Goal: Task Accomplishment & Management: Complete application form

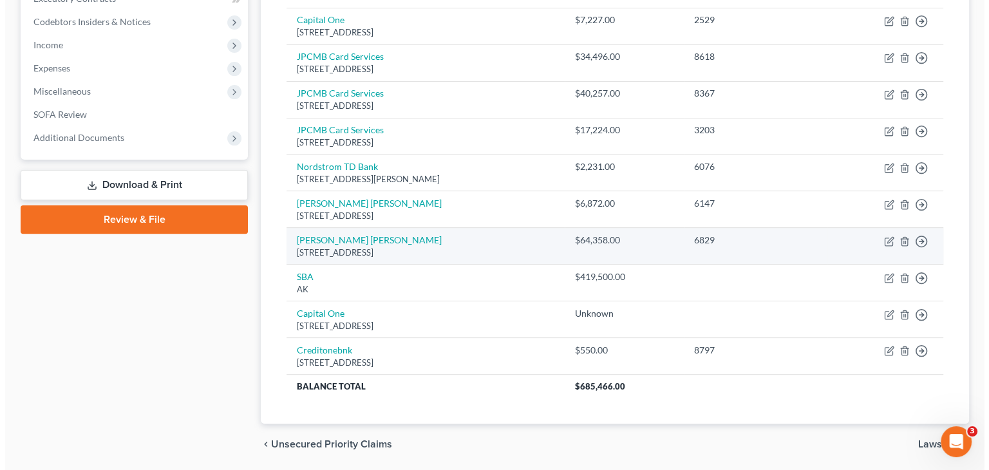
scroll to position [420, 0]
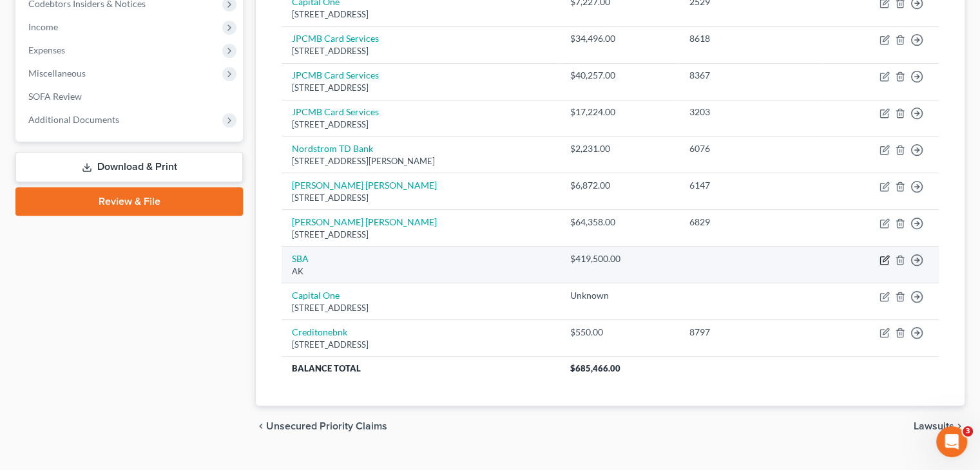
click at [886, 255] on icon "button" at bounding box center [884, 260] width 10 height 10
select select "1"
select select "14"
select select "0"
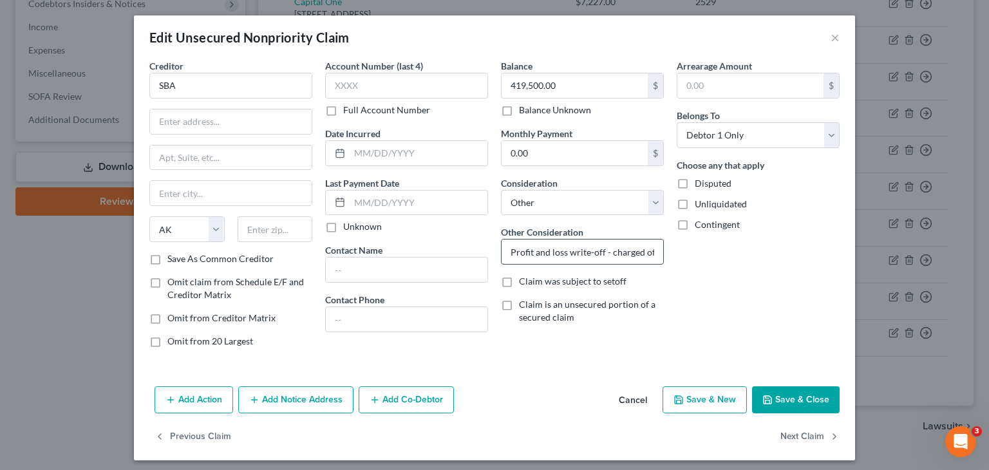
click at [555, 256] on input "Profit and loss write-off - charged off" at bounding box center [583, 252] width 162 height 24
drag, startPoint x: 500, startPoint y: 249, endPoint x: 741, endPoint y: 252, distance: 240.3
click at [741, 252] on div "Creditor * SBA State AL AK AR AZ CA CO CT DE DC FL GA GU HI ID IL IN IA KS KY L…" at bounding box center [494, 208] width 703 height 299
type input "Guaranty on business debt"
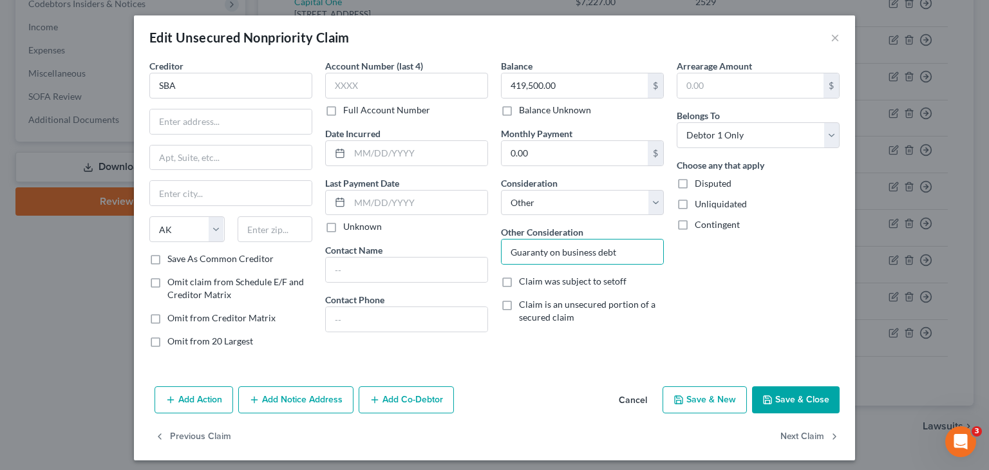
click at [780, 390] on button "Save & Close" at bounding box center [796, 399] width 88 height 27
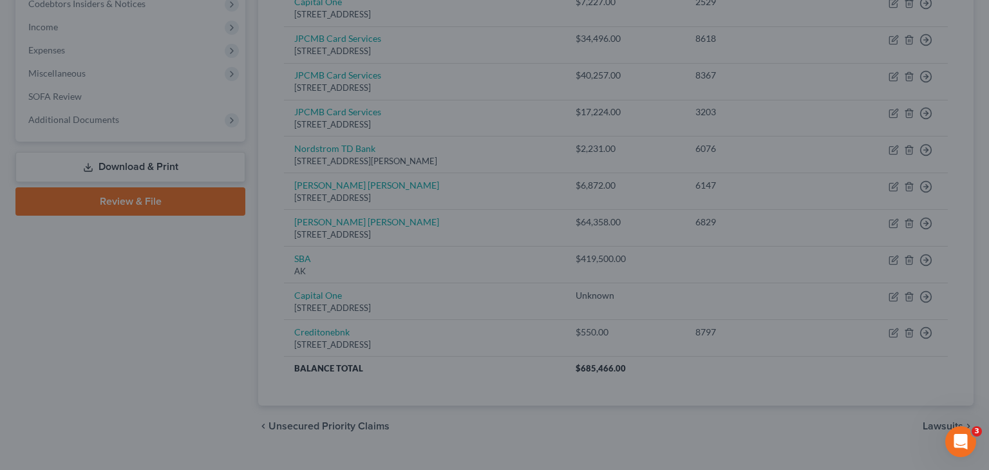
type input "0"
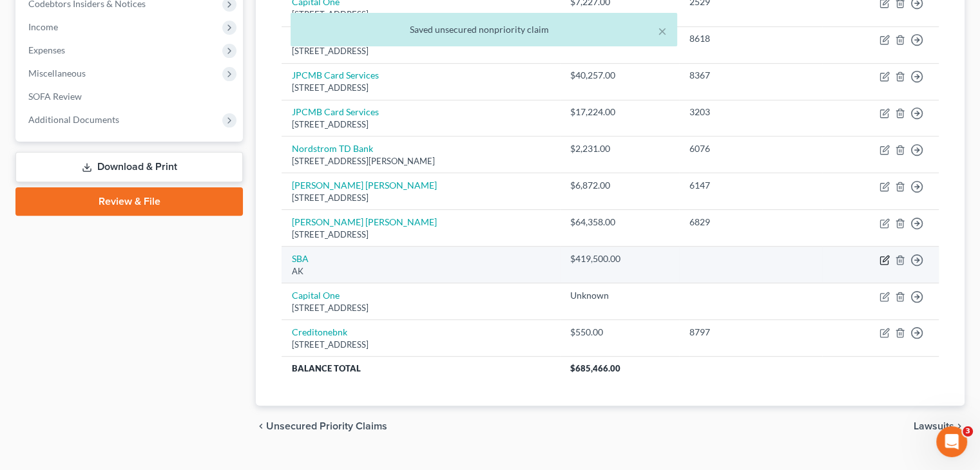
click at [886, 256] on icon "button" at bounding box center [885, 259] width 6 height 6
select select "1"
select select "14"
select select "0"
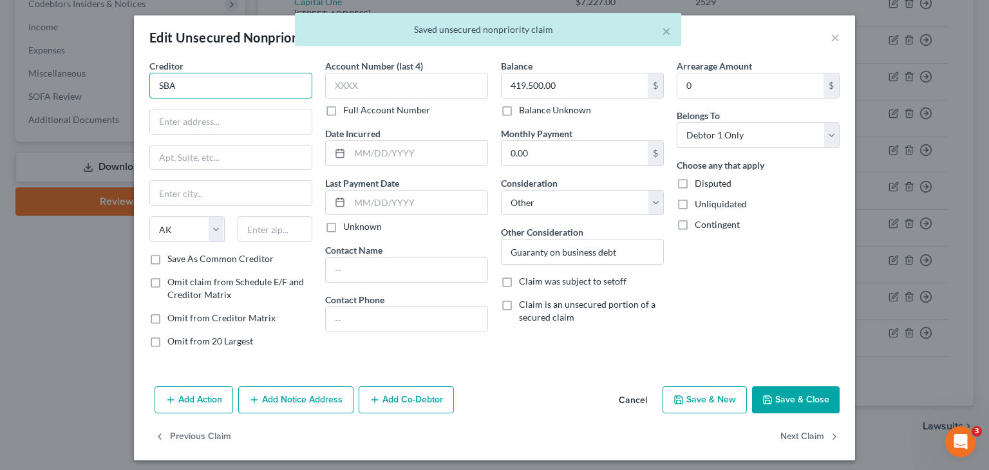
drag, startPoint x: 227, startPoint y: 82, endPoint x: -59, endPoint y: 61, distance: 286.8
click at [0, 61] on html "Home New Case Client Portal Directory Cases DebtorCC Rountree, Leitman, Klein &…" at bounding box center [494, 38] width 989 height 916
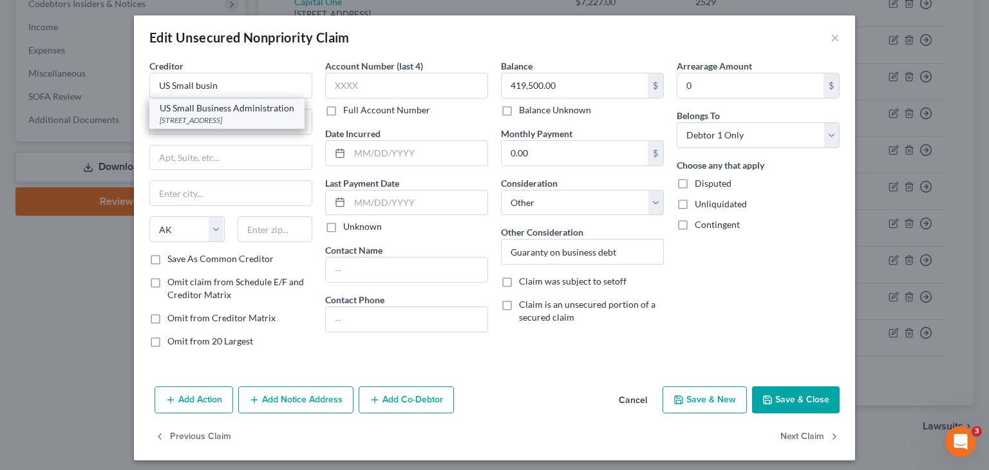
click at [221, 120] on div "[STREET_ADDRESS]" at bounding box center [227, 120] width 135 height 11
type input "US Small Business Administration"
type input "[STREET_ADDRESS]"
type input "[GEOGRAPHIC_DATA]"
select select "0"
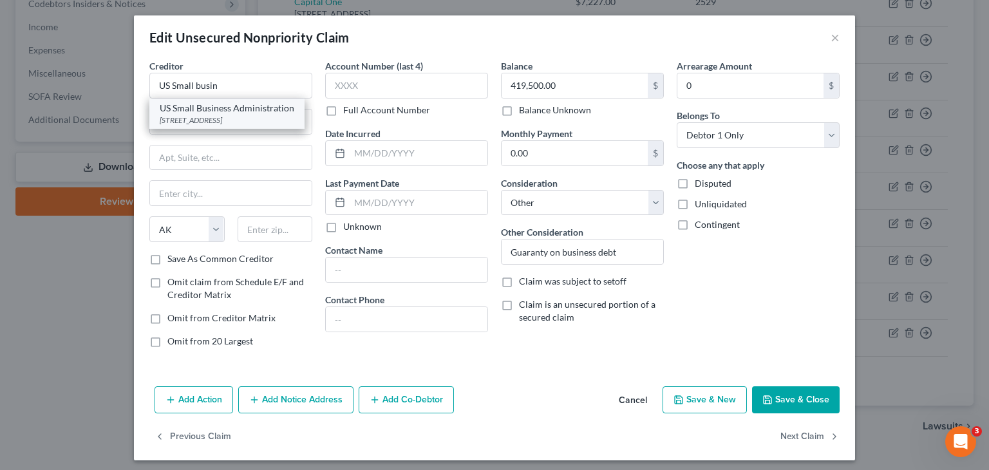
type input "35203"
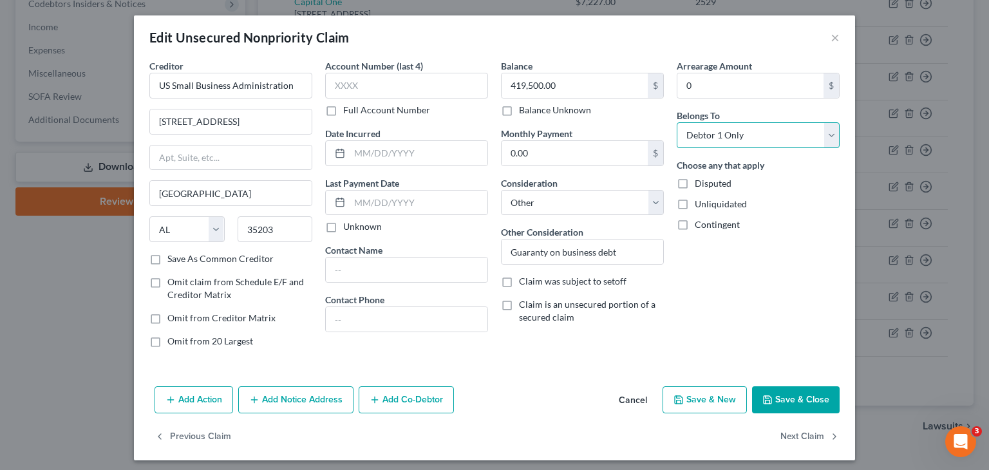
click at [827, 131] on select "Select Debtor 1 Only Debtor 2 Only Debtor 1 And Debtor 2 Only At Least One Of T…" at bounding box center [758, 135] width 163 height 26
select select "3"
click at [677, 122] on select "Select Debtor 1 Only Debtor 2 Only Debtor 1 And Debtor 2 Only At Least One Of T…" at bounding box center [758, 135] width 163 height 26
click at [783, 403] on button "Save & Close" at bounding box center [796, 399] width 88 height 27
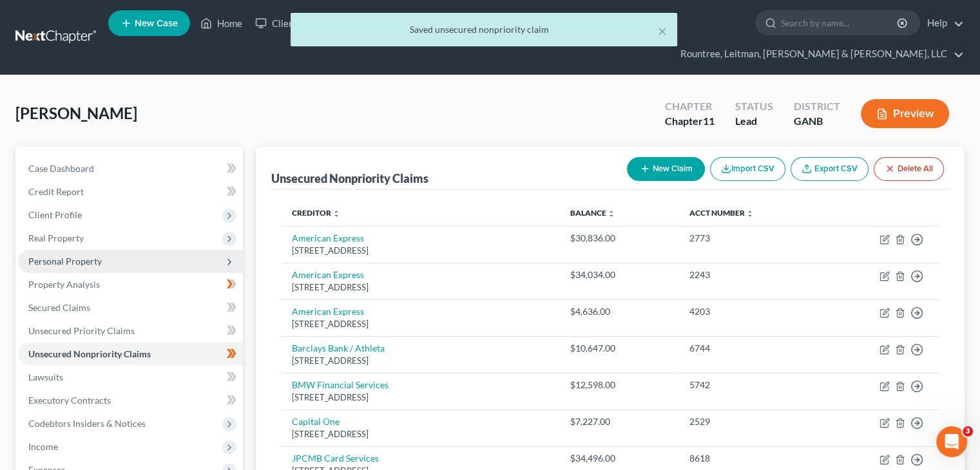
click at [57, 256] on span "Personal Property" at bounding box center [64, 261] width 73 height 11
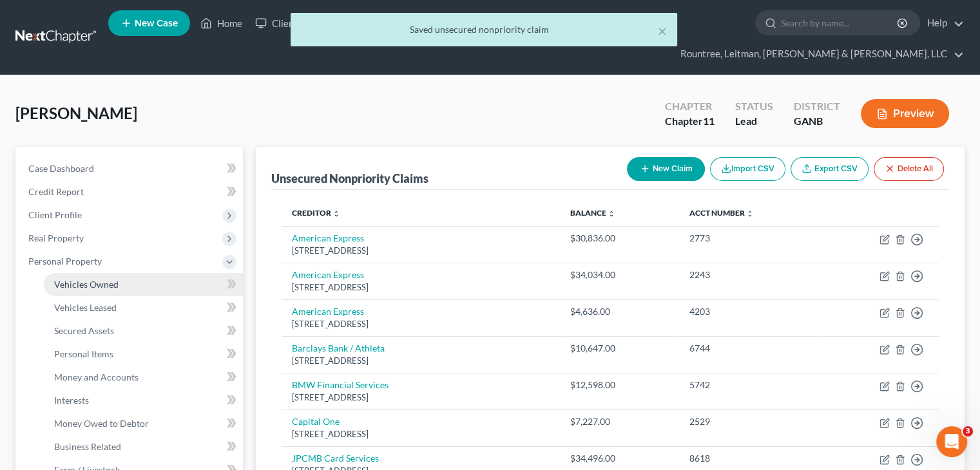
click at [88, 279] on span "Vehicles Owned" at bounding box center [86, 284] width 64 height 11
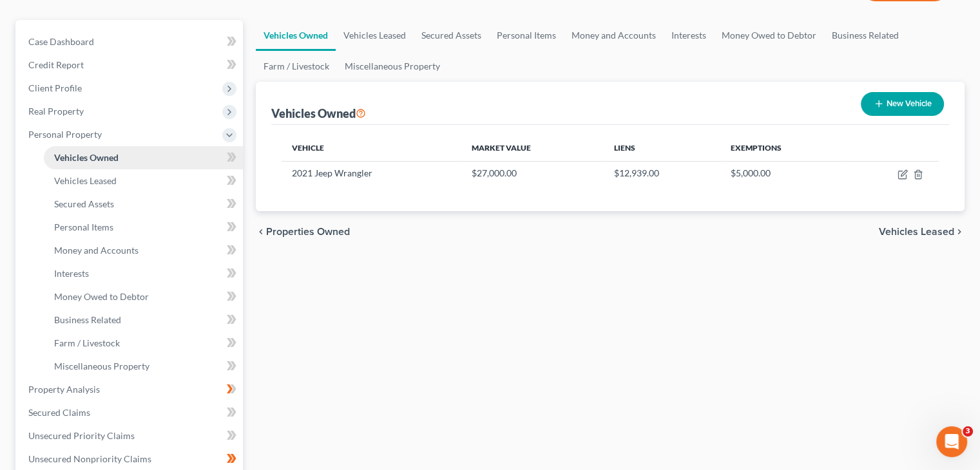
scroll to position [129, 0]
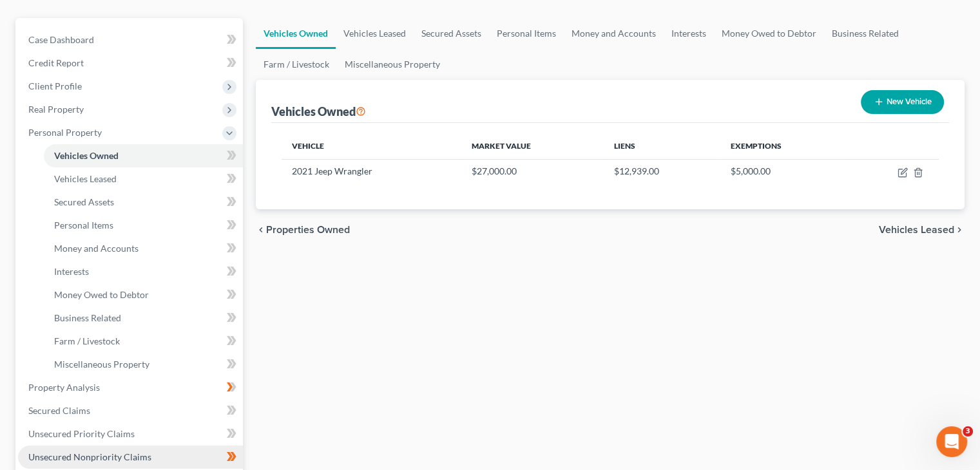
click at [73, 452] on span "Unsecured Nonpriority Claims" at bounding box center [89, 457] width 123 height 11
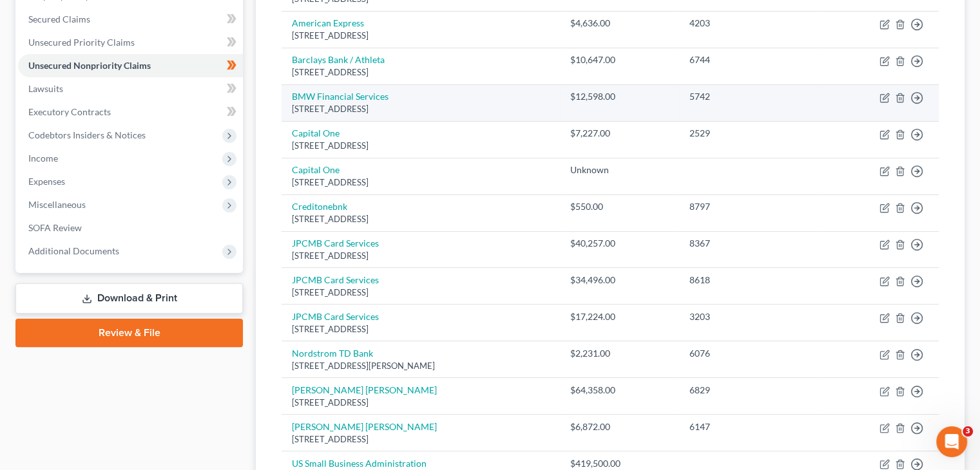
scroll to position [258, 0]
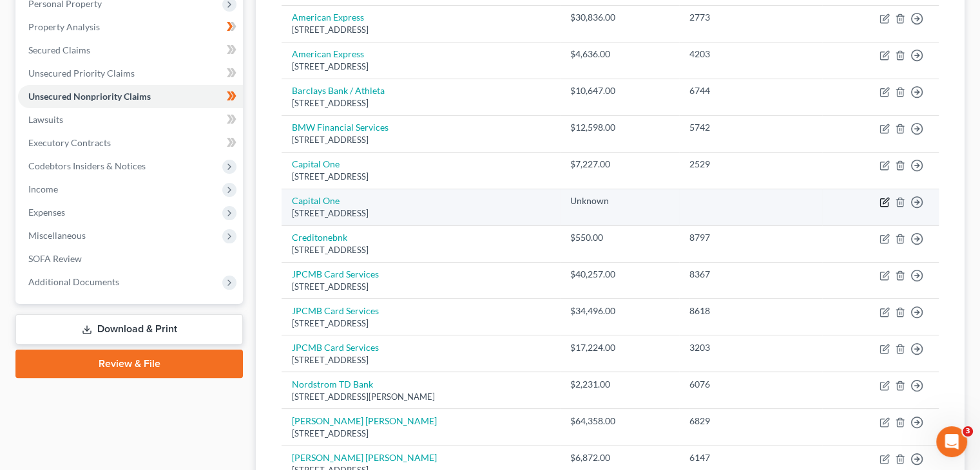
click at [887, 197] on icon "button" at bounding box center [884, 202] width 10 height 10
select select "48"
select select "2"
select select "0"
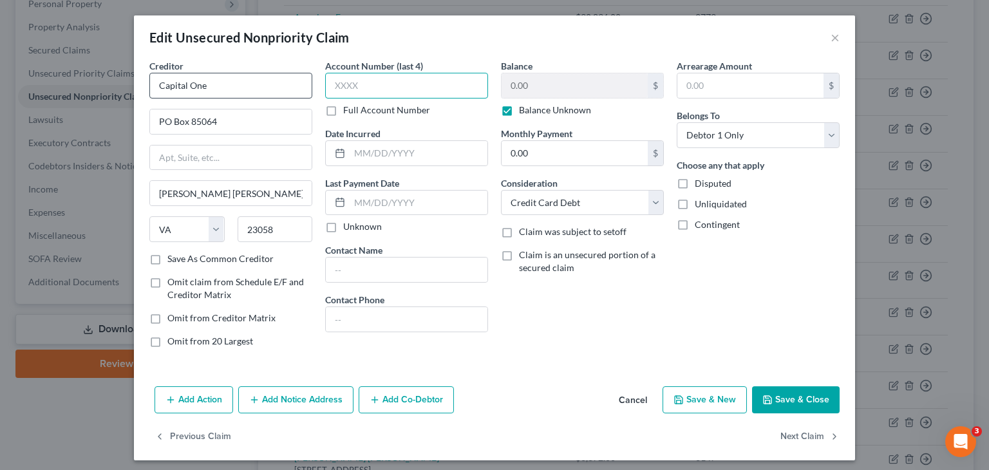
drag, startPoint x: 410, startPoint y: 90, endPoint x: 284, endPoint y: 90, distance: 125.6
click at [284, 90] on div "Creditor * Capital One PO Box 85064 Glen Allen State AL AK AR AZ CA CO CT DE DC…" at bounding box center [494, 208] width 703 height 299
type input "1351"
click at [379, 147] on input "text" at bounding box center [419, 153] width 138 height 24
type input "[DATE]"
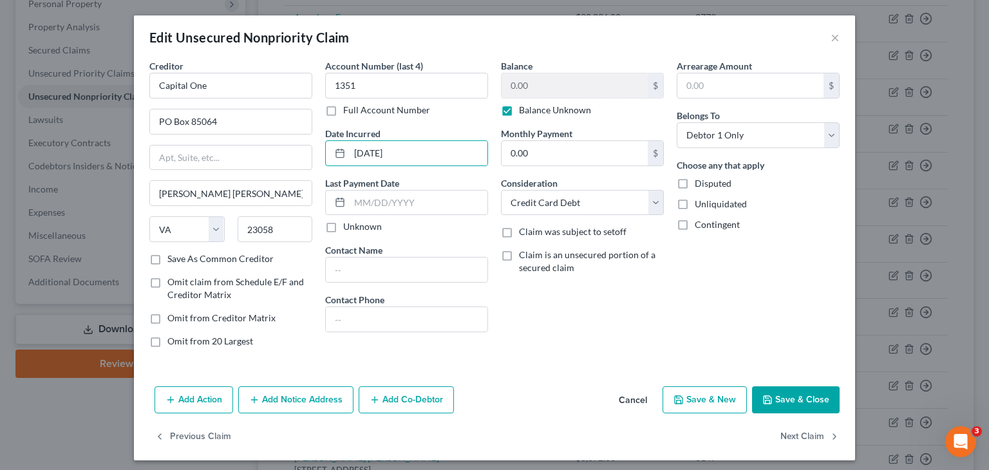
click at [794, 392] on button "Save & Close" at bounding box center [796, 399] width 88 height 27
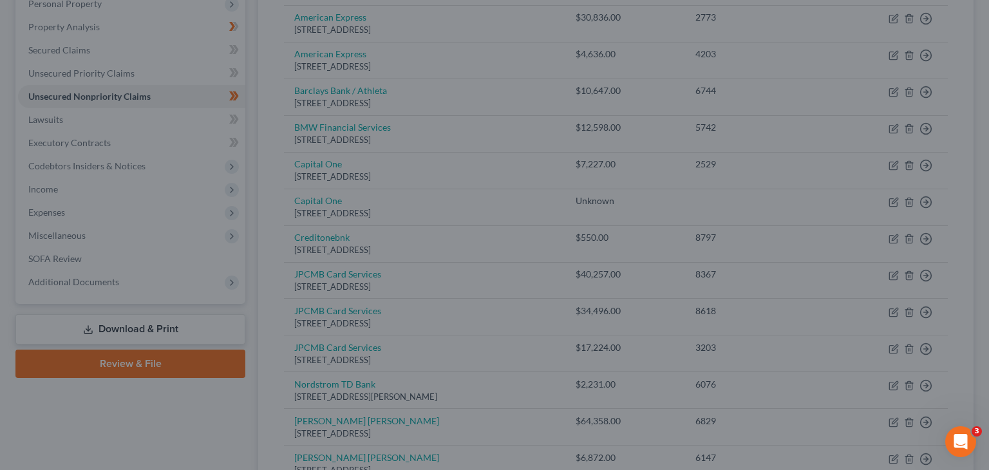
type input "0"
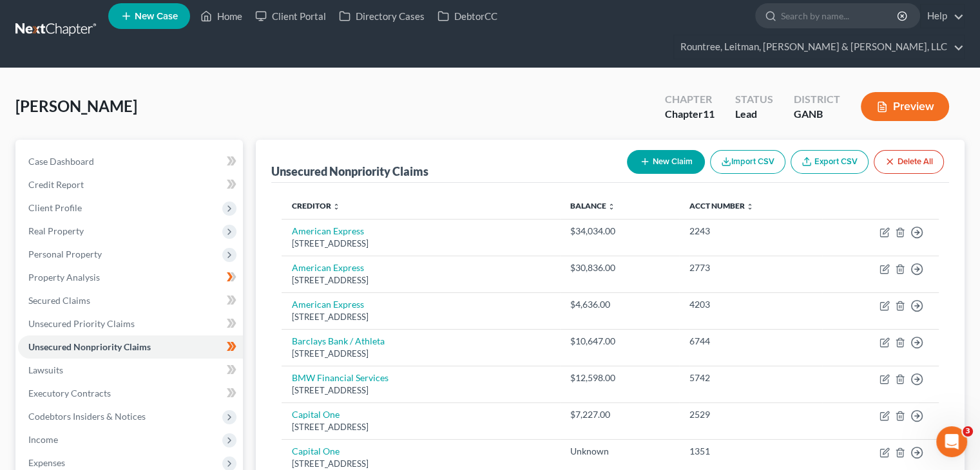
scroll to position [0, 0]
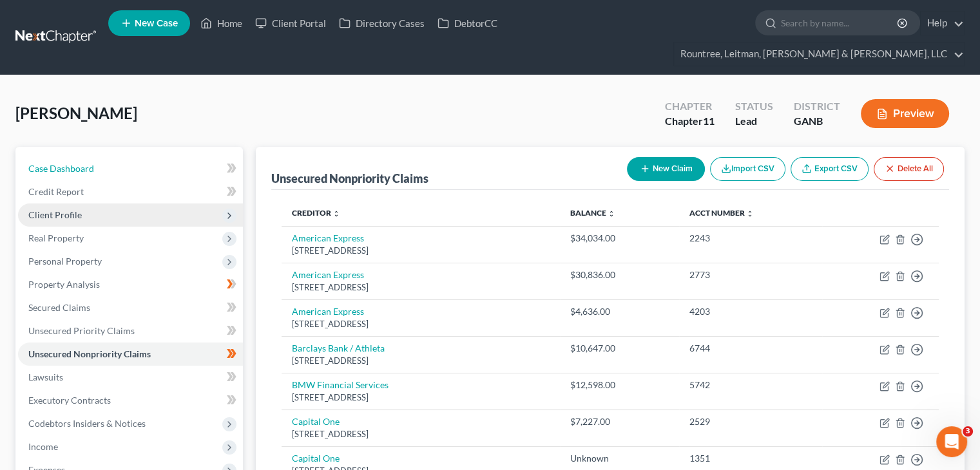
drag, startPoint x: 59, startPoint y: 142, endPoint x: 171, endPoint y: 192, distance: 122.6
click at [59, 163] on span "Case Dashboard" at bounding box center [61, 168] width 66 height 11
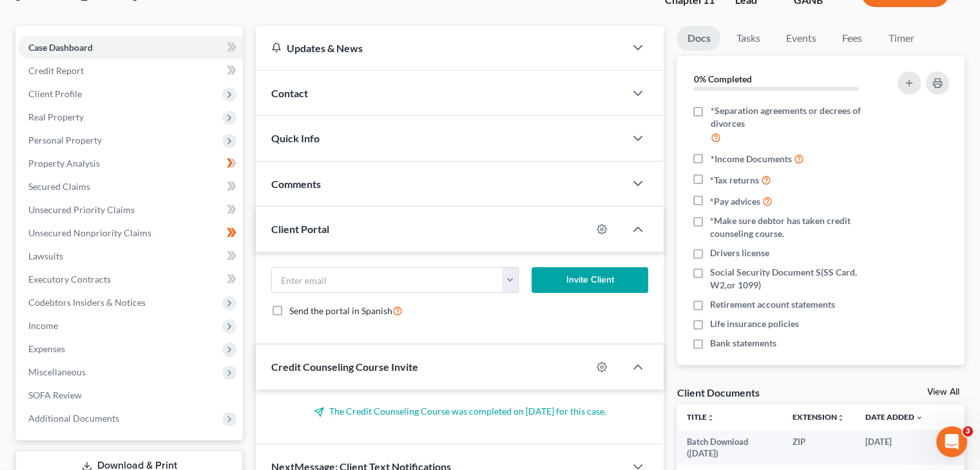
scroll to position [322, 0]
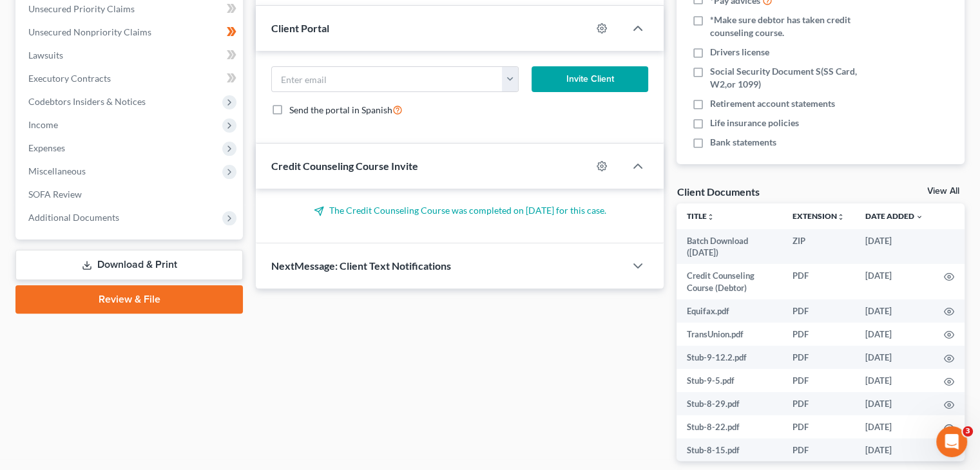
drag, startPoint x: 62, startPoint y: 122, endPoint x: 511, endPoint y: 196, distance: 455.0
click at [62, 142] on span "Expenses" at bounding box center [46, 147] width 37 height 11
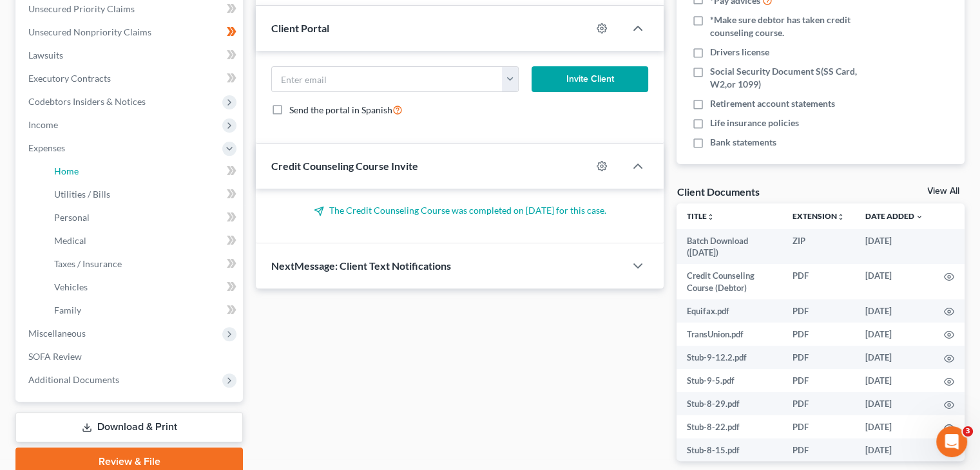
click at [93, 160] on link "Home" at bounding box center [143, 171] width 199 height 23
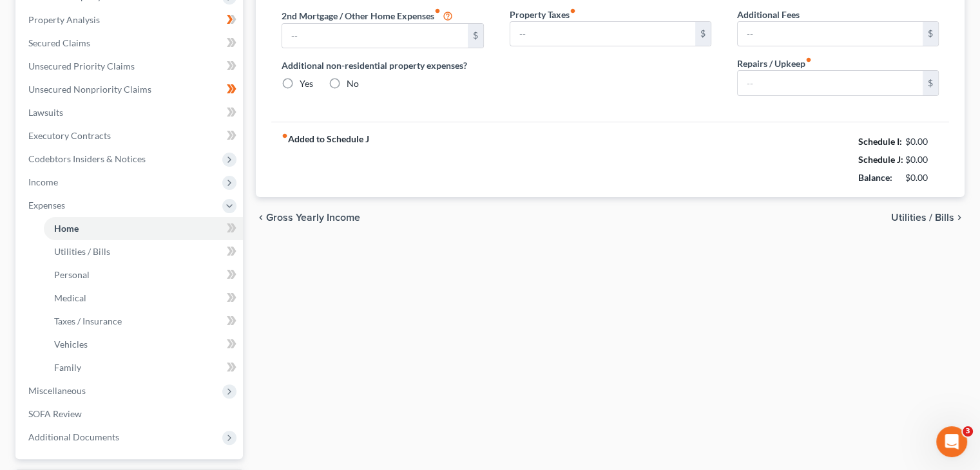
type input "7,942.16"
type input "0.00"
radio input "true"
type input "0.00"
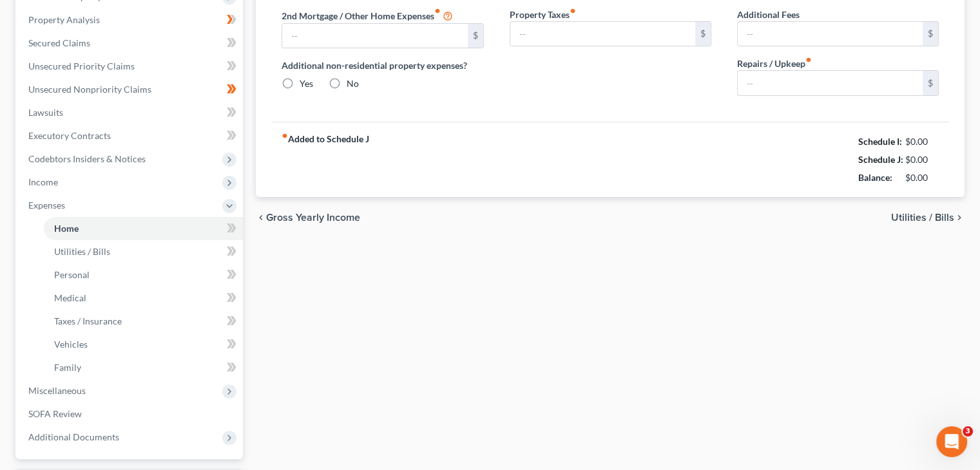
type input "150.00"
type input "0.00"
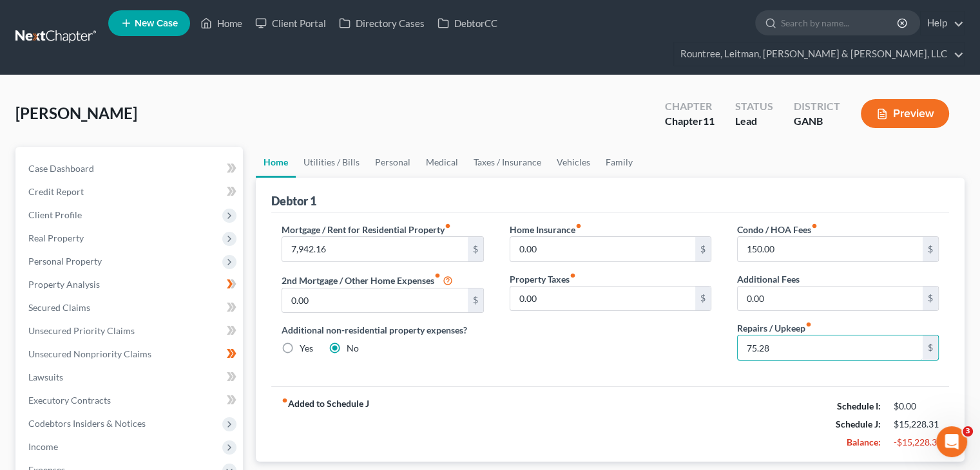
type input "75.28"
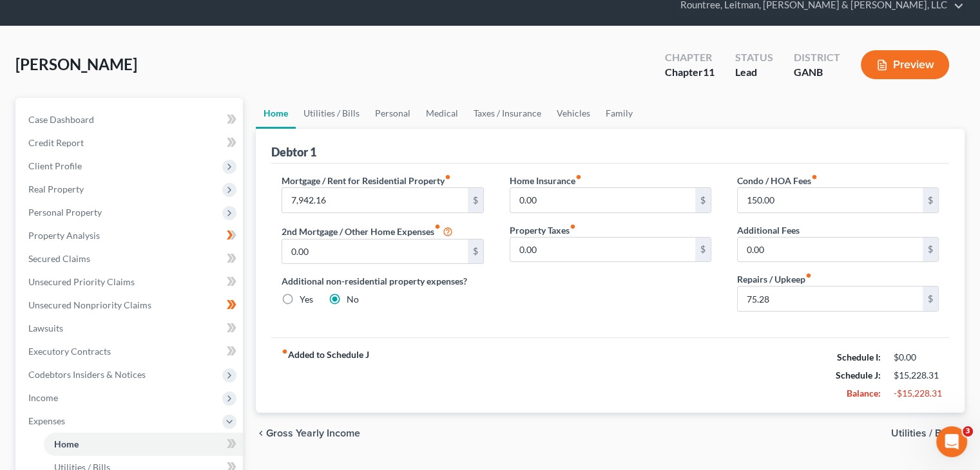
scroll to position [129, 0]
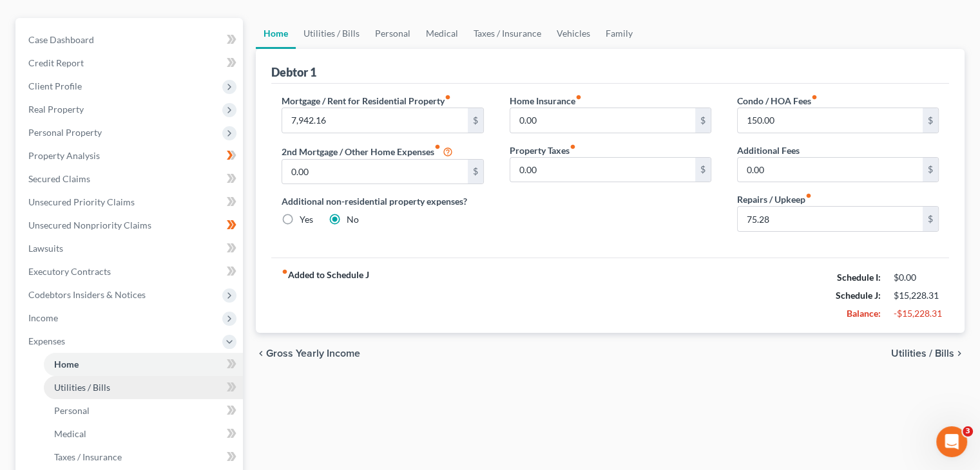
click at [84, 382] on span "Utilities / Bills" at bounding box center [82, 387] width 56 height 11
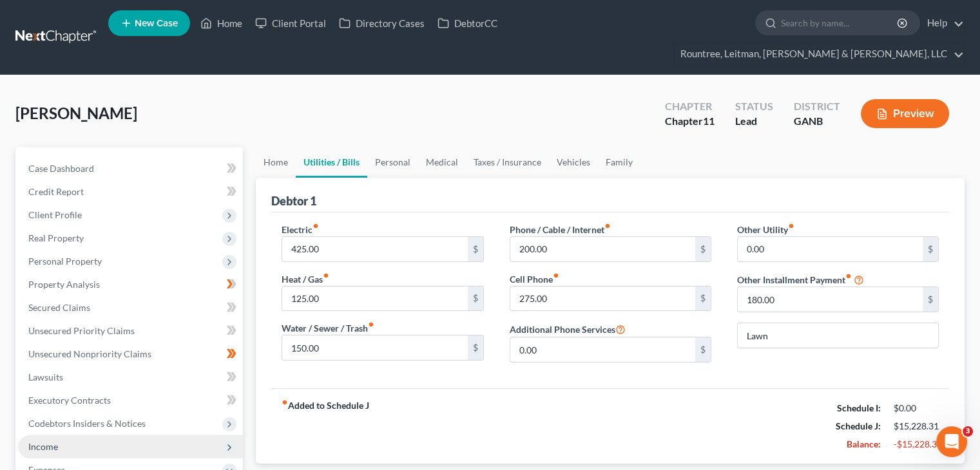
scroll to position [64, 0]
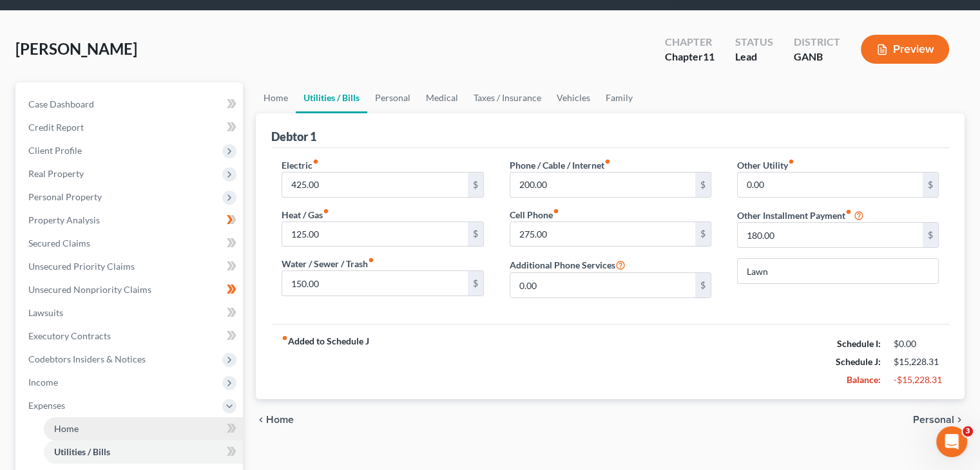
click at [66, 423] on span "Home" at bounding box center [66, 428] width 24 height 11
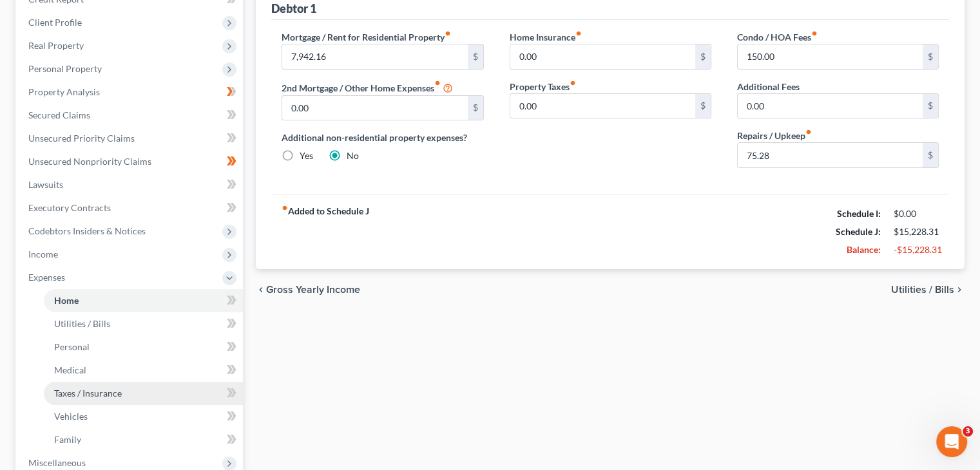
scroll to position [193, 0]
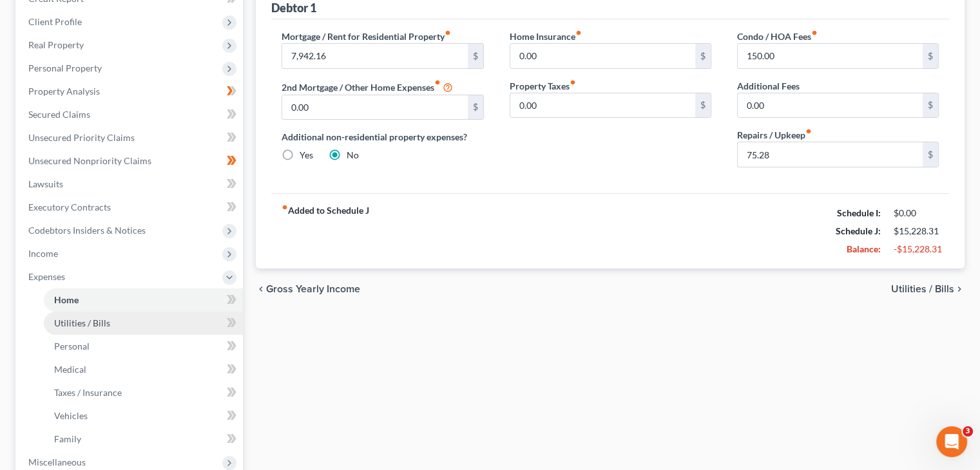
click at [77, 318] on span "Utilities / Bills" at bounding box center [82, 323] width 56 height 11
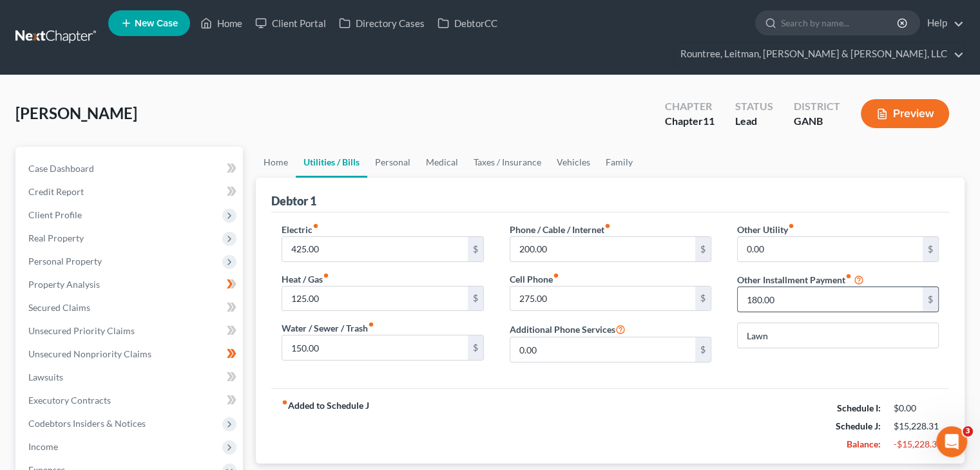
click at [790, 287] on input "180.00" at bounding box center [829, 299] width 185 height 24
click at [274, 147] on link "Home" at bounding box center [276, 162] width 40 height 31
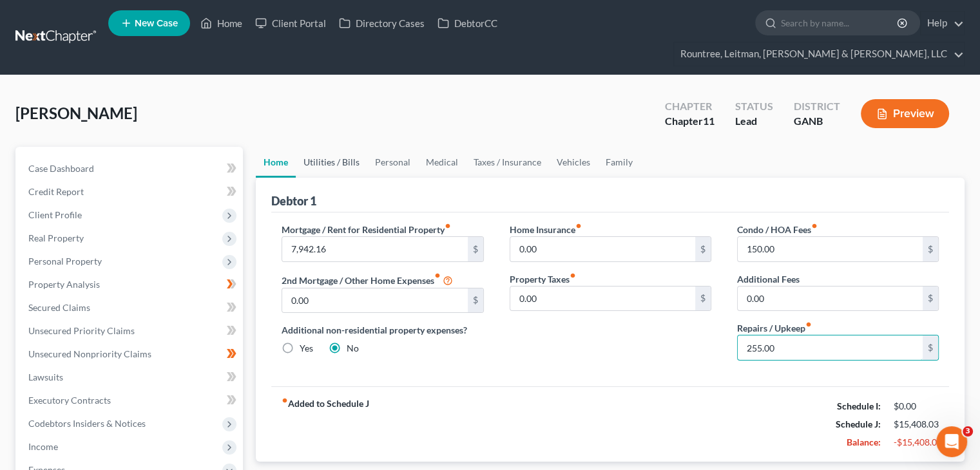
type input "255.00"
click at [312, 147] on link "Utilities / Bills" at bounding box center [331, 162] width 71 height 31
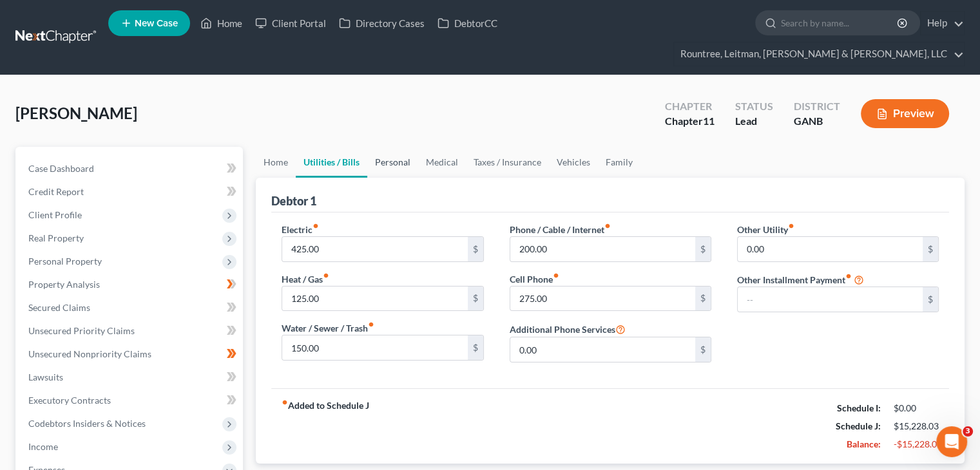
click at [395, 147] on link "Personal" at bounding box center [392, 162] width 51 height 31
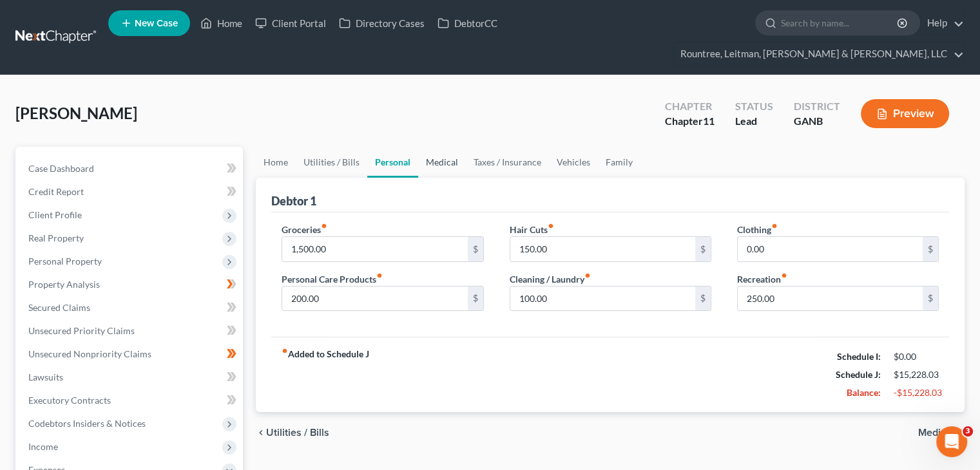
click at [448, 147] on link "Medical" at bounding box center [442, 162] width 48 height 31
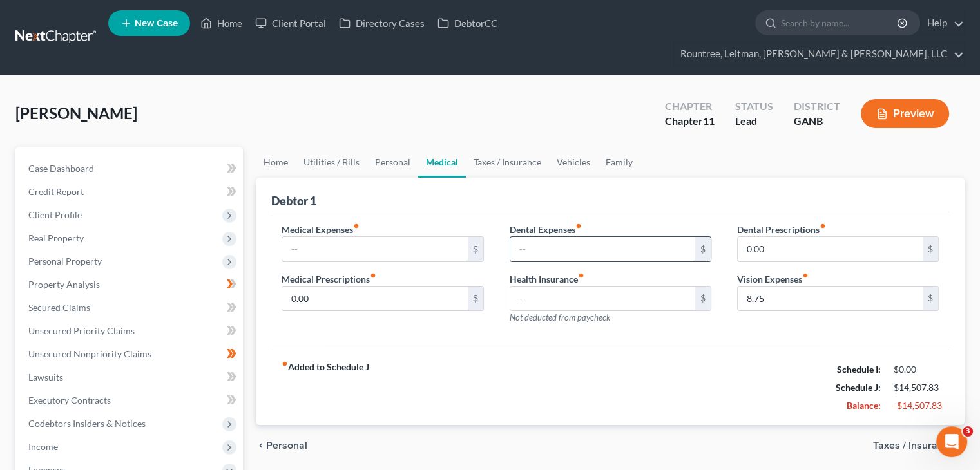
type input "36.92"
type input "8.75"
click at [386, 237] on input "text" at bounding box center [374, 249] width 185 height 24
type input "0"
click at [580, 237] on input "text" at bounding box center [602, 249] width 185 height 24
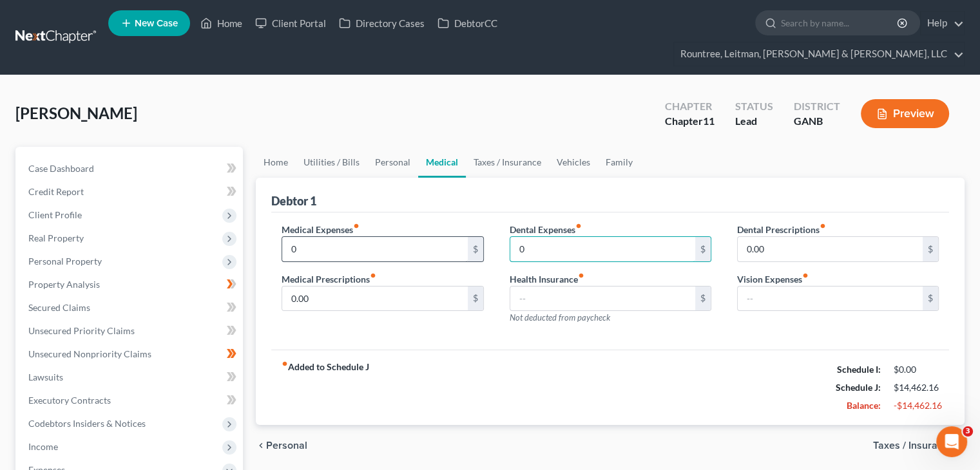
type input "0"
click at [361, 237] on input "0" at bounding box center [374, 249] width 185 height 24
type input "0.00"
click at [636, 223] on div "Dental Expenses fiber_manual_record 0 $" at bounding box center [610, 242] width 202 height 39
click at [616, 237] on input "0" at bounding box center [602, 249] width 185 height 24
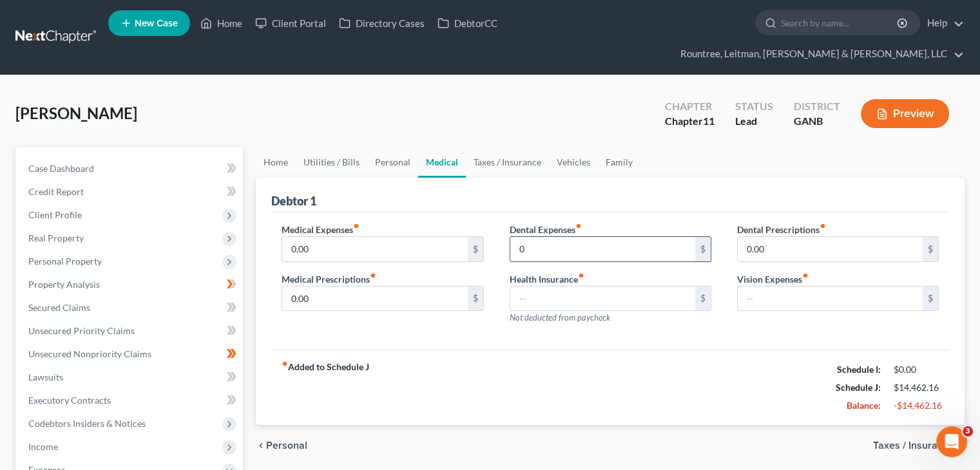
type input "0.00"
click at [605, 287] on input "text" at bounding box center [602, 299] width 185 height 24
type input "0.00"
click at [827, 287] on input "text" at bounding box center [829, 299] width 185 height 24
type input "0.00"
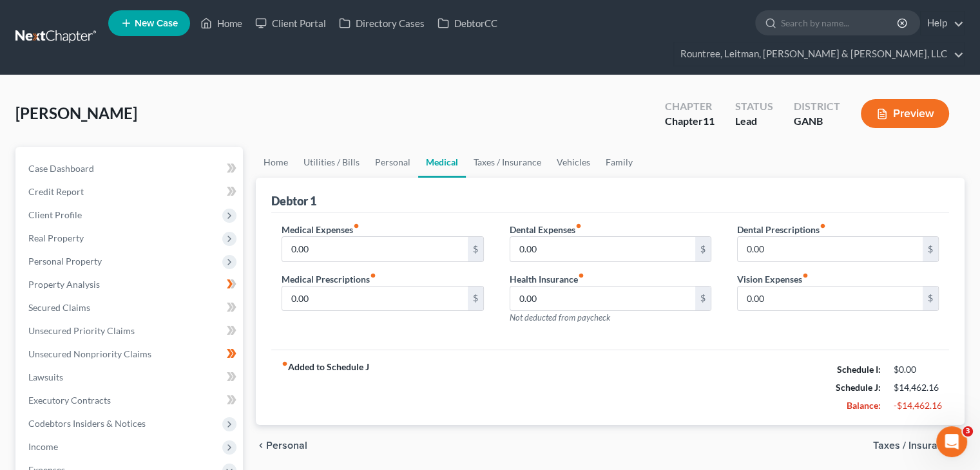
click at [787, 318] on div "Medical Expenses fiber_manual_record 0.00 $ Medical Prescriptions fiber_manual_…" at bounding box center [610, 282] width 678 height 138
click at [506, 147] on link "Taxes / Insurance" at bounding box center [507, 162] width 83 height 31
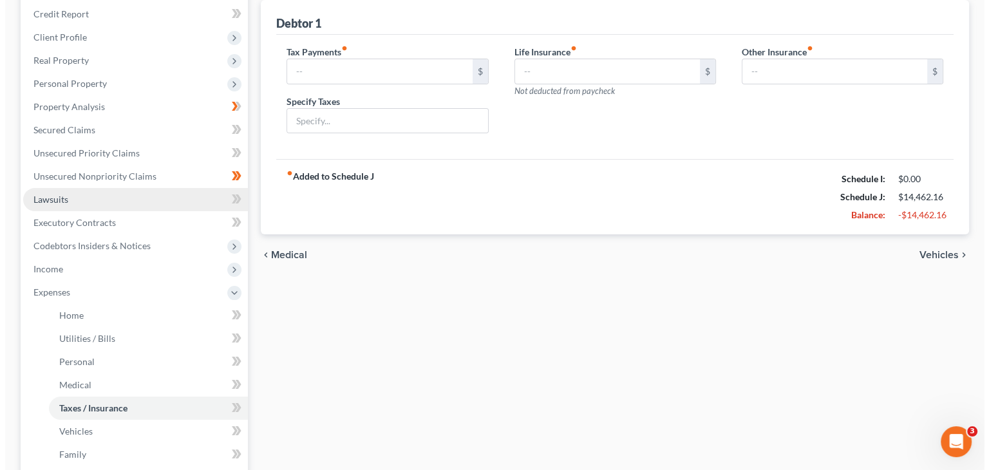
scroll to position [258, 0]
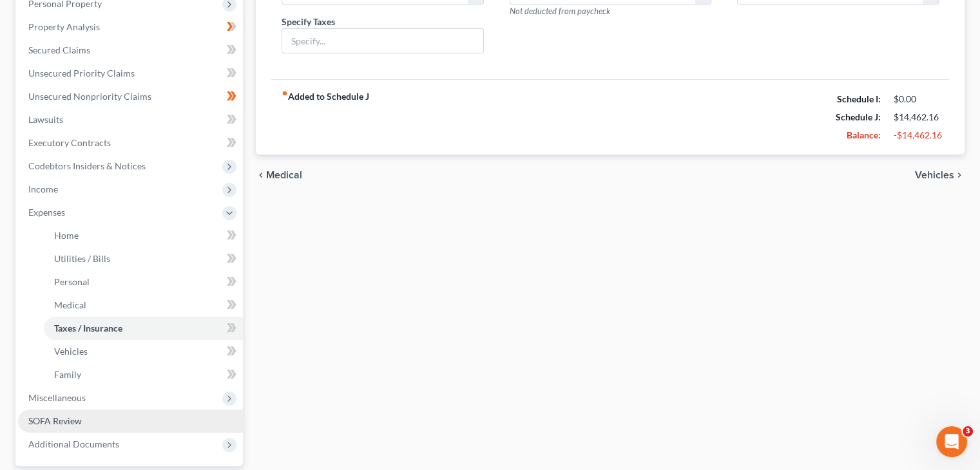
click at [67, 415] on span "SOFA Review" at bounding box center [54, 420] width 53 height 11
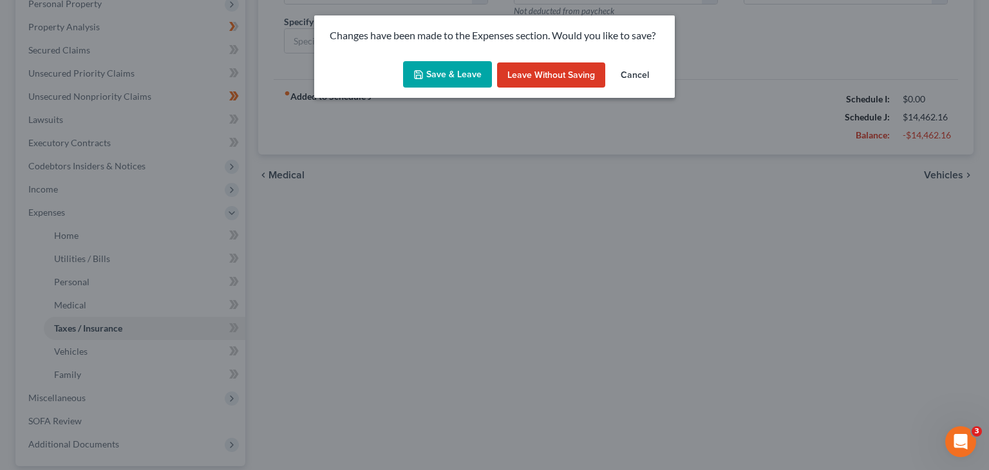
click at [448, 72] on button "Save & Leave" at bounding box center [447, 74] width 89 height 27
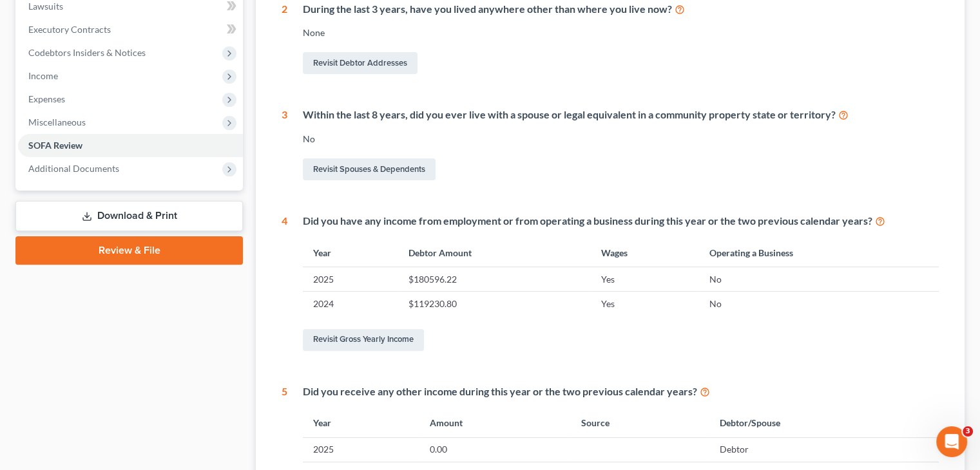
scroll to position [386, 0]
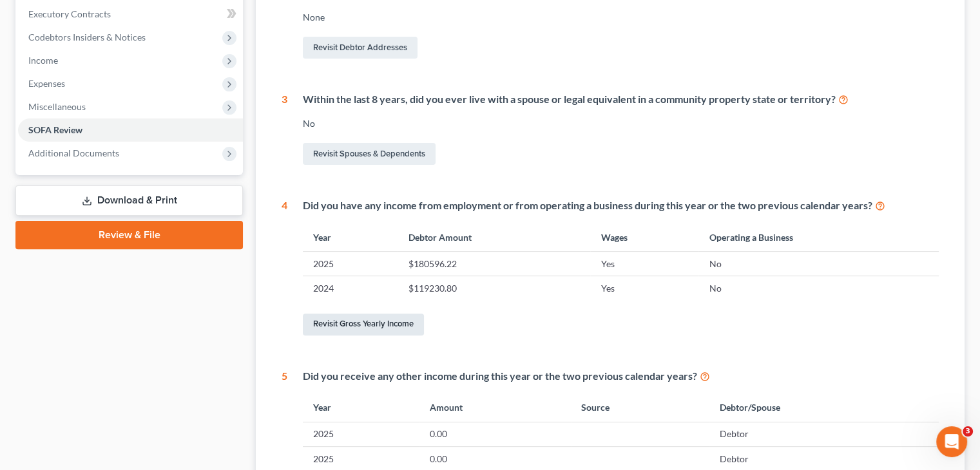
click at [361, 314] on link "Revisit Gross Yearly Income" at bounding box center [363, 325] width 121 height 22
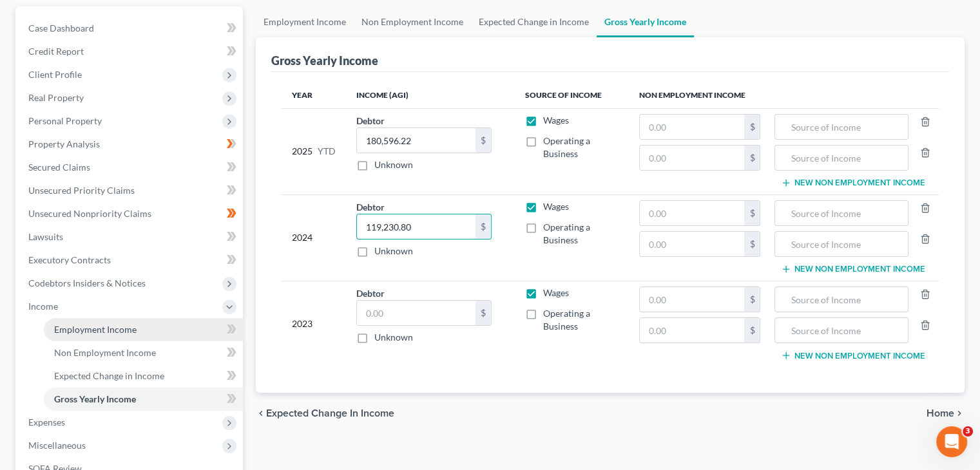
scroll to position [64, 0]
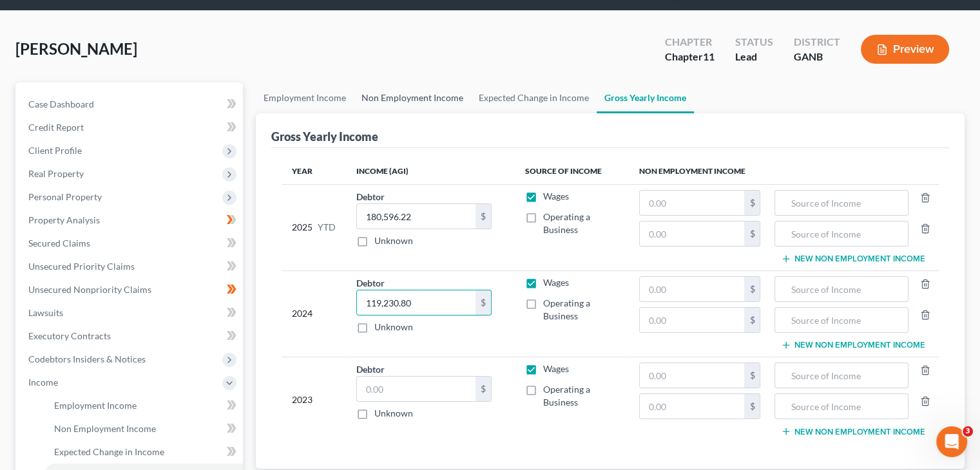
click at [402, 82] on link "Non Employment Income" at bounding box center [412, 97] width 117 height 31
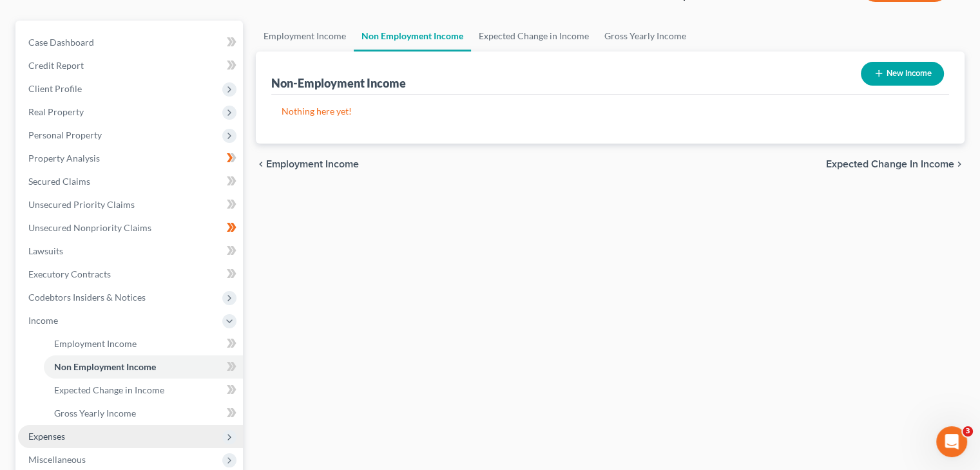
scroll to position [193, 0]
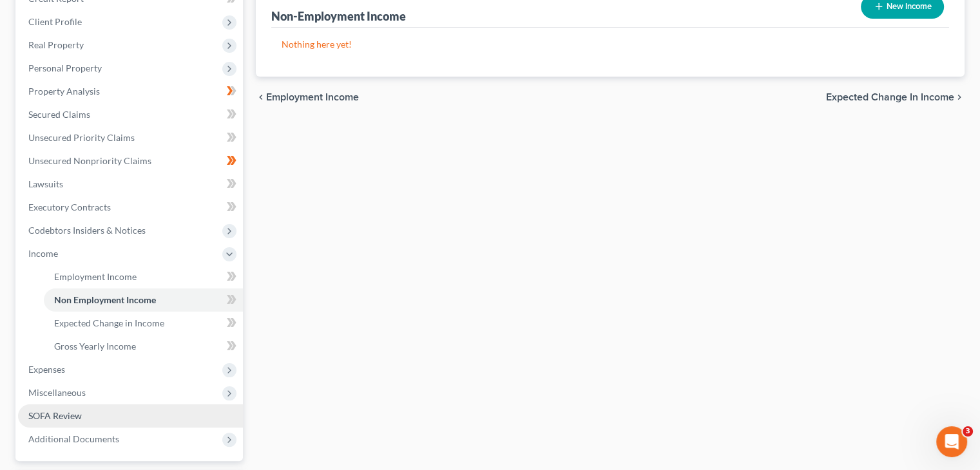
click at [70, 410] on span "SOFA Review" at bounding box center [54, 415] width 53 height 11
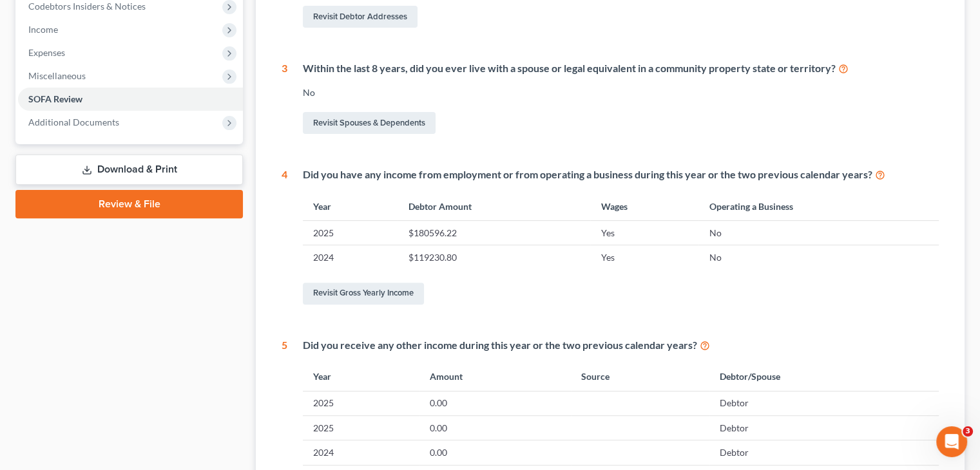
scroll to position [515, 0]
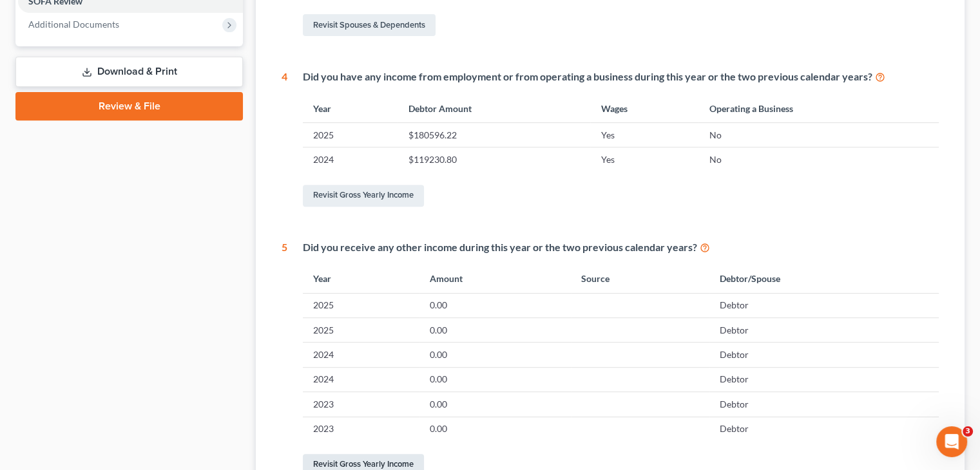
click at [353, 454] on link "Revisit Gross Yearly Income" at bounding box center [363, 465] width 121 height 22
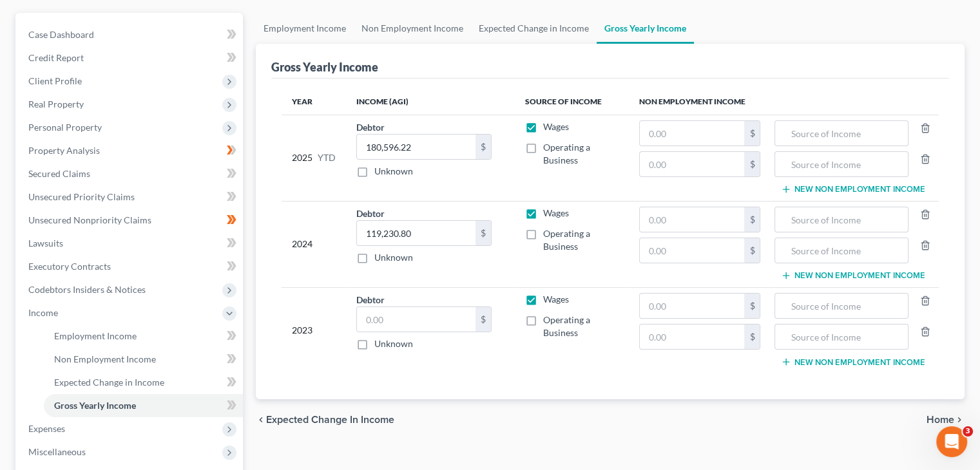
scroll to position [258, 0]
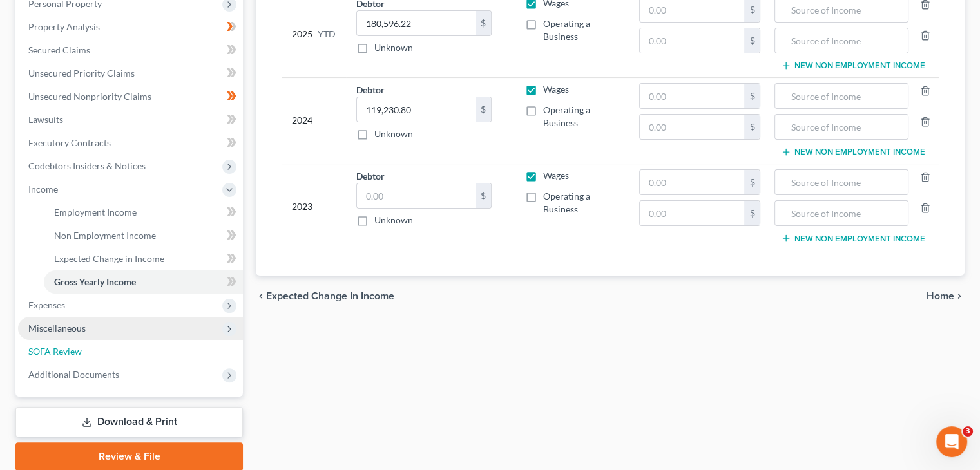
drag, startPoint x: 65, startPoint y: 325, endPoint x: 104, endPoint y: 315, distance: 39.8
click at [66, 346] on span "SOFA Review" at bounding box center [54, 351] width 53 height 11
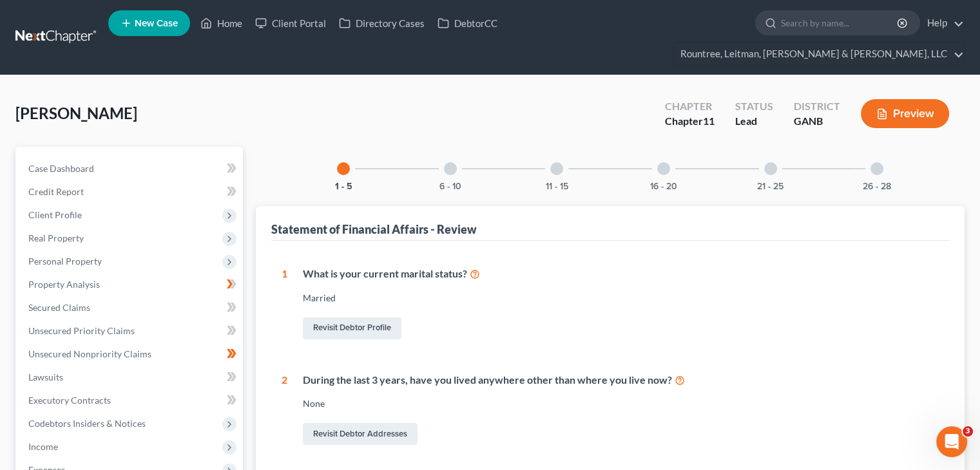
click at [453, 162] on div at bounding box center [450, 168] width 13 height 13
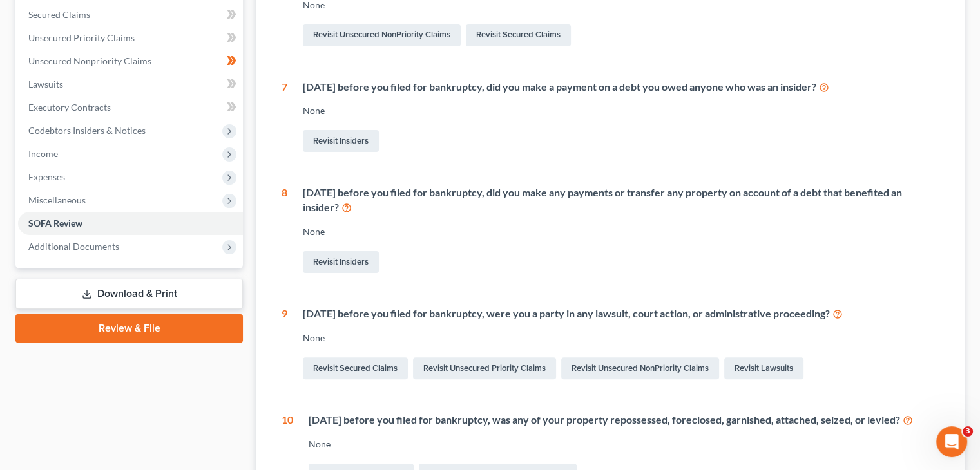
scroll to position [102, 0]
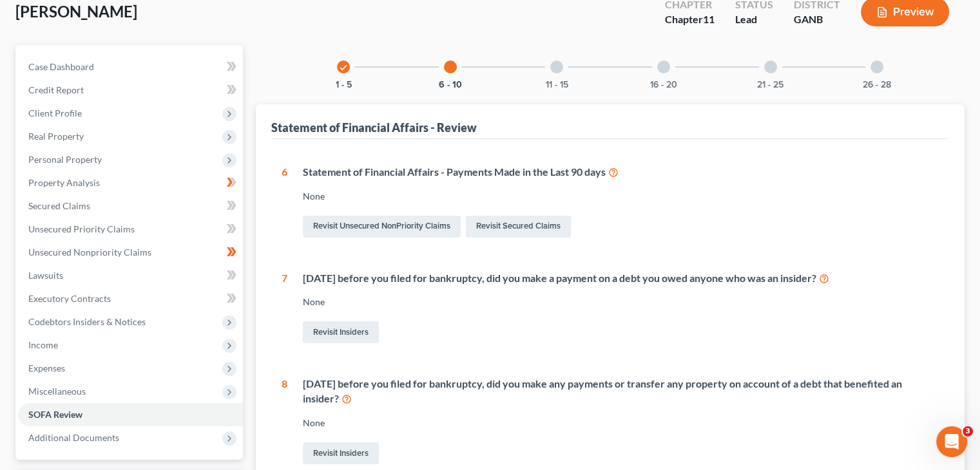
click at [555, 61] on div at bounding box center [556, 67] width 13 height 13
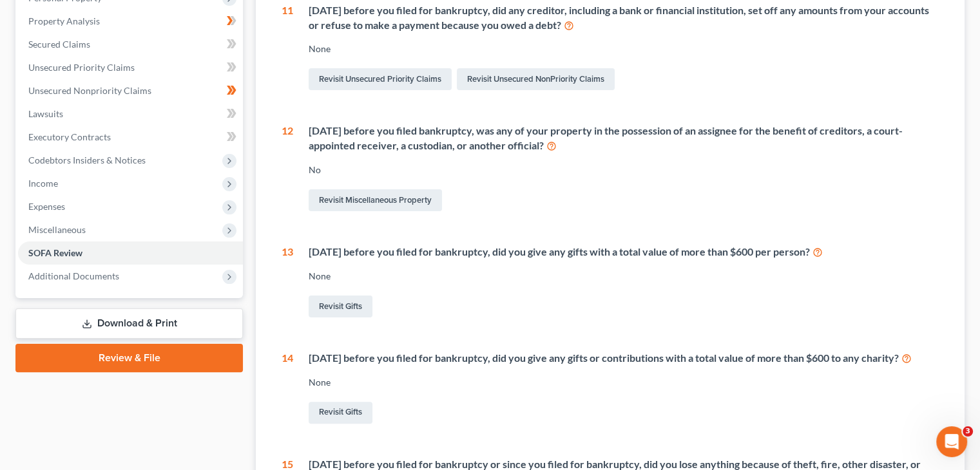
scroll to position [17, 0]
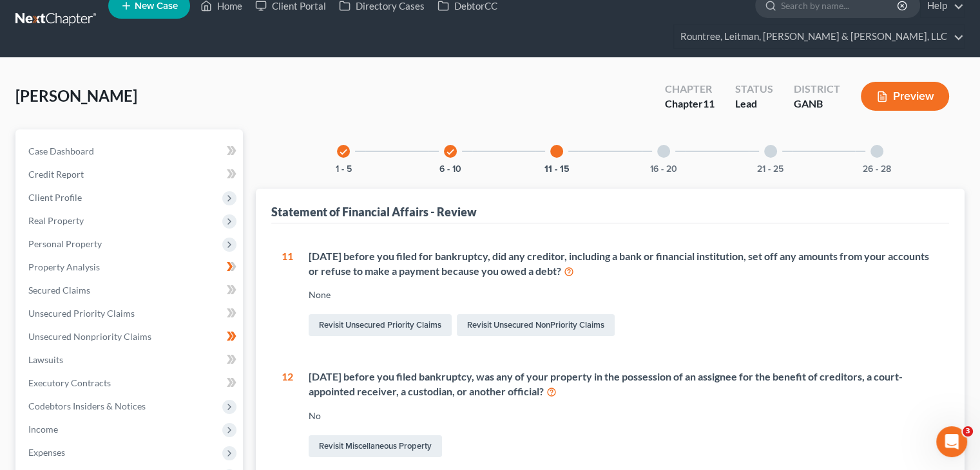
click at [660, 145] on div at bounding box center [663, 151] width 13 height 13
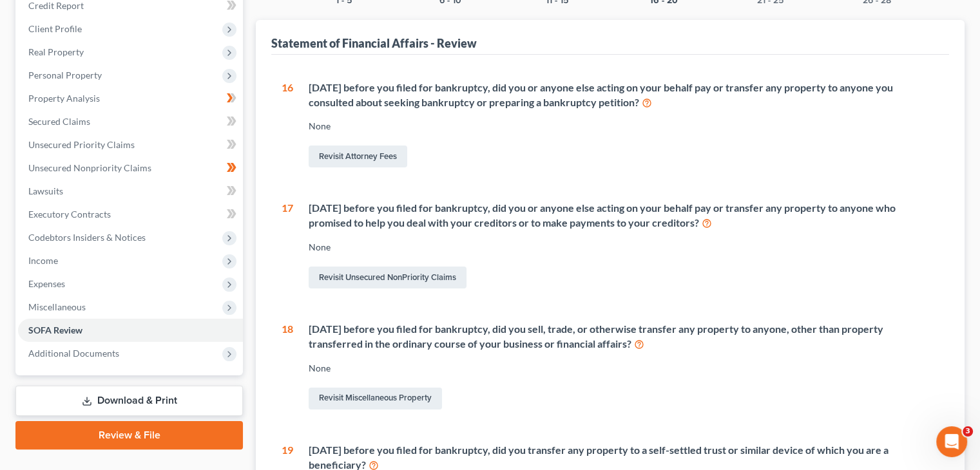
scroll to position [146, 0]
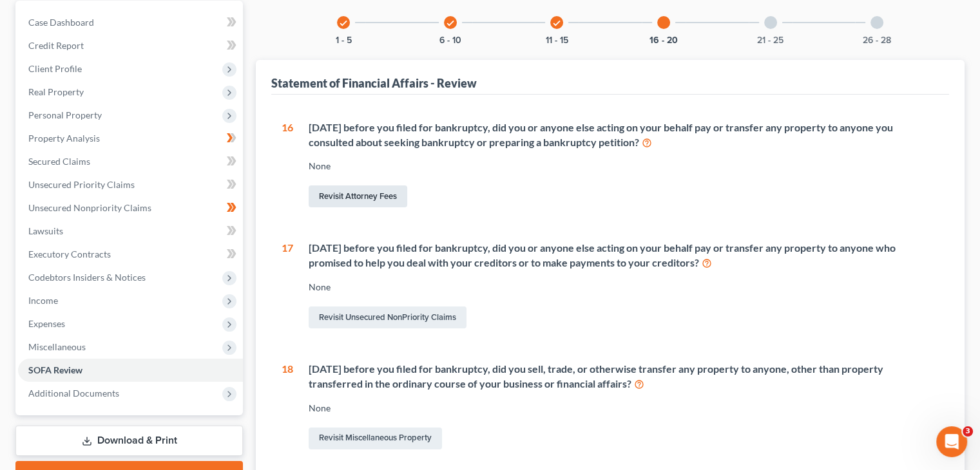
click at [362, 185] on link "Revisit Attorney Fees" at bounding box center [358, 196] width 99 height 22
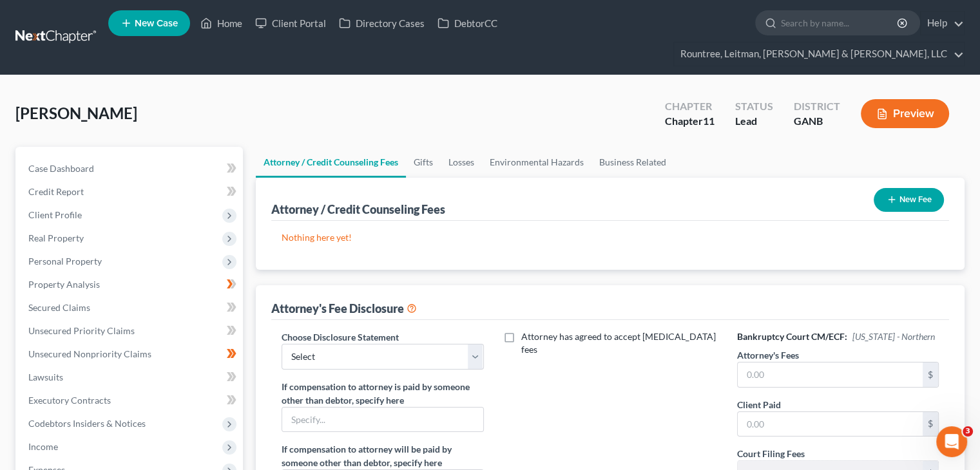
click at [908, 188] on button "New Fee" at bounding box center [908, 200] width 70 height 24
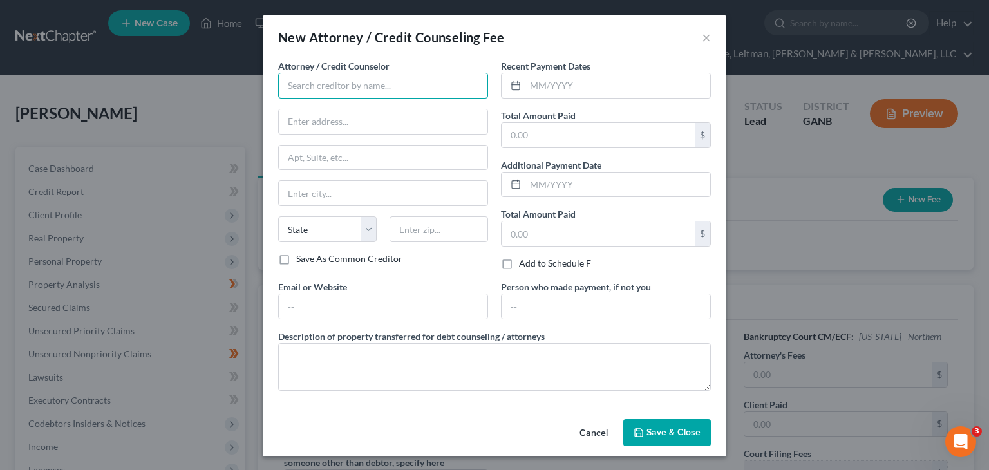
click at [323, 86] on input "text" at bounding box center [383, 86] width 210 height 26
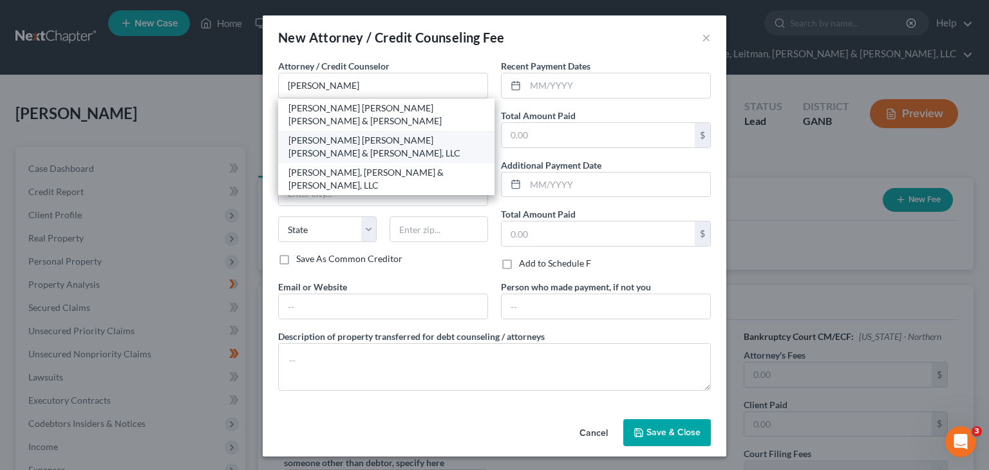
click at [357, 134] on div "Rountree Leitman Klein & Geer, LLC" at bounding box center [387, 147] width 196 height 26
type input "Rountree Leitman Klein & Geer, LLC"
type input "2987 Clairmont Rd"
type input "Suite 350"
type input "[GEOGRAPHIC_DATA]"
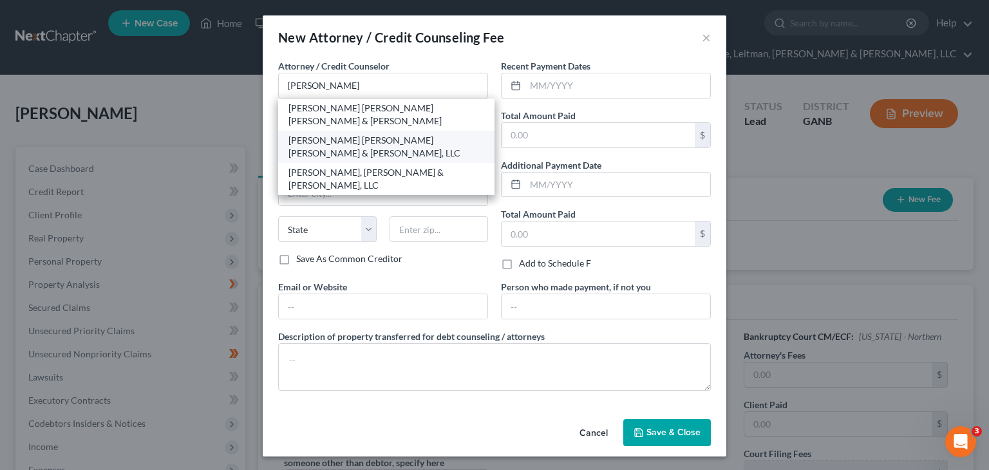
select select "10"
type input "30329"
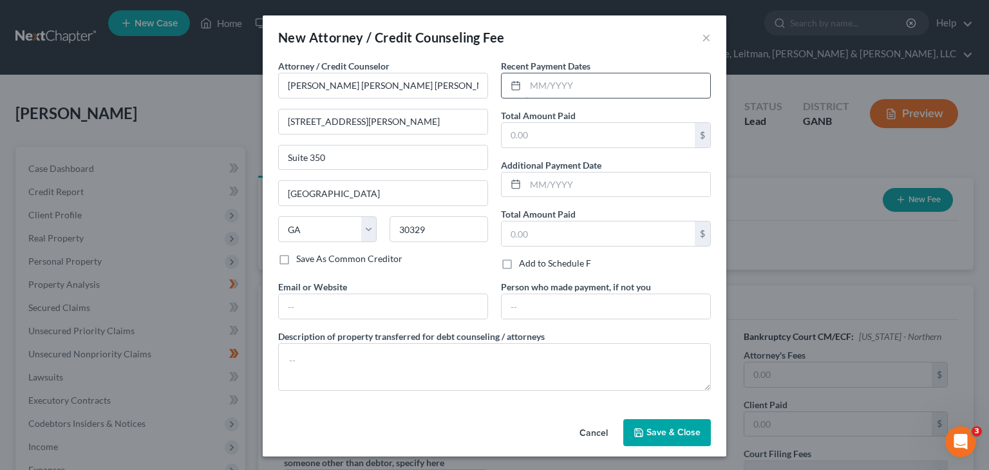
click at [556, 86] on input "text" at bounding box center [618, 85] width 185 height 24
type input "09/2025"
drag, startPoint x: 585, startPoint y: 135, endPoint x: 724, endPoint y: 167, distance: 142.9
click at [585, 135] on input "text" at bounding box center [598, 135] width 193 height 24
type input "3,500"
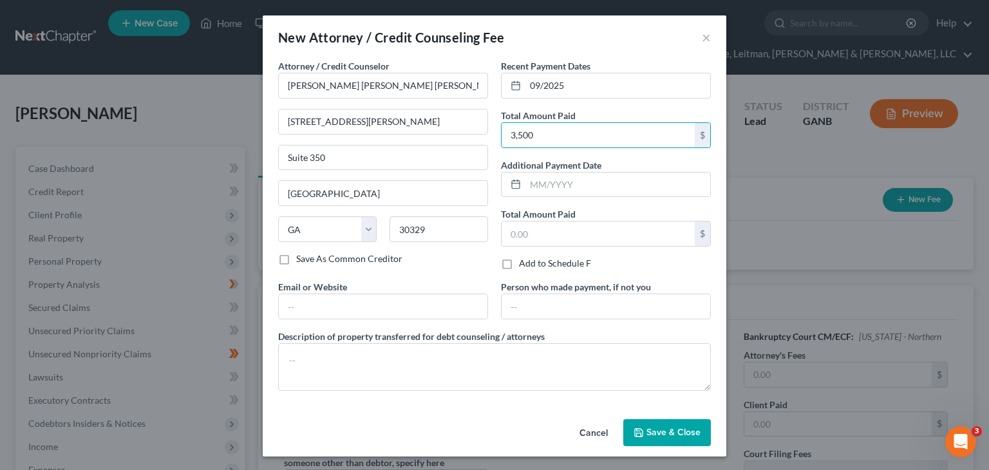
click at [584, 149] on div "Recent Payment Dates 09/2025 Total Amount Paid 3,500 $ Additional Payment Date …" at bounding box center [606, 169] width 223 height 221
click at [596, 182] on input "text" at bounding box center [618, 185] width 185 height 24
type input "10/2025"
click at [537, 240] on input "text" at bounding box center [598, 234] width 193 height 24
type input "23,298.00"
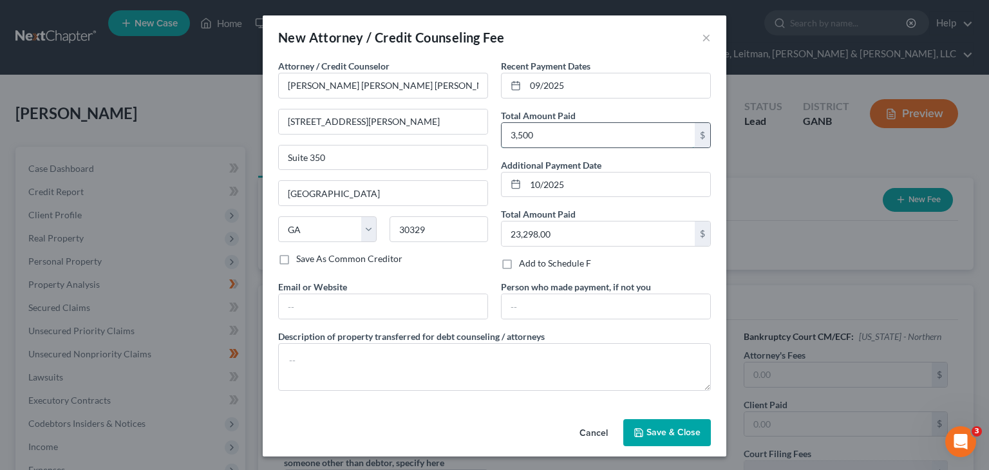
click at [561, 131] on input "3,500" at bounding box center [598, 135] width 193 height 24
type input "3,500.00"
click at [528, 231] on input "23,298.00" at bounding box center [598, 234] width 193 height 24
drag, startPoint x: 520, startPoint y: 231, endPoint x: 536, endPoint y: 231, distance: 16.1
click at [520, 230] on input "23,298.00" at bounding box center [598, 234] width 193 height 24
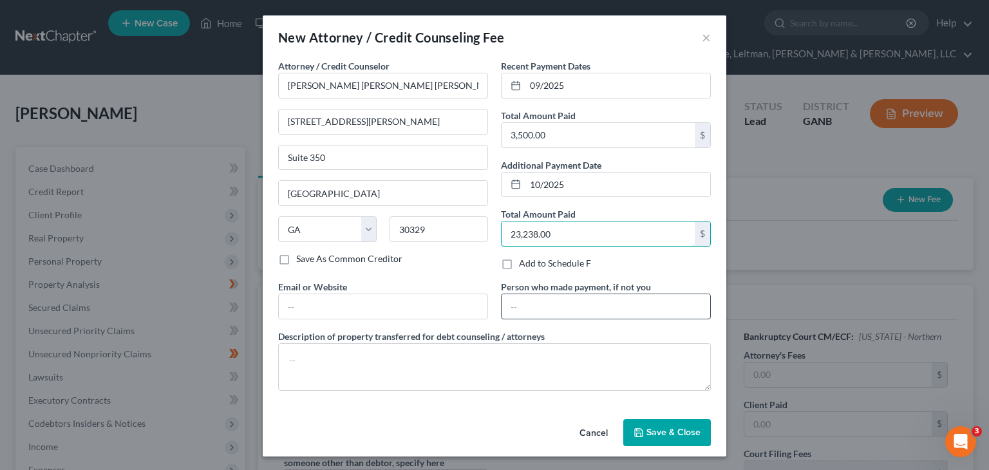
type input "23,238.00"
click at [619, 304] on input "text" at bounding box center [606, 306] width 209 height 24
paste input "ARG BACK OFFICE LLC"
type input "ARG BACK OFFICE LLC"
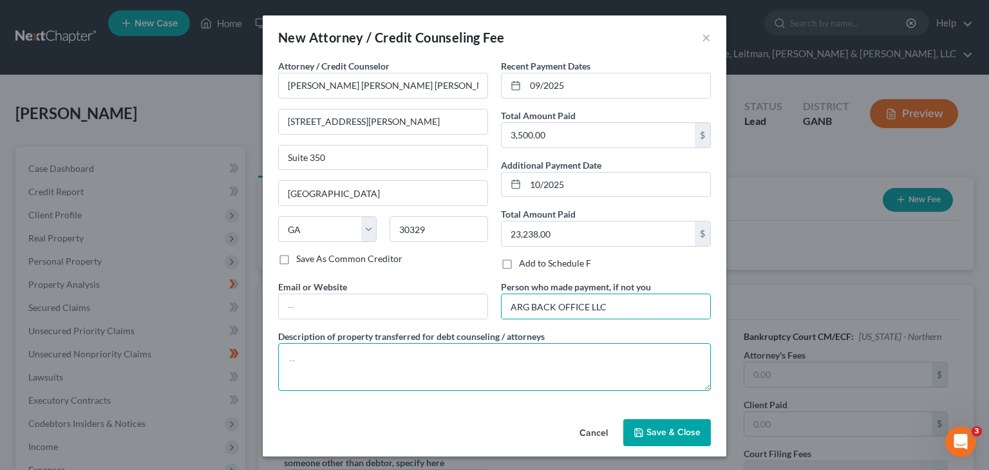
click at [325, 365] on textarea at bounding box center [494, 367] width 433 height 48
type textarea "Retainer and filing fee"
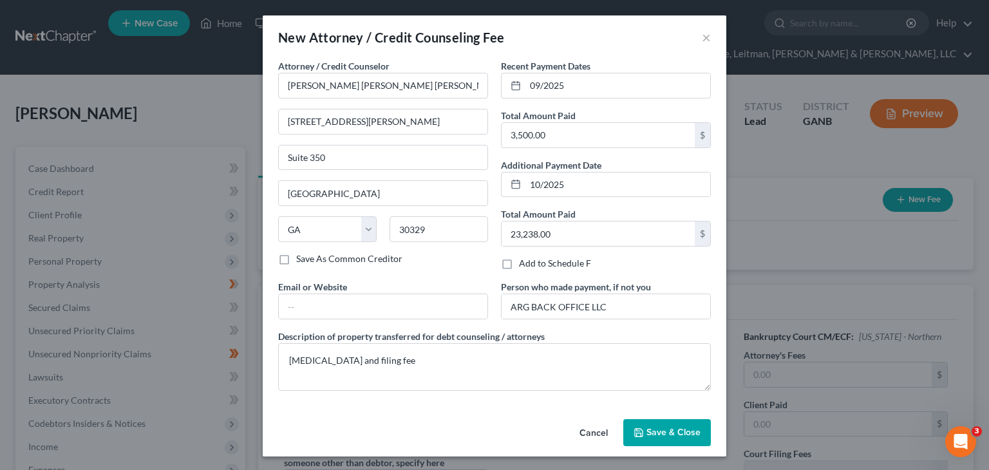
click at [686, 437] on button "Save & Close" at bounding box center [667, 432] width 88 height 27
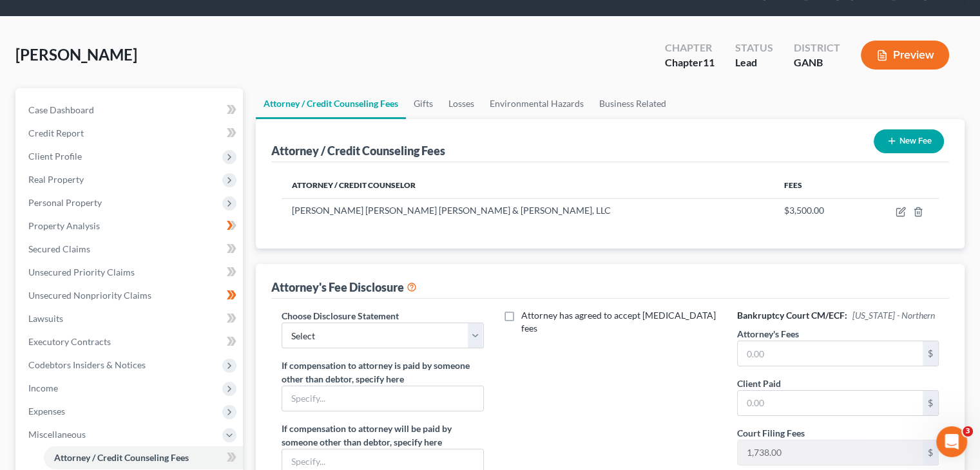
scroll to position [193, 0]
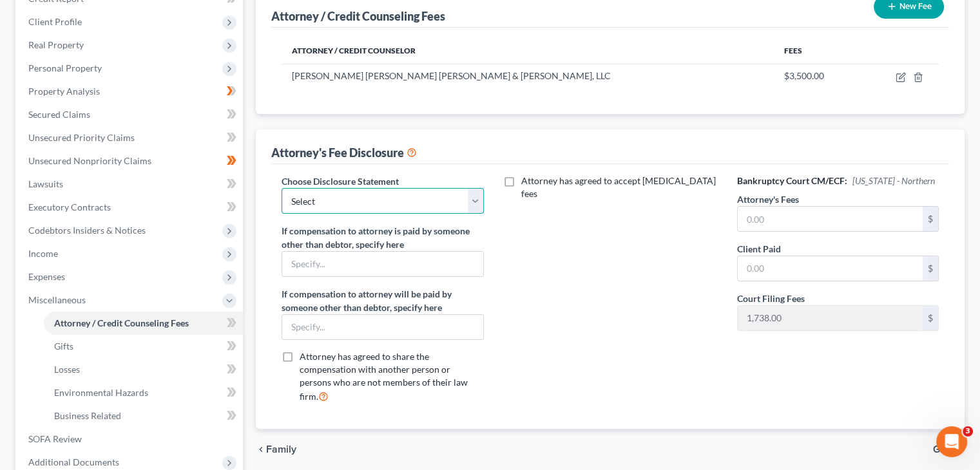
drag, startPoint x: 479, startPoint y: 176, endPoint x: 466, endPoint y: 185, distance: 15.2
click at [479, 188] on select "Select Star Chain Chapter 13 - Hourly Chapter 11 Chapter 13 Disclosure Statemen…" at bounding box center [382, 201] width 202 height 26
select select "2"
click at [281, 188] on select "Select Star Chain Chapter 13 - Hourly Chapter 11 Chapter 13 Disclosure Statemen…" at bounding box center [382, 201] width 202 height 26
click at [521, 175] on label "Attorney has agreed to accept retainer fees" at bounding box center [619, 188] width 196 height 26
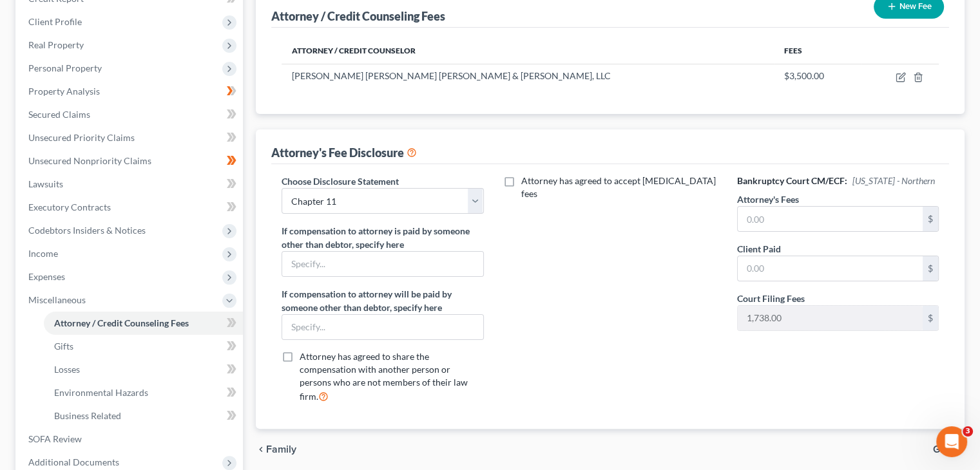
click at [526, 175] on input "Attorney has agreed to accept retainer fees" at bounding box center [530, 179] width 8 height 8
checkbox input "true"
click at [538, 211] on input "text" at bounding box center [602, 223] width 185 height 24
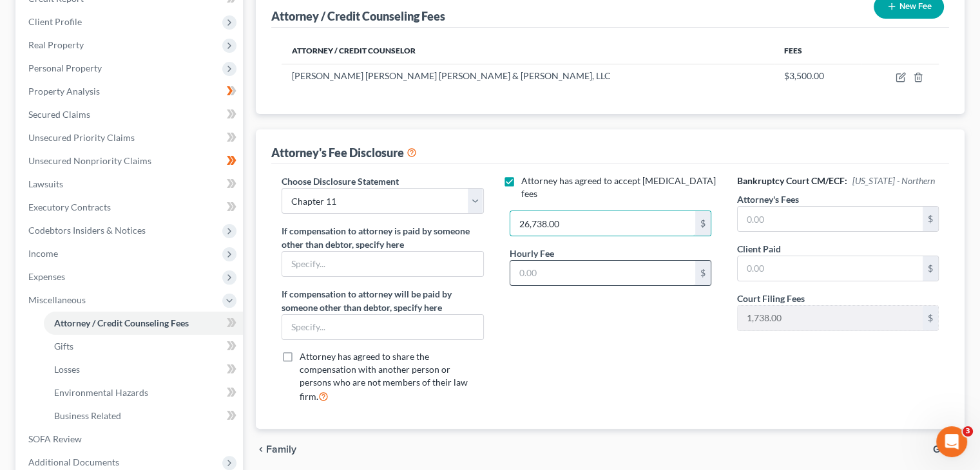
type input "26,738.00"
click at [557, 261] on input "text" at bounding box center [602, 273] width 185 height 24
type input "595.00"
click at [322, 252] on input "text" at bounding box center [382, 264] width 200 height 24
paste input "ARG BACK OFFICE LLC"
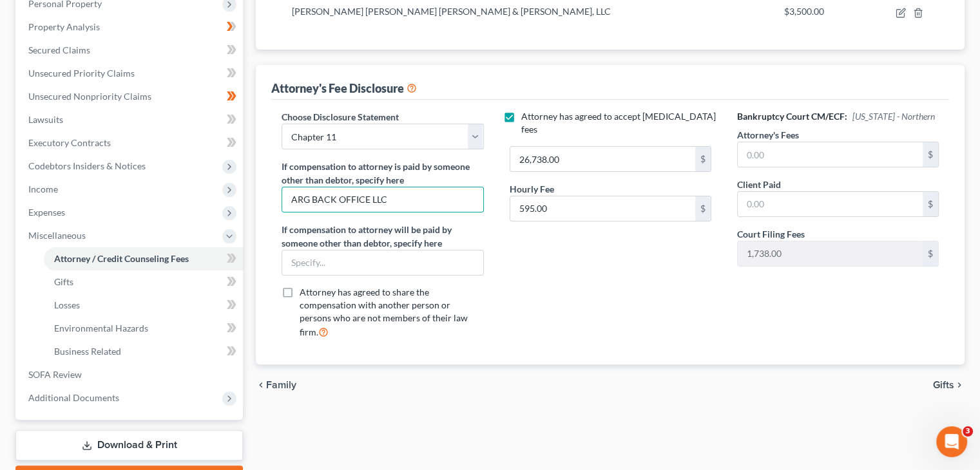
scroll to position [307, 0]
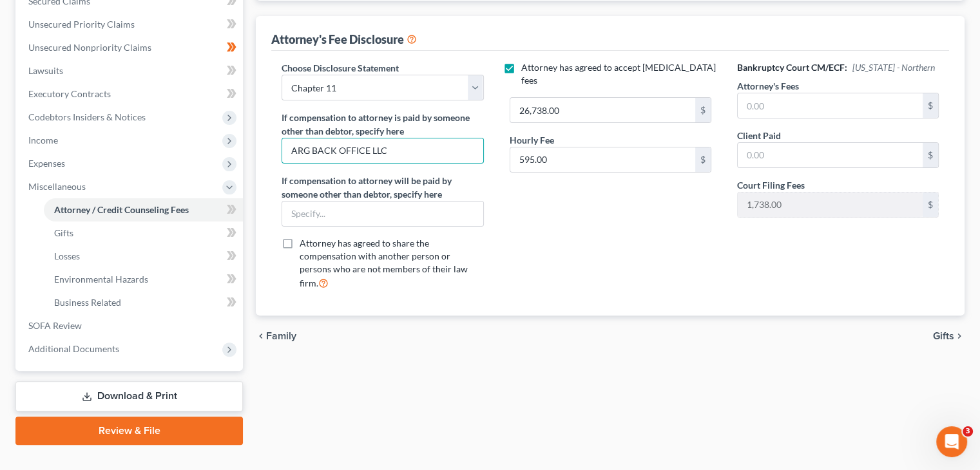
type input "ARG BACK OFFICE LLC"
click at [951, 331] on span "Gifts" at bounding box center [943, 336] width 21 height 10
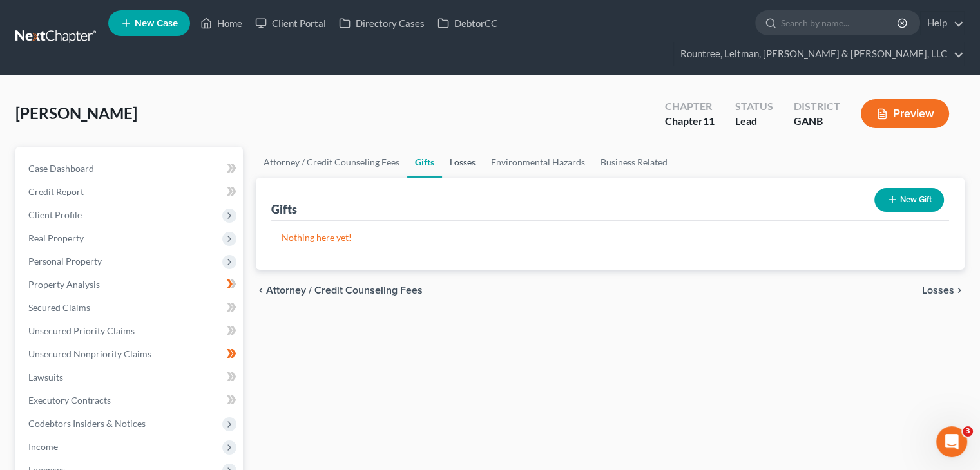
click at [454, 147] on link "Losses" at bounding box center [462, 162] width 41 height 31
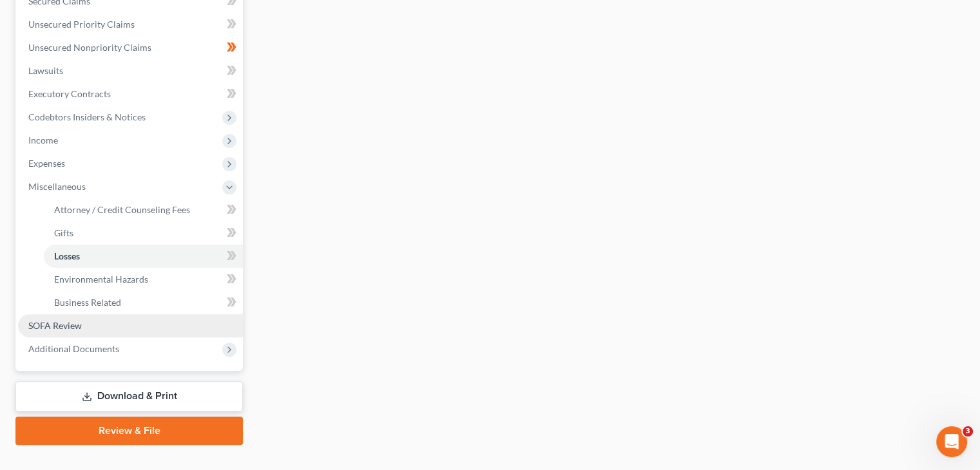
click at [75, 320] on span "SOFA Review" at bounding box center [54, 325] width 53 height 11
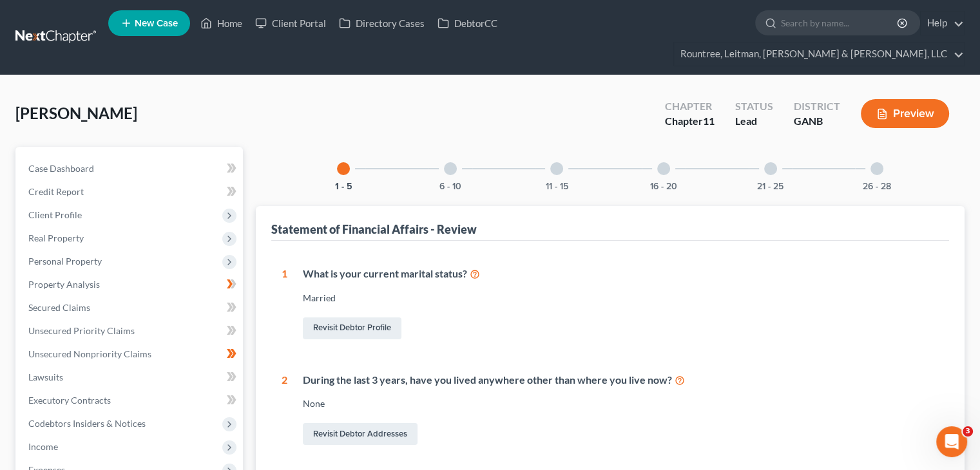
click at [872, 162] on div at bounding box center [876, 168] width 13 height 13
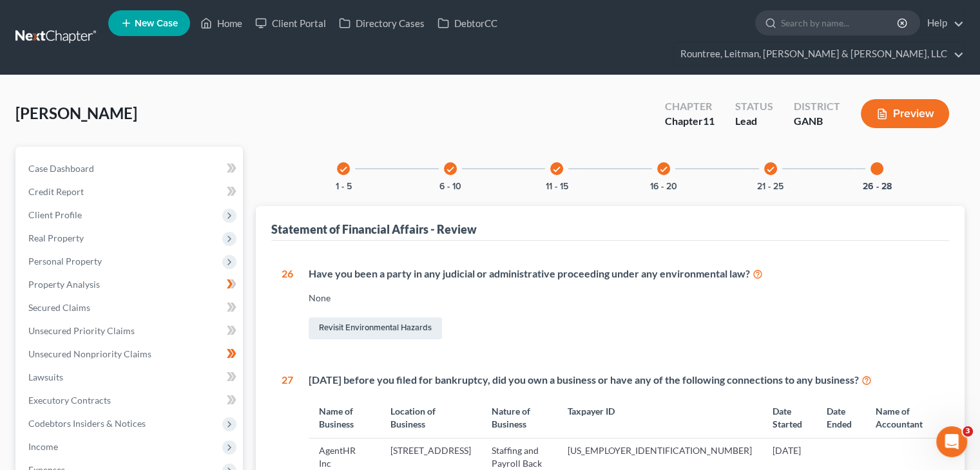
click at [452, 165] on icon "check" at bounding box center [450, 169] width 9 height 9
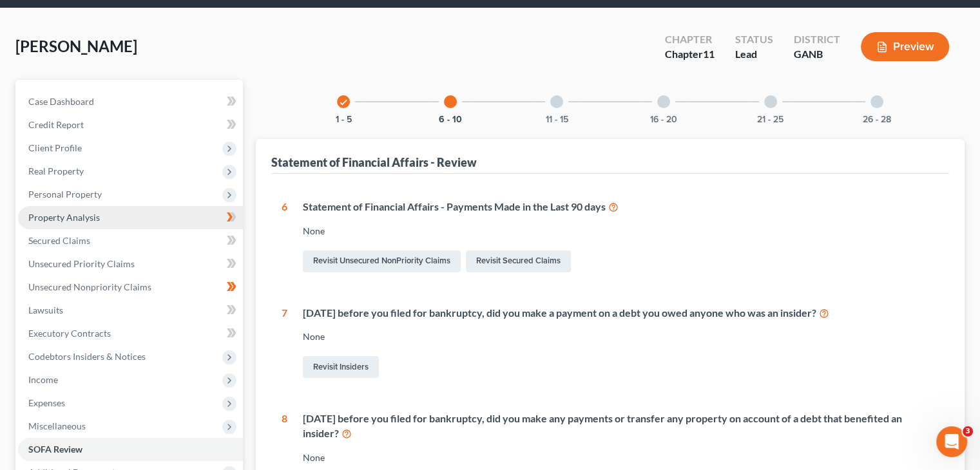
scroll to position [64, 0]
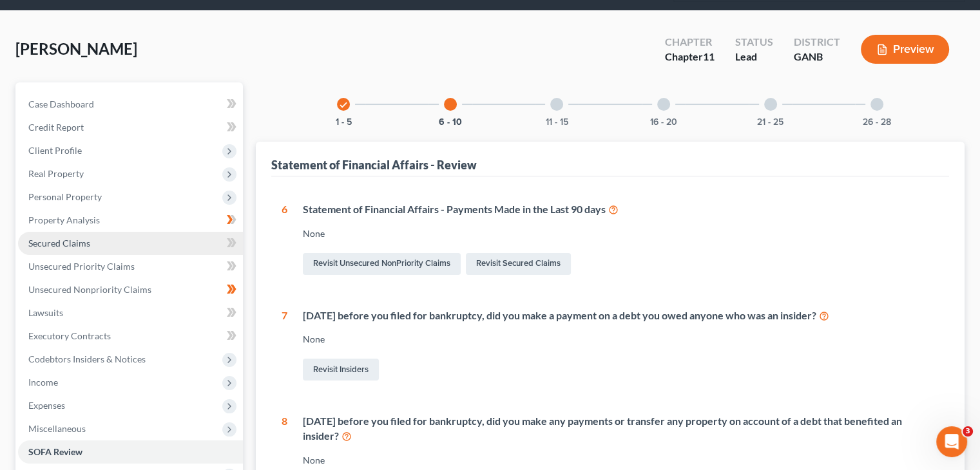
click at [71, 232] on link "Secured Claims" at bounding box center [130, 243] width 225 height 23
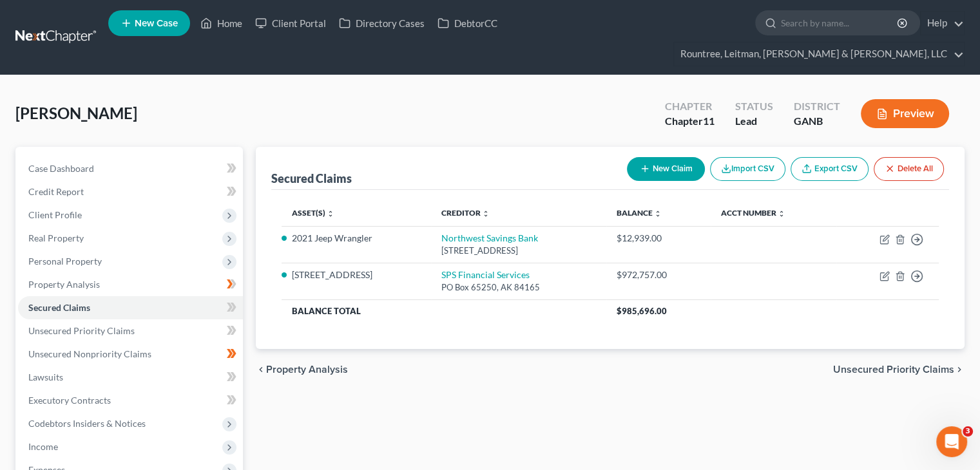
click at [656, 157] on button "New Claim" at bounding box center [666, 169] width 78 height 24
select select "0"
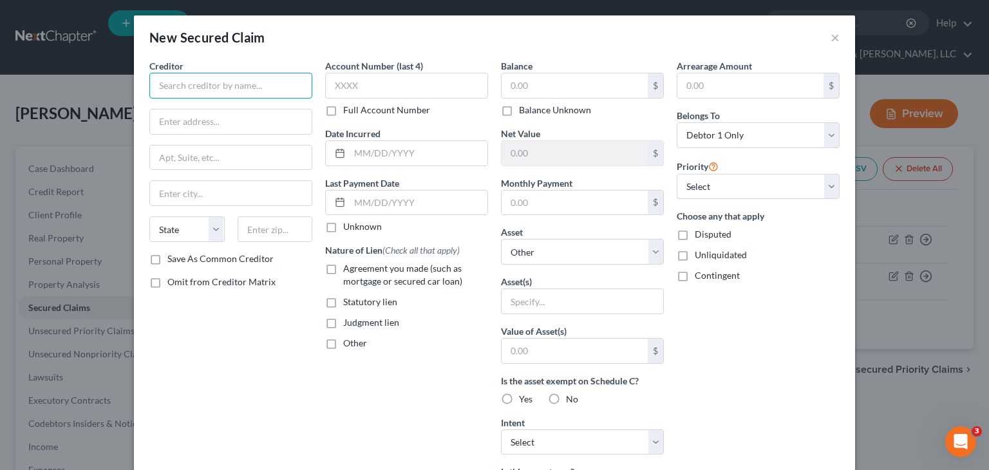
click at [193, 90] on input "text" at bounding box center [230, 86] width 163 height 26
type input "[PERSON_NAME], P.C."
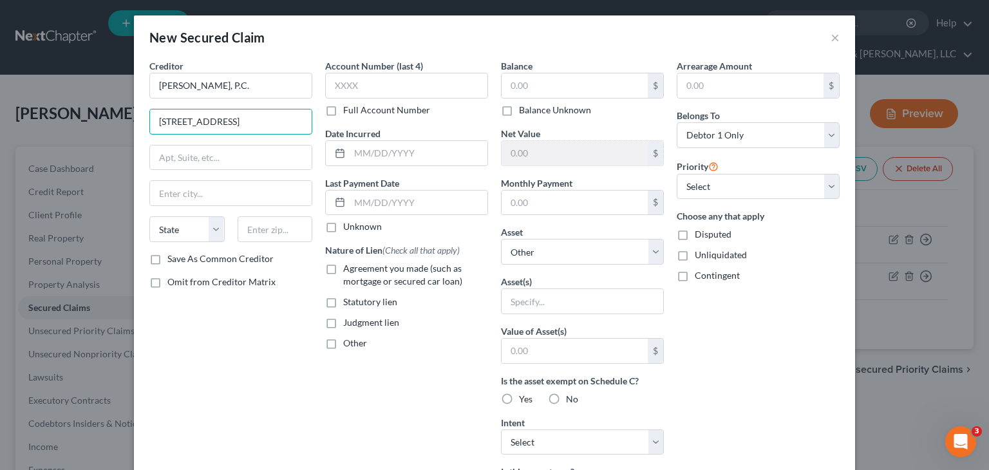
type input "[STREET_ADDRESS]"
type input "[GEOGRAPHIC_DATA]"
select select "10"
type input "30044"
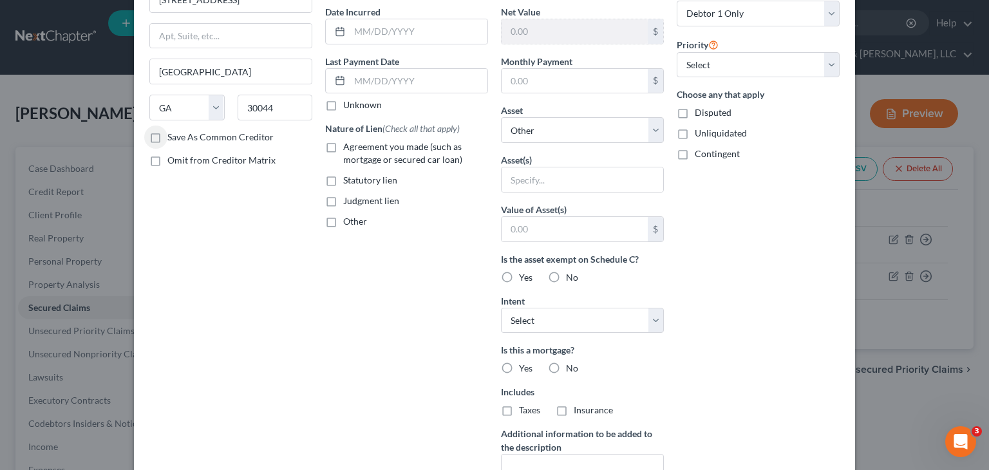
scroll to position [129, 0]
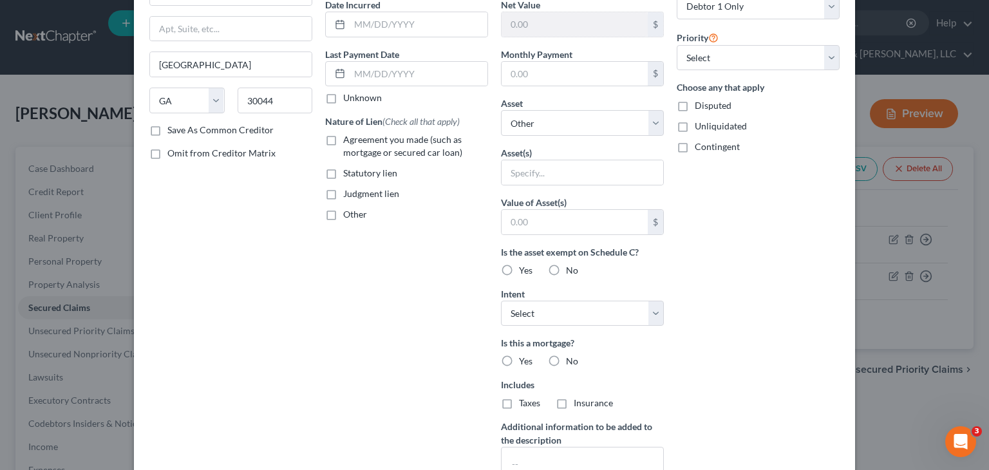
click at [343, 172] on label "Statutory lien" at bounding box center [370, 173] width 54 height 13
click at [348, 172] on input "Statutory lien" at bounding box center [352, 171] width 8 height 8
checkbox input "true"
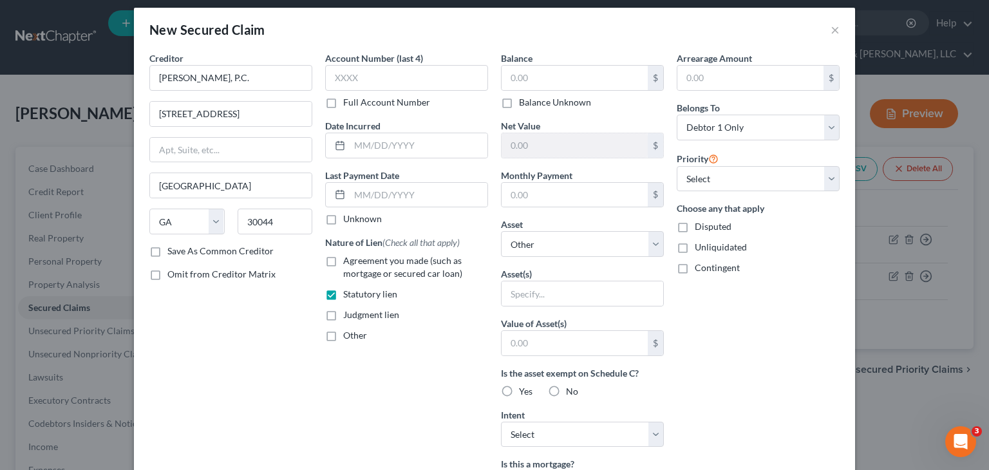
scroll to position [0, 0]
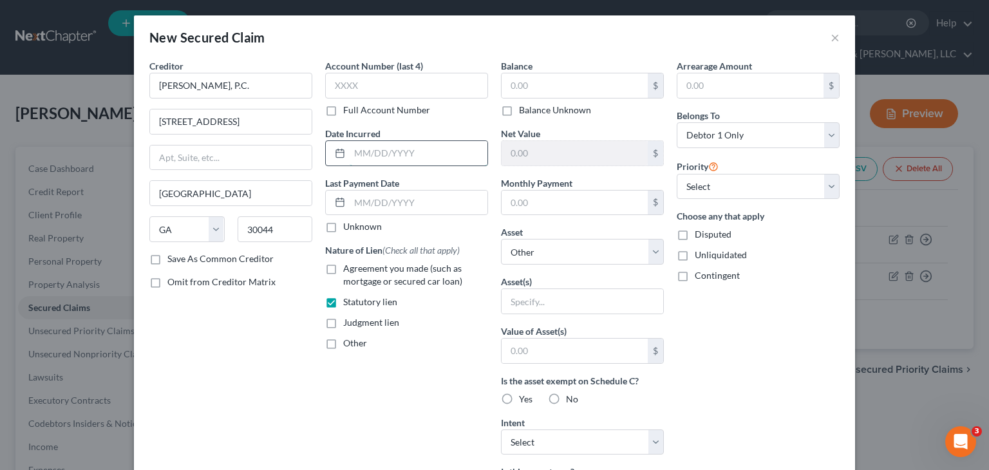
click at [377, 147] on input "text" at bounding box center [419, 153] width 138 height 24
type input "[DATE]"
click at [537, 82] on input "text" at bounding box center [575, 85] width 146 height 24
type input "11,000"
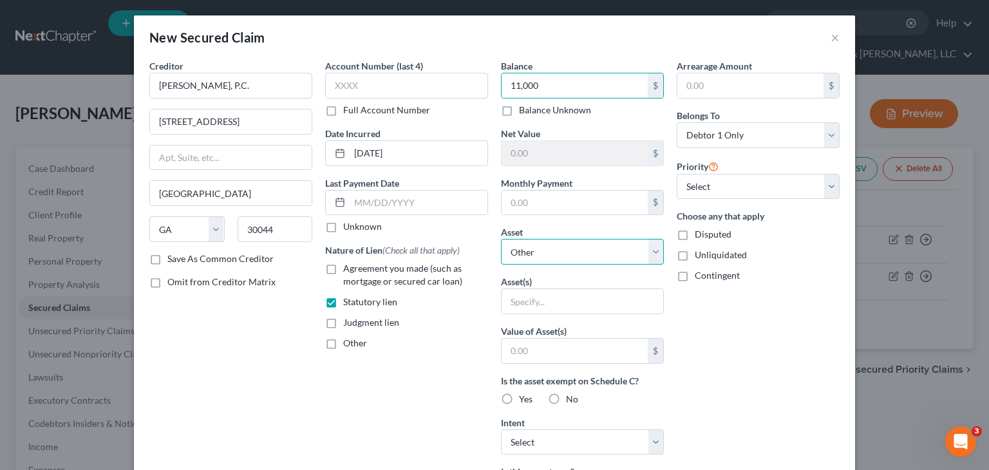
click at [649, 253] on select "Select Other Multiple Assets Principal (Other (Credit Union, Health Savings Acc…" at bounding box center [582, 252] width 163 height 26
select select "3"
click at [501, 239] on select "Select Other Multiple Assets Principal (Other (Credit Union, Health Savings Acc…" at bounding box center [582, 252] width 163 height 26
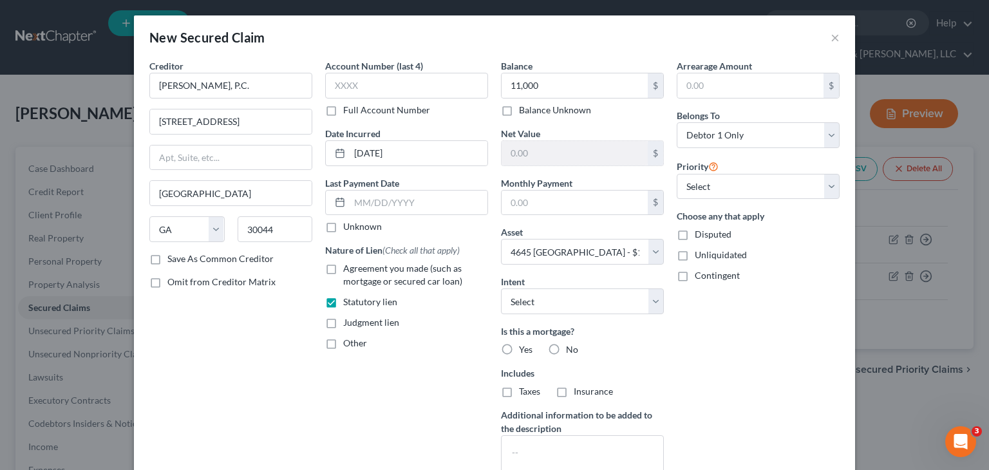
click at [566, 348] on label "No" at bounding box center [572, 349] width 12 height 13
click at [571, 348] on input "No" at bounding box center [575, 347] width 8 height 8
radio input "true"
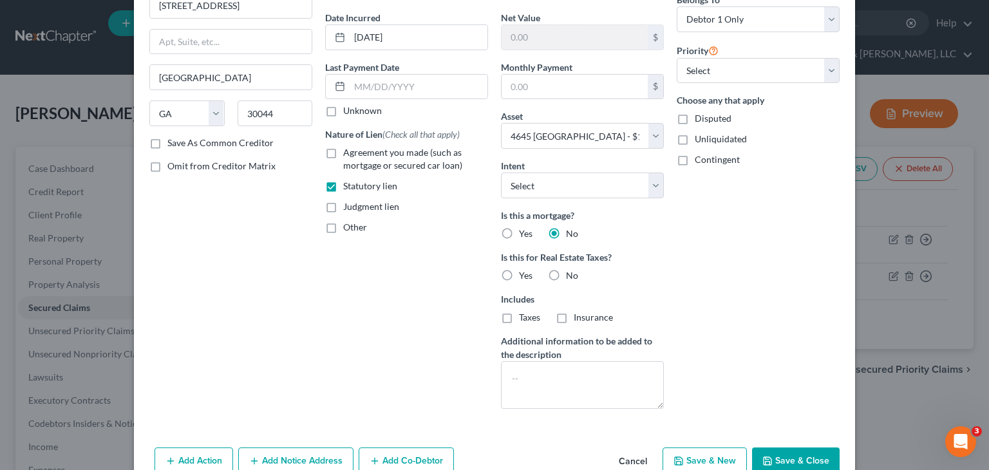
scroll to position [129, 0]
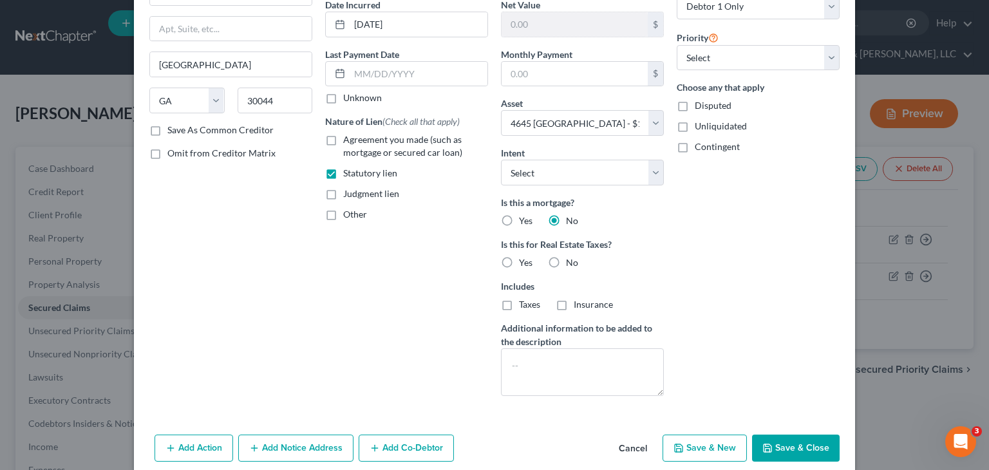
click at [566, 262] on label "No" at bounding box center [572, 262] width 12 height 13
click at [571, 262] on input "No" at bounding box center [575, 260] width 8 height 8
radio input "true"
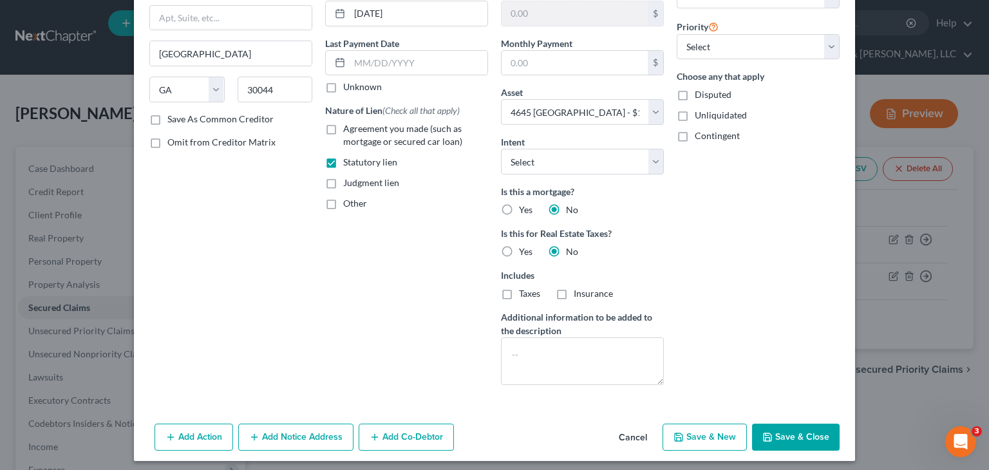
scroll to position [144, 0]
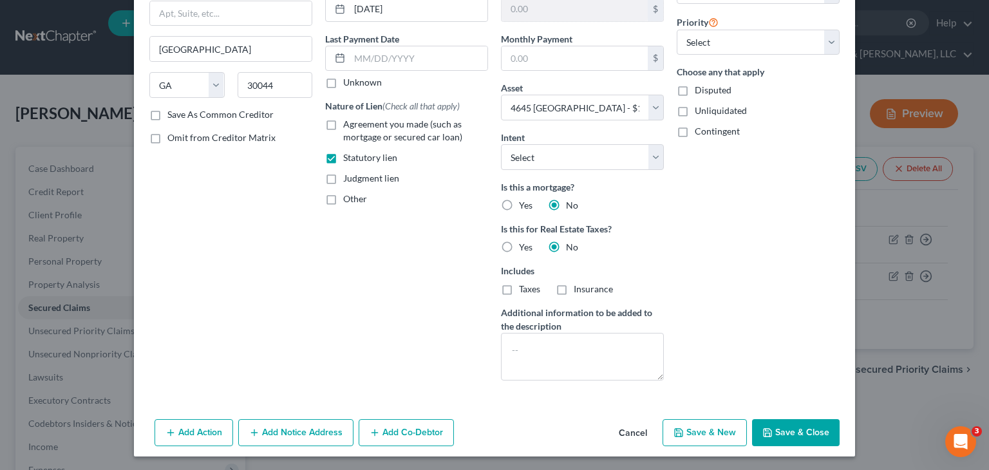
click at [794, 437] on button "Save & Close" at bounding box center [796, 432] width 88 height 27
select select
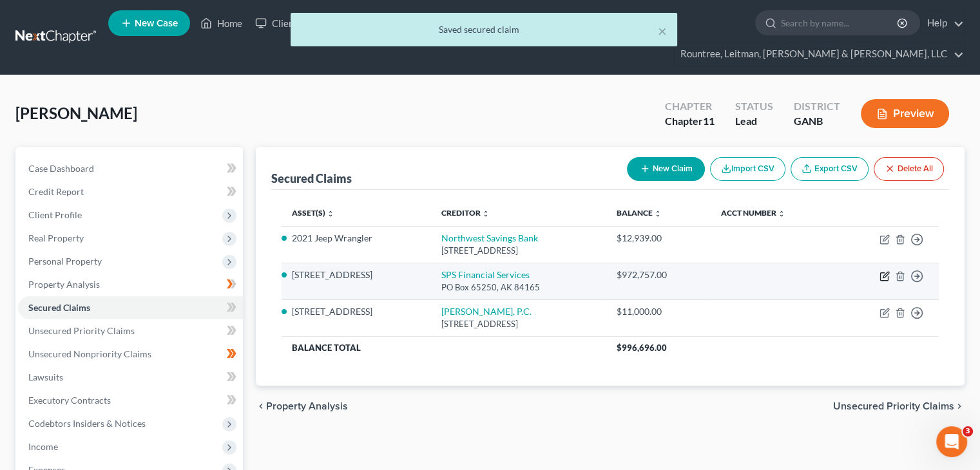
click at [879, 271] on icon "button" at bounding box center [884, 276] width 10 height 10
select select "1"
select select "0"
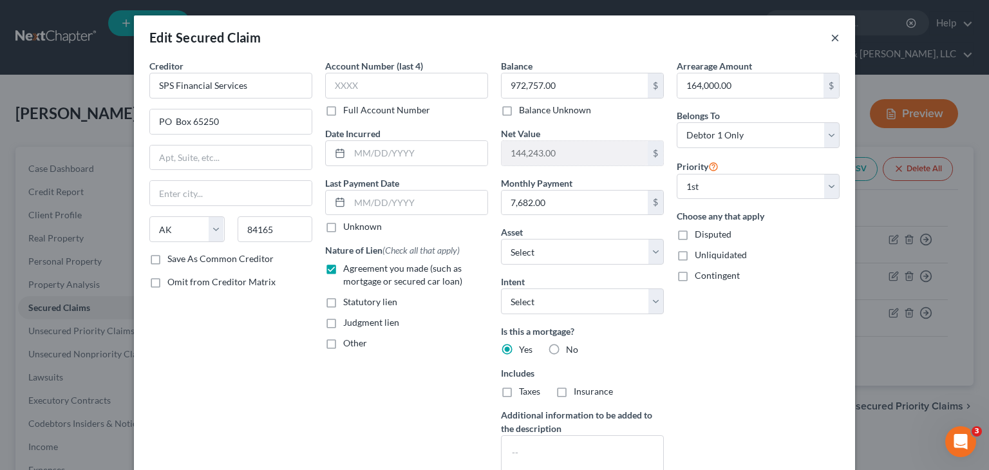
click at [831, 37] on button "×" at bounding box center [835, 37] width 9 height 15
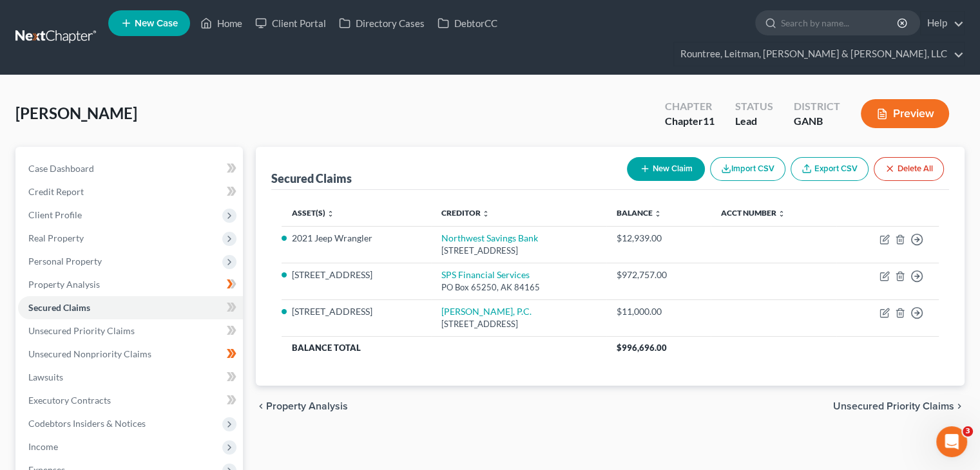
click at [671, 157] on button "New Claim" at bounding box center [666, 169] width 78 height 24
select select "0"
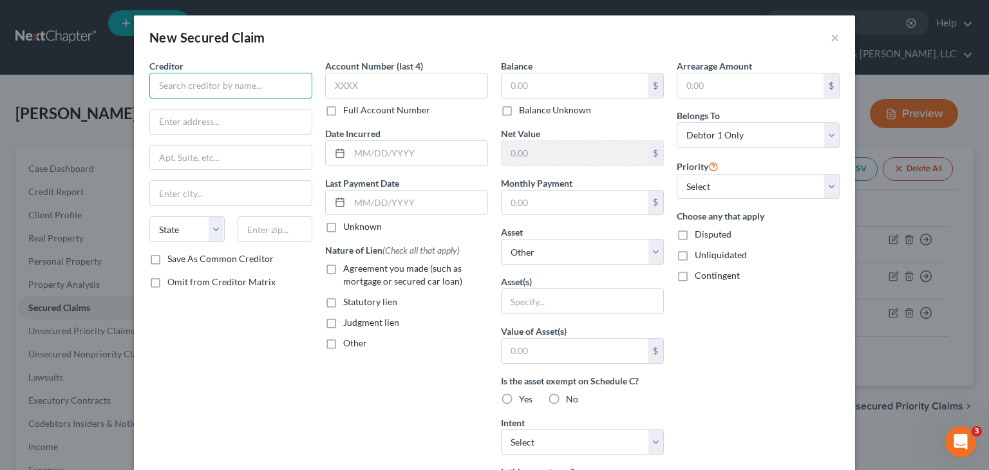
click at [222, 88] on input "text" at bounding box center [230, 86] width 163 height 26
type input "Woodland Preserve Neighborhood Association, Inc."
type input "[PERSON_NAME], Esq.|[PERSON_NAME] & Sierra, LLC"
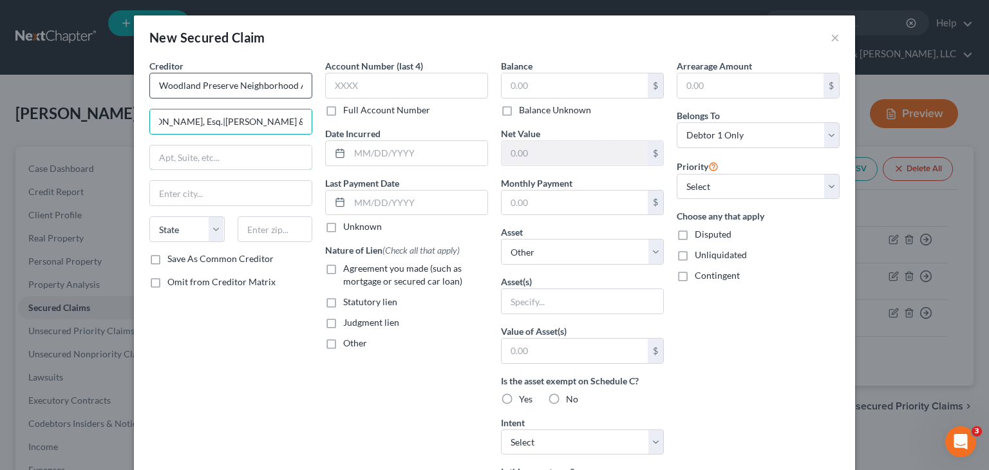
scroll to position [0, 0]
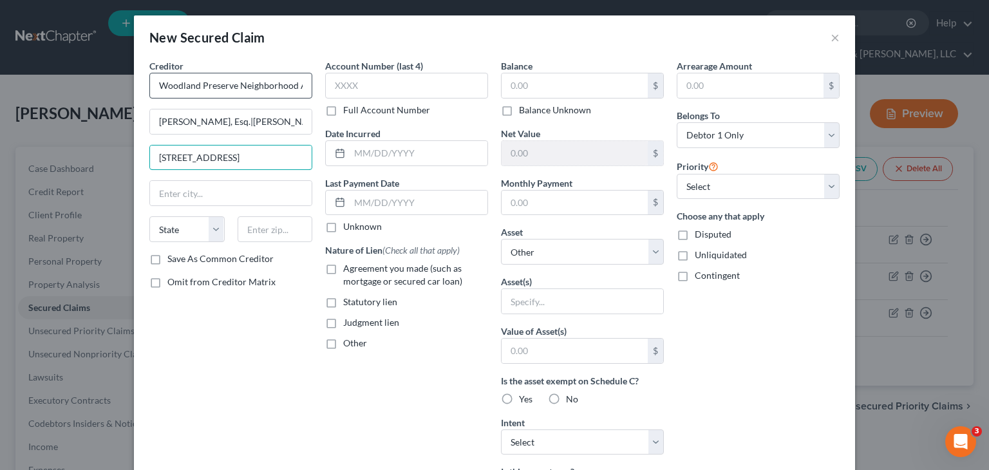
type input "[STREET_ADDRESS]"
type input "30093"
type input "Norcross"
select select "10"
click at [567, 98] on div "$" at bounding box center [582, 86] width 163 height 26
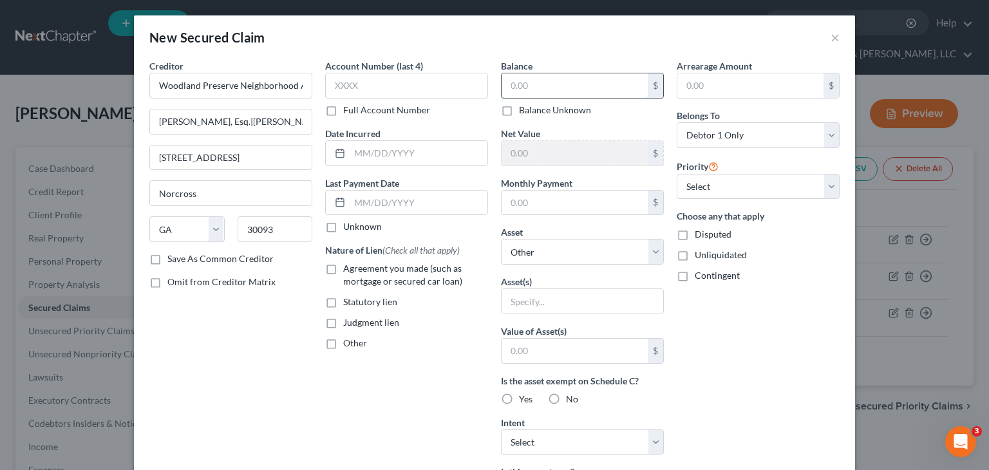
click at [570, 93] on input "text" at bounding box center [575, 85] width 146 height 24
type input "1,800.00"
click at [410, 156] on input "text" at bounding box center [419, 153] width 138 height 24
type input "[DATE]"
click at [343, 305] on label "Statutory lien" at bounding box center [370, 302] width 54 height 13
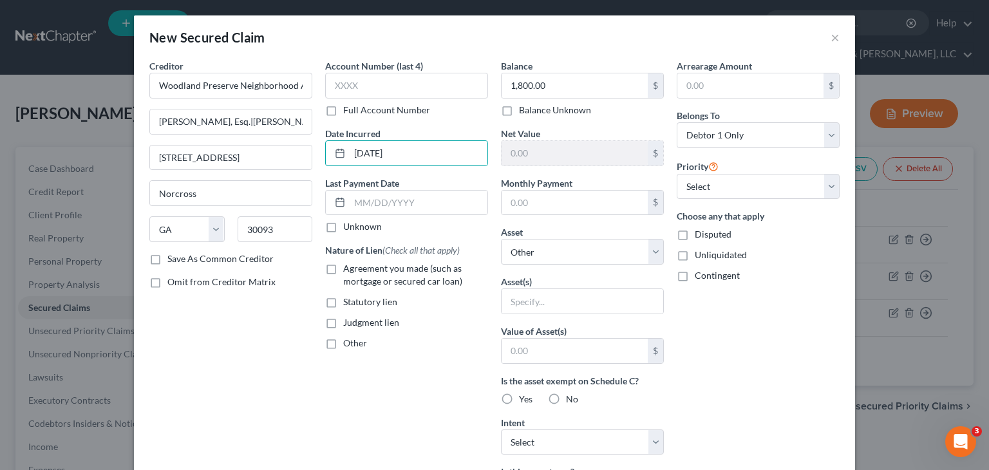
click at [348, 304] on input "Statutory lien" at bounding box center [352, 300] width 8 height 8
checkbox input "true"
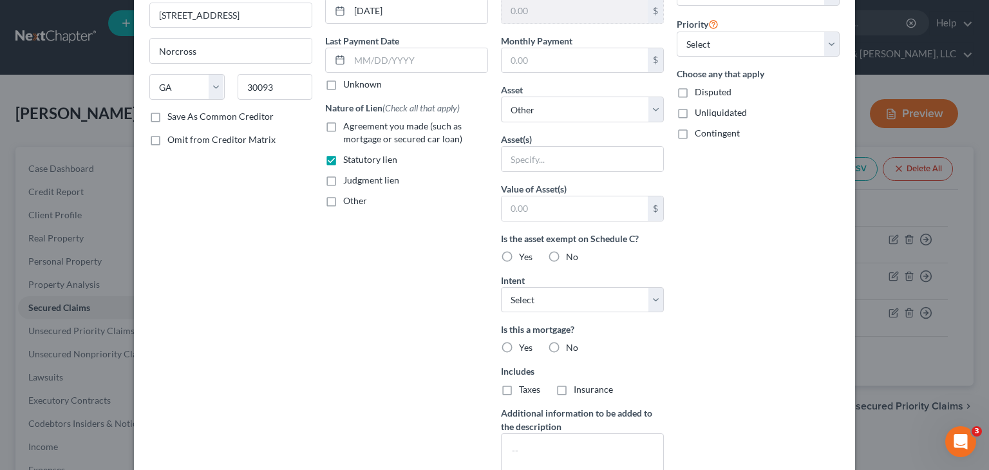
scroll to position [193, 0]
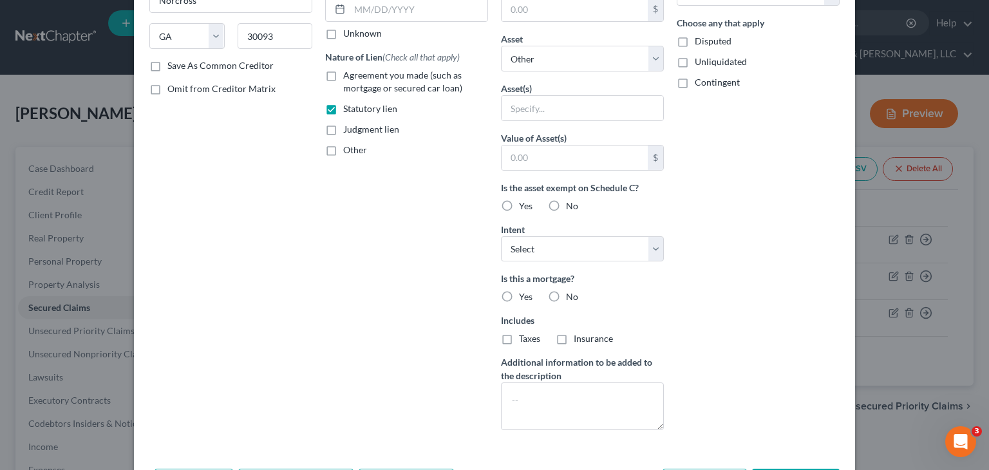
click at [566, 294] on label "No" at bounding box center [572, 296] width 12 height 13
click at [571, 294] on input "No" at bounding box center [575, 294] width 8 height 8
radio input "true"
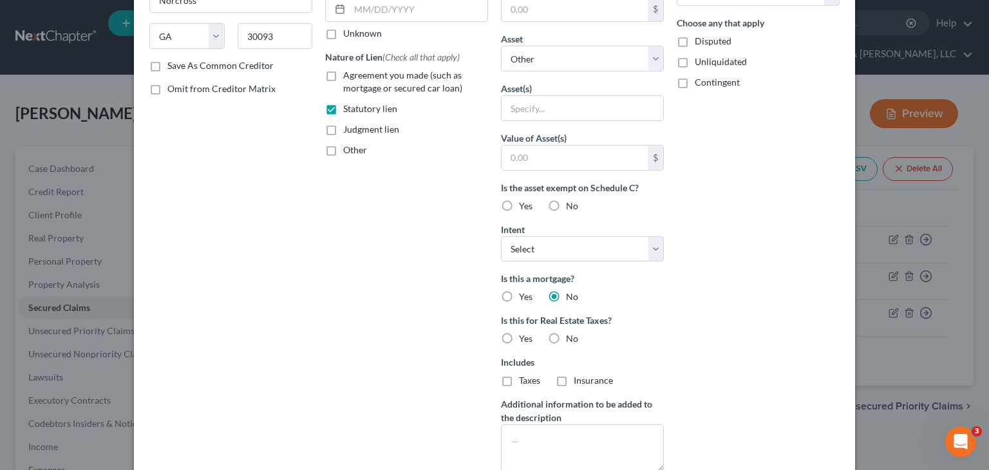
click at [566, 202] on label "No" at bounding box center [572, 206] width 12 height 13
click at [571, 202] on input "No" at bounding box center [575, 204] width 8 height 8
radio input "true"
click at [547, 102] on input "text" at bounding box center [583, 108] width 162 height 24
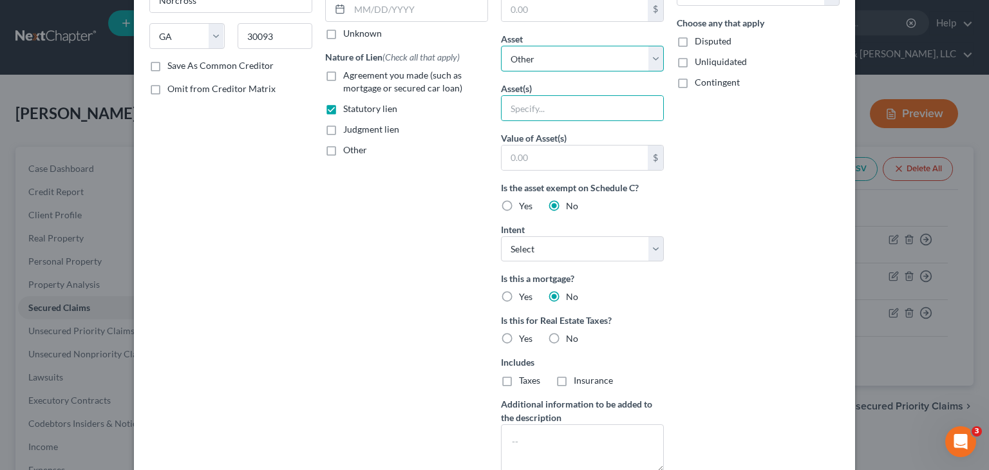
click at [650, 55] on select "Select Other Multiple Assets Principal (Other (Credit Union, Health Savings Acc…" at bounding box center [582, 59] width 163 height 26
select select "3"
click at [501, 71] on select "Select Other Multiple Assets Principal (Other (Credit Union, Health Savings Acc…" at bounding box center [582, 59] width 163 height 26
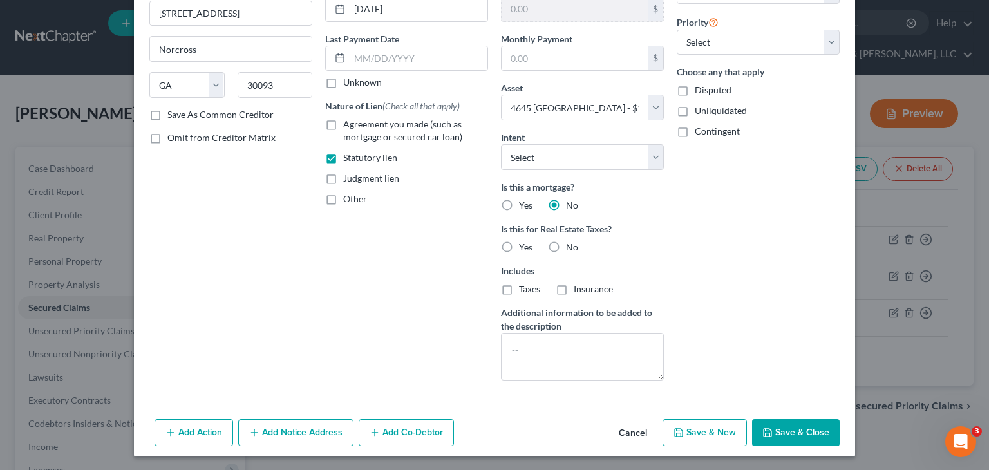
click at [566, 245] on label "No" at bounding box center [572, 247] width 12 height 13
click at [571, 245] on input "No" at bounding box center [575, 245] width 8 height 8
radio input "true"
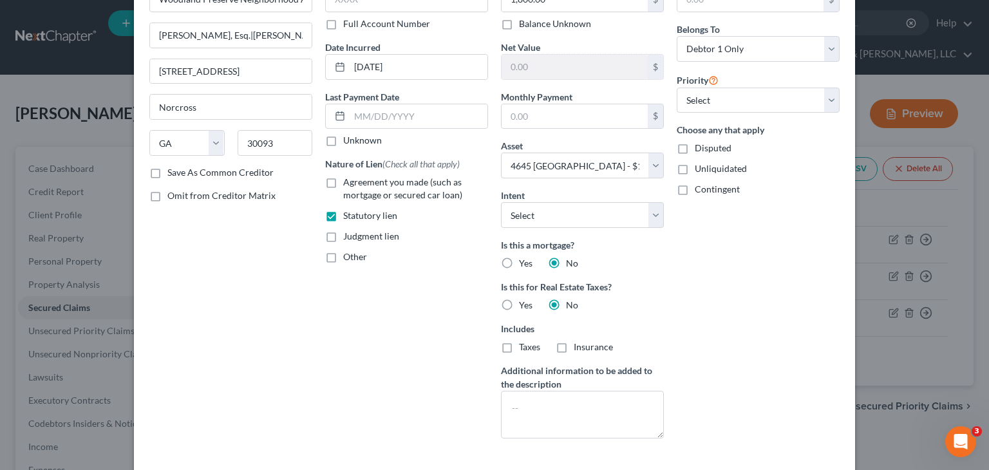
scroll to position [129, 0]
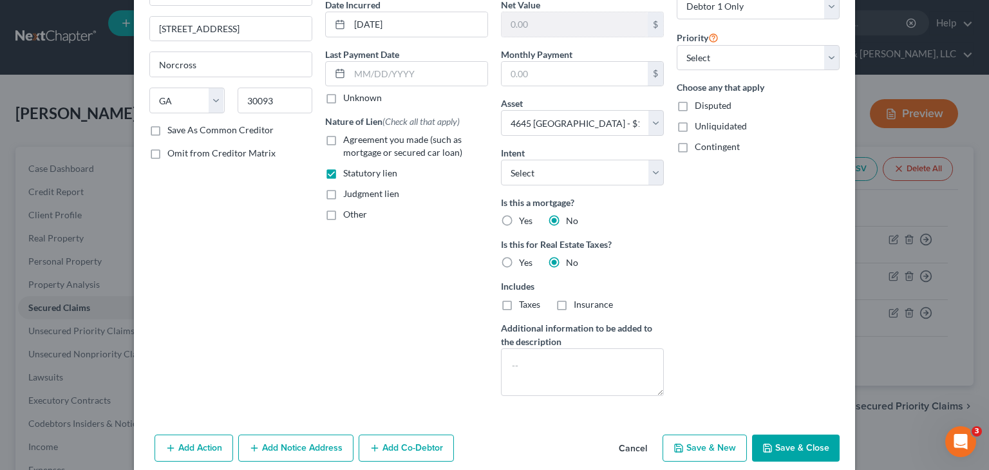
click at [788, 446] on button "Save & Close" at bounding box center [796, 448] width 88 height 27
select select
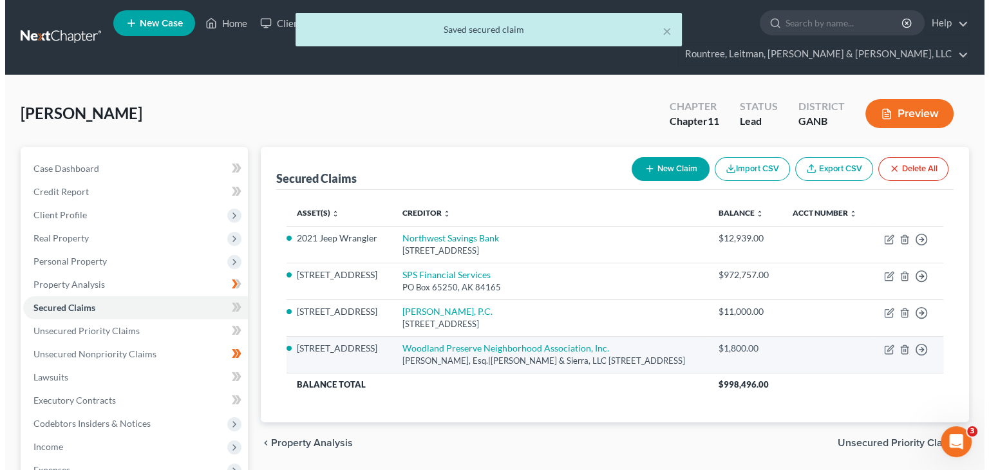
scroll to position [64, 0]
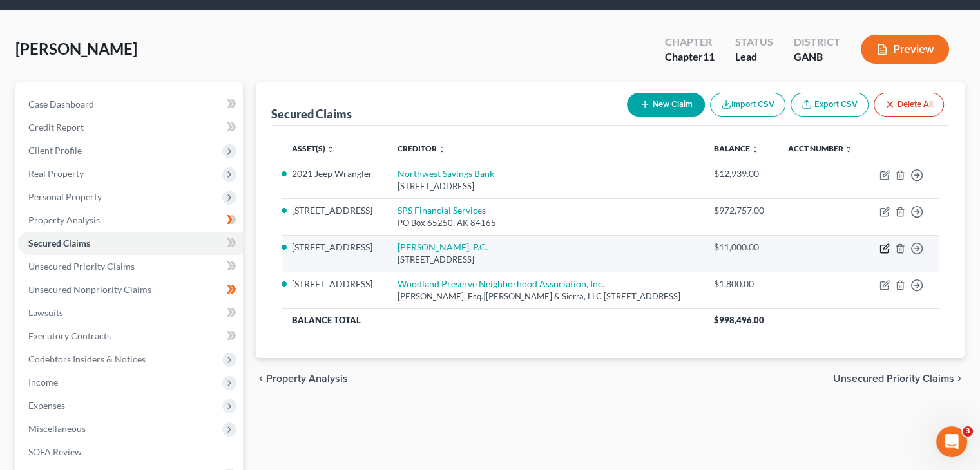
click at [884, 243] on icon "button" at bounding box center [884, 248] width 10 height 10
select select "10"
select select "3"
select select "0"
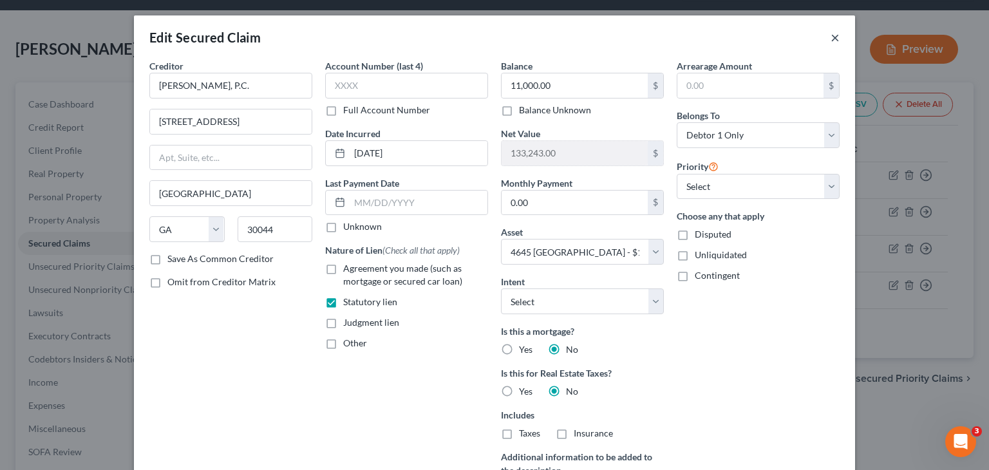
click at [831, 37] on button "×" at bounding box center [835, 37] width 9 height 15
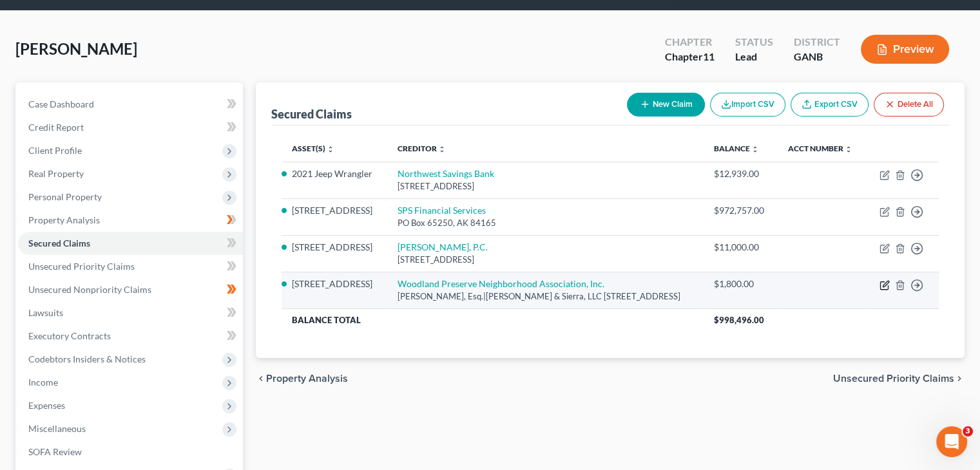
click at [884, 280] on icon "button" at bounding box center [884, 285] width 10 height 10
select select "10"
select select "3"
select select "0"
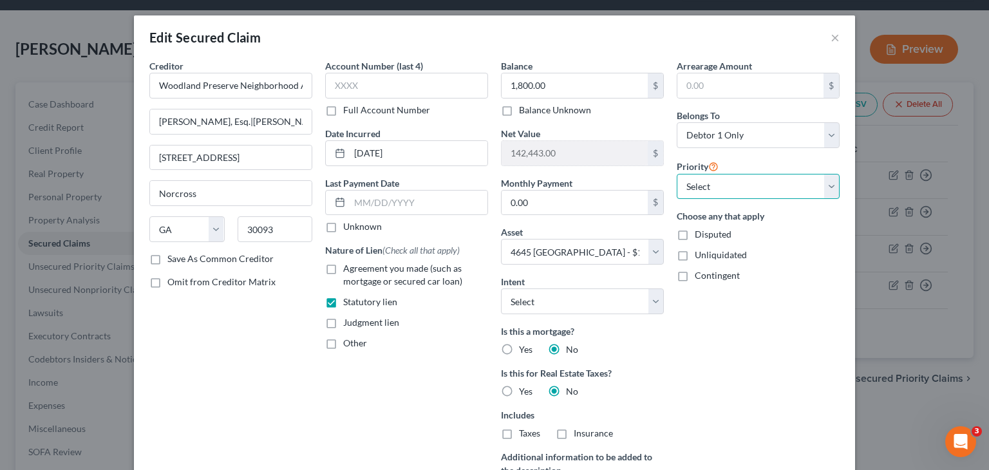
click at [827, 186] on select "Select 2nd 3rd 4th 5th 6th 7th 8th 9th 10th 11th 12th 13th 14th 15th 16th 17th …" at bounding box center [758, 187] width 163 height 26
select select "1"
click at [677, 174] on select "Select 2nd 3rd 4th 5th 6th 7th 8th 9th 10th 11th 12th 13th 14th 15th 16th 17th …" at bounding box center [758, 187] width 163 height 26
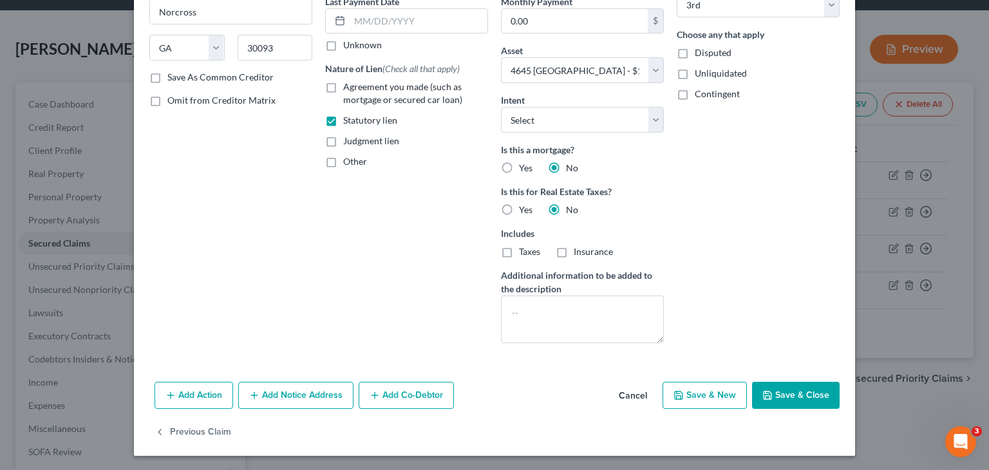
click at [799, 401] on button "Save & Close" at bounding box center [796, 395] width 88 height 27
select select
select select "2"
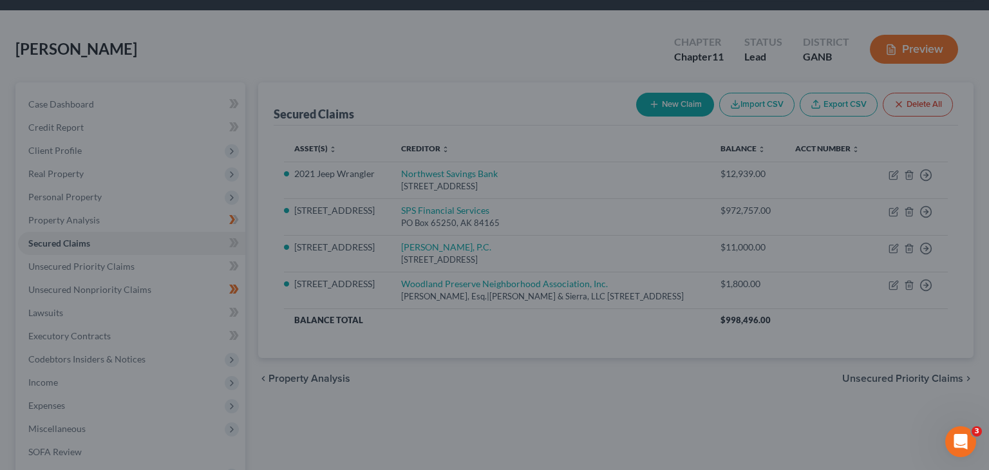
select select "3"
type input "0"
select select "1"
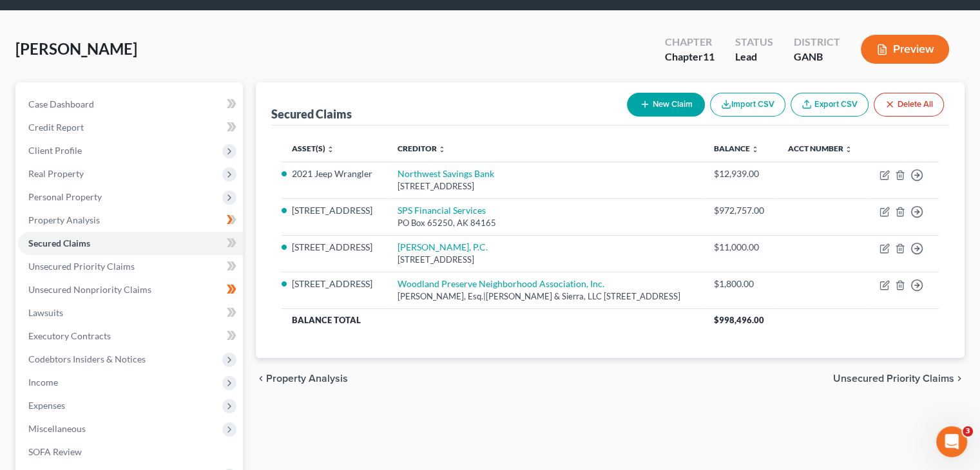
click at [678, 93] on button "New Claim" at bounding box center [666, 105] width 78 height 24
select select "0"
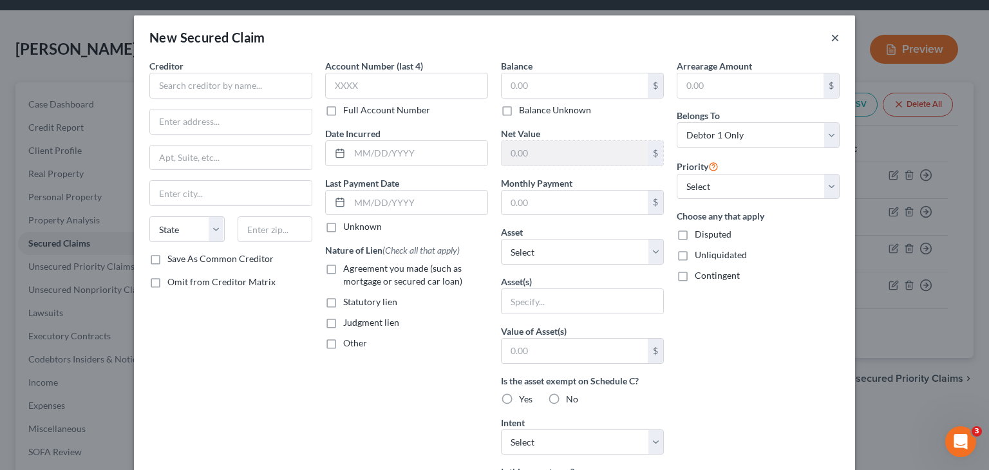
click at [832, 37] on button "×" at bounding box center [835, 37] width 9 height 15
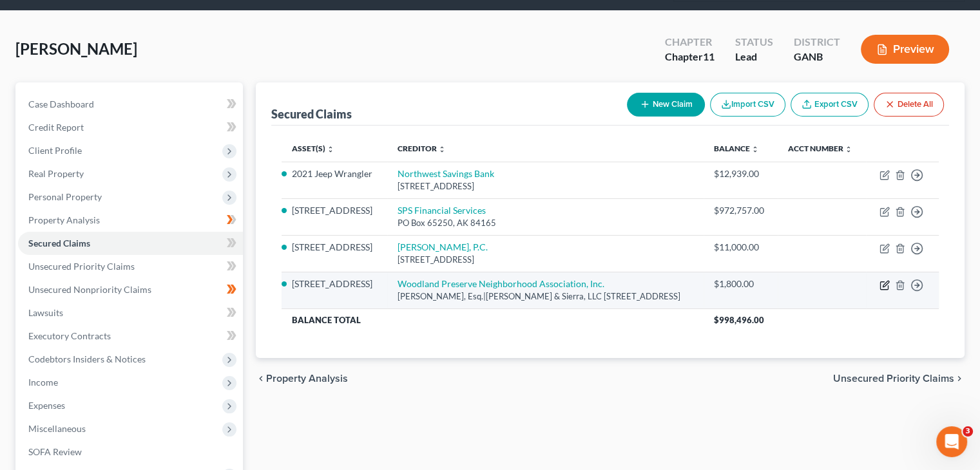
click at [882, 280] on icon "button" at bounding box center [884, 285] width 10 height 10
select select "10"
select select "3"
select select "0"
select select "1"
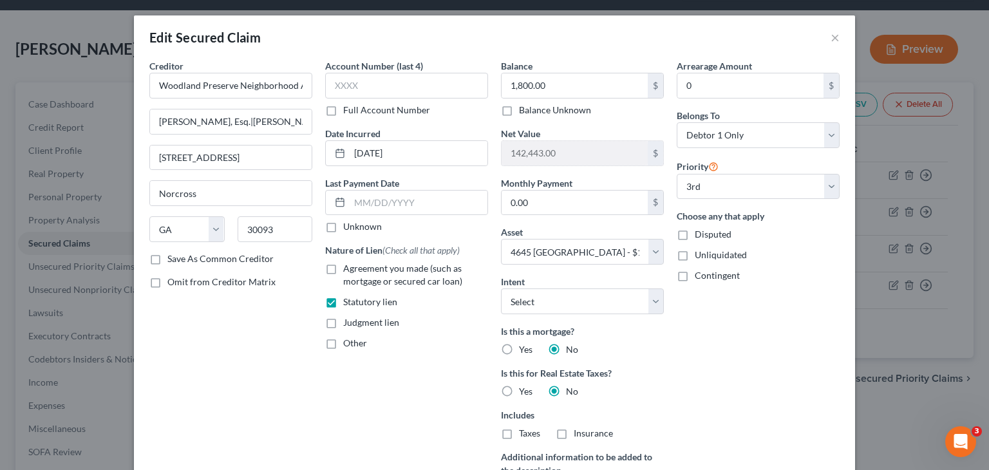
click at [167, 258] on label "Save As Common Creditor" at bounding box center [220, 258] width 106 height 13
click at [173, 258] on input "Save As Common Creditor" at bounding box center [177, 256] width 8 height 8
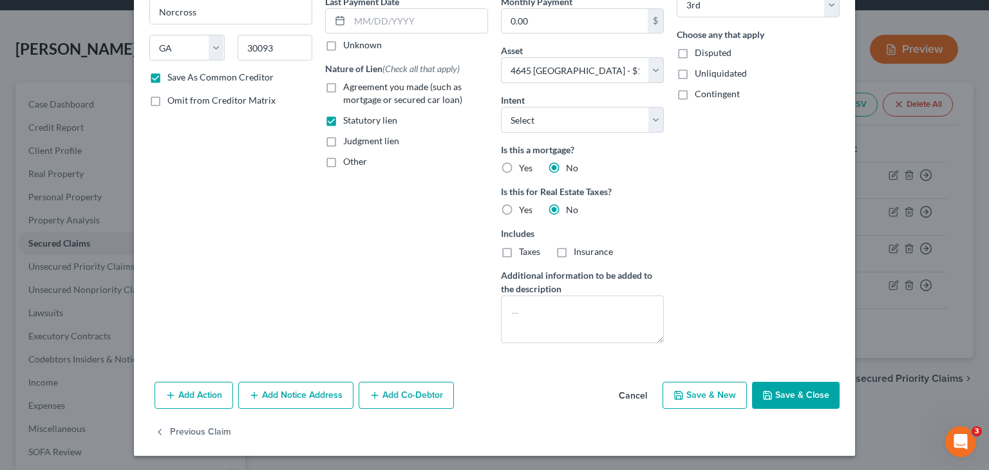
click at [799, 397] on button "Save & Close" at bounding box center [796, 395] width 88 height 27
checkbox input "false"
select select
select select "2"
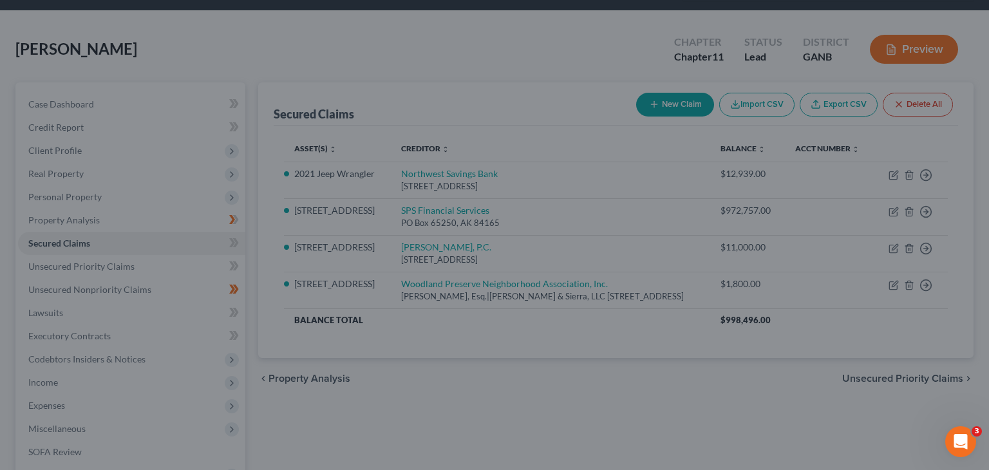
select select "3"
select select "1"
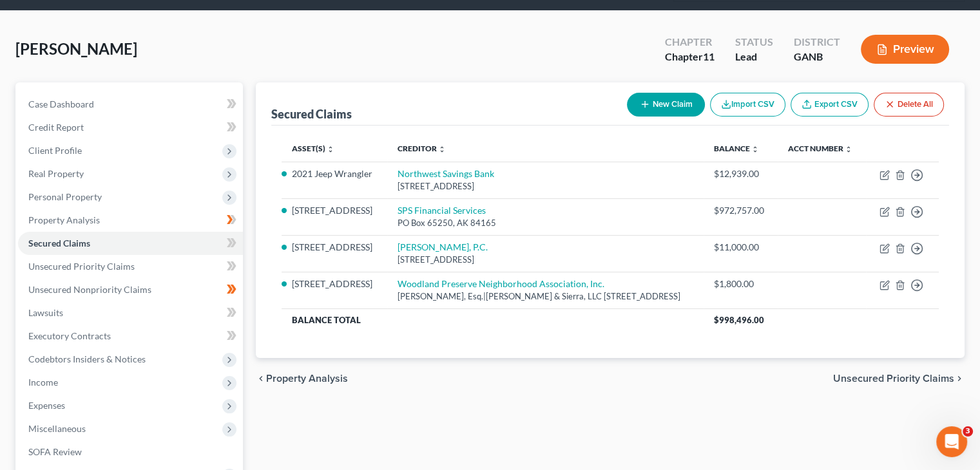
click at [692, 93] on button "New Claim" at bounding box center [666, 105] width 78 height 24
select select "0"
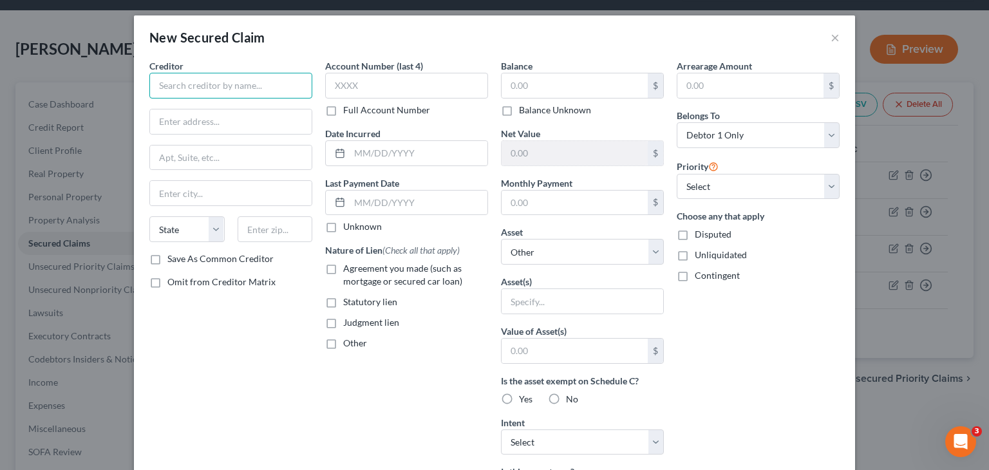
click at [187, 88] on input "text" at bounding box center [230, 86] width 163 height 26
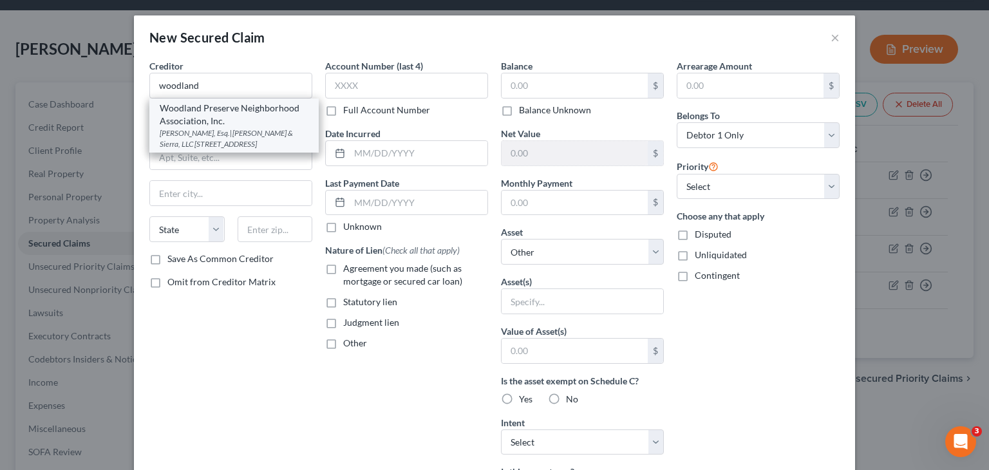
click at [195, 114] on div "Woodland Preserve Neighborhood Association, Inc." at bounding box center [234, 115] width 149 height 26
type input "Woodland Preserve Neighborhood Association, Inc."
type input "[PERSON_NAME], Esq.|[PERSON_NAME] & Sierra, LLC"
type input "[STREET_ADDRESS]"
type input "Norcross"
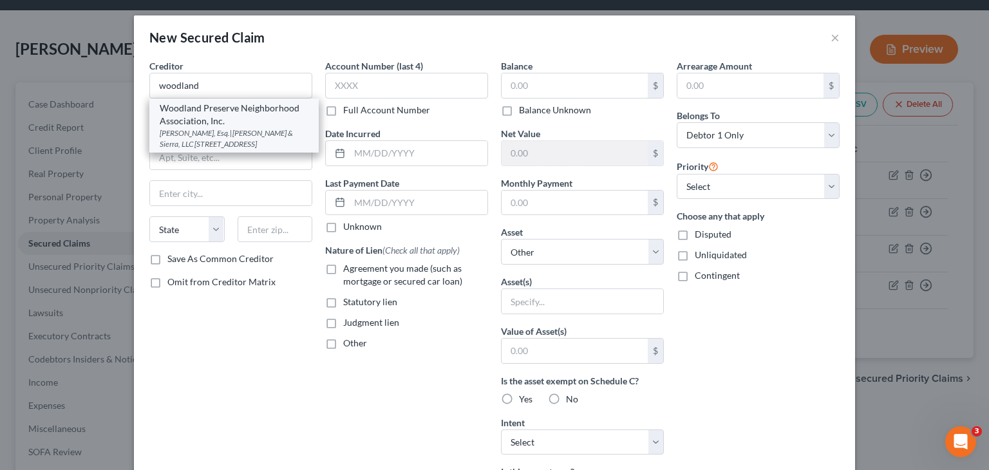
select select "10"
type input "30093"
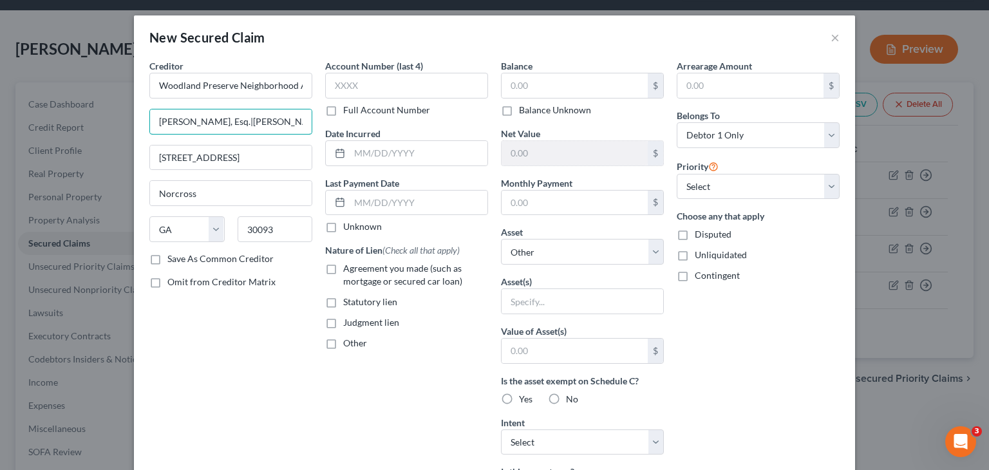
scroll to position [0, 28]
drag, startPoint x: 147, startPoint y: 120, endPoint x: 704, endPoint y: 120, distance: 556.5
click at [704, 120] on div "Creditor * Woodland Preserve Neighborhood Association, Inc. Mary Beth Sierra, E…" at bounding box center [494, 346] width 703 height 575
type input "W"
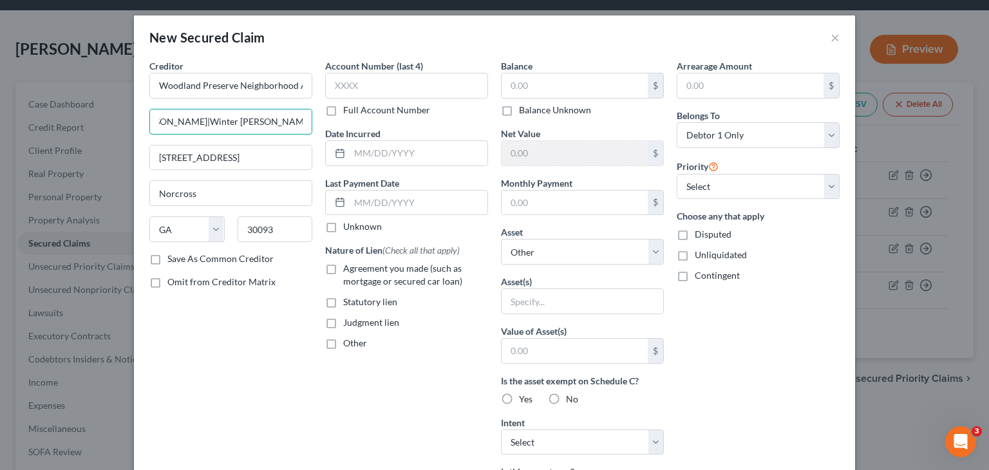
scroll to position [0, 29]
type input "[PERSON_NAME]|Winter [PERSON_NAME] [PERSON_NAME] LLC"
type input "[STREET_ADDRESS]"
click at [257, 196] on input "Norcross" at bounding box center [231, 193] width 162 height 24
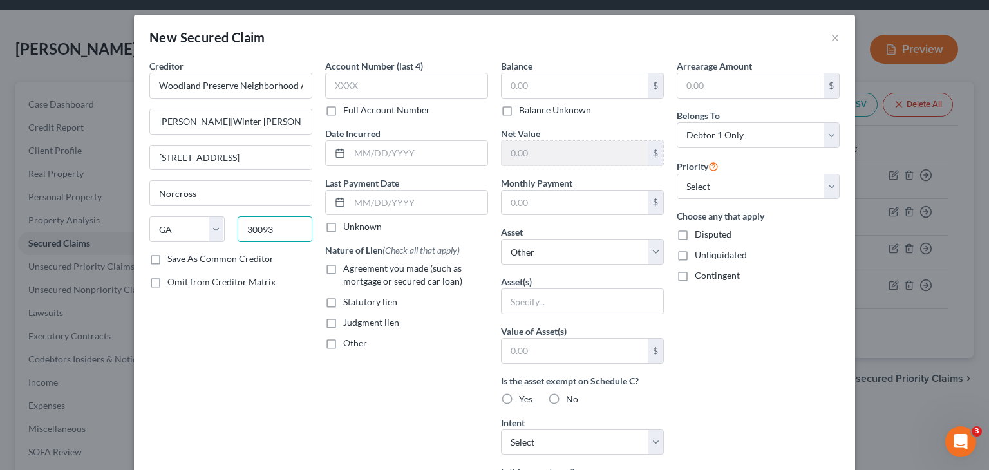
drag, startPoint x: 159, startPoint y: 222, endPoint x: 72, endPoint y: 217, distance: 87.1
click at [82, 219] on div "New Secured Claim × Creditor * Woodland Preserve Neighborhood Association, Inc.…" at bounding box center [494, 235] width 989 height 470
type input "30305"
type input "[GEOGRAPHIC_DATA]"
drag, startPoint x: 389, startPoint y: 151, endPoint x: 719, endPoint y: 142, distance: 330.5
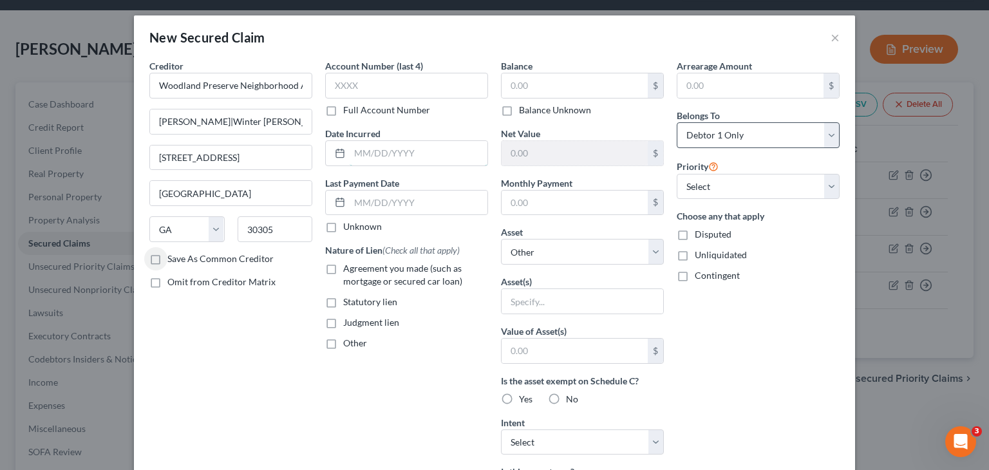
click at [389, 151] on input "text" at bounding box center [419, 153] width 138 height 24
type input "[DATE]"
click at [559, 86] on input "text" at bounding box center [575, 85] width 146 height 24
type input "20,332.47"
click at [654, 258] on select "Select Other Multiple Assets Principal (Other (Credit Union, Health Savings Acc…" at bounding box center [582, 252] width 163 height 26
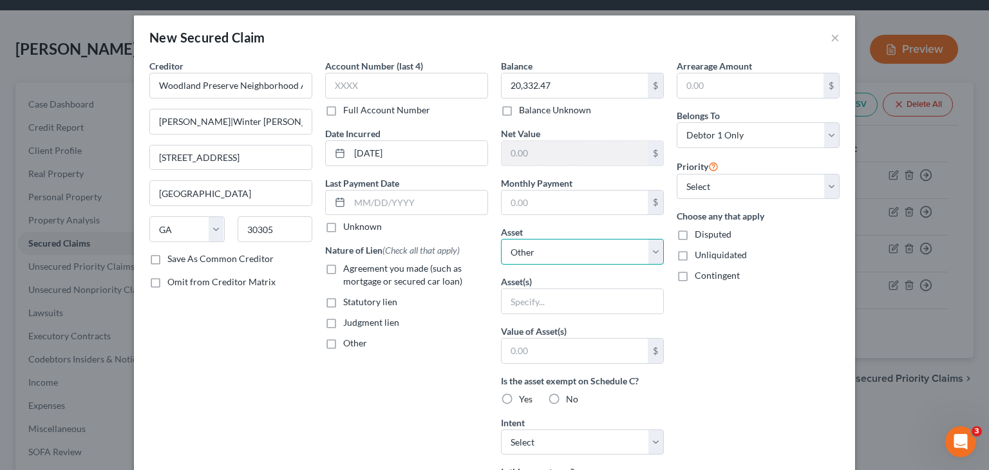
select select "3"
click at [501, 239] on select "Select Other Multiple Assets Principal (Other (Credit Union, Health Savings Acc…" at bounding box center [582, 252] width 163 height 26
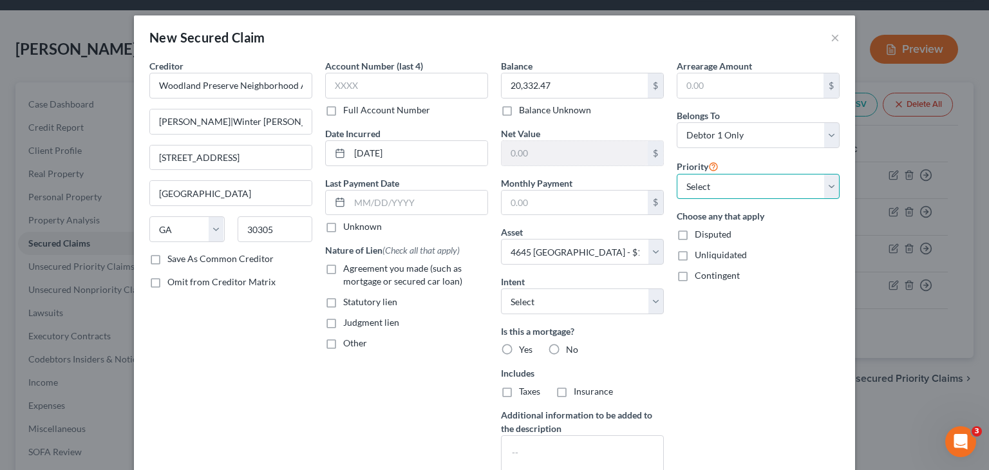
click at [831, 179] on select "Select 2nd 4th 5th 6th 7th 8th 9th 10th 11th 12th 13th 14th 15th 16th 17th 18th…" at bounding box center [758, 187] width 163 height 26
select select "1"
click at [677, 174] on select "Select 2nd 4th 5th 6th 7th 8th 9th 10th 11th 12th 13th 14th 15th 16th 17th 18th…" at bounding box center [758, 187] width 163 height 26
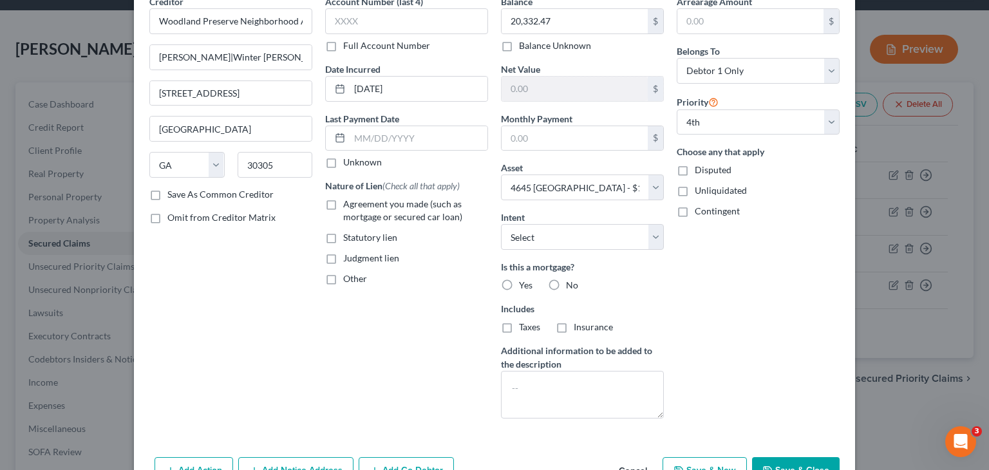
click at [566, 283] on label "No" at bounding box center [572, 285] width 12 height 13
click at [571, 283] on input "No" at bounding box center [575, 283] width 8 height 8
radio input "true"
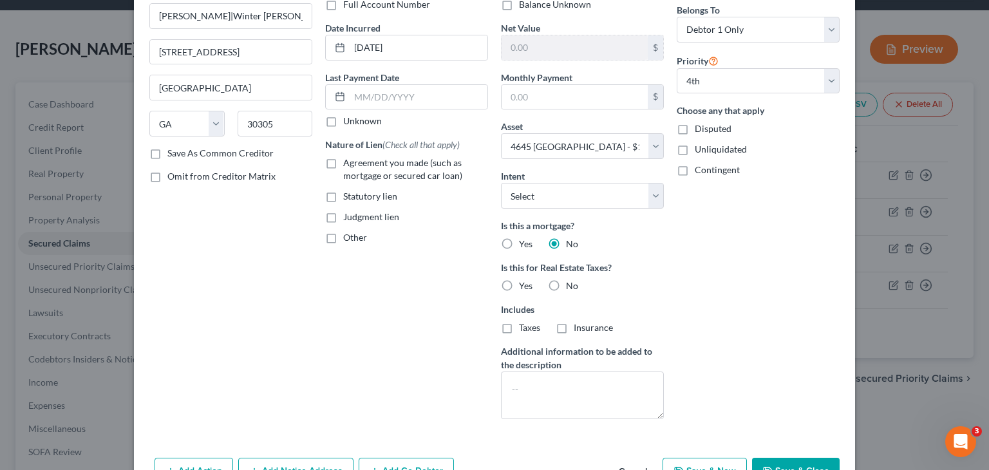
scroll to position [144, 0]
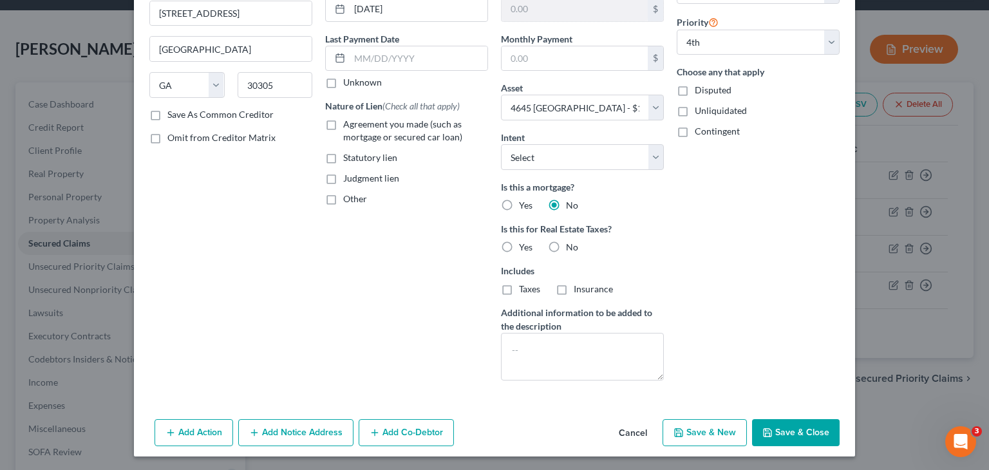
click at [566, 245] on label "No" at bounding box center [572, 247] width 12 height 13
click at [571, 245] on input "No" at bounding box center [575, 245] width 8 height 8
radio input "true"
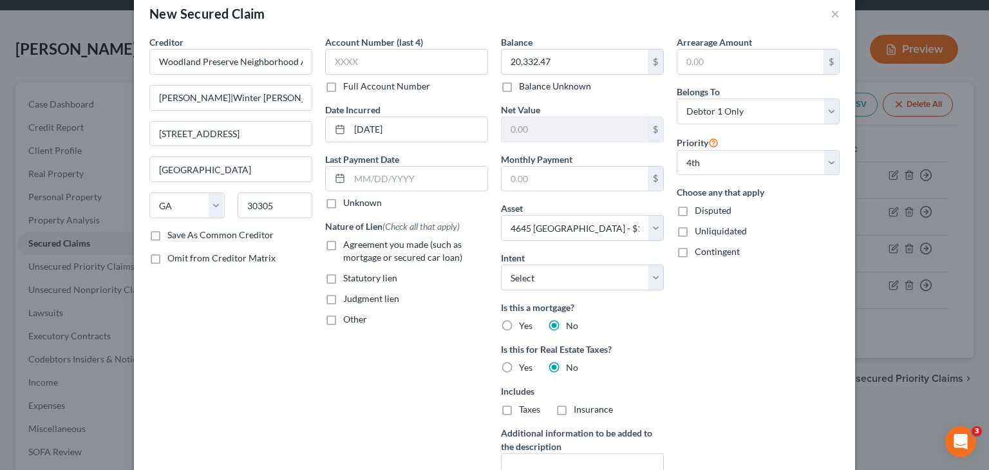
scroll to position [15, 0]
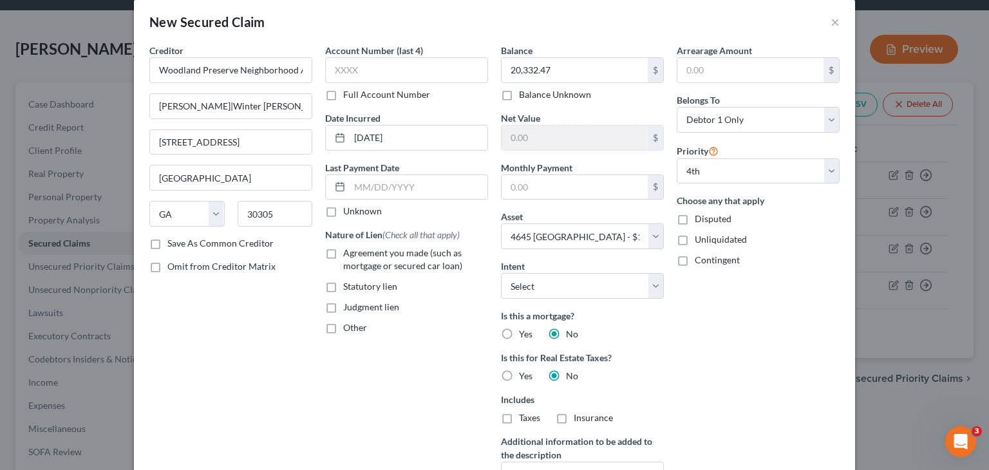
click at [343, 287] on label "Statutory lien" at bounding box center [370, 286] width 54 height 13
click at [348, 287] on input "Statutory lien" at bounding box center [352, 284] width 8 height 8
checkbox input "true"
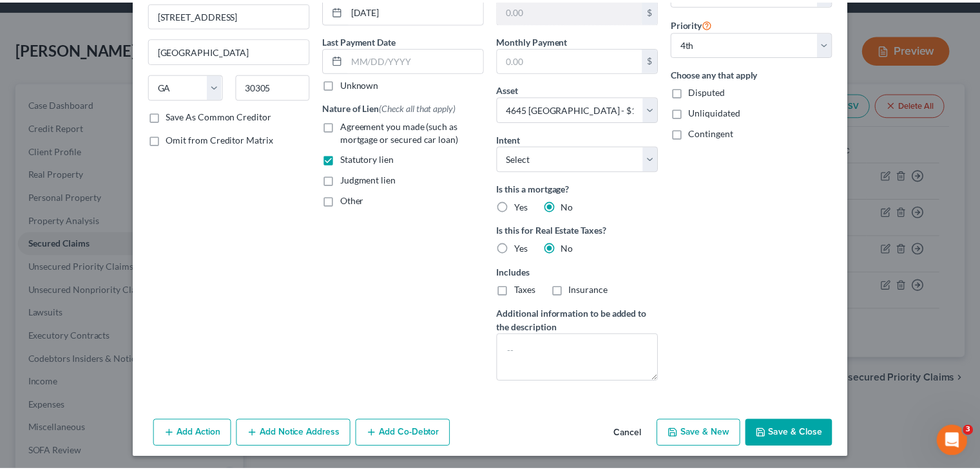
scroll to position [144, 0]
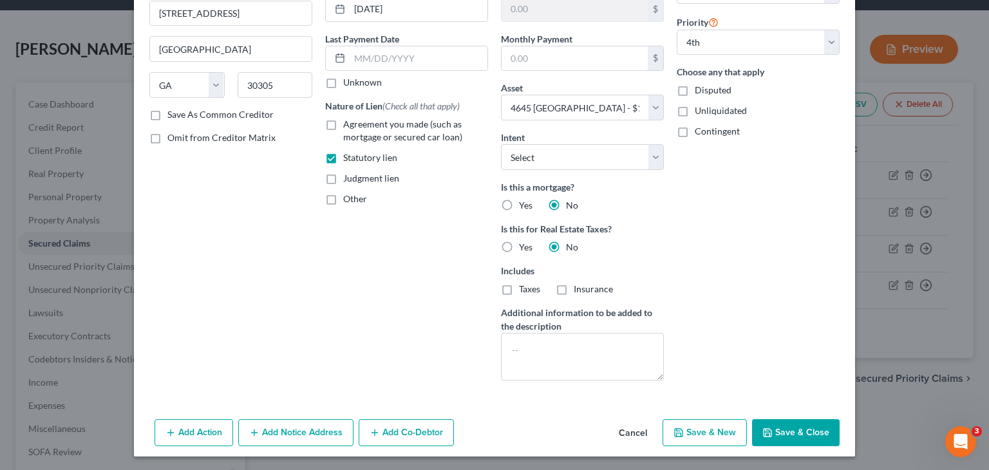
click at [801, 431] on button "Save & Close" at bounding box center [796, 432] width 88 height 27
select select
select select "3"
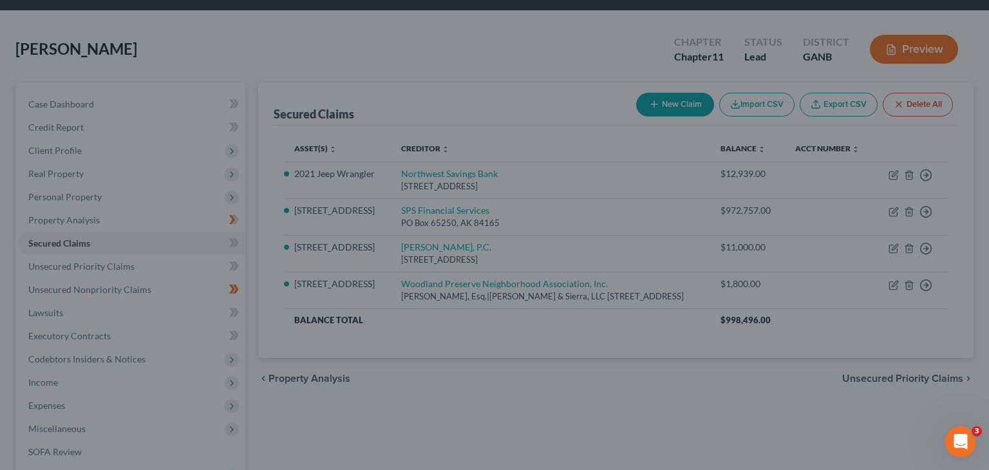
type input "122,110.53"
type input "0.00"
select select "3"
select select "1"
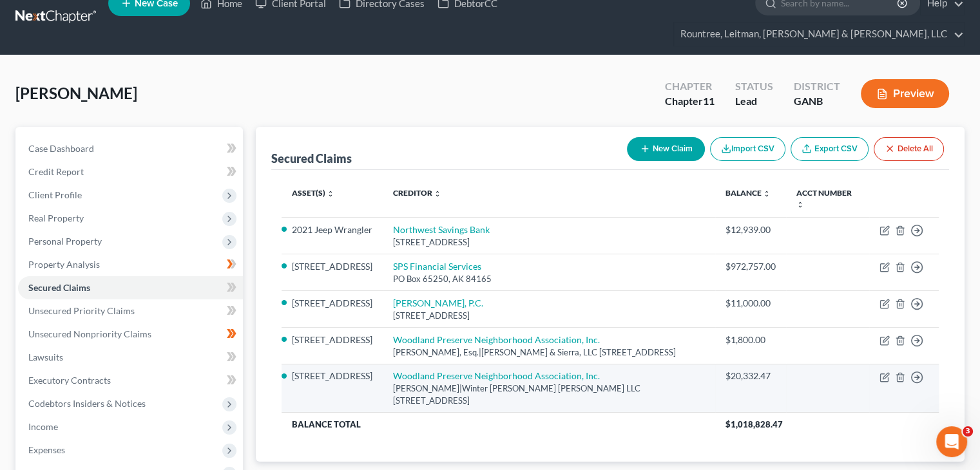
scroll to position [0, 0]
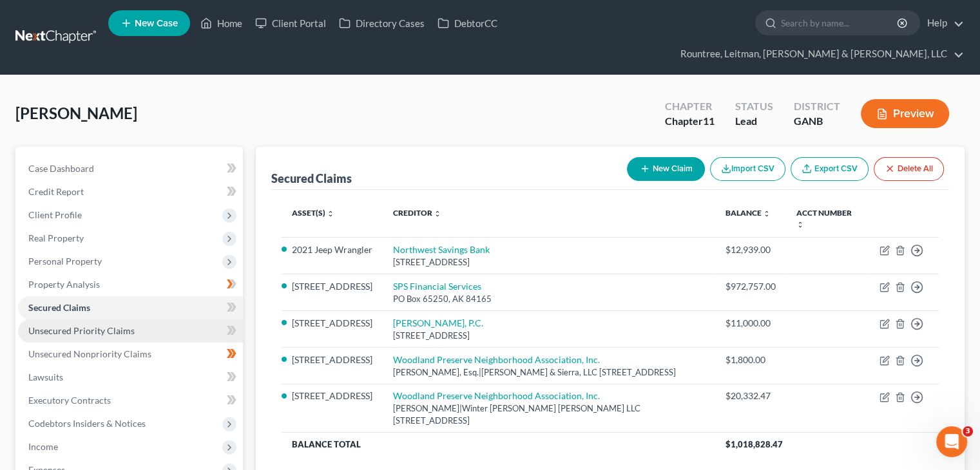
click at [59, 325] on span "Unsecured Priority Claims" at bounding box center [81, 330] width 106 height 11
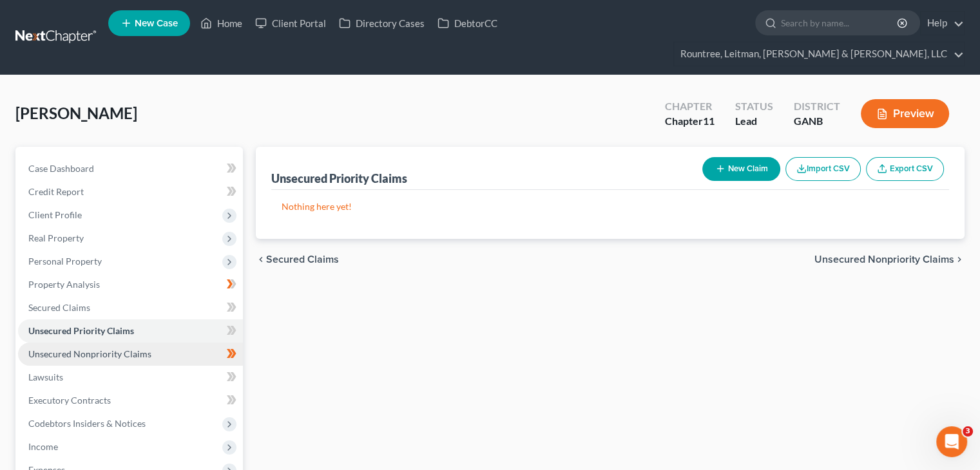
click at [70, 348] on span "Unsecured Nonpriority Claims" at bounding box center [89, 353] width 123 height 11
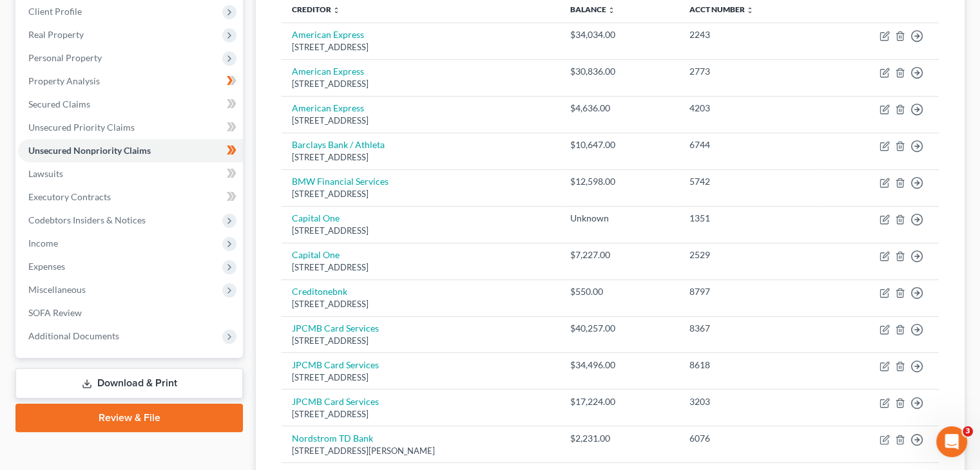
scroll to position [98, 0]
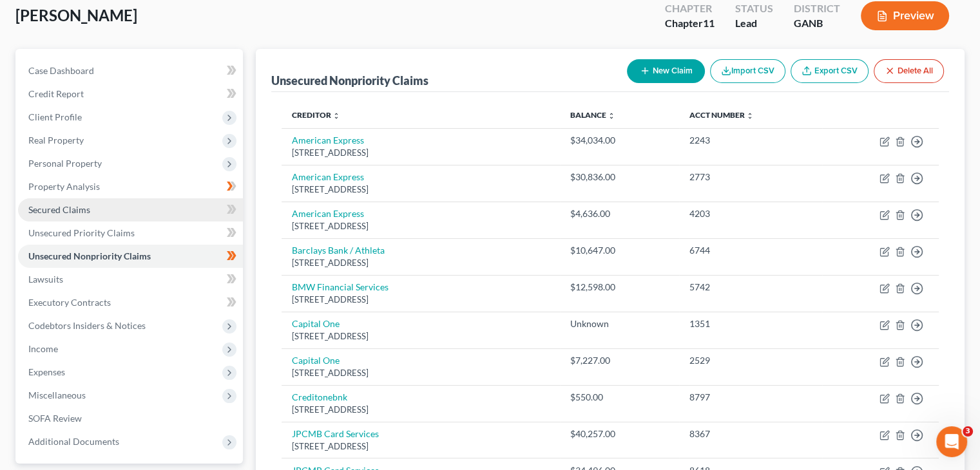
click at [69, 204] on span "Secured Claims" at bounding box center [59, 209] width 62 height 11
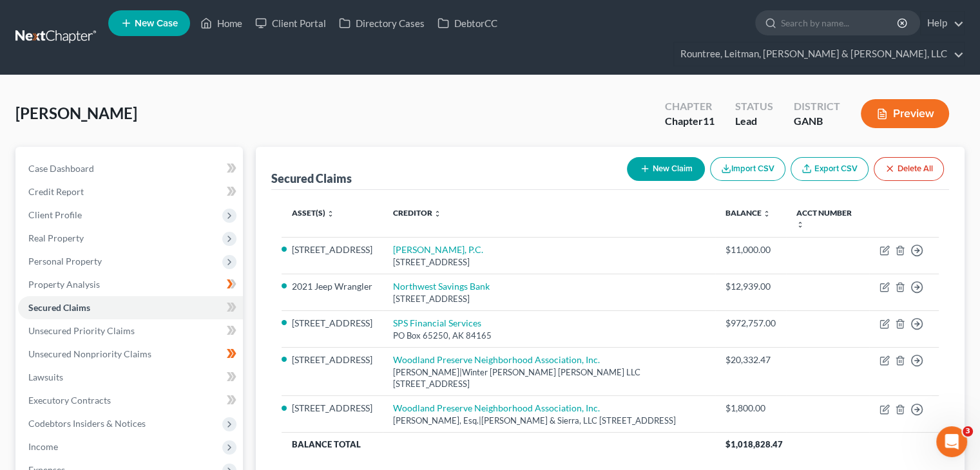
click at [674, 157] on button "New Claim" at bounding box center [666, 169] width 78 height 24
select select "0"
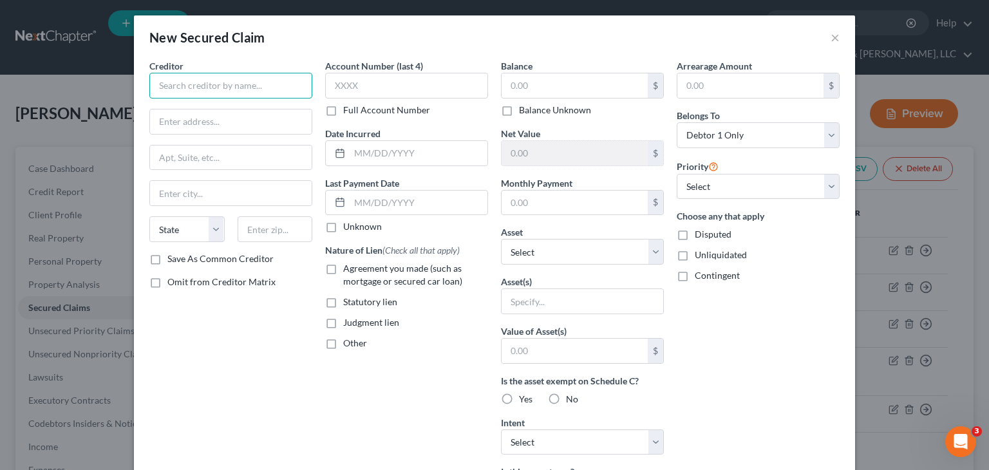
click at [216, 84] on input "text" at bounding box center [230, 86] width 163 height 26
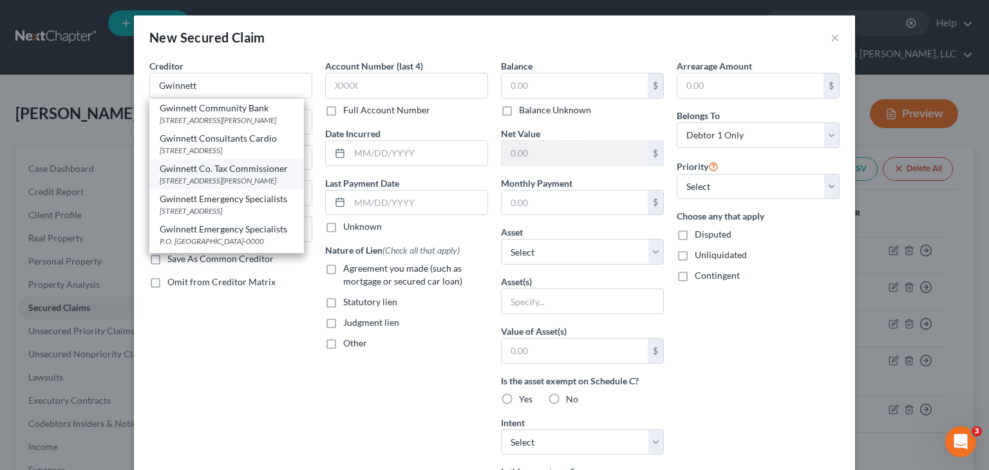
click at [219, 185] on div "[STREET_ADDRESS][PERSON_NAME]" at bounding box center [227, 180] width 134 height 11
type input "Gwinnett Co. Tax Commissioner"
type input "[STREET_ADDRESS][PERSON_NAME]"
type input "[GEOGRAPHIC_DATA]"
select select "10"
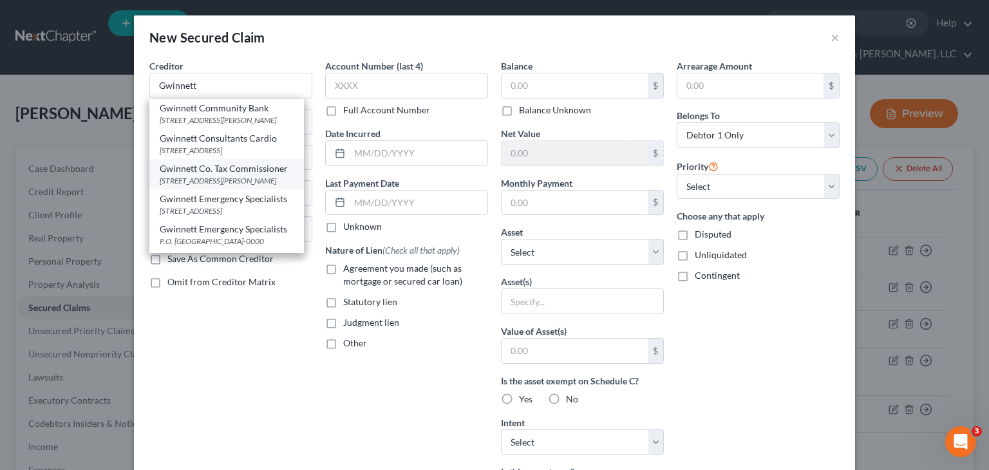
type input "30046"
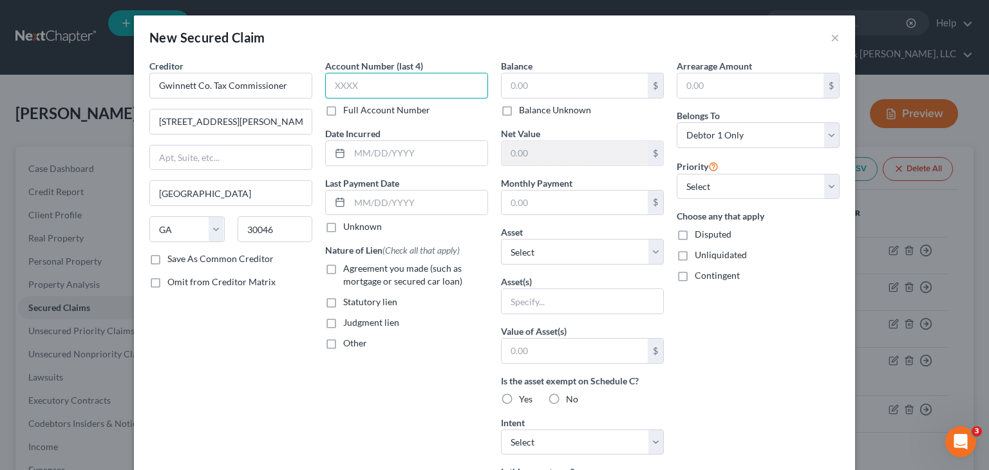
click at [392, 74] on input "text" at bounding box center [406, 86] width 163 height 26
type input "5136"
click at [401, 157] on input "text" at bounding box center [419, 153] width 138 height 24
type input "04/16/2021"
click at [343, 307] on label "Statutory lien" at bounding box center [370, 302] width 54 height 13
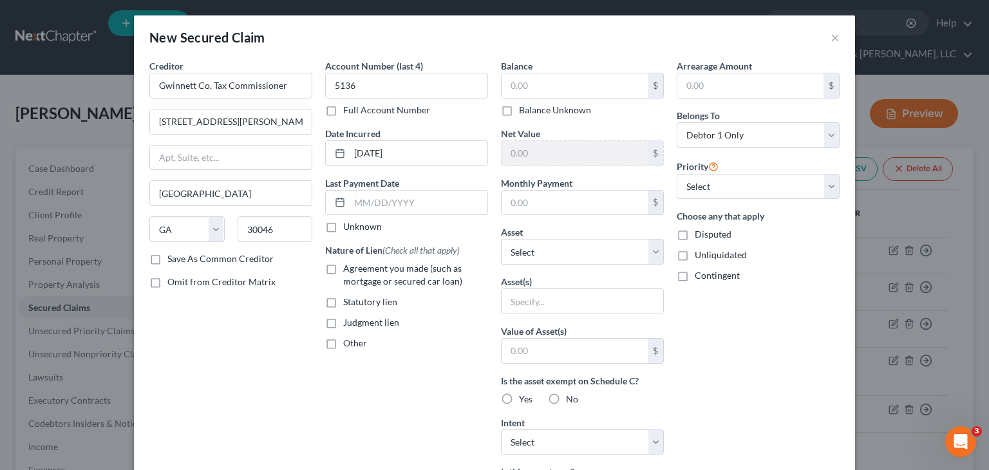
click at [348, 304] on input "Statutory lien" at bounding box center [352, 300] width 8 height 8
checkbox input "true"
click at [549, 79] on input "text" at bounding box center [575, 85] width 146 height 24
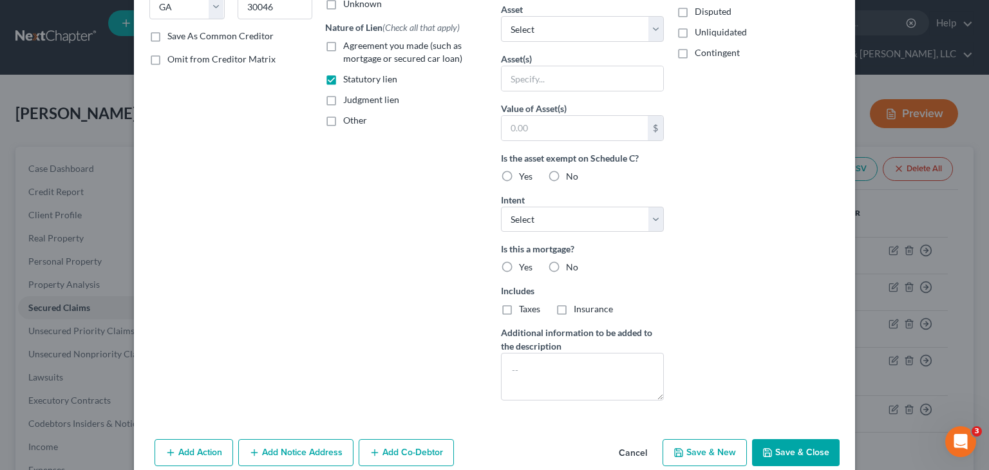
scroll to position [243, 0]
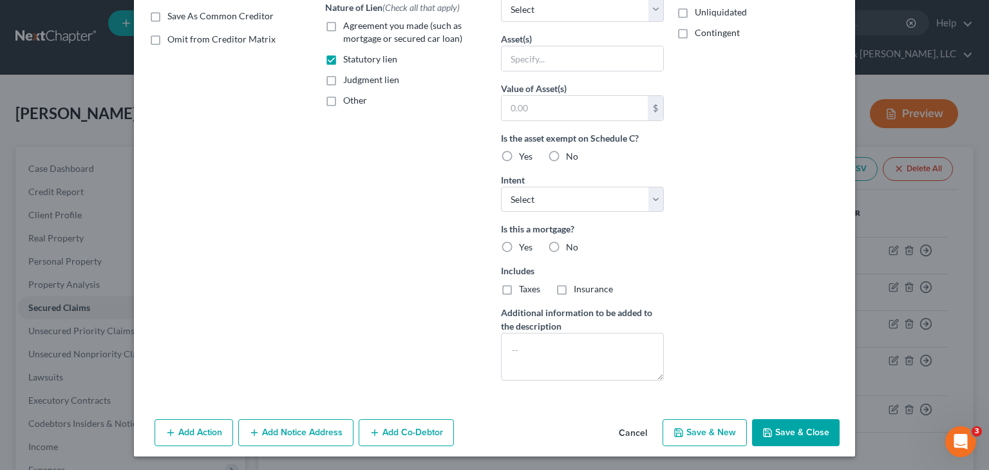
type input "496.46"
click at [795, 428] on button "Save & Close" at bounding box center [796, 432] width 88 height 27
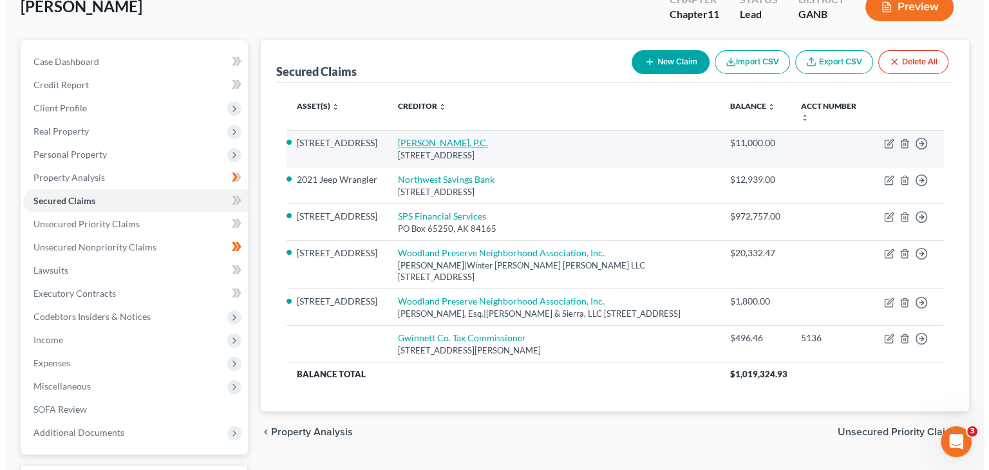
scroll to position [129, 0]
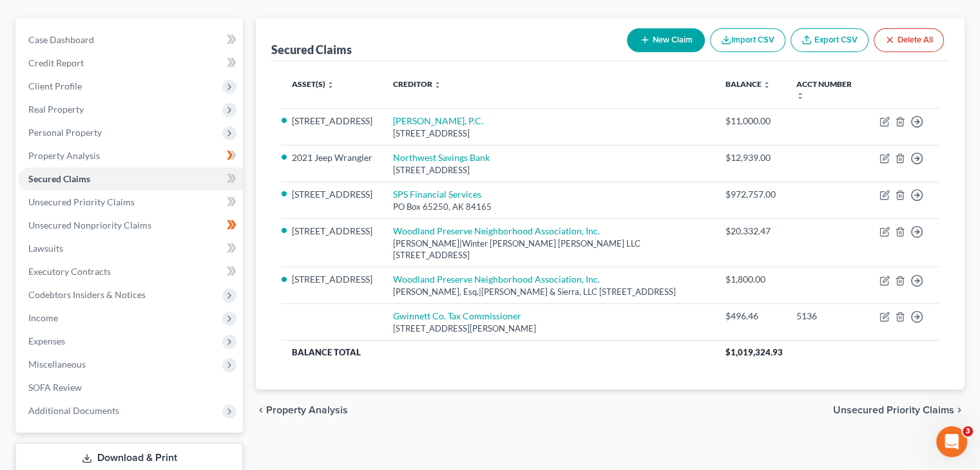
click at [672, 28] on button "New Claim" at bounding box center [666, 40] width 78 height 24
select select "0"
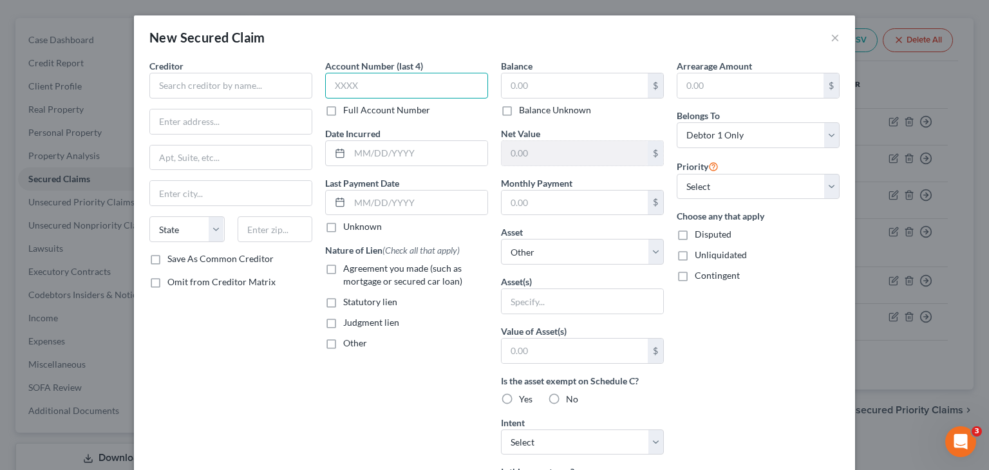
click at [432, 85] on input "text" at bounding box center [406, 86] width 163 height 26
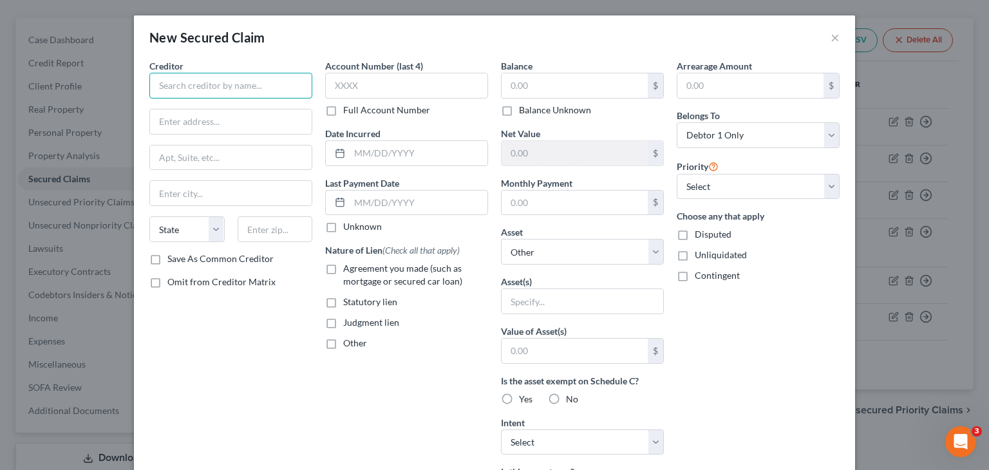
click at [191, 88] on input "text" at bounding box center [230, 86] width 163 height 26
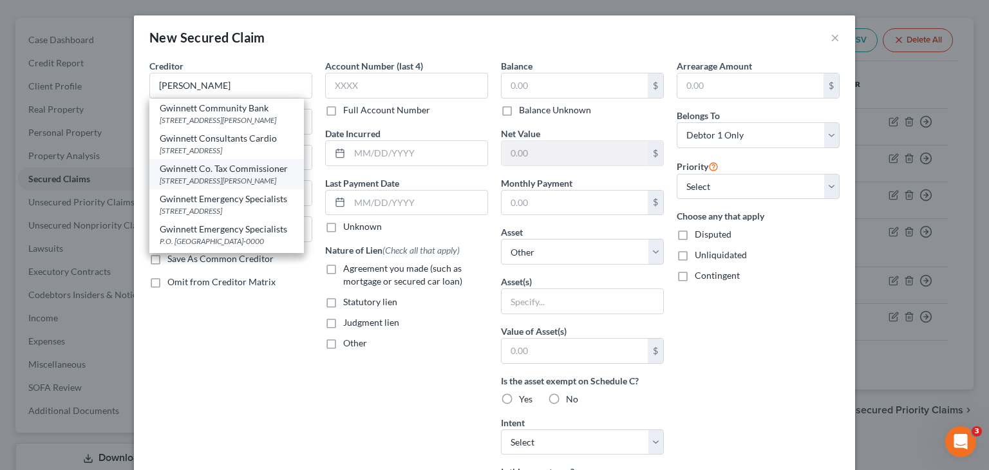
click at [229, 175] on div "Gwinnett Co. Tax Commissioner" at bounding box center [227, 168] width 134 height 13
type input "Gwinnett Co. Tax Commissioner"
type input "[STREET_ADDRESS][PERSON_NAME]"
type input "[GEOGRAPHIC_DATA]"
select select "10"
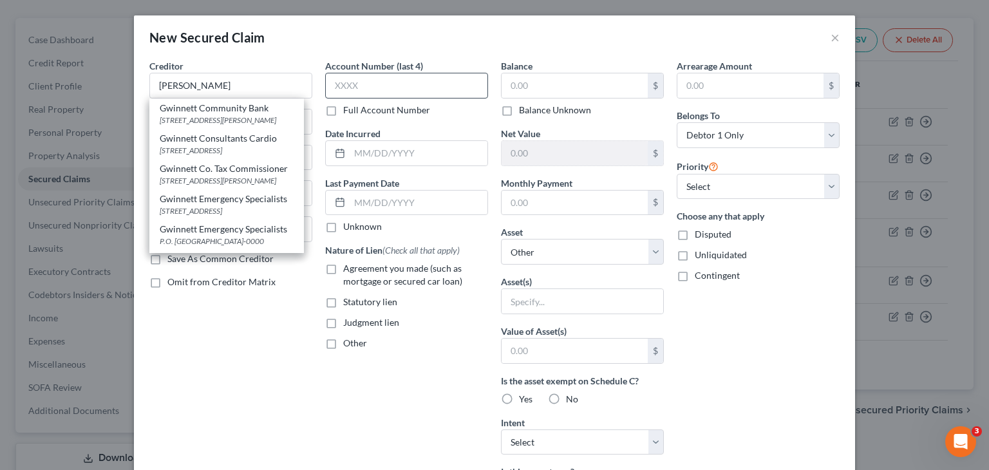
type input "30046"
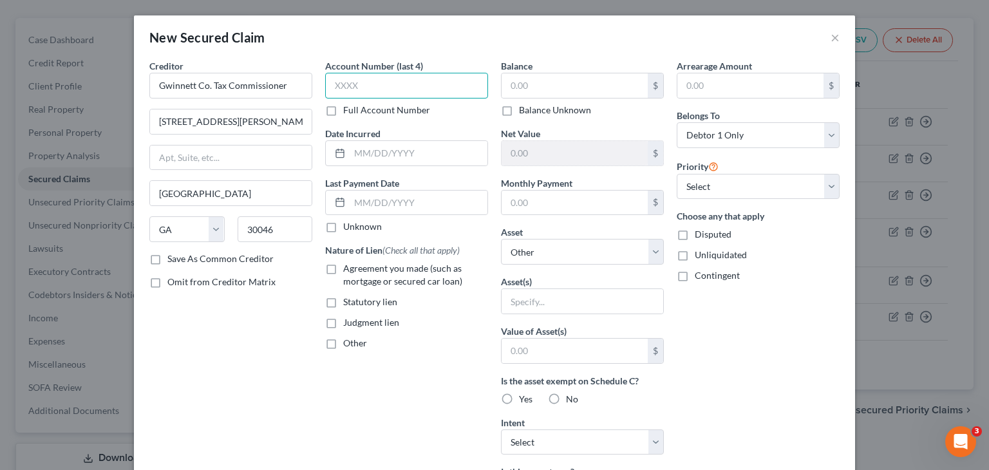
click at [376, 81] on input "text" at bounding box center [406, 86] width 163 height 26
type input "5137"
click at [528, 81] on input "text" at bounding box center [575, 85] width 146 height 24
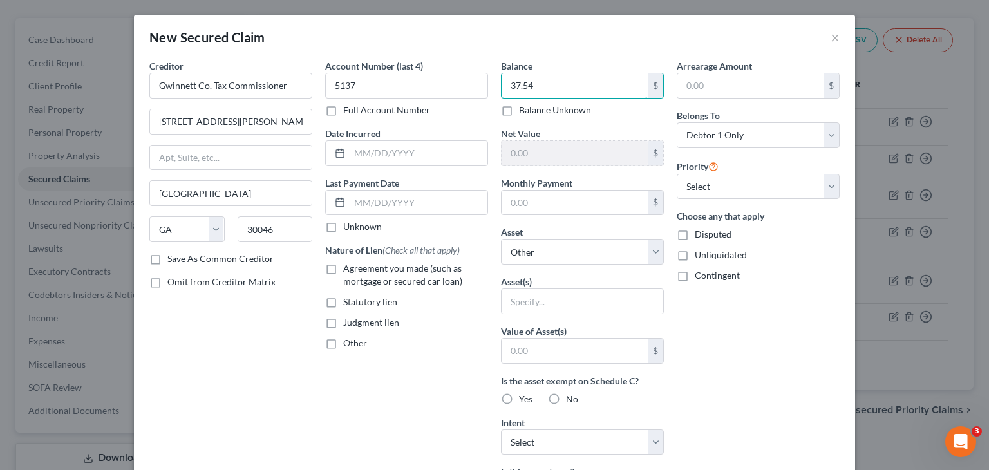
type input "37.54"
click at [343, 302] on label "Statutory lien" at bounding box center [370, 302] width 54 height 13
click at [348, 302] on input "Statutory lien" at bounding box center [352, 300] width 8 height 8
checkbox input "true"
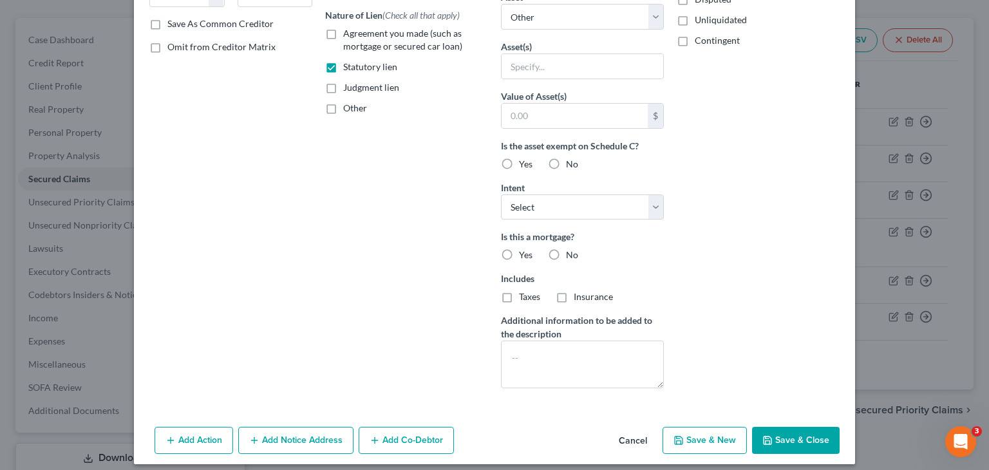
scroll to position [243, 0]
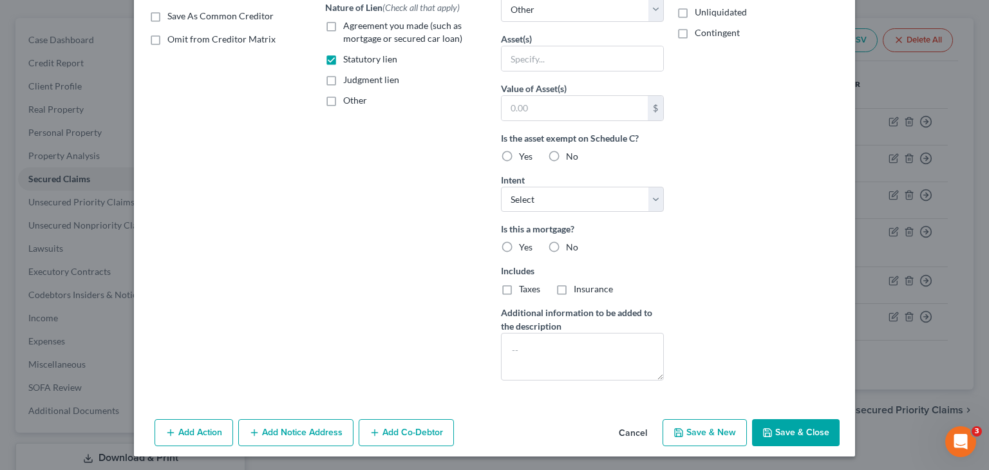
click at [566, 243] on label "No" at bounding box center [572, 247] width 12 height 13
click at [571, 243] on input "No" at bounding box center [575, 245] width 8 height 8
radio input "true"
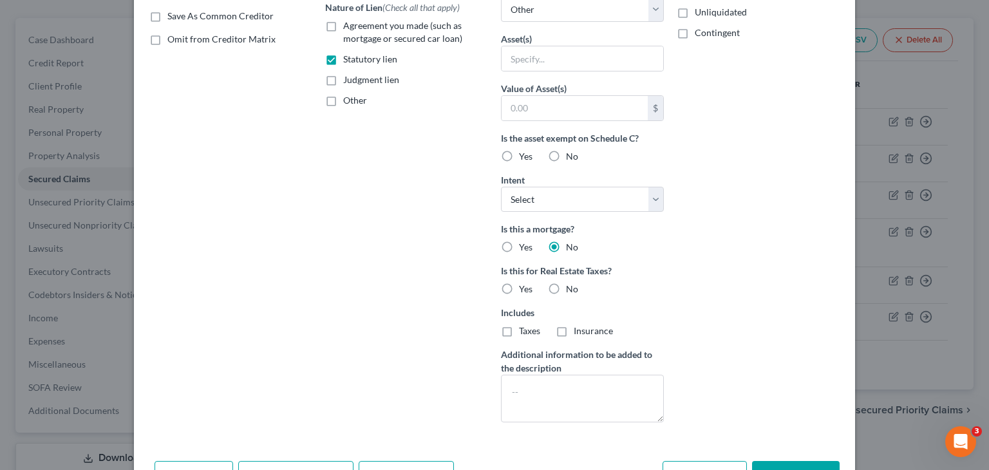
click at [566, 287] on label "No" at bounding box center [572, 289] width 12 height 13
click at [571, 287] on input "No" at bounding box center [575, 287] width 8 height 8
radio input "true"
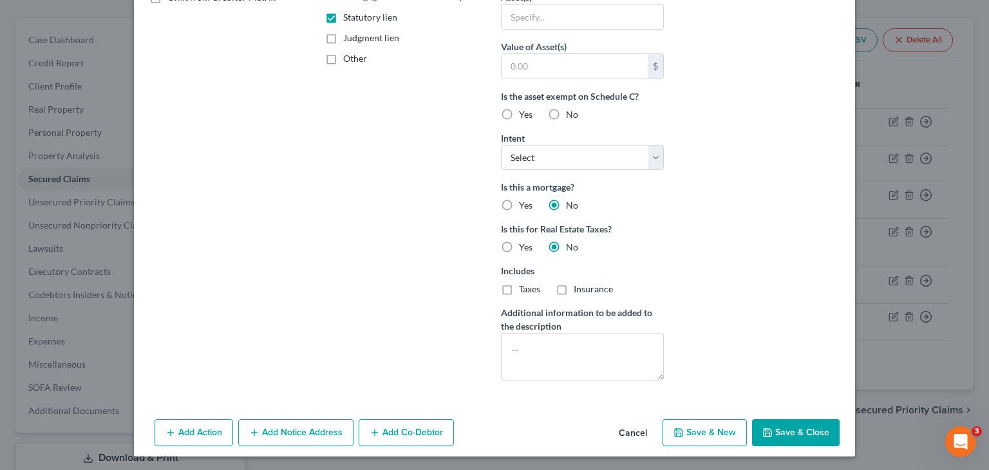
click at [786, 432] on button "Save & Close" at bounding box center [796, 432] width 88 height 27
select select
type input "0"
type input "0.00"
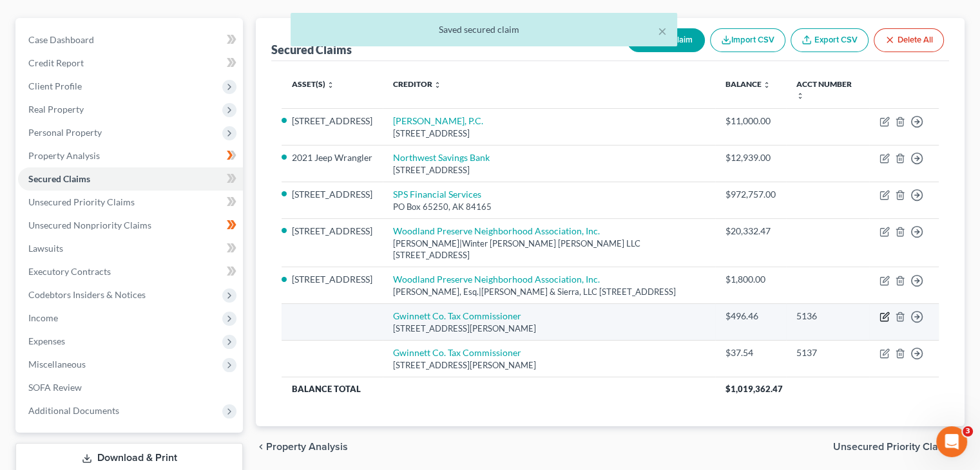
click at [884, 313] on icon "button" at bounding box center [885, 316] width 6 height 6
select select "10"
select select "0"
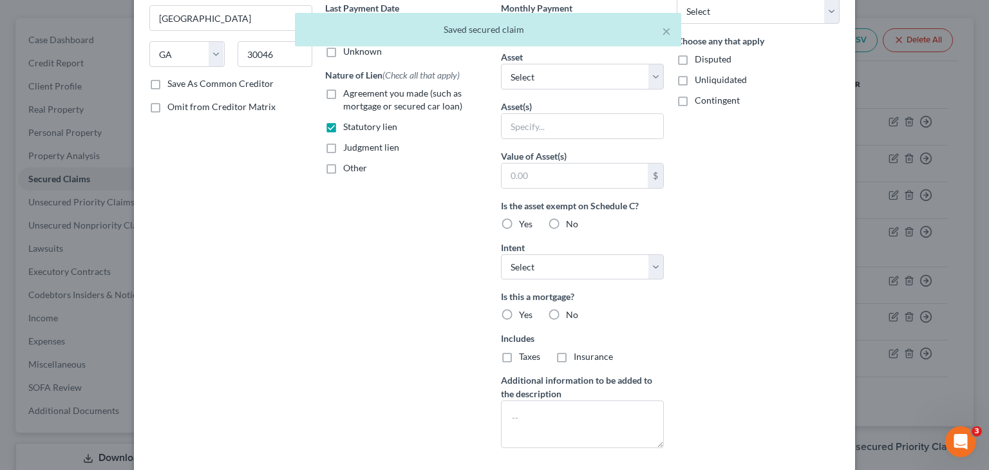
scroll to position [193, 0]
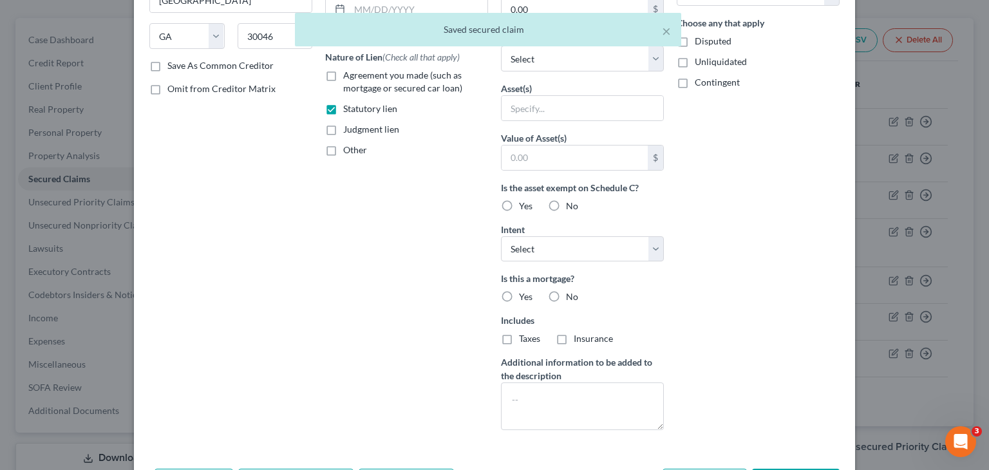
click at [566, 205] on label "No" at bounding box center [572, 206] width 12 height 13
click at [571, 205] on input "No" at bounding box center [575, 204] width 8 height 8
radio input "true"
click at [566, 294] on label "No" at bounding box center [572, 296] width 12 height 13
click at [571, 294] on input "No" at bounding box center [575, 294] width 8 height 8
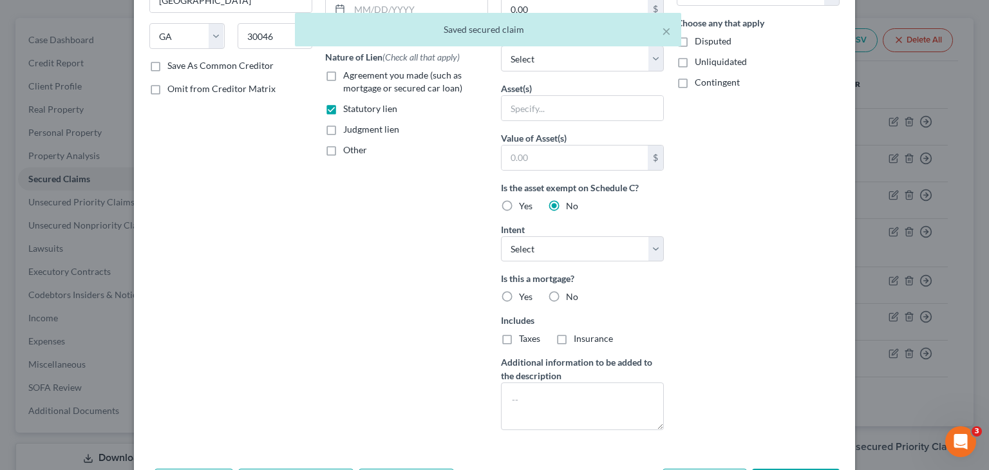
radio input "true"
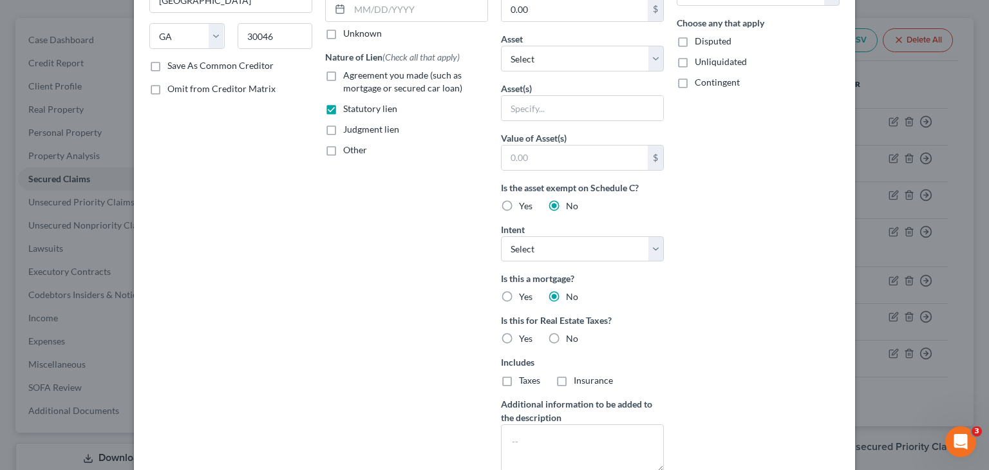
click at [566, 333] on label "No" at bounding box center [572, 338] width 12 height 13
click at [571, 333] on input "No" at bounding box center [575, 336] width 8 height 8
radio input "true"
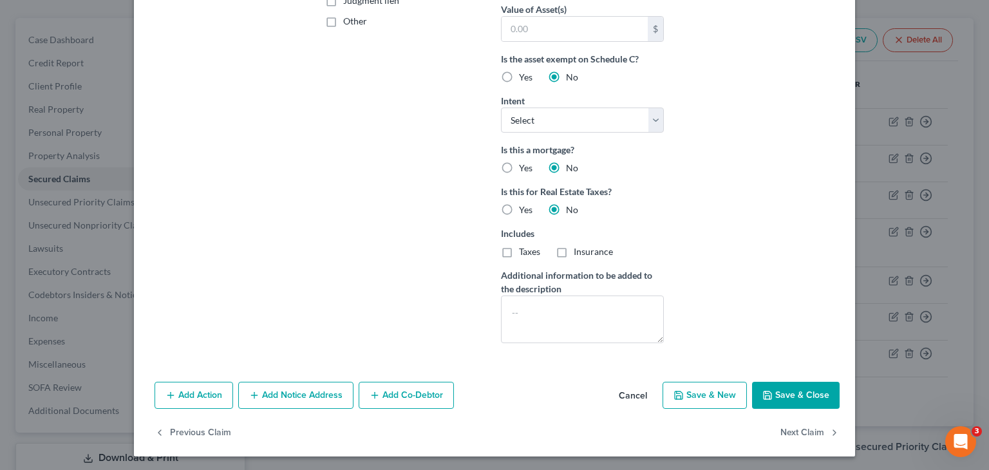
click at [786, 390] on button "Save & Close" at bounding box center [796, 395] width 88 height 27
type input "0"
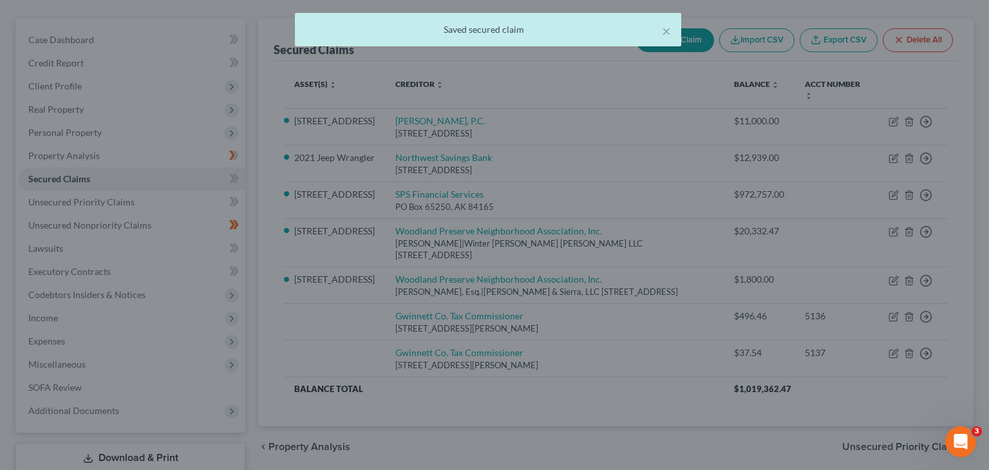
scroll to position [182, 0]
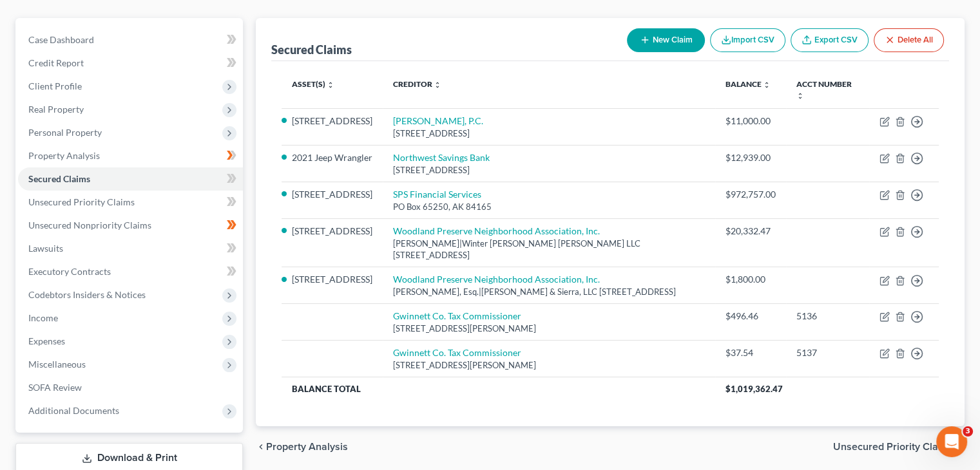
click at [683, 28] on button "New Claim" at bounding box center [666, 40] width 78 height 24
select select "0"
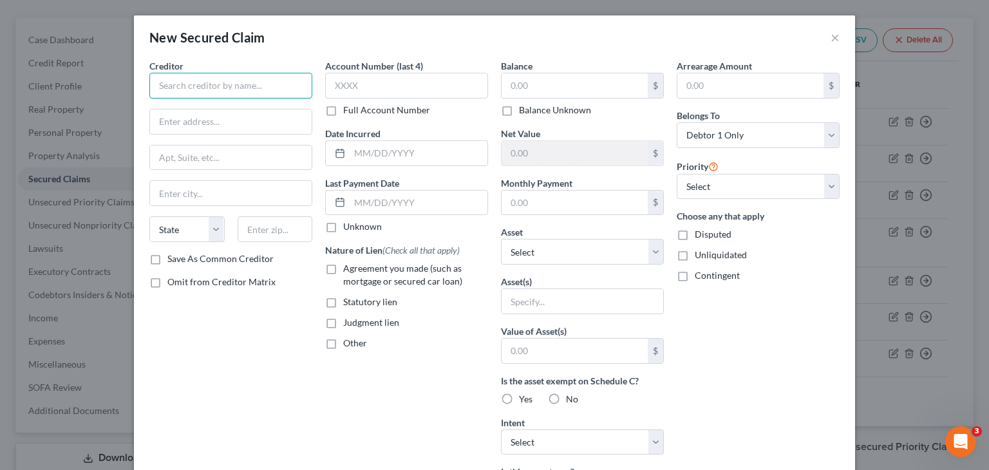
click at [251, 81] on input "text" at bounding box center [230, 86] width 163 height 26
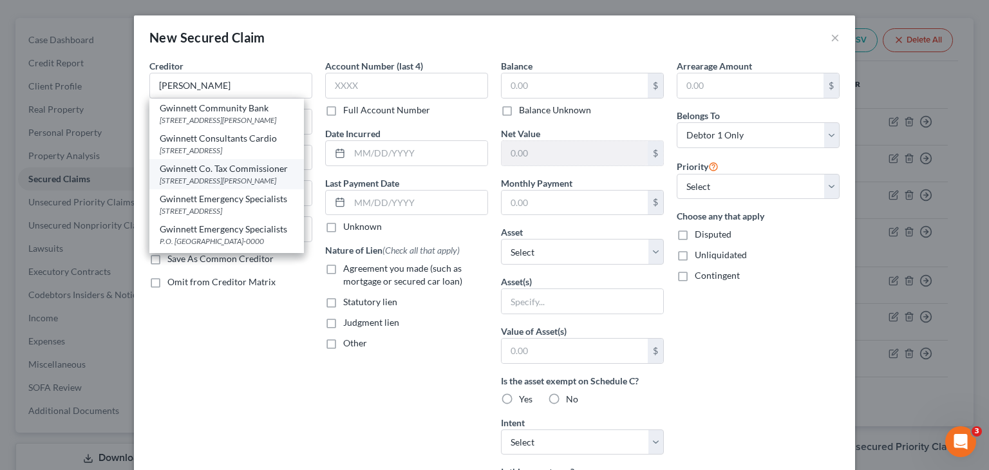
click at [236, 186] on div "[STREET_ADDRESS][PERSON_NAME]" at bounding box center [227, 180] width 134 height 11
type input "Gwinnett Co. Tax Commissioner"
type input "[STREET_ADDRESS][PERSON_NAME]"
type input "[GEOGRAPHIC_DATA]"
select select "10"
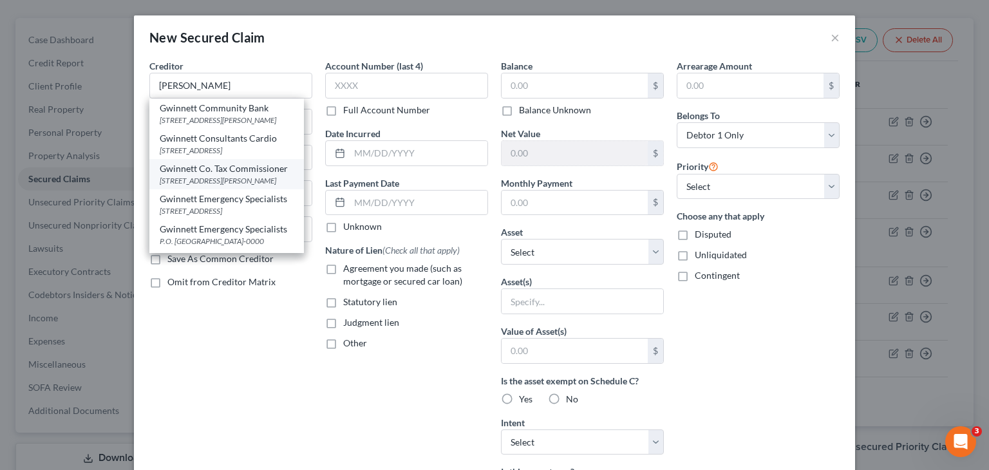
type input "30046"
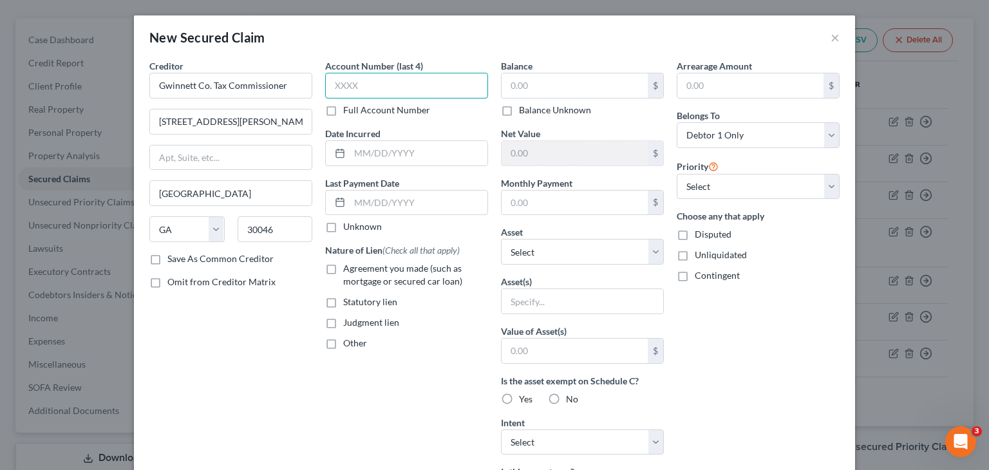
click at [422, 83] on input "text" at bounding box center [406, 86] width 163 height 26
type input "5138"
click at [389, 153] on input "text" at bounding box center [419, 153] width 138 height 24
type input "04/16/2021"
drag, startPoint x: 322, startPoint y: 302, endPoint x: 571, endPoint y: 64, distance: 344.4
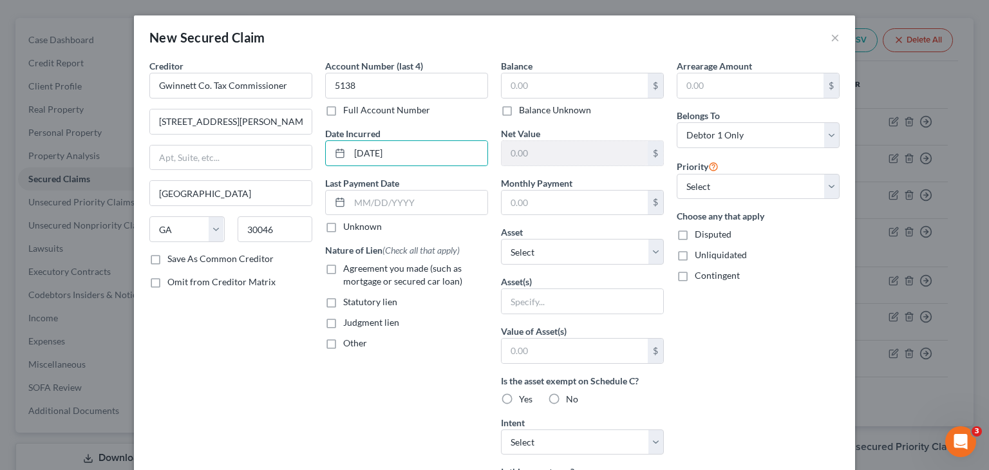
click at [343, 296] on label "Statutory lien" at bounding box center [370, 302] width 54 height 13
click at [348, 296] on input "Statutory lien" at bounding box center [352, 300] width 8 height 8
checkbox input "true"
click at [566, 93] on input "text" at bounding box center [575, 85] width 146 height 24
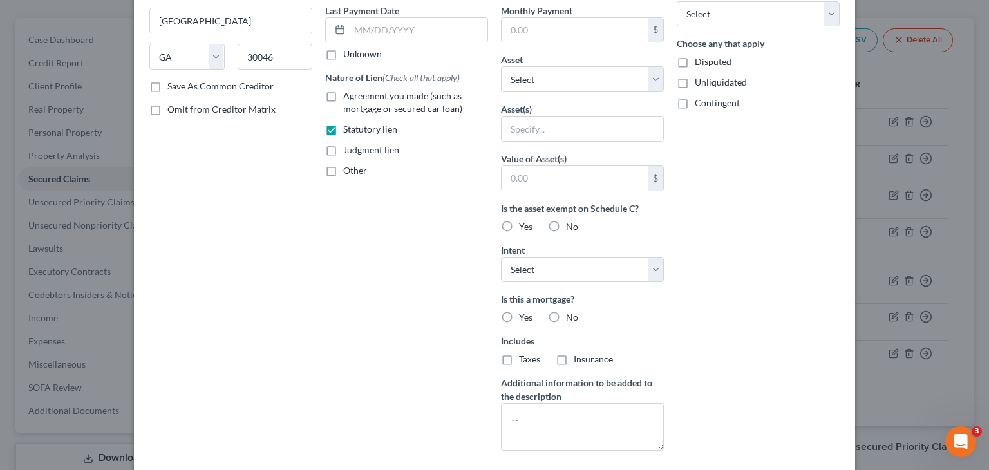
scroll to position [193, 0]
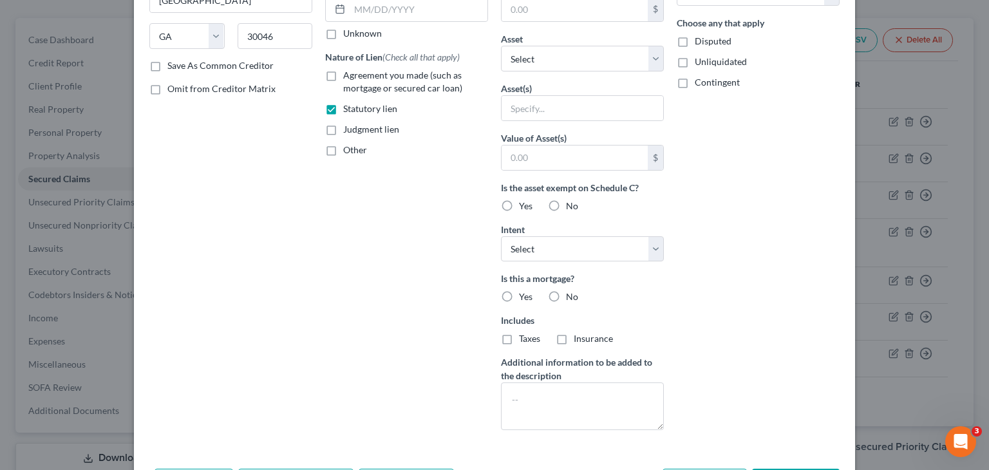
type input "37.54"
click at [566, 205] on label "No" at bounding box center [572, 206] width 12 height 13
click at [571, 205] on input "No" at bounding box center [575, 204] width 8 height 8
radio input "true"
click at [566, 294] on label "No" at bounding box center [572, 296] width 12 height 13
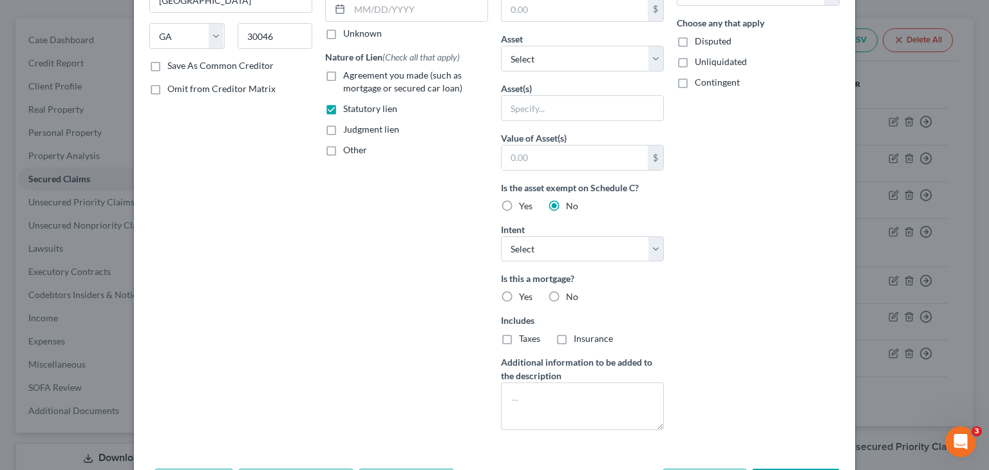
click at [571, 294] on input "No" at bounding box center [575, 294] width 8 height 8
radio input "true"
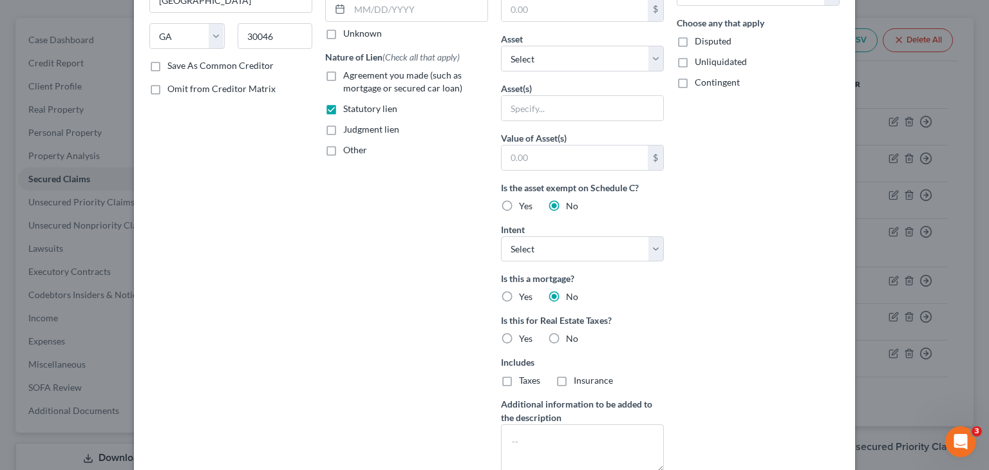
click at [566, 332] on label "No" at bounding box center [572, 338] width 12 height 13
click at [571, 332] on input "No" at bounding box center [575, 336] width 8 height 8
radio input "true"
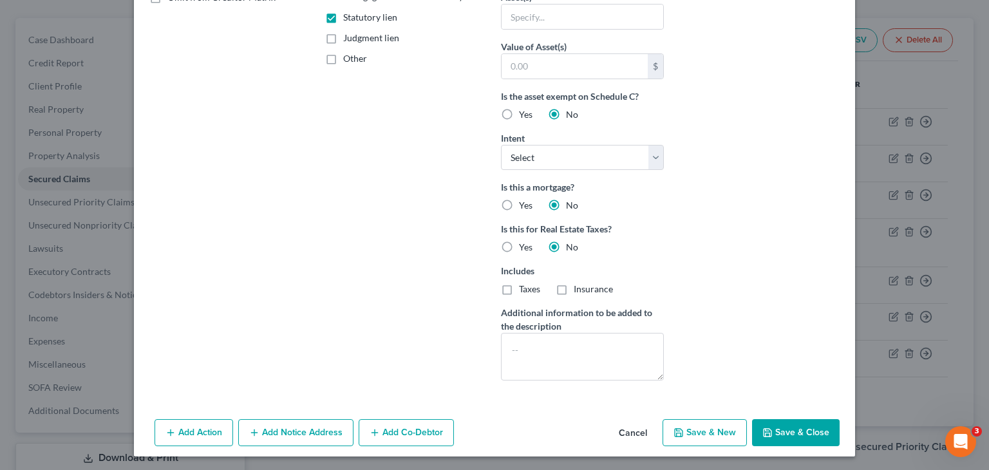
click at [796, 424] on button "Save & Close" at bounding box center [796, 432] width 88 height 27
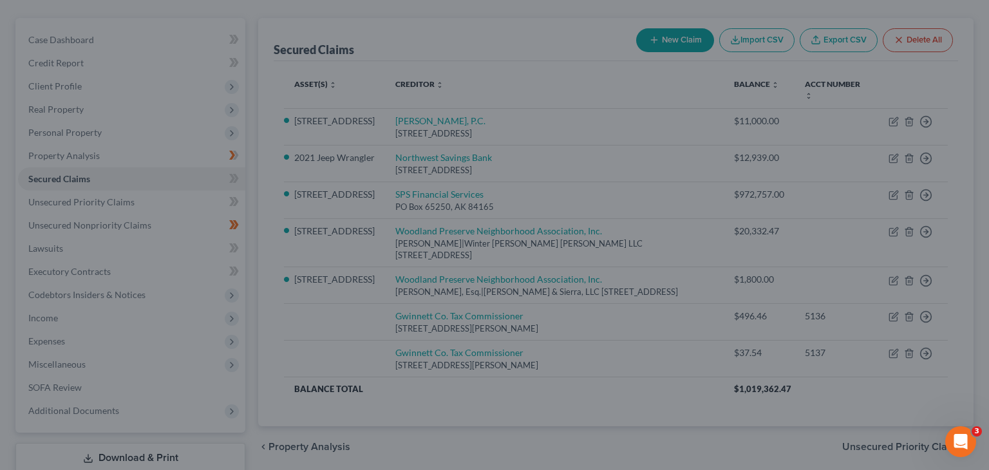
type input "0"
type input "0.00"
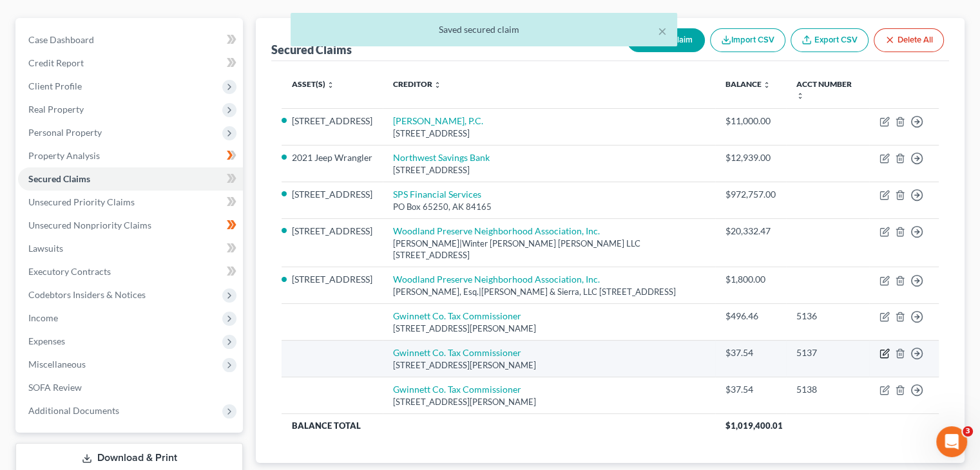
click at [884, 348] on icon "button" at bounding box center [884, 353] width 10 height 10
select select "10"
select select "0"
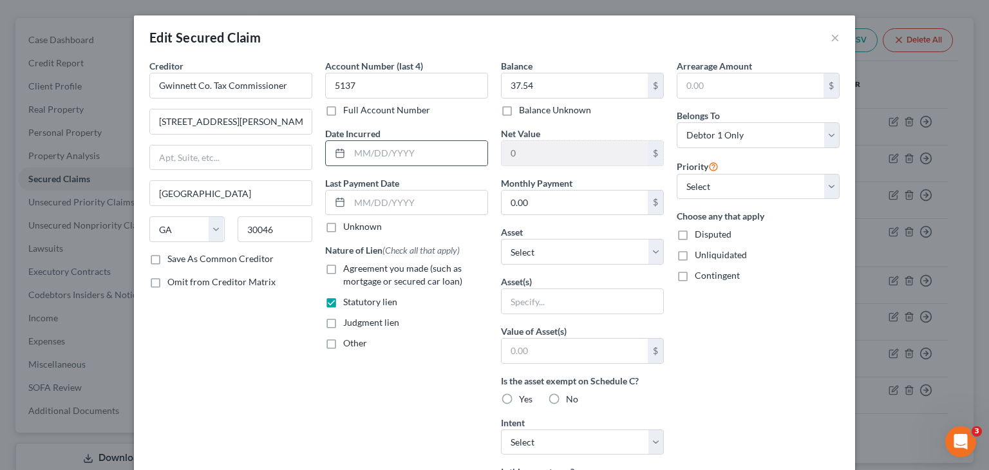
click at [343, 147] on div at bounding box center [338, 153] width 24 height 24
drag, startPoint x: 357, startPoint y: 154, endPoint x: 573, endPoint y: 167, distance: 216.2
click at [357, 154] on input "text" at bounding box center [419, 153] width 138 height 24
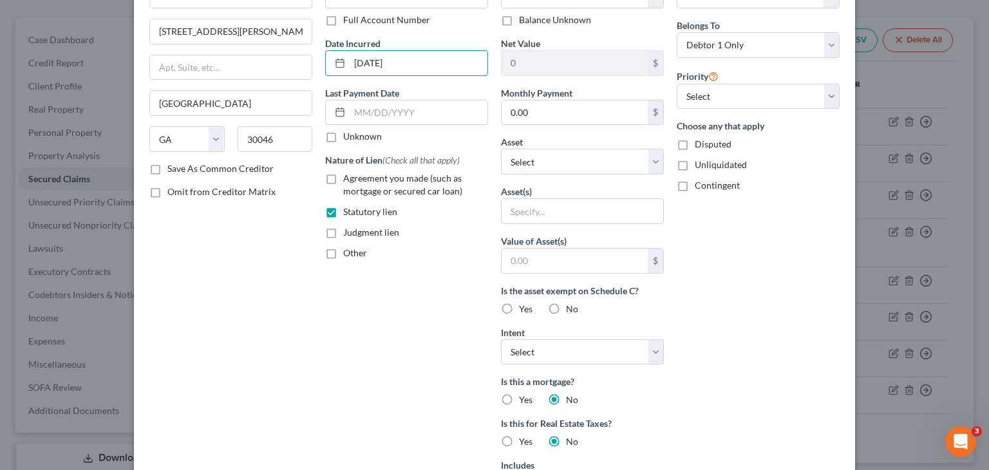
scroll to position [322, 0]
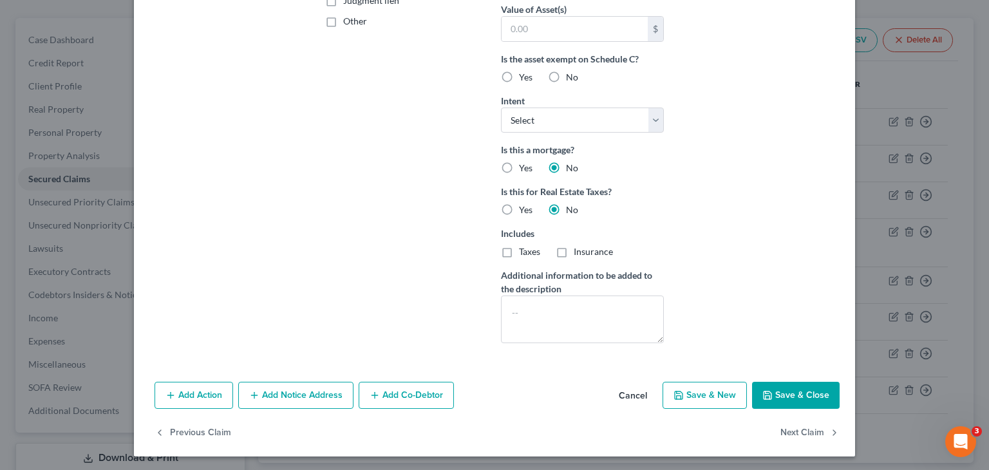
type input "04/16/2021"
click at [801, 392] on button "Save & Close" at bounding box center [796, 395] width 88 height 27
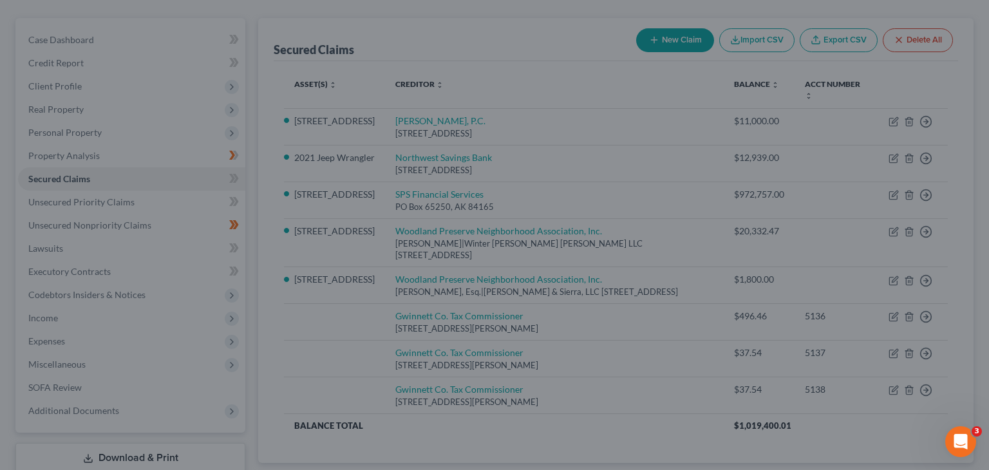
type input "0"
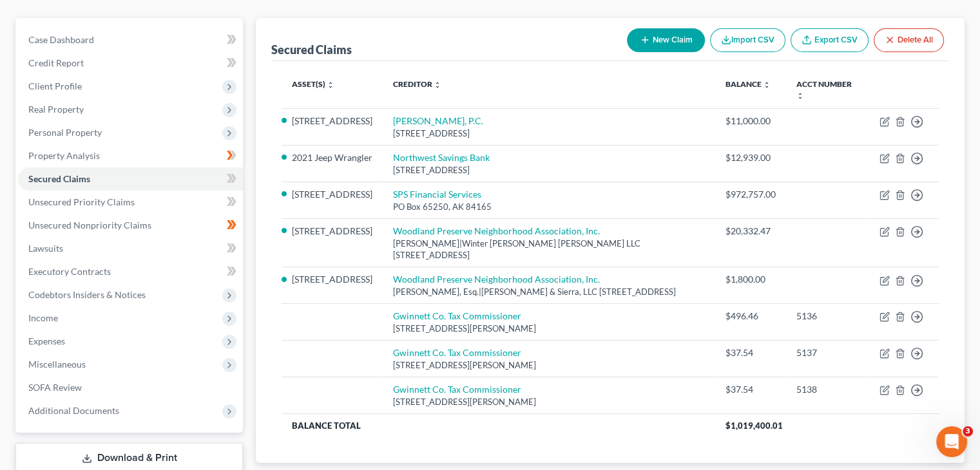
click at [665, 28] on button "New Claim" at bounding box center [666, 40] width 78 height 24
select select "0"
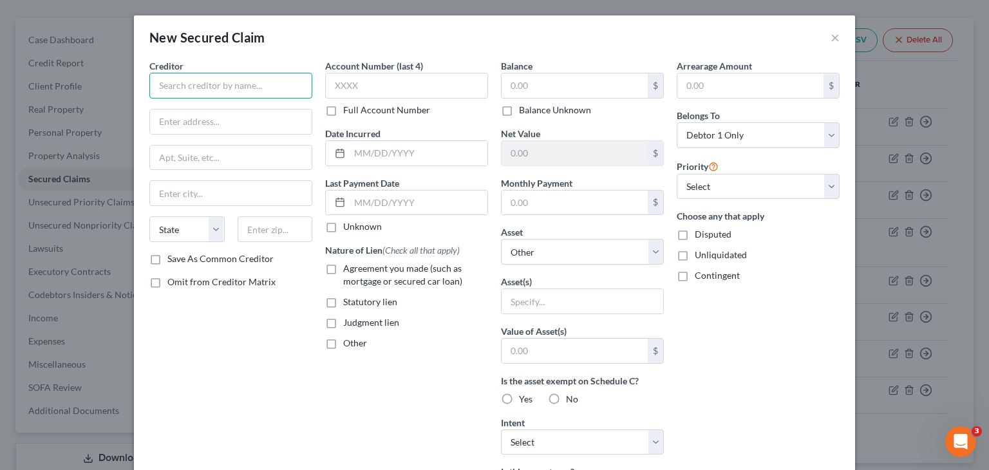
click at [237, 86] on input "text" at bounding box center [230, 86] width 163 height 26
drag, startPoint x: 3, startPoint y: 66, endPoint x: -209, endPoint y: 43, distance: 213.1
click at [0, 43] on html "Home New Case Client Portal Directory Cases DebtorCC Rountree, [PERSON_NAME], […" at bounding box center [494, 213] width 989 height 685
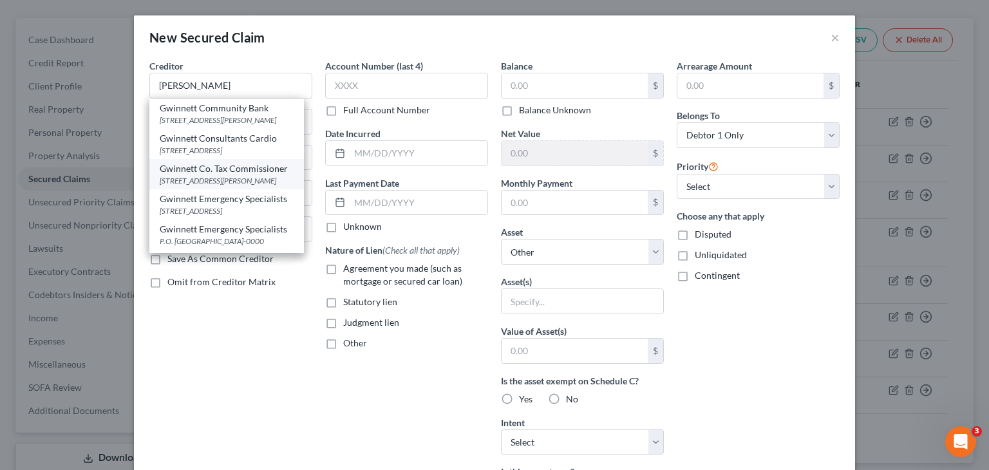
click at [224, 175] on div "Gwinnett Co. Tax Commissioner" at bounding box center [227, 168] width 134 height 13
type input "Gwinnett Co. Tax Commissioner"
type input "[STREET_ADDRESS][PERSON_NAME]"
type input "[GEOGRAPHIC_DATA]"
select select "10"
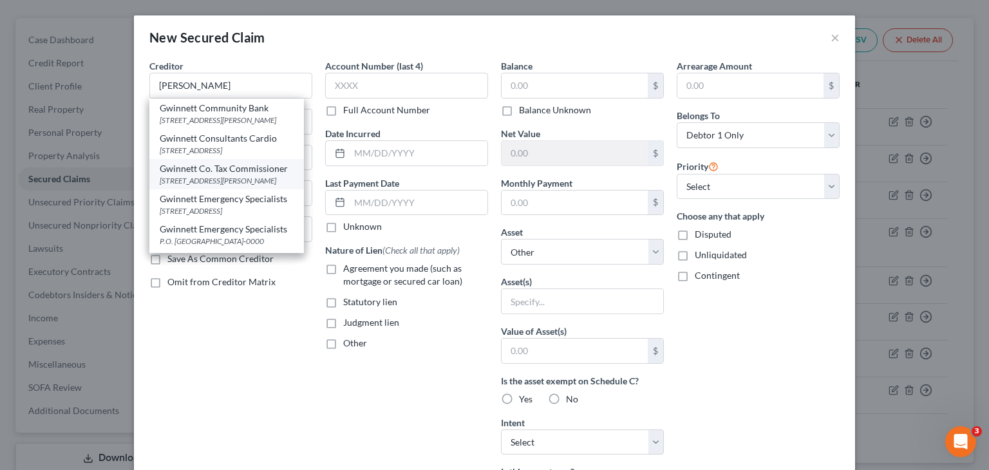
type input "30046"
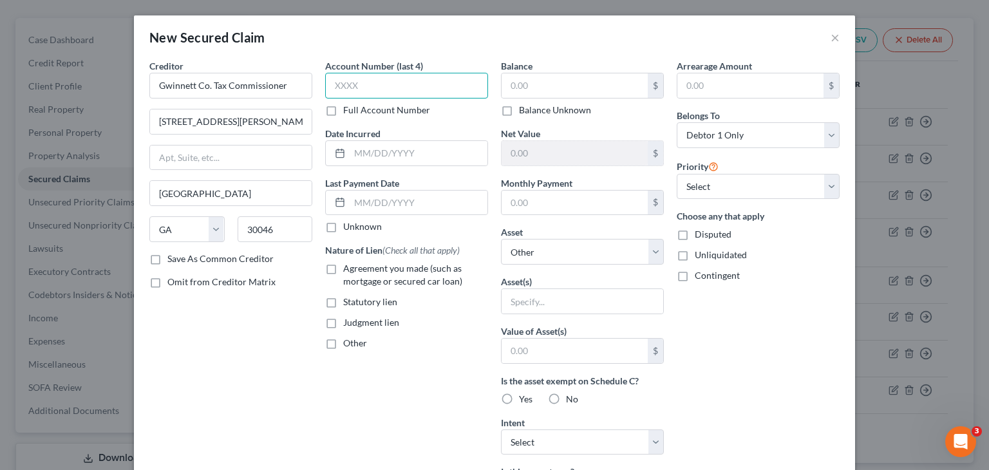
click at [363, 93] on input "text" at bounding box center [406, 86] width 163 height 26
click at [343, 304] on label "Statutory lien" at bounding box center [370, 302] width 54 height 13
click at [348, 304] on input "Statutory lien" at bounding box center [352, 300] width 8 height 8
click at [556, 86] on input "text" at bounding box center [575, 85] width 146 height 24
click at [526, 80] on input "text" at bounding box center [575, 85] width 146 height 24
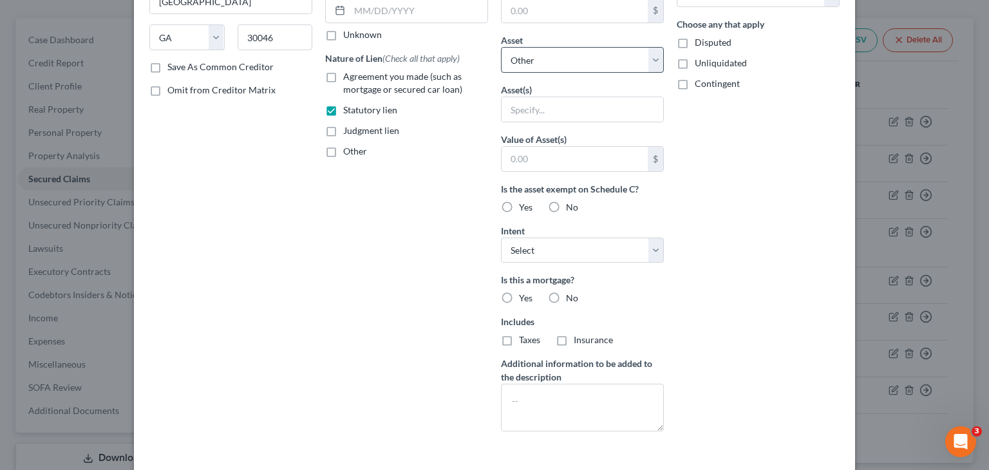
scroll to position [193, 0]
click at [566, 205] on label "No" at bounding box center [572, 206] width 12 height 13
click at [571, 205] on input "No" at bounding box center [575, 204] width 8 height 8
click at [566, 297] on label "No" at bounding box center [572, 296] width 12 height 13
click at [571, 297] on input "No" at bounding box center [575, 294] width 8 height 8
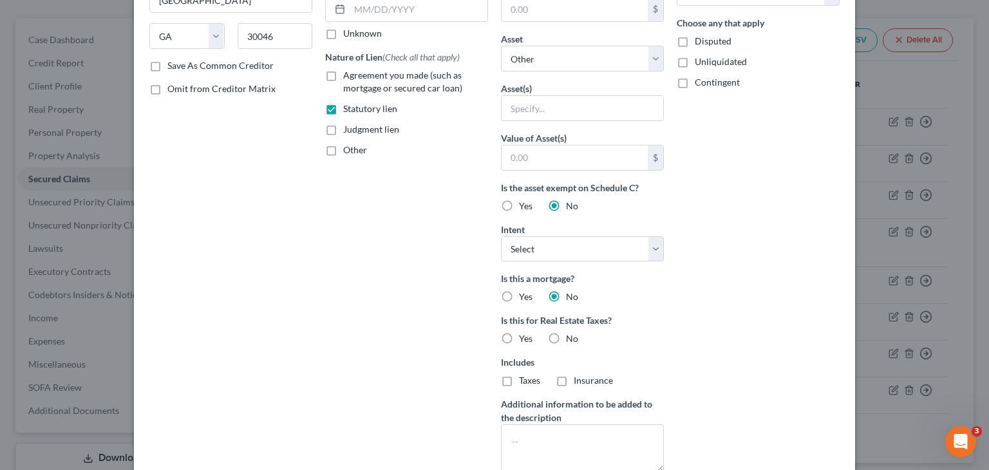
click at [566, 336] on label "No" at bounding box center [572, 338] width 12 height 13
click at [571, 336] on input "No" at bounding box center [575, 336] width 8 height 8
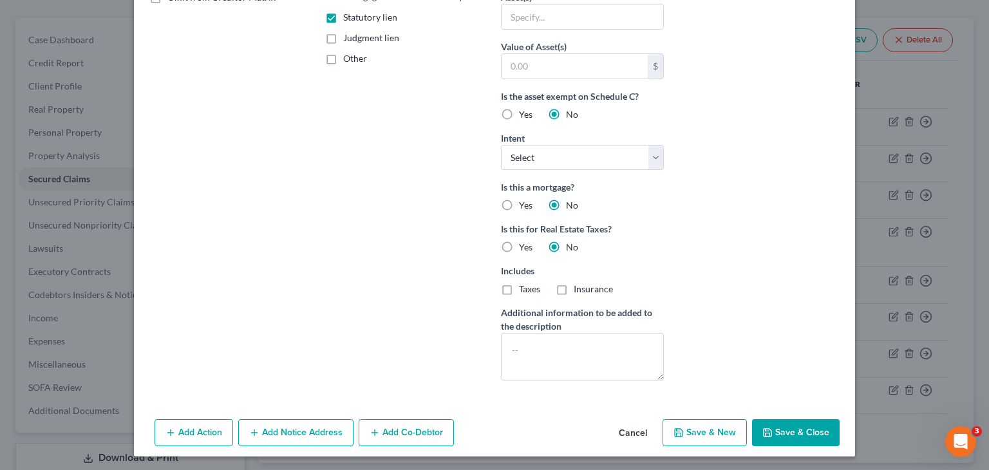
click at [796, 432] on button "Save & Close" at bounding box center [796, 432] width 88 height 27
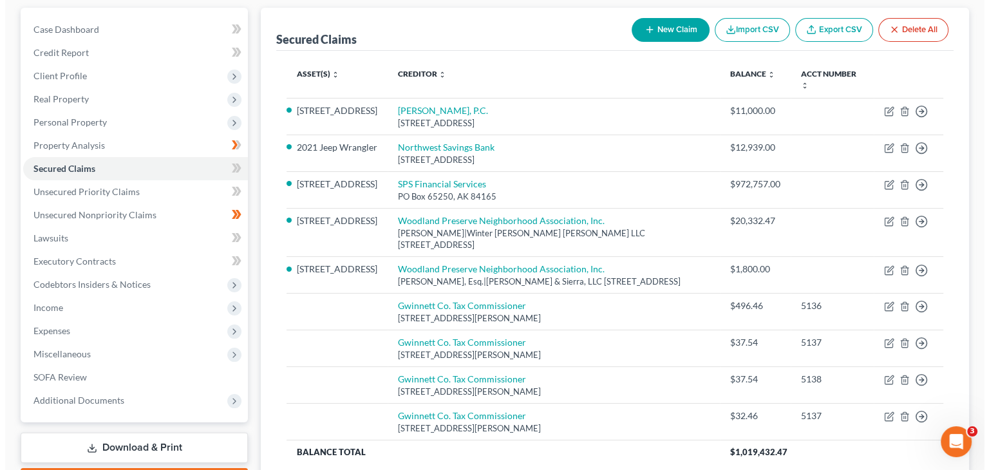
scroll to position [0, 0]
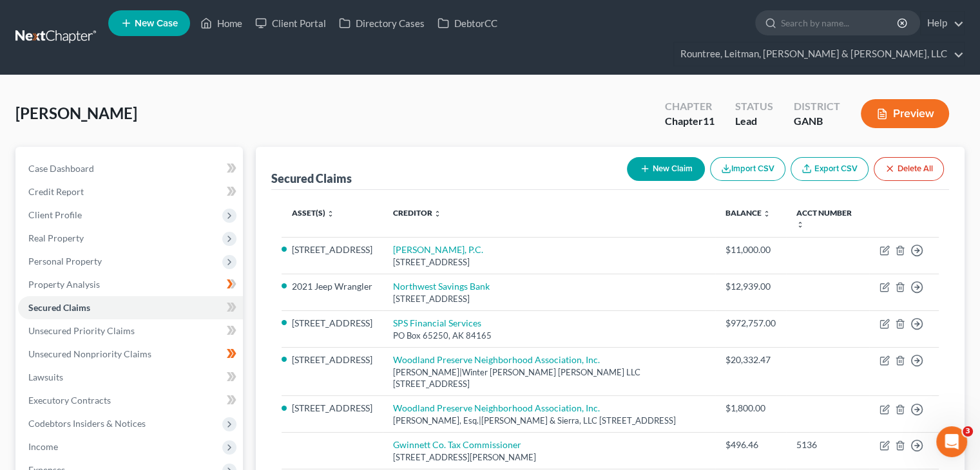
click at [660, 157] on button "New Claim" at bounding box center [666, 169] width 78 height 24
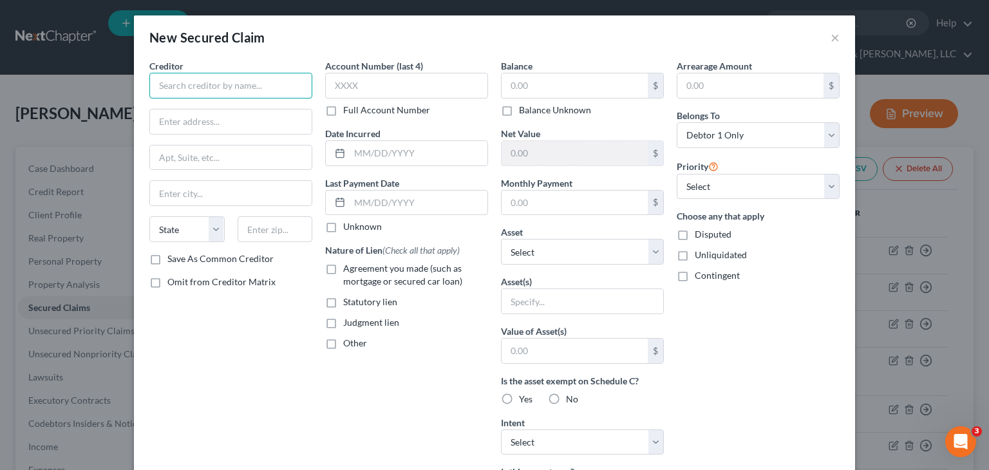
click at [191, 83] on input "text" at bounding box center [230, 86] width 163 height 26
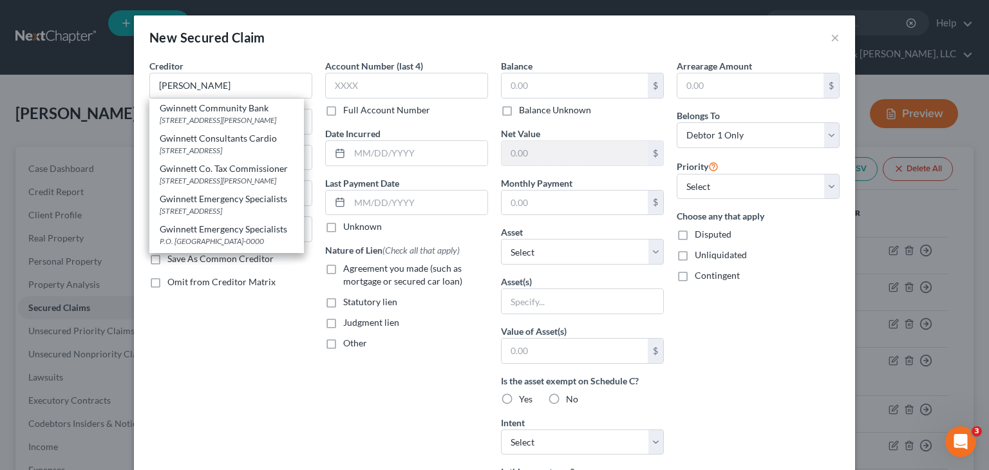
drag, startPoint x: 209, startPoint y: 190, endPoint x: 349, endPoint y: 115, distance: 158.5
click at [209, 186] on div "[STREET_ADDRESS][PERSON_NAME]" at bounding box center [227, 180] width 134 height 11
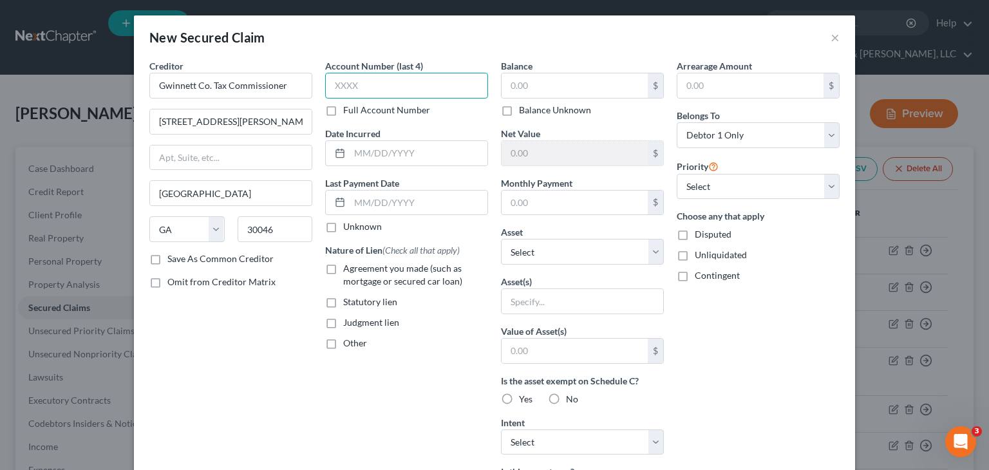
click at [399, 91] on input "text" at bounding box center [406, 86] width 163 height 26
click at [402, 153] on input "text" at bounding box center [419, 153] width 138 height 24
drag, startPoint x: 325, startPoint y: 302, endPoint x: 556, endPoint y: 126, distance: 290.9
click at [343, 301] on label "Statutory lien" at bounding box center [370, 302] width 54 height 13
click at [348, 301] on input "Statutory lien" at bounding box center [352, 300] width 8 height 8
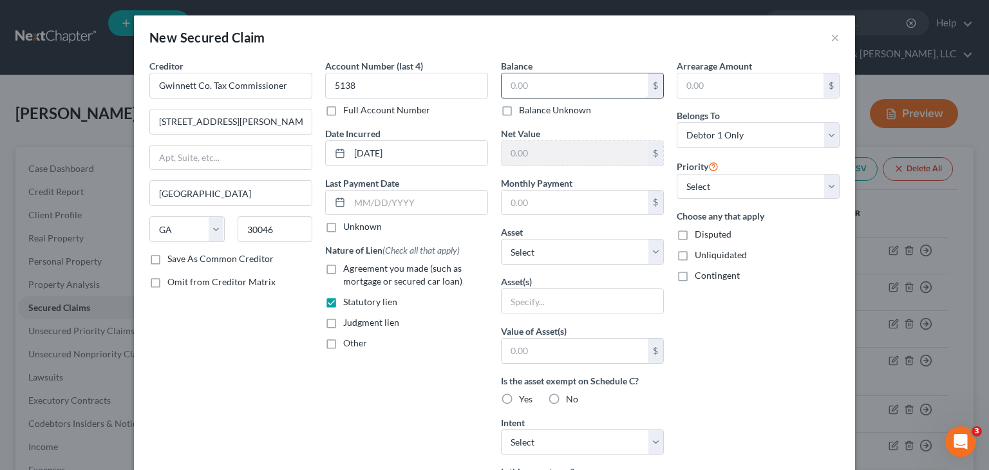
click at [553, 85] on input "text" at bounding box center [575, 85] width 146 height 24
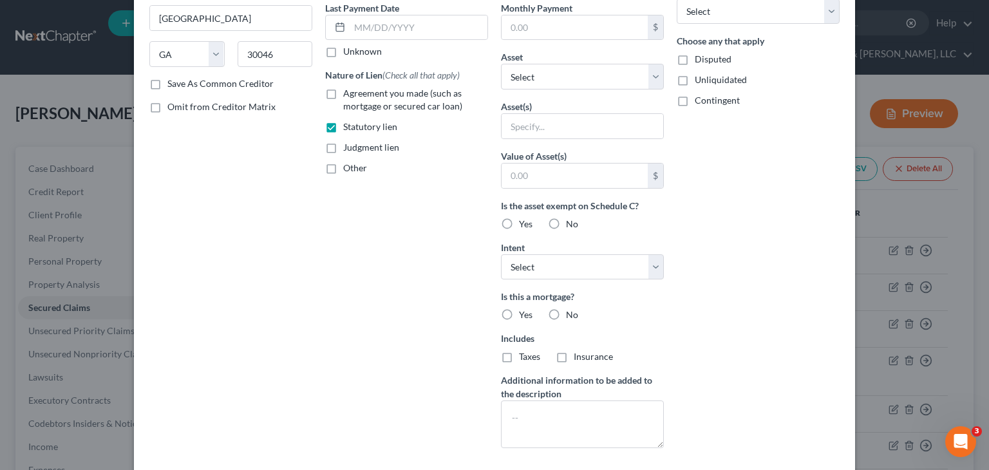
scroll to position [193, 0]
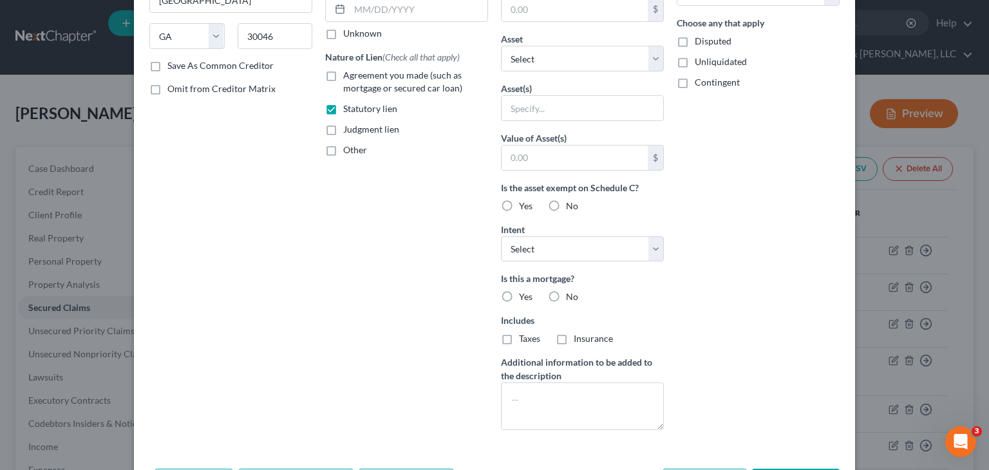
drag, startPoint x: 548, startPoint y: 207, endPoint x: 557, endPoint y: 271, distance: 63.8
click at [566, 212] on label "No" at bounding box center [572, 206] width 12 height 13
click at [566, 297] on label "No" at bounding box center [572, 296] width 12 height 13
click at [571, 297] on input "No" at bounding box center [575, 294] width 8 height 8
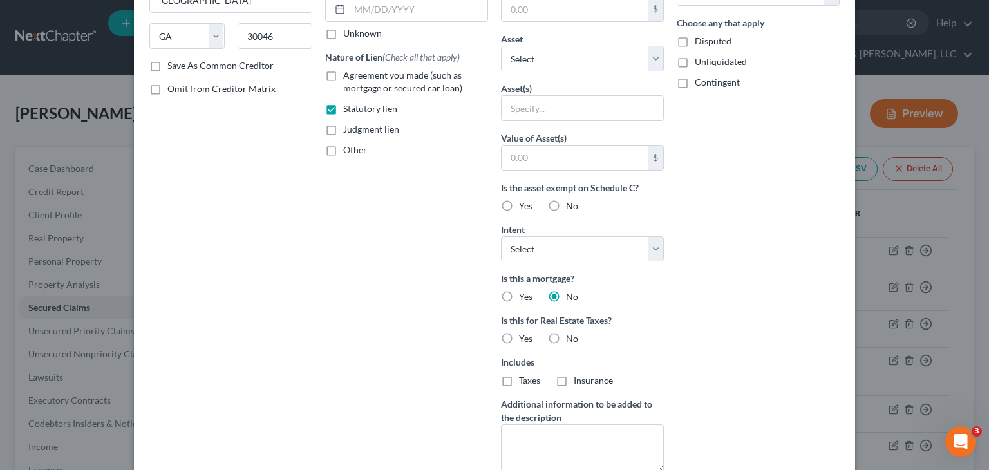
drag, startPoint x: 551, startPoint y: 330, endPoint x: 563, endPoint y: 359, distance: 30.9
click at [566, 336] on label "No" at bounding box center [572, 338] width 12 height 13
click at [571, 336] on input "No" at bounding box center [575, 336] width 8 height 8
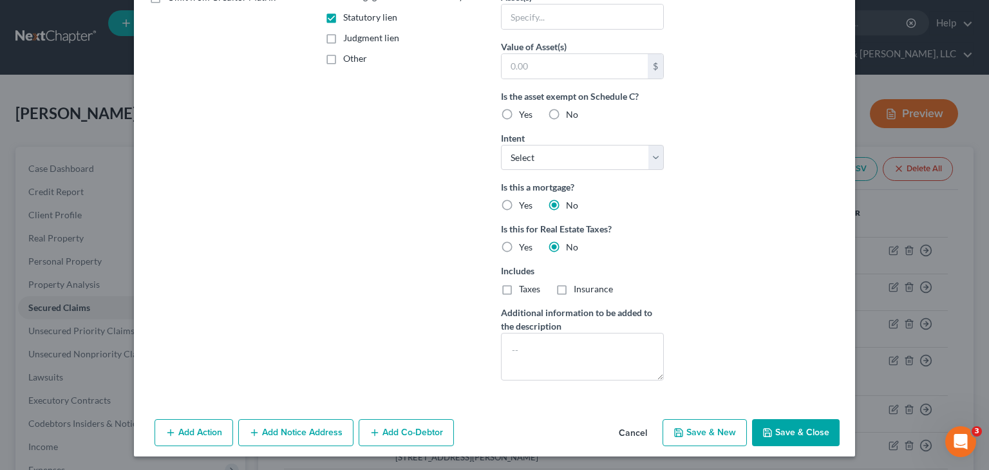
click at [788, 428] on button "Save & Close" at bounding box center [796, 432] width 88 height 27
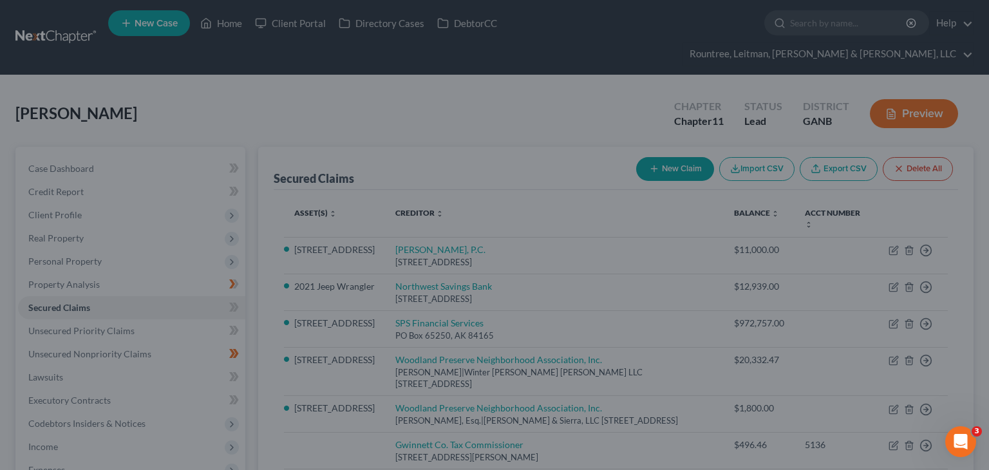
scroll to position [144, 0]
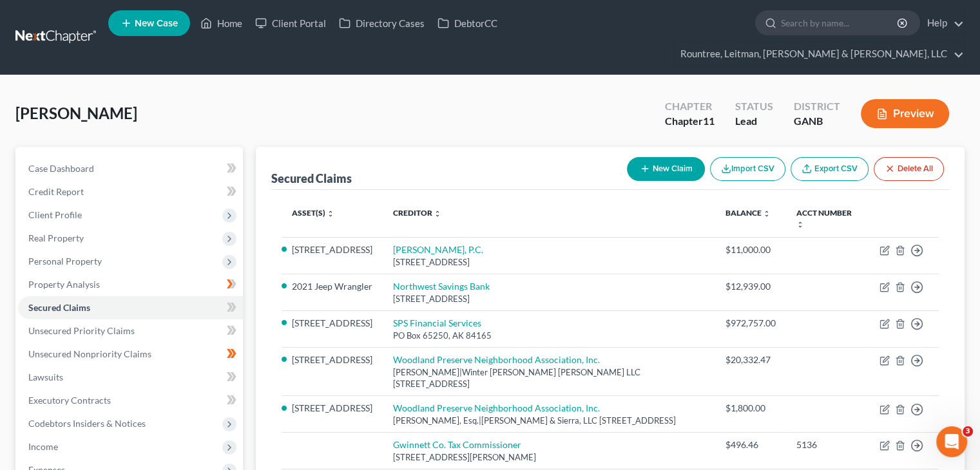
click at [647, 164] on icon "button" at bounding box center [645, 169] width 10 height 10
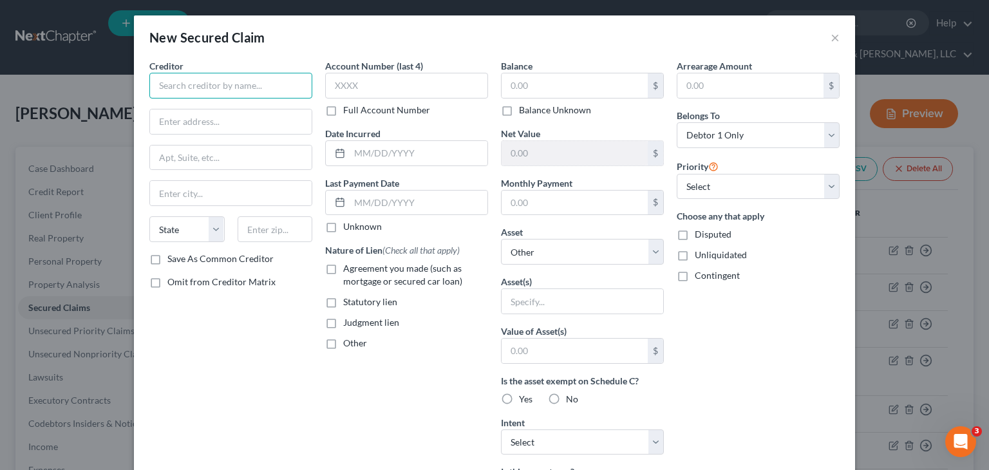
click at [165, 88] on input "text" at bounding box center [230, 86] width 163 height 26
drag, startPoint x: 216, startPoint y: 88, endPoint x: 177, endPoint y: 83, distance: 39.5
click at [177, 83] on input "Gwinnett cou" at bounding box center [230, 86] width 163 height 26
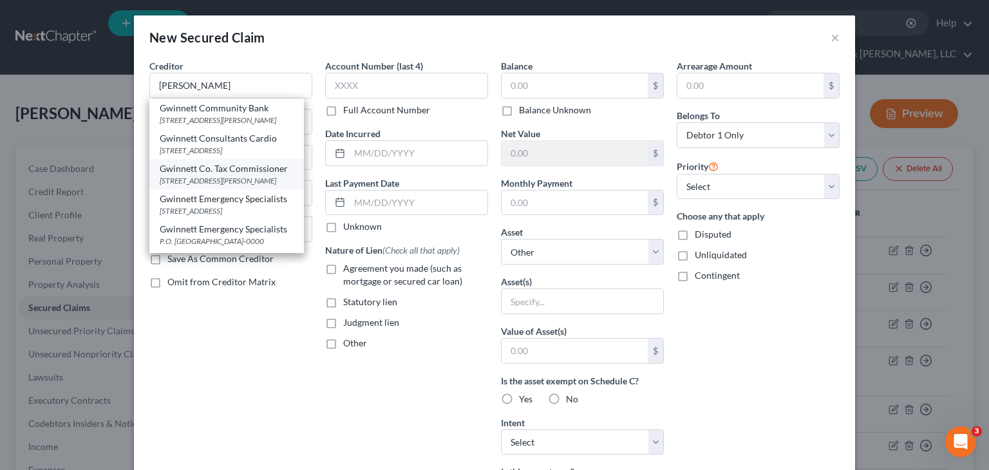
click at [229, 175] on div "Gwinnett Co. Tax Commissioner" at bounding box center [227, 168] width 134 height 13
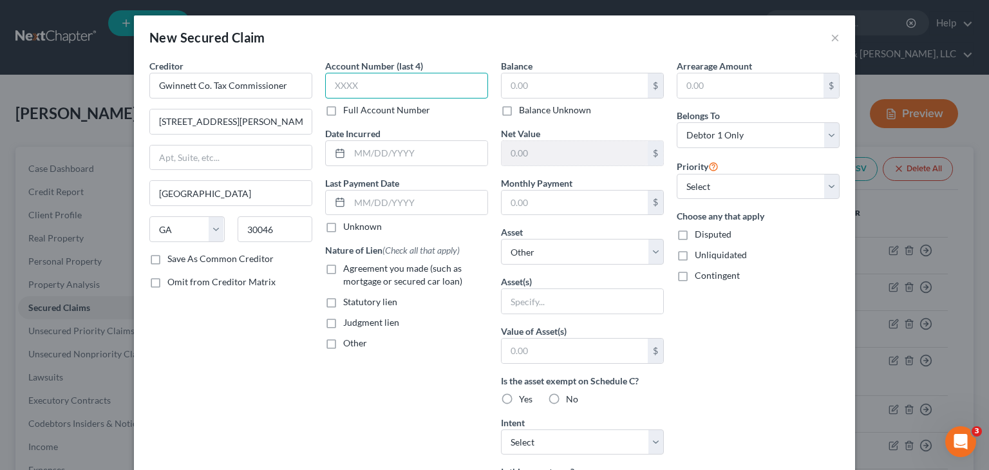
click at [374, 79] on input "text" at bounding box center [406, 86] width 163 height 26
click at [350, 158] on input "text" at bounding box center [419, 153] width 138 height 24
click at [343, 303] on label "Statutory lien" at bounding box center [370, 302] width 54 height 13
click at [348, 303] on input "Statutory lien" at bounding box center [352, 300] width 8 height 8
click at [576, 83] on input "text" at bounding box center [575, 85] width 146 height 24
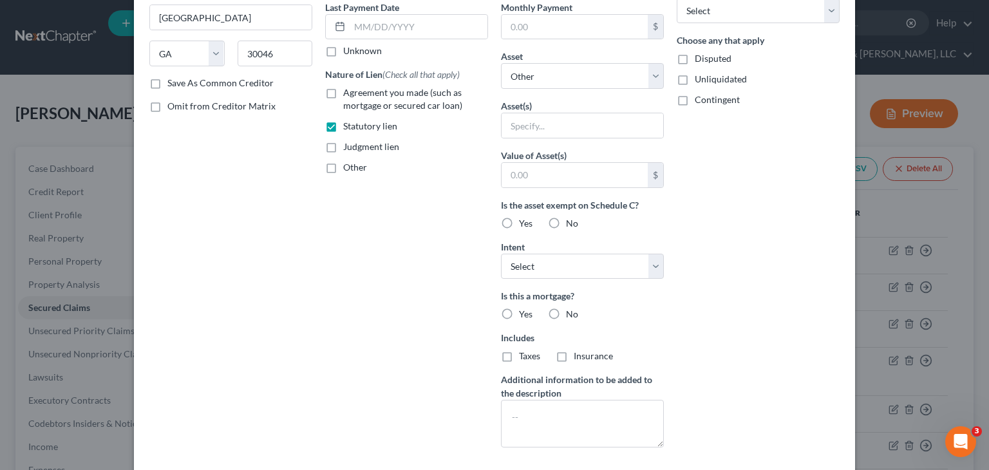
scroll to position [193, 0]
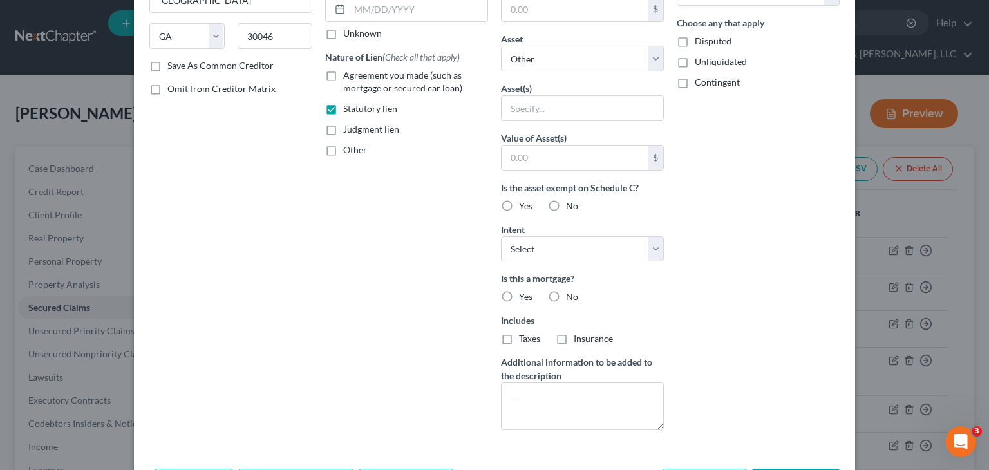
drag, startPoint x: 549, startPoint y: 205, endPoint x: 540, endPoint y: 279, distance: 73.9
click at [566, 205] on label "No" at bounding box center [572, 206] width 12 height 13
click at [571, 205] on input "No" at bounding box center [575, 204] width 8 height 8
click at [566, 294] on label "No" at bounding box center [572, 296] width 12 height 13
click at [571, 294] on input "No" at bounding box center [575, 294] width 8 height 8
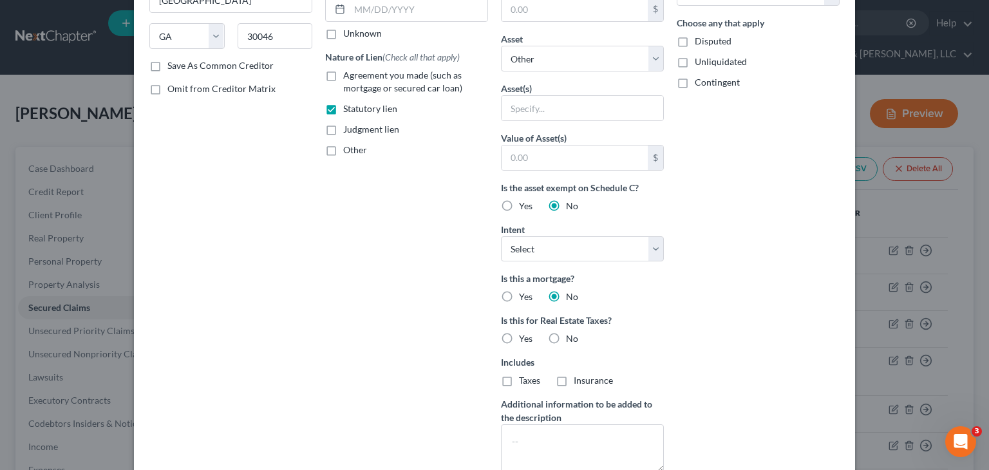
click at [566, 337] on label "No" at bounding box center [572, 338] width 12 height 13
click at [571, 337] on input "No" at bounding box center [575, 336] width 8 height 8
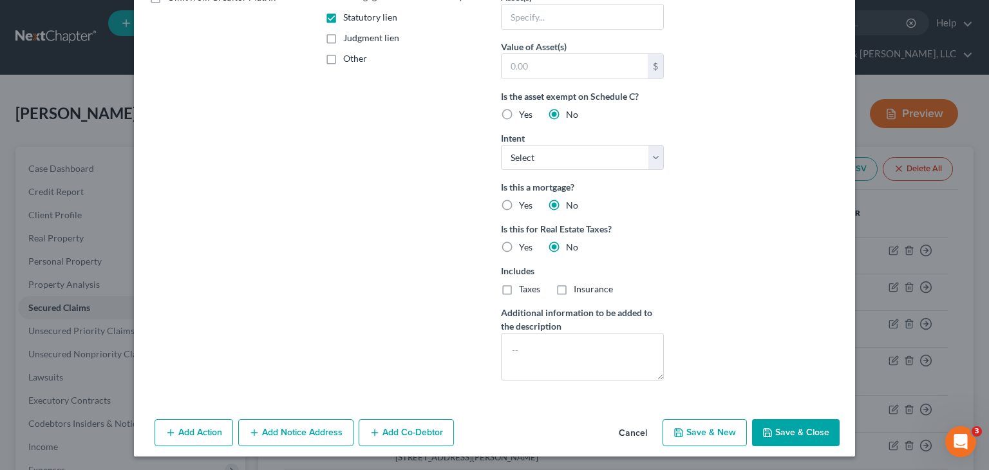
click at [786, 426] on button "Save & Close" at bounding box center [796, 432] width 88 height 27
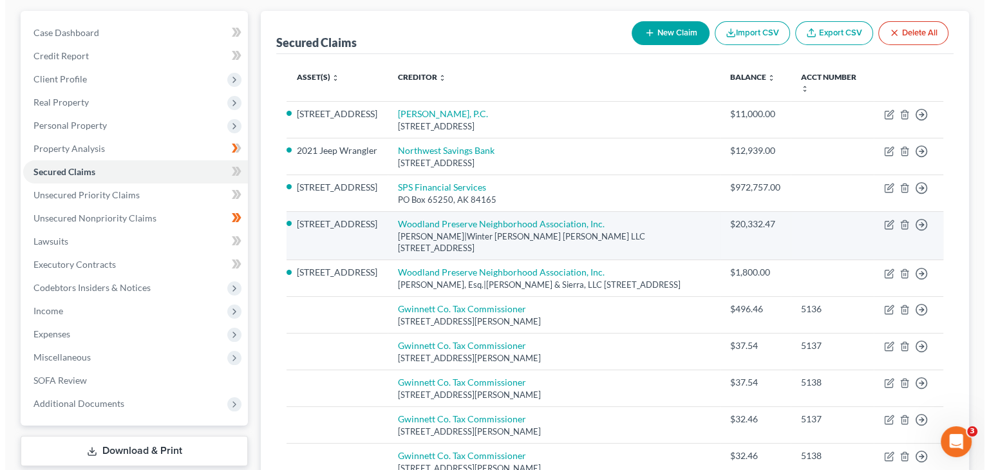
scroll to position [129, 0]
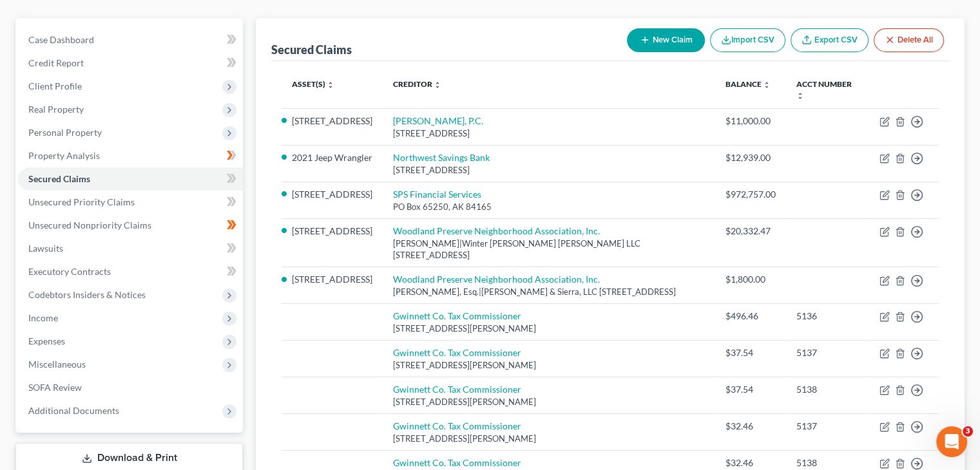
click at [660, 28] on button "New Claim" at bounding box center [666, 40] width 78 height 24
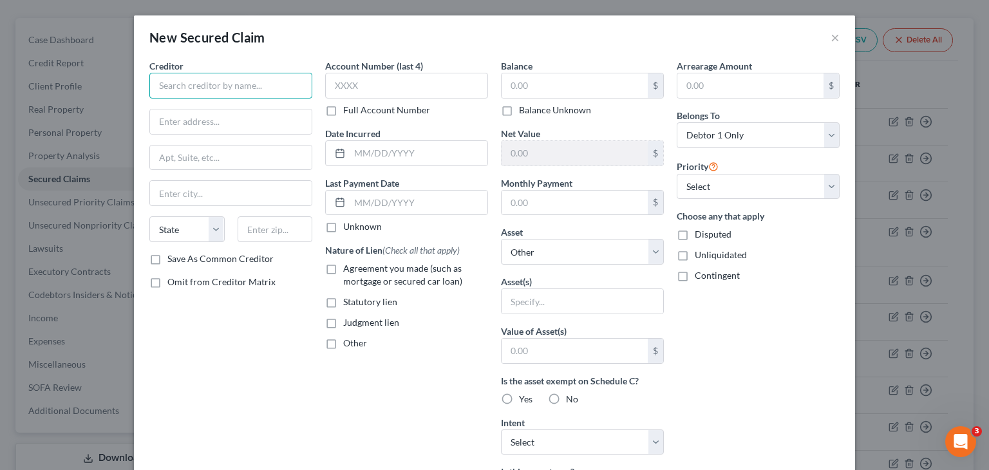
click at [189, 84] on input "text" at bounding box center [230, 86] width 163 height 26
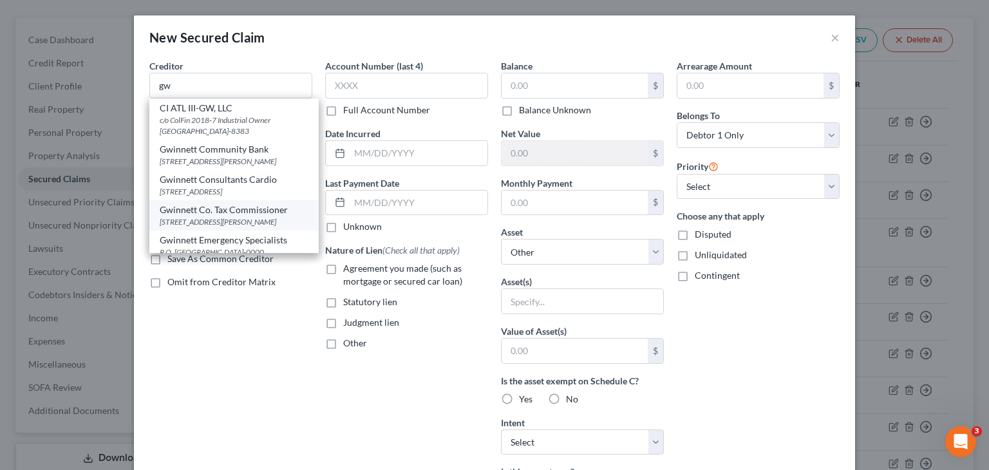
click at [247, 227] on div "[STREET_ADDRESS][PERSON_NAME]" at bounding box center [234, 221] width 149 height 11
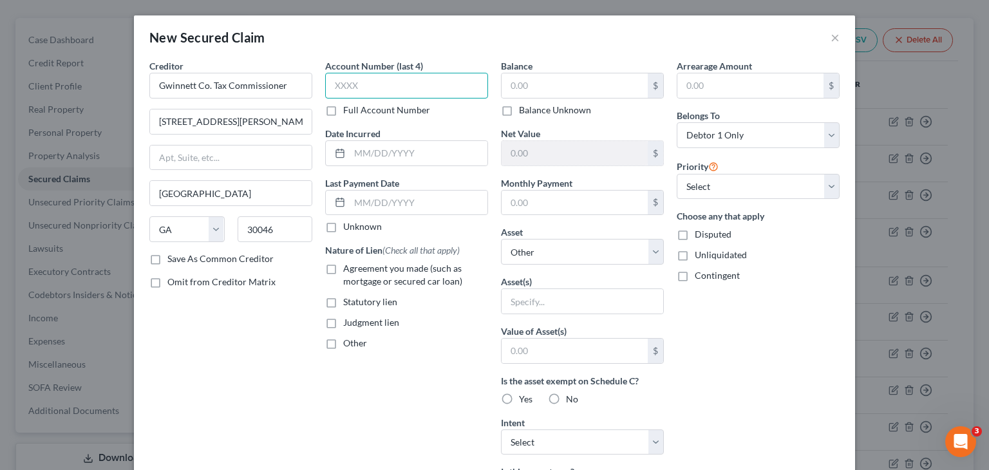
click at [366, 86] on input "text" at bounding box center [406, 86] width 163 height 26
click at [369, 148] on input "text" at bounding box center [419, 153] width 138 height 24
click at [343, 297] on label "Statutory lien" at bounding box center [370, 302] width 54 height 13
click at [348, 297] on input "Statutory lien" at bounding box center [352, 300] width 8 height 8
click at [536, 81] on input "text" at bounding box center [575, 85] width 146 height 24
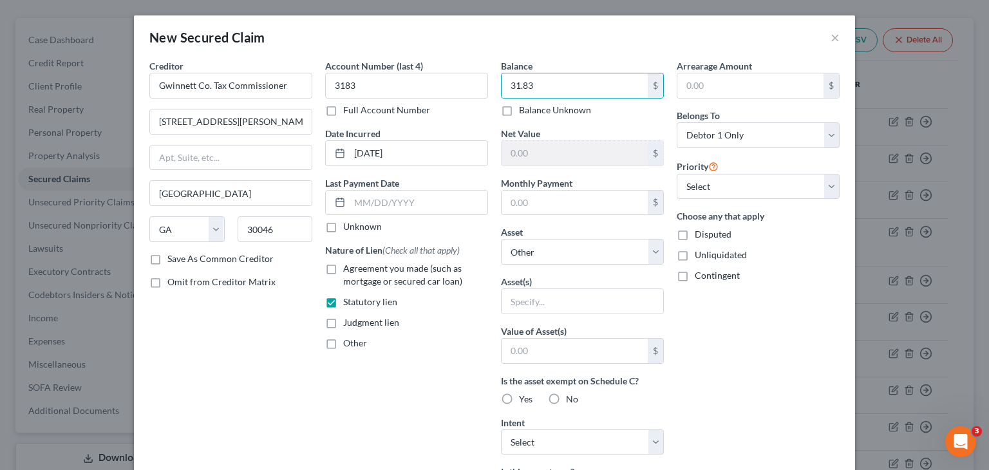
click at [566, 399] on label "No" at bounding box center [572, 399] width 12 height 13
click at [571, 399] on input "No" at bounding box center [575, 397] width 8 height 8
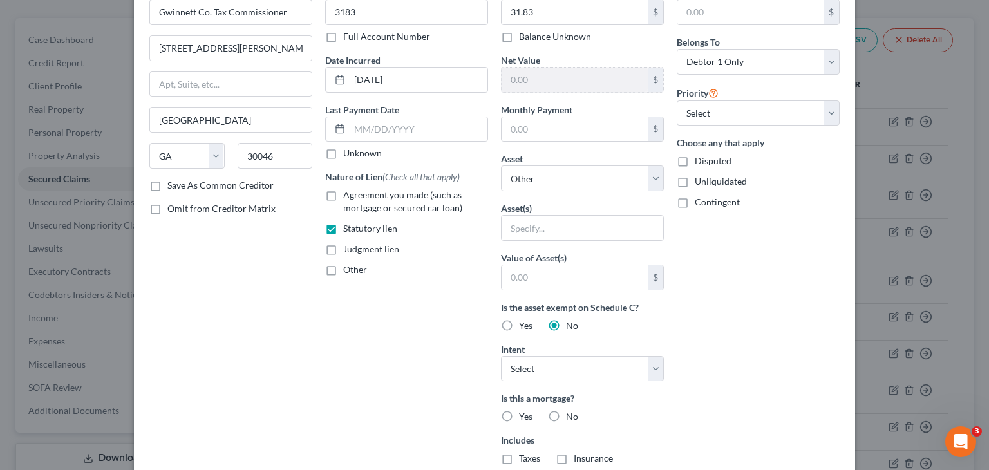
scroll to position [193, 0]
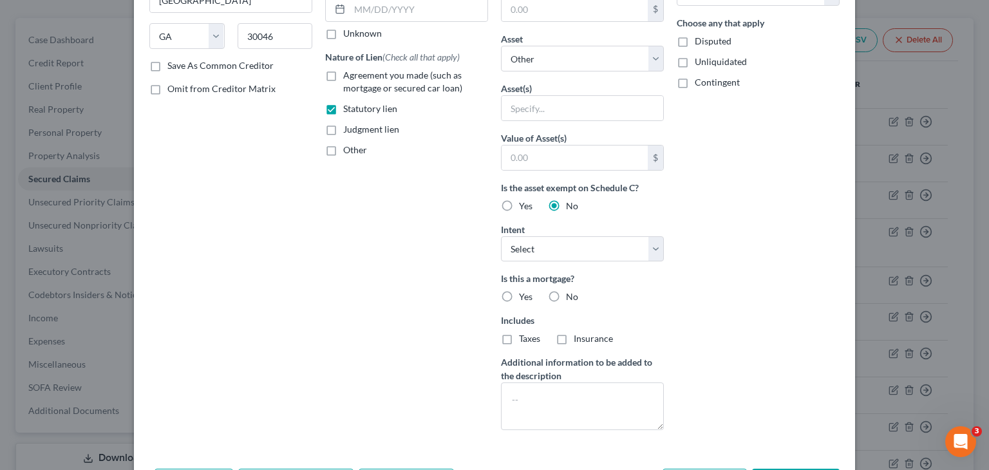
click at [566, 296] on label "No" at bounding box center [572, 296] width 12 height 13
click at [571, 296] on input "No" at bounding box center [575, 294] width 8 height 8
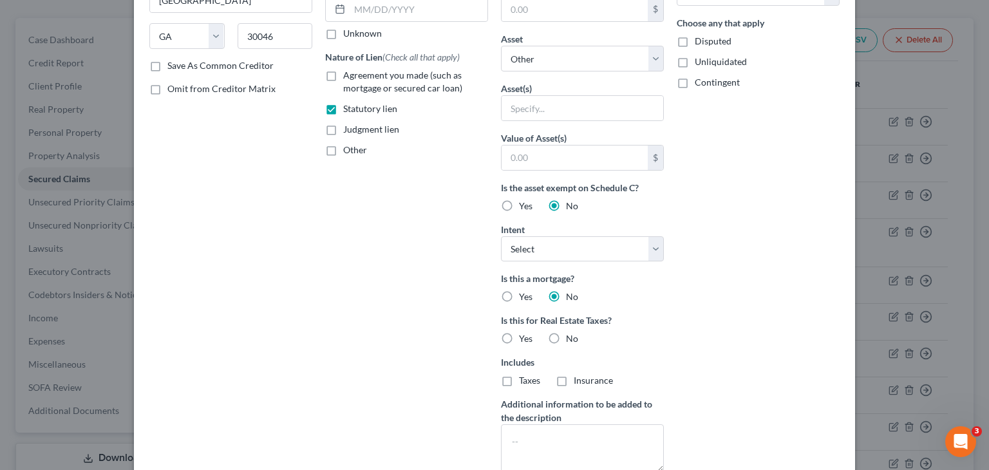
click at [566, 336] on label "No" at bounding box center [572, 338] width 12 height 13
click at [571, 336] on input "No" at bounding box center [575, 336] width 8 height 8
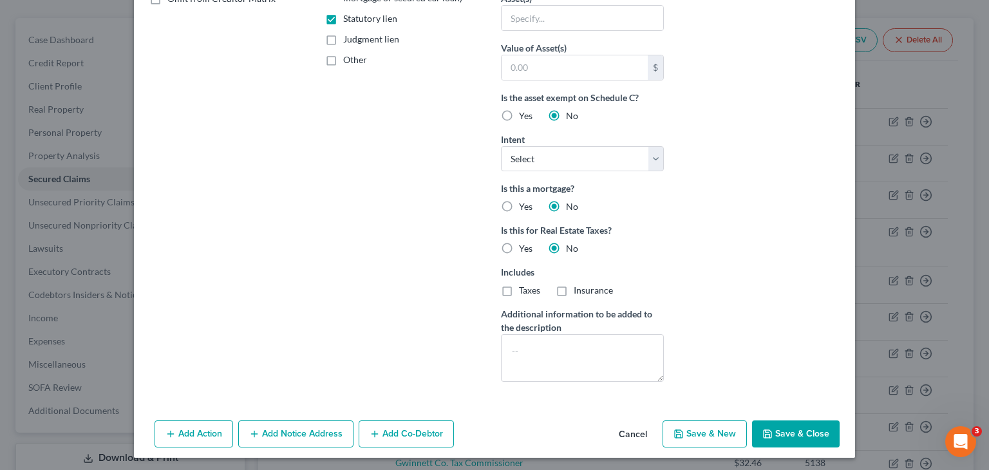
scroll to position [285, 0]
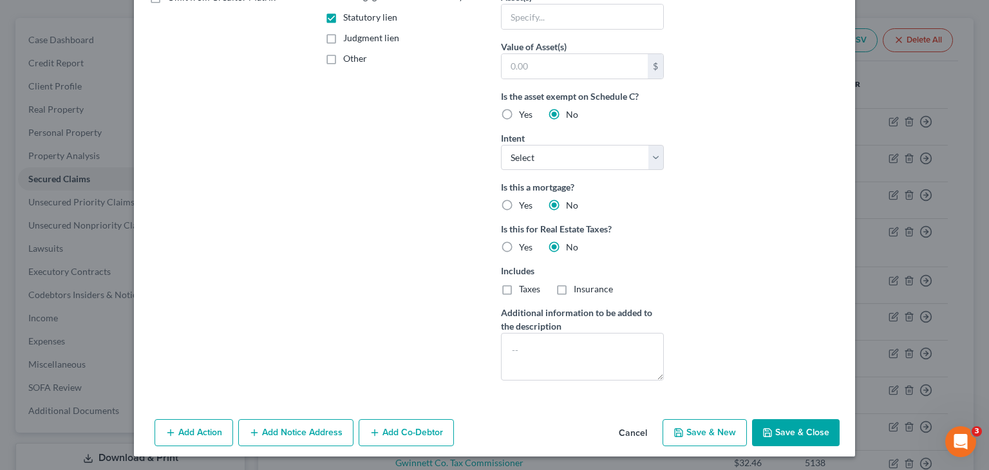
click at [801, 430] on button "Save & Close" at bounding box center [796, 432] width 88 height 27
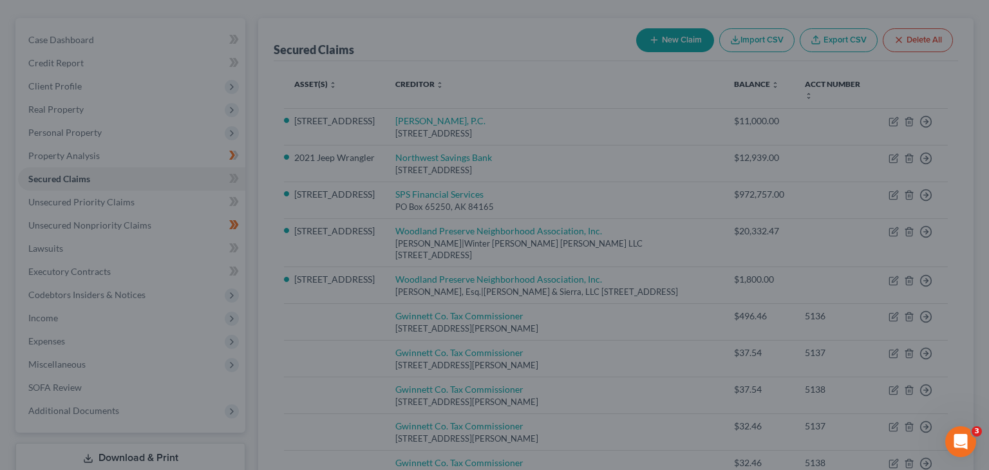
scroll to position [144, 0]
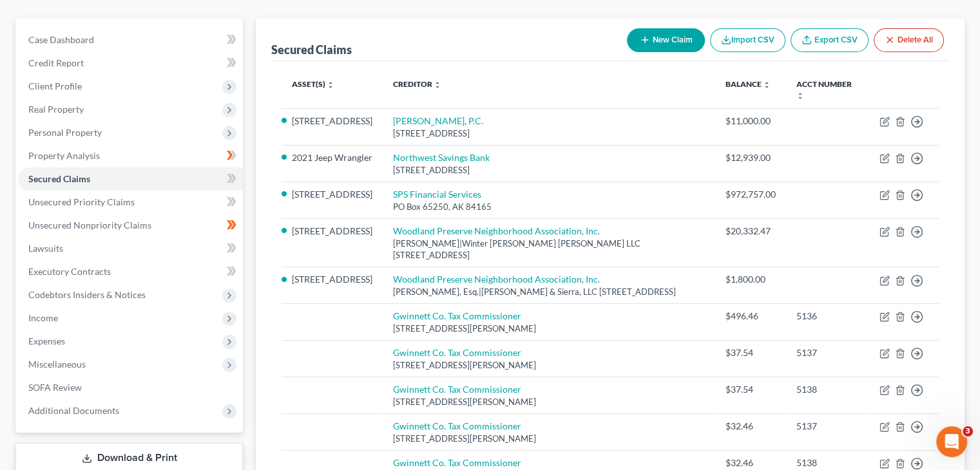
click at [657, 28] on button "New Claim" at bounding box center [666, 40] width 78 height 24
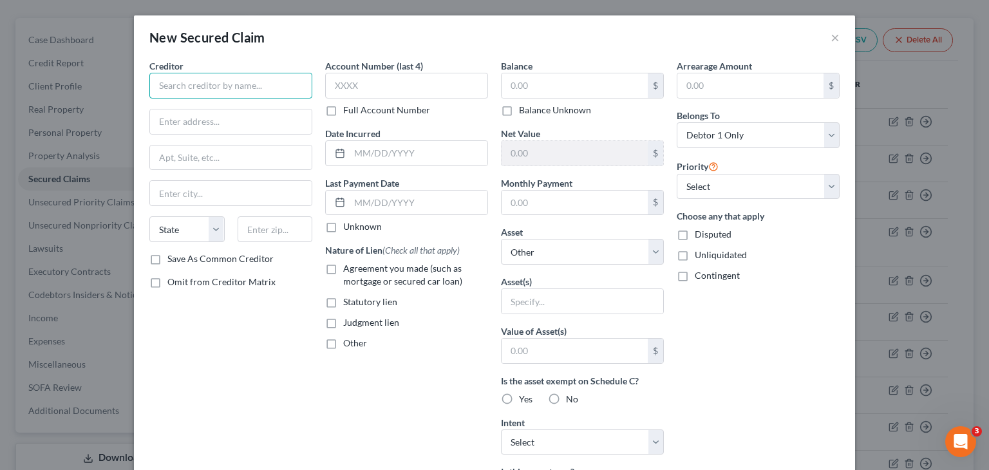
click at [233, 95] on input "text" at bounding box center [230, 86] width 163 height 26
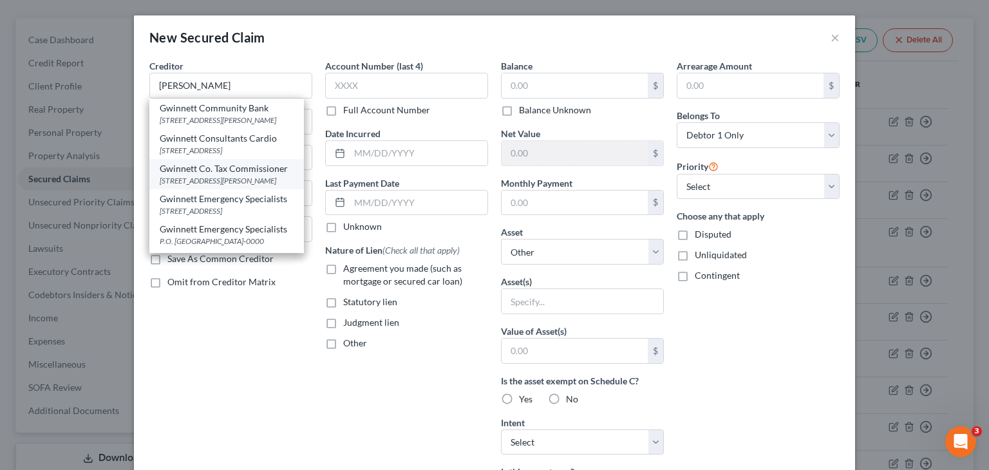
click at [223, 175] on div "Gwinnett Co. Tax Commissioner" at bounding box center [227, 168] width 134 height 13
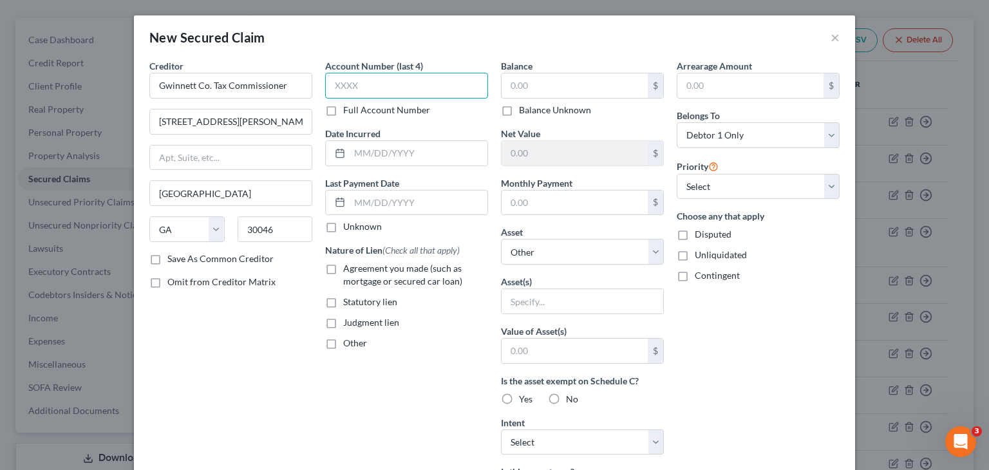
click at [430, 81] on input "text" at bounding box center [406, 86] width 163 height 26
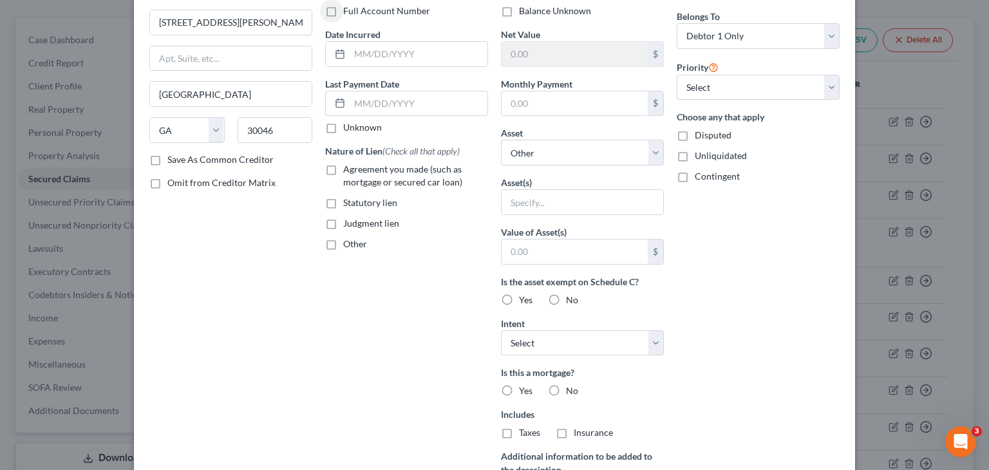
scroll to position [0, 0]
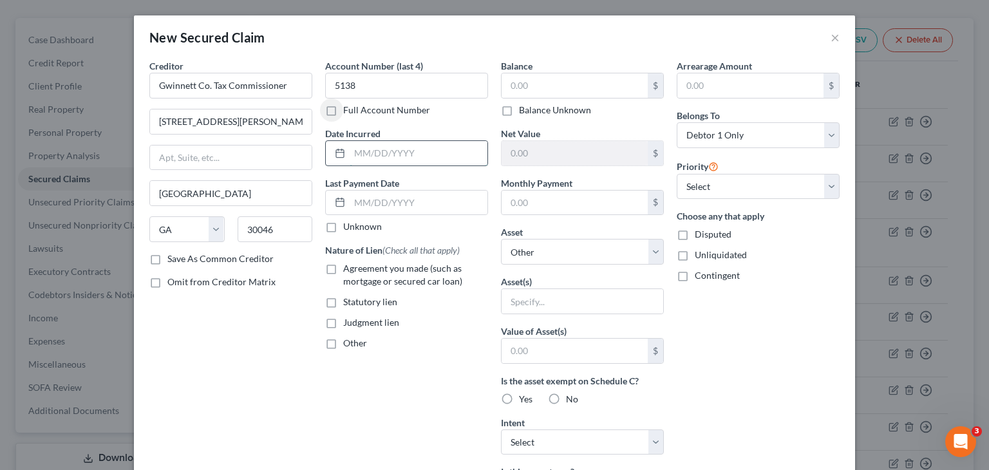
click at [380, 158] on input "text" at bounding box center [419, 153] width 138 height 24
drag, startPoint x: 327, startPoint y: 269, endPoint x: 560, endPoint y: 153, distance: 260.1
click at [343, 267] on label "Agreement you made (such as mortgage or secured car loan)" at bounding box center [415, 275] width 145 height 26
click at [348, 267] on input "Agreement you made (such as mortgage or secured car loan)" at bounding box center [352, 266] width 8 height 8
click at [343, 302] on label "Statutory lien" at bounding box center [370, 302] width 54 height 13
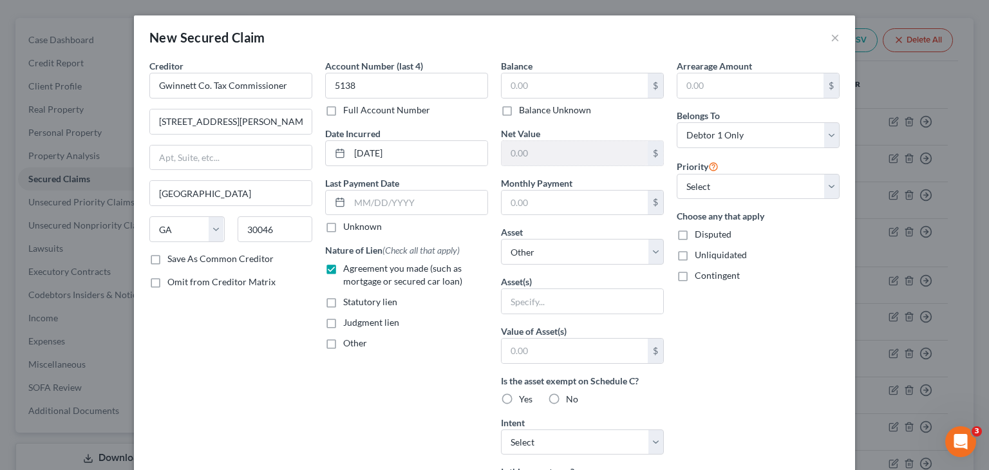
click at [348, 302] on input "Statutory lien" at bounding box center [352, 300] width 8 height 8
click at [343, 266] on label "Agreement you made (such as mortgage or secured car loan)" at bounding box center [415, 275] width 145 height 26
click at [348, 266] on input "Agreement you made (such as mortgage or secured car loan)" at bounding box center [352, 266] width 8 height 8
click at [538, 86] on input "text" at bounding box center [575, 85] width 146 height 24
click at [566, 393] on label "No" at bounding box center [572, 399] width 12 height 13
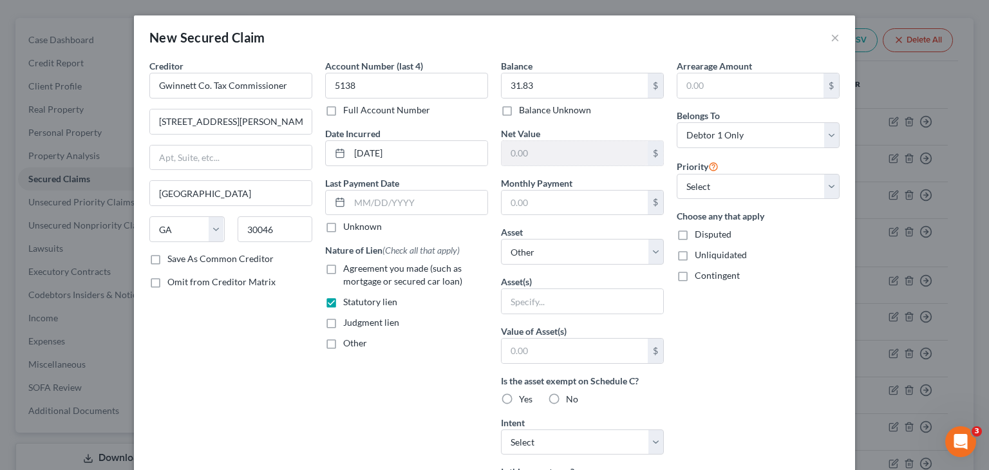
click at [571, 393] on input "No" at bounding box center [575, 397] width 8 height 8
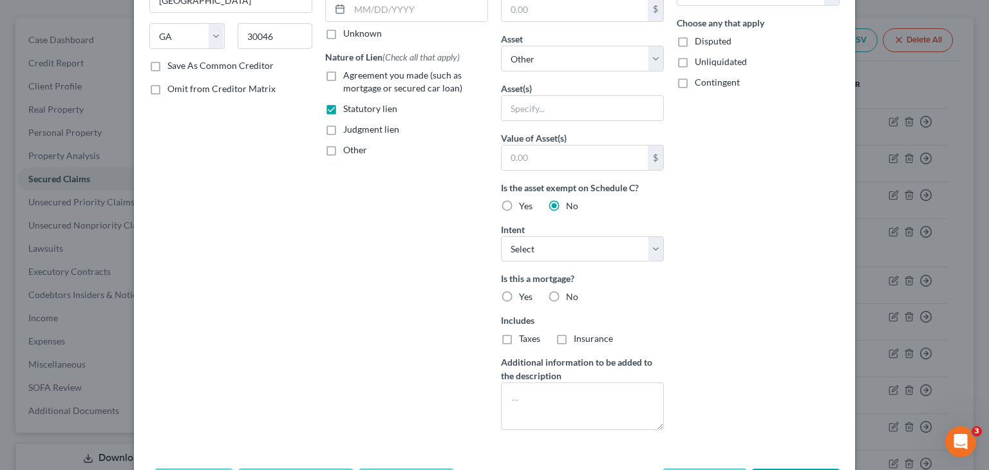
click at [566, 292] on label "No" at bounding box center [572, 296] width 12 height 13
click at [571, 292] on input "No" at bounding box center [575, 294] width 8 height 8
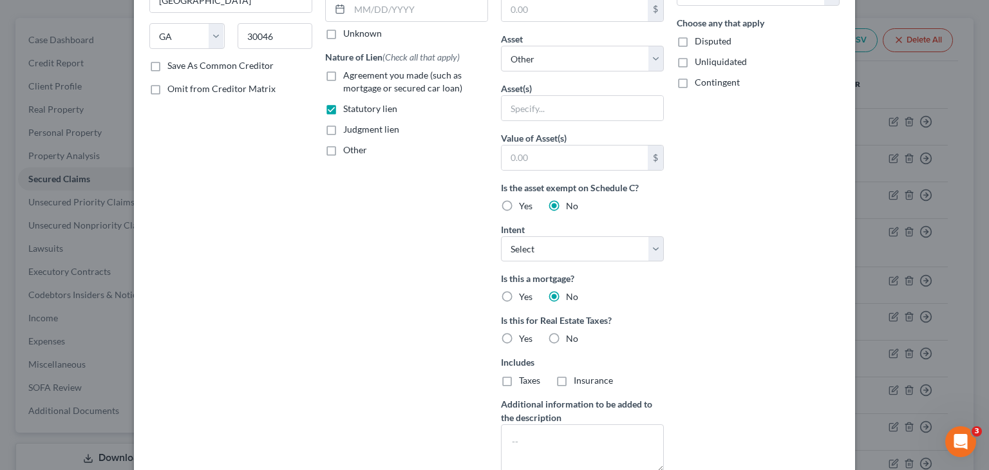
click at [566, 335] on label "No" at bounding box center [572, 338] width 12 height 13
click at [571, 335] on input "No" at bounding box center [575, 336] width 8 height 8
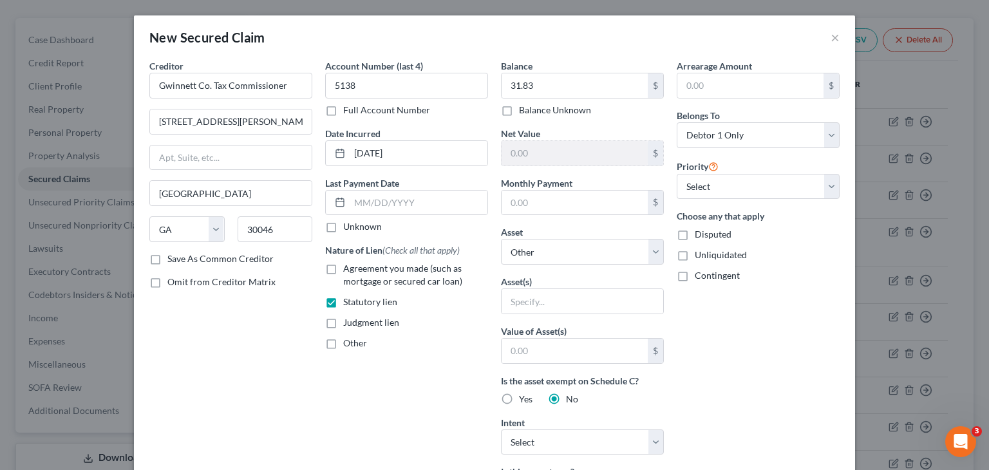
scroll to position [285, 0]
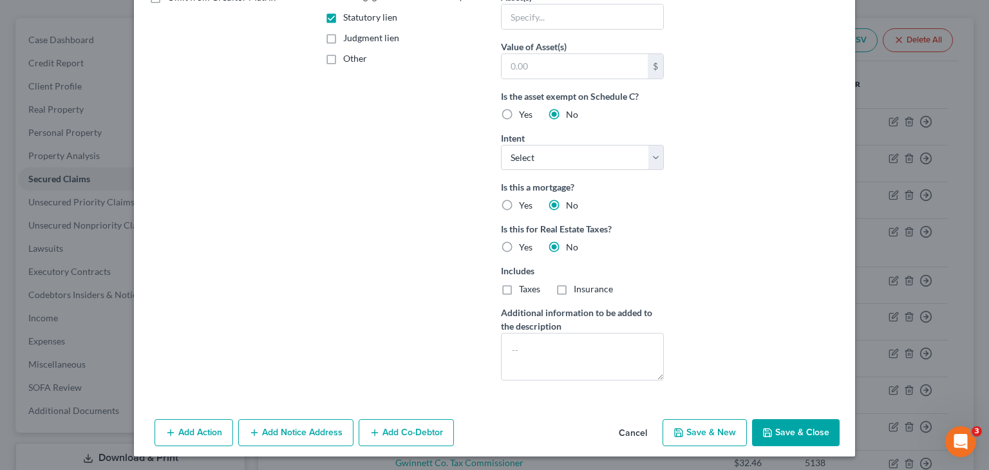
click at [797, 433] on button "Save & Close" at bounding box center [796, 432] width 88 height 27
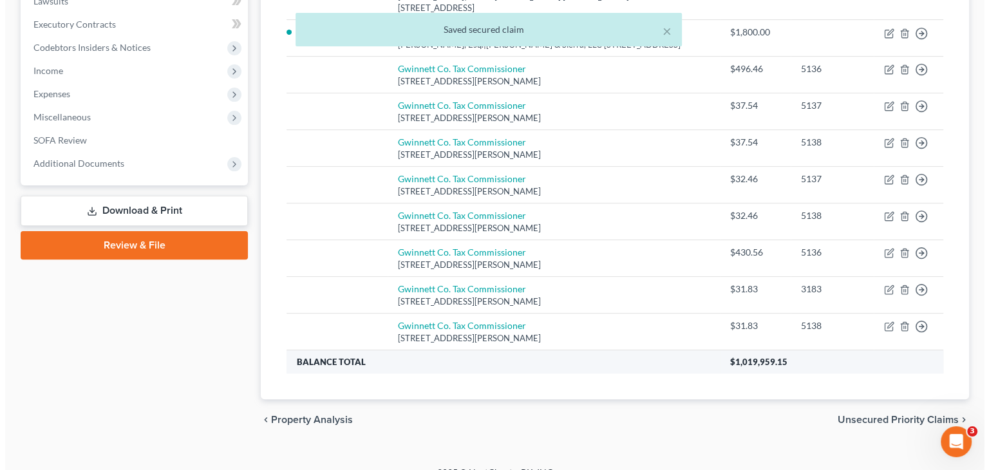
scroll to position [384, 0]
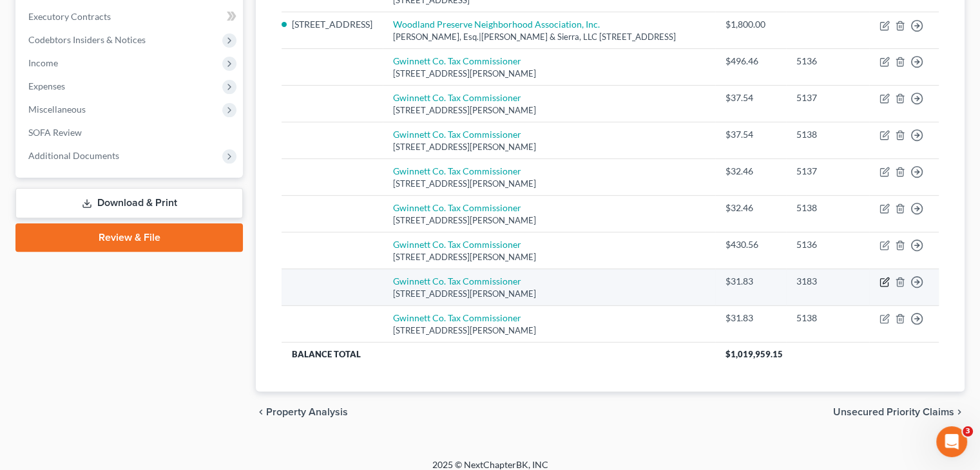
click at [882, 278] on icon "button" at bounding box center [885, 281] width 6 height 6
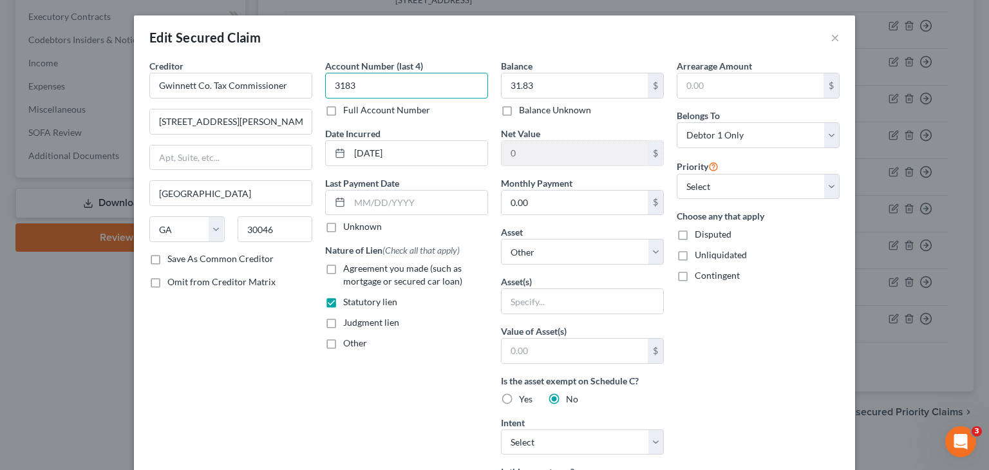
drag, startPoint x: 373, startPoint y: 86, endPoint x: 184, endPoint y: 71, distance: 189.9
click at [184, 71] on div "Creditor * Gwinnett Co. Tax Commissioner 75 Langley Drive Lawrenceville State A…" at bounding box center [494, 367] width 703 height 616
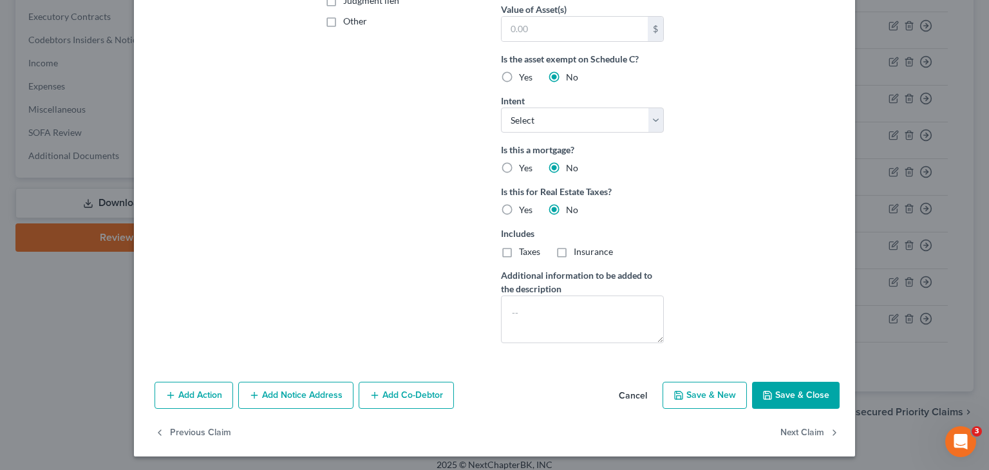
click at [817, 400] on button "Save & Close" at bounding box center [796, 395] width 88 height 27
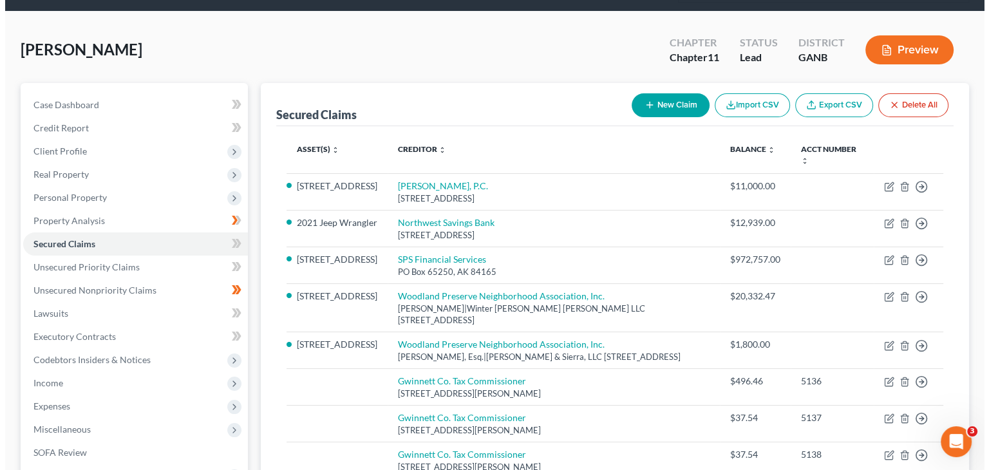
scroll to position [62, 0]
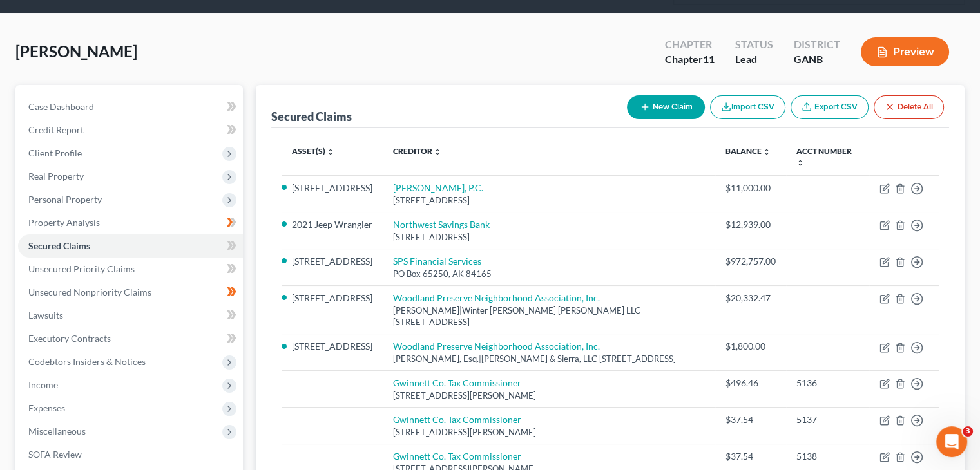
click at [658, 95] on button "New Claim" at bounding box center [666, 107] width 78 height 24
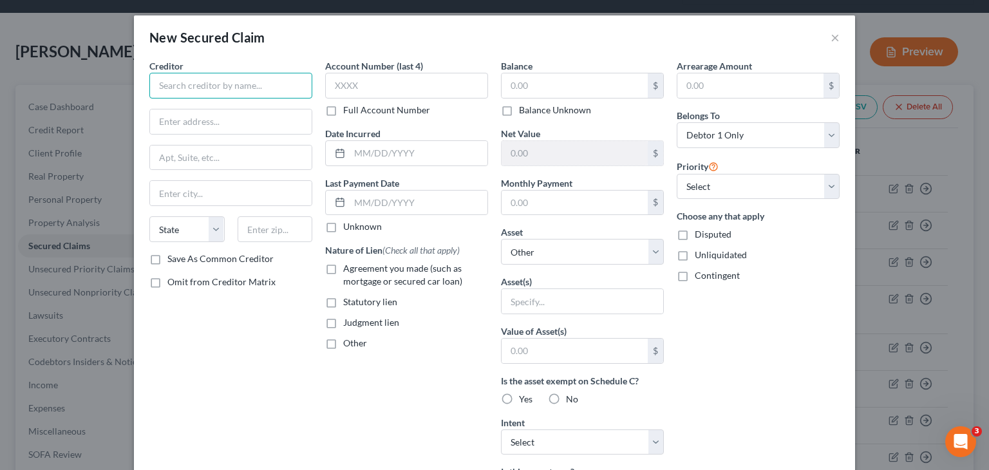
click at [227, 88] on input "text" at bounding box center [230, 86] width 163 height 26
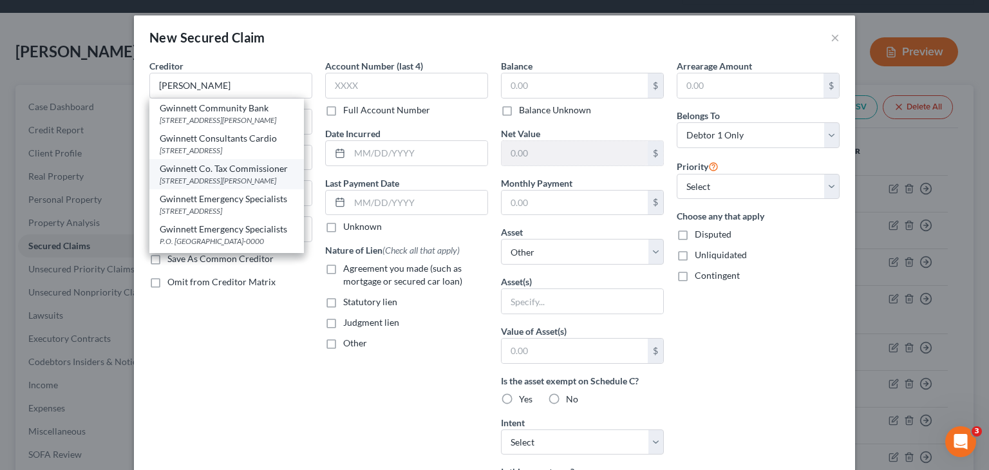
click at [260, 185] on div "[STREET_ADDRESS][PERSON_NAME]" at bounding box center [227, 180] width 134 height 11
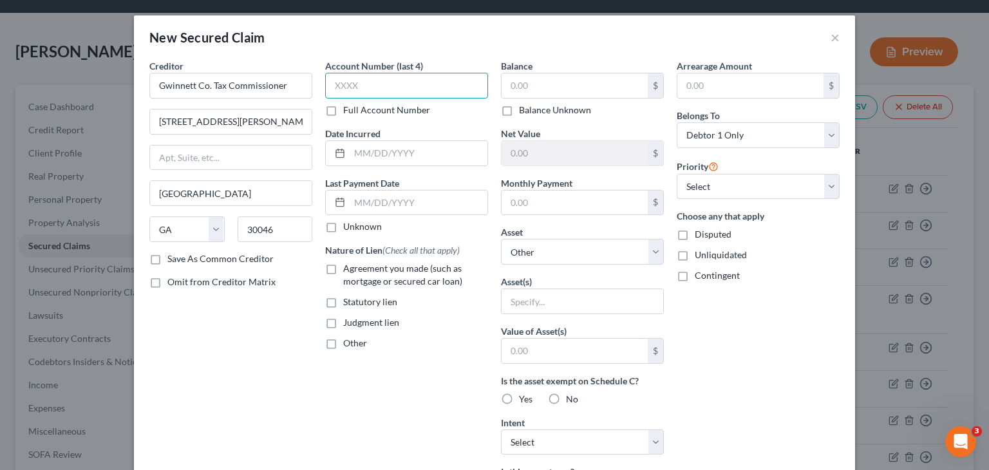
click at [364, 88] on input "text" at bounding box center [406, 86] width 163 height 26
click at [352, 156] on input "text" at bounding box center [419, 153] width 138 height 24
drag, startPoint x: 328, startPoint y: 300, endPoint x: 522, endPoint y: 150, distance: 244.7
click at [343, 300] on label "Statutory lien" at bounding box center [370, 302] width 54 height 13
click at [348, 300] on input "Statutory lien" at bounding box center [352, 300] width 8 height 8
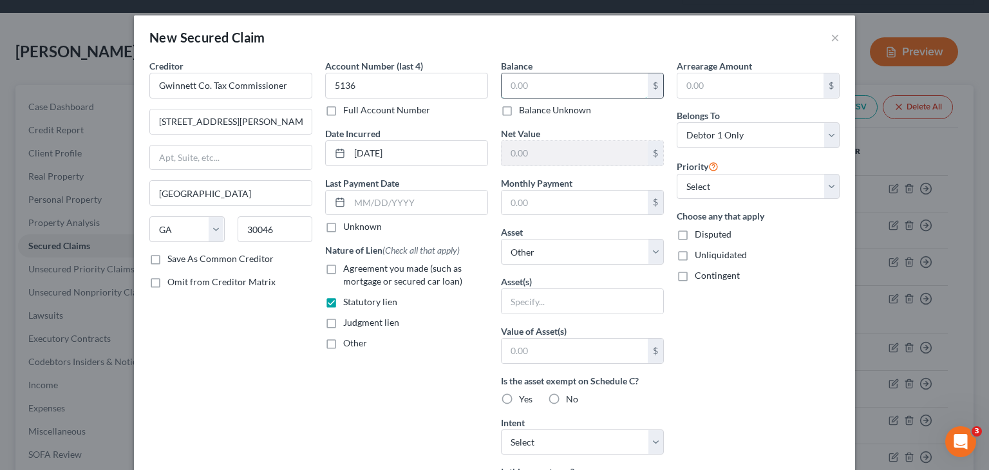
click at [533, 86] on input "text" at bounding box center [575, 85] width 146 height 24
click at [698, 326] on div "Arrearage Amount $ Belongs To * Select Debtor 1 Only Debtor 2 Only Debtor 1 And…" at bounding box center [759, 346] width 176 height 575
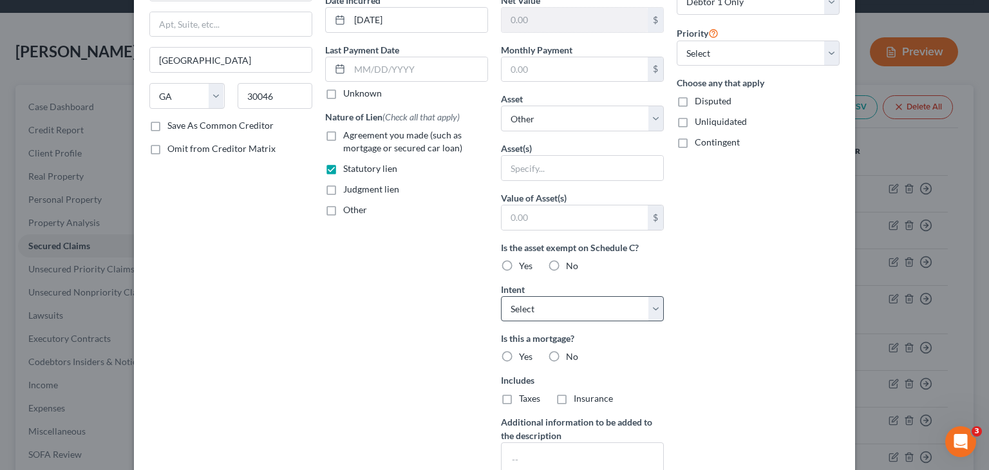
scroll to position [193, 0]
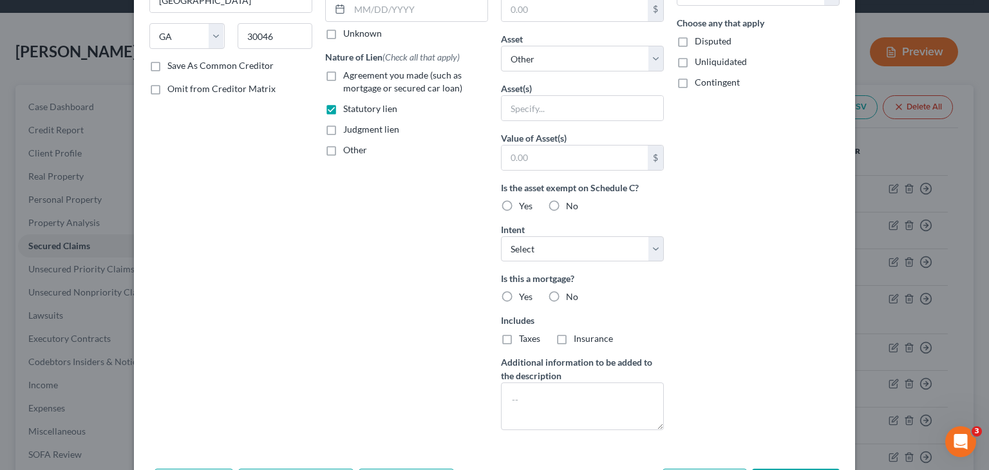
click at [566, 201] on label "No" at bounding box center [572, 206] width 12 height 13
click at [571, 201] on input "No" at bounding box center [575, 204] width 8 height 8
click at [566, 294] on label "No" at bounding box center [572, 296] width 12 height 13
click at [571, 294] on input "No" at bounding box center [575, 294] width 8 height 8
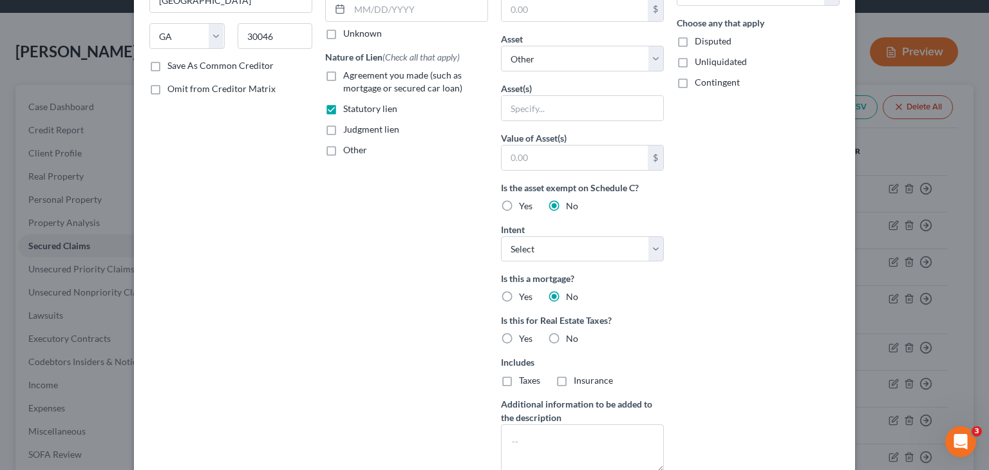
click at [566, 336] on label "No" at bounding box center [572, 338] width 12 height 13
click at [571, 336] on input "No" at bounding box center [575, 336] width 8 height 8
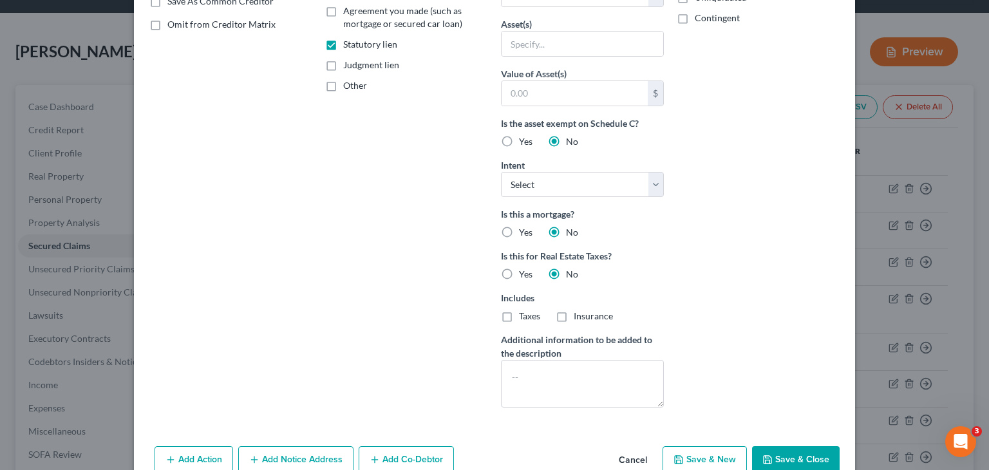
scroll to position [285, 0]
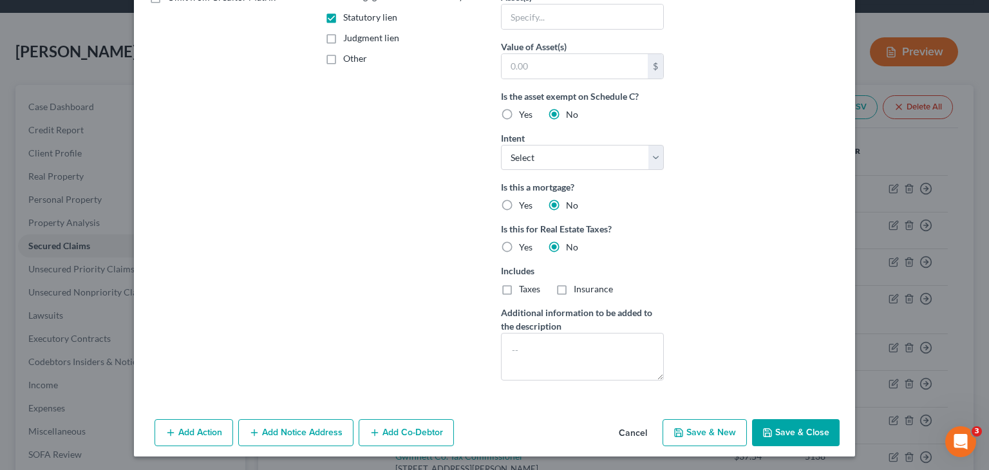
click at [795, 431] on button "Save & Close" at bounding box center [796, 432] width 88 height 27
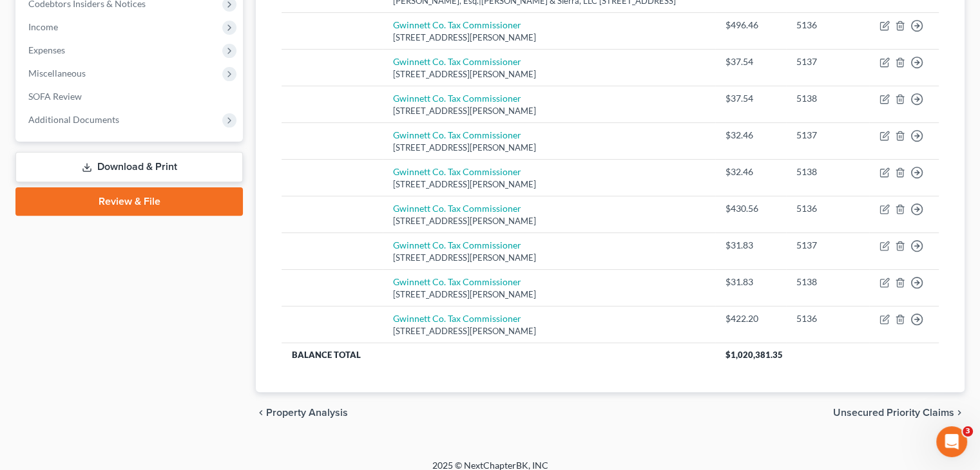
scroll to position [0, 0]
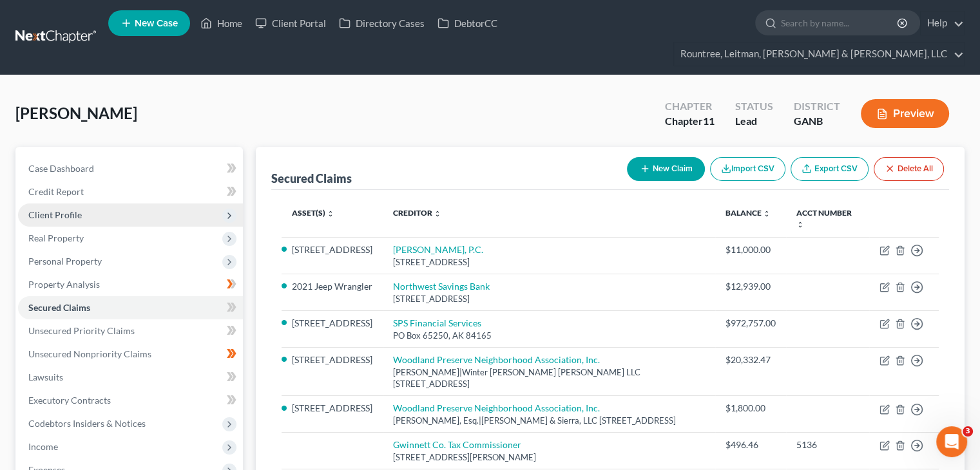
click at [72, 209] on span "Client Profile" at bounding box center [54, 214] width 53 height 11
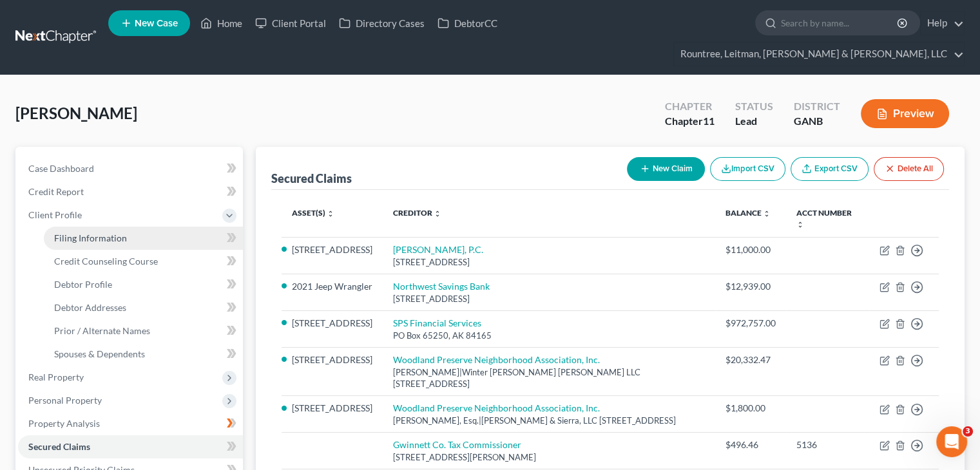
click at [119, 227] on link "Filing Information" at bounding box center [143, 238] width 199 height 23
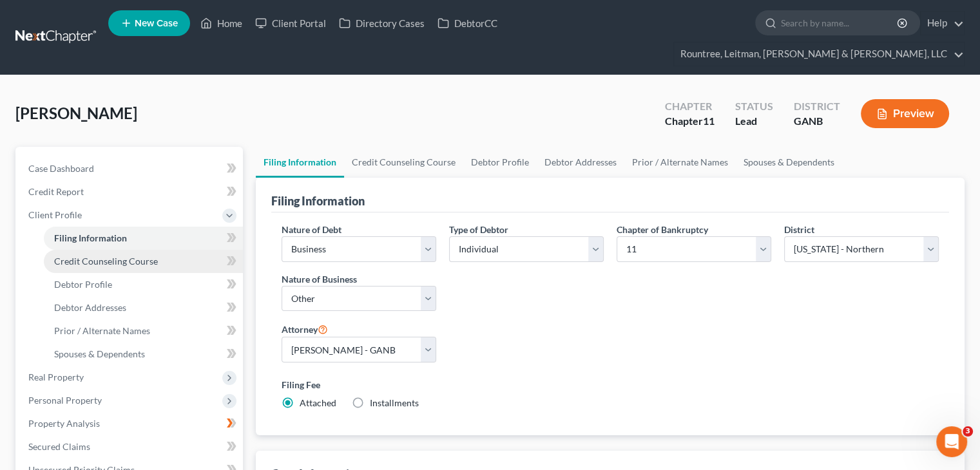
click at [137, 256] on span "Credit Counseling Course" at bounding box center [106, 261] width 104 height 11
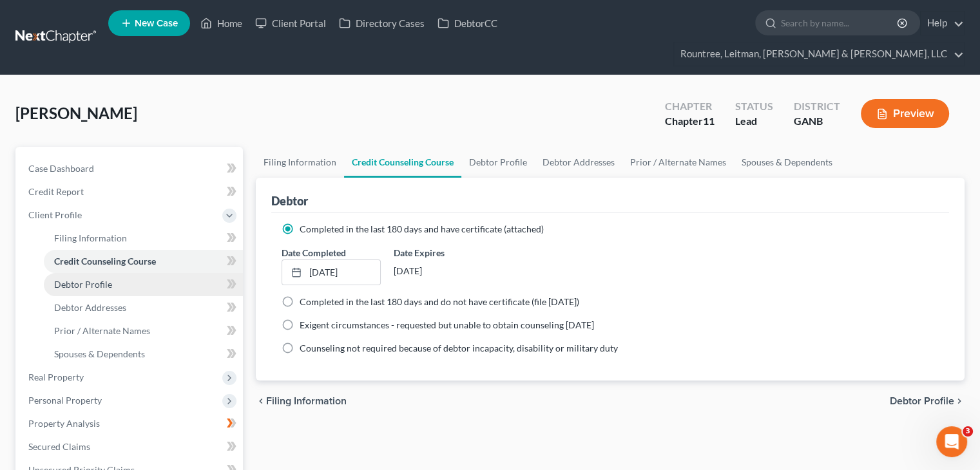
click at [90, 279] on span "Debtor Profile" at bounding box center [83, 284] width 58 height 11
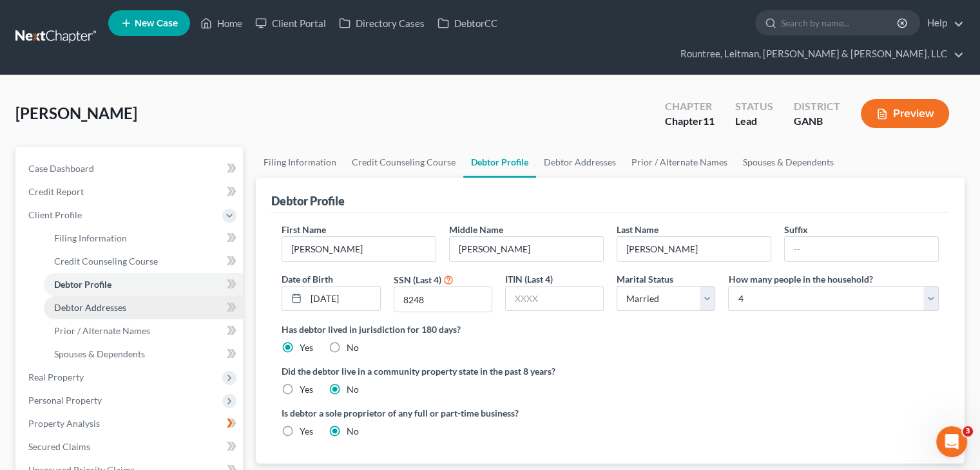
click at [95, 302] on span "Debtor Addresses" at bounding box center [90, 307] width 72 height 11
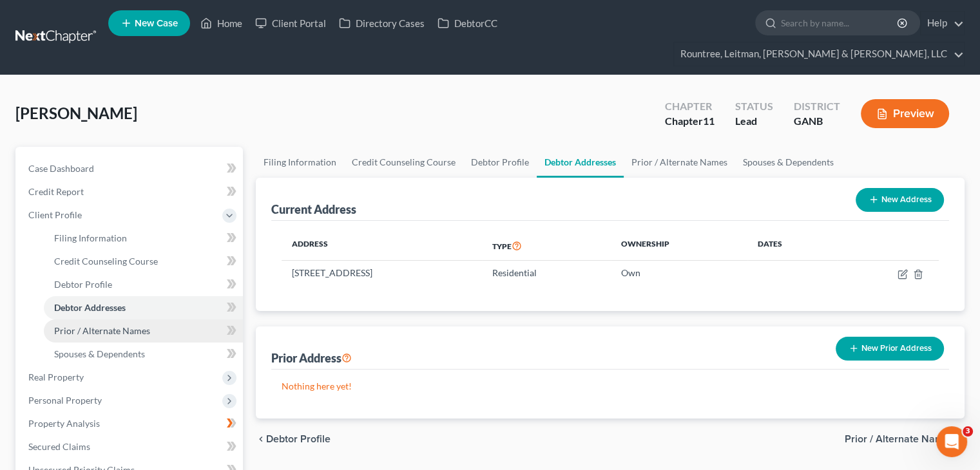
click at [100, 325] on span "Prior / Alternate Names" at bounding box center [102, 330] width 96 height 11
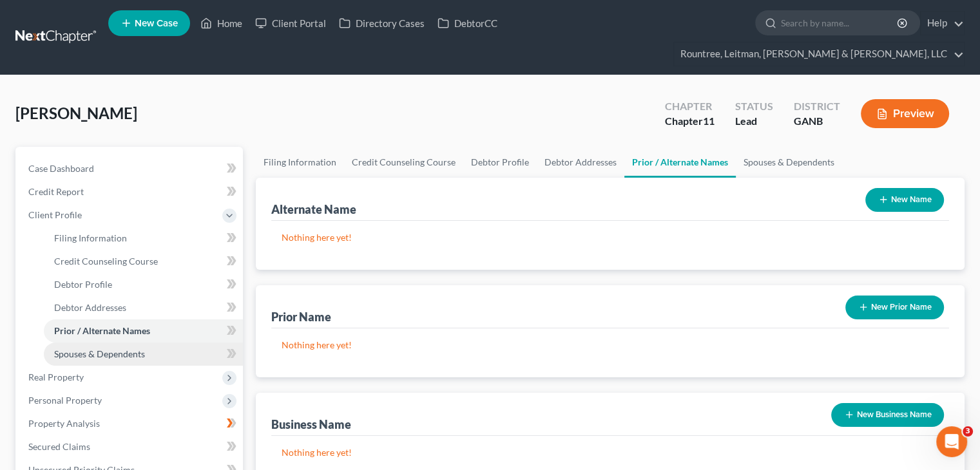
click at [111, 348] on span "Spouses & Dependents" at bounding box center [99, 353] width 91 height 11
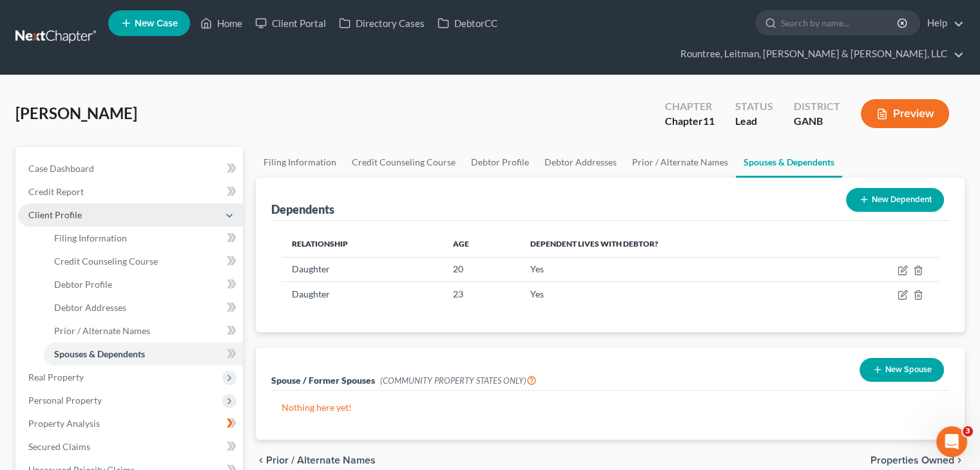
click at [64, 209] on span "Client Profile" at bounding box center [54, 214] width 53 height 11
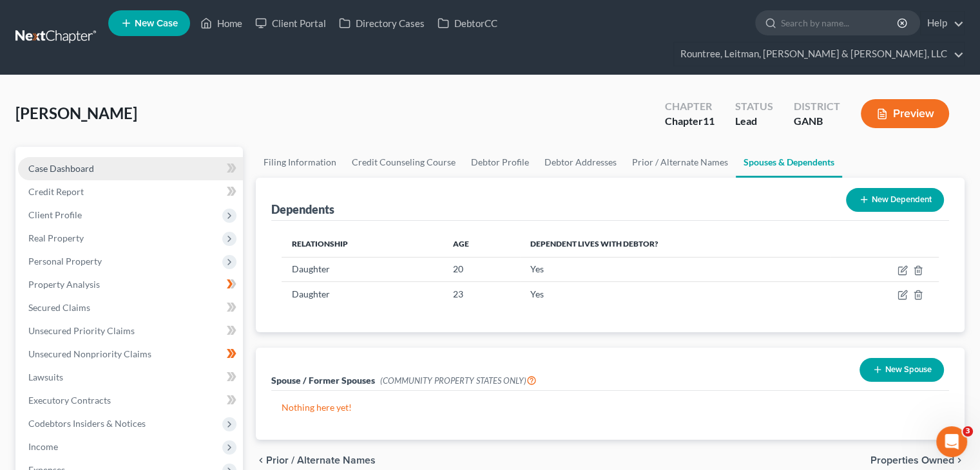
click at [80, 163] on span "Case Dashboard" at bounding box center [61, 168] width 66 height 11
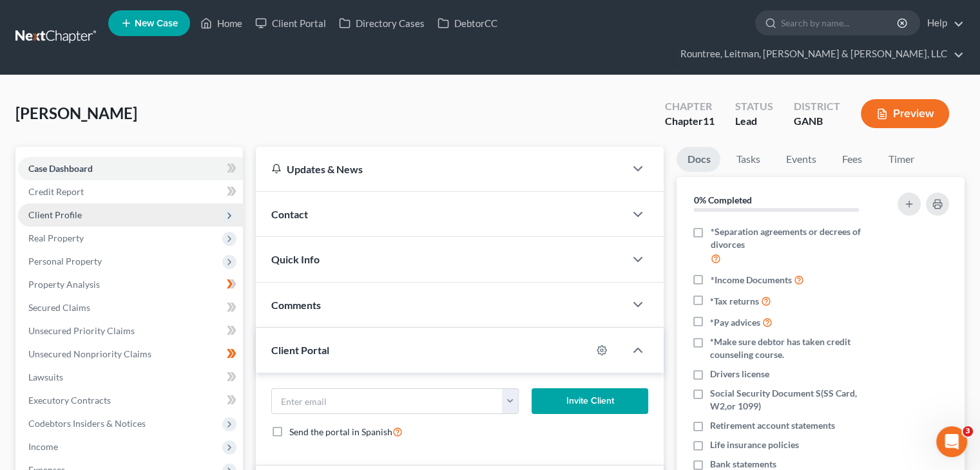
click at [62, 209] on span "Client Profile" at bounding box center [54, 214] width 53 height 11
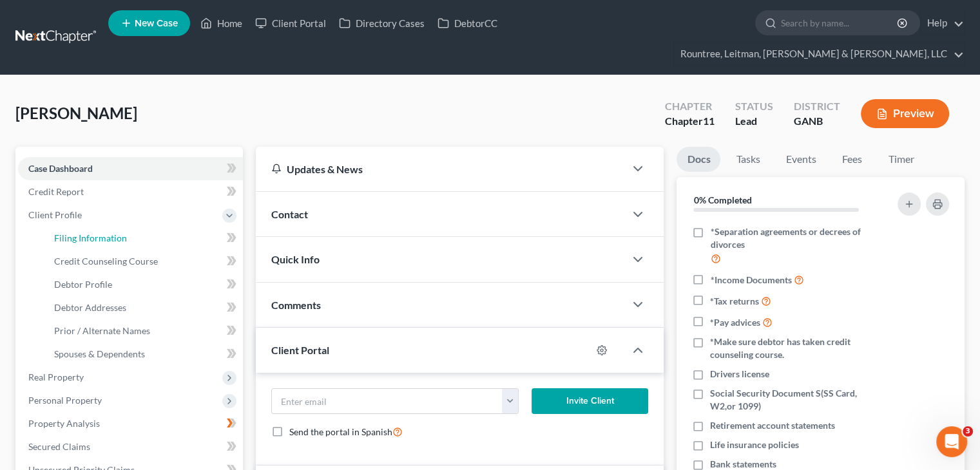
drag, startPoint x: 108, startPoint y: 219, endPoint x: 573, endPoint y: 286, distance: 469.8
click at [108, 233] on span "Filing Information" at bounding box center [90, 238] width 73 height 11
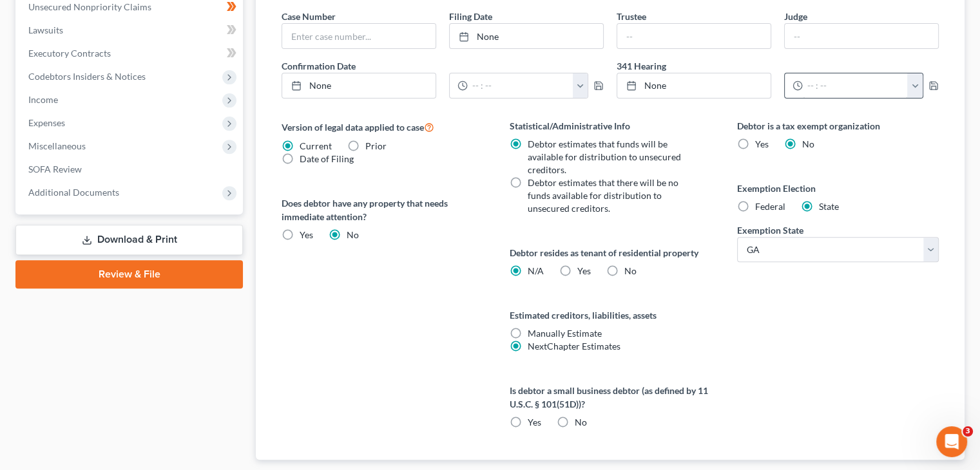
scroll to position [515, 0]
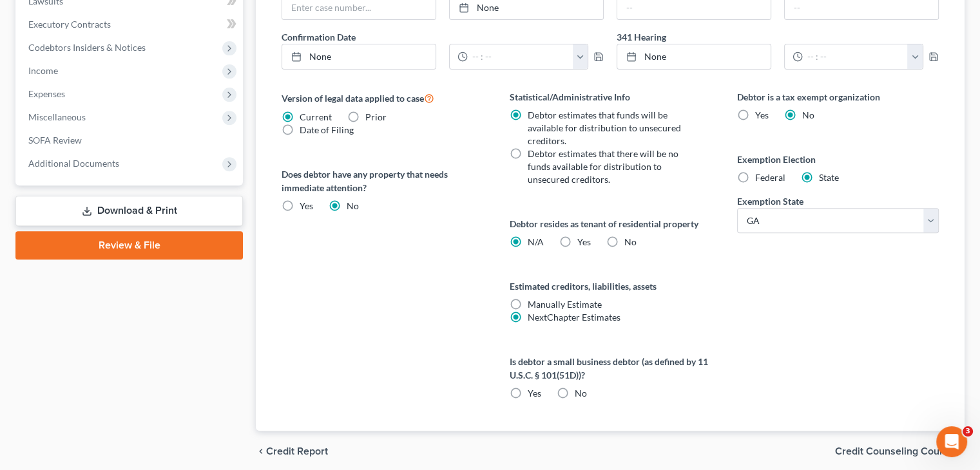
click at [575, 387] on label "No" at bounding box center [581, 393] width 12 height 13
click at [580, 387] on input "No" at bounding box center [584, 391] width 8 height 8
click at [699, 355] on label "Is debtor a small business debtor (as defined by 11 U.S.C. § 101(51D))?" at bounding box center [610, 368] width 202 height 27
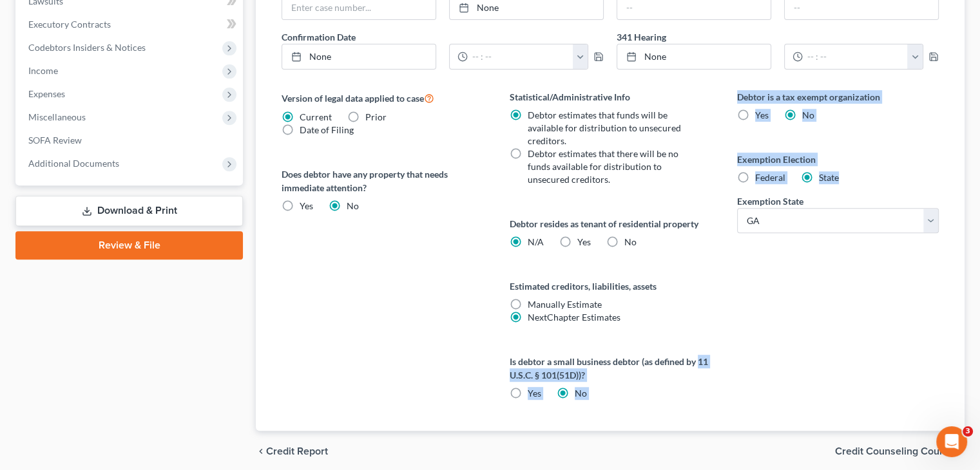
drag, startPoint x: 700, startPoint y: 336, endPoint x: 731, endPoint y: 339, distance: 31.2
click at [731, 339] on div "Version of legal data applied to case Current Prior Date of Filing Legal data v…" at bounding box center [610, 260] width 683 height 341
click at [675, 357] on div "Is debtor a small business debtor (as defined by 11 U.S.C. § 101(51D))? Yes No" at bounding box center [610, 377] width 202 height 45
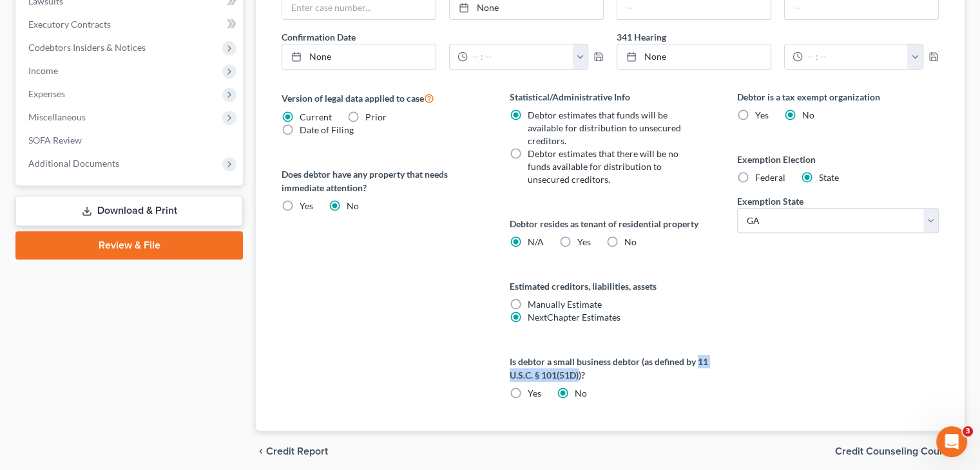
drag, startPoint x: 700, startPoint y: 336, endPoint x: 579, endPoint y: 354, distance: 122.4
click at [579, 355] on label "Is debtor a small business debtor (as defined by 11 U.S.C. § 101(51D))?" at bounding box center [610, 368] width 202 height 27
copy label "11 U.S.C. § 101(51D)"
click at [835, 292] on div "Debtor is a tax exempt organization Yes No Exemption Election Federal State Exe…" at bounding box center [837, 260] width 227 height 341
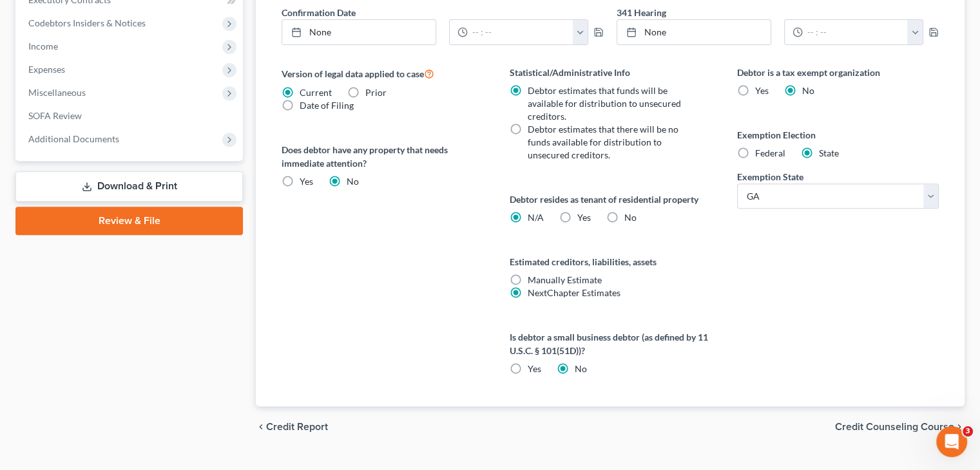
scroll to position [541, 0]
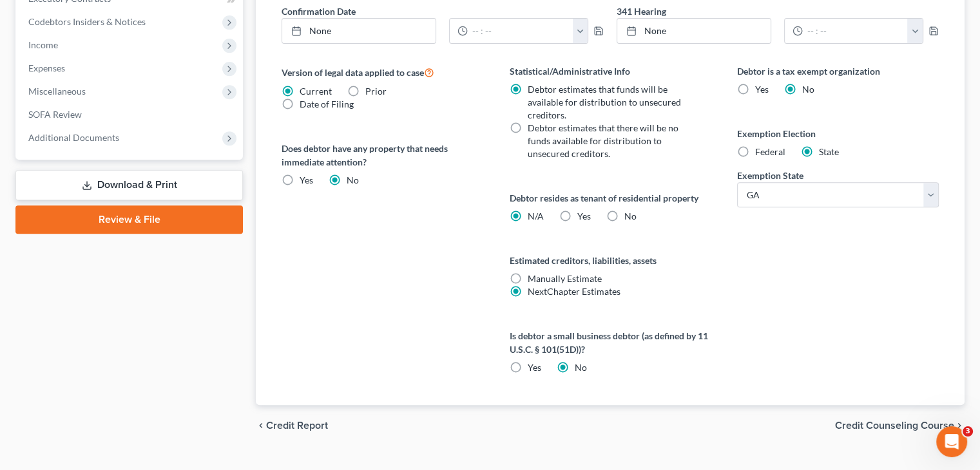
click at [888, 421] on span "Credit Counseling Course" at bounding box center [894, 426] width 119 height 10
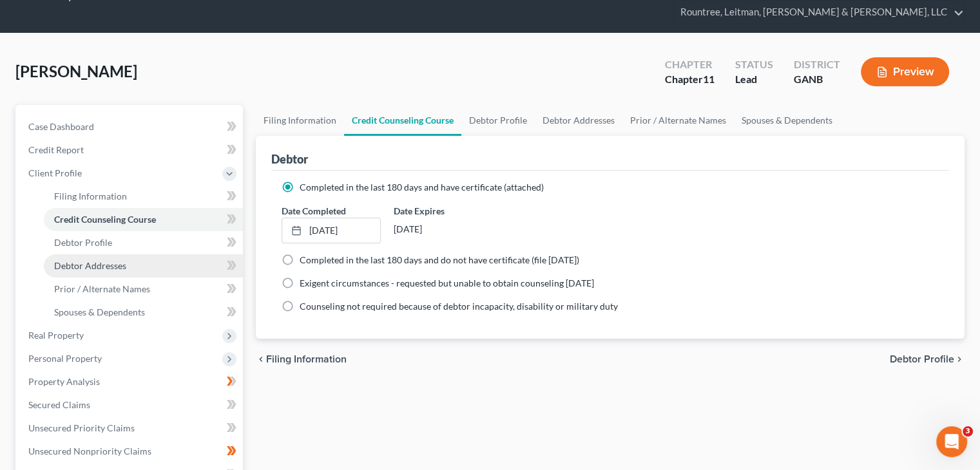
scroll to position [64, 0]
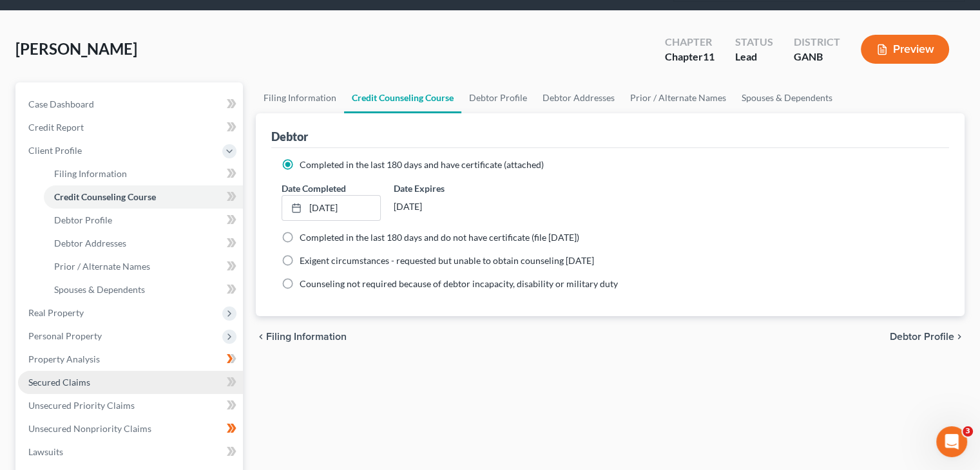
click at [54, 377] on span "Secured Claims" at bounding box center [59, 382] width 62 height 11
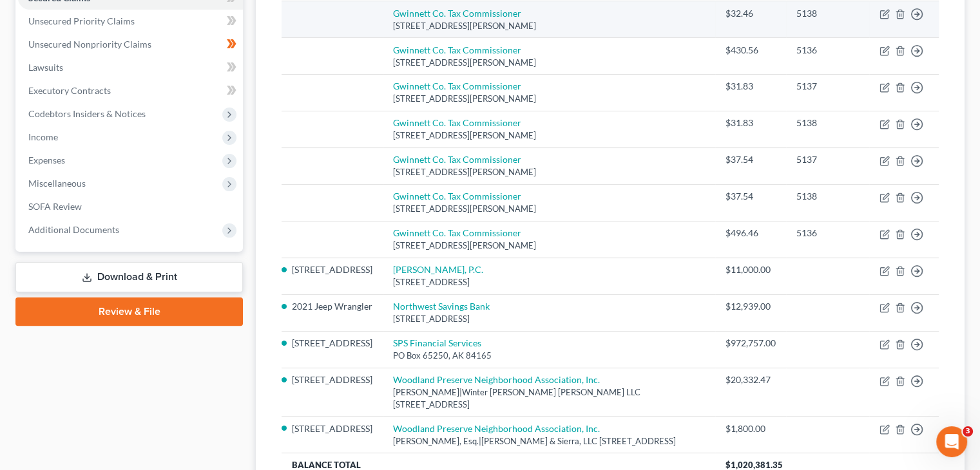
scroll to position [386, 0]
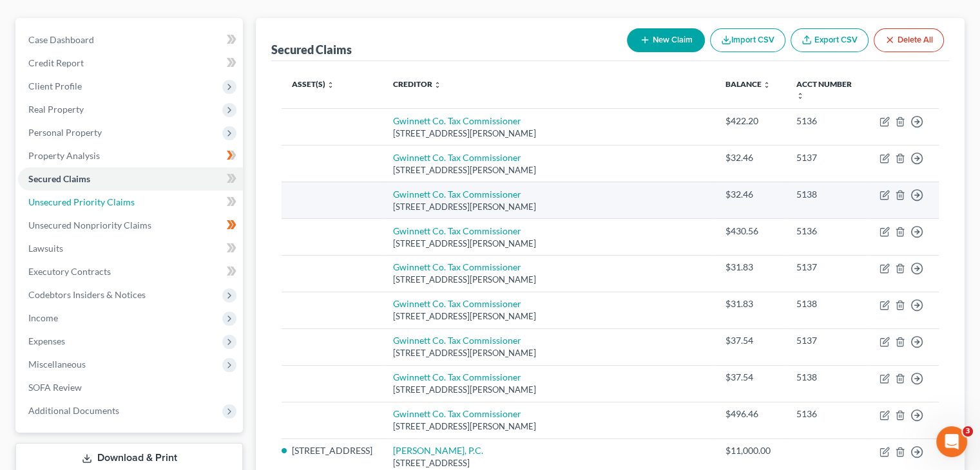
click at [70, 196] on span "Unsecured Priority Claims" at bounding box center [81, 201] width 106 height 11
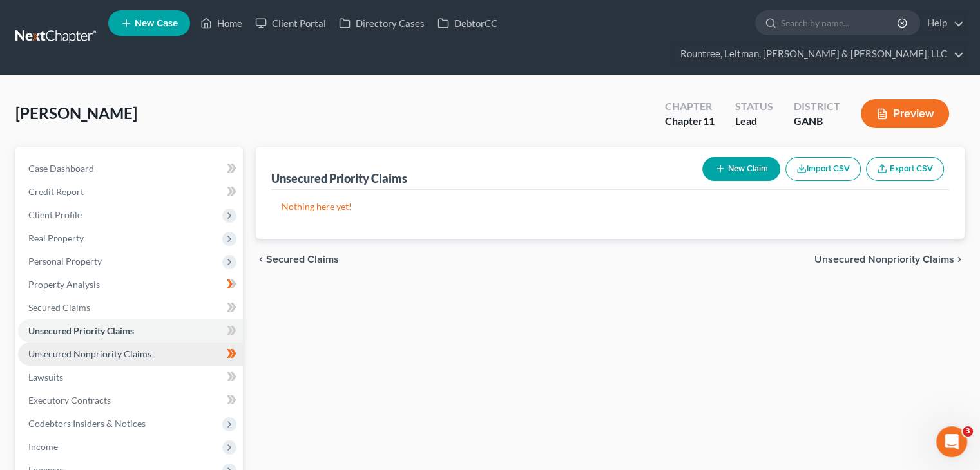
click at [92, 348] on span "Unsecured Nonpriority Claims" at bounding box center [89, 353] width 123 height 11
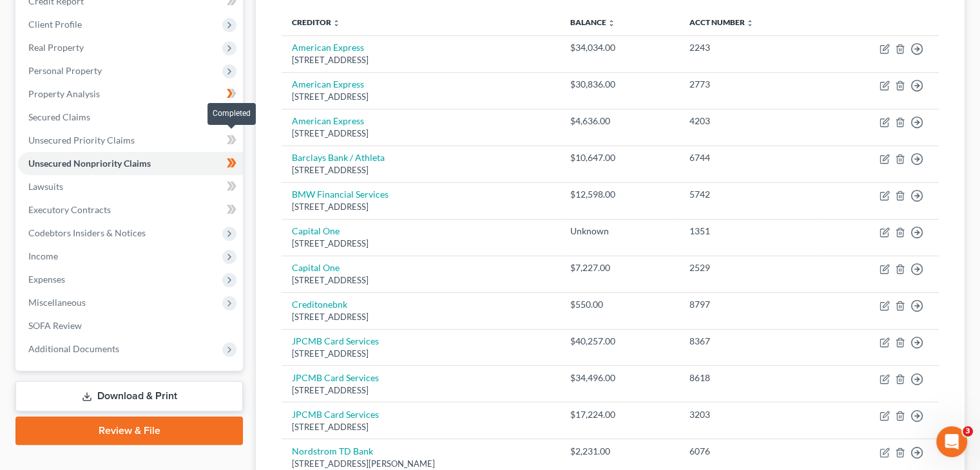
scroll to position [420, 0]
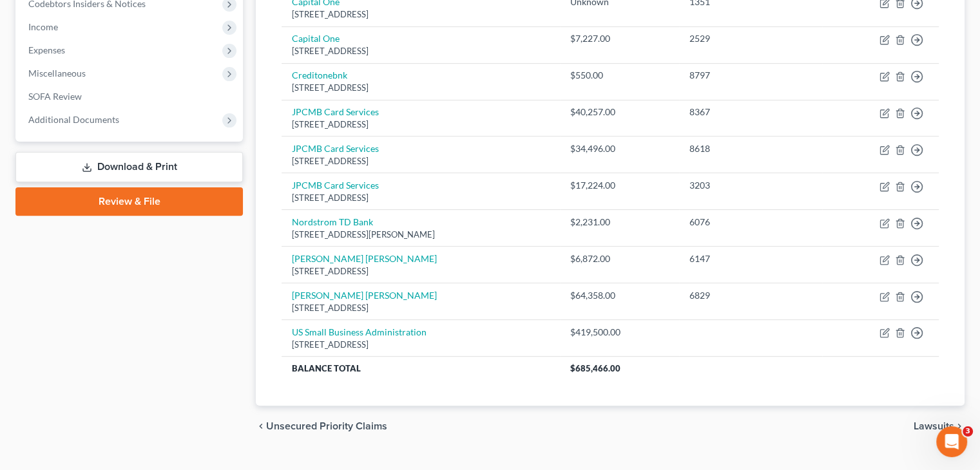
click at [147, 152] on link "Download & Print" at bounding box center [128, 167] width 227 height 30
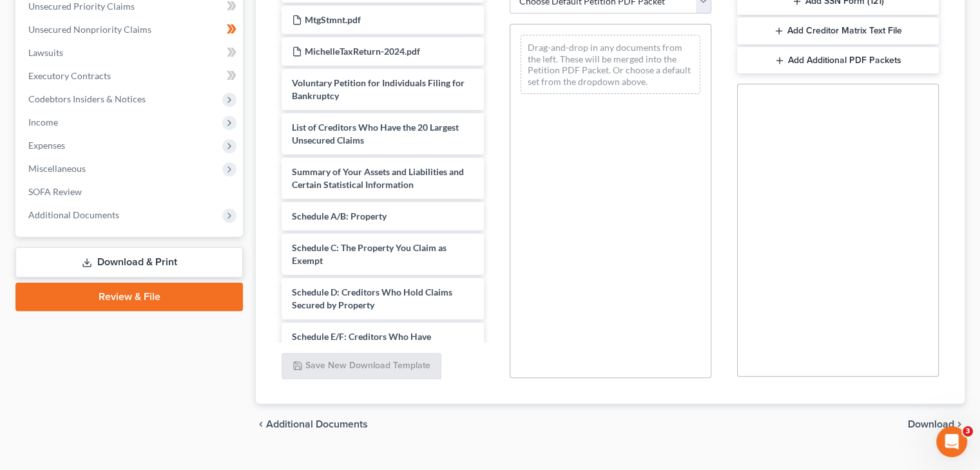
scroll to position [366, 0]
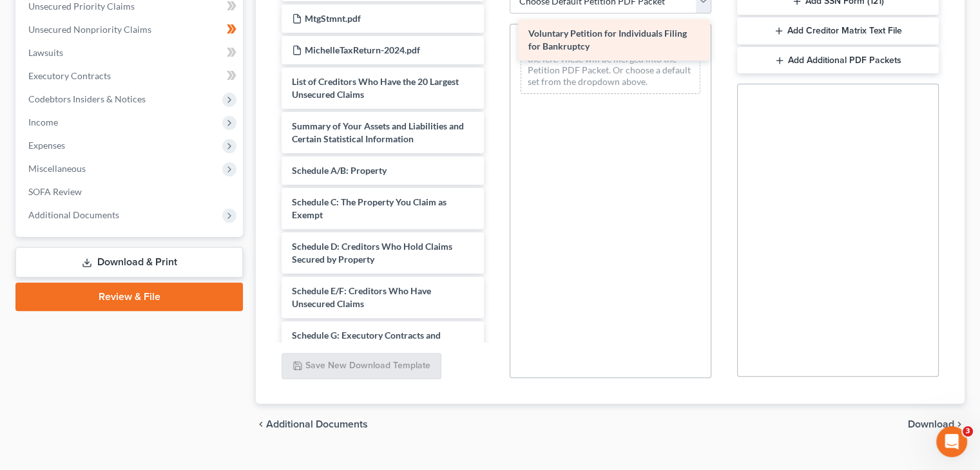
drag, startPoint x: 392, startPoint y: 62, endPoint x: 629, endPoint y: 39, distance: 237.6
click at [493, 39] on div "Voluntary Petition for Individuals Filing for Bankruptcy Credit Counseling Cour…" at bounding box center [382, 178] width 222 height 1104
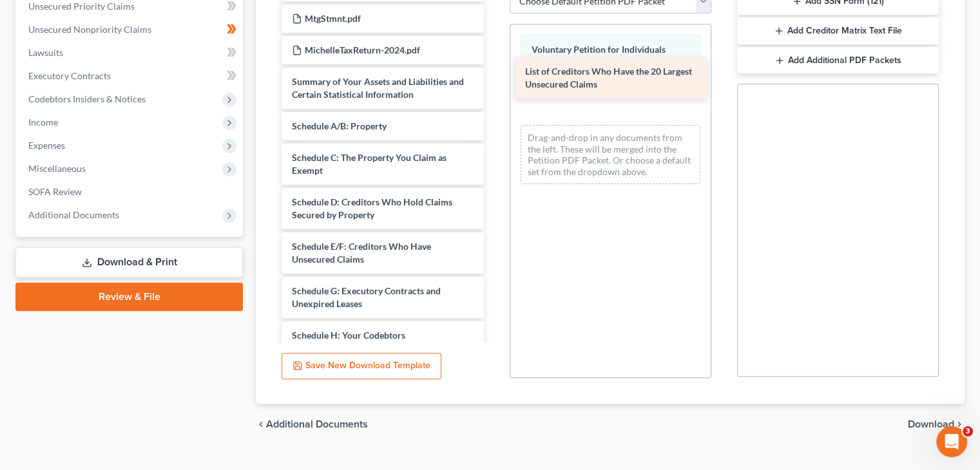
drag, startPoint x: 358, startPoint y: 62, endPoint x: 591, endPoint y: 77, distance: 233.6
click at [493, 77] on div "List of Creditors Who Have the 20 Largest Unsecured Claims Credit Counseling Co…" at bounding box center [382, 156] width 222 height 1060
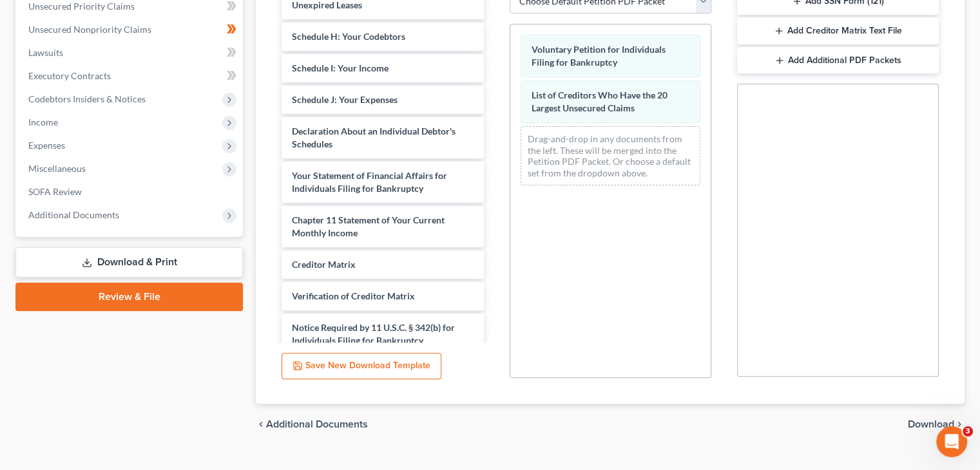
scroll to position [669, 0]
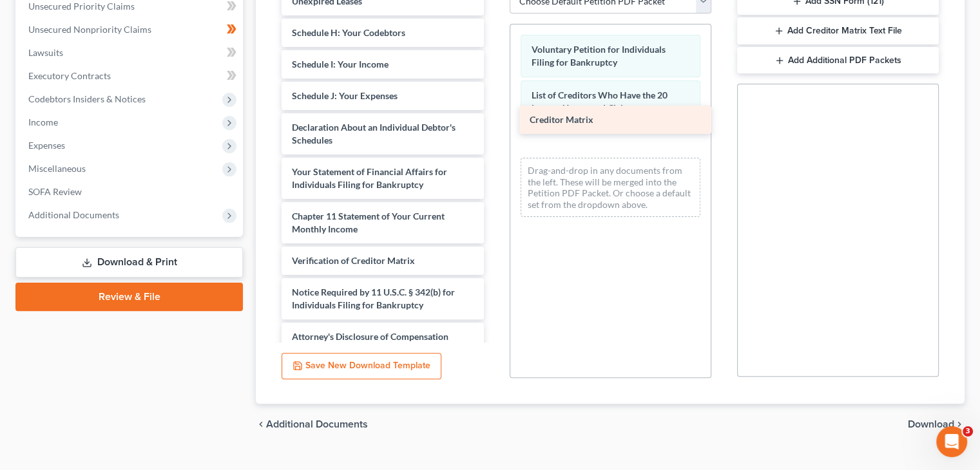
drag, startPoint x: 376, startPoint y: 241, endPoint x: 614, endPoint y: 124, distance: 264.7
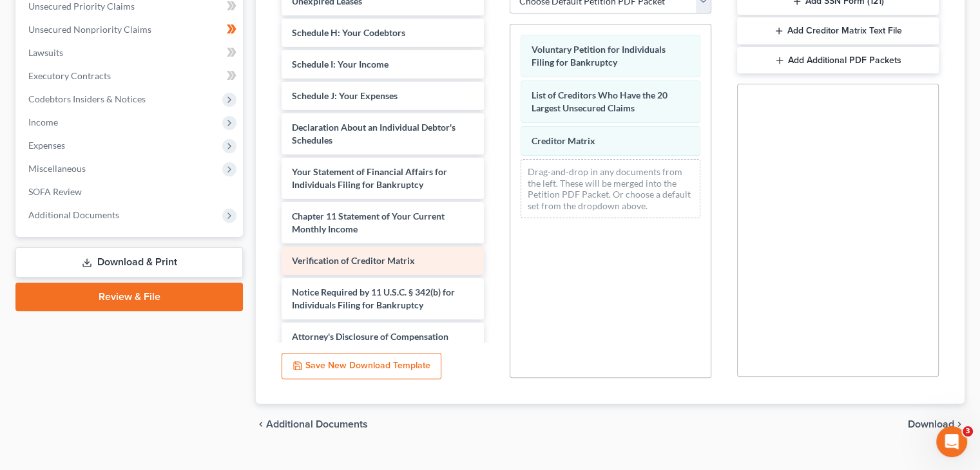
scroll to position [648, 0]
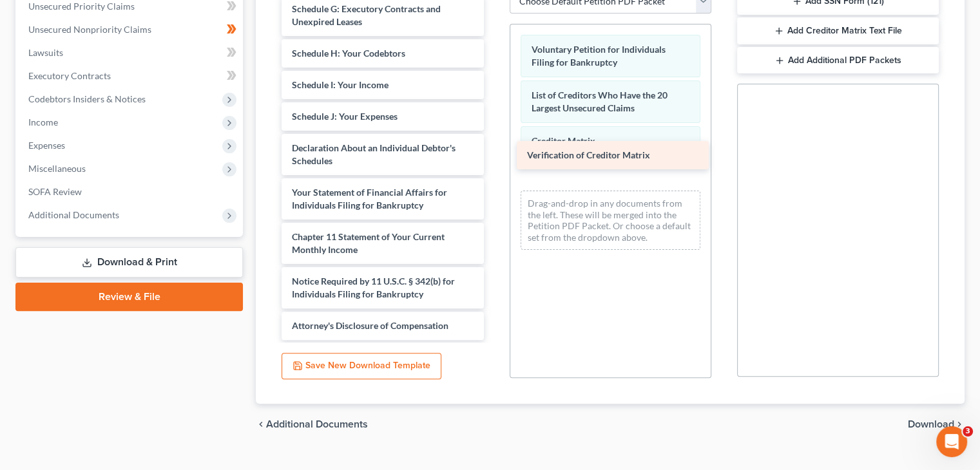
drag, startPoint x: 413, startPoint y: 240, endPoint x: 648, endPoint y: 158, distance: 248.7
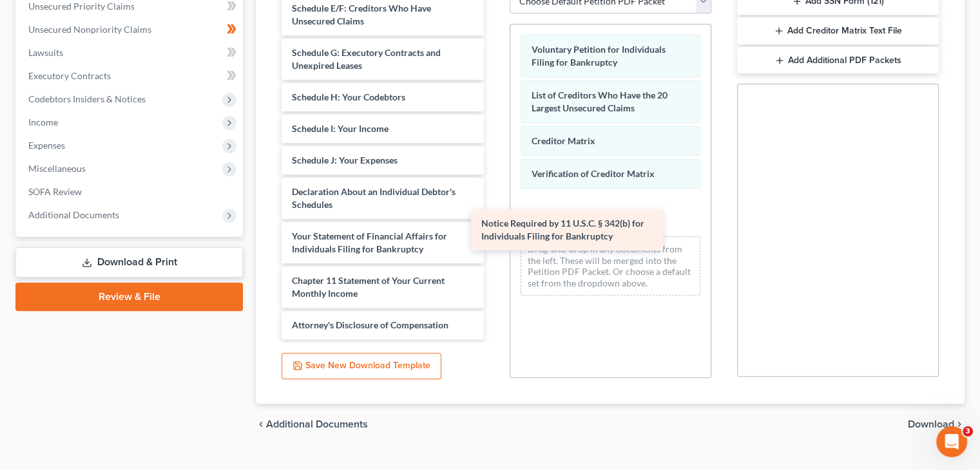
scroll to position [604, 0]
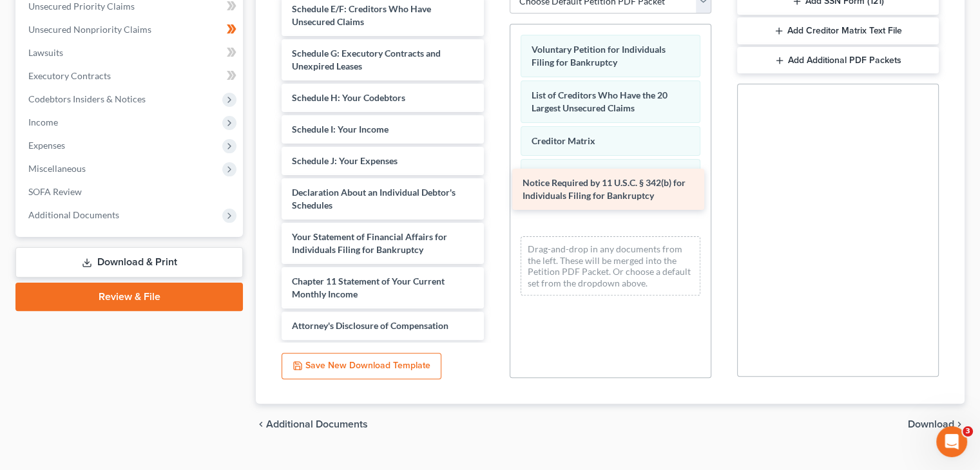
drag, startPoint x: 423, startPoint y: 263, endPoint x: 652, endPoint y: 189, distance: 241.6
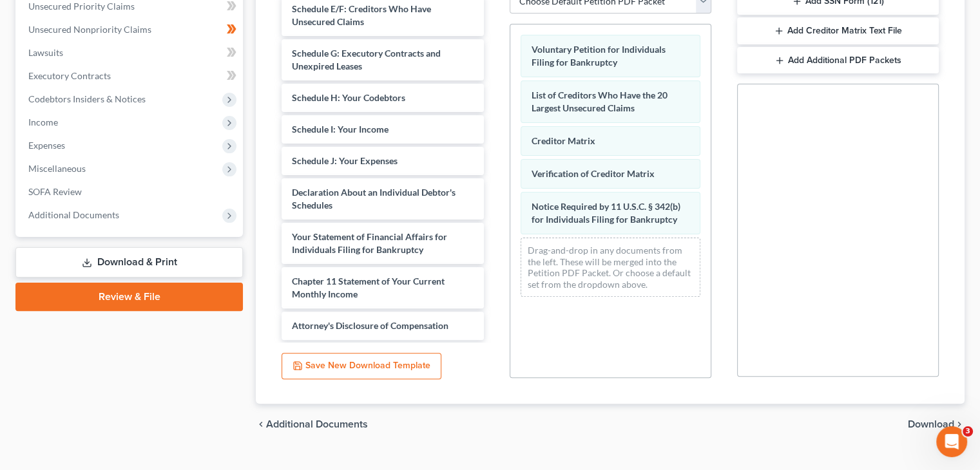
click at [929, 419] on span "Download" at bounding box center [931, 424] width 46 height 10
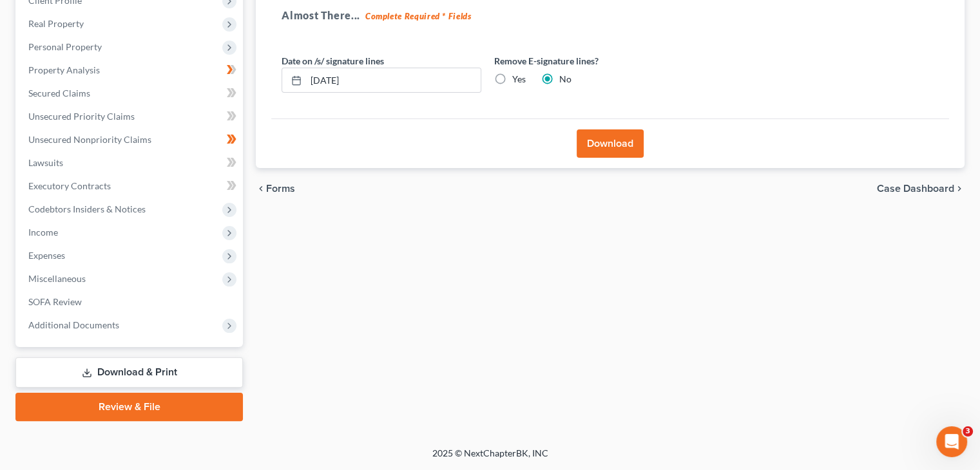
scroll to position [191, 0]
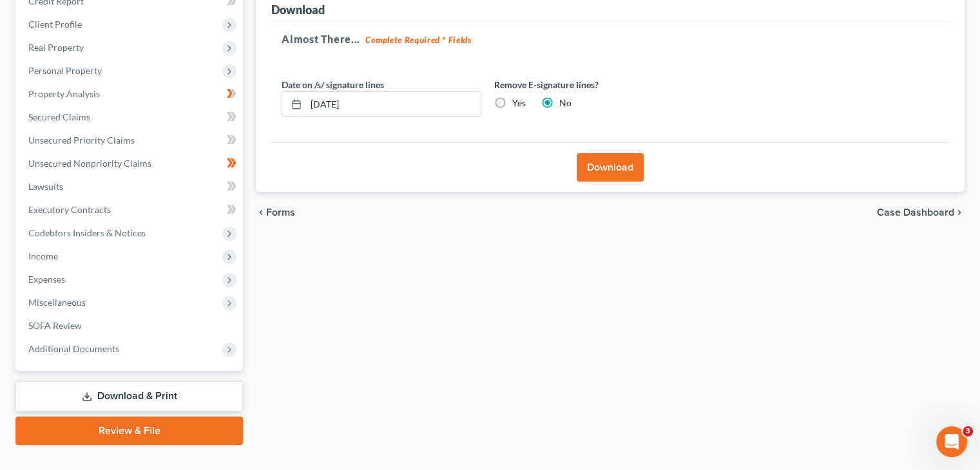
click at [607, 153] on button "Download" at bounding box center [609, 167] width 67 height 28
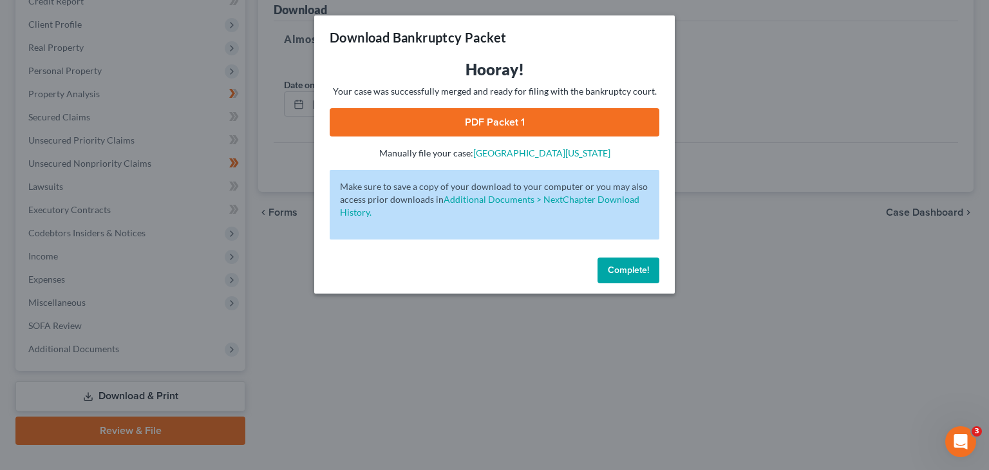
click at [506, 115] on link "PDF Packet 1" at bounding box center [495, 122] width 330 height 28
drag, startPoint x: 636, startPoint y: 273, endPoint x: 500, endPoint y: 161, distance: 176.7
click at [636, 272] on span "Complete!" at bounding box center [628, 270] width 41 height 11
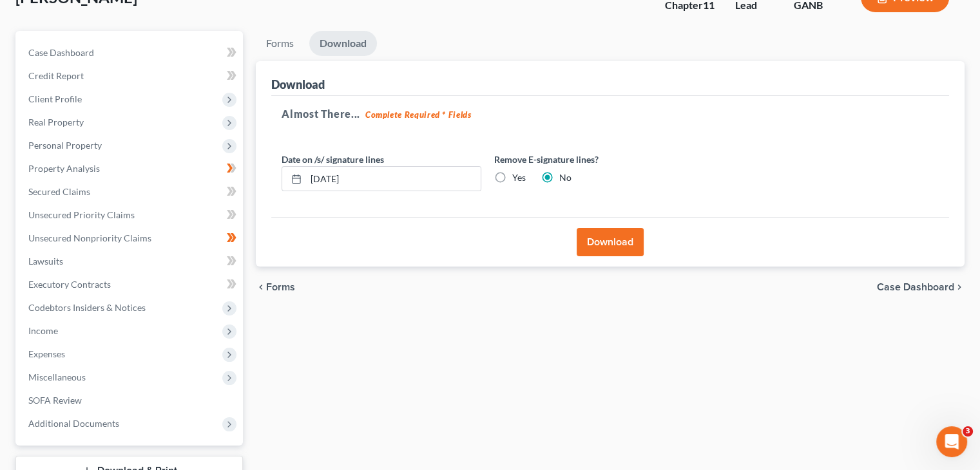
scroll to position [0, 0]
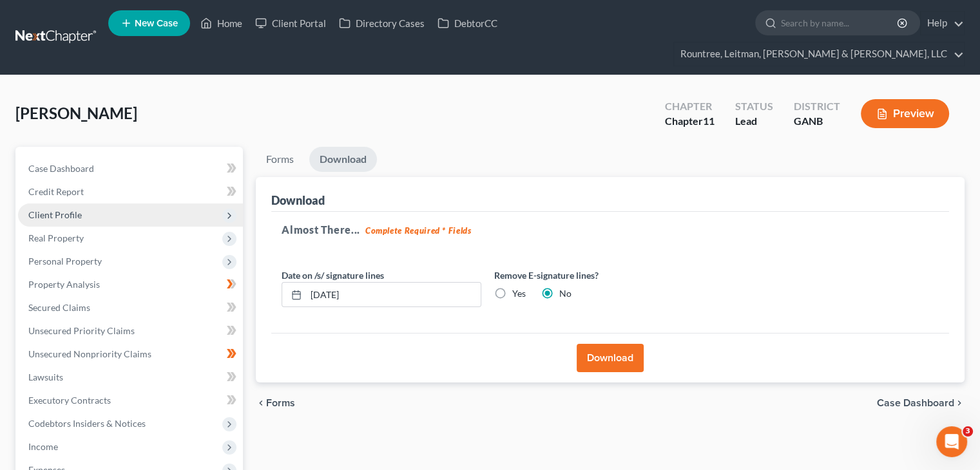
click at [61, 204] on span "Client Profile" at bounding box center [130, 215] width 225 height 23
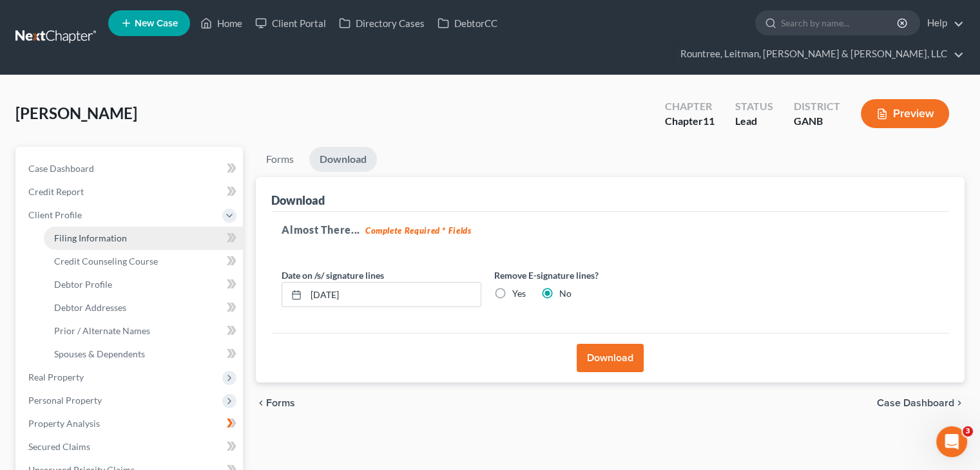
click at [108, 233] on span "Filing Information" at bounding box center [90, 238] width 73 height 11
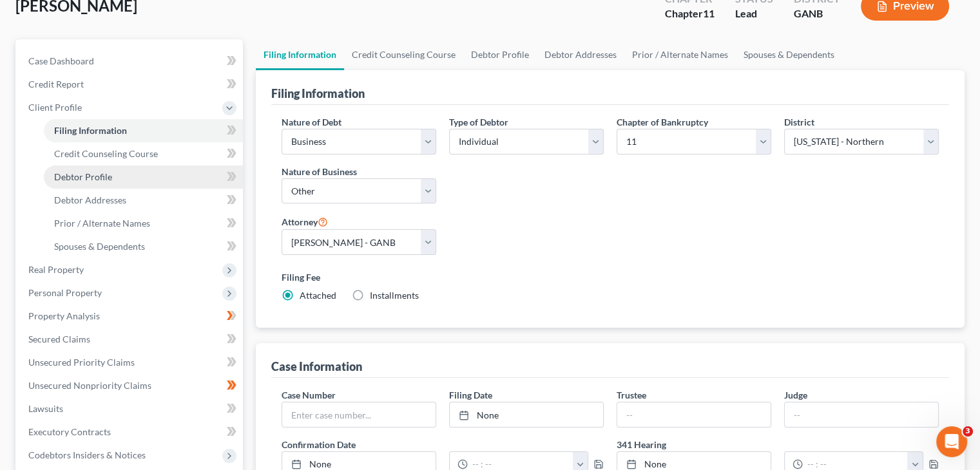
scroll to position [90, 0]
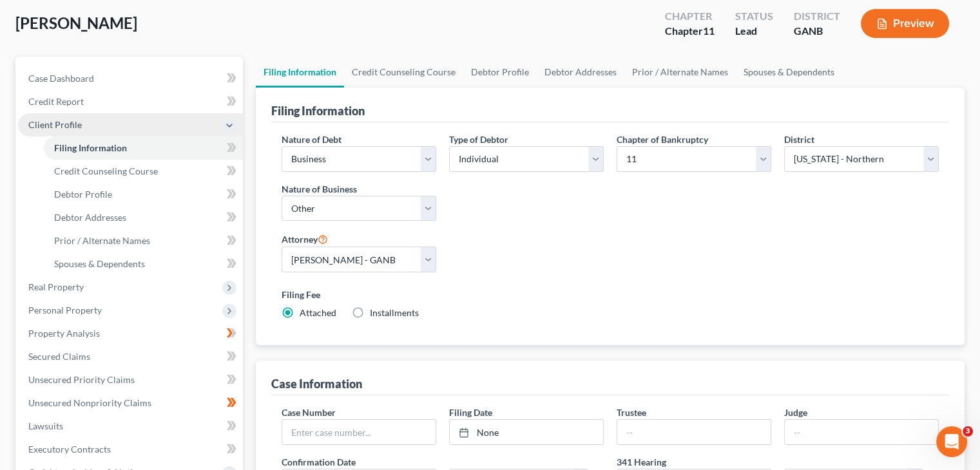
click at [52, 119] on span "Client Profile" at bounding box center [54, 124] width 53 height 11
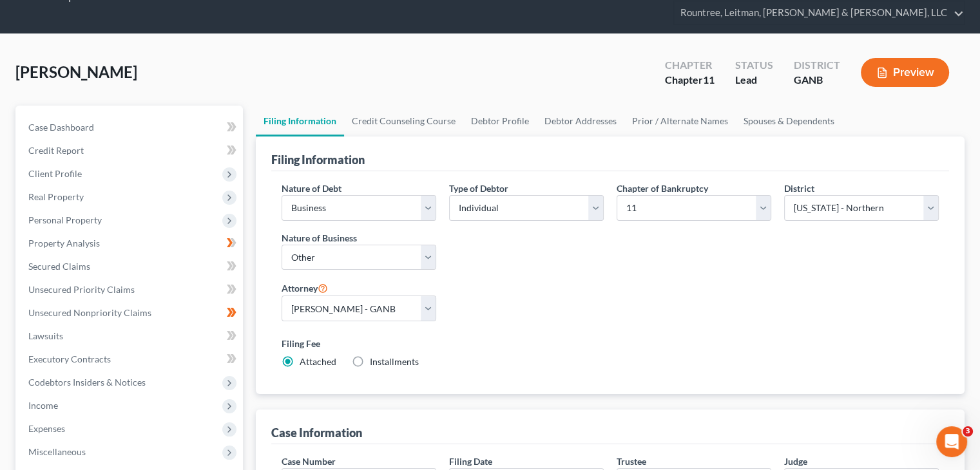
scroll to position [26, 0]
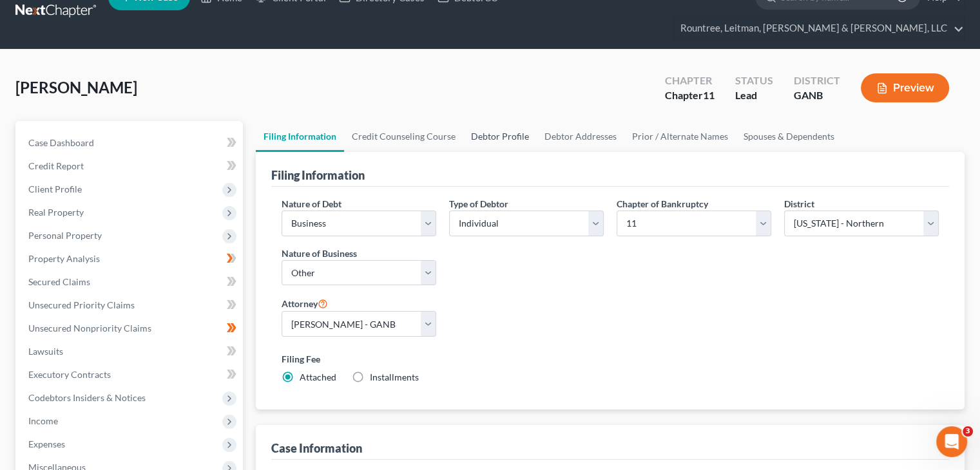
click at [515, 121] on link "Debtor Profile" at bounding box center [499, 136] width 73 height 31
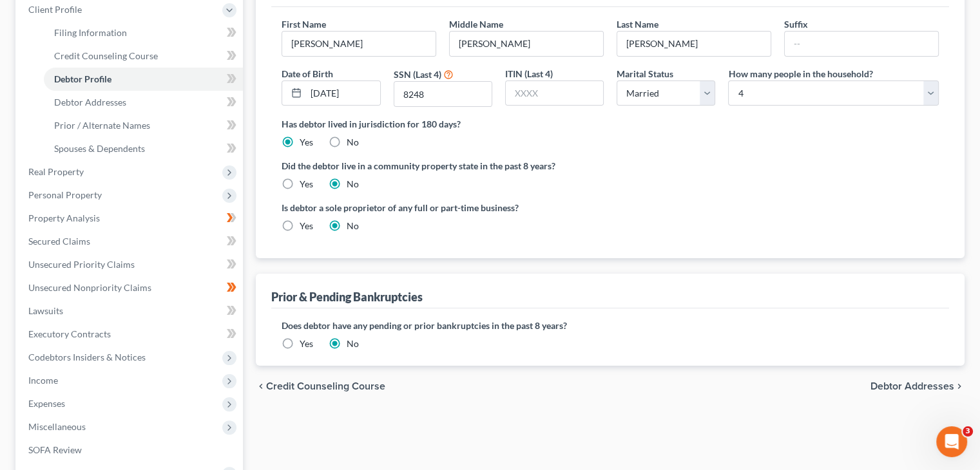
scroll to position [258, 0]
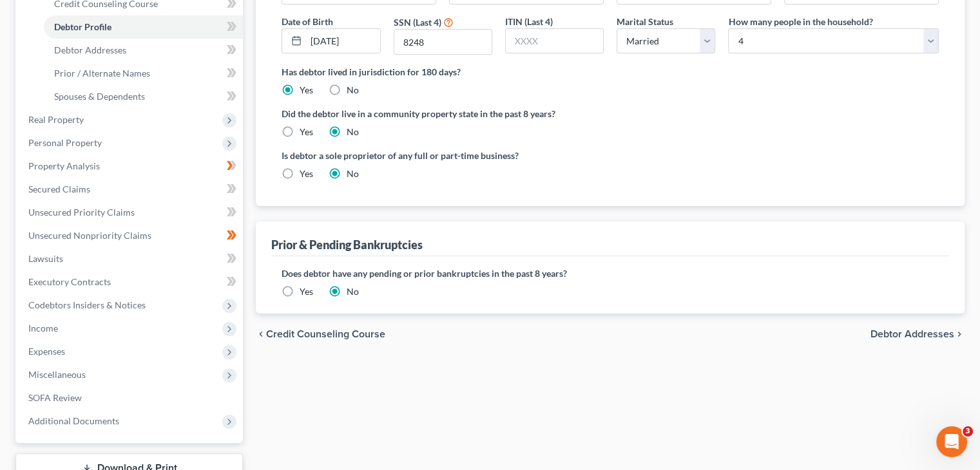
click at [300, 285] on label "Yes" at bounding box center [307, 291] width 14 height 13
click at [305, 285] on input "Yes" at bounding box center [309, 289] width 8 height 8
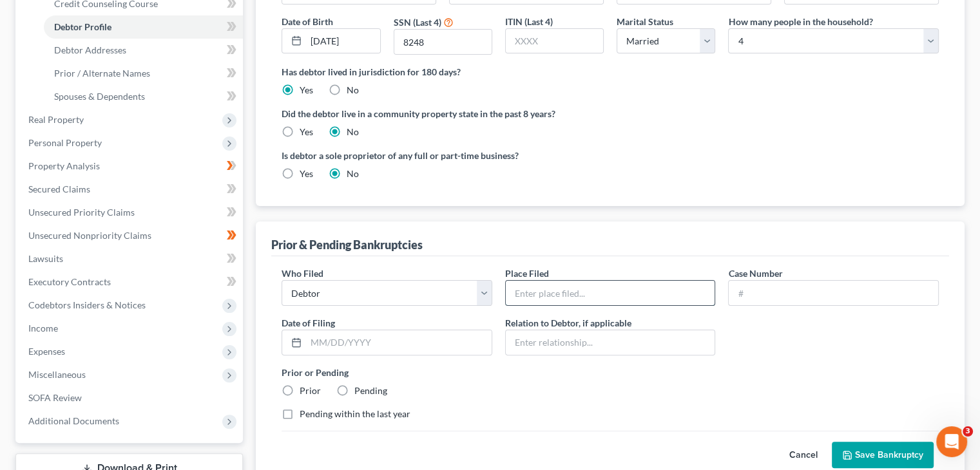
click at [546, 281] on input "text" at bounding box center [610, 293] width 209 height 24
click at [380, 330] on input "text" at bounding box center [398, 342] width 185 height 24
drag, startPoint x: 290, startPoint y: 389, endPoint x: 423, endPoint y: 385, distance: 132.1
click at [300, 408] on label "Pending within the last year" at bounding box center [355, 414] width 111 height 13
click at [305, 408] on input "Pending within the last year" at bounding box center [309, 412] width 8 height 8
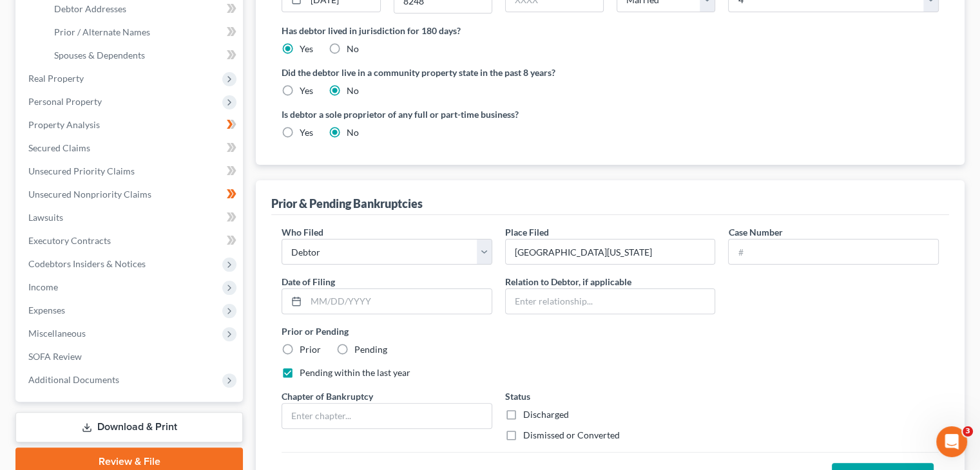
scroll to position [322, 0]
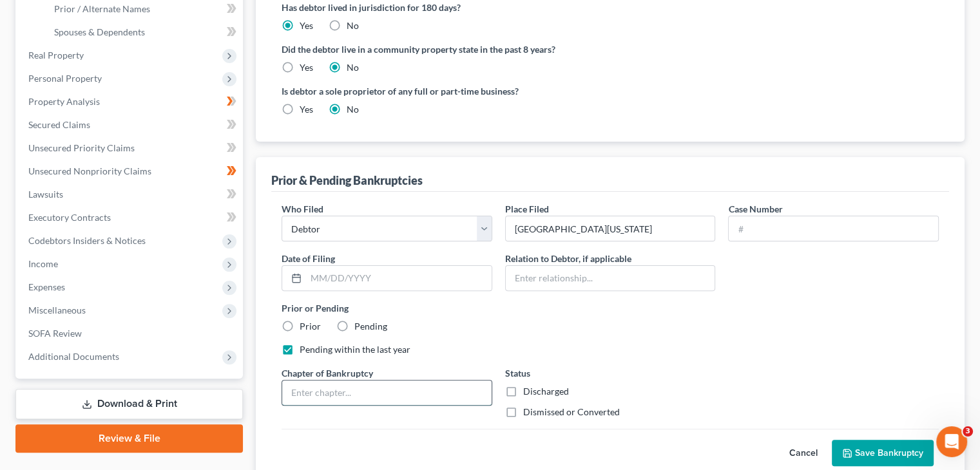
click at [417, 381] on input "text" at bounding box center [386, 393] width 209 height 24
click at [523, 406] on label "Dismissed or Converted" at bounding box center [571, 412] width 97 height 13
click at [528, 406] on input "Dismissed or Converted" at bounding box center [532, 410] width 8 height 8
click at [779, 216] on input "text" at bounding box center [832, 228] width 209 height 24
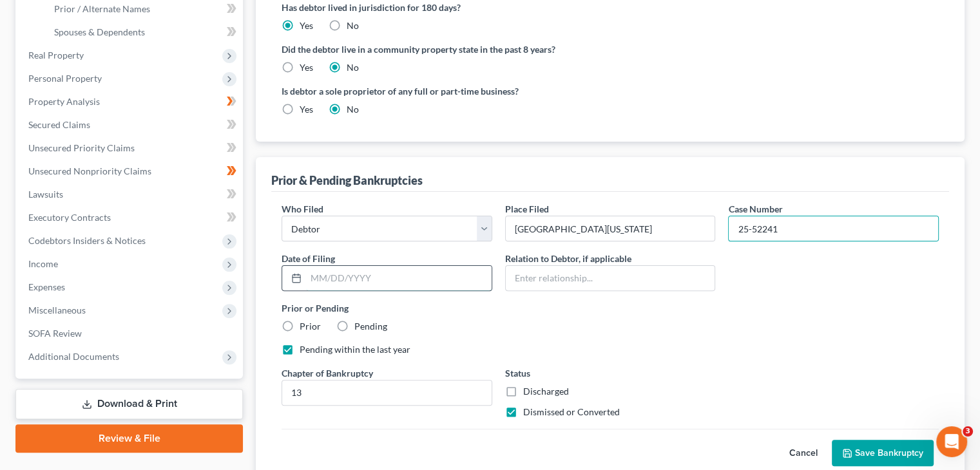
click at [338, 266] on input "text" at bounding box center [398, 278] width 185 height 24
click at [300, 320] on label "Prior" at bounding box center [310, 326] width 21 height 13
click at [305, 320] on input "Prior" at bounding box center [309, 324] width 8 height 8
click at [866, 440] on button "Save Bankruptcy" at bounding box center [883, 453] width 102 height 27
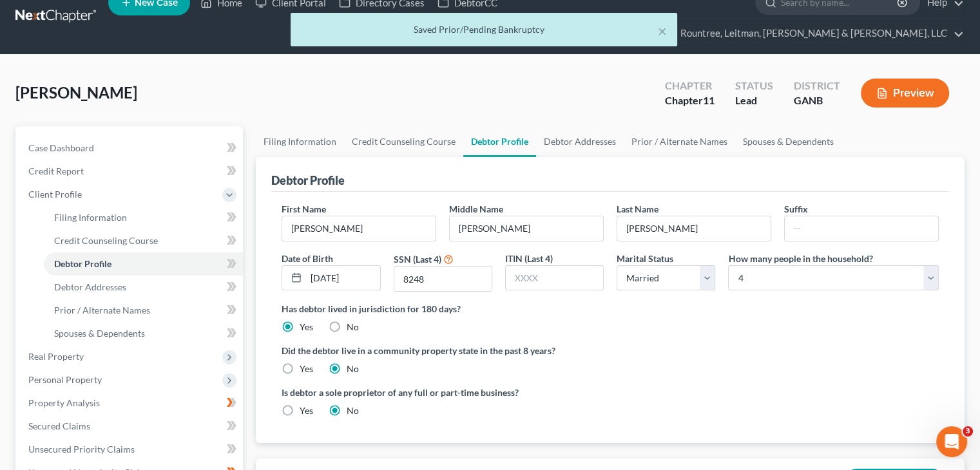
scroll to position [0, 0]
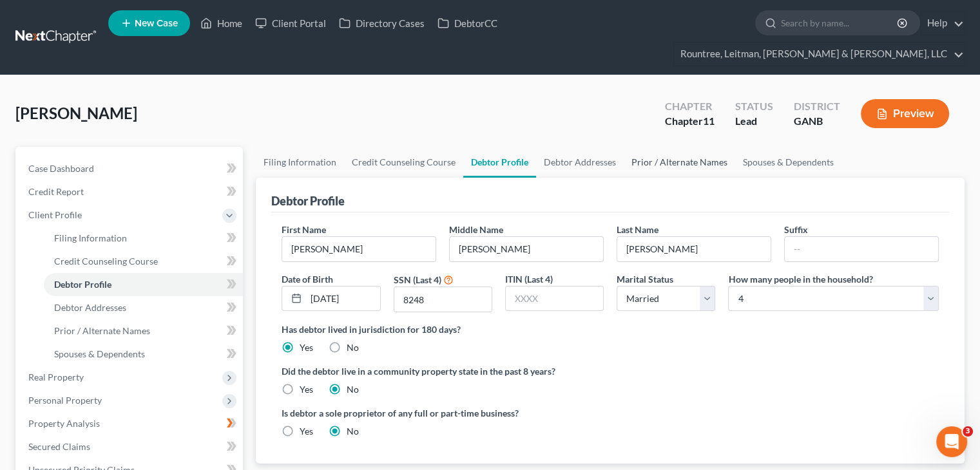
click at [685, 147] on link "Prior / Alternate Names" at bounding box center [678, 162] width 111 height 31
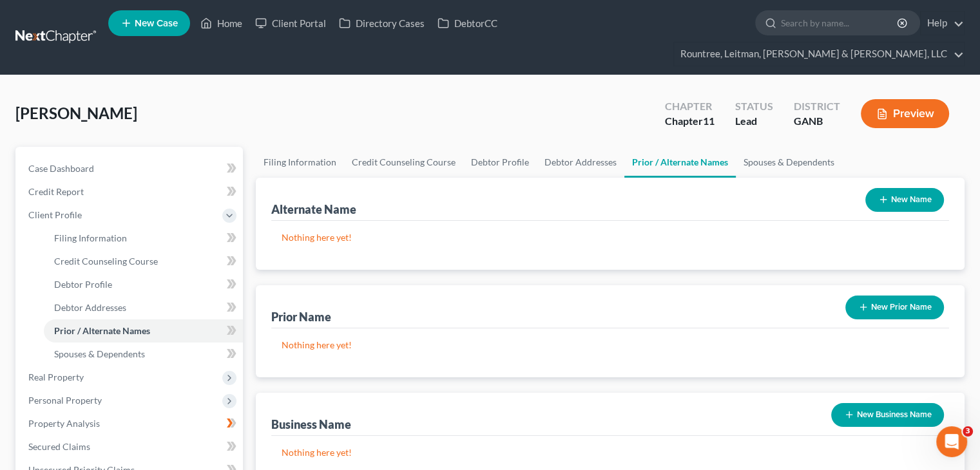
click at [893, 188] on button "New Name" at bounding box center [904, 200] width 79 height 24
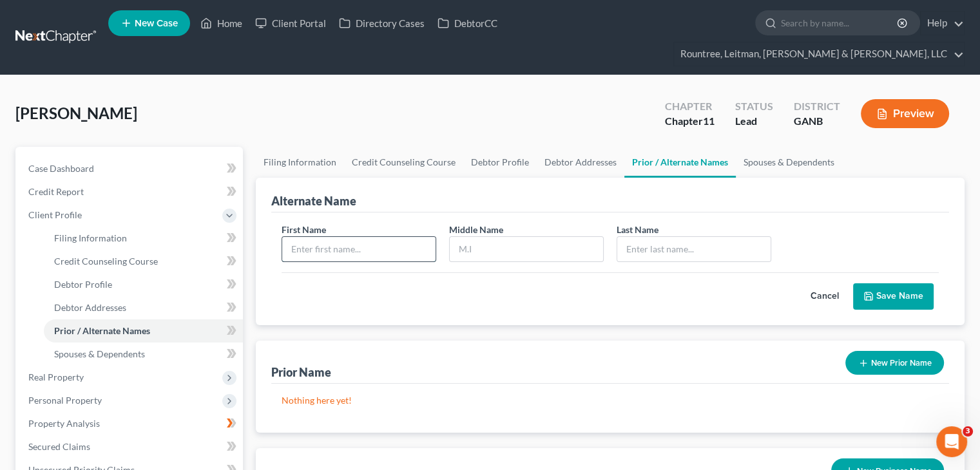
click at [366, 237] on input "text" at bounding box center [358, 249] width 153 height 24
click at [891, 283] on button "Save Name" at bounding box center [893, 296] width 81 height 27
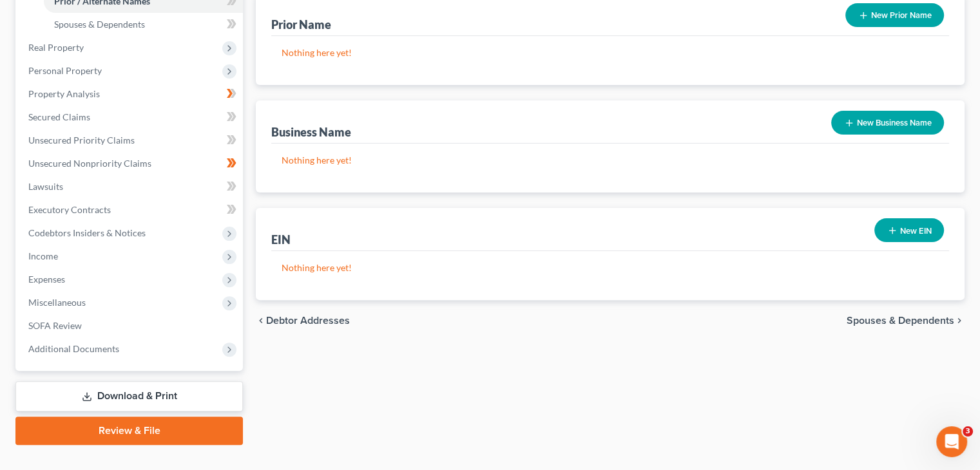
click at [122, 381] on link "Download & Print" at bounding box center [128, 396] width 227 height 30
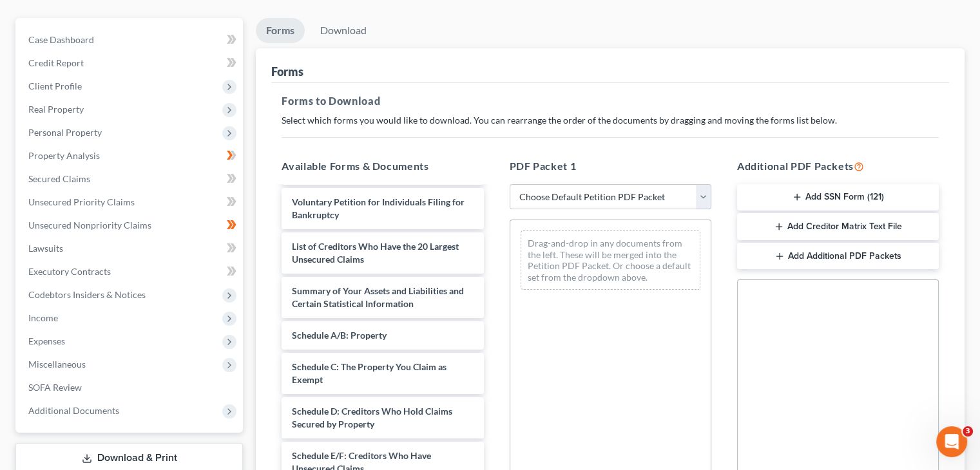
scroll to position [410, 0]
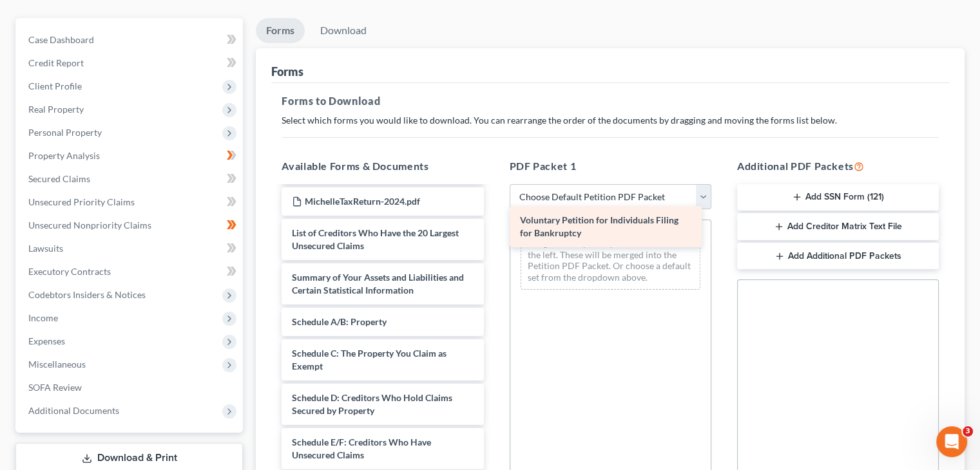
drag, startPoint x: 362, startPoint y: 217, endPoint x: 591, endPoint y: 228, distance: 228.9
click at [493, 228] on div "Voluntary Petition for Individuals Filing for Bankruptcy Credit Counseling Cour…" at bounding box center [382, 329] width 222 height 1104
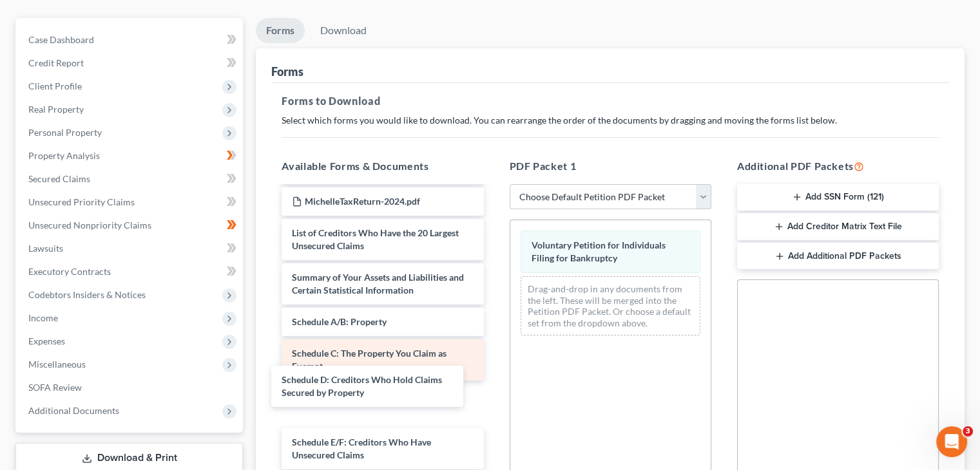
drag, startPoint x: 372, startPoint y: 379, endPoint x: 365, endPoint y: 350, distance: 29.8
click at [361, 385] on div "Schedule D: Creditors Who Hold Claims Secured by Property Credit Counseling Cou…" at bounding box center [382, 329] width 222 height 1104
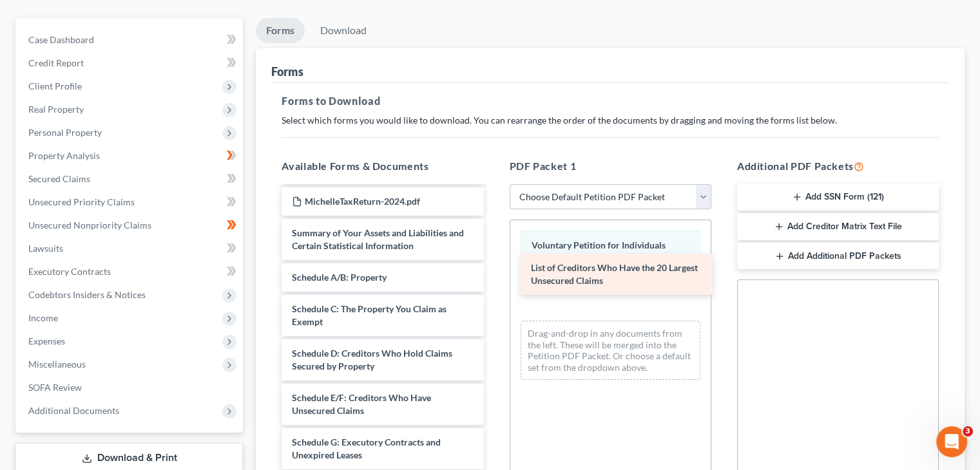
drag, startPoint x: 385, startPoint y: 214, endPoint x: 576, endPoint y: 281, distance: 202.7
click at [493, 274] on div "List of Creditors Who Have the 20 Largest Unsecured Claims Credit Counseling Co…" at bounding box center [382, 307] width 222 height 1060
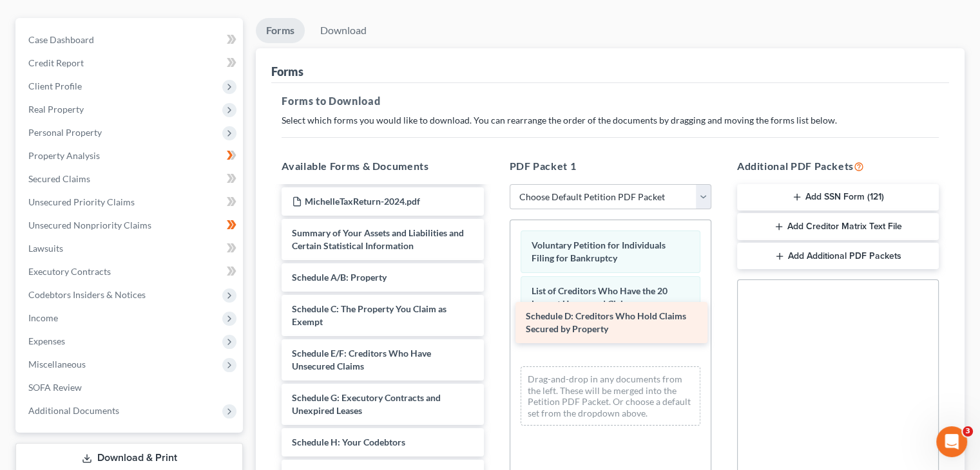
drag, startPoint x: 338, startPoint y: 333, endPoint x: 572, endPoint y: 319, distance: 234.2
click at [493, 319] on div "Schedule D: Creditors Who Hold Claims Secured by Property Credit Counseling Cou…" at bounding box center [382, 284] width 222 height 1015
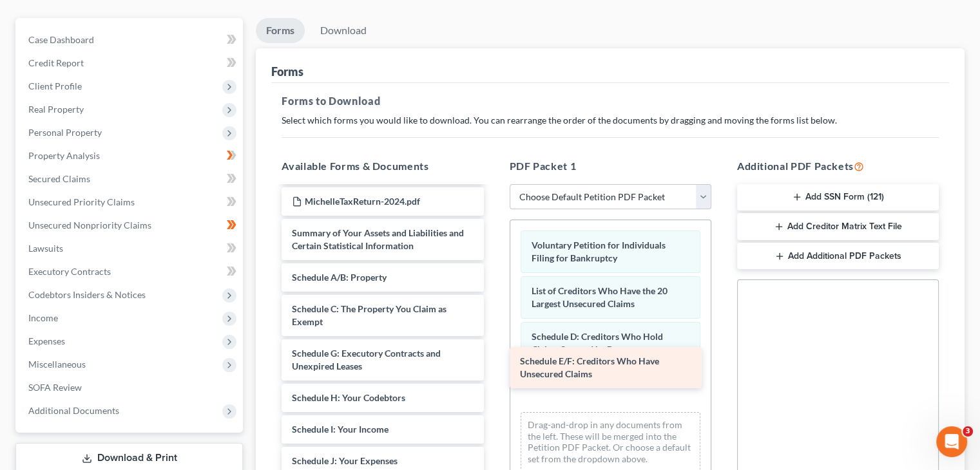
drag, startPoint x: 354, startPoint y: 335, endPoint x: 583, endPoint y: 363, distance: 230.3
click at [493, 363] on div "Schedule E/F: Creditors Who Have Unsecured Claims Credit Counseling Course (Deb…" at bounding box center [382, 262] width 222 height 971
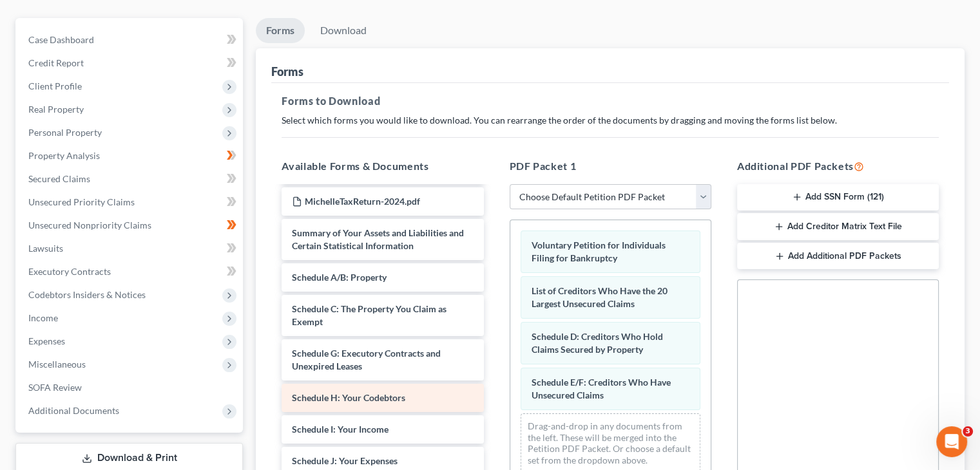
scroll to position [539, 0]
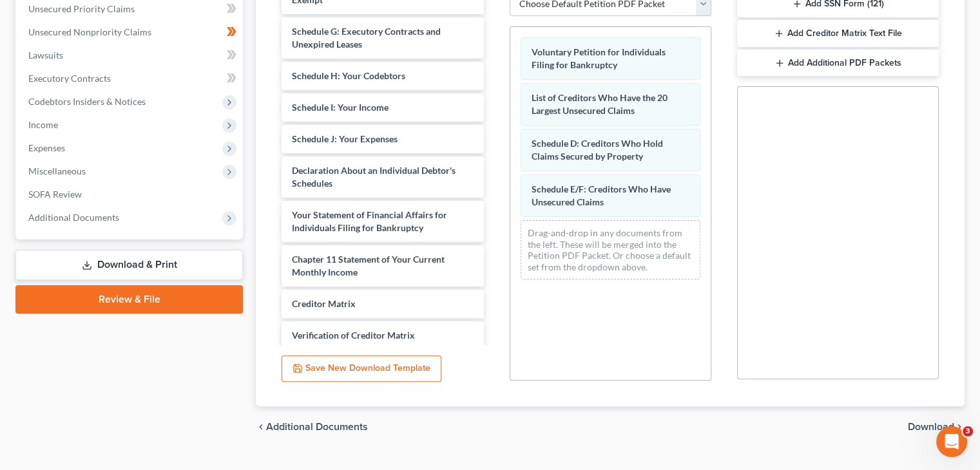
click at [933, 422] on span "Download" at bounding box center [931, 427] width 46 height 10
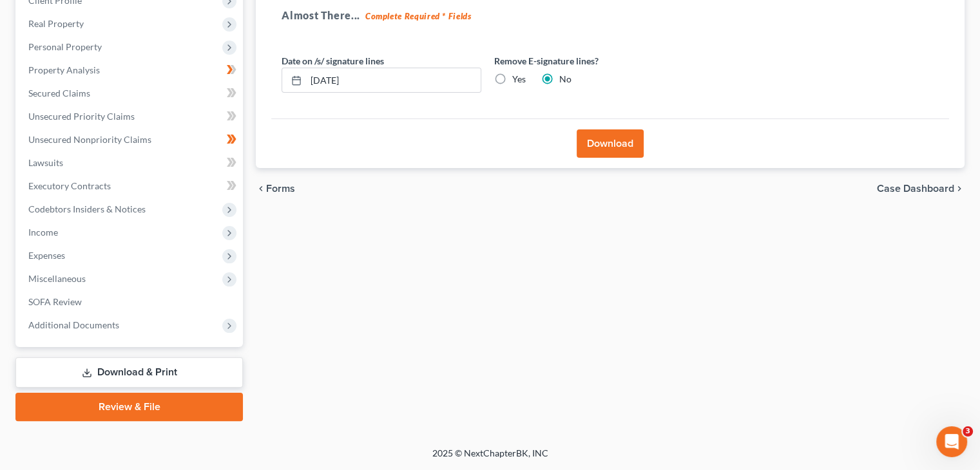
scroll to position [191, 0]
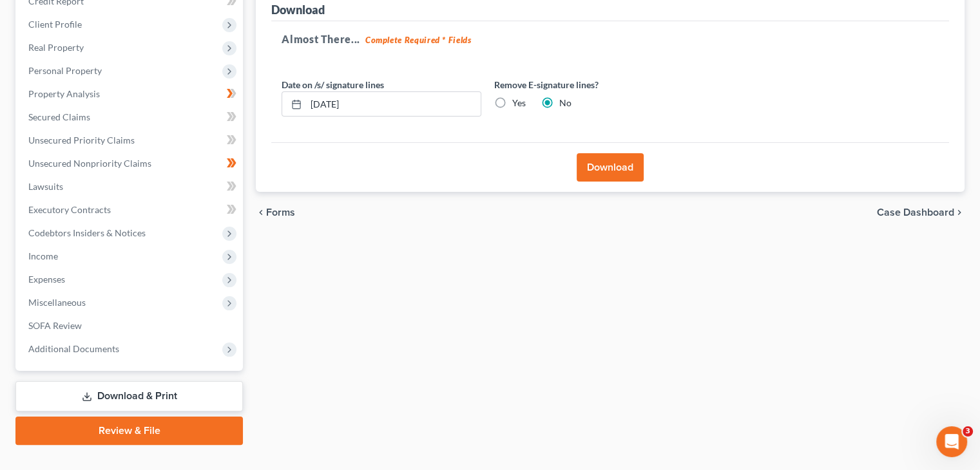
click at [630, 153] on button "Download" at bounding box center [609, 167] width 67 height 28
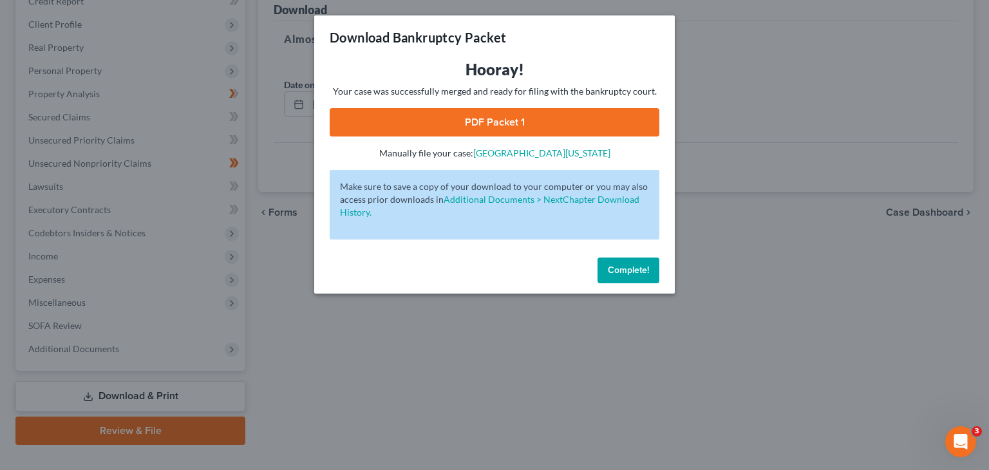
click at [474, 124] on link "PDF Packet 1" at bounding box center [495, 122] width 330 height 28
drag, startPoint x: 624, startPoint y: 263, endPoint x: 585, endPoint y: 245, distance: 43.2
click at [624, 263] on button "Complete!" at bounding box center [629, 271] width 62 height 26
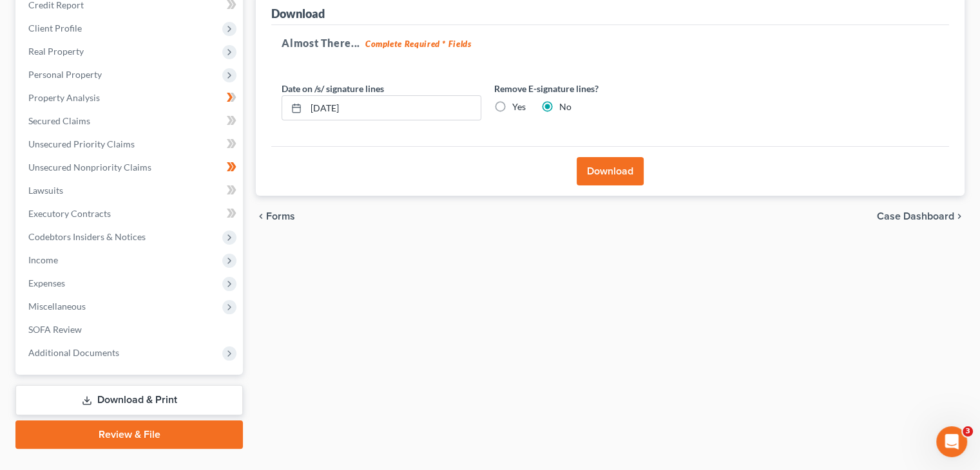
scroll to position [0, 0]
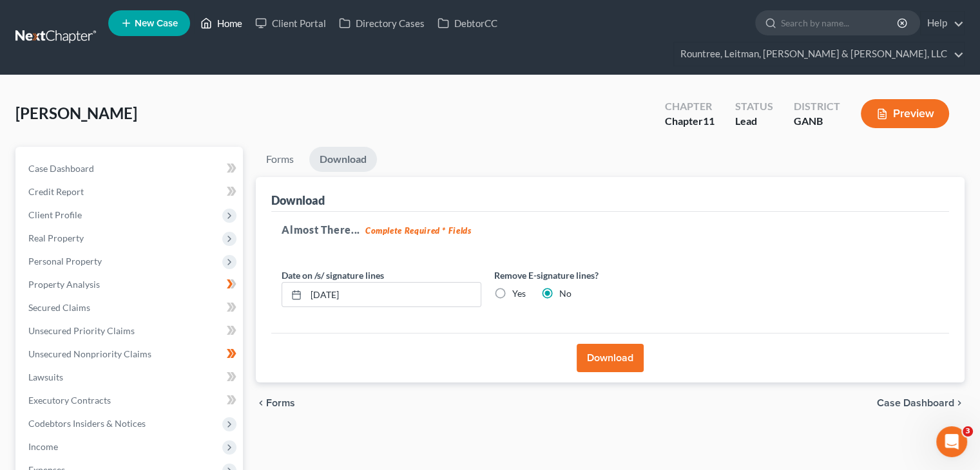
click at [228, 26] on link "Home" at bounding box center [221, 23] width 55 height 23
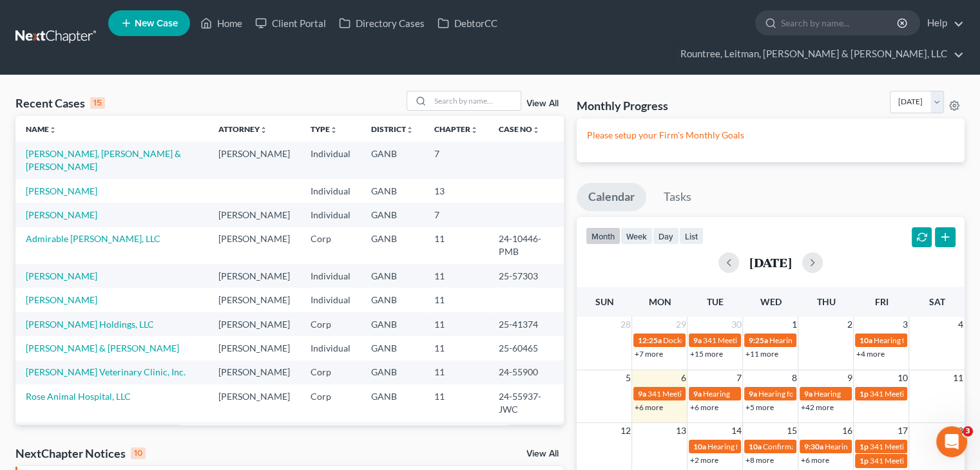
click at [155, 28] on span "New Case" at bounding box center [156, 24] width 43 height 10
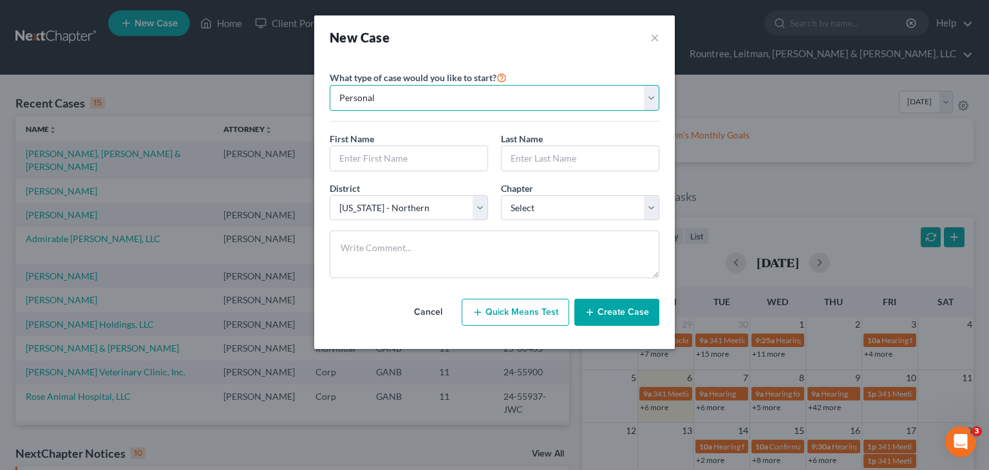
click at [404, 104] on select "Personal Business" at bounding box center [495, 98] width 330 height 26
click at [330, 85] on select "Personal Business" at bounding box center [495, 98] width 330 height 26
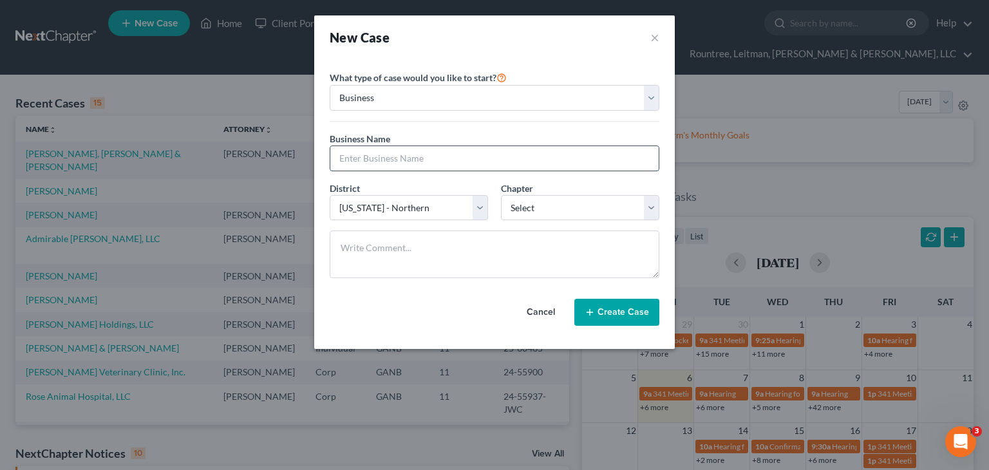
click at [400, 157] on input "text" at bounding box center [494, 158] width 328 height 24
click at [647, 205] on select "Select 7 11 12" at bounding box center [580, 208] width 158 height 26
click at [501, 195] on select "Select 7 11 12" at bounding box center [580, 208] width 158 height 26
click at [608, 311] on button "Create Case" at bounding box center [617, 312] width 85 height 27
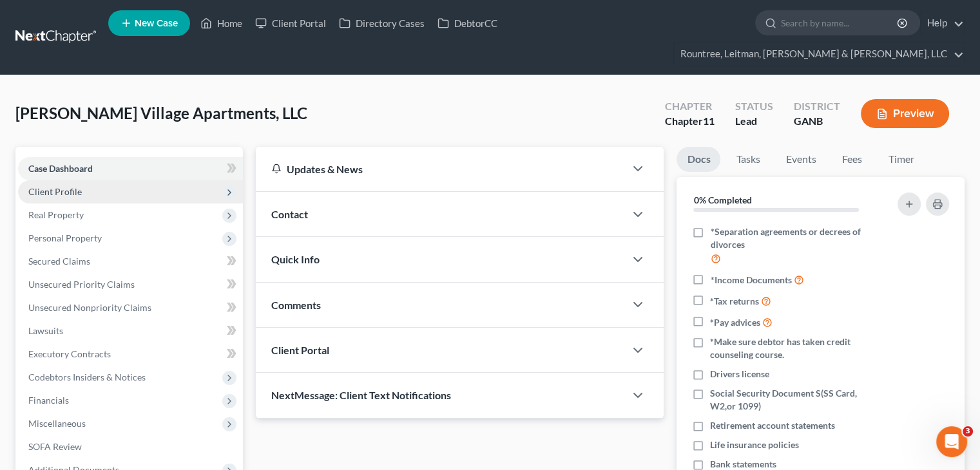
click at [71, 180] on span "Client Profile" at bounding box center [130, 191] width 225 height 23
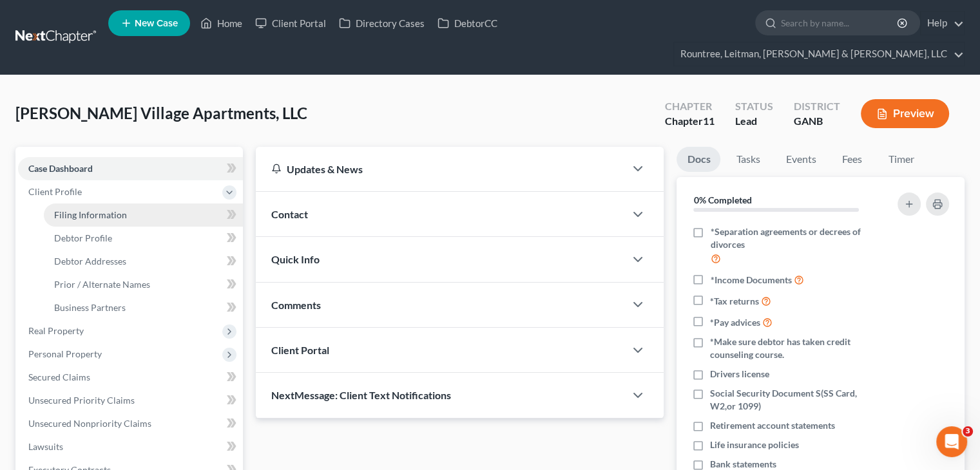
click at [84, 209] on span "Filing Information" at bounding box center [90, 214] width 73 height 11
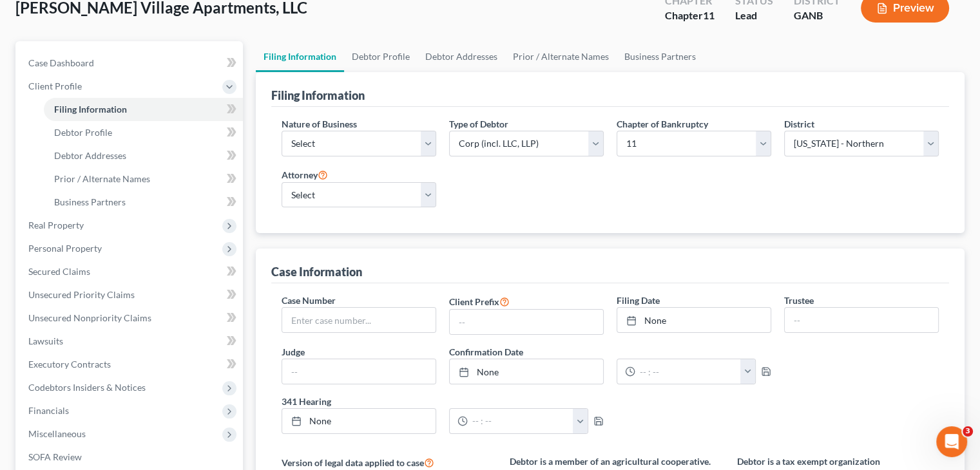
scroll to position [129, 0]
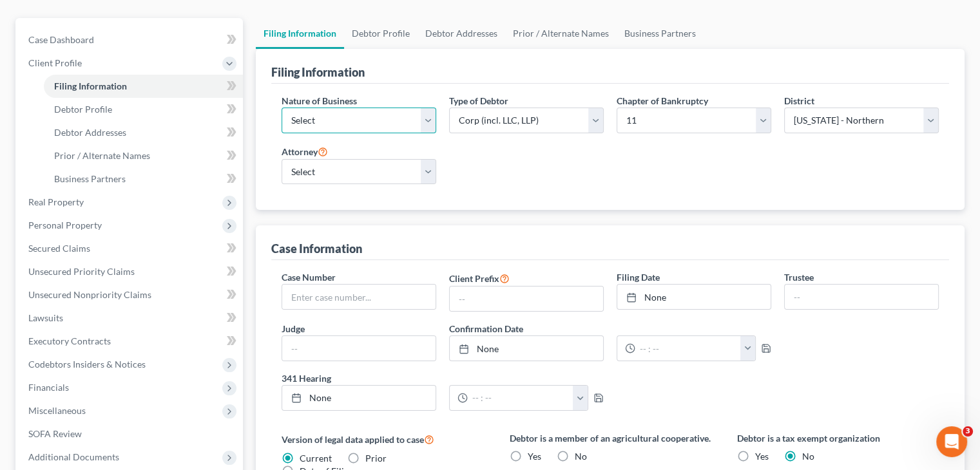
drag, startPoint x: 424, startPoint y: 93, endPoint x: 406, endPoint y: 108, distance: 22.8
click at [424, 108] on select "Select Clearing Bank Commodity Broker Health Care Business Other Railroad Singl…" at bounding box center [358, 121] width 155 height 26
click at [281, 108] on select "Select Clearing Bank Commodity Broker Health Care Business Other Railroad Singl…" at bounding box center [358, 121] width 155 height 26
click at [431, 159] on select "Select [PERSON_NAME] - GANB [PERSON_NAME] - [PERSON_NAME] [PERSON_NAME] [PERSON…" at bounding box center [358, 172] width 155 height 26
click at [281, 159] on select "Select [PERSON_NAME] - GANB [PERSON_NAME] - [PERSON_NAME] [PERSON_NAME] [PERSON…" at bounding box center [358, 172] width 155 height 26
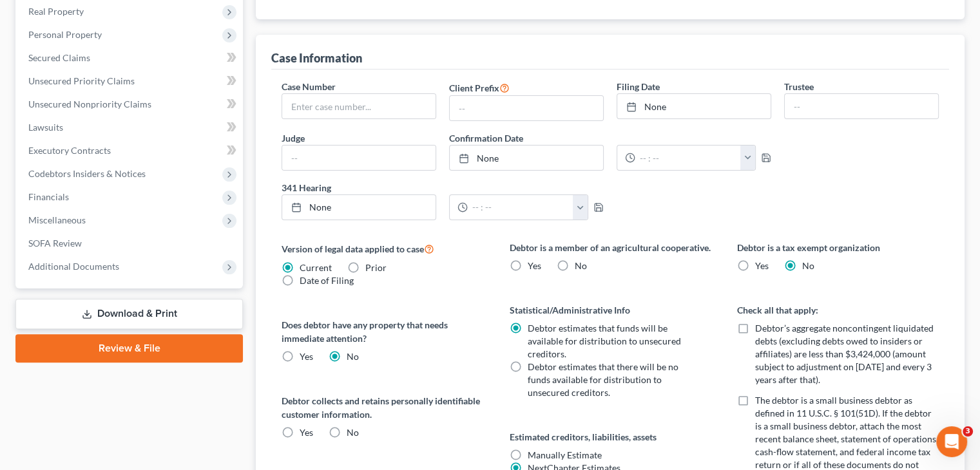
scroll to position [322, 0]
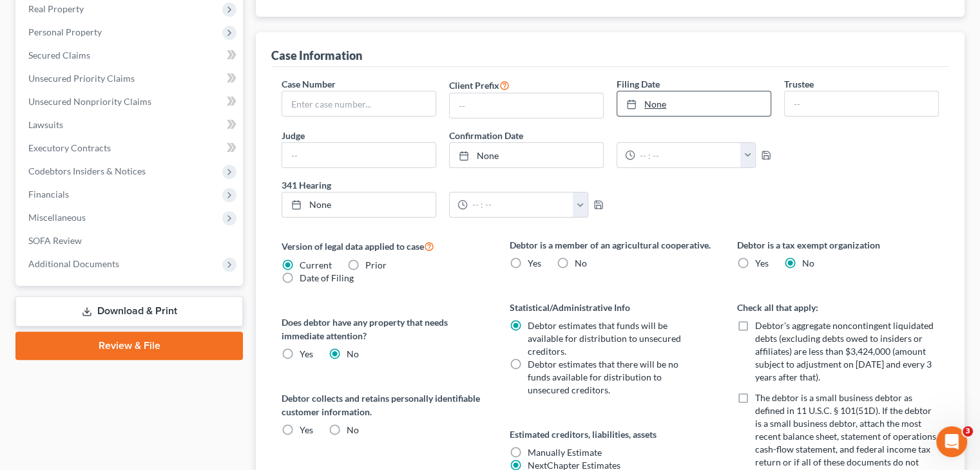
click at [657, 91] on link "None" at bounding box center [693, 103] width 153 height 24
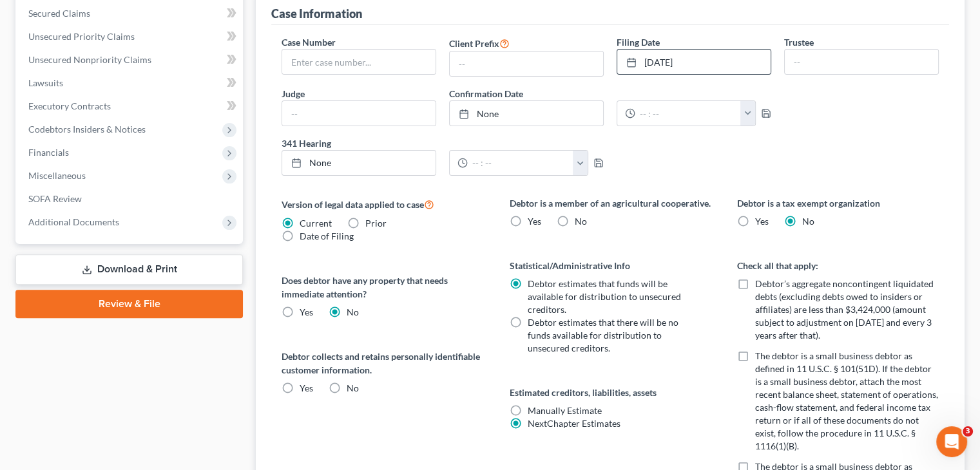
scroll to position [386, 0]
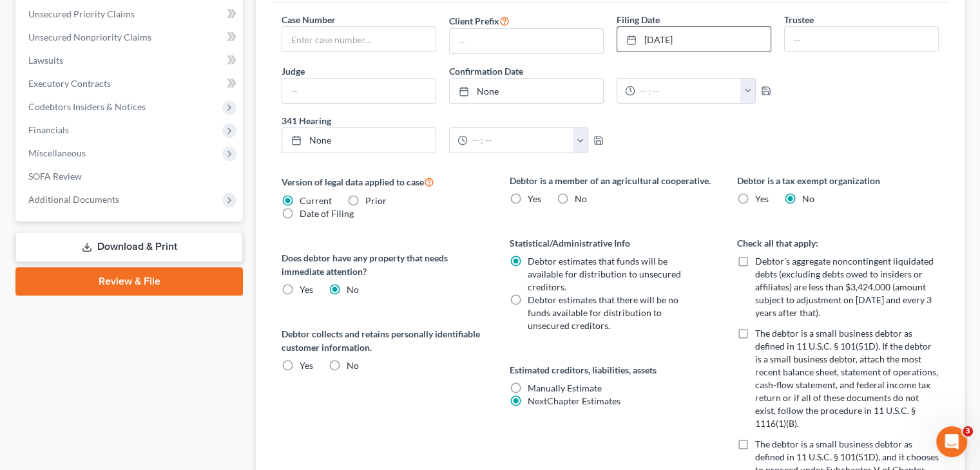
click at [347, 359] on label "No" at bounding box center [353, 365] width 12 height 13
click at [352, 359] on input "No" at bounding box center [356, 363] width 8 height 8
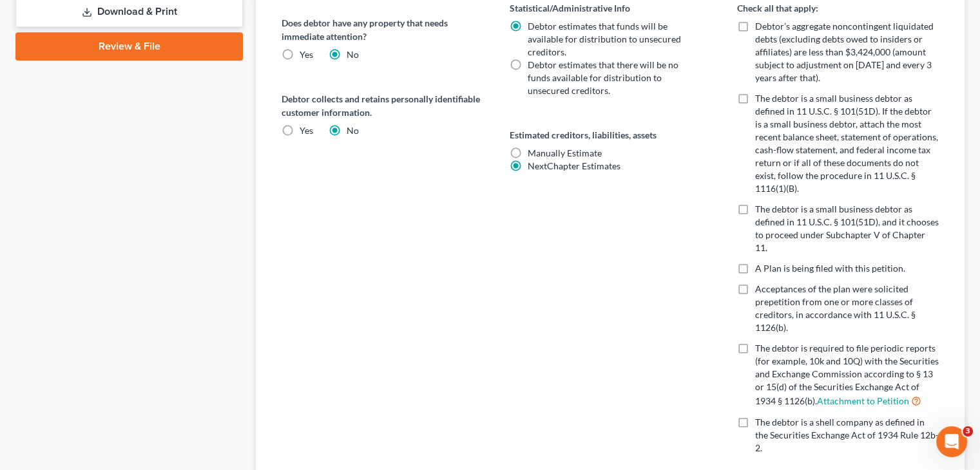
scroll to position [663, 0]
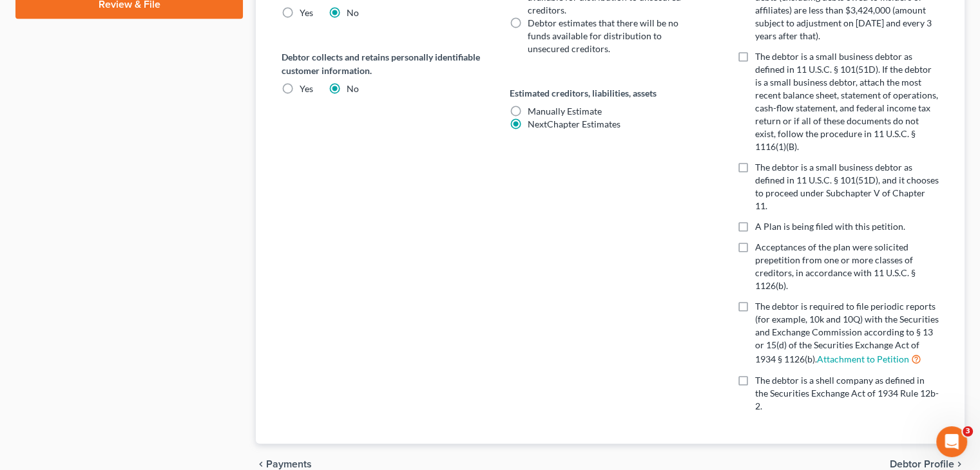
drag, startPoint x: 912, startPoint y: 401, endPoint x: 49, endPoint y: 157, distance: 896.9
click at [912, 459] on span "Debtor Profile" at bounding box center [921, 464] width 64 height 10
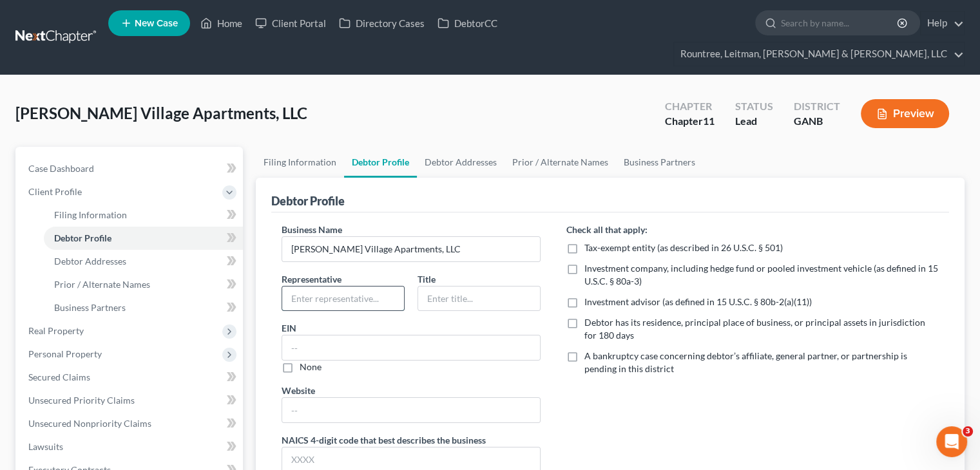
click at [345, 287] on input "text" at bounding box center [343, 299] width 122 height 24
drag, startPoint x: 321, startPoint y: 276, endPoint x: -59, endPoint y: 274, distance: 380.0
click at [0, 274] on html "Home New Case Client Portal Directory Cases DebtorCC Rountree, Leitman, Klein &…" at bounding box center [490, 365] width 980 height 731
click at [495, 287] on input "text" at bounding box center [479, 299] width 122 height 24
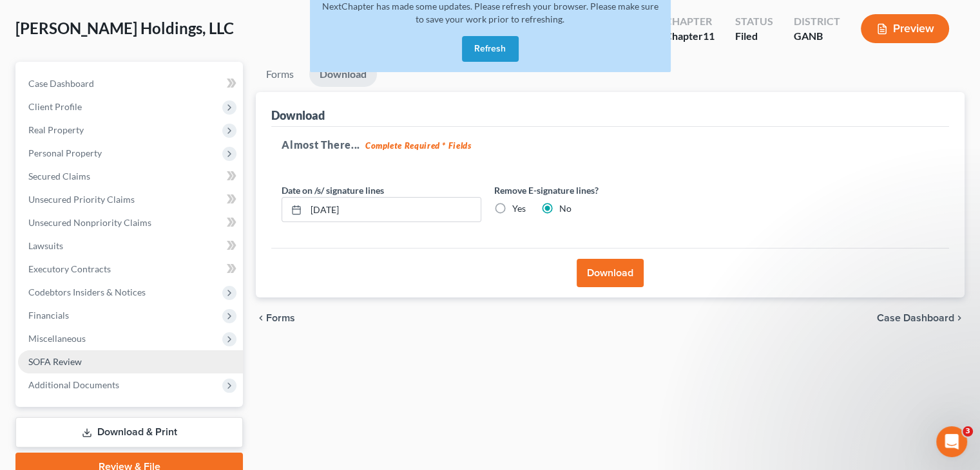
scroll to position [57, 0]
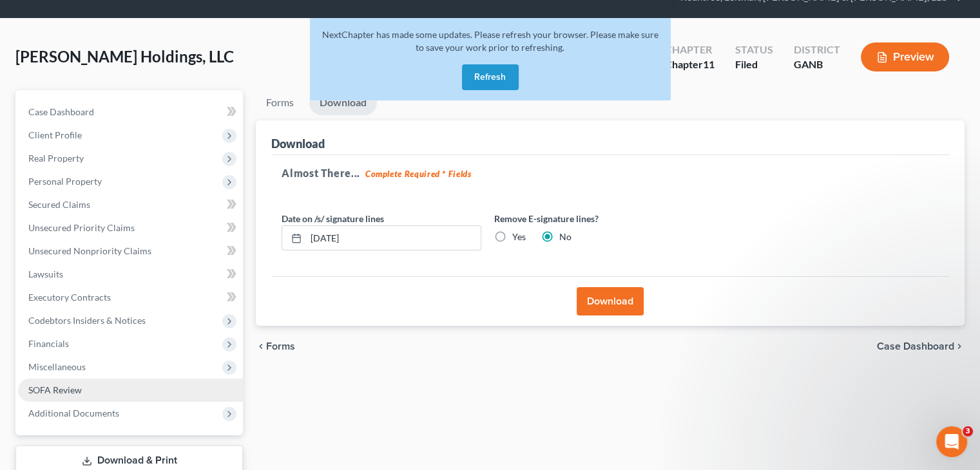
click at [68, 385] on span "SOFA Review" at bounding box center [54, 390] width 53 height 11
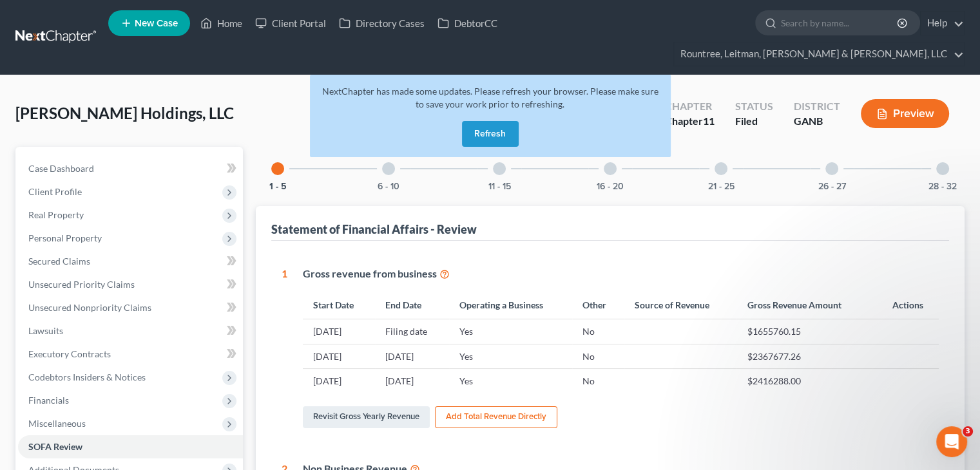
click at [500, 121] on button "Refresh" at bounding box center [490, 134] width 57 height 26
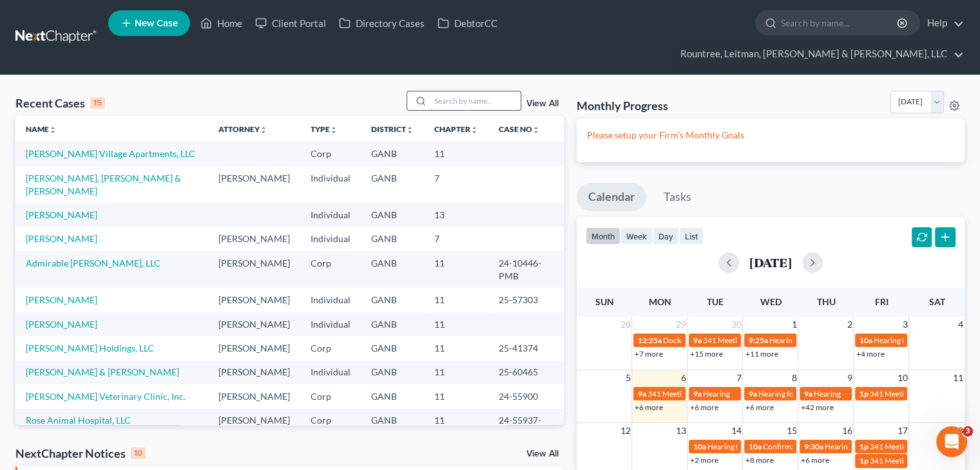
click at [456, 91] on input "search" at bounding box center [475, 100] width 90 height 19
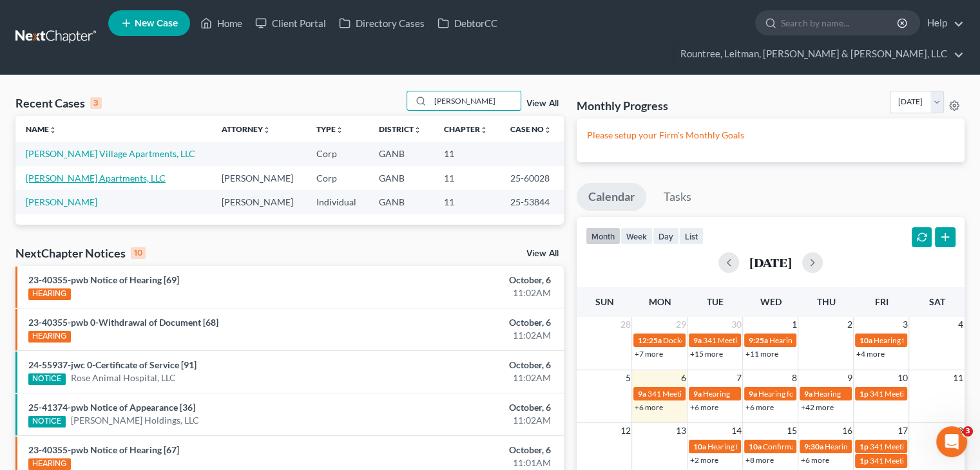
type input "oliver"
click at [90, 173] on link "Oliver Park Apartments, LLC" at bounding box center [96, 178] width 140 height 11
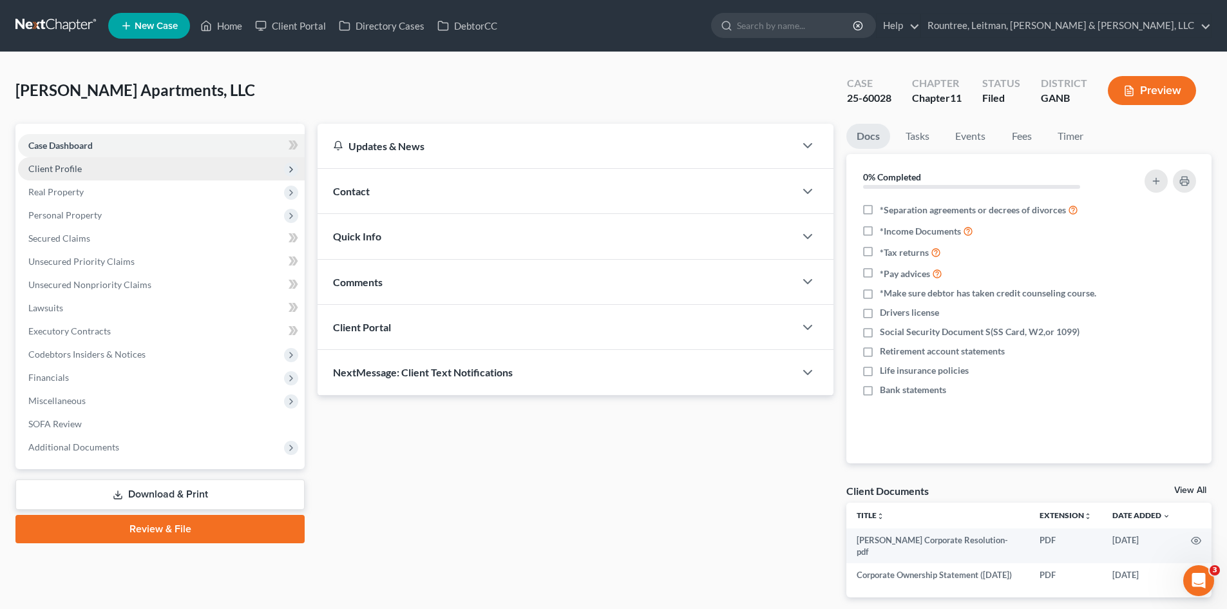
click at [100, 167] on span "Client Profile" at bounding box center [161, 168] width 287 height 23
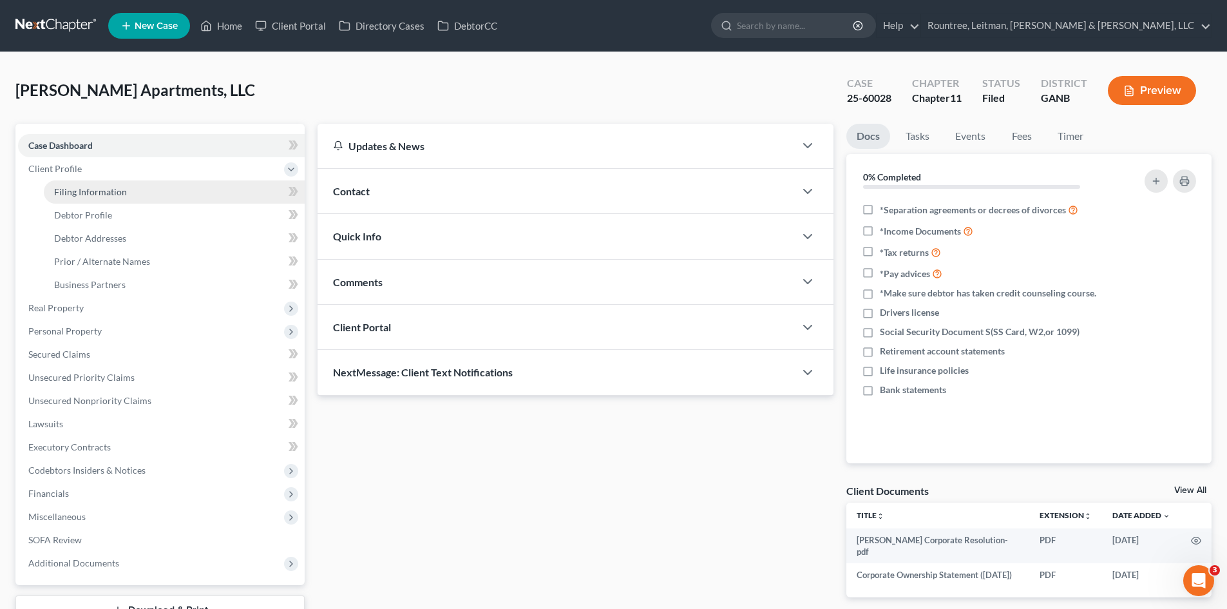
click at [104, 191] on span "Filing Information" at bounding box center [90, 191] width 73 height 11
select select "3"
select select "1"
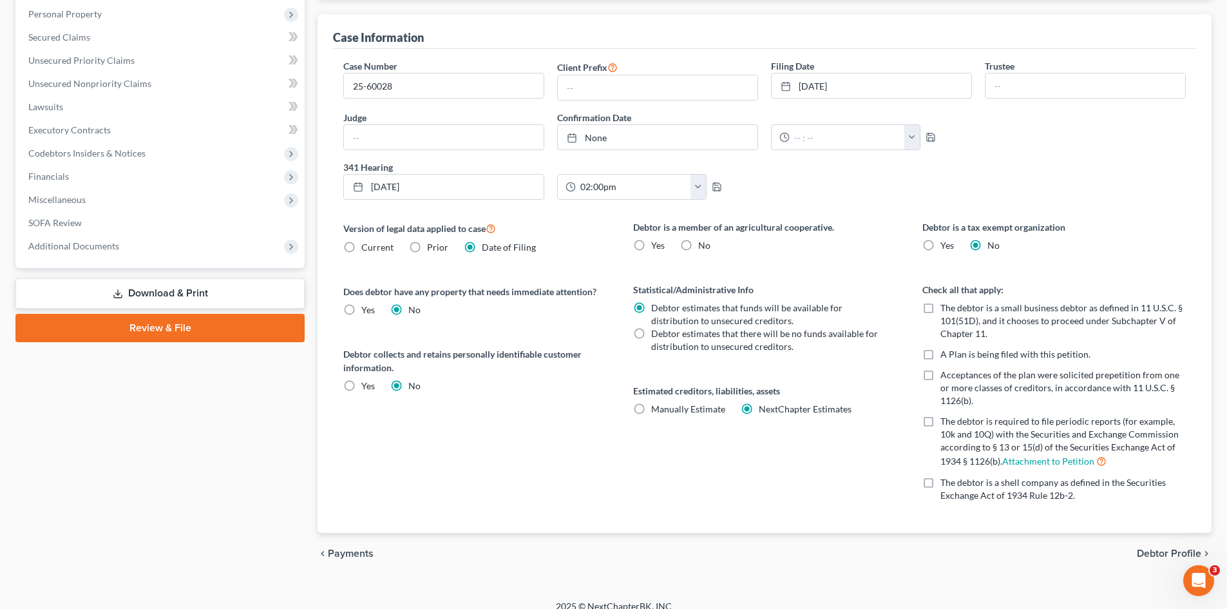
scroll to position [331, 0]
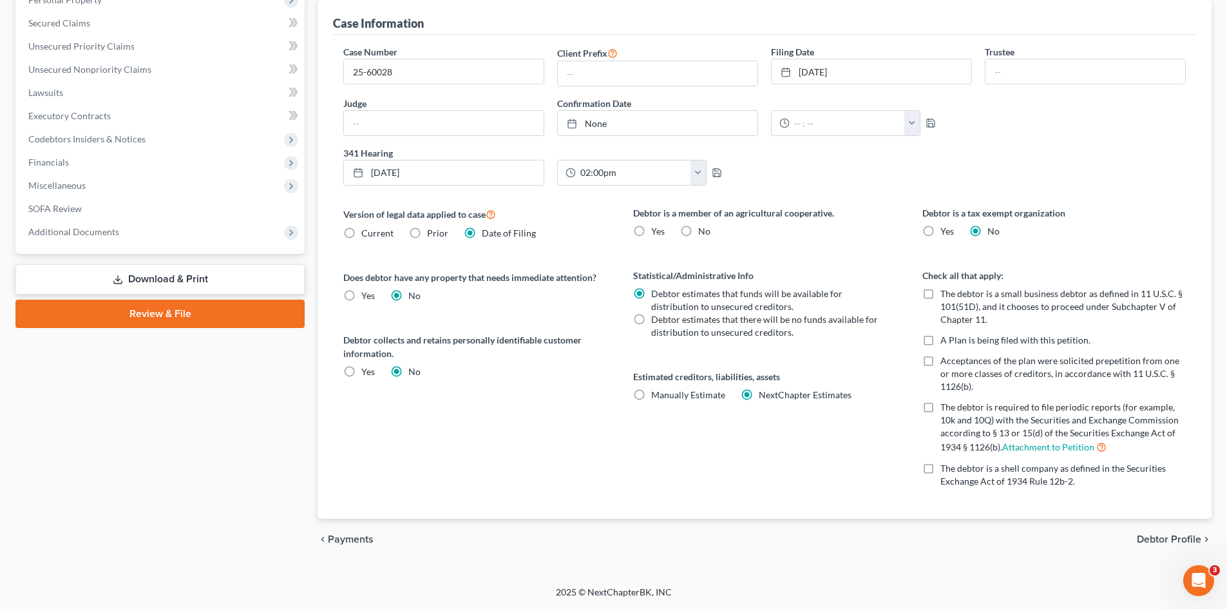
click at [989, 470] on span "Debtor Profile" at bounding box center [1169, 539] width 64 height 10
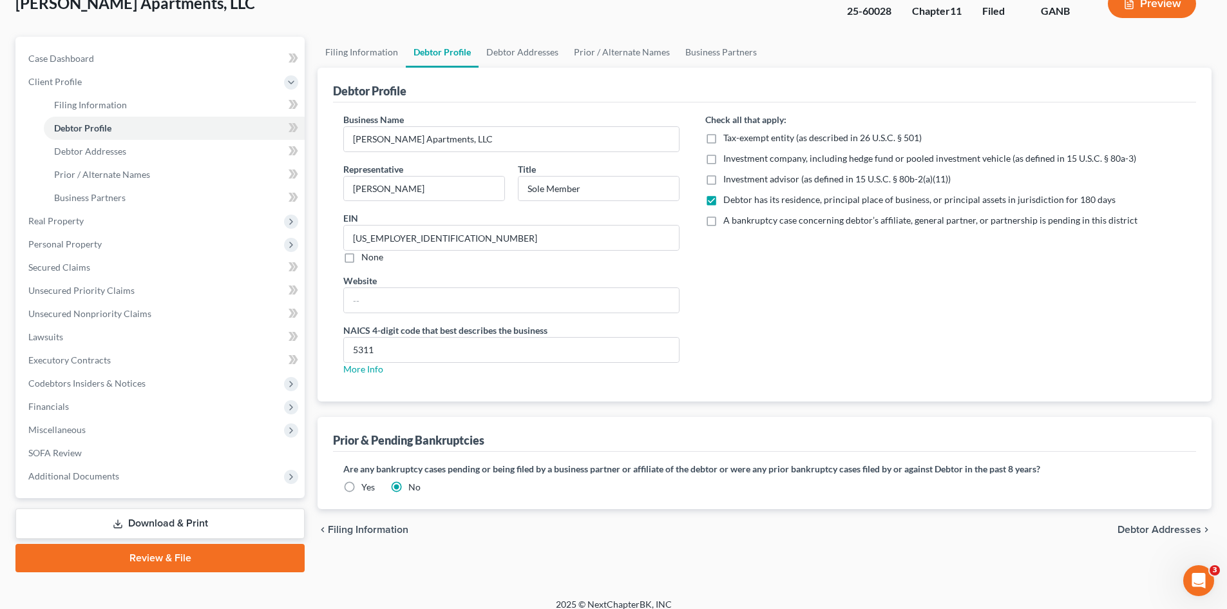
scroll to position [99, 0]
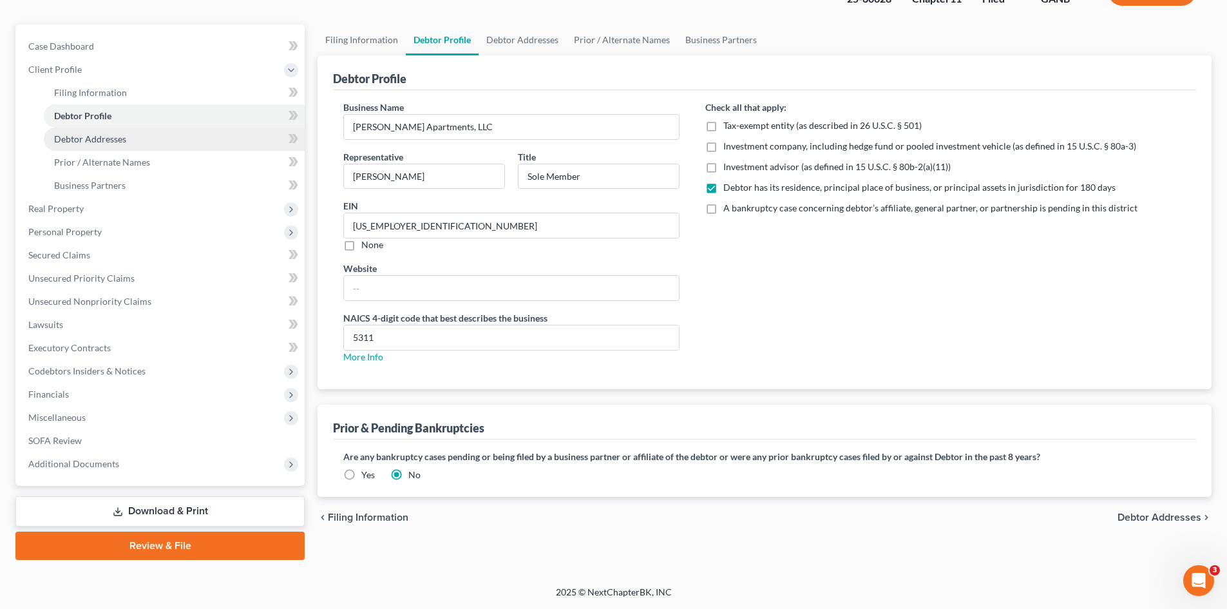
click at [104, 139] on span "Debtor Addresses" at bounding box center [90, 138] width 72 height 11
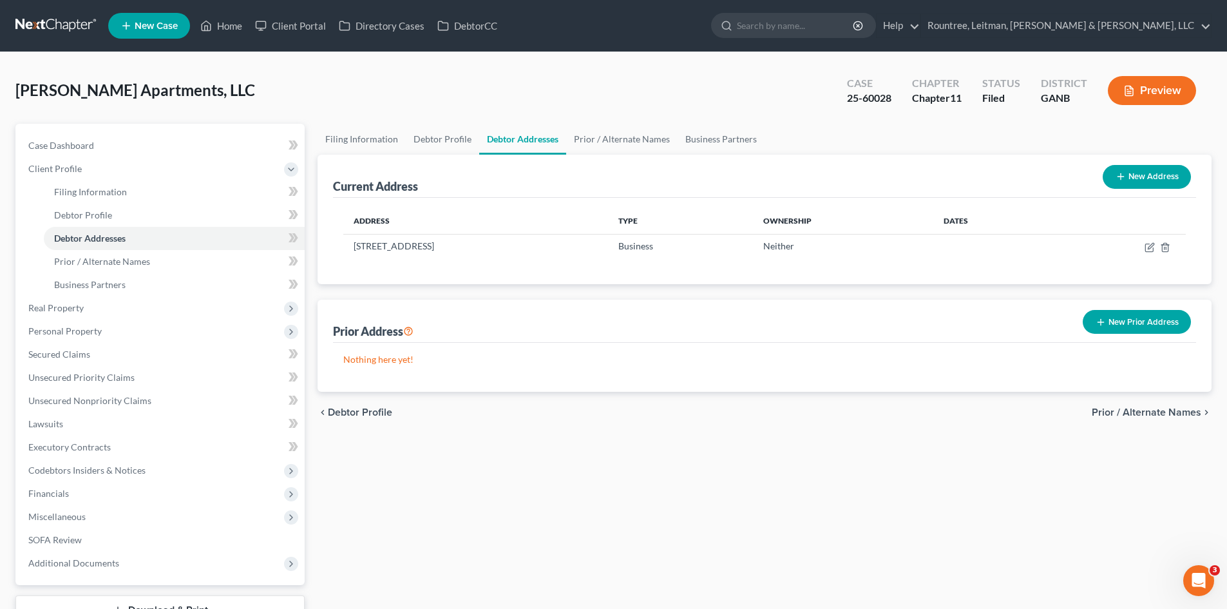
click at [989, 412] on span "Prior / Alternate Names" at bounding box center [1146, 412] width 109 height 10
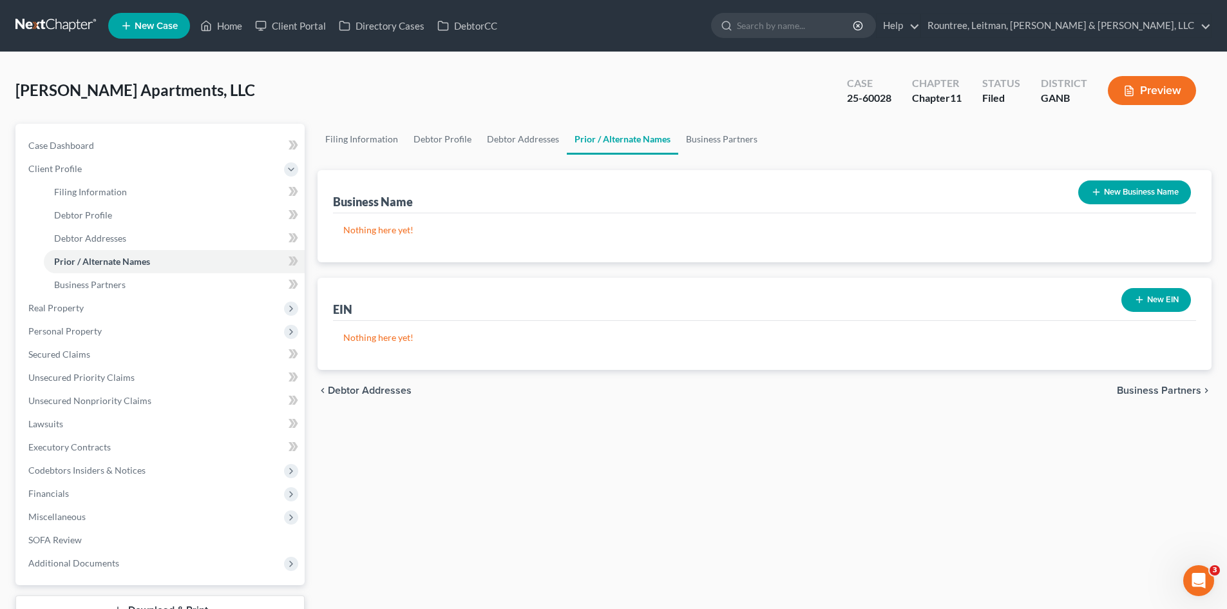
click at [989, 386] on span "Business Partners" at bounding box center [1159, 390] width 84 height 10
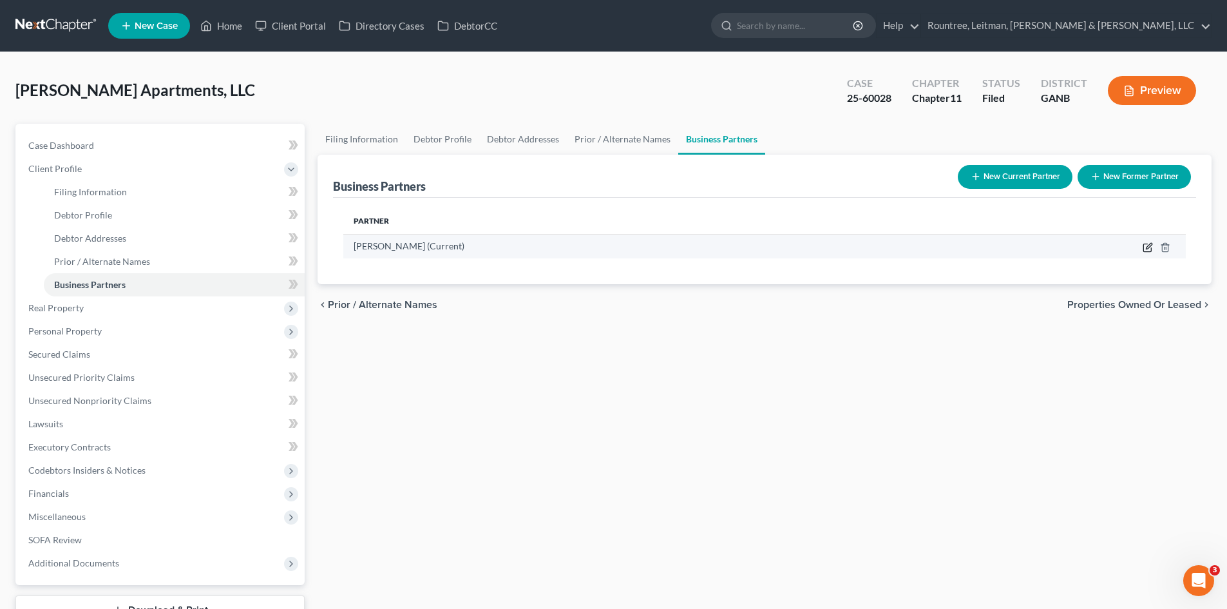
click at [989, 245] on icon "button" at bounding box center [1148, 247] width 10 height 10
select select "10"
select select "3"
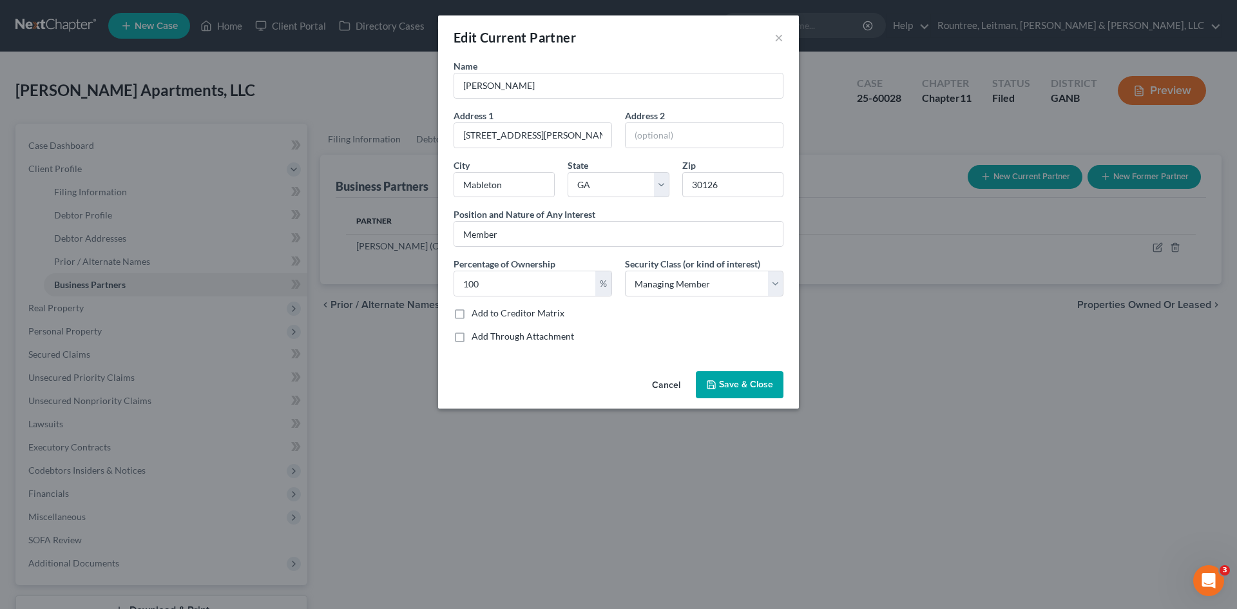
click at [727, 388] on span "Save & Close" at bounding box center [746, 384] width 54 height 11
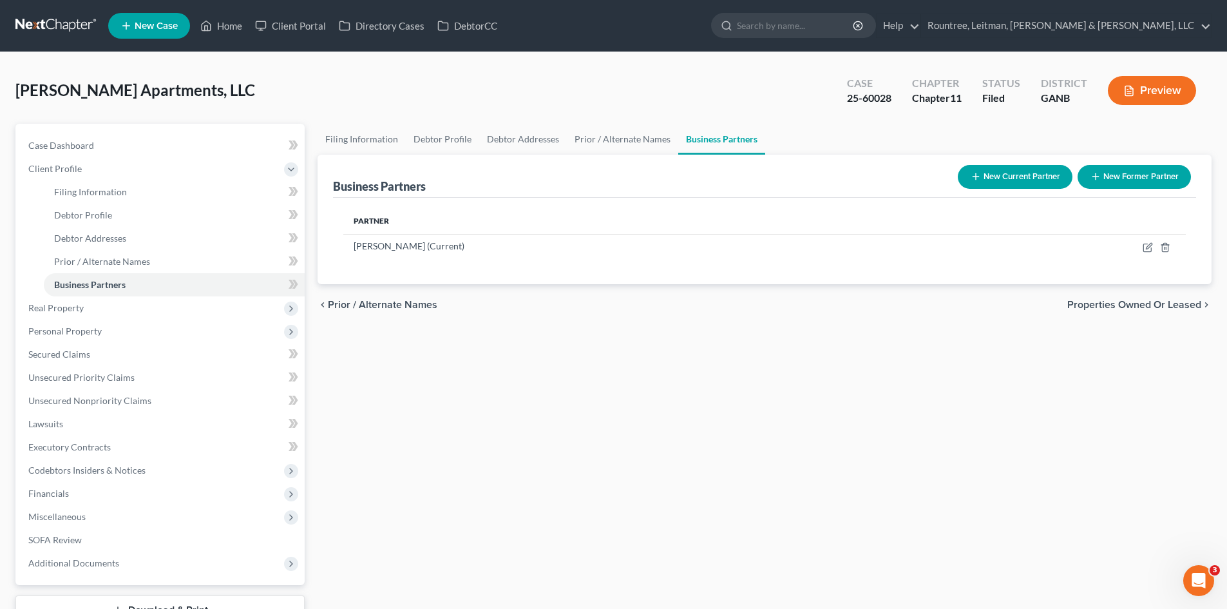
drag, startPoint x: 61, startPoint y: 309, endPoint x: 61, endPoint y: 335, distance: 25.8
click at [61, 309] on span "Real Property" at bounding box center [55, 307] width 55 height 11
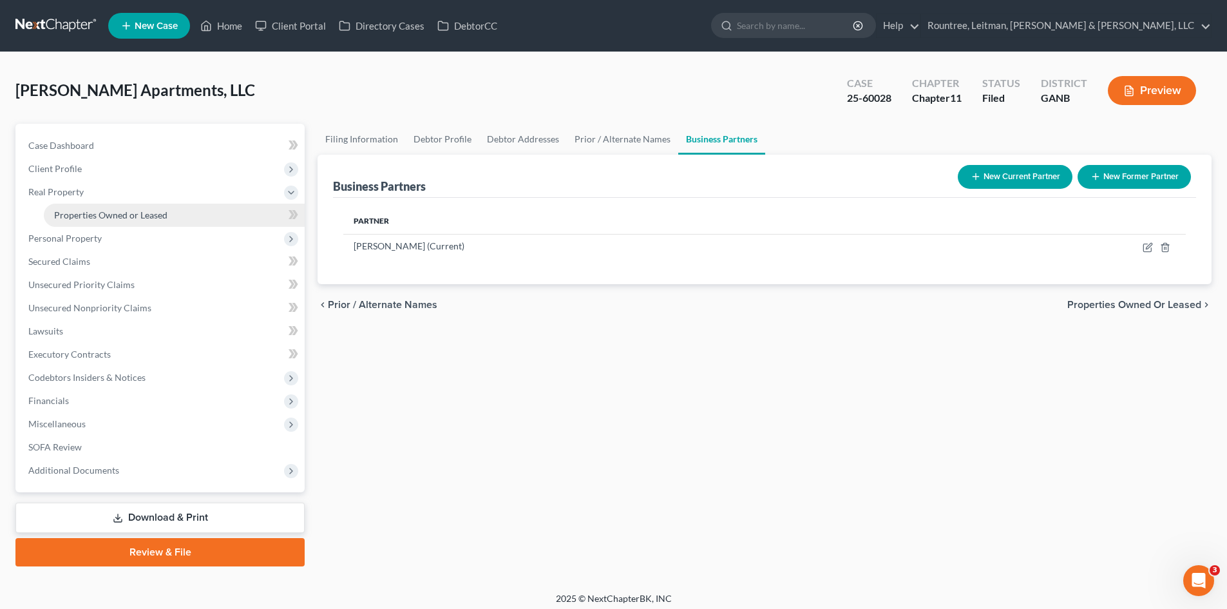
click at [94, 218] on span "Properties Owned or Leased" at bounding box center [110, 214] width 113 height 11
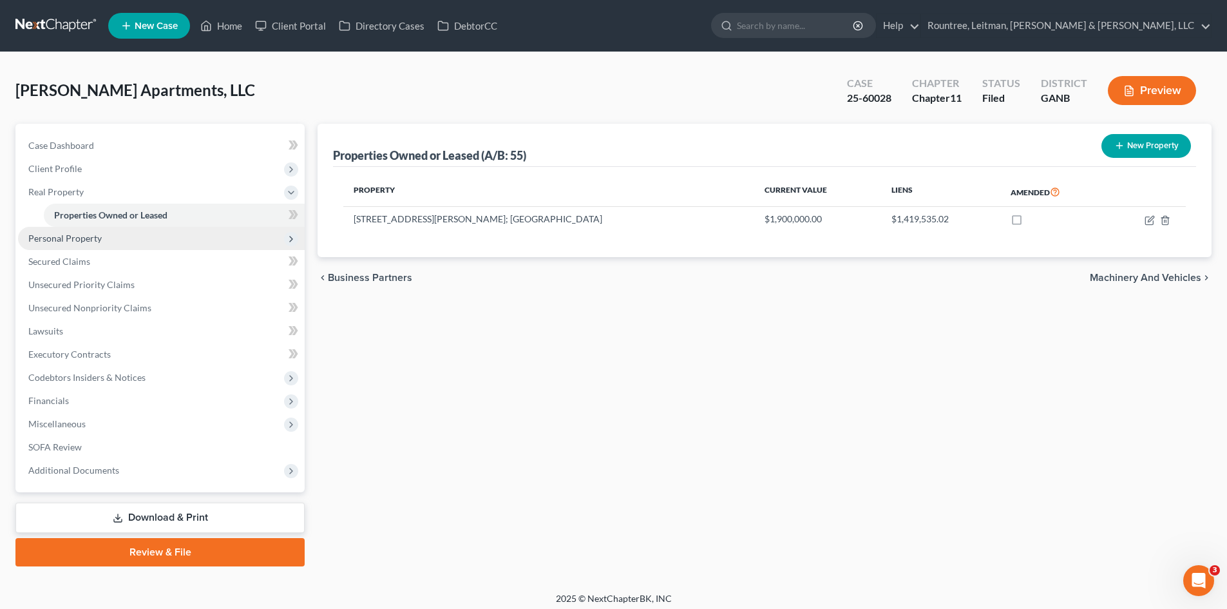
click at [78, 238] on span "Personal Property" at bounding box center [64, 238] width 73 height 11
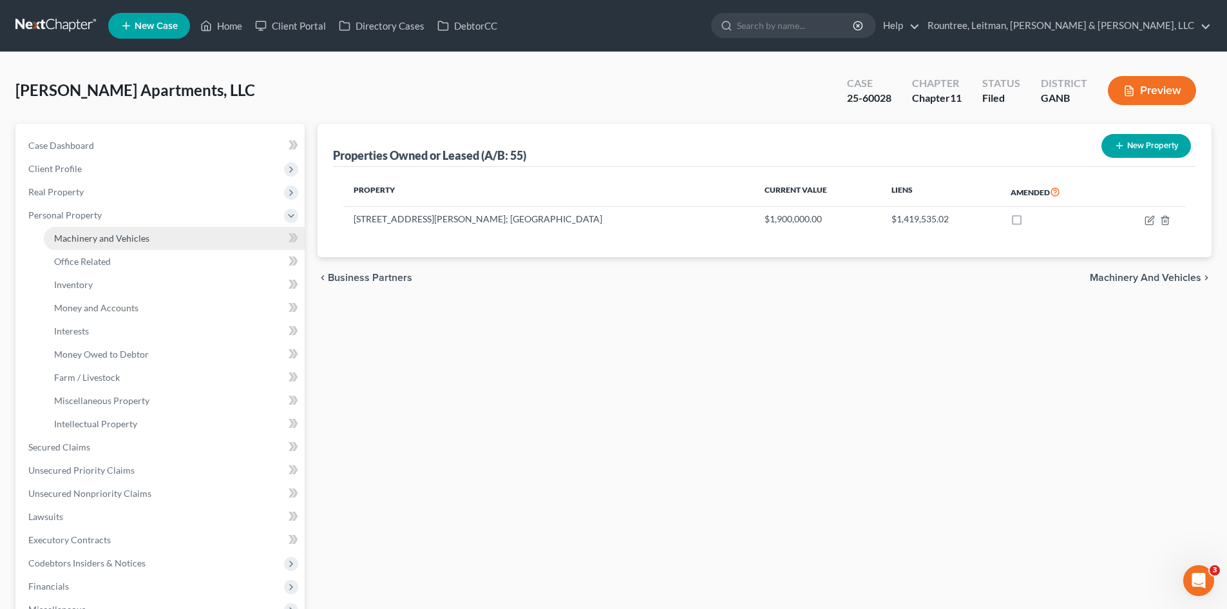
click at [80, 242] on span "Machinery and Vehicles" at bounding box center [101, 238] width 95 height 11
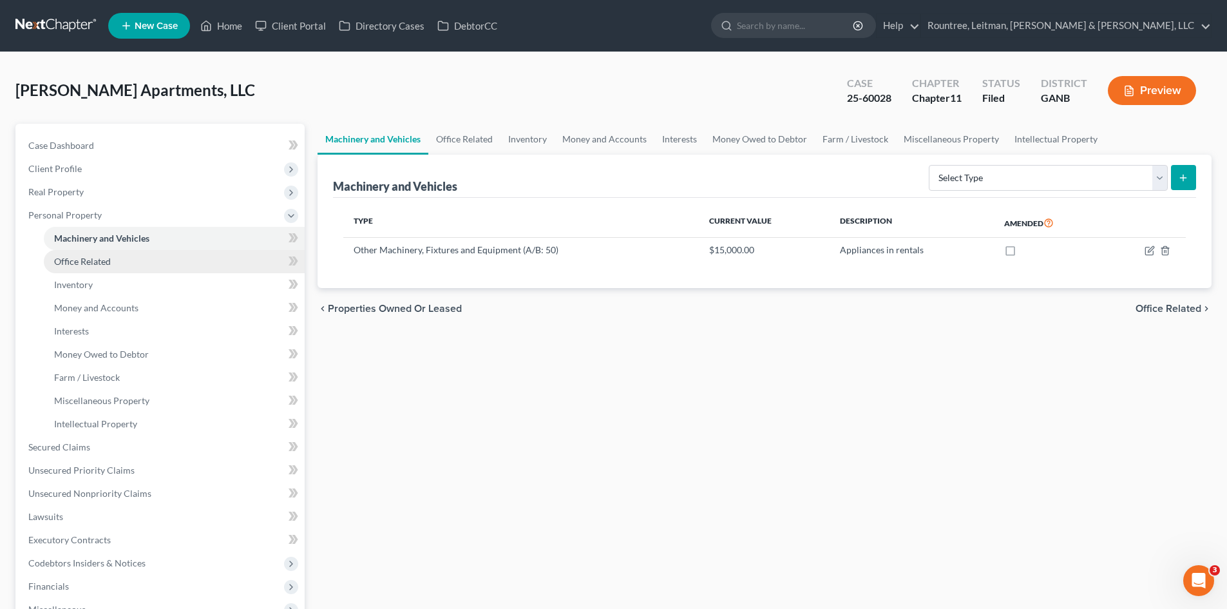
click at [80, 262] on span "Office Related" at bounding box center [82, 261] width 57 height 11
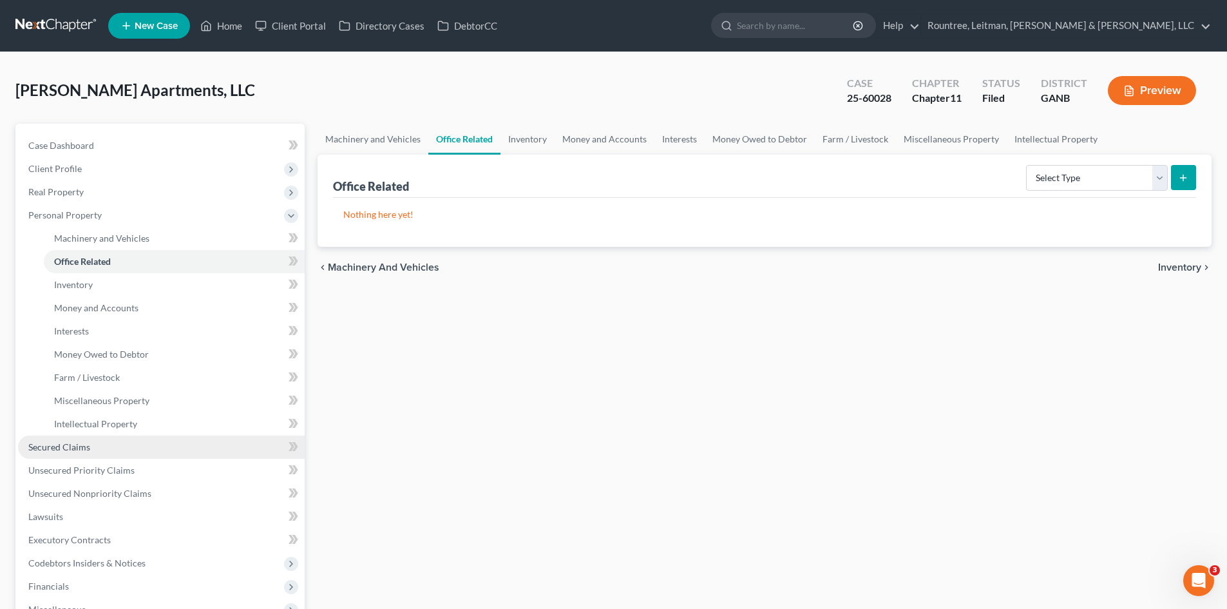
click at [76, 446] on span "Secured Claims" at bounding box center [59, 446] width 62 height 11
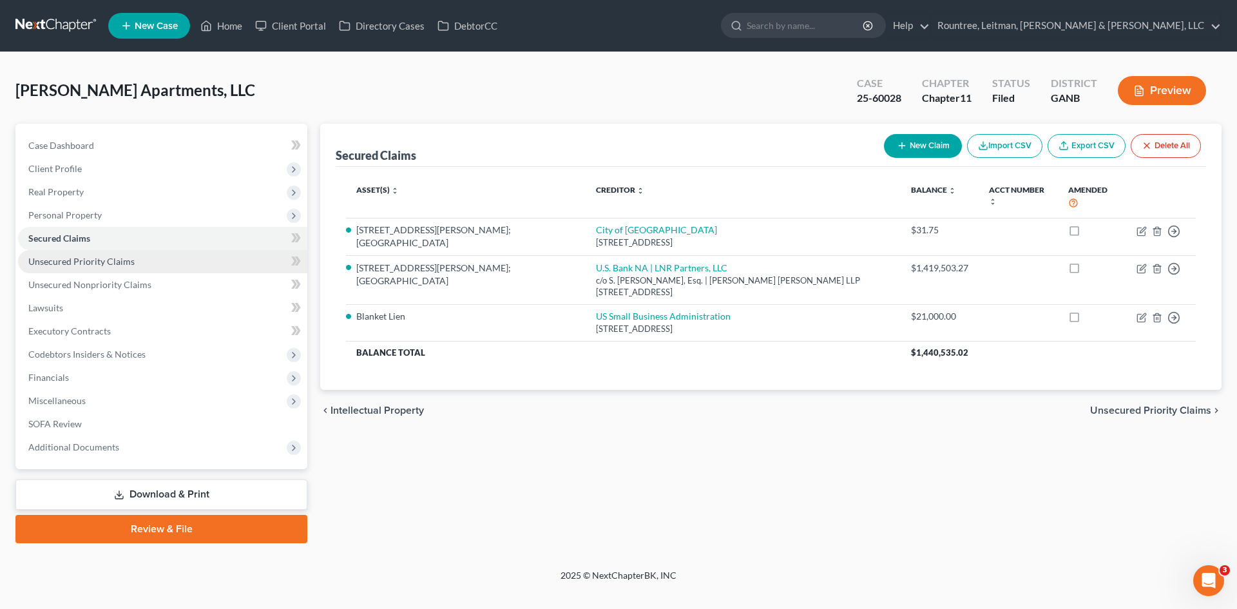
click at [84, 258] on span "Unsecured Priority Claims" at bounding box center [81, 261] width 106 height 11
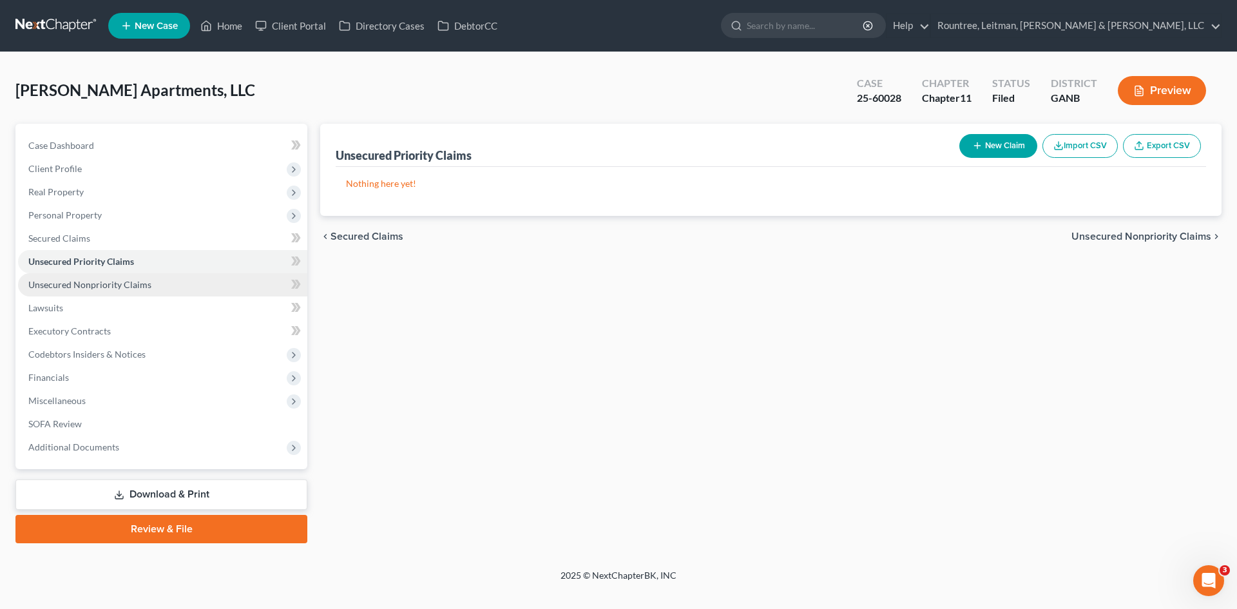
click at [93, 286] on span "Unsecured Nonpriority Claims" at bounding box center [89, 284] width 123 height 11
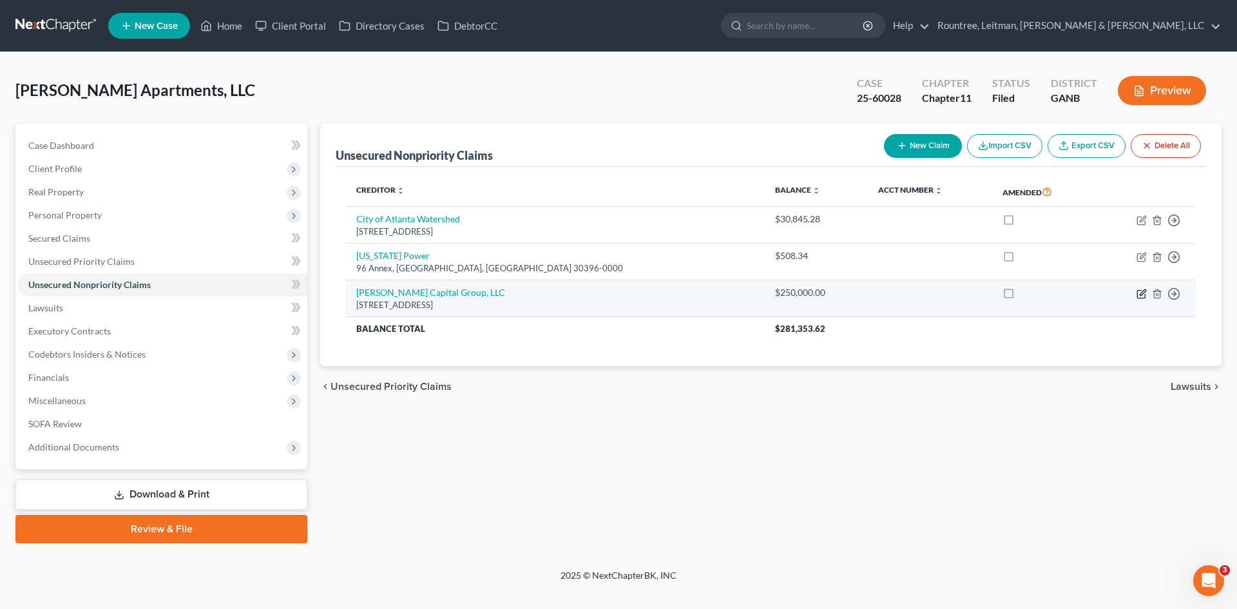
click at [989, 294] on icon "button" at bounding box center [1142, 292] width 6 height 6
select select "53"
select select "14"
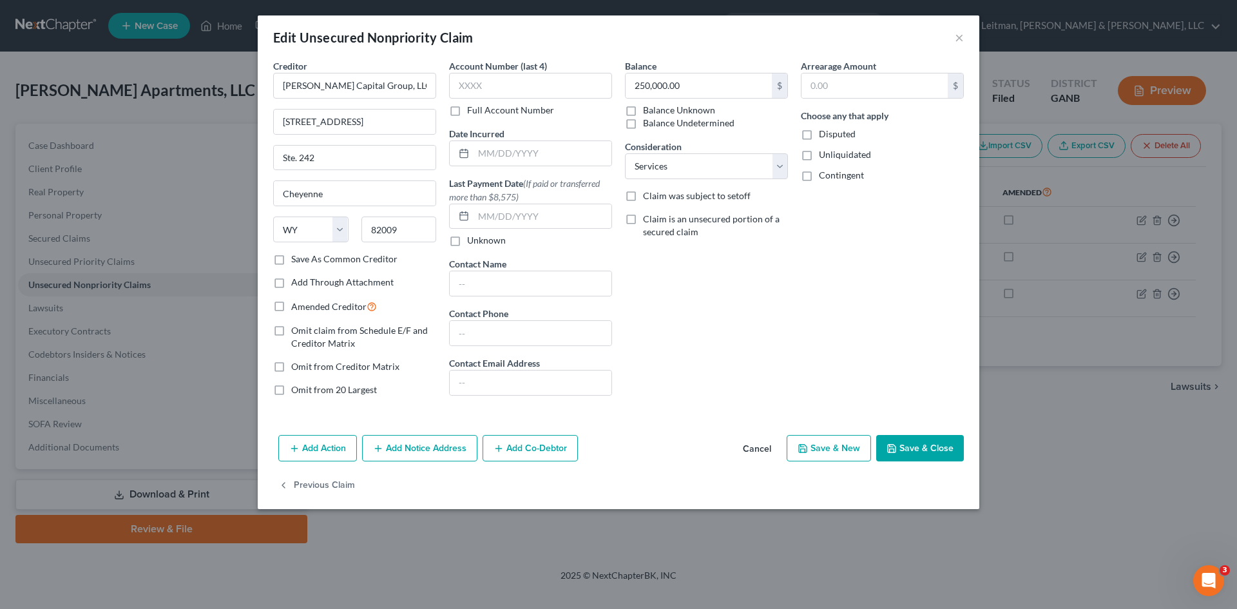
click at [920, 448] on button "Save & Close" at bounding box center [920, 448] width 88 height 27
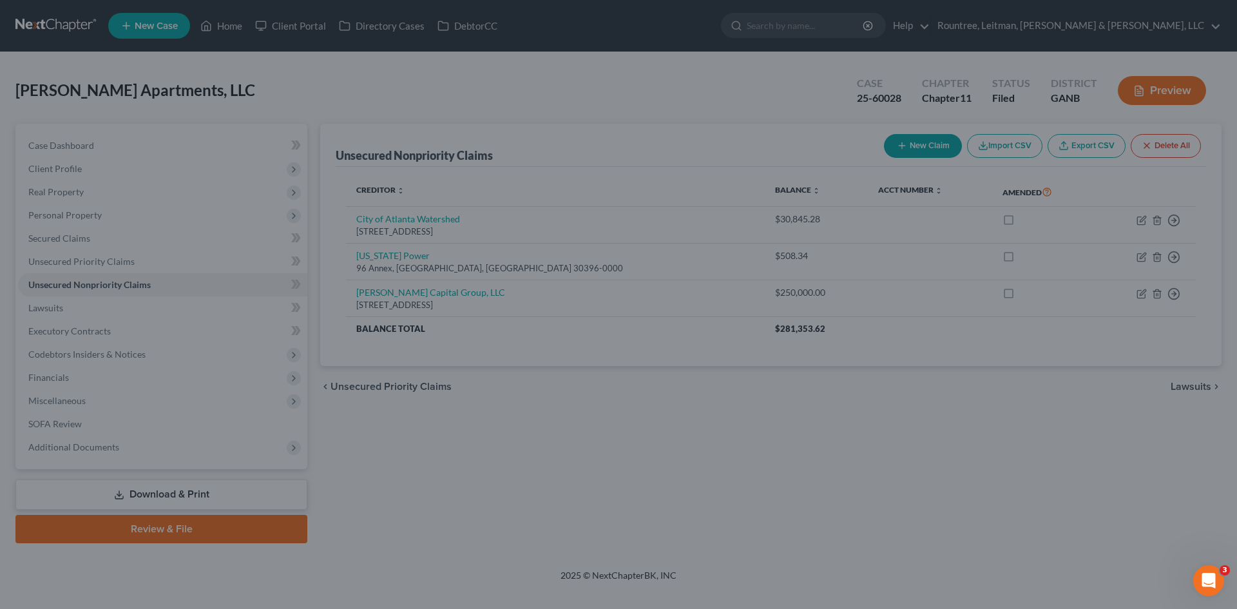
type input "0"
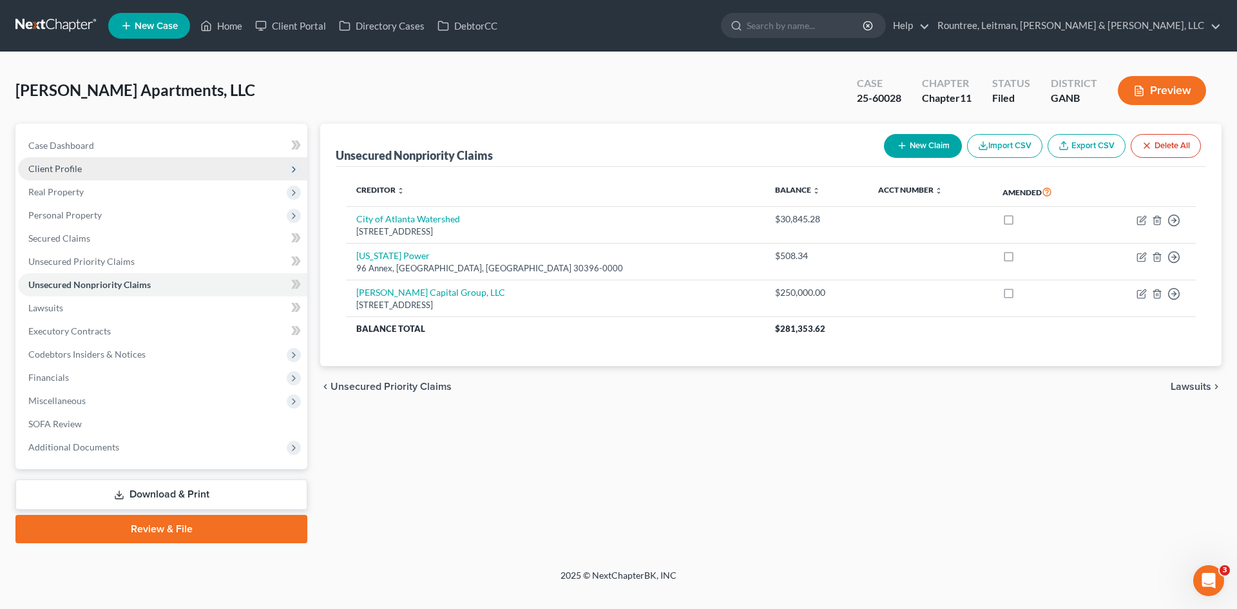
click at [72, 173] on span "Client Profile" at bounding box center [54, 168] width 53 height 11
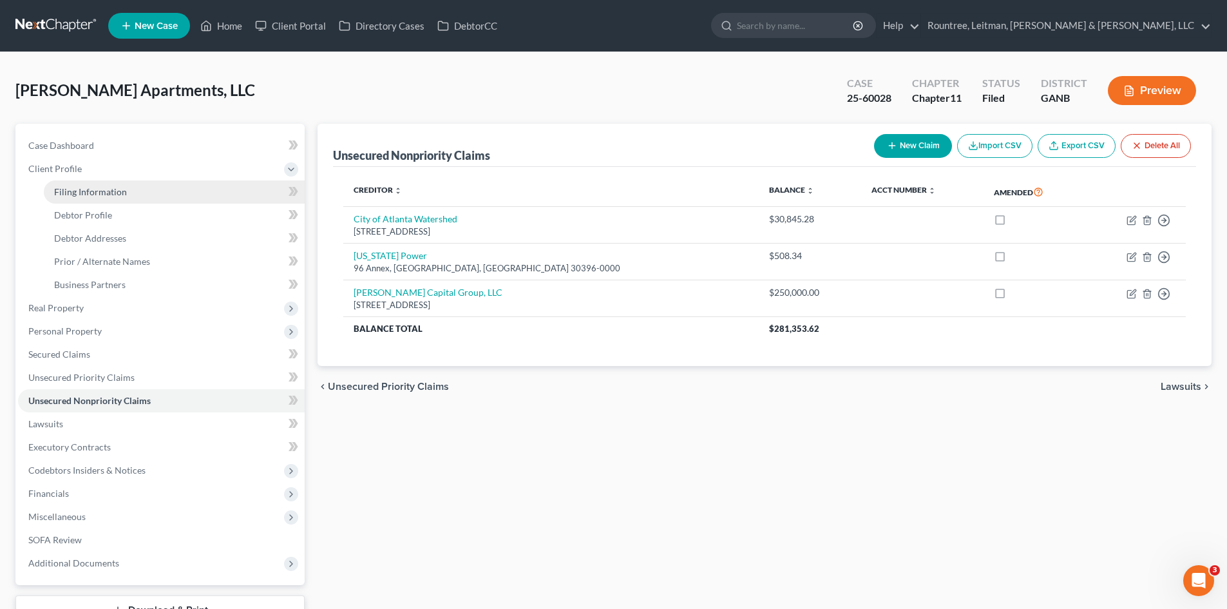
click at [84, 196] on span "Filing Information" at bounding box center [90, 191] width 73 height 11
select select "3"
select select "1"
select select "19"
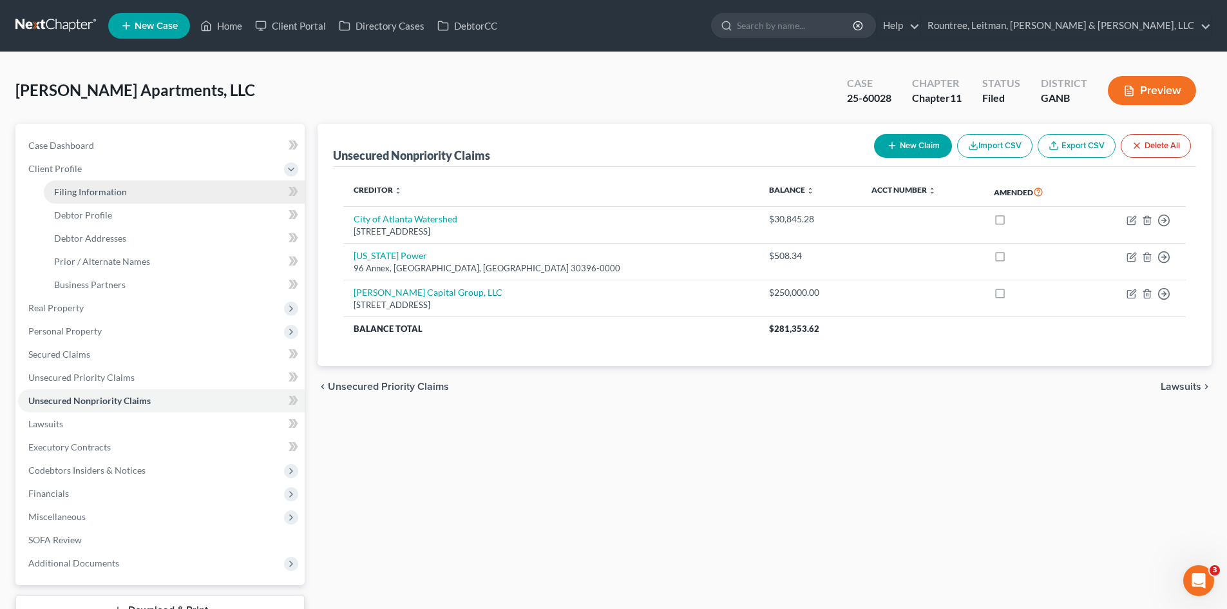
select select "3"
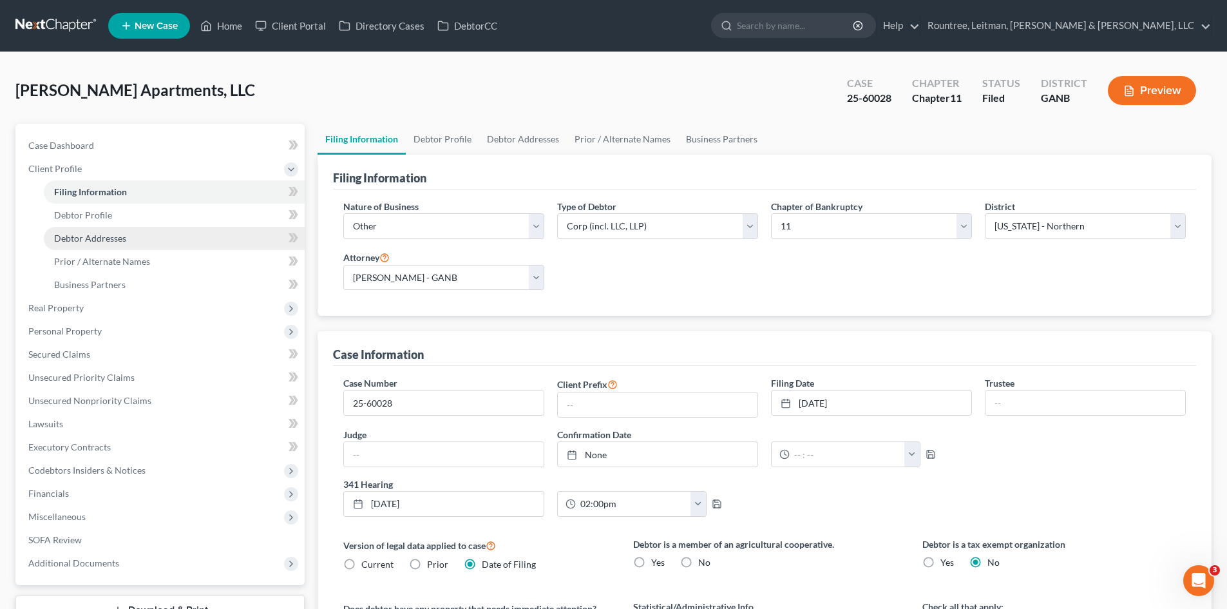
click at [100, 234] on span "Debtor Addresses" at bounding box center [90, 238] width 72 height 11
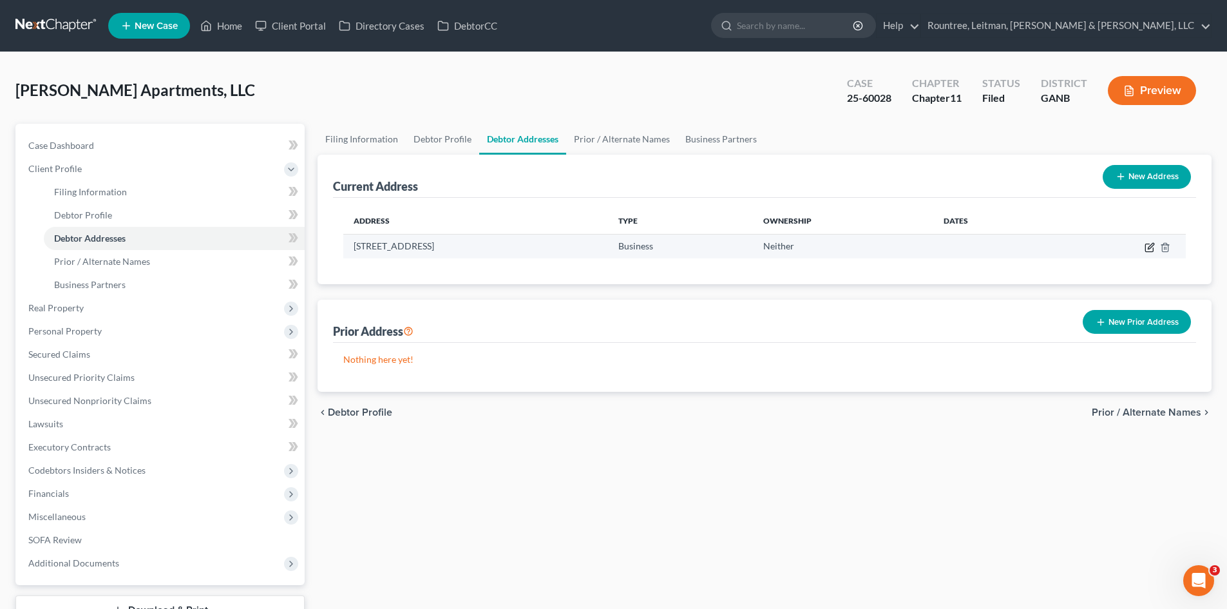
click at [989, 246] on icon "button" at bounding box center [1151, 246] width 6 height 6
select select "10"
select select "59"
select select "0"
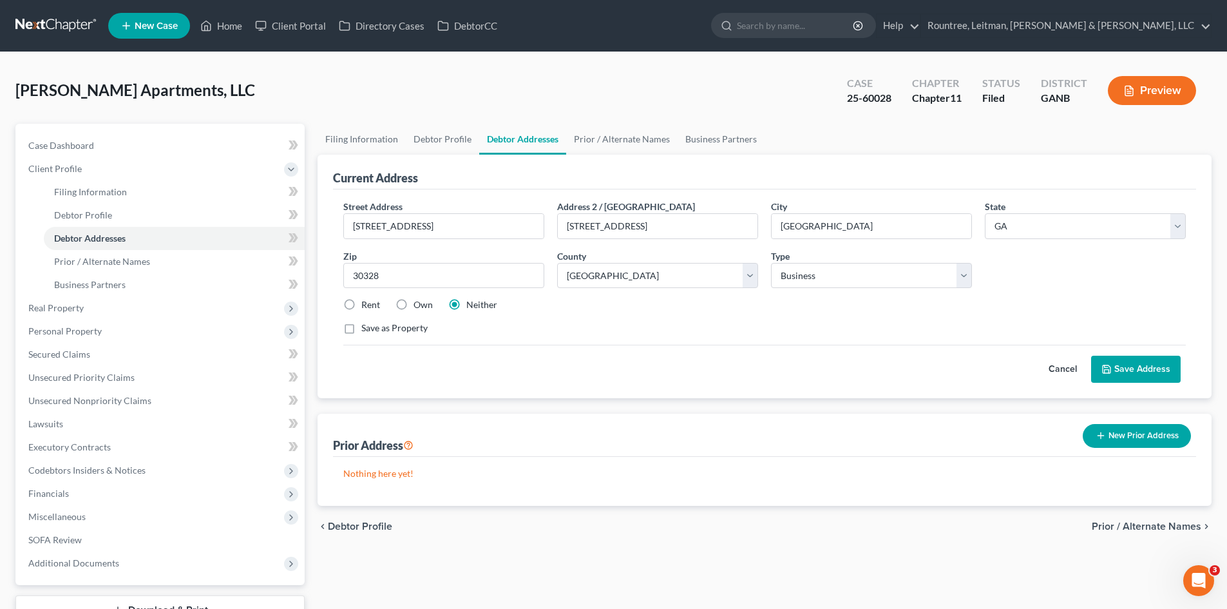
click at [989, 366] on button "Save Address" at bounding box center [1136, 369] width 90 height 27
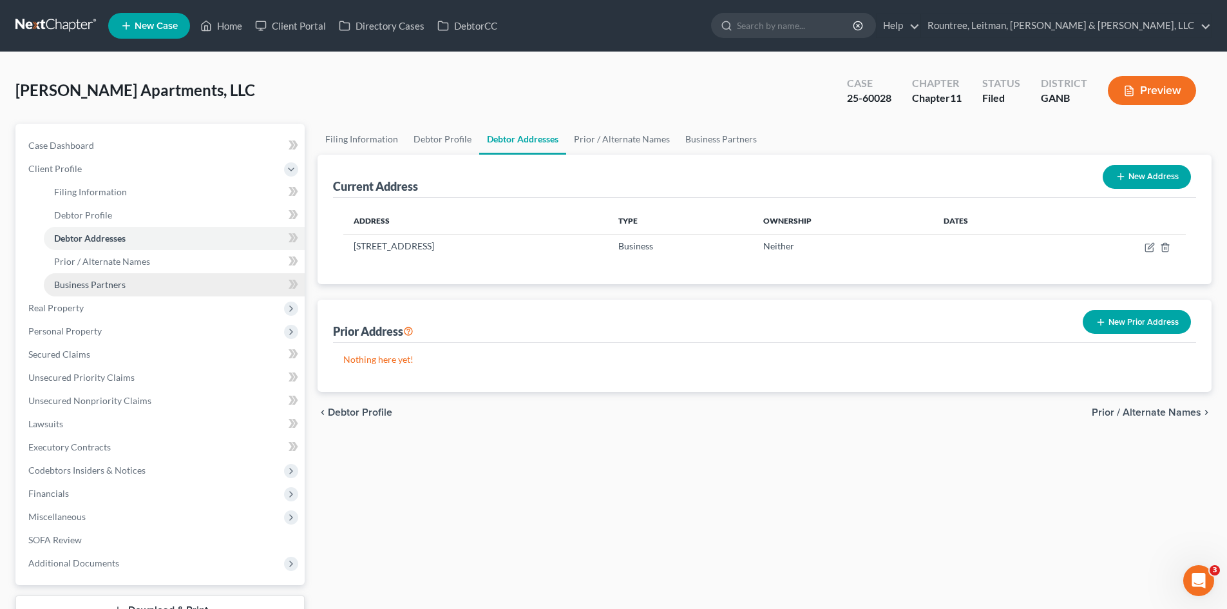
click at [79, 283] on span "Business Partners" at bounding box center [89, 284] width 71 height 11
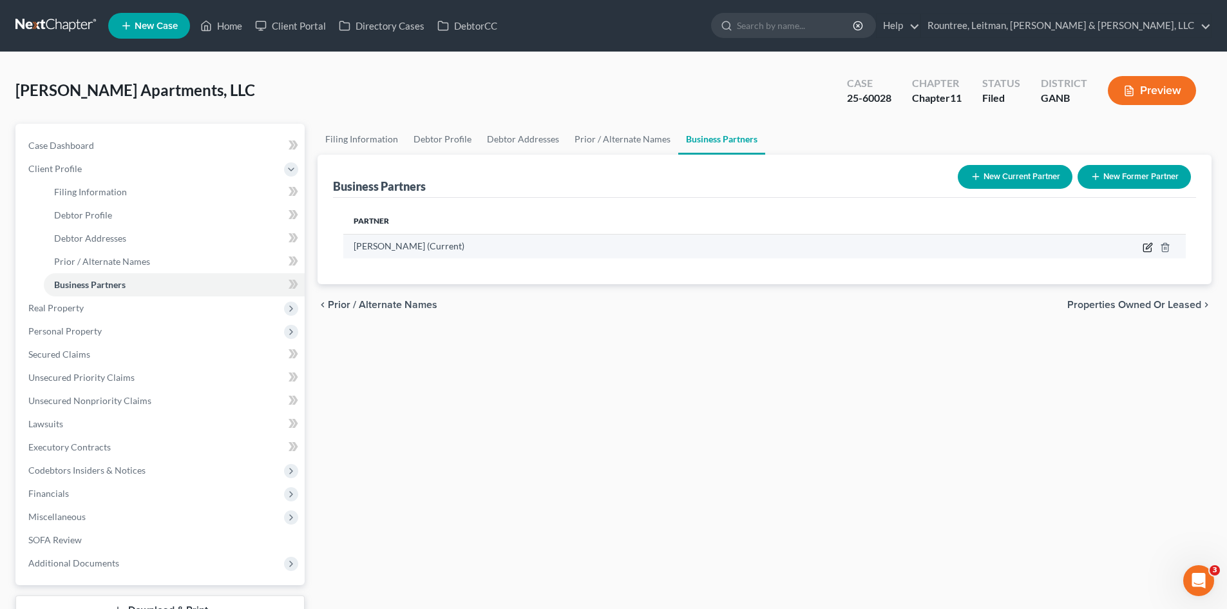
click at [989, 247] on icon "button" at bounding box center [1148, 247] width 10 height 10
select select "10"
select select "3"
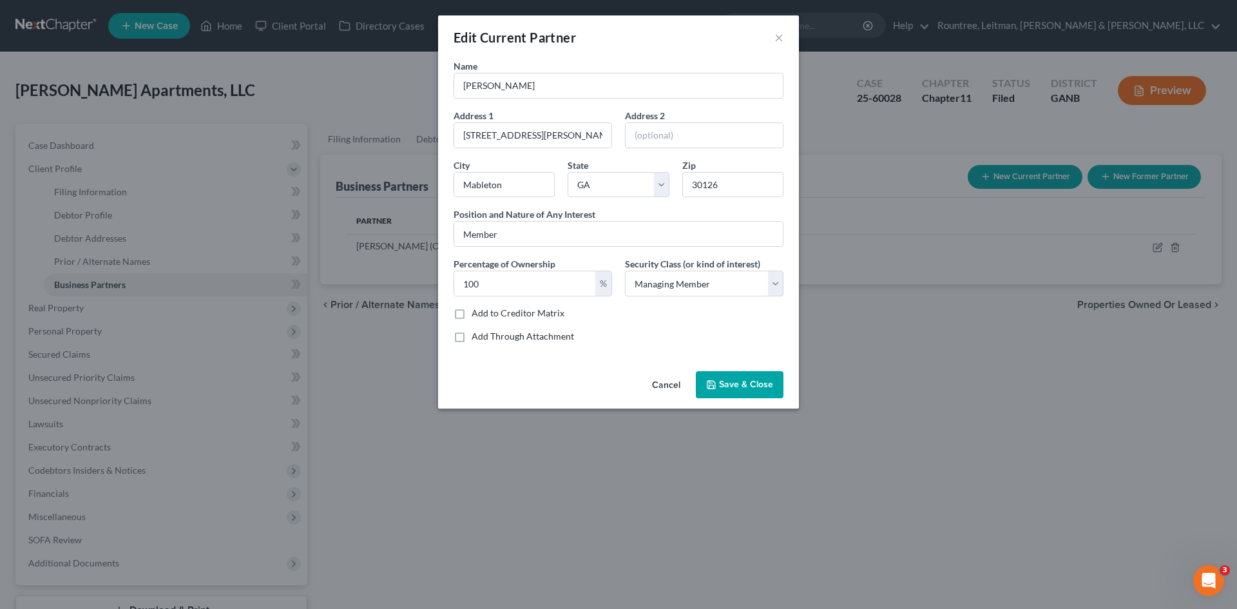
click at [763, 383] on span "Save & Close" at bounding box center [746, 384] width 54 height 11
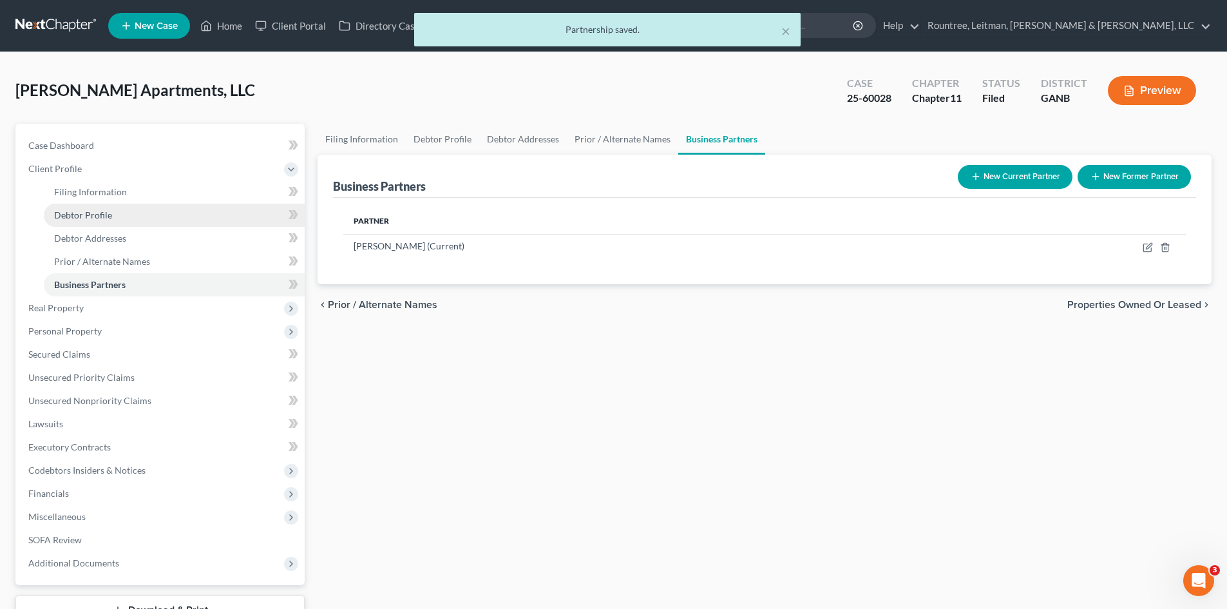
click at [108, 216] on span "Debtor Profile" at bounding box center [83, 214] width 58 height 11
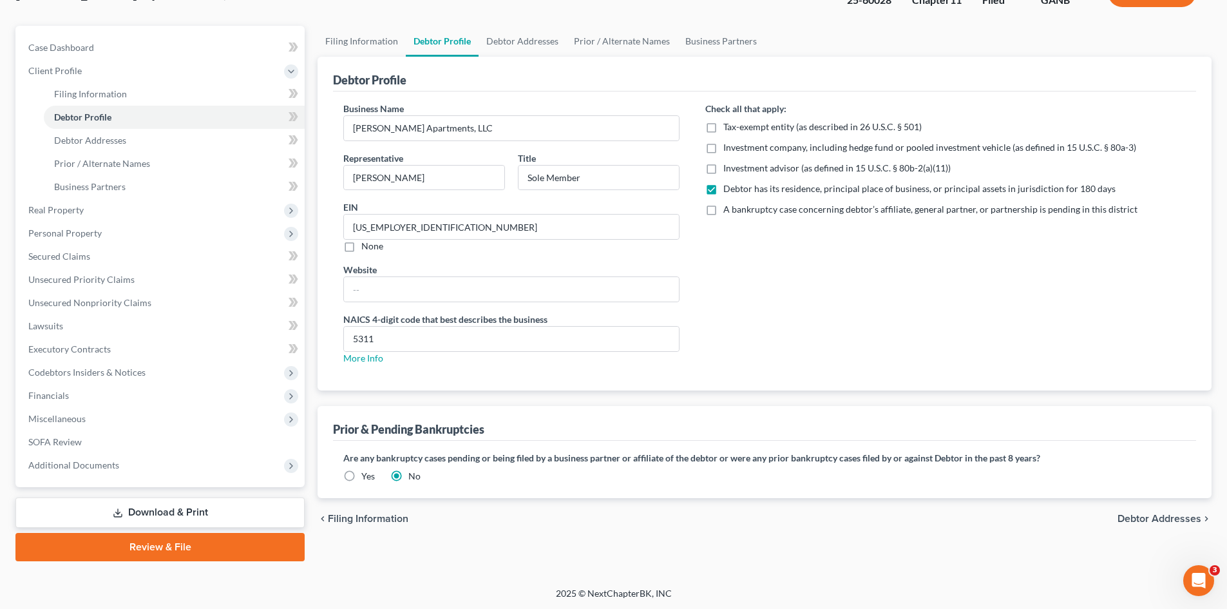
scroll to position [99, 0]
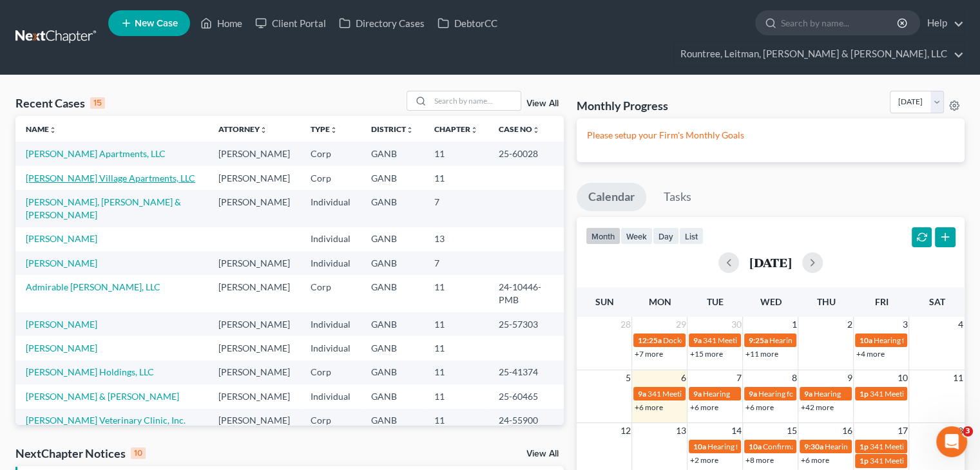
click at [85, 173] on link "[PERSON_NAME] Village Apartments, LLC" at bounding box center [110, 178] width 169 height 11
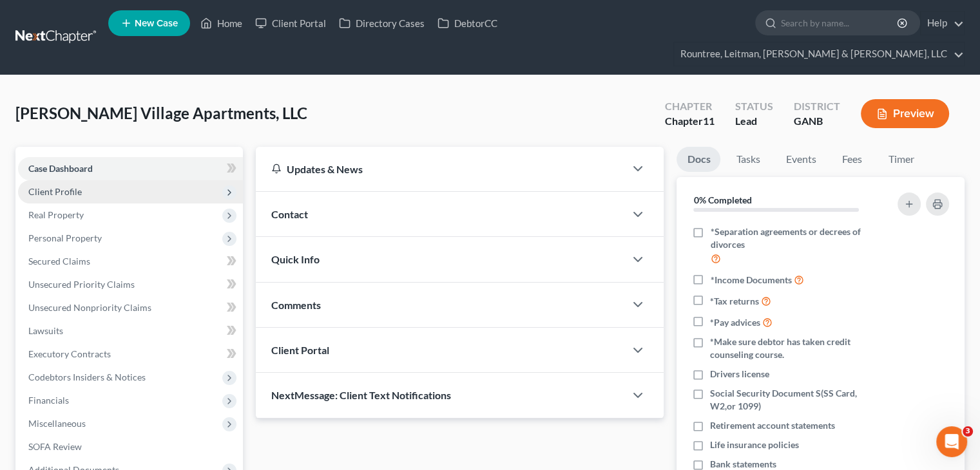
click at [65, 180] on span "Client Profile" at bounding box center [130, 191] width 225 height 23
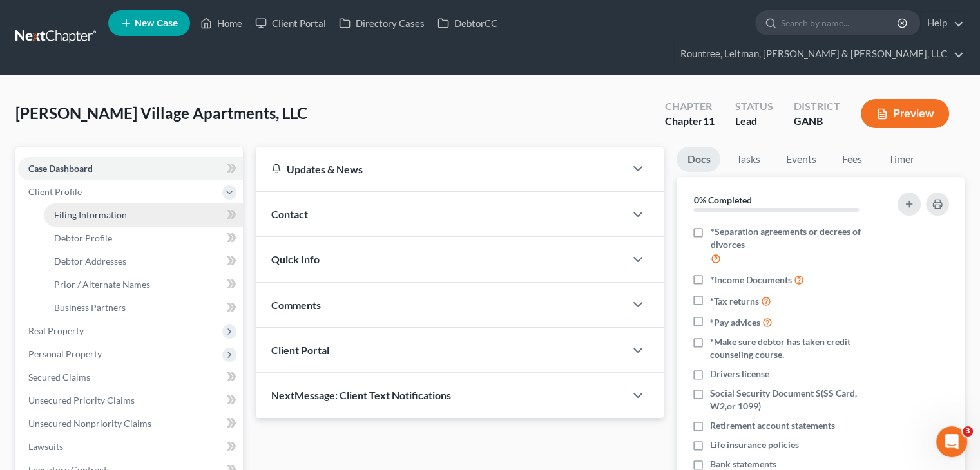
click at [95, 209] on span "Filing Information" at bounding box center [90, 214] width 73 height 11
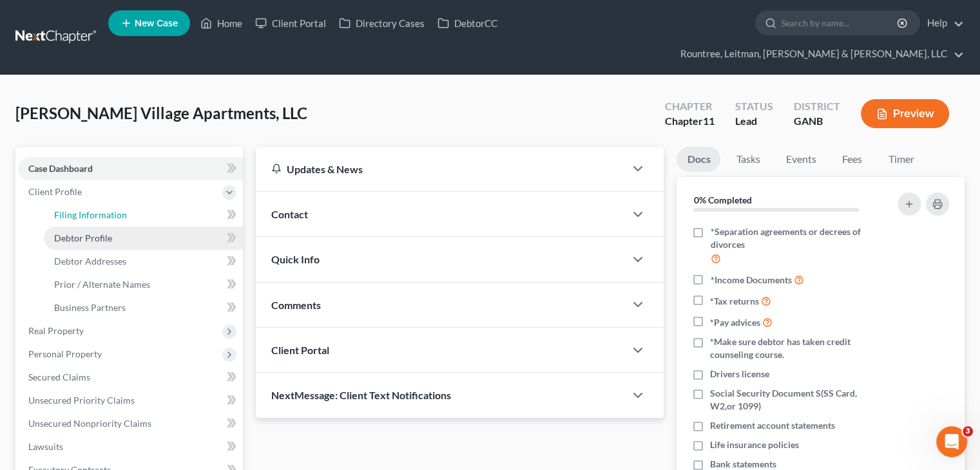
select select "3"
select select "1"
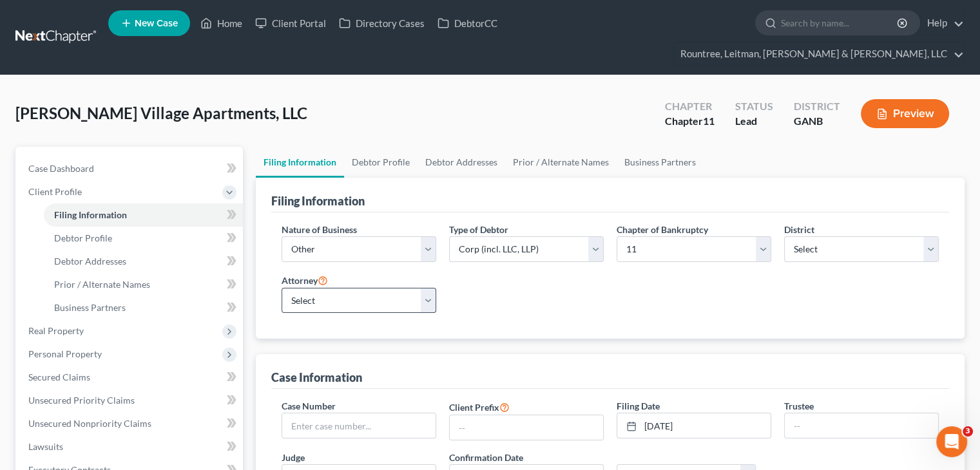
scroll to position [64, 0]
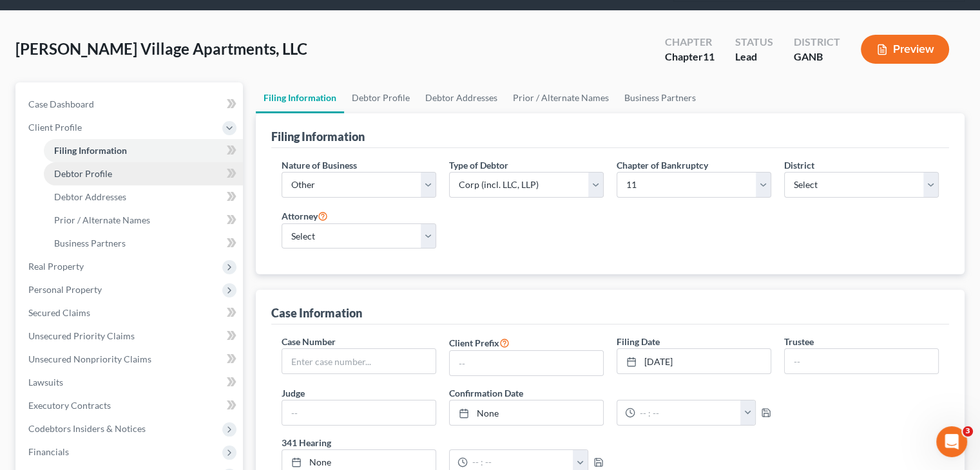
click at [95, 168] on span "Debtor Profile" at bounding box center [83, 173] width 58 height 11
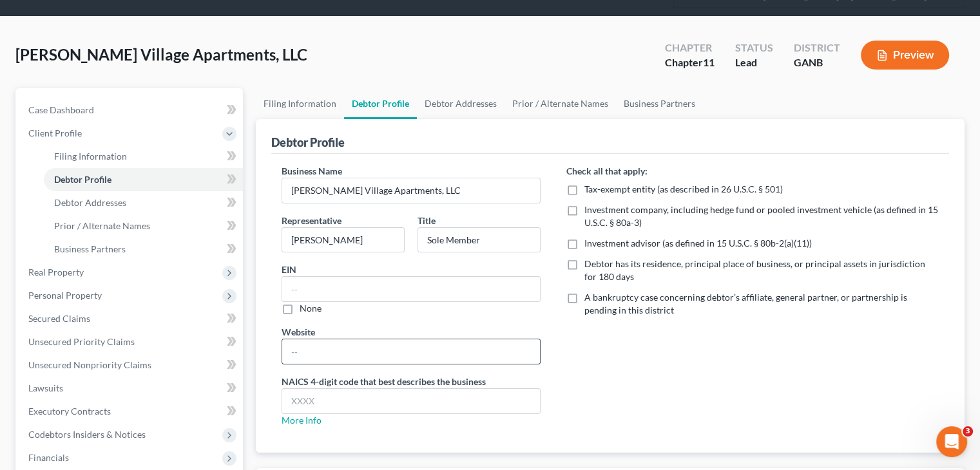
scroll to position [129, 0]
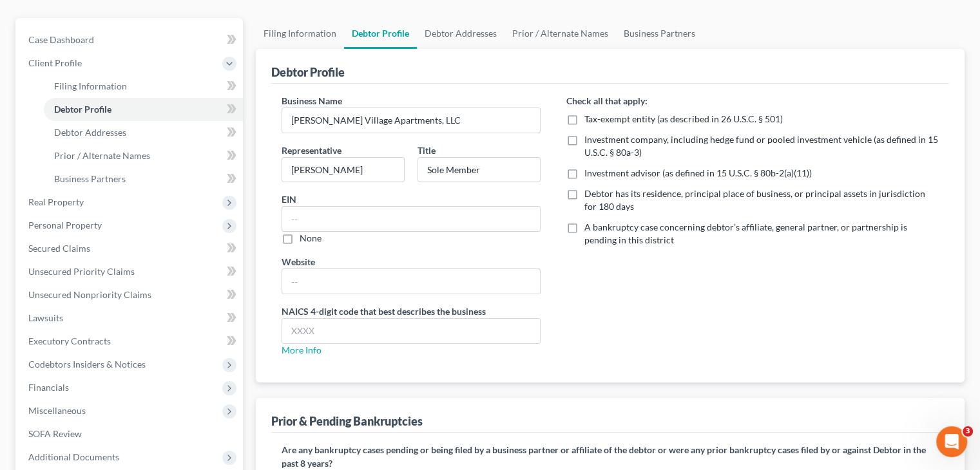
click at [584, 187] on label "Debtor has its residence, principal place of business, or principal assets in j…" at bounding box center [761, 200] width 354 height 26
click at [589, 187] on input "Debtor has its residence, principal place of business, or principal assets in j…" at bounding box center [593, 191] width 8 height 8
checkbox input "true"
click at [381, 319] on input "text" at bounding box center [411, 331] width 258 height 24
type input "5311"
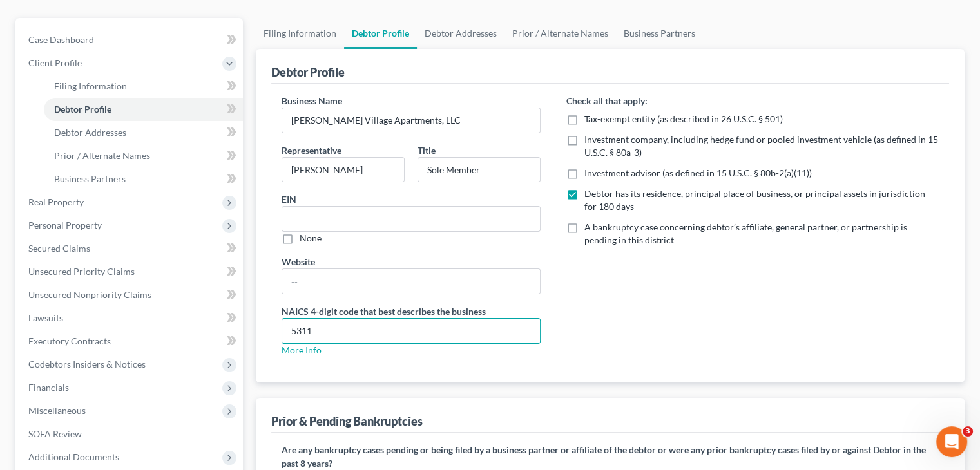
click at [685, 292] on div "Check all that apply: Tax-exempt entity (as described in 26 U.S.C. § 501) Inves…" at bounding box center [752, 230] width 398 height 273
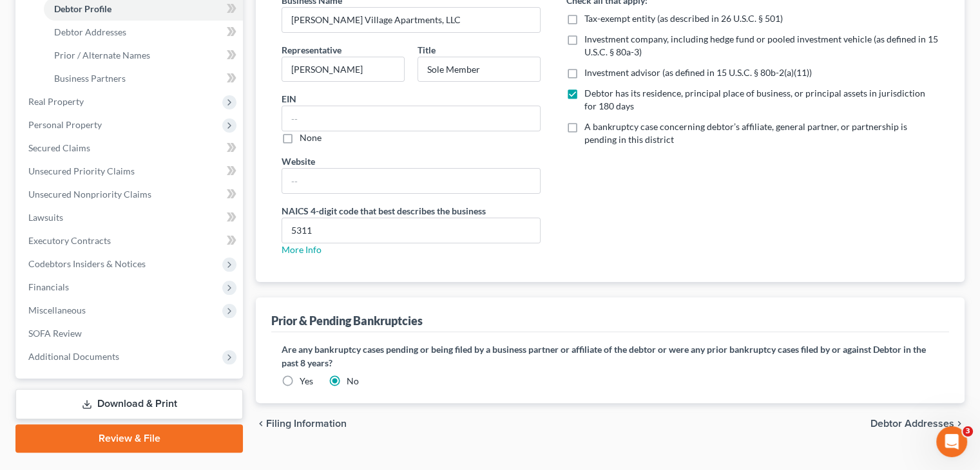
scroll to position [237, 0]
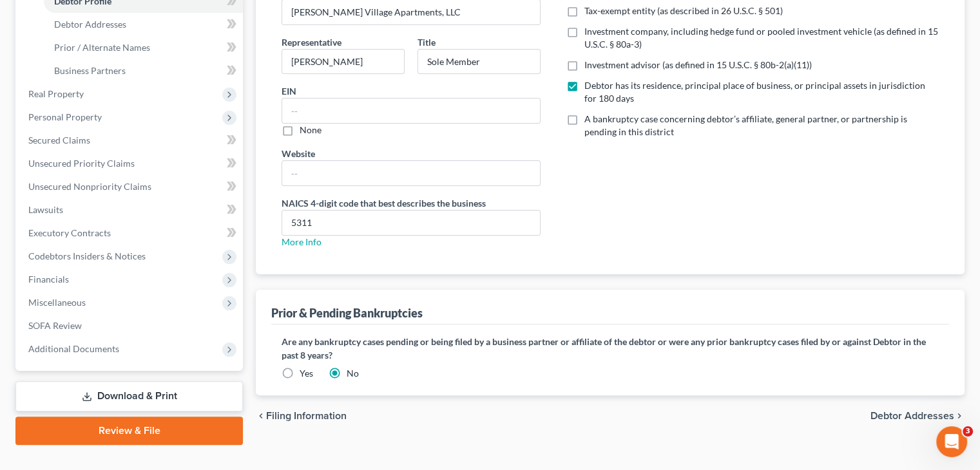
click at [905, 411] on span "Debtor Addresses" at bounding box center [912, 416] width 84 height 10
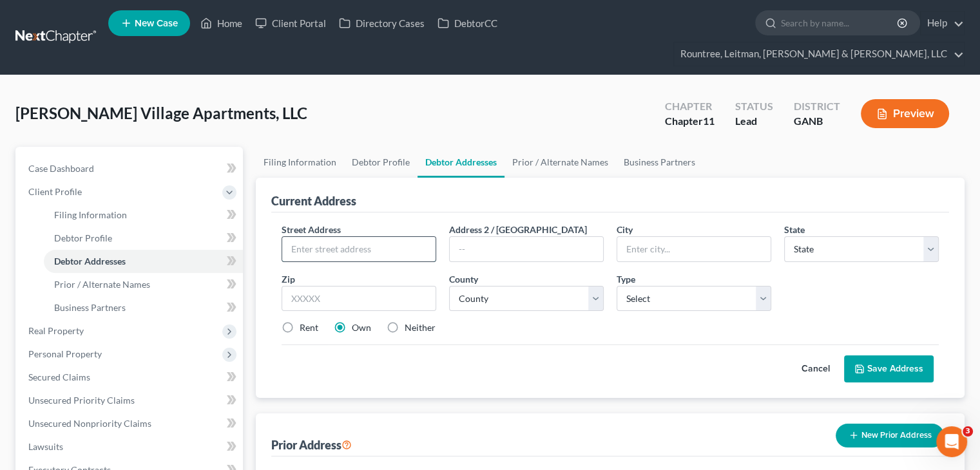
click at [352, 237] on input "text" at bounding box center [358, 249] width 153 height 24
type input "[STREET_ADDRESS][PERSON_NAME]"
type input "Mableton"
select select "10"
type input "30126"
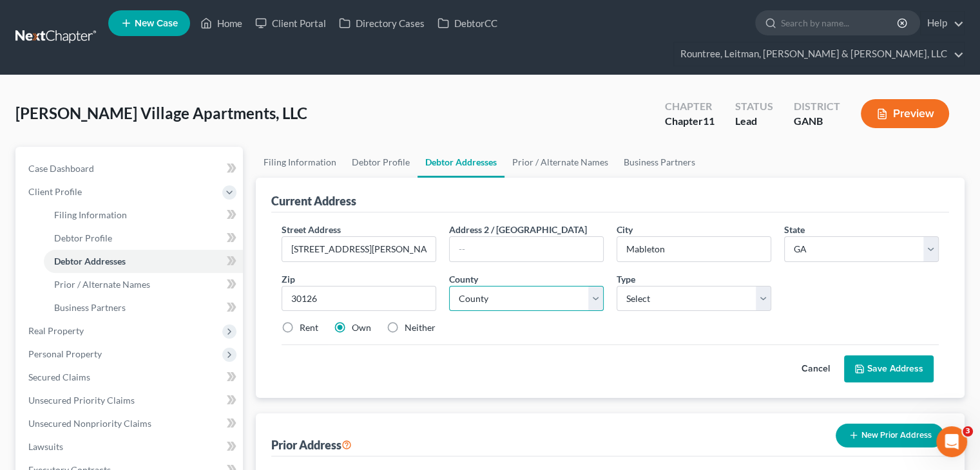
click at [531, 286] on select "County [GEOGRAPHIC_DATA] [GEOGRAPHIC_DATA] [GEOGRAPHIC_DATA] [GEOGRAPHIC_DATA] …" at bounding box center [526, 299] width 155 height 26
select select "32"
click at [449, 286] on select "County [GEOGRAPHIC_DATA] [GEOGRAPHIC_DATA] [GEOGRAPHIC_DATA] [GEOGRAPHIC_DATA] …" at bounding box center [526, 299] width 155 height 26
click at [643, 286] on select "Select Business Mailing Location of Assets" at bounding box center [693, 299] width 155 height 26
select select "0"
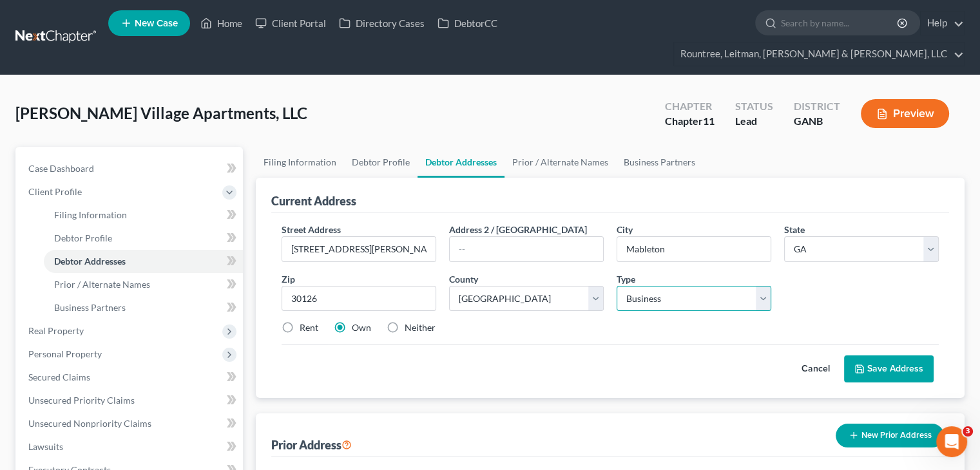
click at [616, 286] on select "Select Business Mailing Location of Assets" at bounding box center [693, 299] width 155 height 26
click at [888, 356] on button "Save Address" at bounding box center [889, 369] width 90 height 27
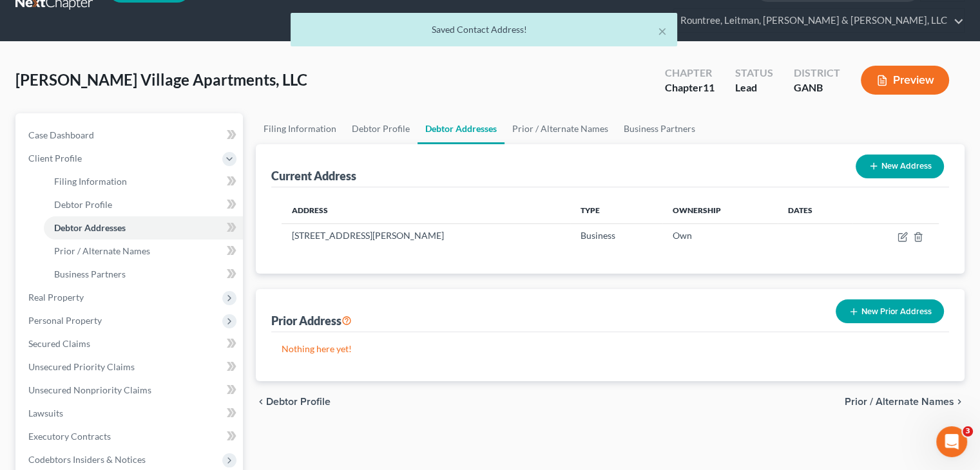
scroll to position [64, 0]
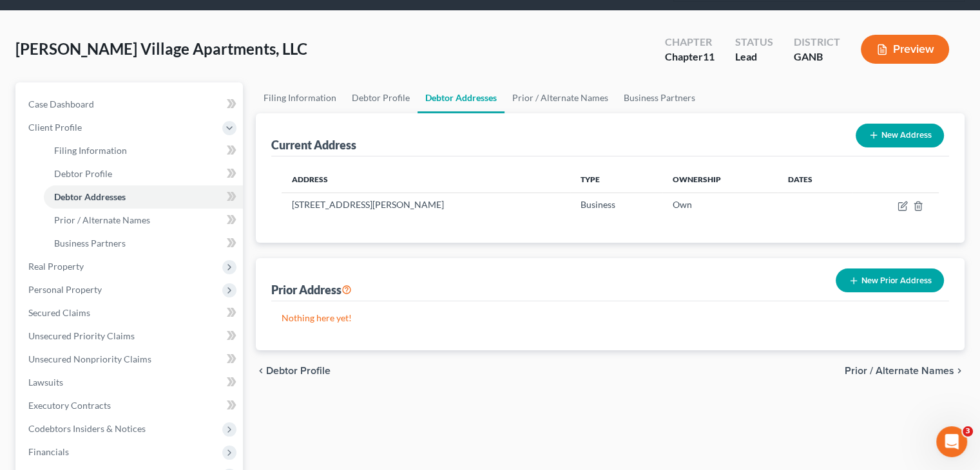
click at [917, 366] on span "Prior / Alternate Names" at bounding box center [898, 371] width 109 height 10
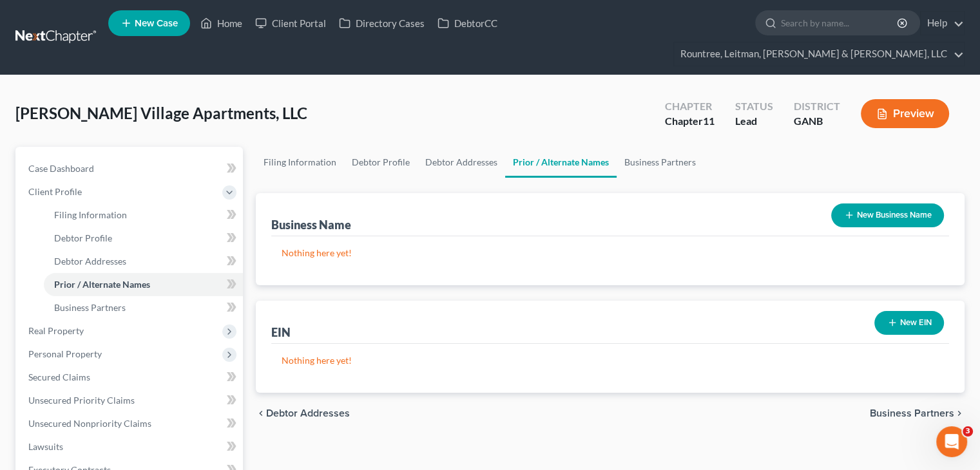
click at [904, 408] on span "Business Partners" at bounding box center [912, 413] width 84 height 10
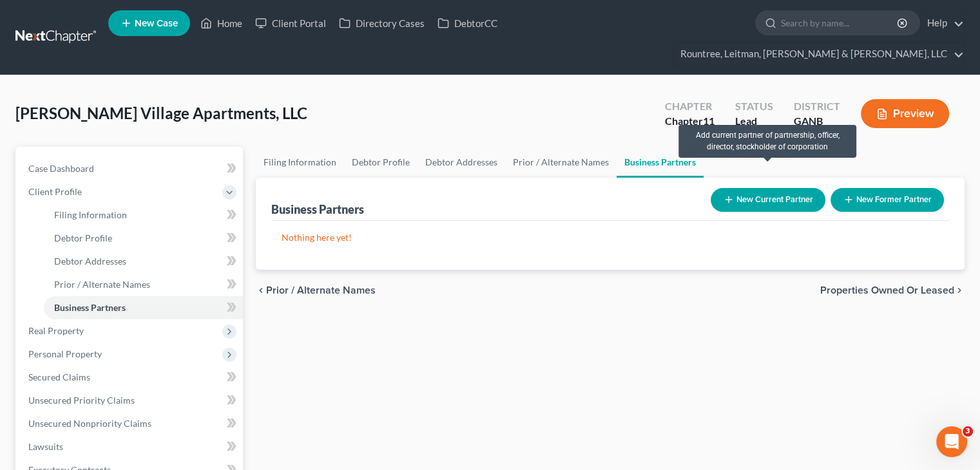
click at [763, 188] on button "New Current Partner" at bounding box center [767, 200] width 115 height 24
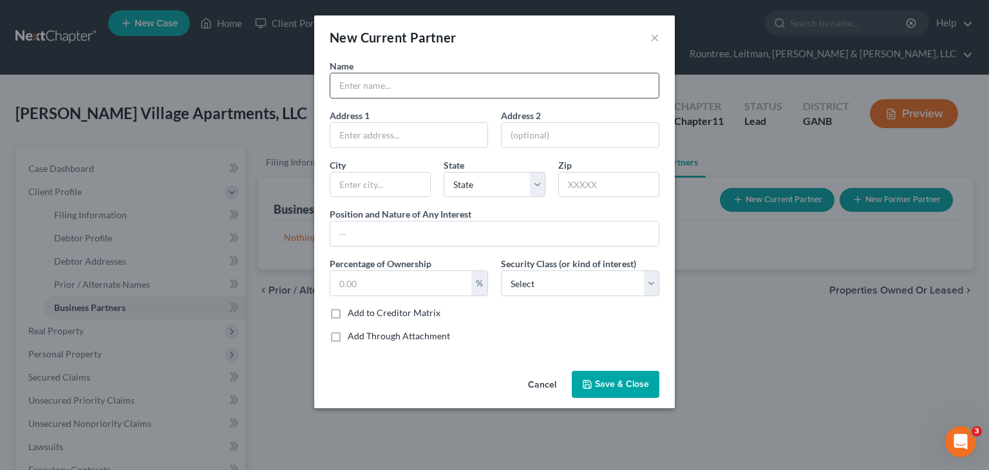
click at [401, 92] on input "text" at bounding box center [494, 85] width 328 height 24
type input "[PERSON_NAME]"
click at [403, 137] on input "text" at bounding box center [408, 135] width 157 height 24
type input "[STREET_ADDRESS][PERSON_NAME]"
click at [604, 189] on input "text" at bounding box center [608, 185] width 101 height 26
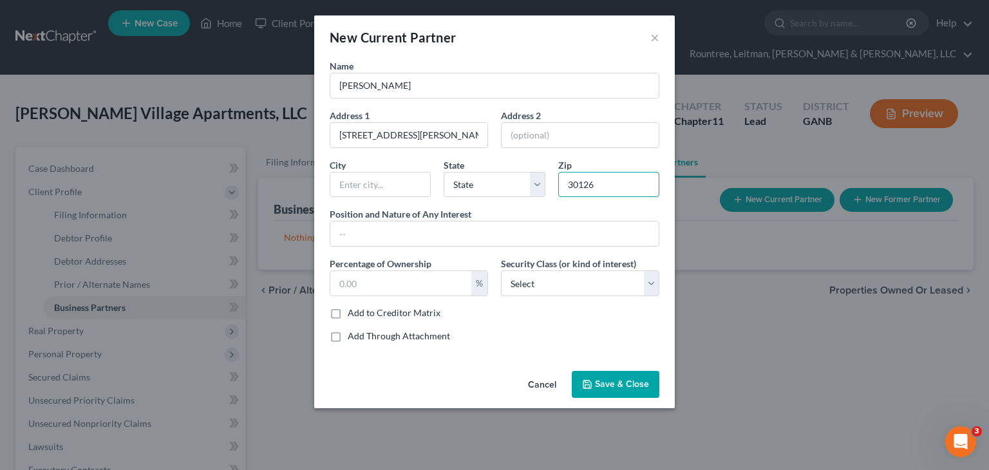
type input "30126"
type input "Mableton"
select select "10"
type input "Member"
type input "100"
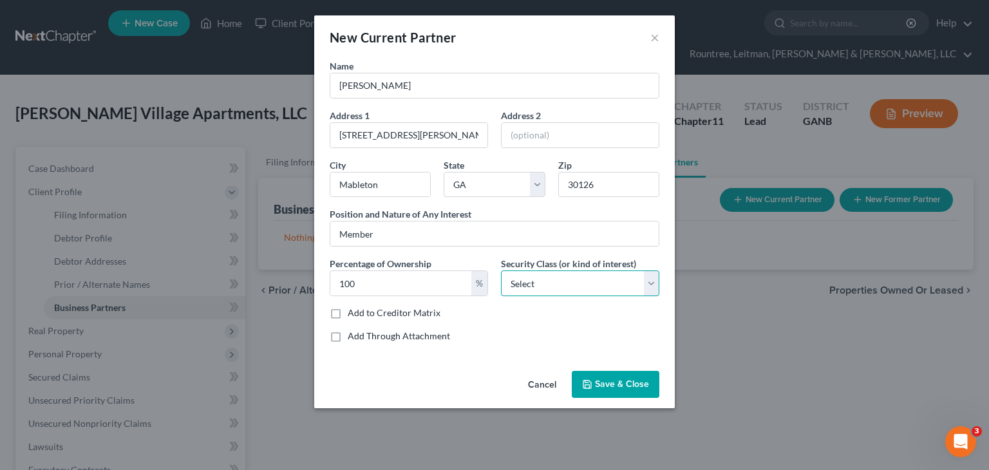
click at [571, 279] on select "Select Select Common Stockholder General Partner Limited Partner Managing Membe…" at bounding box center [580, 284] width 158 height 26
select select "3"
click at [501, 271] on select "Select Select Common Stockholder General Partner Limited Partner Managing Membe…" at bounding box center [580, 284] width 158 height 26
click at [613, 387] on span "Save & Close" at bounding box center [622, 384] width 54 height 11
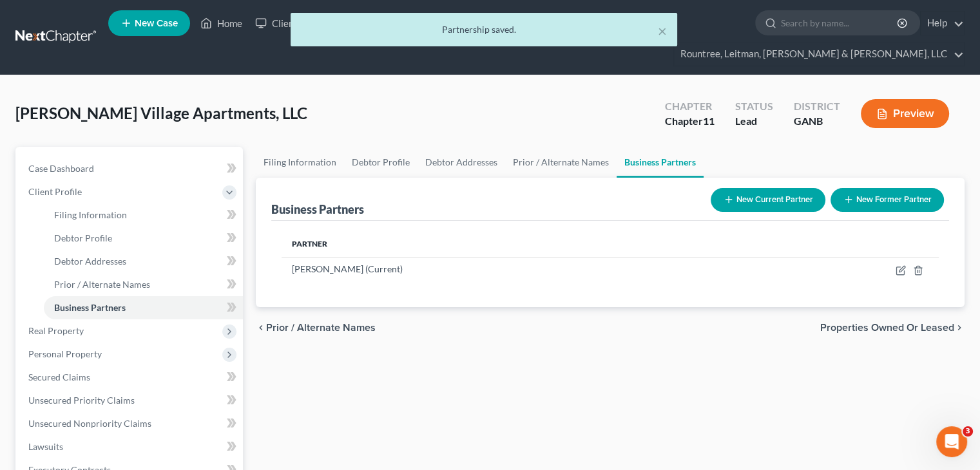
click at [850, 323] on span "Properties Owned or Leased" at bounding box center [887, 328] width 134 height 10
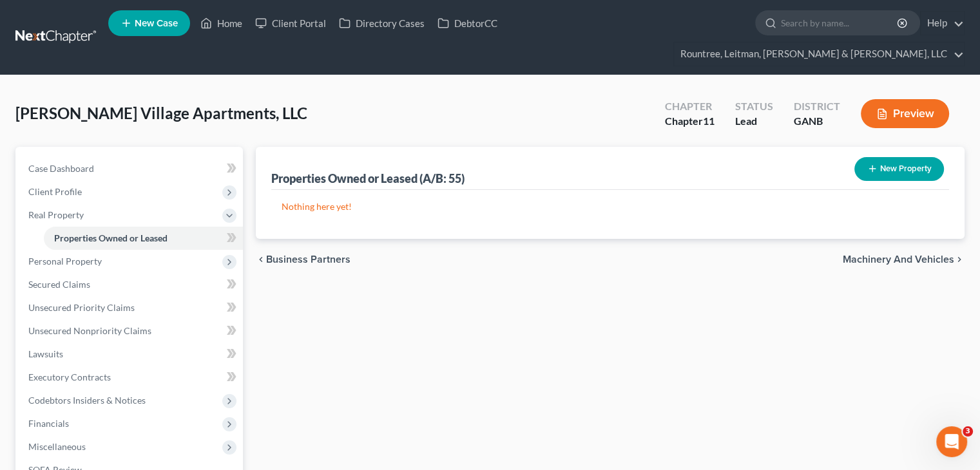
click at [900, 157] on button "New Property" at bounding box center [899, 169] width 90 height 24
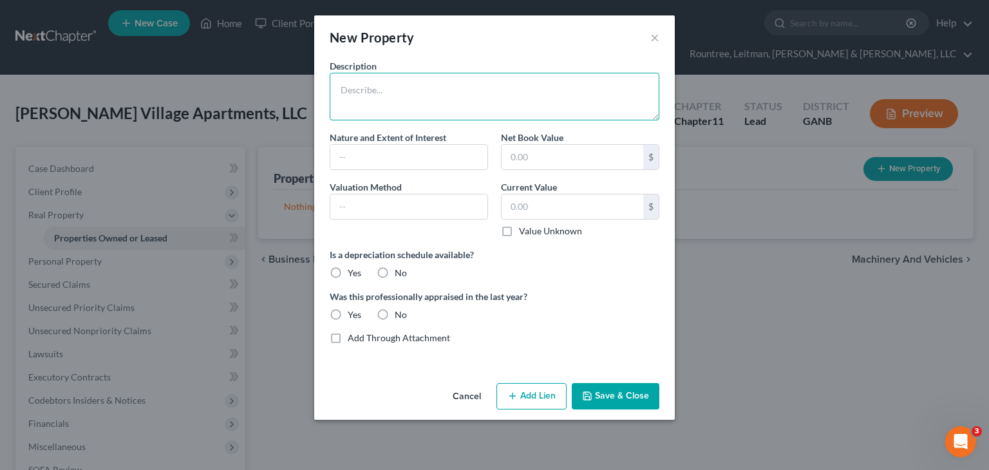
click at [381, 92] on textarea at bounding box center [495, 97] width 330 height 48
type textarea "12 Units at [STREET_ADDRESS][PERSON_NAME]"
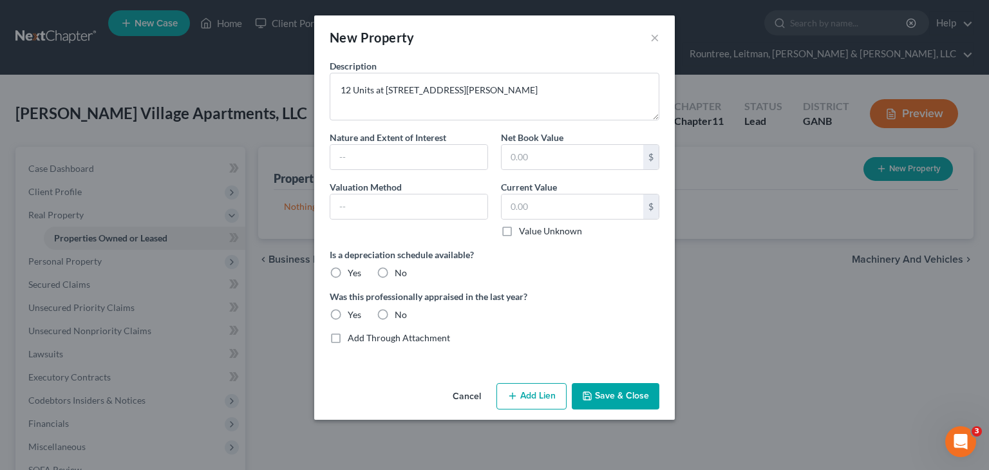
click at [395, 273] on label "No" at bounding box center [401, 273] width 12 height 13
click at [400, 273] on input "No" at bounding box center [404, 271] width 8 height 8
radio input "true"
click at [615, 392] on button "Save & Close" at bounding box center [616, 396] width 88 height 27
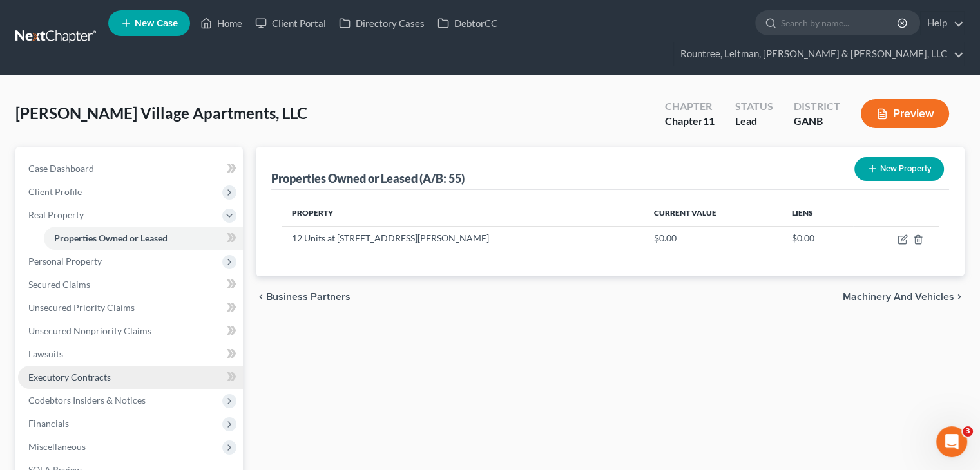
click at [90, 372] on span "Executory Contracts" at bounding box center [69, 377] width 82 height 11
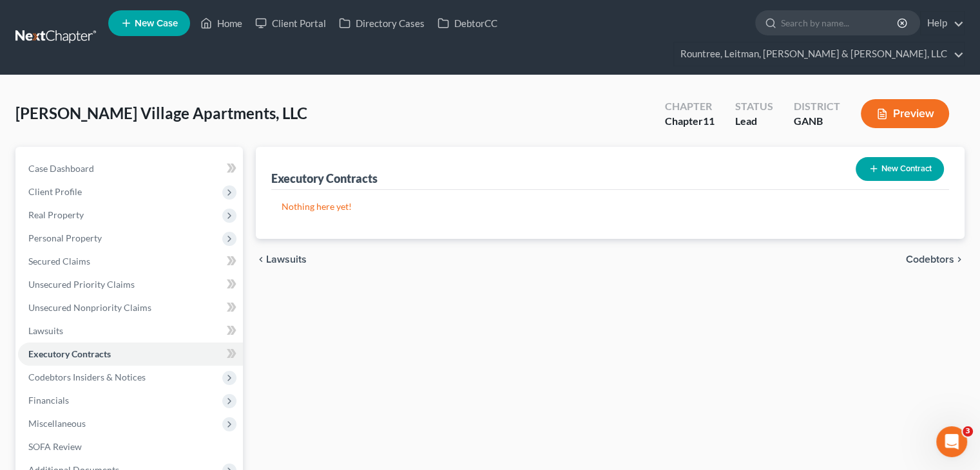
click at [915, 157] on button "New Contract" at bounding box center [899, 169] width 88 height 24
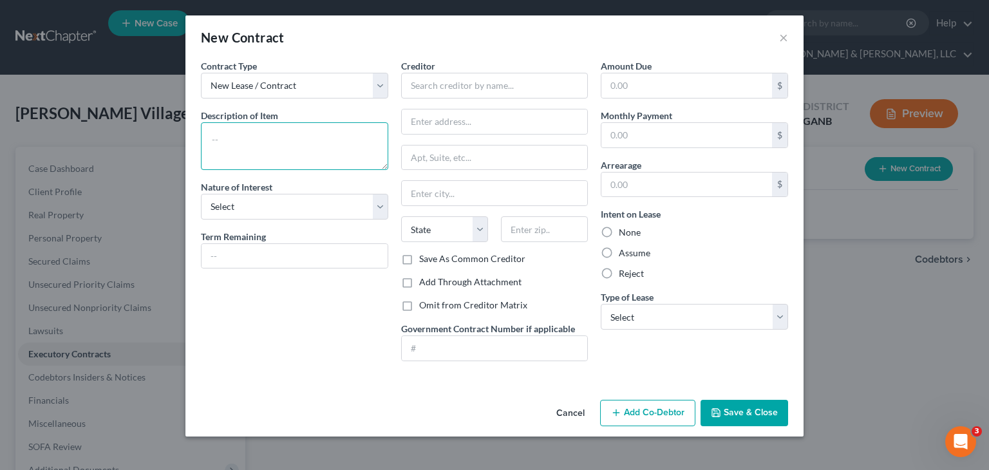
click at [295, 153] on textarea at bounding box center [294, 146] width 187 height 48
type textarea "Leasing/Management Agreement with OC Management LLC"
drag, startPoint x: 245, startPoint y: 262, endPoint x: 210, endPoint y: 256, distance: 35.9
click at [245, 262] on input "text" at bounding box center [295, 256] width 186 height 24
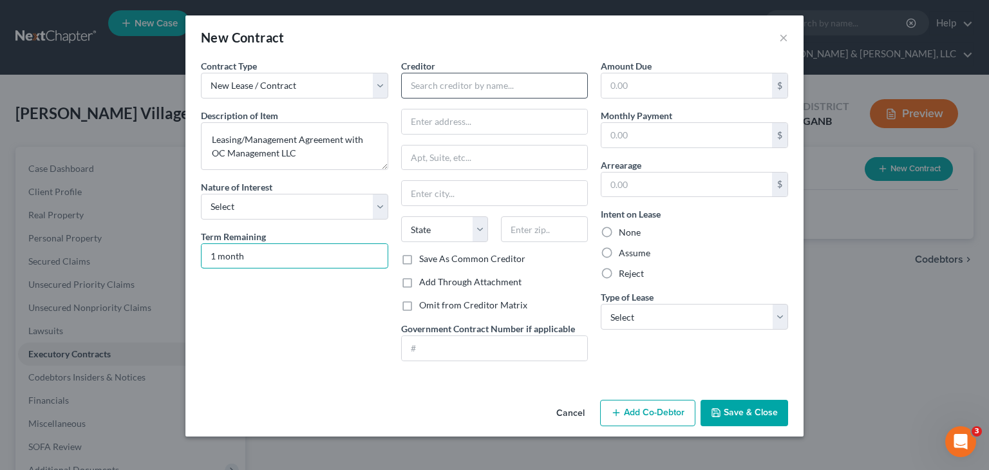
type input "1 month"
click at [487, 85] on input "text" at bounding box center [494, 86] width 187 height 26
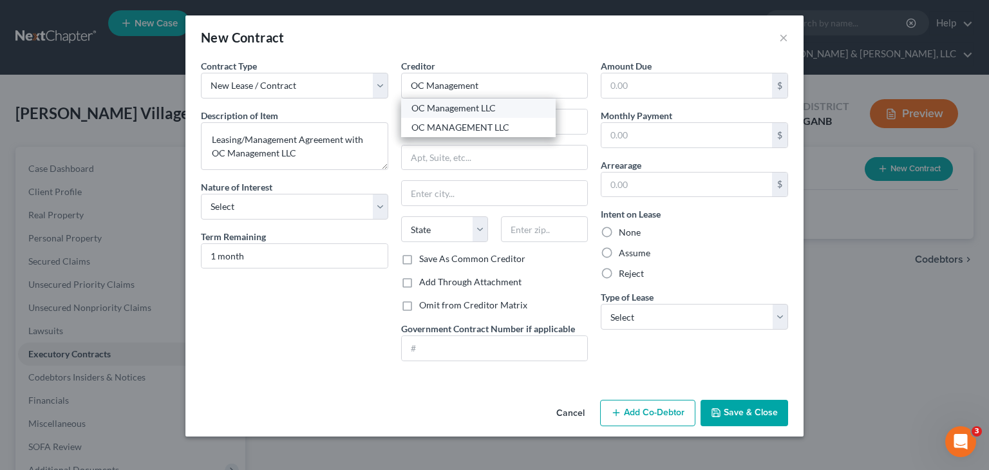
click at [483, 106] on div "OC Management LLC" at bounding box center [479, 108] width 134 height 13
type input "OC Management LLC"
type input "[STREET_ADDRESS]"
type input "[GEOGRAPHIC_DATA]"
select select "10"
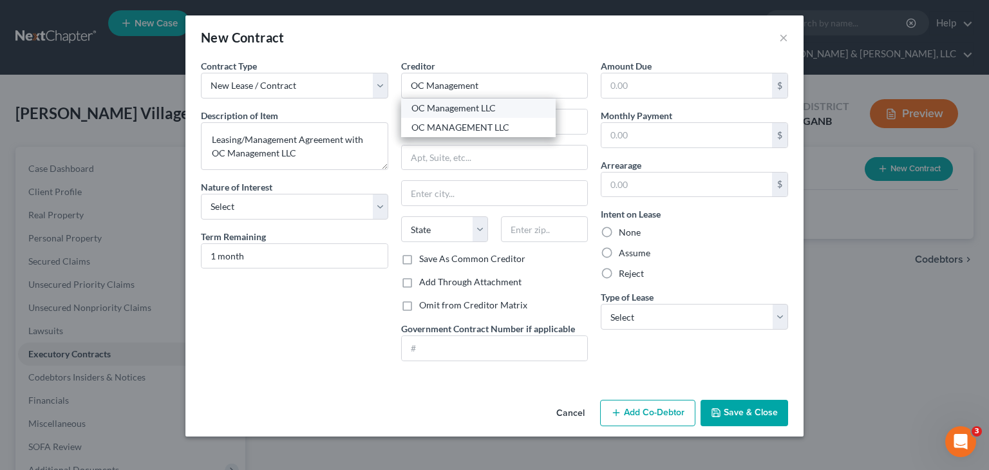
type input "30328"
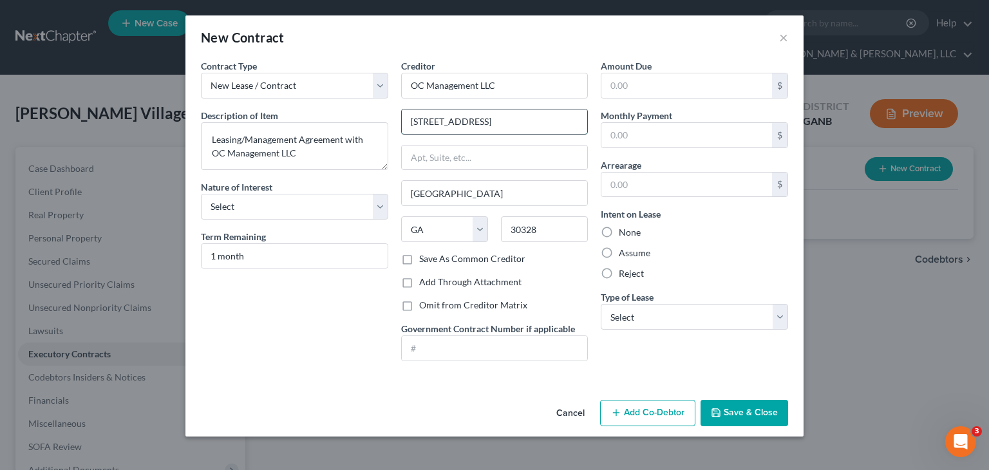
click at [482, 119] on input "[STREET_ADDRESS]" at bounding box center [495, 121] width 186 height 24
type input "[STREET_ADDRESS]"
click at [672, 310] on select "Select Real Estate Car Other" at bounding box center [694, 317] width 187 height 26
select select "2"
click at [601, 304] on select "Select Real Estate Car Other" at bounding box center [694, 317] width 187 height 26
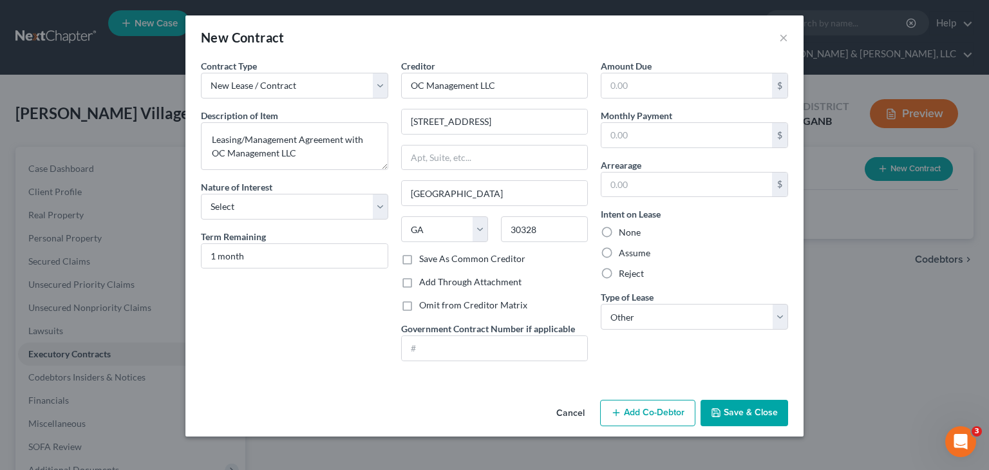
click at [755, 410] on button "Save & Close" at bounding box center [745, 413] width 88 height 27
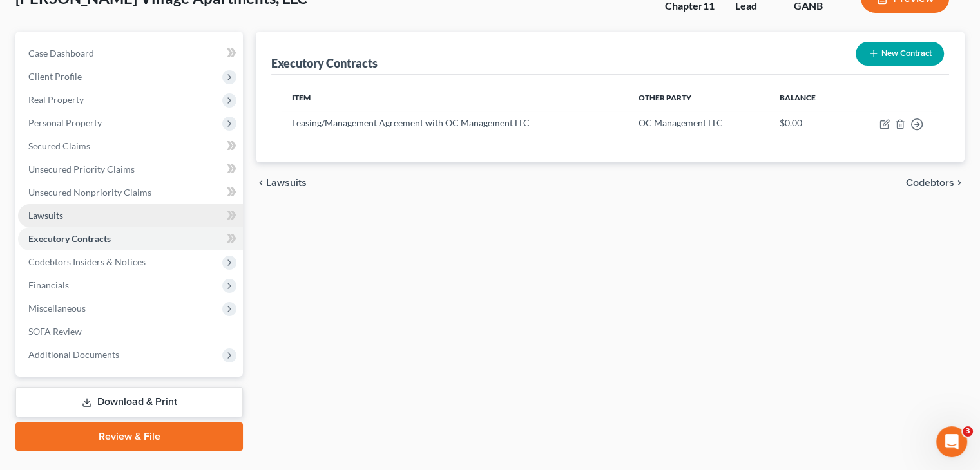
scroll to position [121, 0]
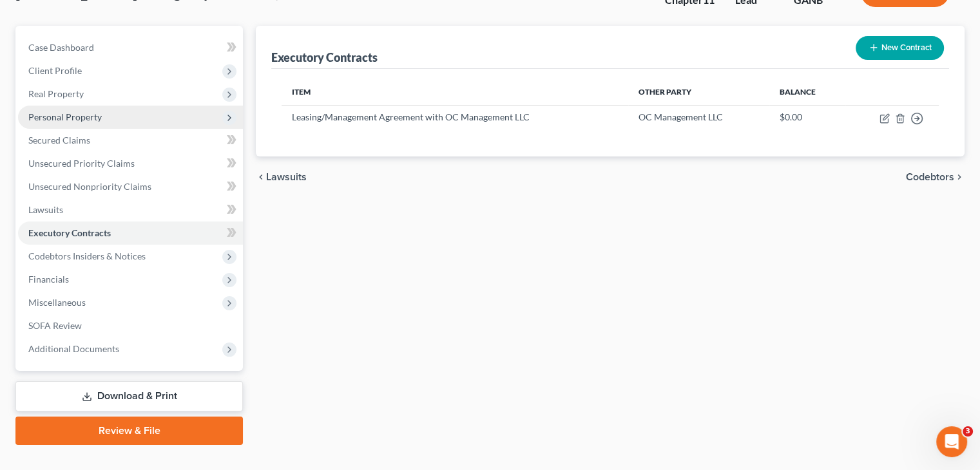
click at [71, 111] on span "Personal Property" at bounding box center [64, 116] width 73 height 11
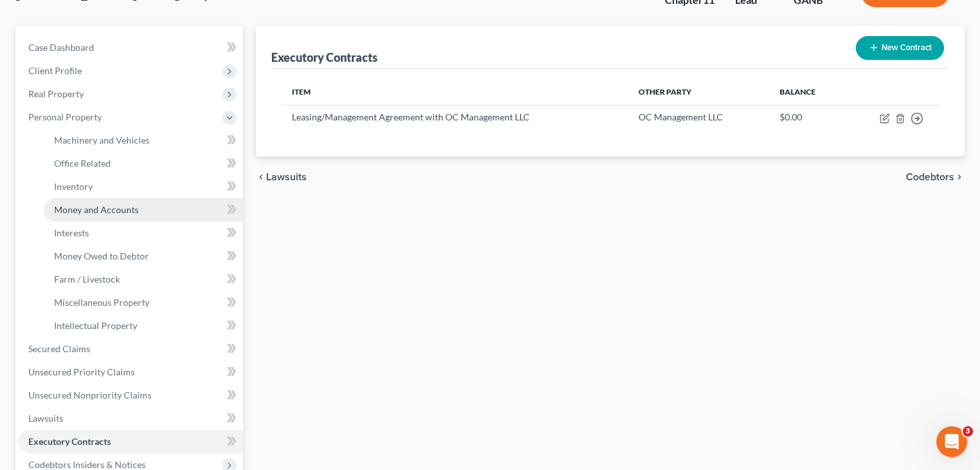
click at [86, 204] on span "Money and Accounts" at bounding box center [96, 209] width 84 height 11
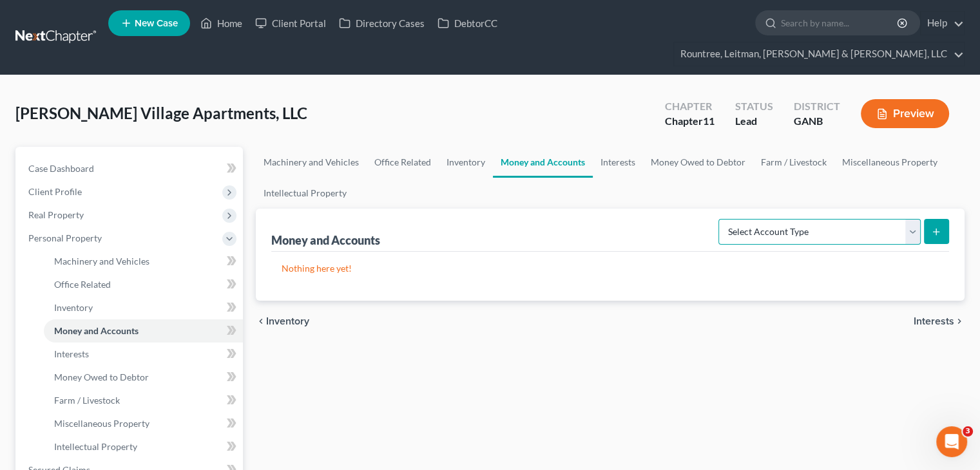
click at [913, 219] on select "Select Account Type Brokerage (A/B: 3, SOFA: 18) Cash on Hand (A/B: 2) Certific…" at bounding box center [819, 232] width 202 height 26
select select "checking"
click at [720, 219] on select "Select Account Type Brokerage (A/B: 3, SOFA: 18) Cash on Hand (A/B: 2) Certific…" at bounding box center [819, 232] width 202 height 26
click at [935, 227] on icon "submit" at bounding box center [936, 232] width 10 height 10
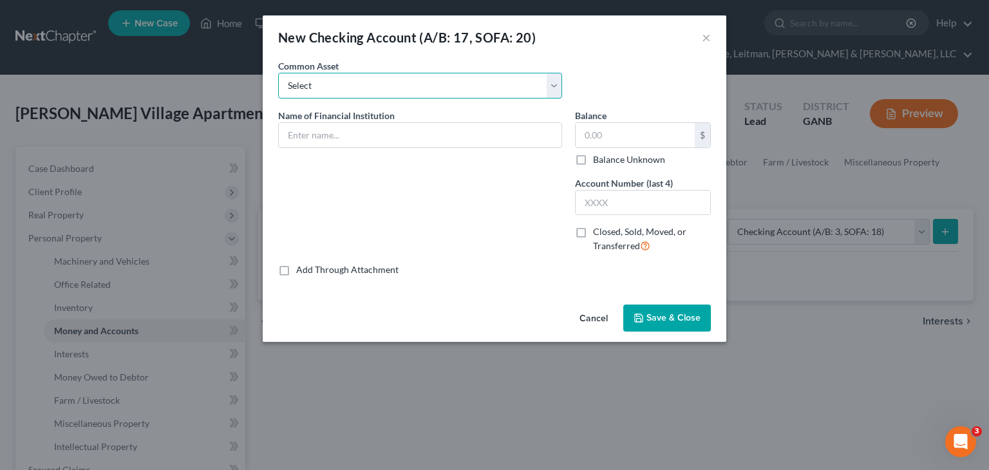
click at [350, 88] on select "Select Bond Community Federal Credit Union TD Bank" at bounding box center [420, 86] width 284 height 26
drag, startPoint x: 367, startPoint y: 216, endPoint x: 363, endPoint y: 195, distance: 21.6
click at [367, 216] on div "Name of Financial Institution *" at bounding box center [420, 186] width 297 height 155
click at [348, 135] on input "text" at bounding box center [420, 135] width 283 height 24
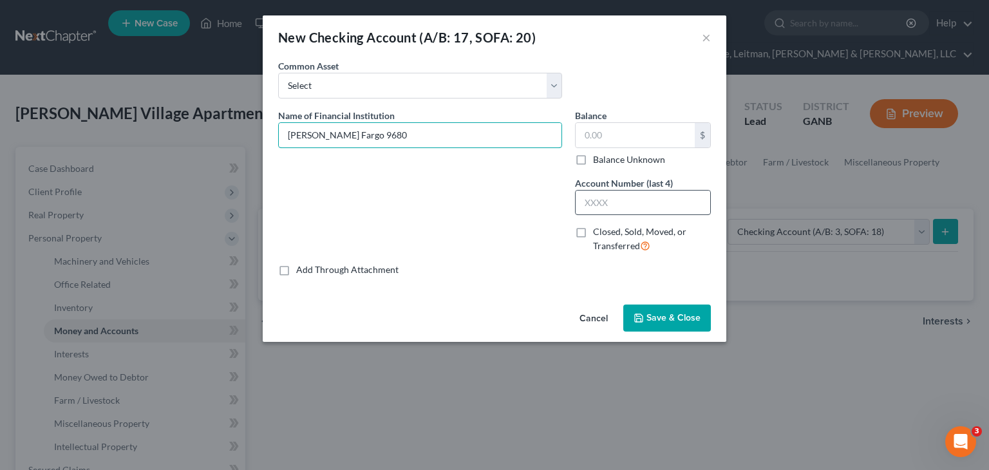
type input "[PERSON_NAME] Fargo 9680"
click at [605, 207] on input "text" at bounding box center [643, 203] width 135 height 24
type input "9680"
click at [665, 318] on span "Save & Close" at bounding box center [674, 317] width 54 height 11
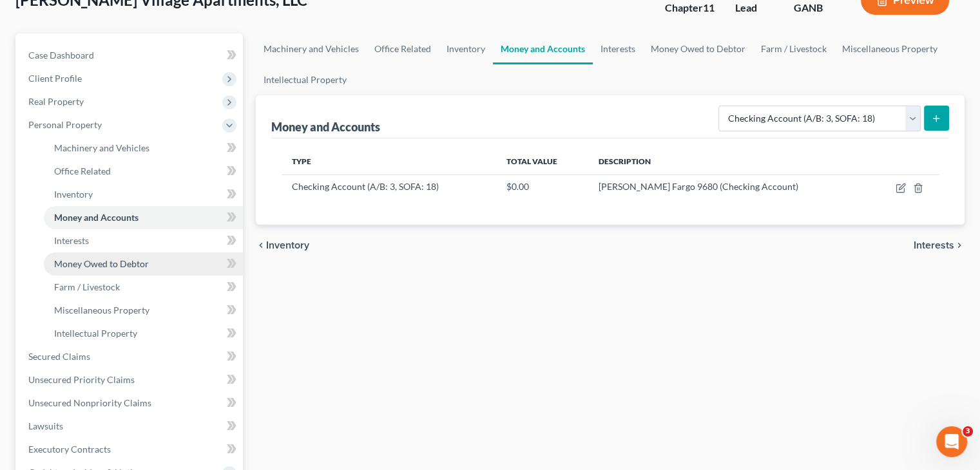
scroll to position [129, 0]
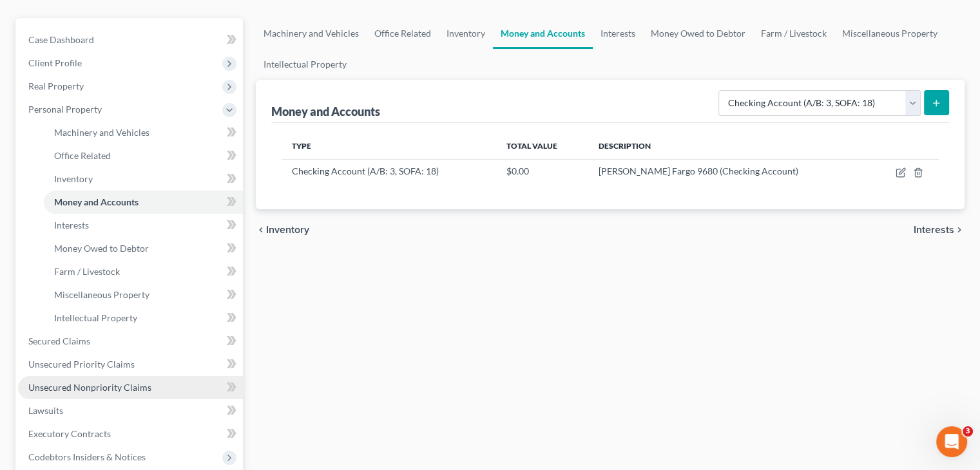
click at [92, 382] on span "Unsecured Nonpriority Claims" at bounding box center [89, 387] width 123 height 11
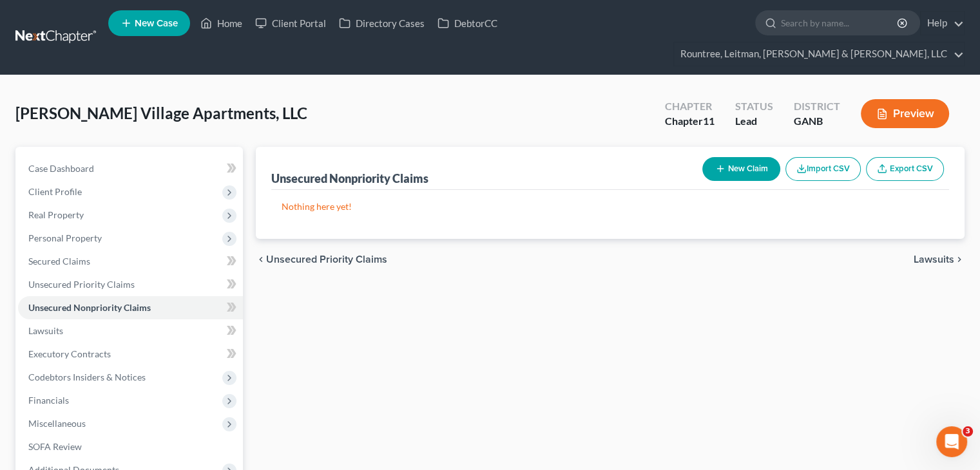
click at [755, 157] on button "New Claim" at bounding box center [741, 169] width 78 height 24
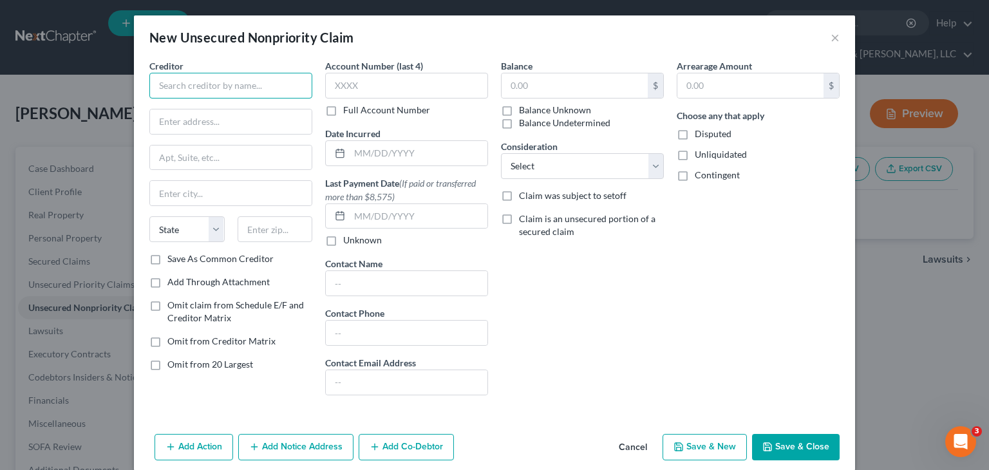
click at [229, 79] on input "text" at bounding box center [230, 86] width 163 height 26
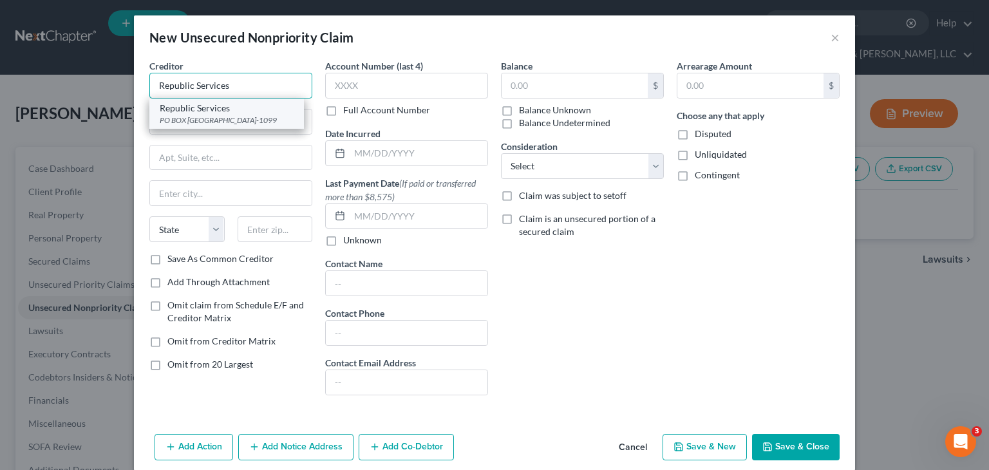
type input "Republic Services"
click at [205, 117] on div "PO BOX [GEOGRAPHIC_DATA]-1099" at bounding box center [227, 120] width 134 height 11
type input "PO BOX 9001099"
type input "[GEOGRAPHIC_DATA]"
select select "18"
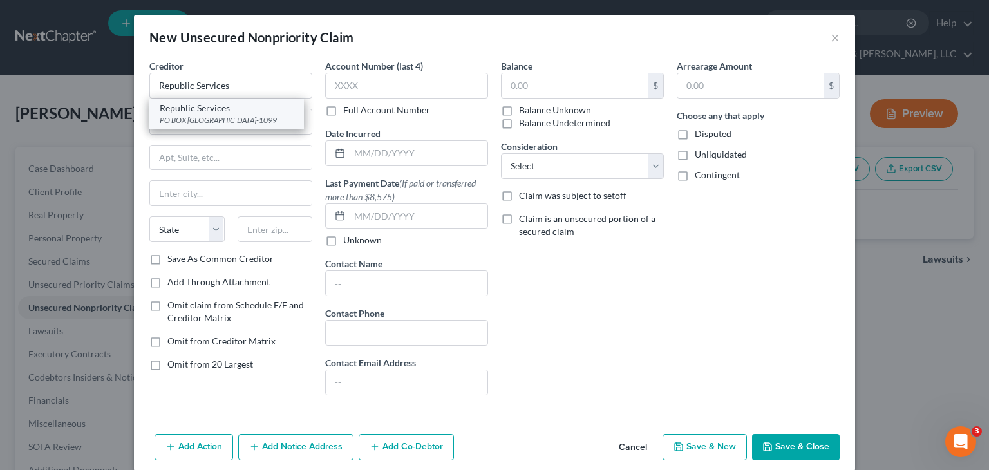
type input "40290-1099"
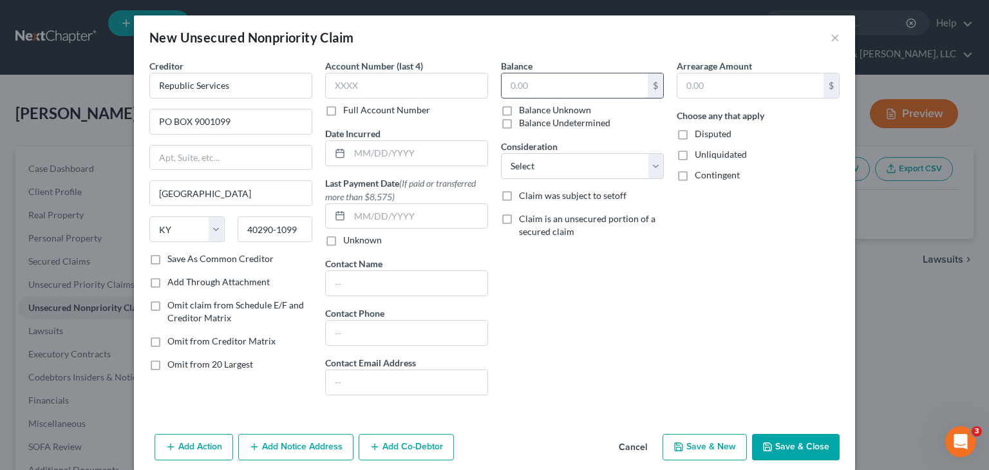
click at [578, 81] on input "text" at bounding box center [575, 85] width 146 height 24
type input "2,365.89"
click at [647, 162] on select "Select Cable / Satellite Services Collection Agency Credit Card Debt Debt Couns…" at bounding box center [582, 166] width 163 height 26
click at [501, 153] on select "Select Cable / Satellite Services Collection Agency Credit Card Debt Debt Couns…" at bounding box center [582, 166] width 163 height 26
click at [648, 155] on select "Select Cable / Satellite Services Collection Agency Credit Card Debt Debt Couns…" at bounding box center [582, 166] width 163 height 26
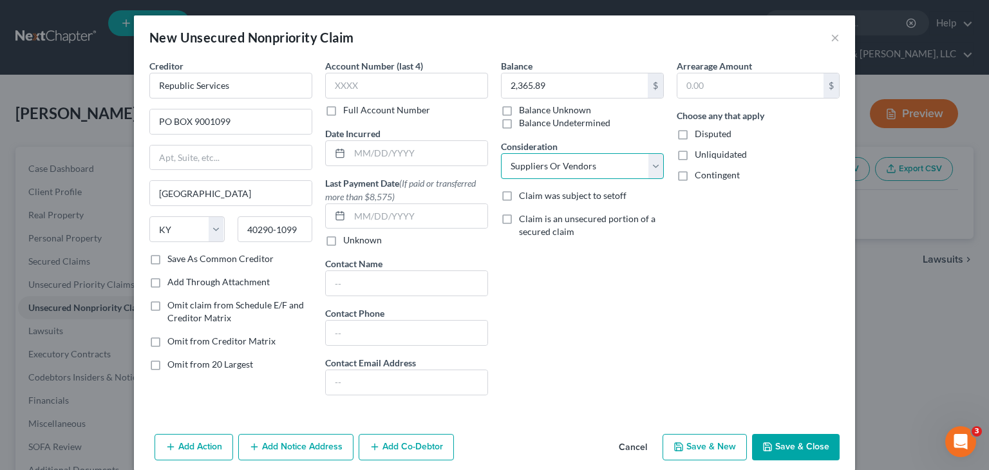
select select "18"
click at [501, 153] on select "Select Cable / Satellite Services Collection Agency Credit Card Debt Debt Couns…" at bounding box center [582, 166] width 163 height 26
click at [773, 444] on button "Save & Close" at bounding box center [796, 447] width 88 height 27
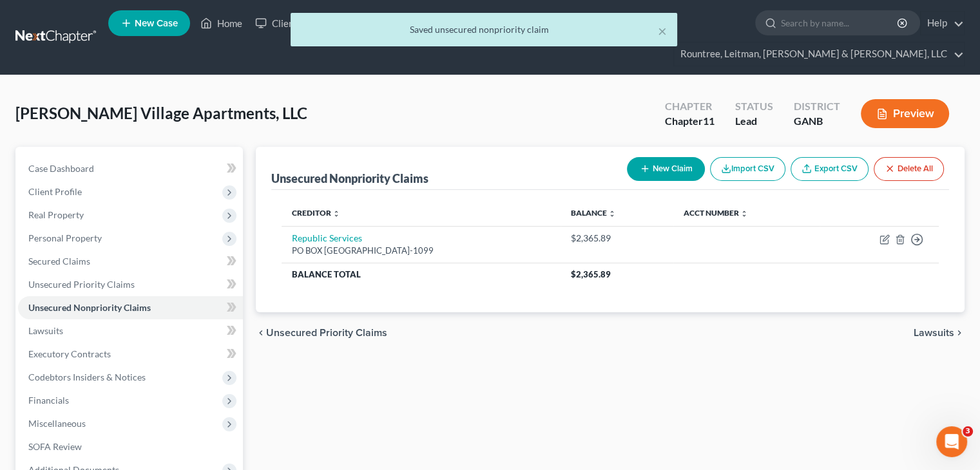
click at [680, 157] on button "New Claim" at bounding box center [666, 169] width 78 height 24
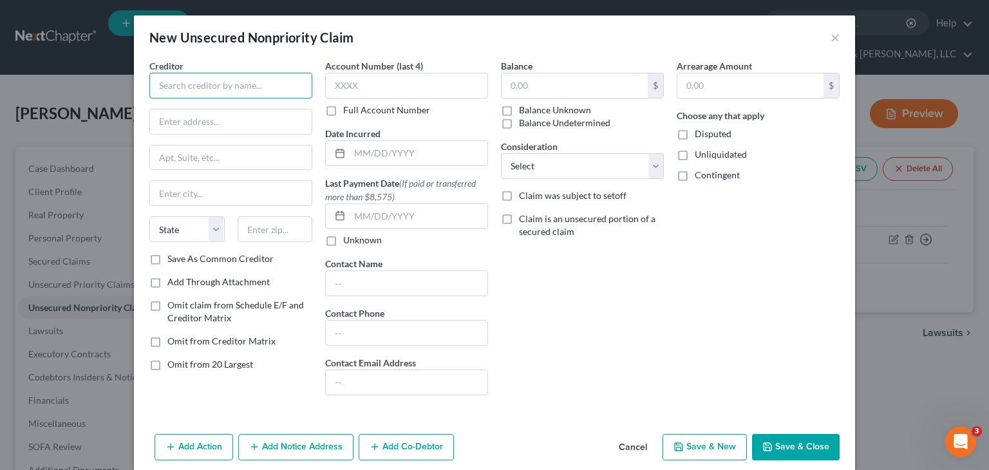
click at [202, 94] on input "text" at bounding box center [230, 86] width 163 height 26
type input "Capital Premium"
click at [574, 89] on input "text" at bounding box center [575, 85] width 146 height 24
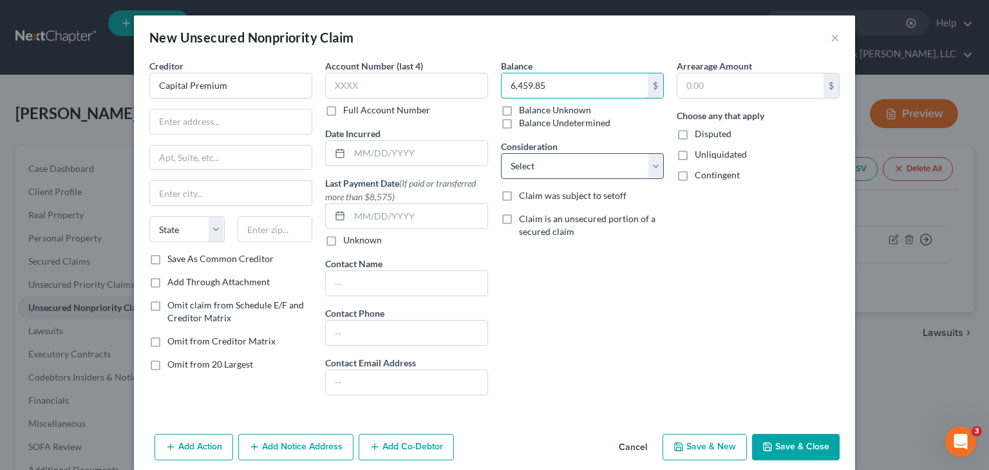
type input "6,459.85"
click at [549, 169] on select "Select Cable / Satellite Services Collection Agency Credit Card Debt Debt Couns…" at bounding box center [582, 166] width 163 height 26
select select "2"
click at [501, 153] on select "Select Cable / Satellite Services Collection Agency Credit Card Debt Debt Couns…" at bounding box center [582, 166] width 163 height 26
click at [795, 449] on button "Save & Close" at bounding box center [796, 447] width 88 height 27
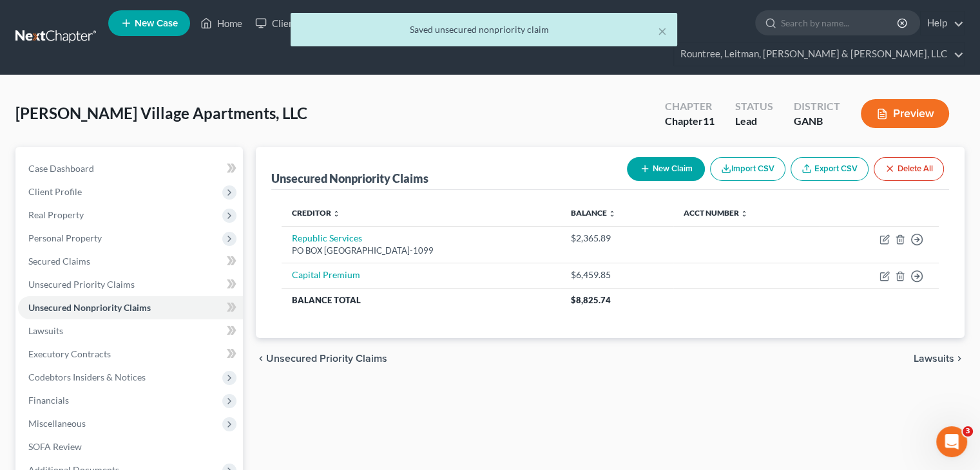
click at [665, 157] on button "New Claim" at bounding box center [666, 169] width 78 height 24
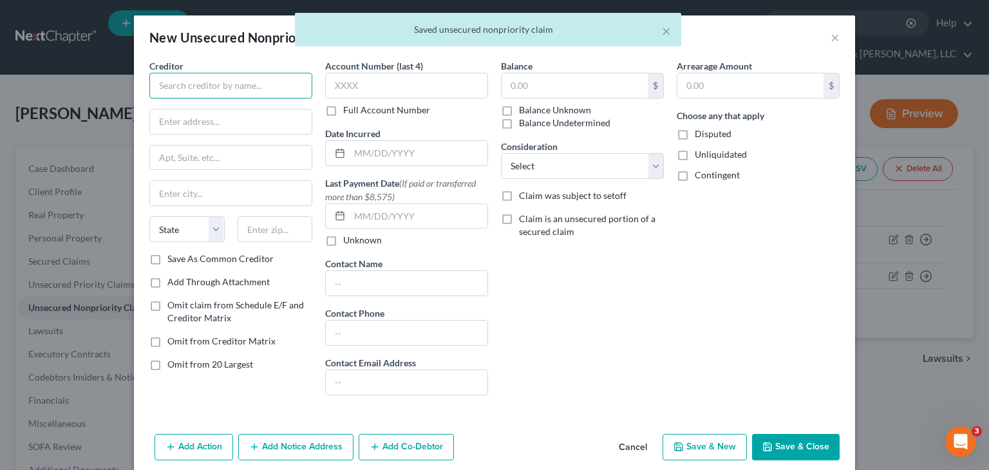
click at [248, 86] on input "text" at bounding box center [230, 86] width 163 height 26
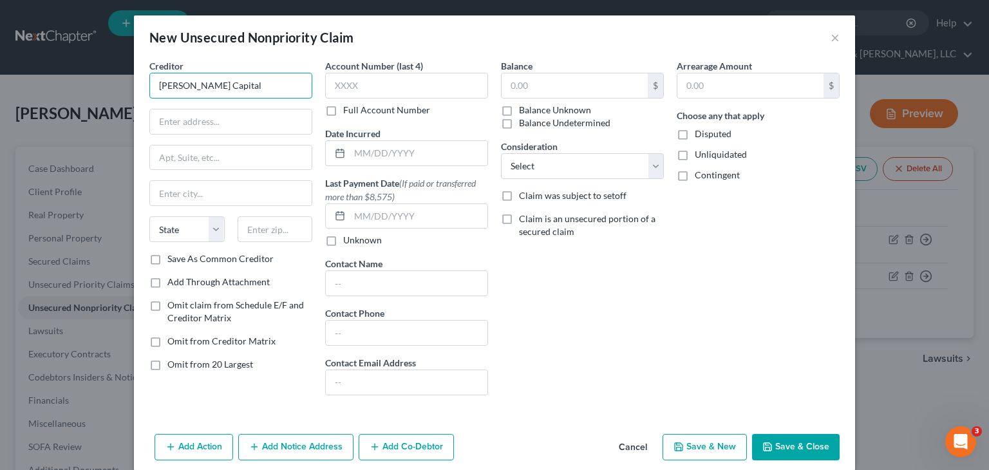
click at [256, 92] on input "[PERSON_NAME] Capital" at bounding box center [230, 86] width 163 height 26
type input "[PERSON_NAME] Capital Group, LLC"
type input "[STREET_ADDRESS]"
type input "Cheyenne"
select select "50"
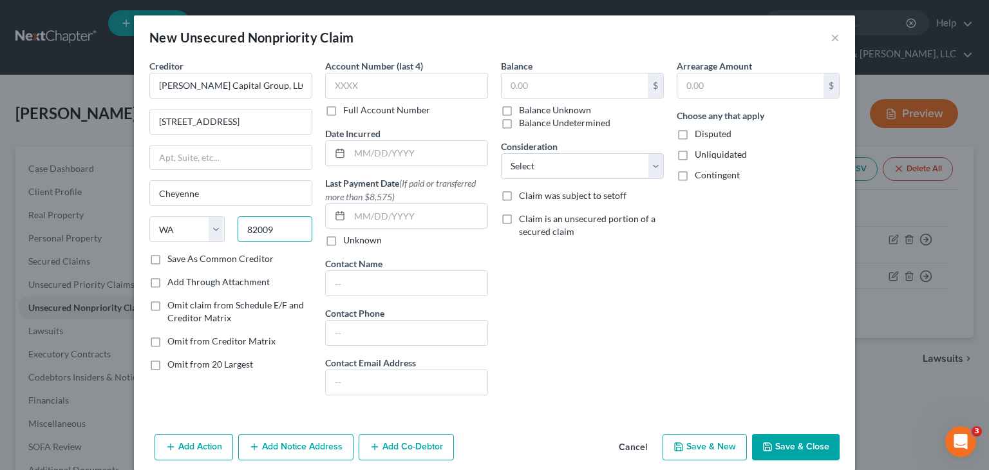
type input "82009"
click at [167, 258] on label "Save As Common Creditor" at bounding box center [220, 258] width 106 height 13
click at [173, 258] on input "Save As Common Creditor" at bounding box center [177, 256] width 8 height 8
checkbox input "true"
select select "53"
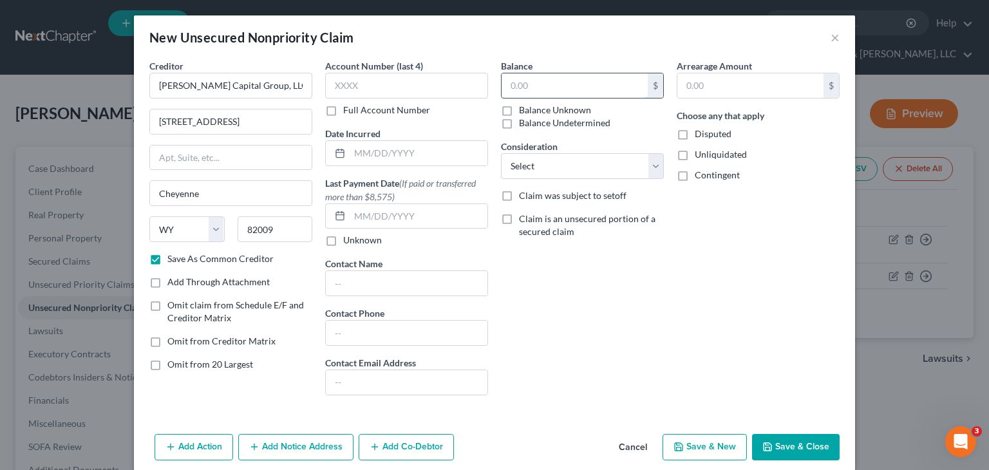
click at [555, 81] on input "text" at bounding box center [575, 85] width 146 height 24
type input "85,000.00"
click at [645, 167] on select "Select Cable / Satellite Services Collection Agency Credit Card Debt Debt Couns…" at bounding box center [582, 166] width 163 height 26
click at [501, 153] on select "Select Cable / Satellite Services Collection Agency Credit Card Debt Debt Couns…" at bounding box center [582, 166] width 163 height 26
click at [647, 170] on select "Select Cable / Satellite Services Collection Agency Credit Card Debt Debt Couns…" at bounding box center [582, 166] width 163 height 26
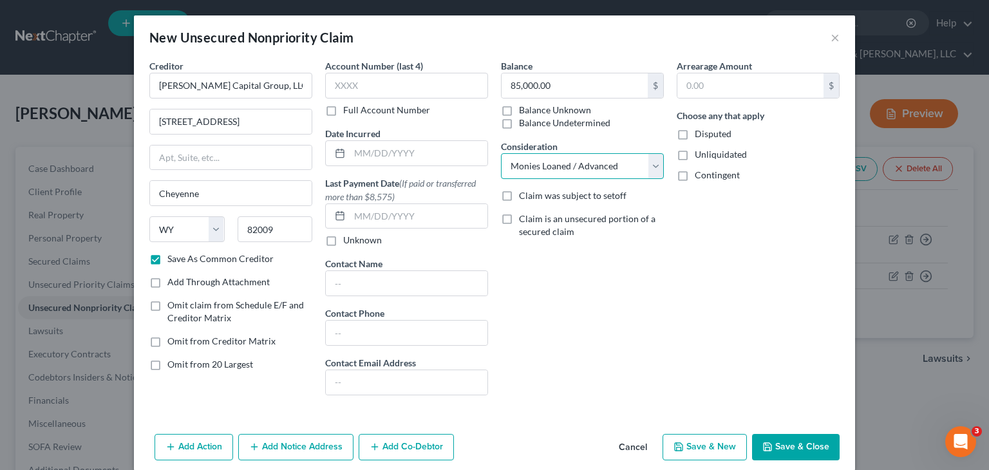
select select "14"
click at [501, 153] on select "Select Cable / Satellite Services Collection Agency Credit Card Debt Debt Couns…" at bounding box center [582, 166] width 163 height 26
click at [781, 446] on button "Save & Close" at bounding box center [796, 447] width 88 height 27
checkbox input "false"
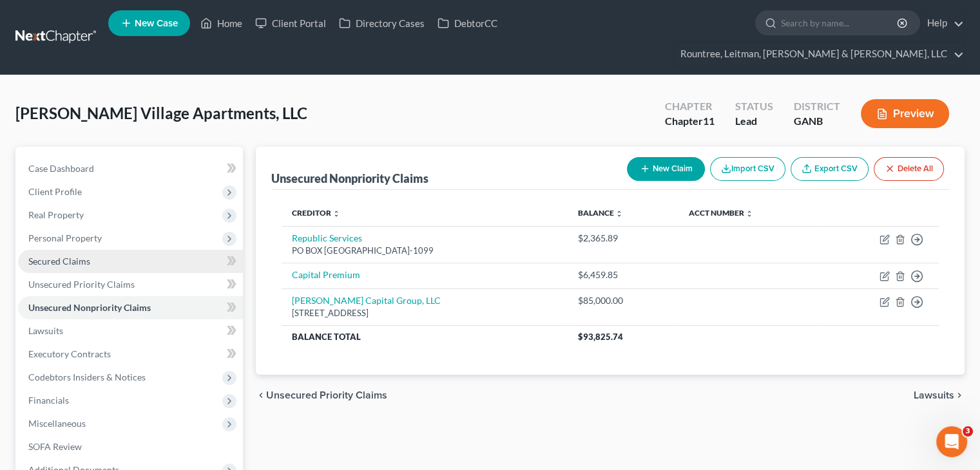
click at [68, 256] on span "Secured Claims" at bounding box center [59, 261] width 62 height 11
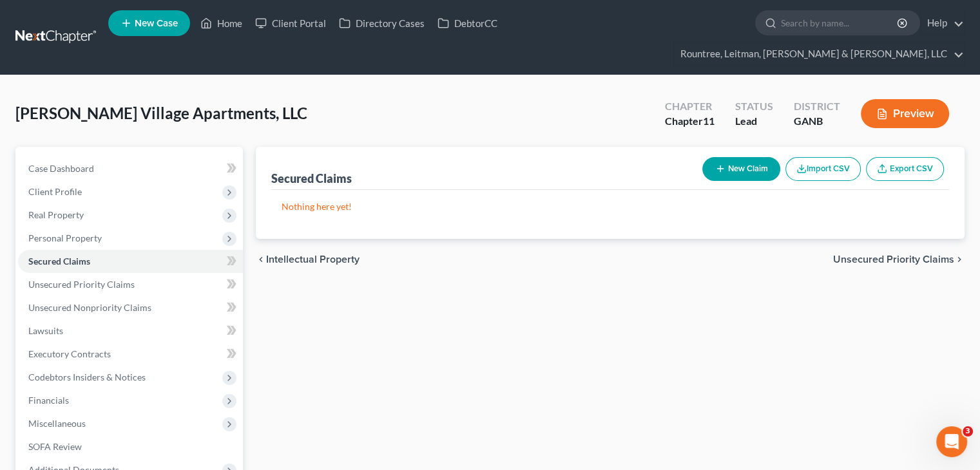
click at [742, 157] on button "New Claim" at bounding box center [741, 169] width 78 height 24
select select "0"
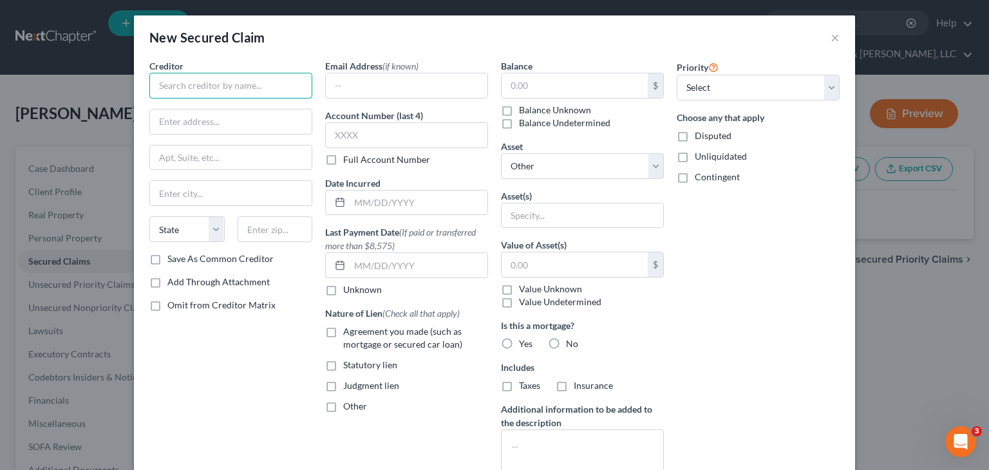
click at [213, 86] on input "text" at bounding box center [230, 86] width 163 height 26
click at [189, 87] on input "text" at bounding box center [230, 86] width 163 height 26
type input "US Bank Trust Company NA as TTE for the"
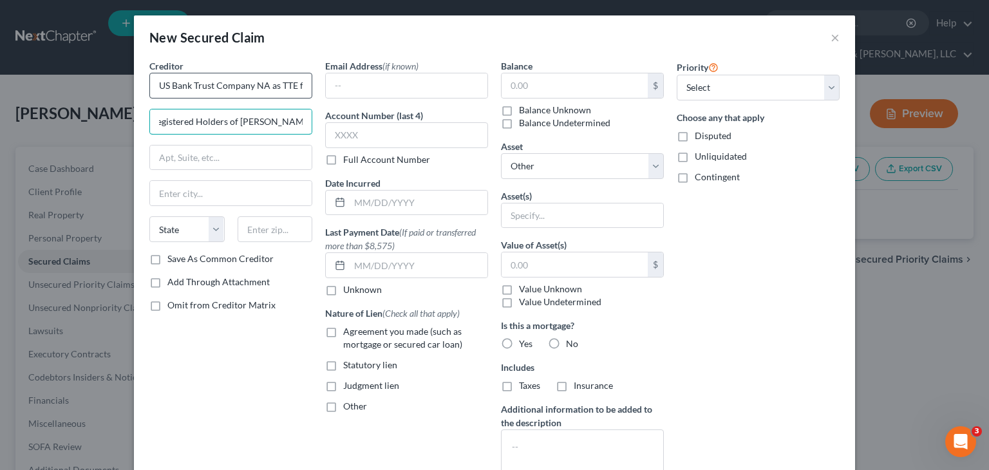
scroll to position [0, 0]
type input "Re"
click at [222, 82] on input "US Bank Trust Company NA as TTE for the" at bounding box center [230, 86] width 163 height 26
type input "US Bank Trust Co NA as TTE for the Registered"
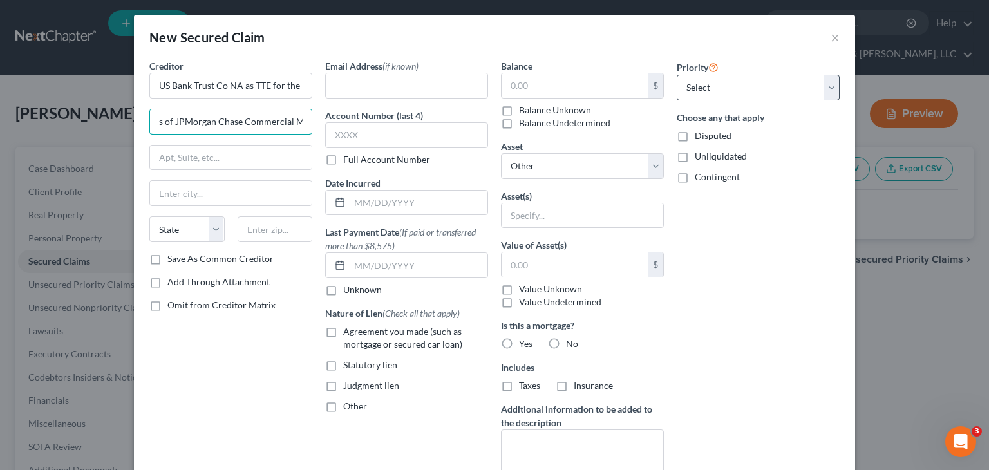
scroll to position [0, 33]
type input "Holders of JPMorgan Chase Commercial Mtg"
drag, startPoint x: 147, startPoint y: 85, endPoint x: 450, endPoint y: 69, distance: 303.2
click at [450, 69] on div "Creditor * US Bank Trust Co NA as TTE for the Registered Holders of JPMorgan Ch…" at bounding box center [494, 301] width 703 height 484
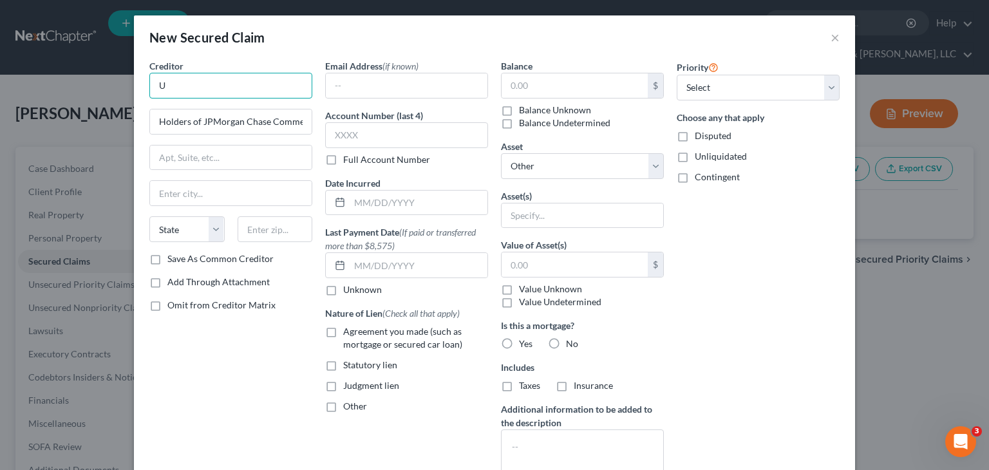
scroll to position [0, 0]
type input "U.S. Bank Trust Company, as Trustee"
drag, startPoint x: 153, startPoint y: 124, endPoint x: 397, endPoint y: 120, distance: 244.1
click at [397, 120] on div "Creditor * U.S. Bank Trust Company, as Trustee Holders of JPMorgan Chase Commer…" at bounding box center [494, 301] width 703 height 484
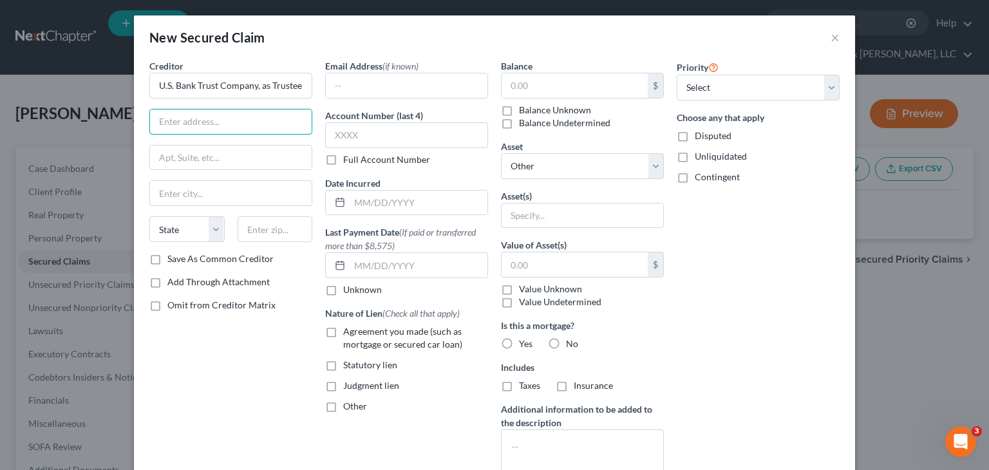
scroll to position [0, 0]
type input "[PERSON_NAME]|[PERSON_NAME]"
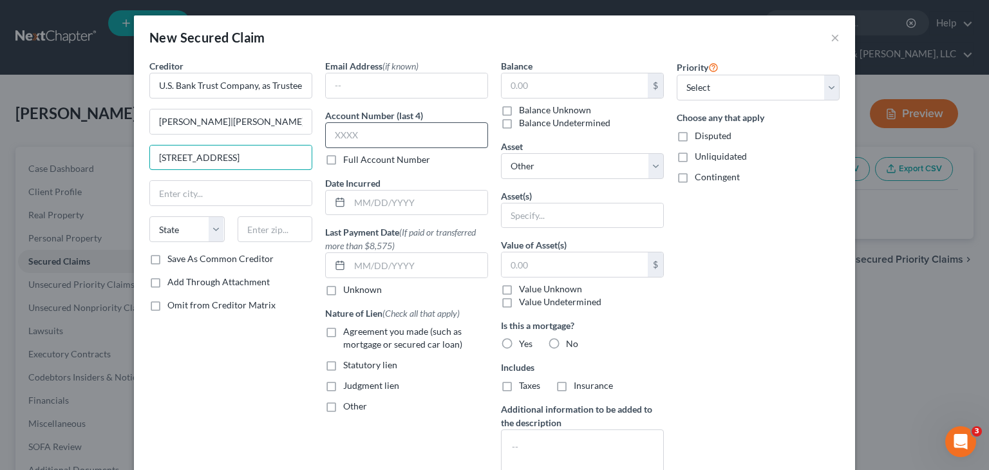
type input "[STREET_ADDRESS]"
type input "30339"
type input "[GEOGRAPHIC_DATA]"
select select "10"
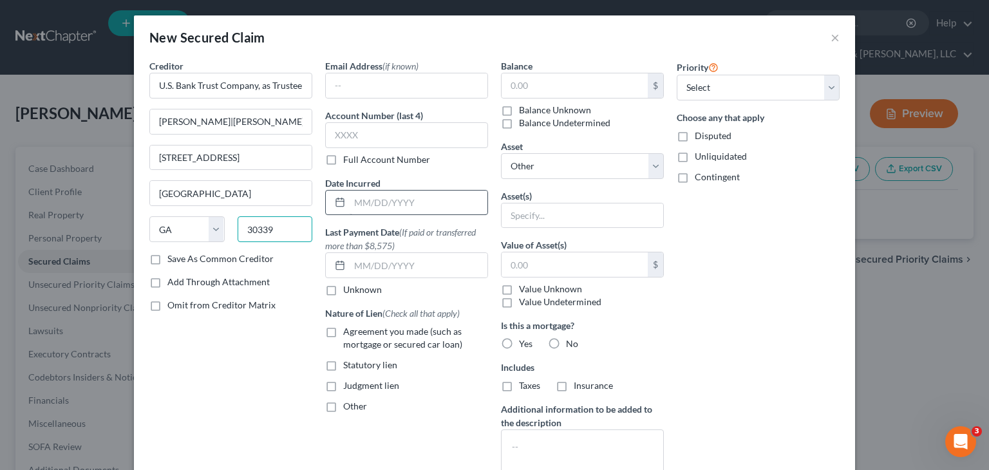
drag, startPoint x: 242, startPoint y: 227, endPoint x: 447, endPoint y: 208, distance: 205.7
click at [448, 211] on div "Creditor * U.S. Bank Trust Company, as Trustee [PERSON_NAME]|[PERSON_NAME] [STR…" at bounding box center [494, 301] width 703 height 484
type input "30309"
click at [167, 258] on label "Save As Common Creditor" at bounding box center [220, 258] width 106 height 13
click at [173, 258] on input "Save As Common Creditor" at bounding box center [177, 256] width 8 height 8
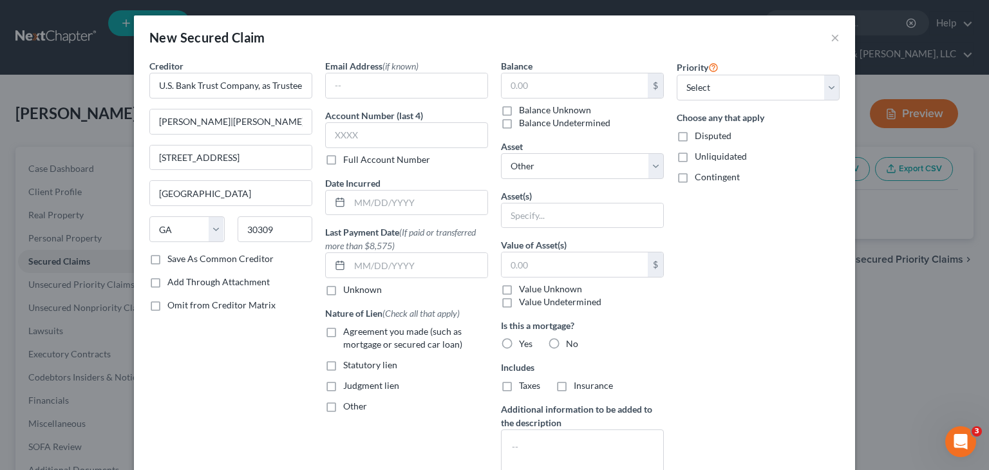
checkbox input "true"
click at [549, 87] on input "text" at bounding box center [575, 85] width 146 height 24
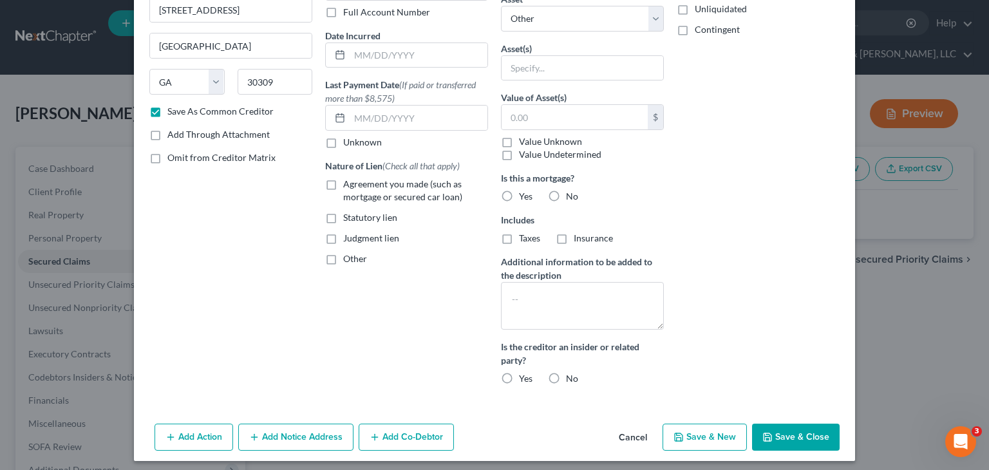
scroll to position [153, 0]
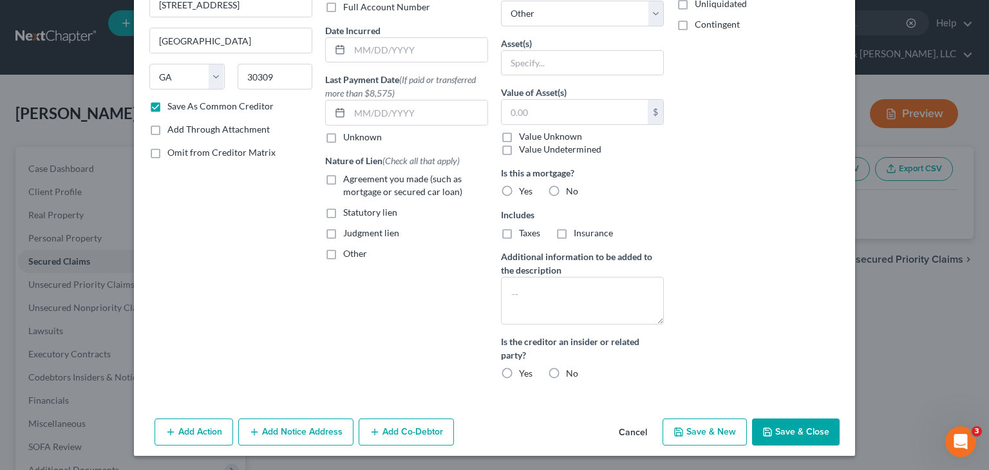
click at [408, 433] on button "Add Co-Debtor" at bounding box center [406, 432] width 95 height 27
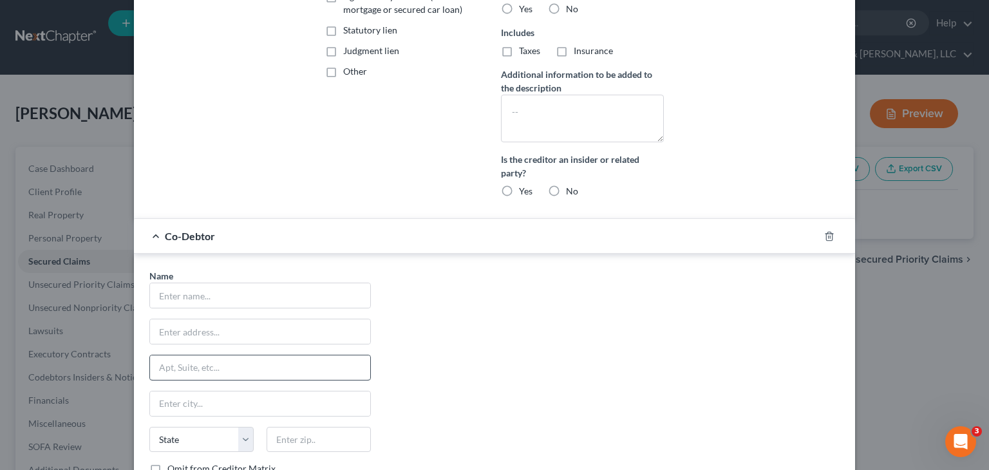
scroll to position [346, 0]
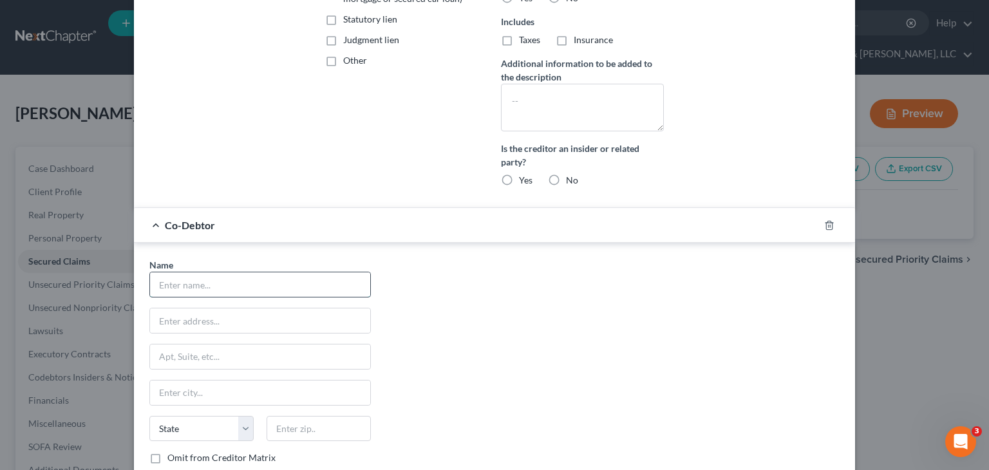
click at [200, 287] on input "text" at bounding box center [260, 284] width 220 height 24
type input "[PERSON_NAME]"
click at [182, 325] on input "text" at bounding box center [260, 321] width 220 height 24
type input "[STREET_ADDRESS][PERSON_NAME]"
click at [318, 433] on input "text" at bounding box center [319, 429] width 104 height 26
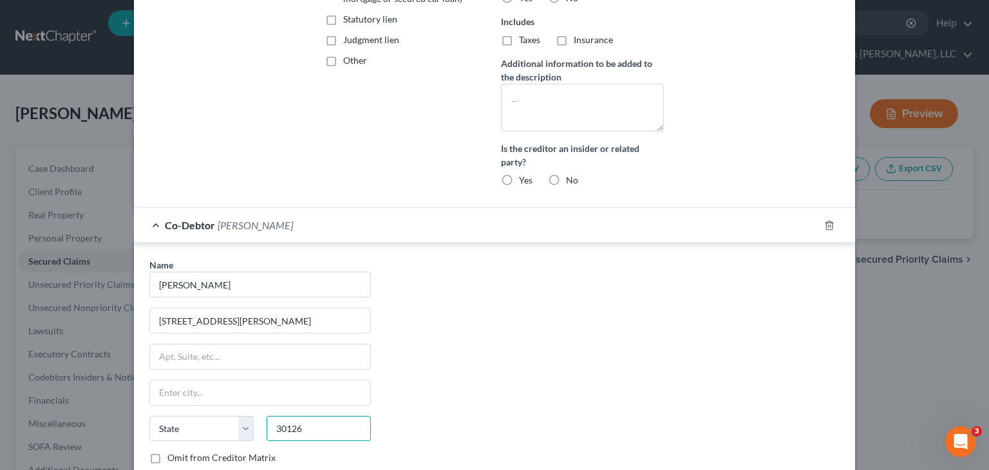
type input "30126"
type input "Mableton"
select select "10"
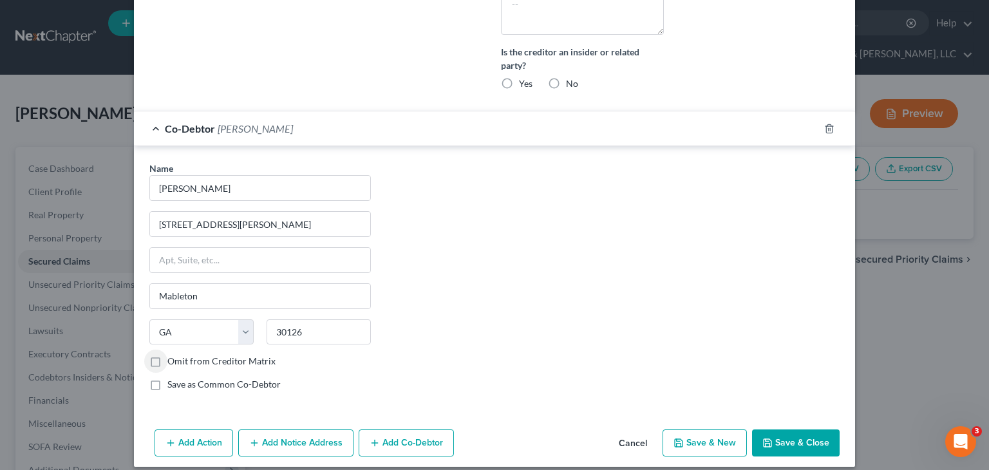
scroll to position [452, 0]
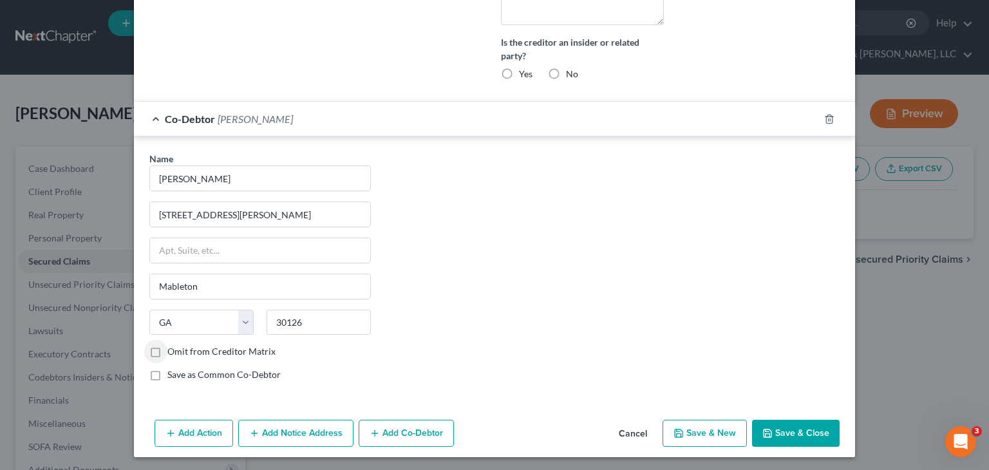
click at [167, 374] on label "Save as Common Co-Debtor" at bounding box center [223, 374] width 113 height 13
click at [173, 374] on input "Save as Common Co-Debtor" at bounding box center [177, 372] width 8 height 8
checkbox input "true"
click at [803, 433] on button "Save & Close" at bounding box center [796, 433] width 88 height 27
checkbox input "false"
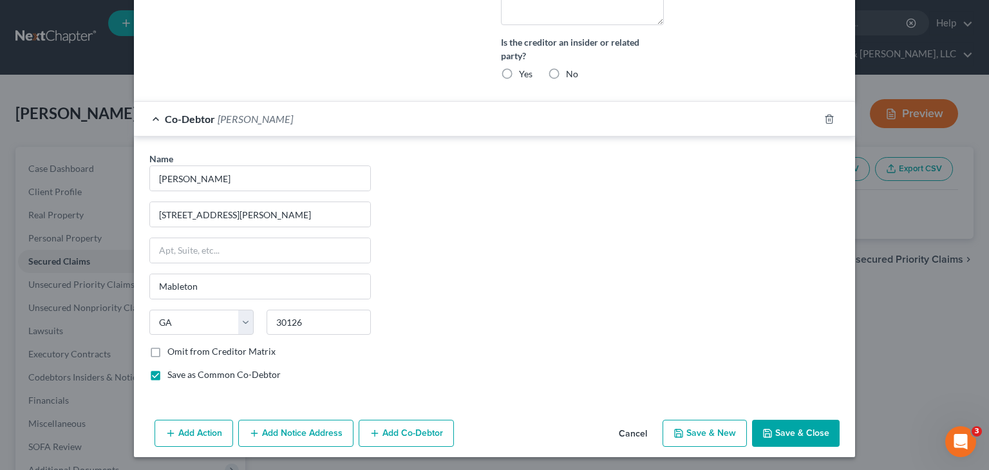
select select
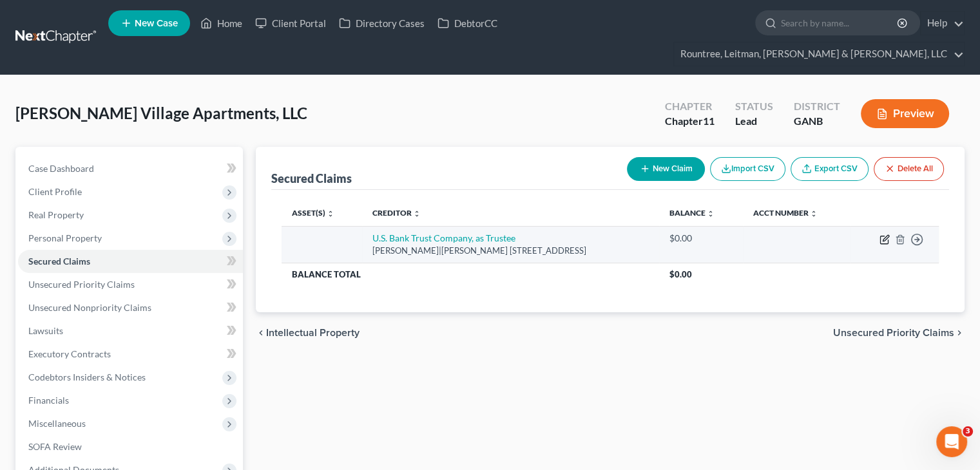
click at [881, 234] on icon "button" at bounding box center [884, 239] width 10 height 10
select select "10"
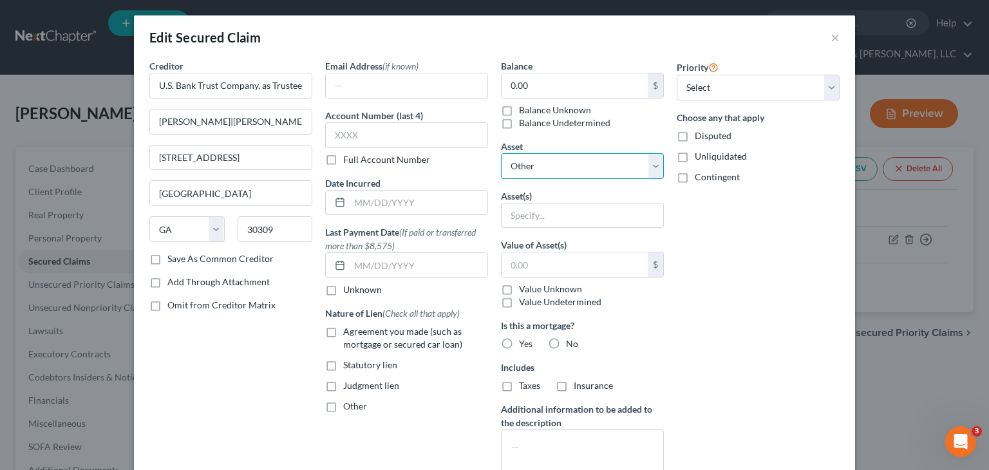
click at [570, 168] on select "Select Other Multiple Assets [PERSON_NAME] Fargo 9680 (Checking Account) - $0.0…" at bounding box center [582, 166] width 163 height 26
select select "3"
click at [501, 153] on select "Select Other Multiple Assets [PERSON_NAME] Fargo 9680 (Checking Account) - $0.0…" at bounding box center [582, 166] width 163 height 26
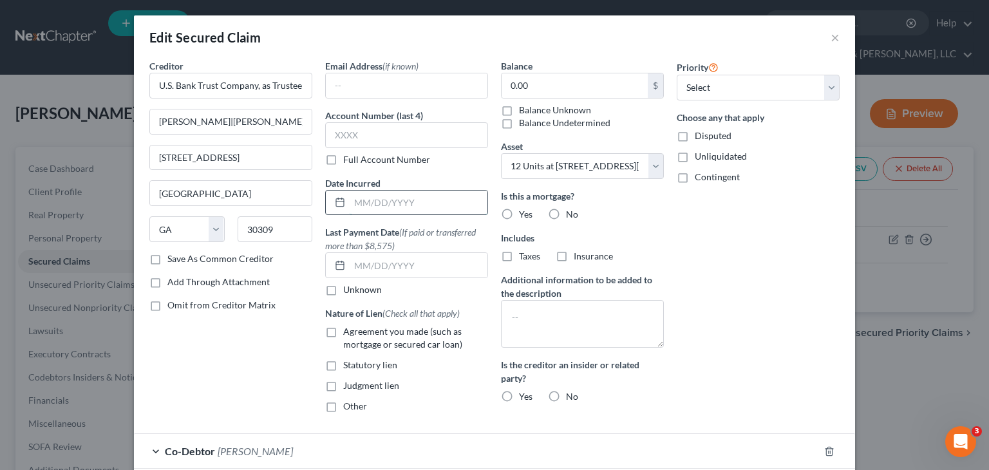
click at [407, 207] on input "text" at bounding box center [419, 203] width 138 height 24
type input "[DATE]"
click at [343, 333] on label "Agreement you made (such as mortgage or secured car loan)" at bounding box center [415, 338] width 145 height 26
click at [348, 333] on input "Agreement you made (such as mortgage or secured car loan)" at bounding box center [352, 329] width 8 height 8
checkbox input "true"
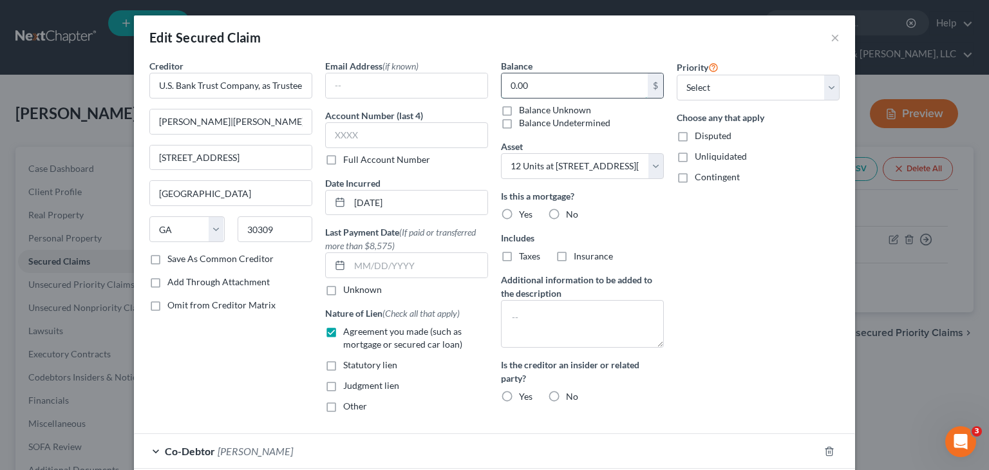
click at [592, 84] on input "0.00" at bounding box center [575, 85] width 146 height 24
type input "1,493,000.00"
click at [748, 95] on select "Select 1st 2nd 3rd 4th 5th 6th 7th 8th 9th 10th 11th 12th 13th 14th 15th 16th 1…" at bounding box center [758, 88] width 163 height 26
select select "0"
click at [677, 75] on select "Select 1st 2nd 3rd 4th 5th 6th 7th 8th 9th 10th 11th 12th 13th 14th 15th 16th 1…" at bounding box center [758, 88] width 163 height 26
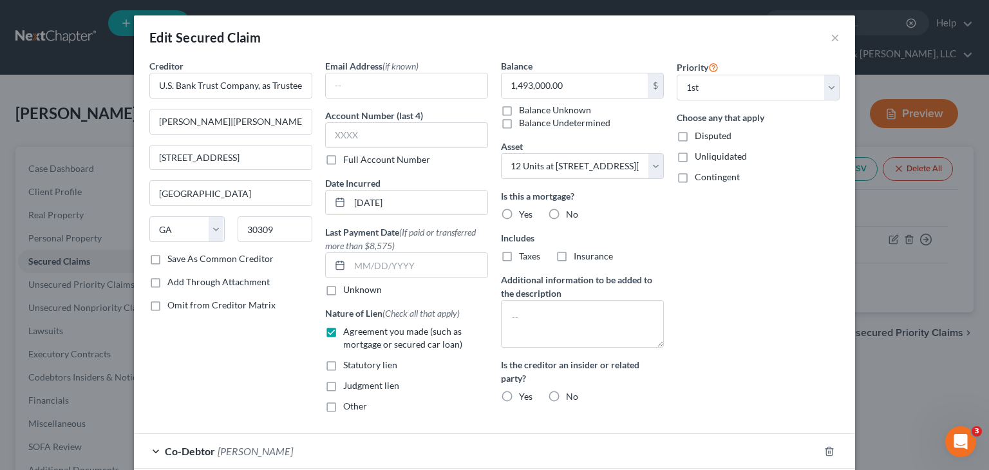
click at [519, 209] on label "Yes" at bounding box center [526, 214] width 14 height 13
click at [524, 209] on input "Yes" at bounding box center [528, 212] width 8 height 8
radio input "true"
click at [566, 396] on label "No" at bounding box center [572, 396] width 12 height 13
click at [571, 396] on input "No" at bounding box center [575, 394] width 8 height 8
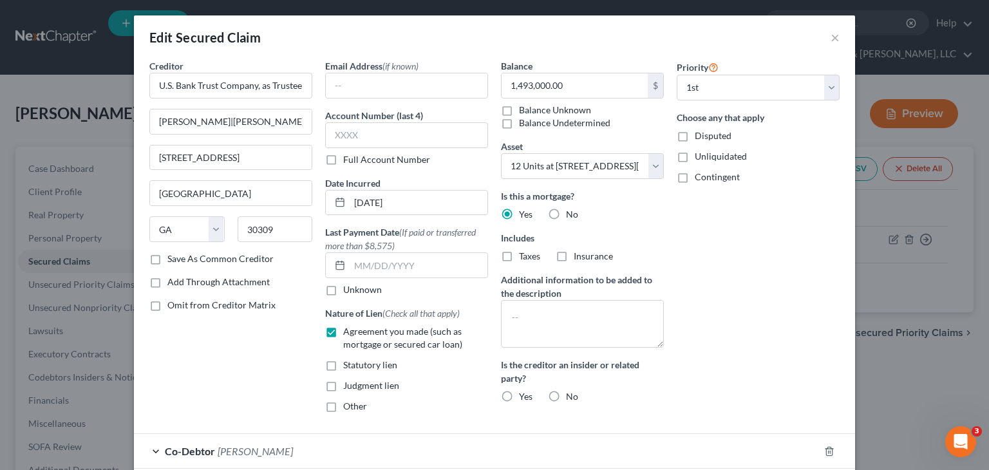
radio input "true"
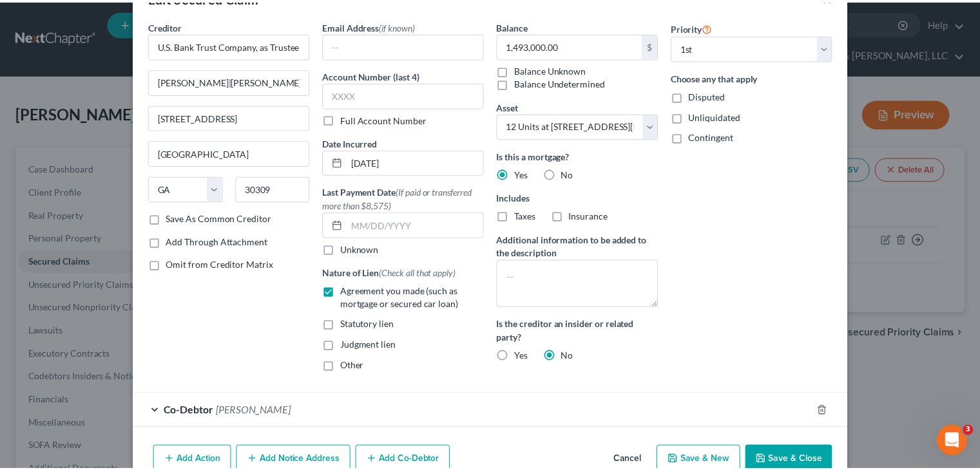
scroll to position [79, 0]
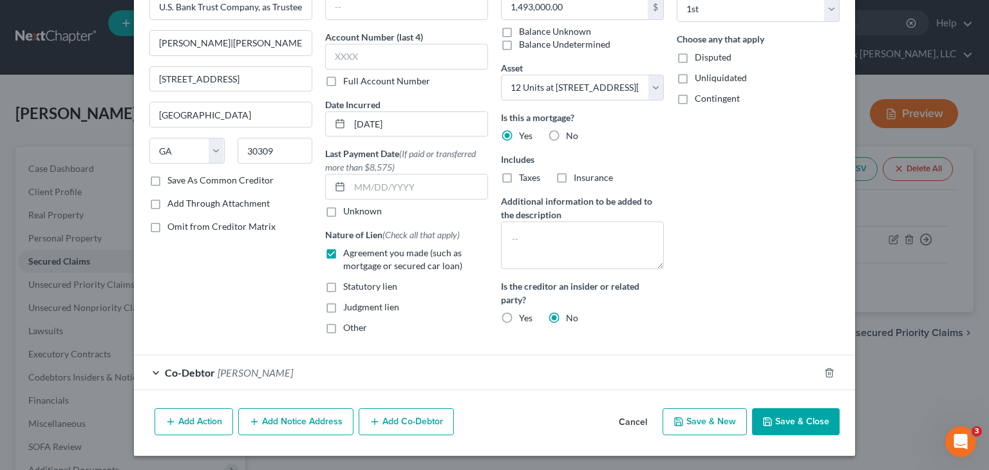
drag, startPoint x: 783, startPoint y: 418, endPoint x: 763, endPoint y: 420, distance: 20.1
click at [781, 418] on button "Save & Close" at bounding box center [796, 421] width 88 height 27
select select
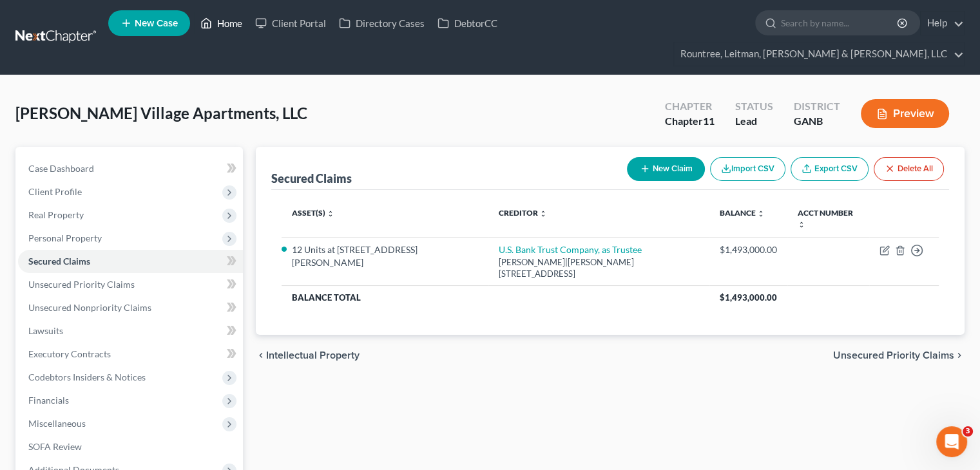
click at [236, 28] on link "Home" at bounding box center [221, 23] width 55 height 23
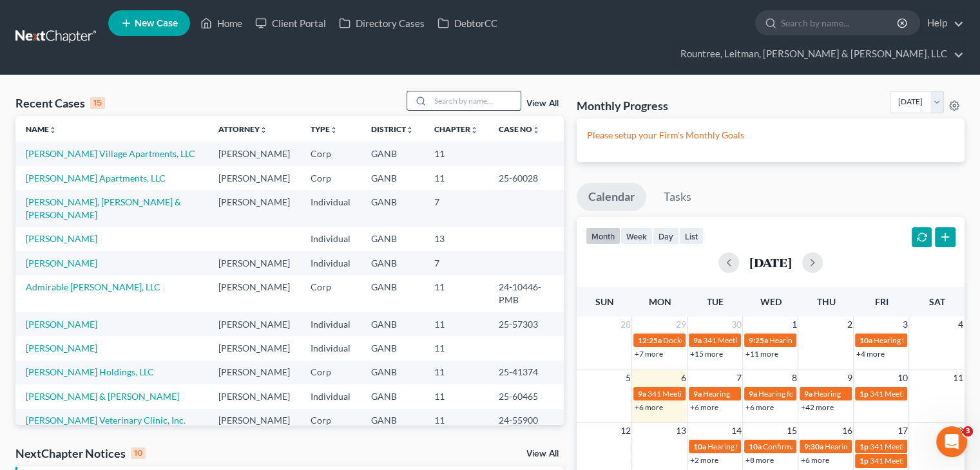
click at [449, 91] on input "search" at bounding box center [475, 100] width 90 height 19
click at [144, 22] on span "New Case" at bounding box center [156, 24] width 43 height 10
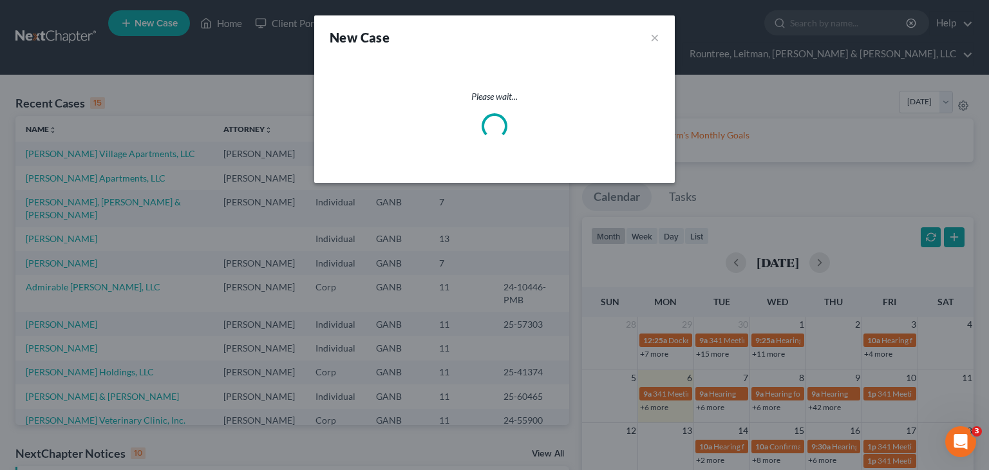
select select "19"
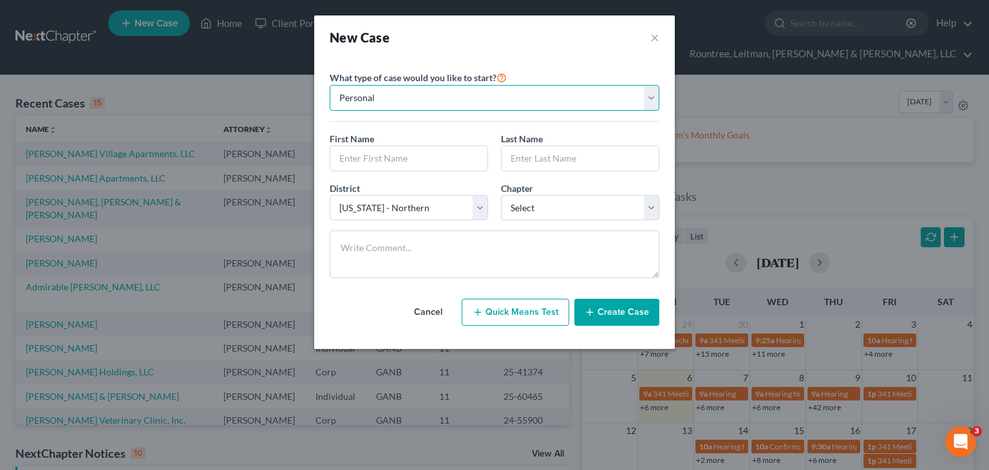
click at [509, 103] on select "Personal Business" at bounding box center [495, 98] width 330 height 26
select select "1"
click at [330, 85] on select "Personal Business" at bounding box center [495, 98] width 330 height 26
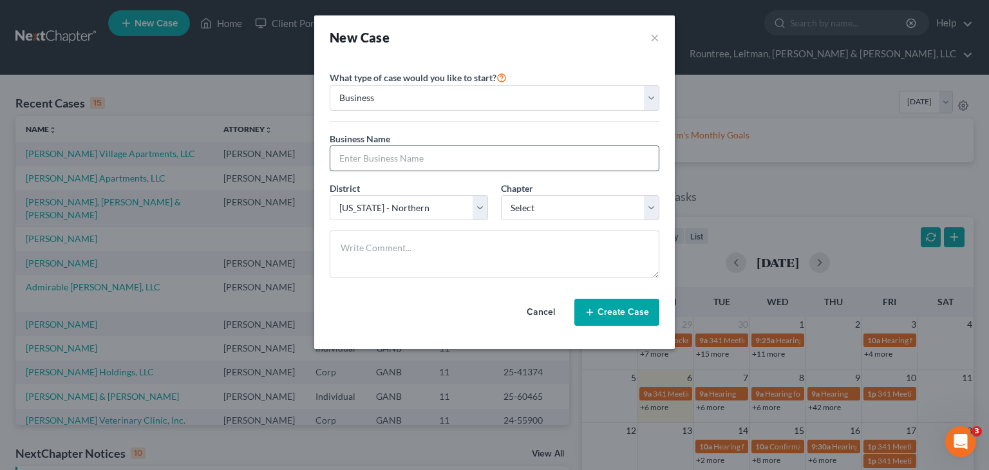
click at [442, 155] on input "text" at bounding box center [494, 158] width 328 height 24
type input "[PERSON_NAME] Corners Apartments LLC"
click at [571, 208] on select "Select 7 11 12" at bounding box center [580, 208] width 158 height 26
select select "1"
click at [501, 195] on select "Select 7 11 12" at bounding box center [580, 208] width 158 height 26
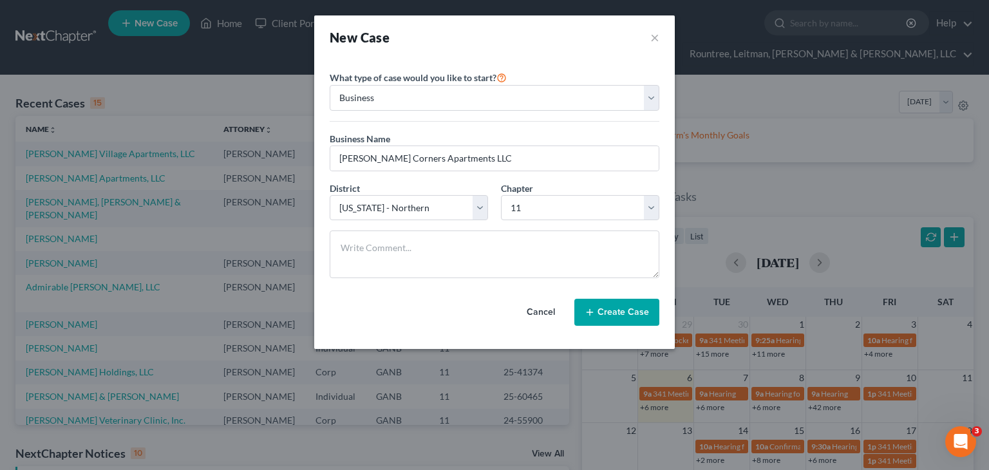
click at [612, 312] on button "Create Case" at bounding box center [617, 312] width 85 height 27
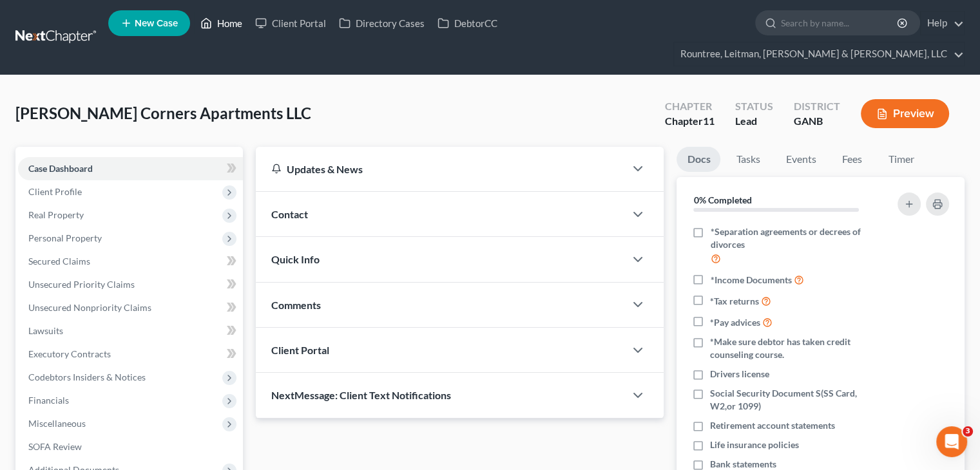
click at [227, 22] on link "Home" at bounding box center [221, 23] width 55 height 23
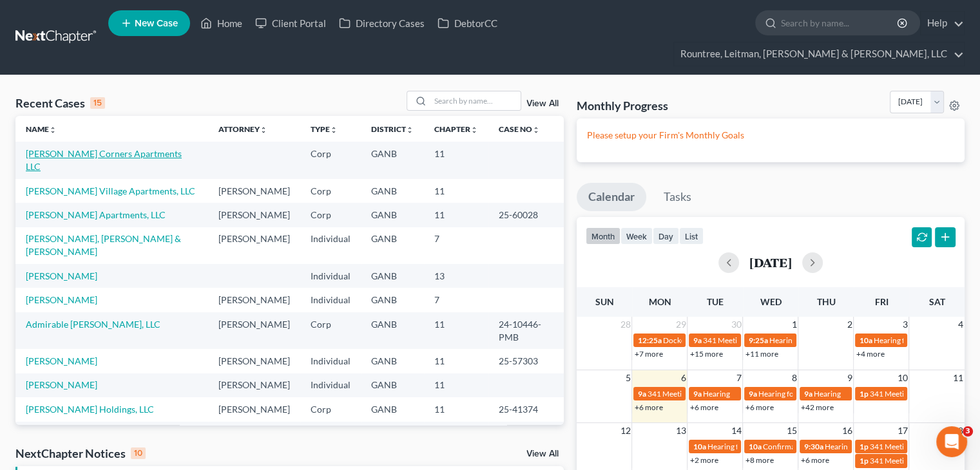
click at [77, 148] on link "[PERSON_NAME] Corners Apartments LLC" at bounding box center [104, 160] width 156 height 24
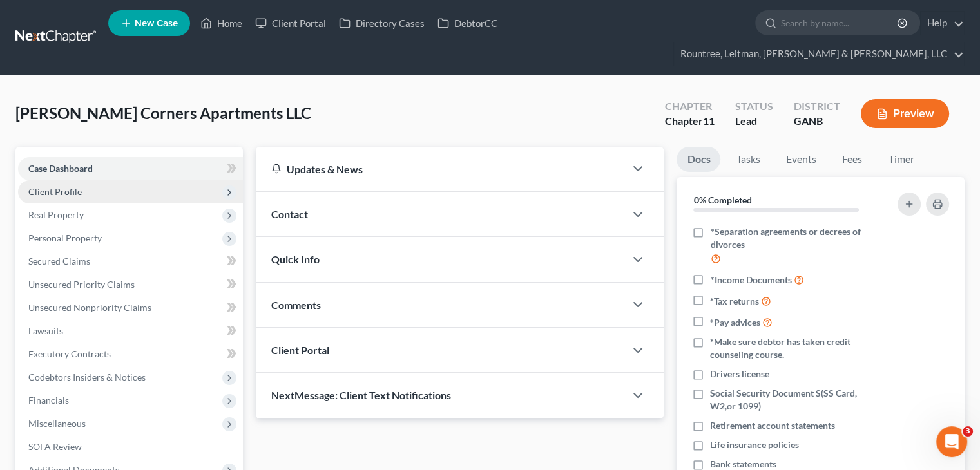
click at [99, 180] on span "Client Profile" at bounding box center [130, 191] width 225 height 23
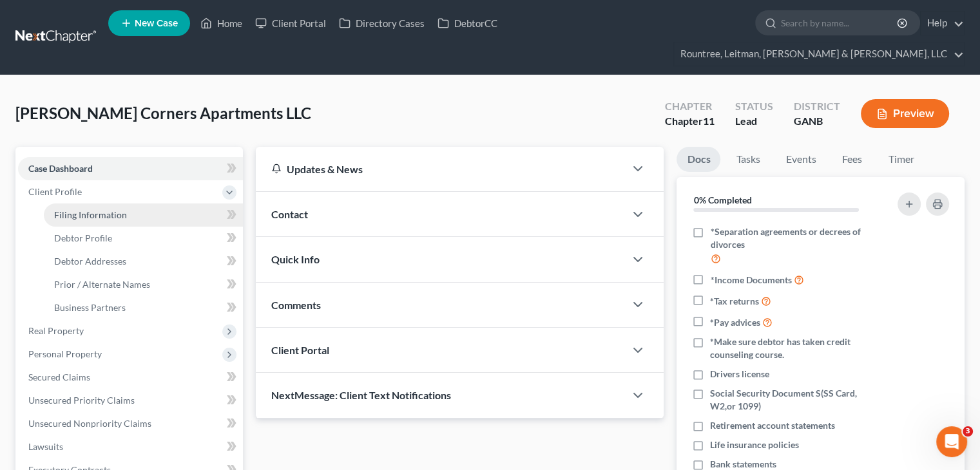
click at [119, 209] on span "Filing Information" at bounding box center [90, 214] width 73 height 11
select select "1"
select select "19"
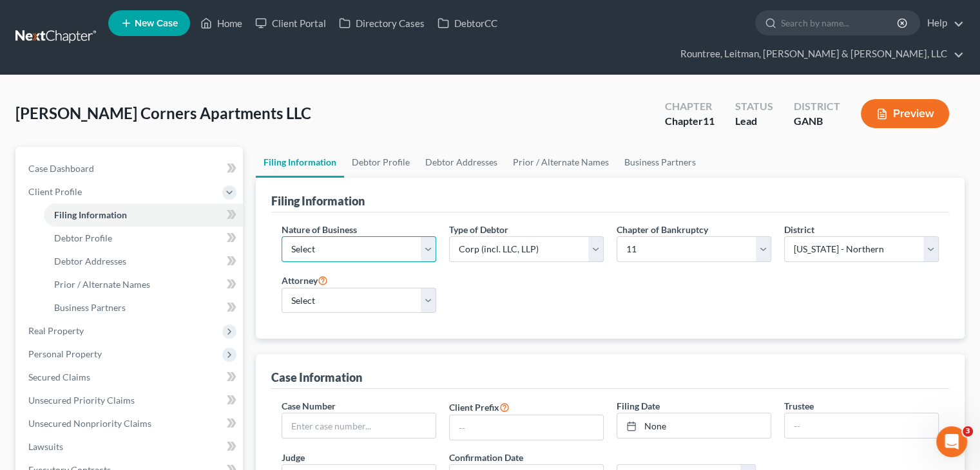
click at [322, 236] on select "Select Clearing Bank Commodity Broker Health Care Business Other Railroad Singl…" at bounding box center [358, 249] width 155 height 26
select select "3"
click at [281, 236] on select "Select Clearing Bank Commodity Broker Health Care Business Other Railroad Singl…" at bounding box center [358, 249] width 155 height 26
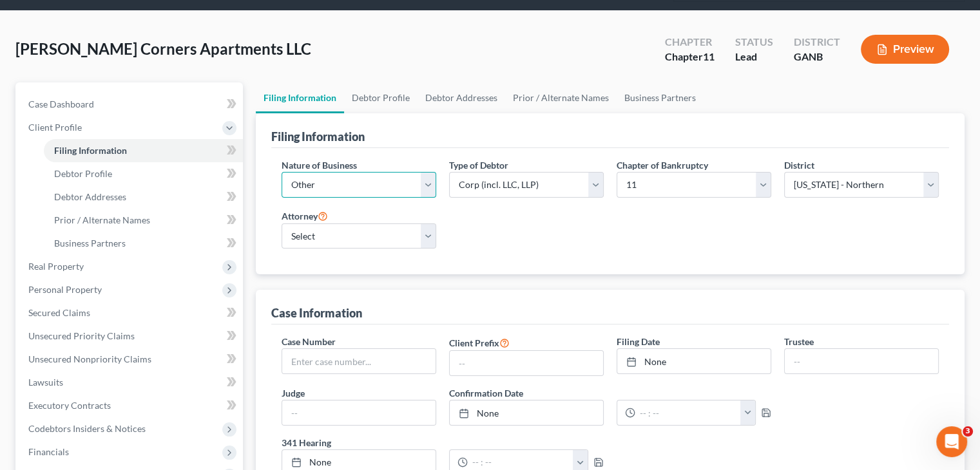
scroll to position [129, 0]
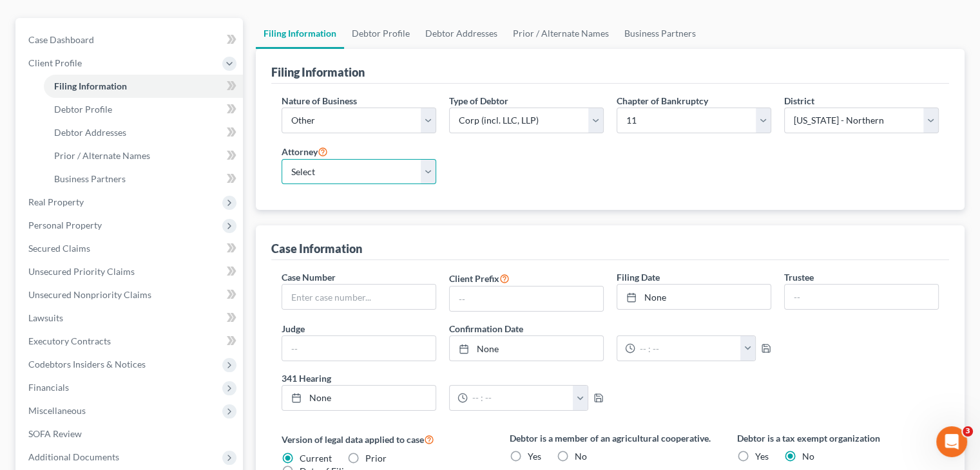
click at [368, 159] on select "Select [PERSON_NAME] - GANB [PERSON_NAME] - [PERSON_NAME] [PERSON_NAME] [PERSON…" at bounding box center [358, 172] width 155 height 26
select select "3"
click at [281, 159] on select "Select [PERSON_NAME] - GANB [PERSON_NAME] - [PERSON_NAME] [PERSON_NAME] [PERSON…" at bounding box center [358, 172] width 155 height 26
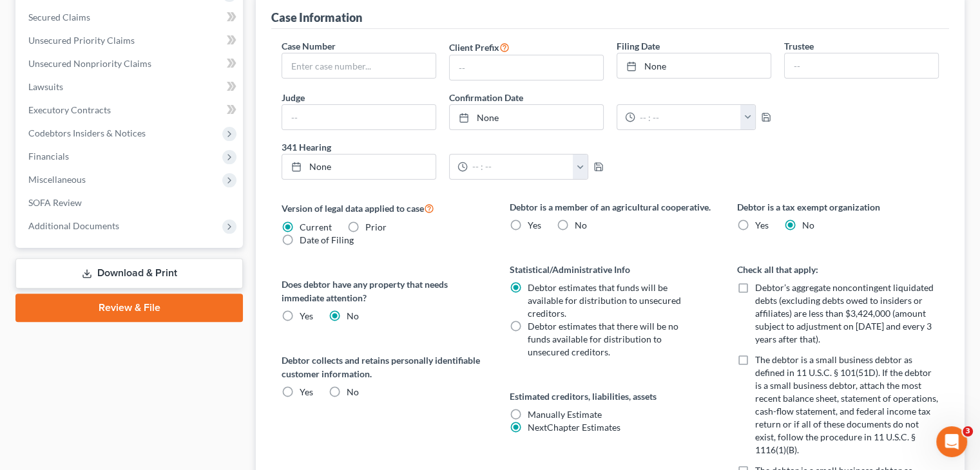
scroll to position [386, 0]
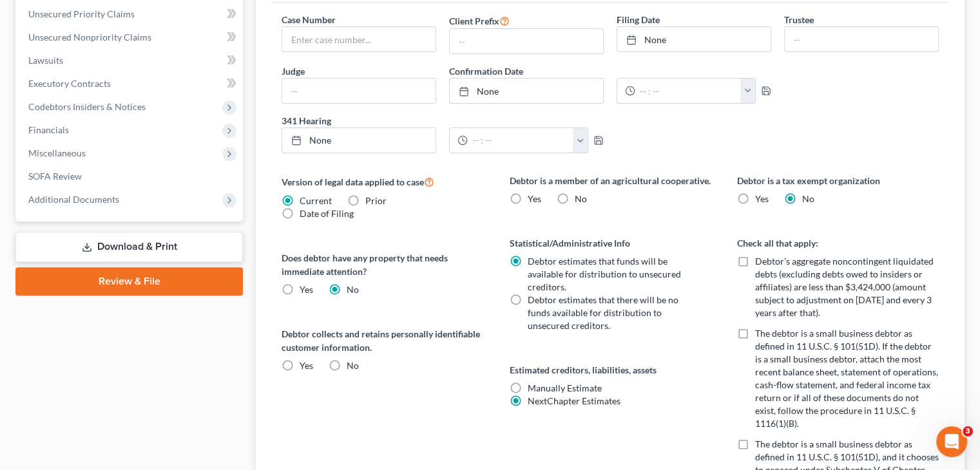
click at [347, 359] on label "No" at bounding box center [353, 365] width 12 height 13
click at [352, 359] on input "No" at bounding box center [356, 363] width 8 height 8
radio input "true"
click at [575, 193] on label "No" at bounding box center [581, 199] width 12 height 13
click at [580, 193] on input "No" at bounding box center [584, 197] width 8 height 8
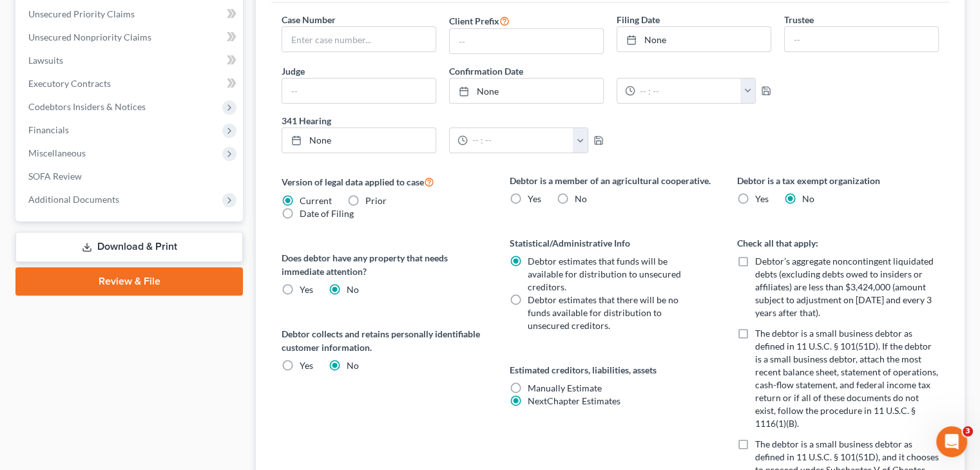
radio input "true"
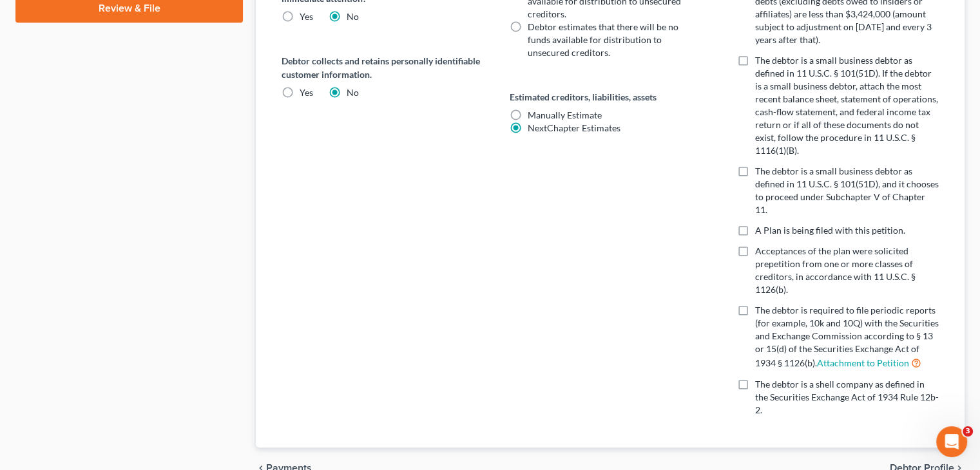
scroll to position [663, 0]
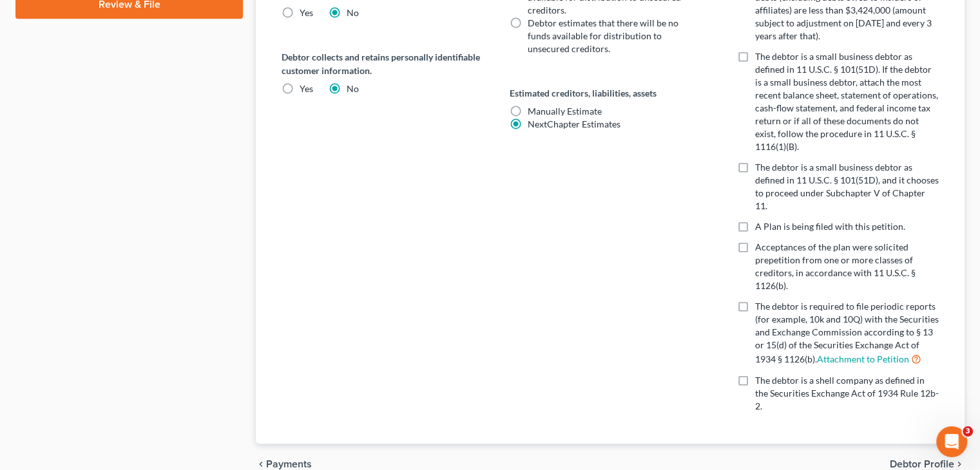
click at [925, 459] on span "Debtor Profile" at bounding box center [921, 464] width 64 height 10
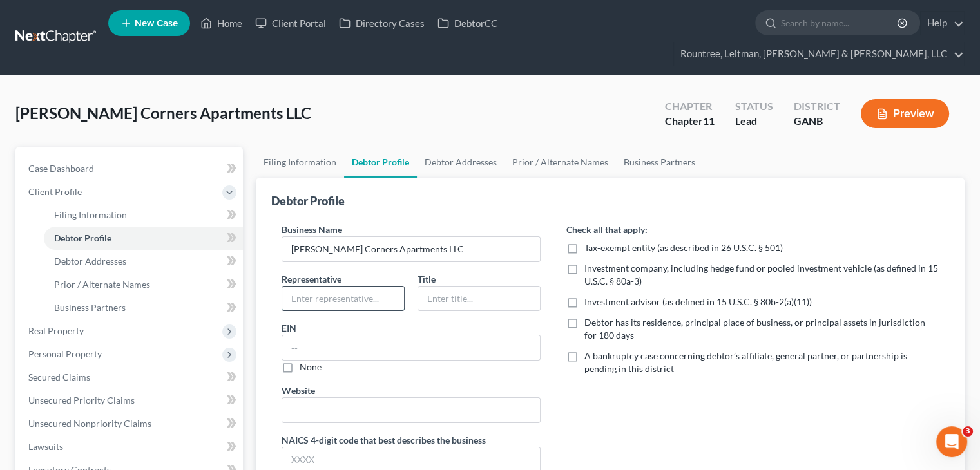
click at [370, 287] on input "text" at bounding box center [343, 299] width 122 height 24
type input "[PERSON_NAME]"
click at [453, 287] on input "text" at bounding box center [479, 299] width 122 height 24
type input "Sole Member"
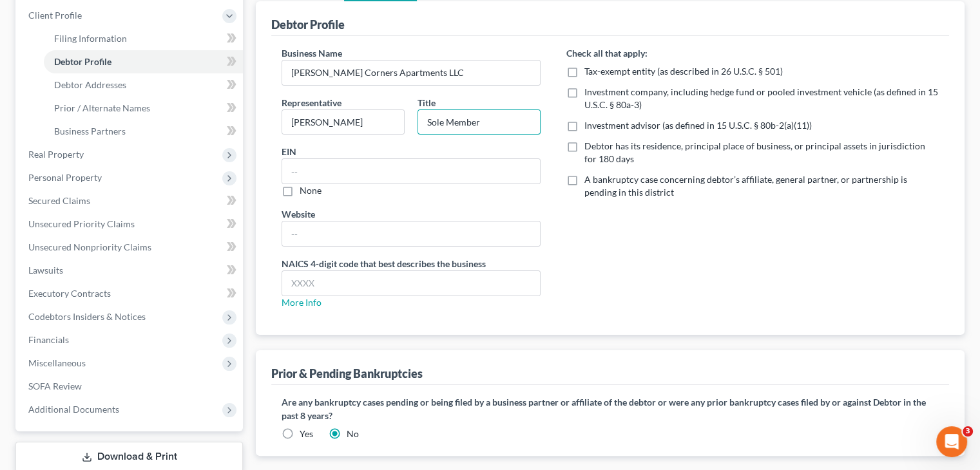
scroll to position [193, 0]
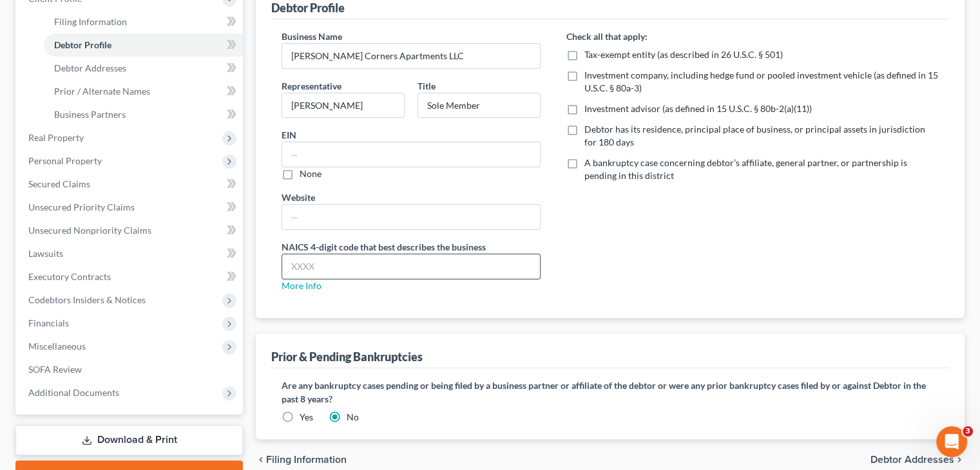
click at [376, 254] on input "text" at bounding box center [411, 266] width 258 height 24
type input "5311"
click at [584, 123] on label "Debtor has its residence, principal place of business, or principal assets in j…" at bounding box center [761, 136] width 354 height 26
click at [589, 123] on input "Debtor has its residence, principal place of business, or principal assets in j…" at bounding box center [593, 127] width 8 height 8
checkbox input "true"
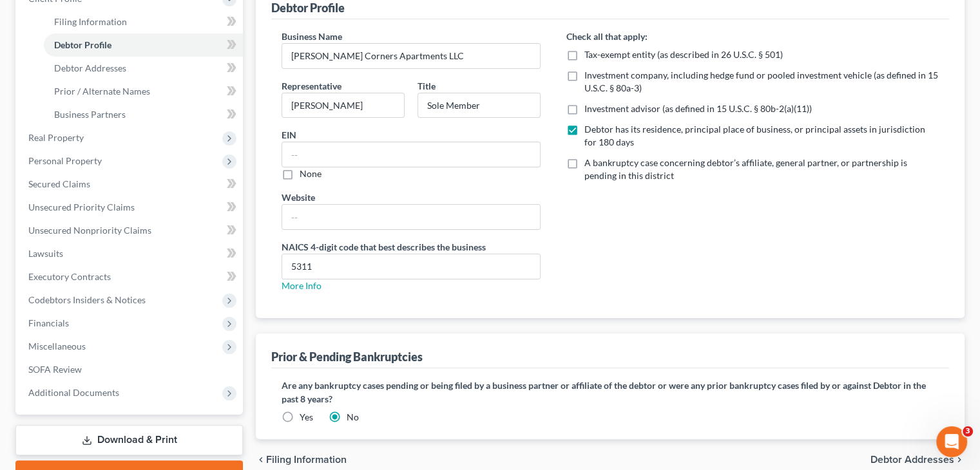
click at [913, 455] on span "Debtor Addresses" at bounding box center [912, 460] width 84 height 10
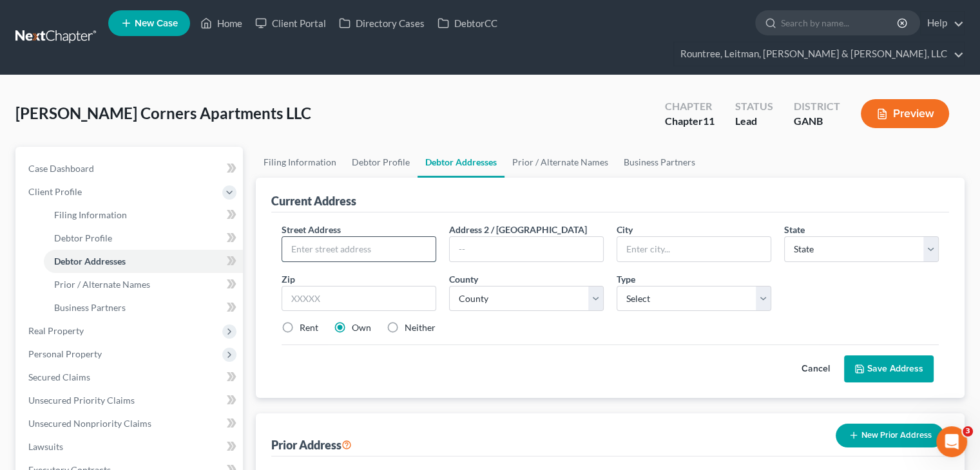
click at [338, 237] on input "text" at bounding box center [358, 249] width 153 height 24
type input "[STREET_ADDRESS]"
click at [551, 237] on input "text" at bounding box center [526, 249] width 153 height 24
type input "Ste. 3-101"
click at [676, 237] on input "text" at bounding box center [693, 249] width 153 height 24
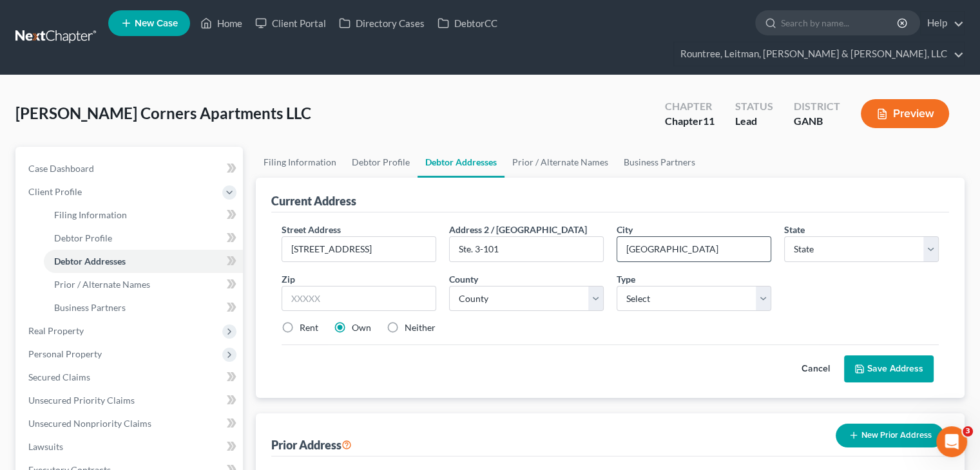
type input "[GEOGRAPHIC_DATA]"
select select "10"
type input "30328"
click at [500, 286] on select "County [GEOGRAPHIC_DATA] [GEOGRAPHIC_DATA] [GEOGRAPHIC_DATA] [GEOGRAPHIC_DATA] …" at bounding box center [526, 299] width 155 height 26
drag, startPoint x: 542, startPoint y: 342, endPoint x: 654, endPoint y: 291, distance: 123.7
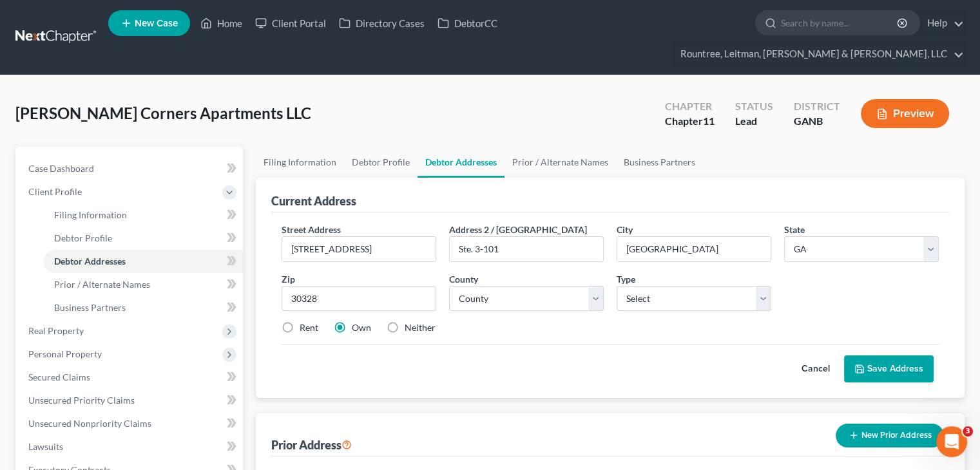
click at [542, 345] on div "Cancel Save Address" at bounding box center [609, 364] width 657 height 38
click at [699, 286] on select "Select Business Mailing Location of Assets" at bounding box center [693, 299] width 155 height 26
select select "0"
click at [616, 286] on select "Select Business Mailing Location of Assets" at bounding box center [693, 299] width 155 height 26
click at [596, 286] on select "County [GEOGRAPHIC_DATA] [GEOGRAPHIC_DATA] [GEOGRAPHIC_DATA] [GEOGRAPHIC_DATA] …" at bounding box center [526, 299] width 155 height 26
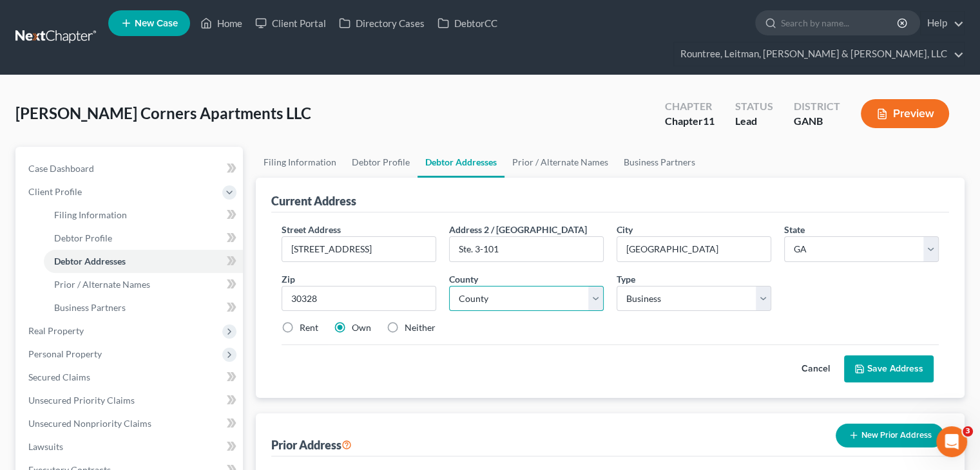
select select "59"
click at [449, 286] on select "County [GEOGRAPHIC_DATA] [GEOGRAPHIC_DATA] [GEOGRAPHIC_DATA] [GEOGRAPHIC_DATA] …" at bounding box center [526, 299] width 155 height 26
click at [884, 356] on button "Save Address" at bounding box center [889, 369] width 90 height 27
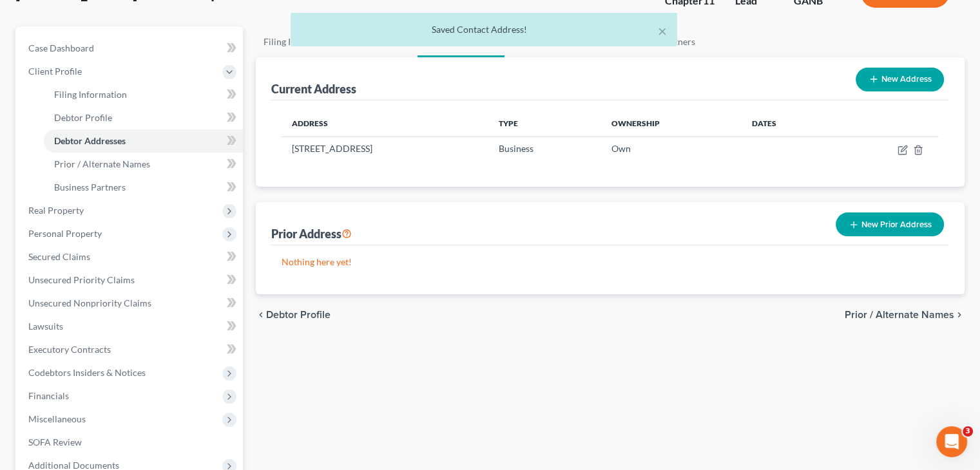
scroll to position [129, 0]
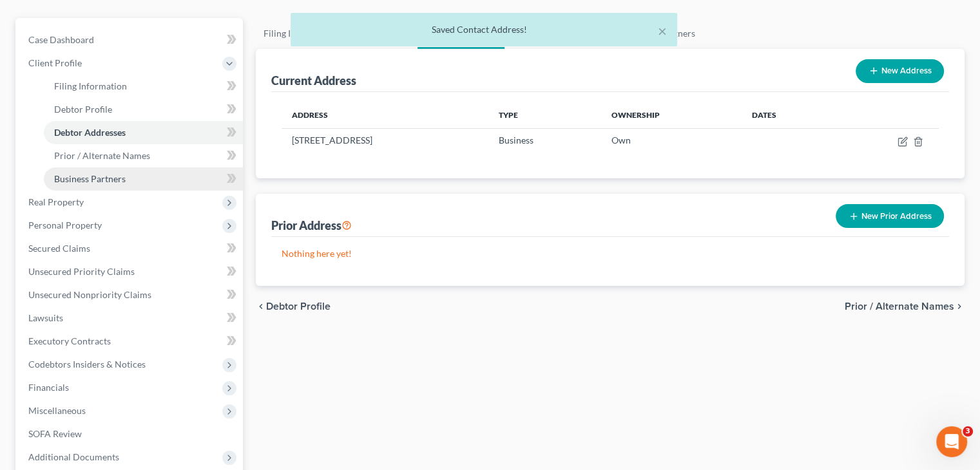
click at [101, 173] on span "Business Partners" at bounding box center [89, 178] width 71 height 11
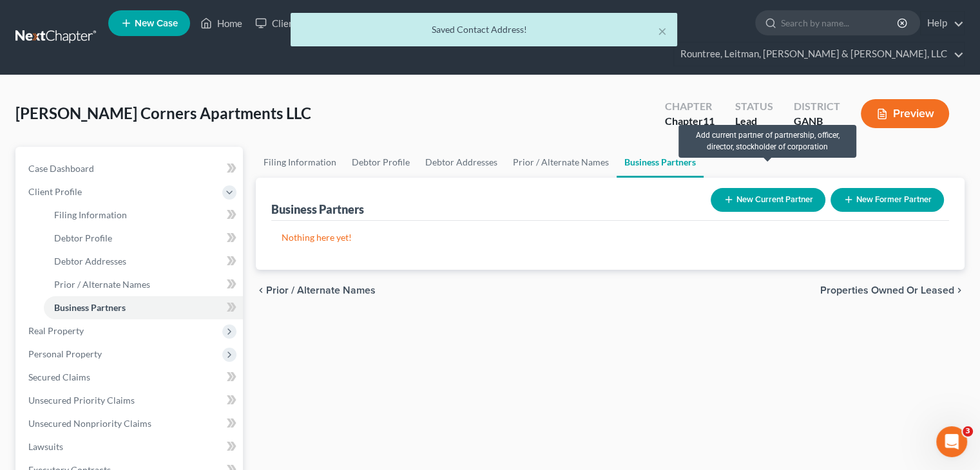
click at [770, 188] on button "New Current Partner" at bounding box center [767, 200] width 115 height 24
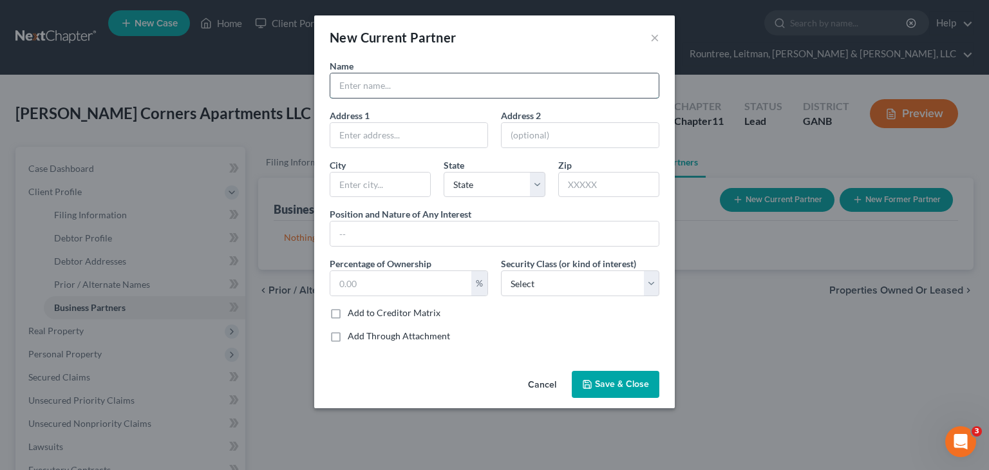
click at [385, 88] on input "text" at bounding box center [494, 85] width 328 height 24
type input "[PERSON_NAME]"
click at [393, 137] on input "text" at bounding box center [408, 135] width 157 height 24
type input "[STREET_ADDRESS][PERSON_NAME]"
click at [595, 184] on input "text" at bounding box center [608, 185] width 101 height 26
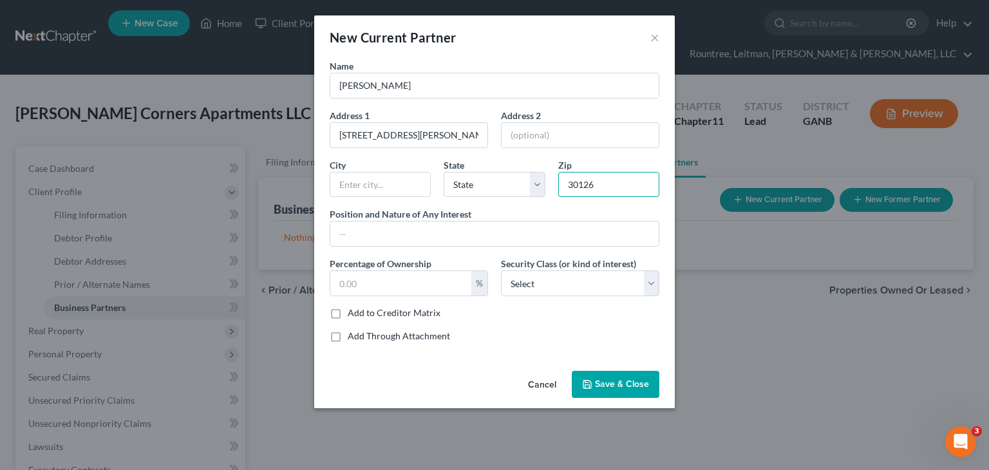
type input "30126"
type input "Mableton"
select select "10"
click at [379, 226] on input "text" at bounding box center [494, 234] width 328 height 24
type input "Member"
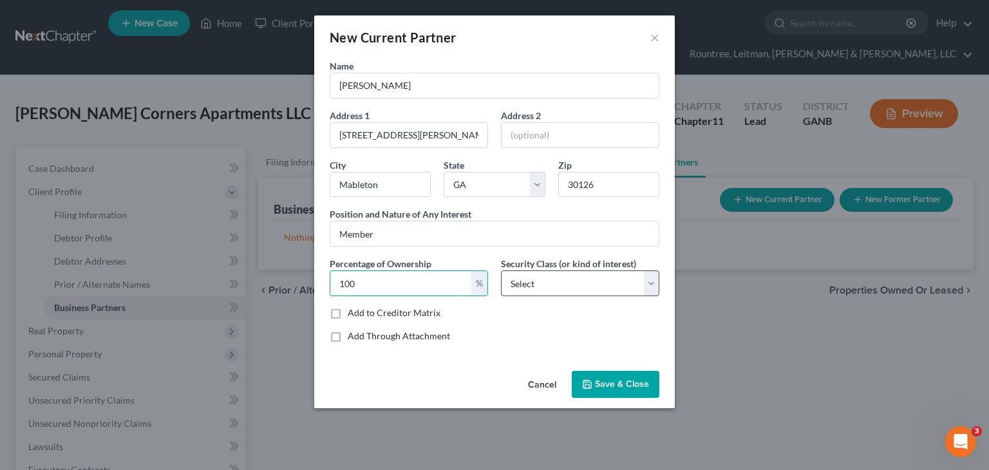
type input "100"
click at [577, 287] on select "Select Select Common Stockholder General Partner Limited Partner Managing Membe…" at bounding box center [580, 284] width 158 height 26
select select "3"
click at [501, 271] on select "Select Select Common Stockholder General Partner Limited Partner Managing Membe…" at bounding box center [580, 284] width 158 height 26
click at [610, 394] on button "Save & Close" at bounding box center [616, 384] width 88 height 27
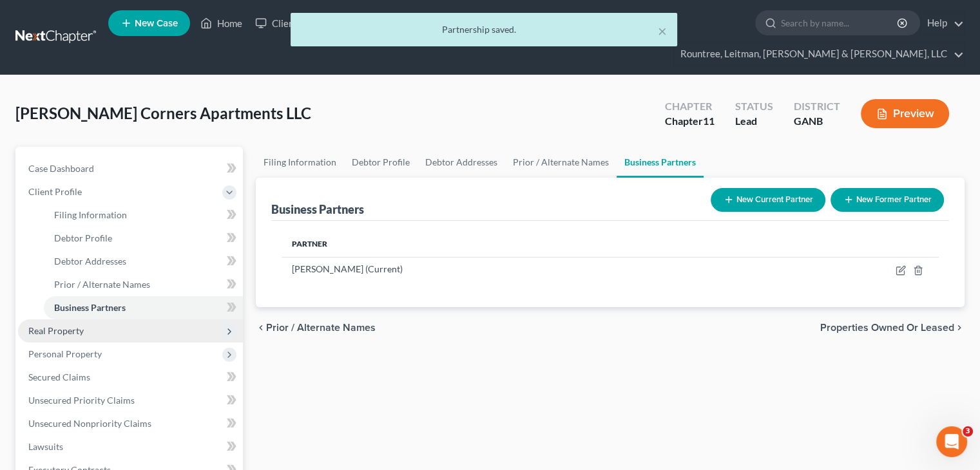
click at [85, 319] on span "Real Property" at bounding box center [130, 330] width 225 height 23
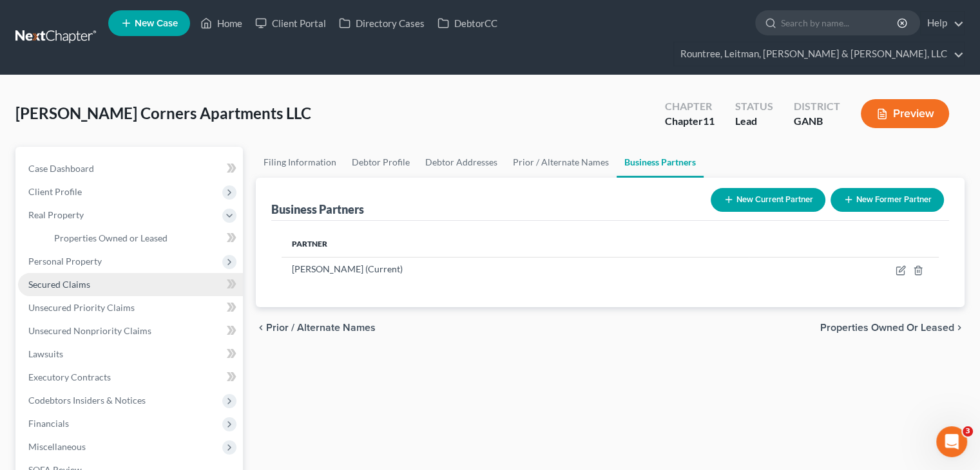
click at [54, 273] on link "Secured Claims" at bounding box center [130, 284] width 225 height 23
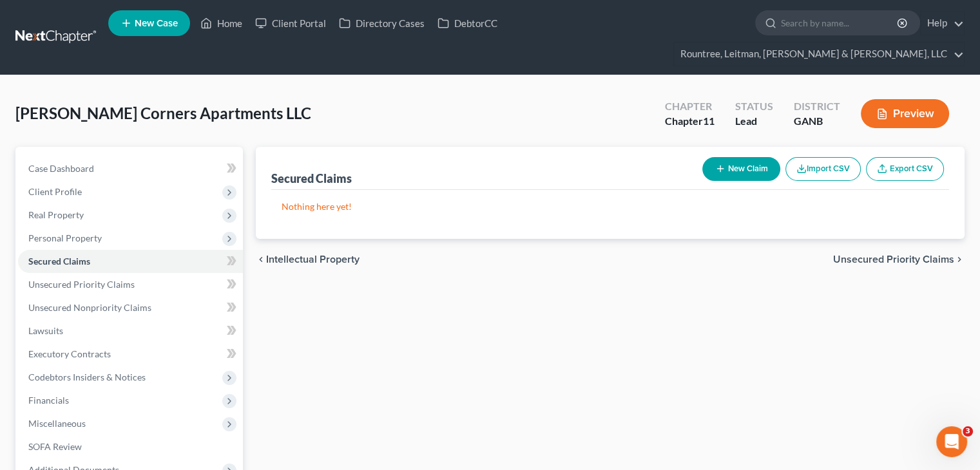
click at [737, 157] on button "New Claim" at bounding box center [741, 169] width 78 height 24
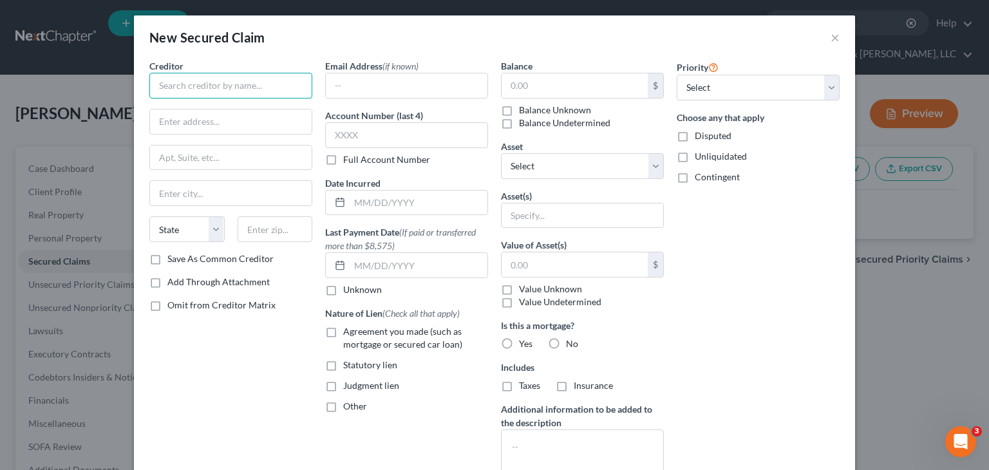
click at [191, 95] on input "text" at bounding box center [230, 86] width 163 height 26
click at [193, 86] on input "text" at bounding box center [230, 86] width 163 height 26
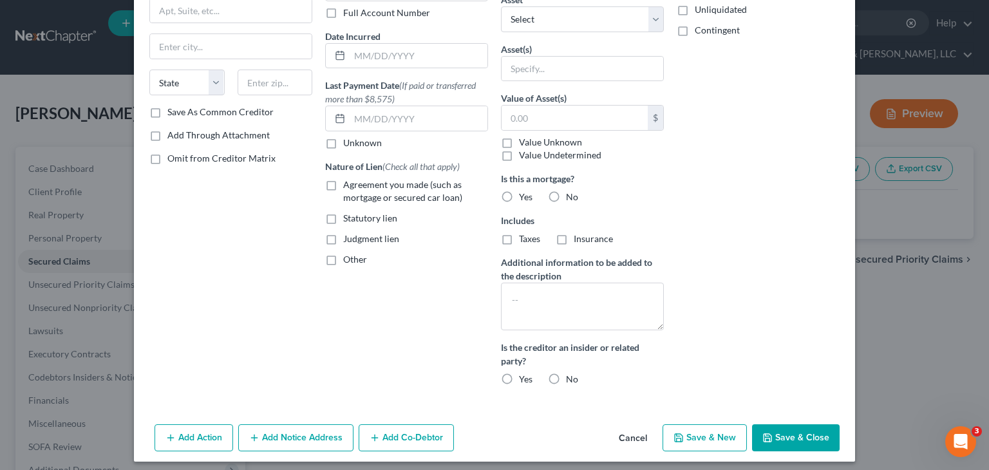
scroll to position [153, 0]
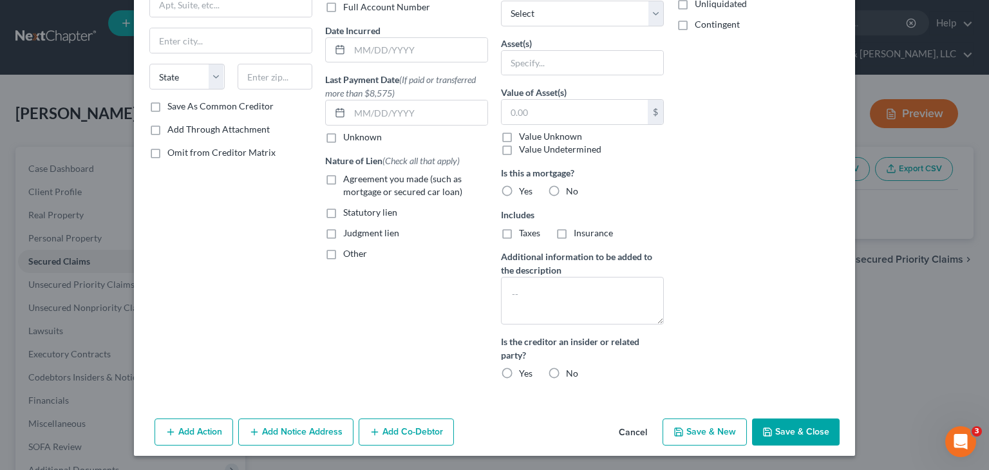
click at [794, 426] on button "Save & Close" at bounding box center [796, 432] width 88 height 27
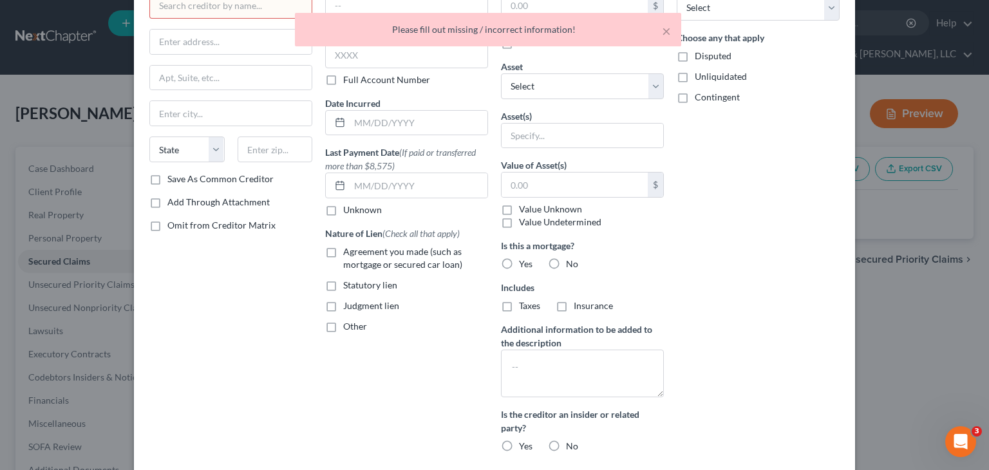
scroll to position [0, 0]
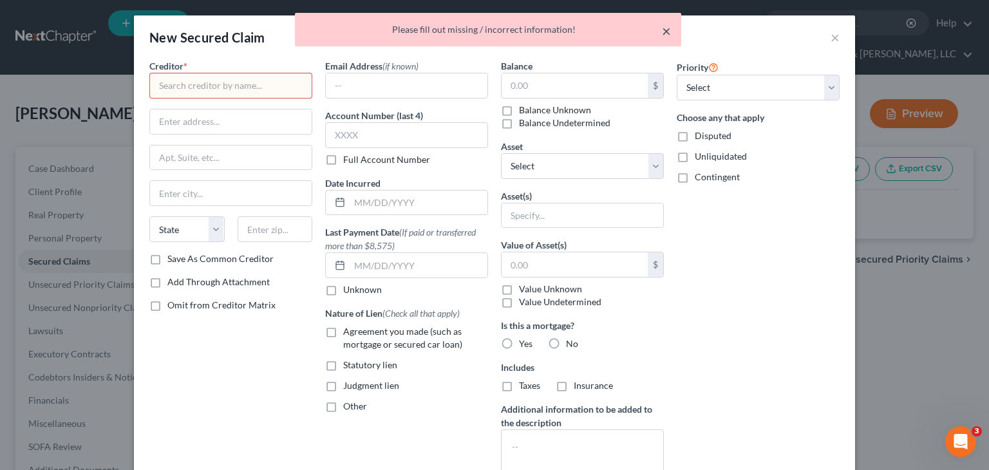
click at [671, 32] on button "×" at bounding box center [666, 30] width 9 height 15
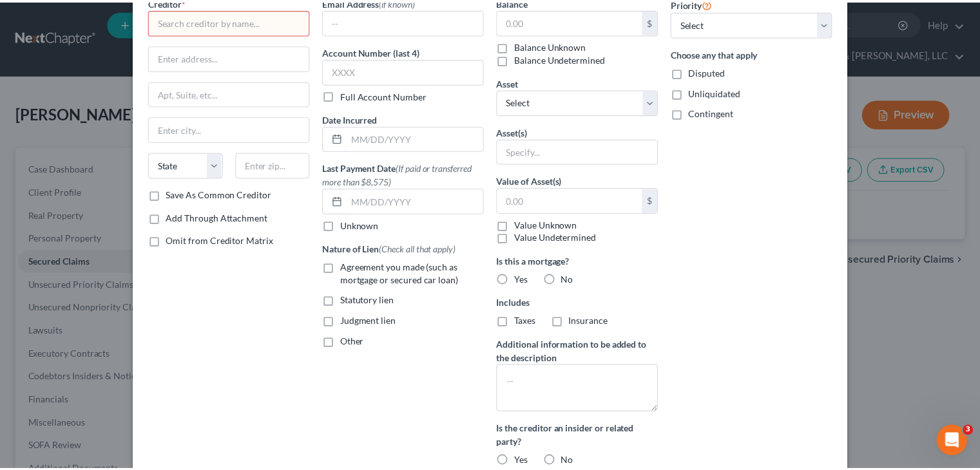
scroll to position [153, 0]
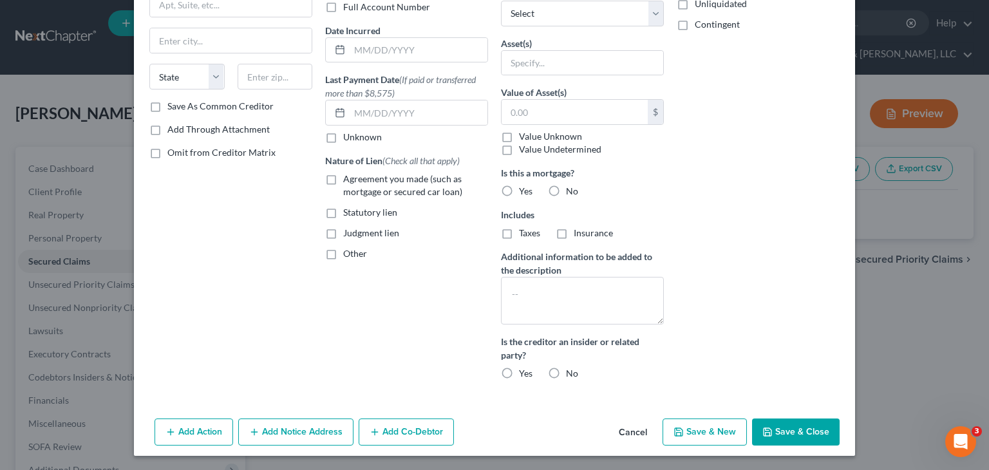
click at [629, 428] on button "Cancel" at bounding box center [633, 433] width 49 height 26
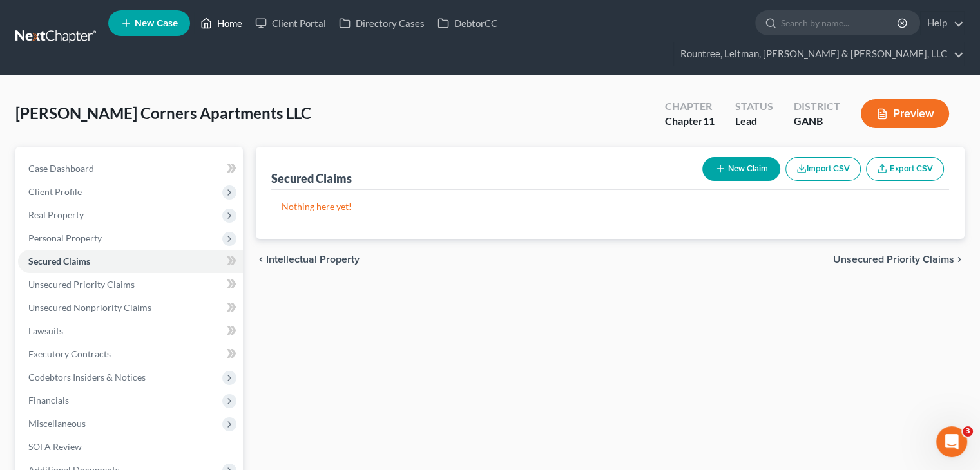
click at [222, 26] on link "Home" at bounding box center [221, 23] width 55 height 23
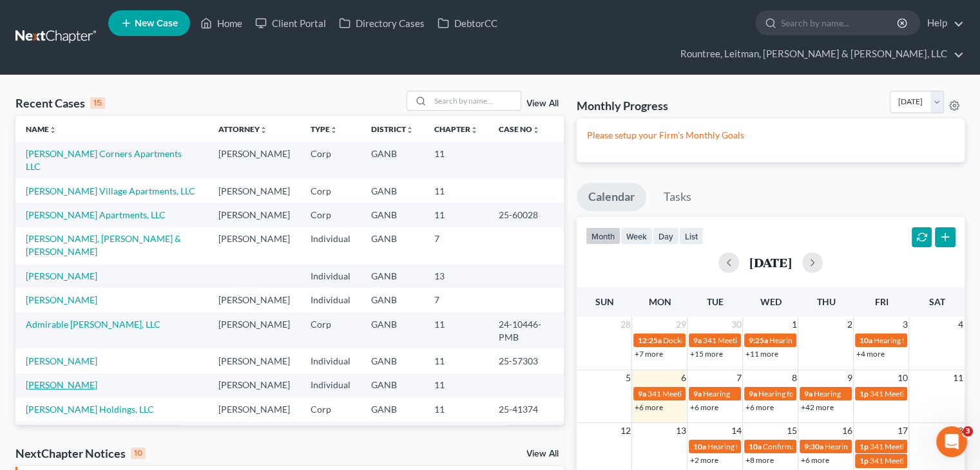
click at [39, 379] on link "[PERSON_NAME]" at bounding box center [61, 384] width 71 height 11
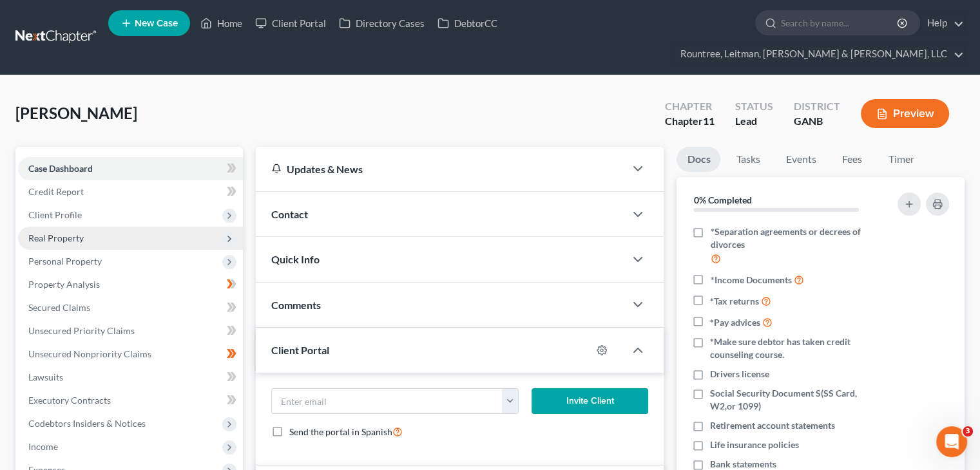
click at [61, 233] on span "Real Property" at bounding box center [55, 238] width 55 height 11
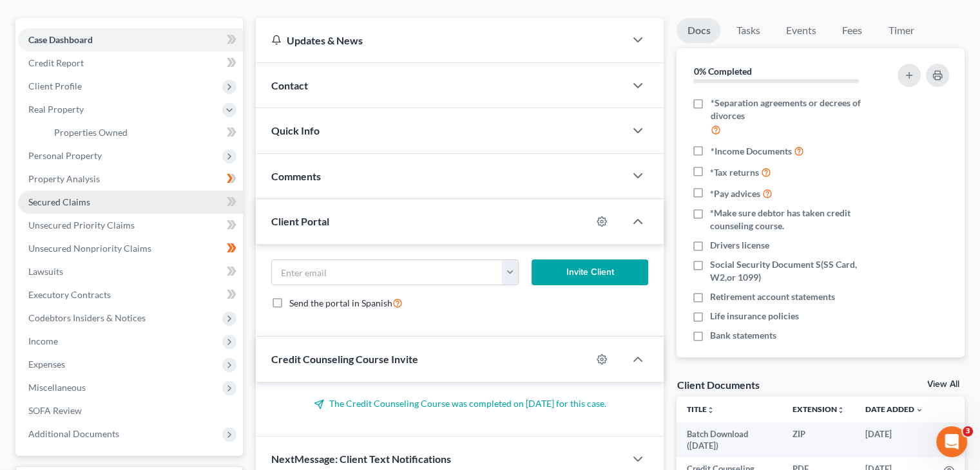
click at [46, 196] on span "Secured Claims" at bounding box center [59, 201] width 62 height 11
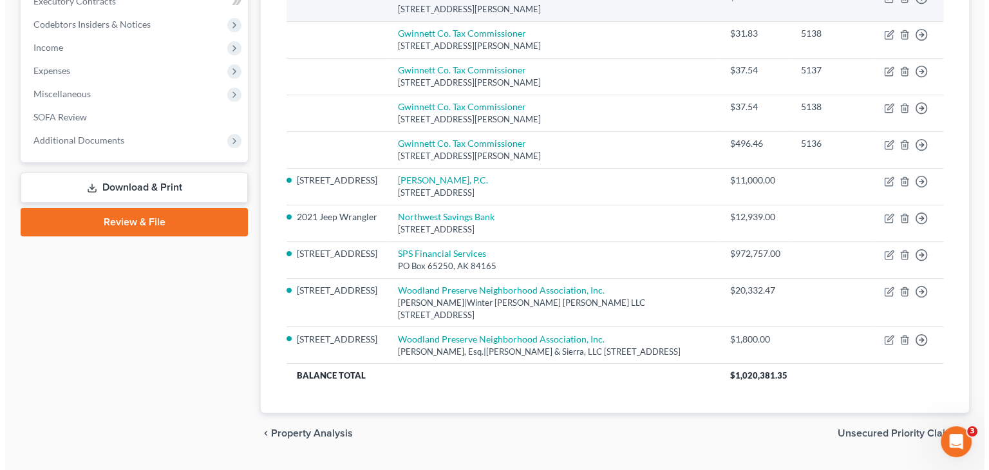
scroll to position [420, 0]
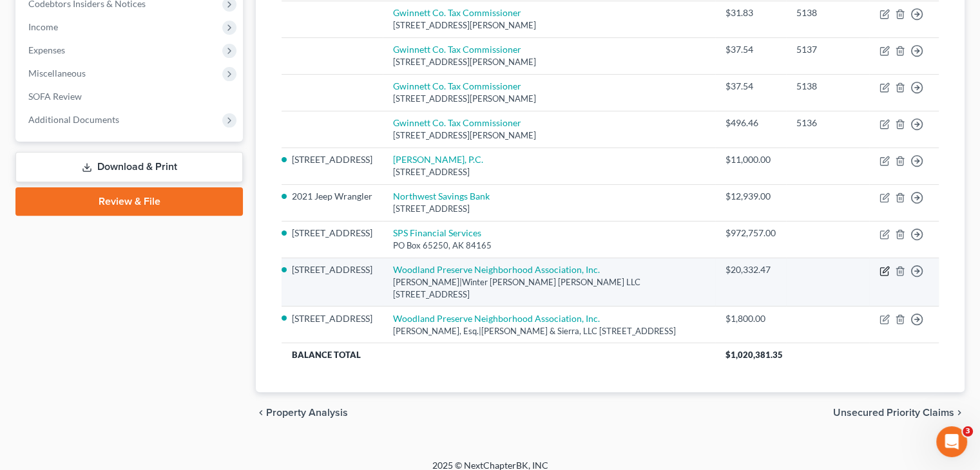
click at [884, 267] on icon "button" at bounding box center [885, 270] width 6 height 6
select select "10"
select select "0"
select select "1"
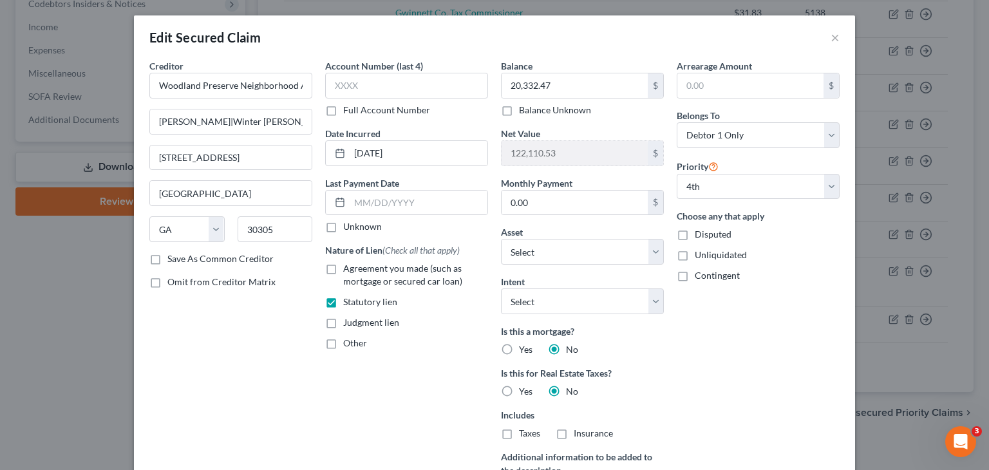
click at [695, 233] on label "Disputed" at bounding box center [713, 234] width 37 height 13
click at [700, 233] on input "Disputed" at bounding box center [704, 232] width 8 height 8
checkbox input "true"
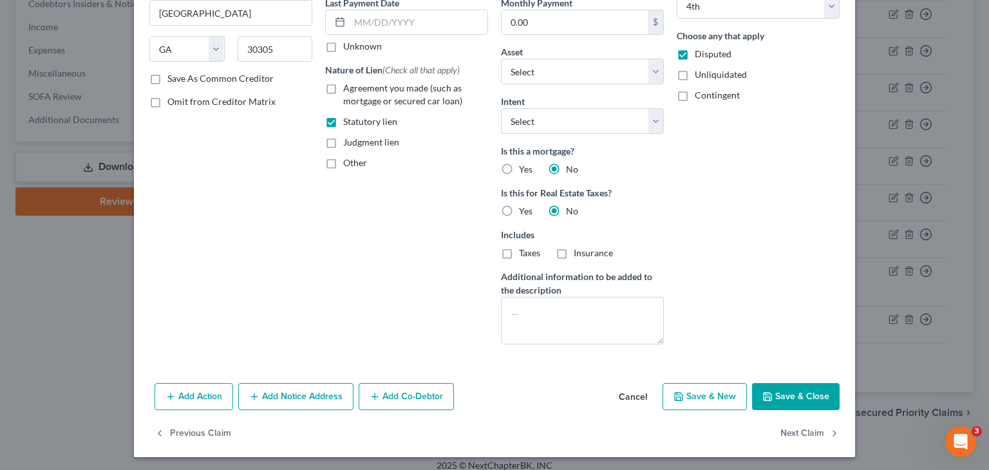
scroll to position [182, 0]
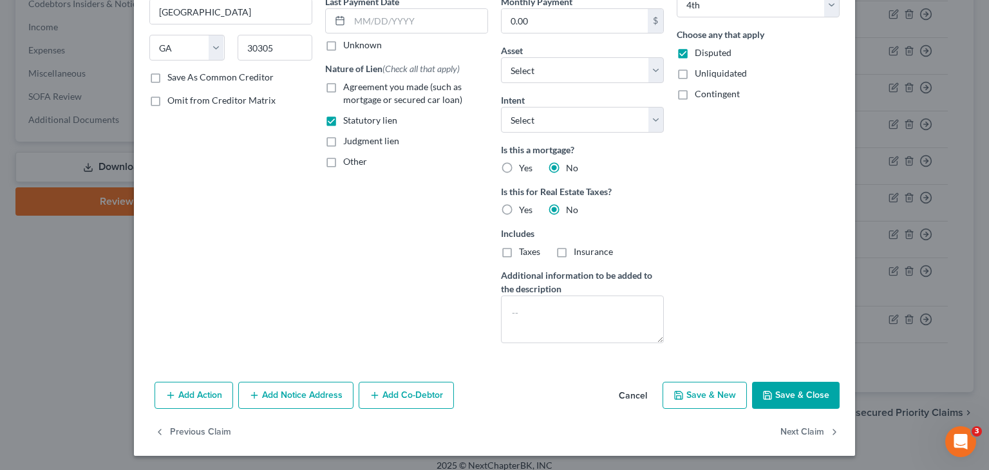
click at [796, 392] on button "Save & Close" at bounding box center [796, 395] width 88 height 27
select select "3"
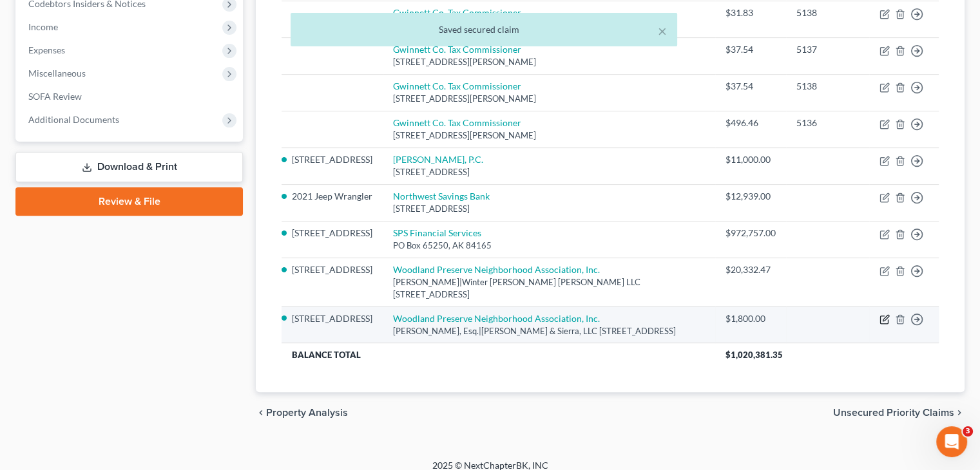
click at [885, 315] on icon "button" at bounding box center [885, 318] width 6 height 6
select select "10"
select select "0"
select select "1"
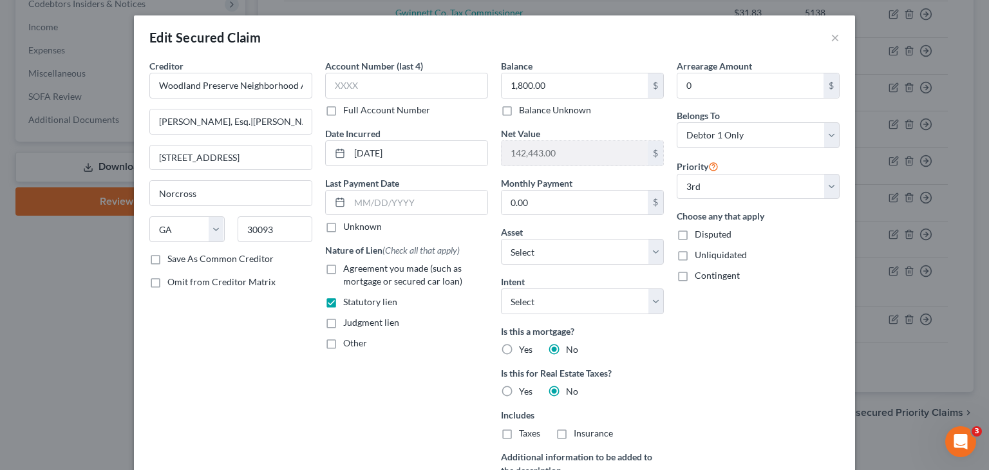
click at [695, 235] on label "Disputed" at bounding box center [713, 234] width 37 height 13
click at [700, 235] on input "Disputed" at bounding box center [704, 232] width 8 height 8
checkbox input "true"
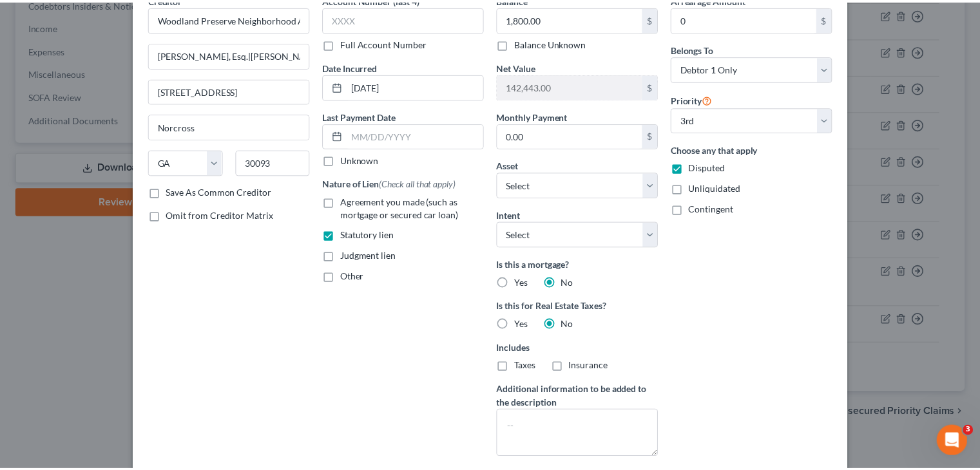
scroll to position [129, 0]
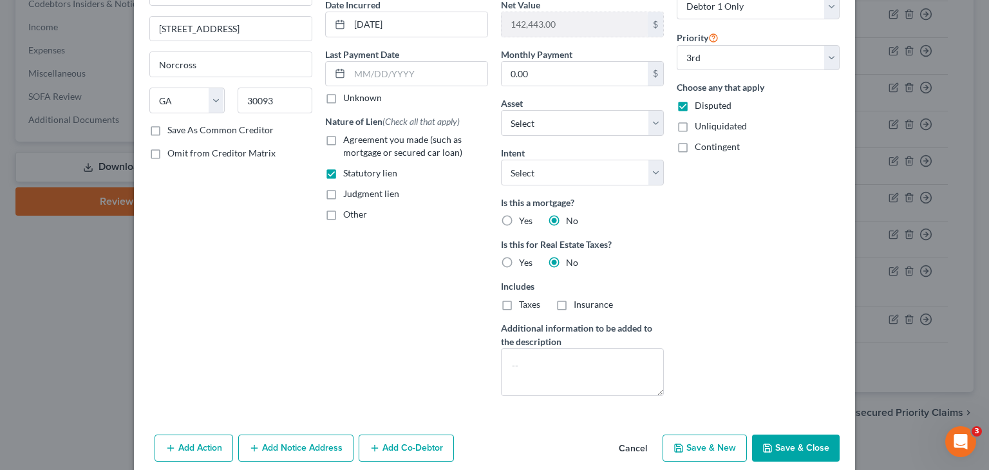
click at [783, 442] on button "Save & Close" at bounding box center [796, 448] width 88 height 27
select select "2"
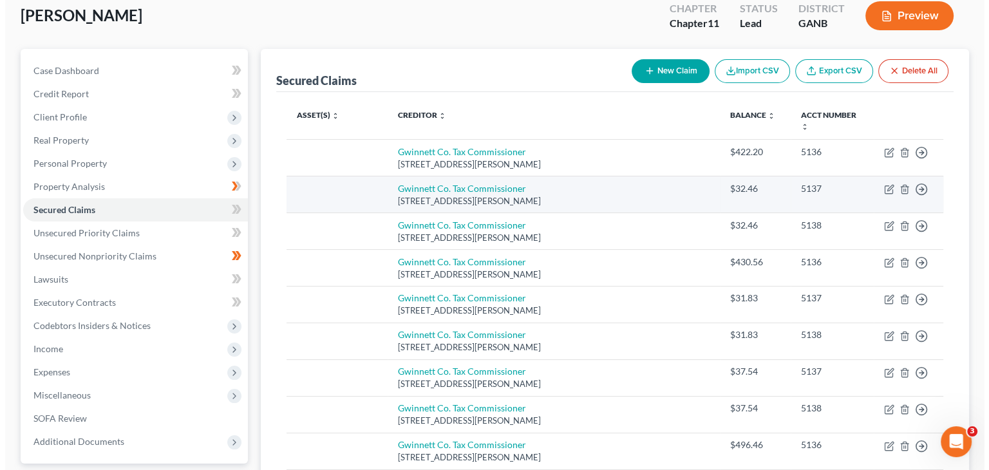
scroll to position [162, 0]
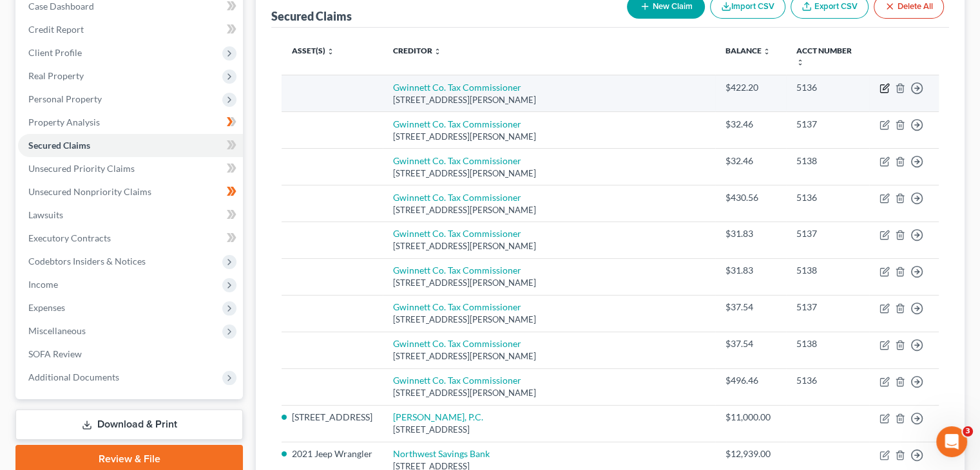
click at [885, 84] on icon "button" at bounding box center [885, 87] width 6 height 6
select select "10"
select select "0"
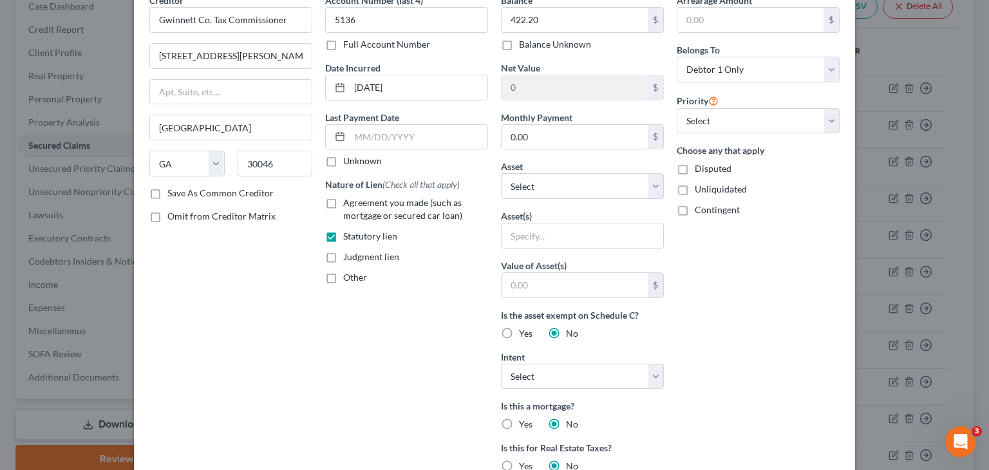
scroll to position [0, 0]
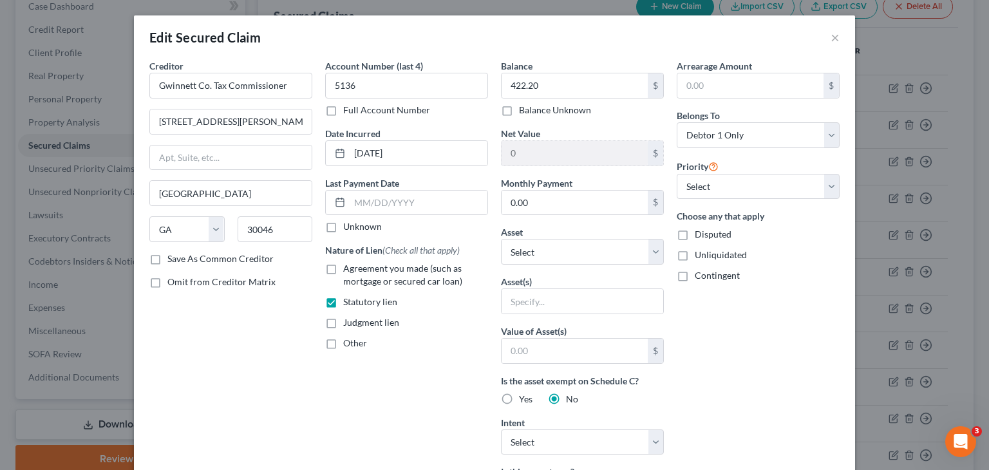
click at [695, 234] on label "Disputed" at bounding box center [713, 234] width 37 height 13
click at [700, 234] on input "Disputed" at bounding box center [704, 232] width 8 height 8
checkbox input "true"
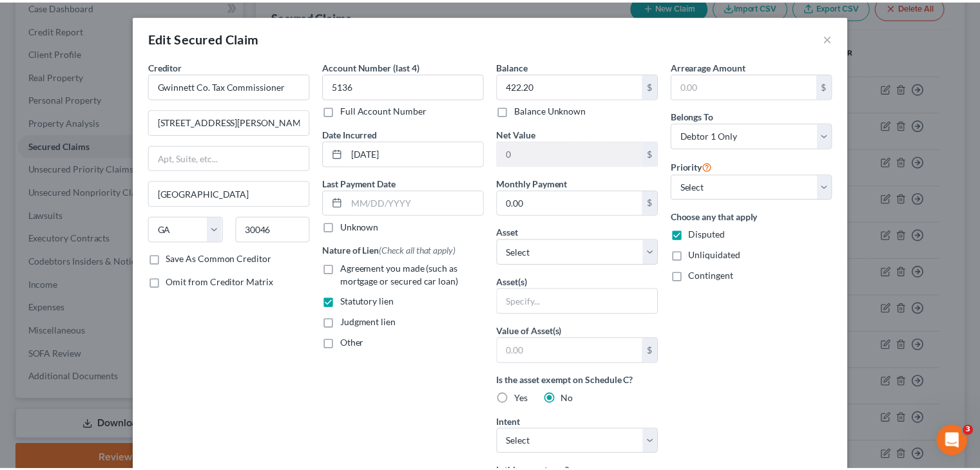
scroll to position [322, 0]
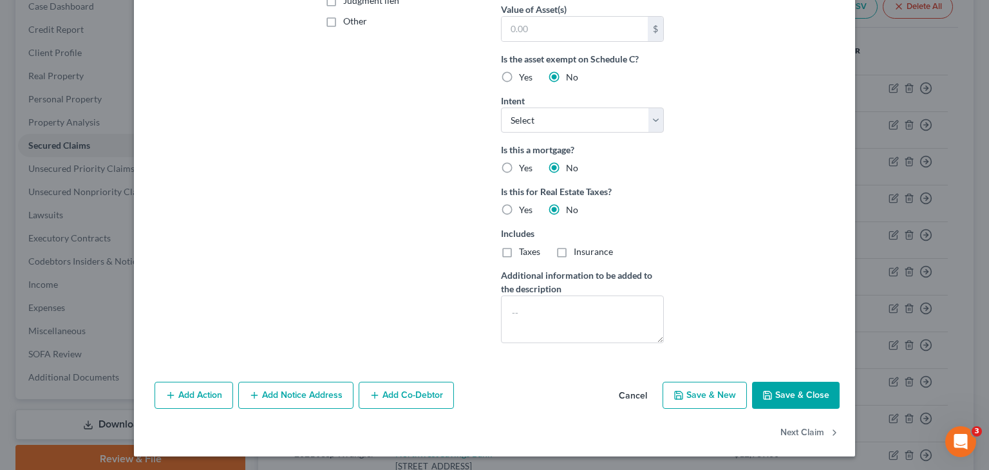
click at [792, 395] on button "Save & Close" at bounding box center [796, 395] width 88 height 27
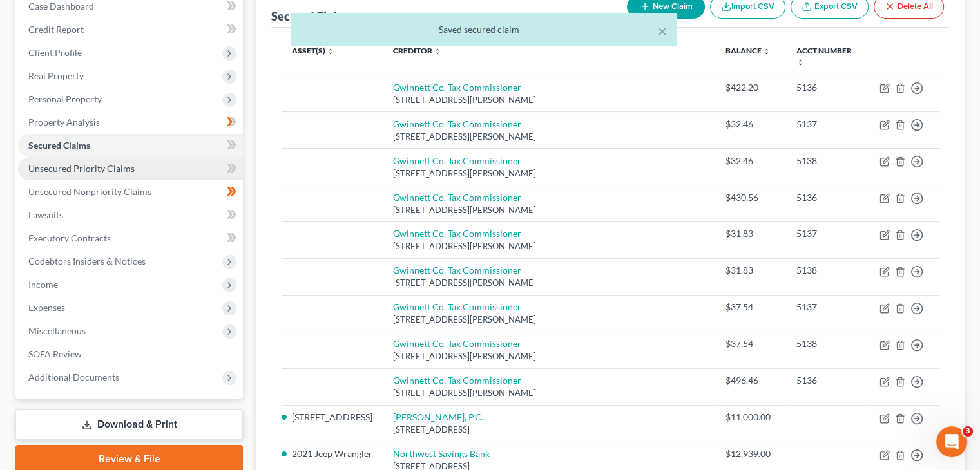
click at [68, 163] on span "Unsecured Priority Claims" at bounding box center [81, 168] width 106 height 11
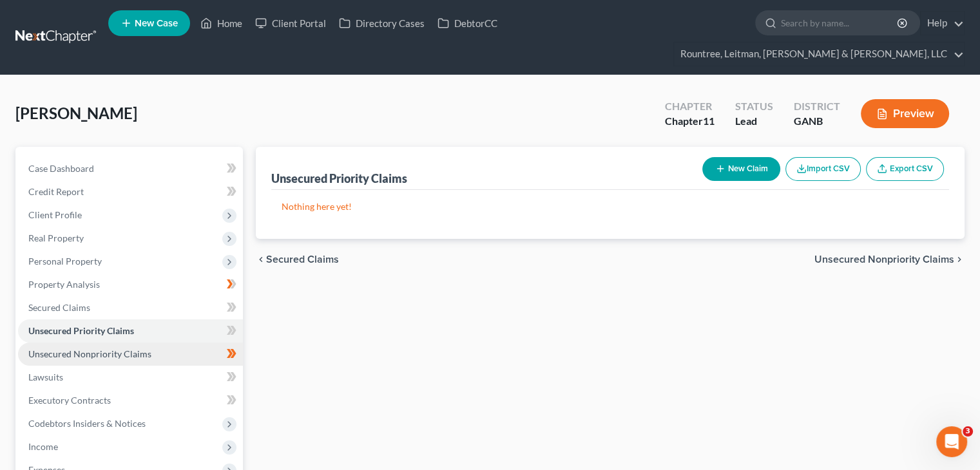
click at [144, 348] on span "Unsecured Nonpriority Claims" at bounding box center [89, 353] width 123 height 11
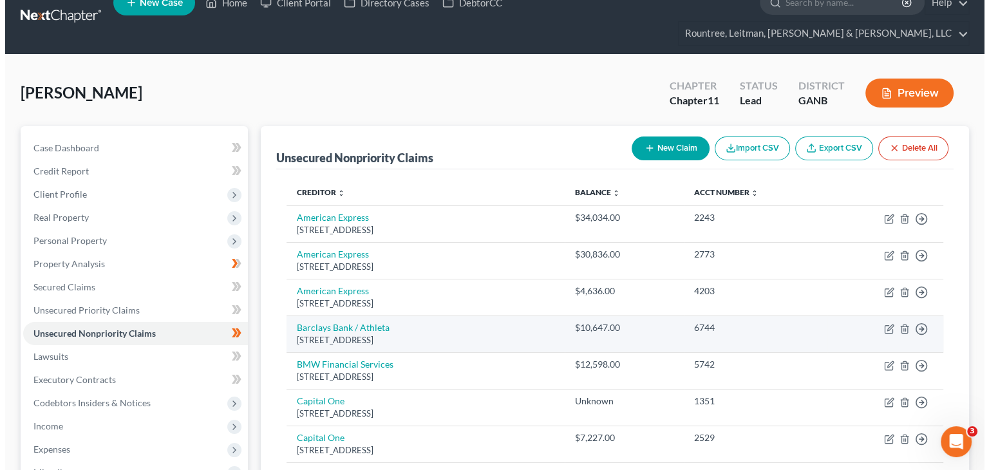
scroll to position [129, 0]
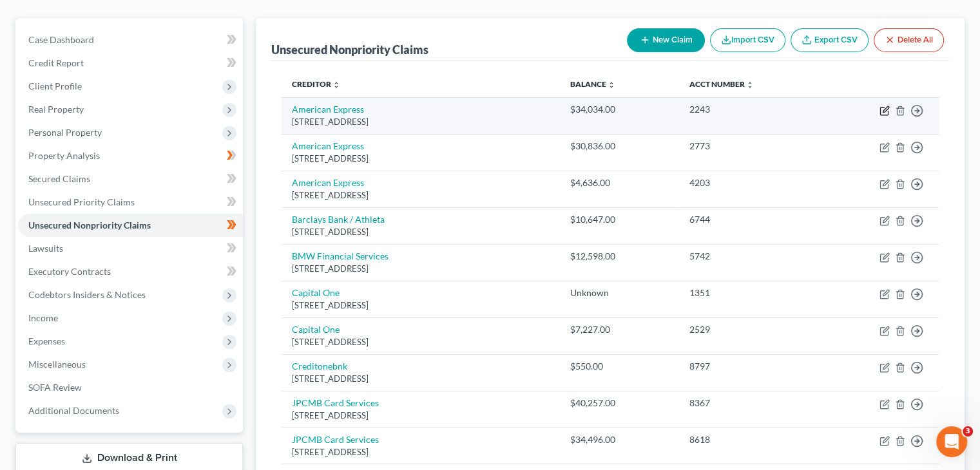
click at [886, 106] on icon "button" at bounding box center [884, 111] width 10 height 10
select select "9"
select select "2"
select select "0"
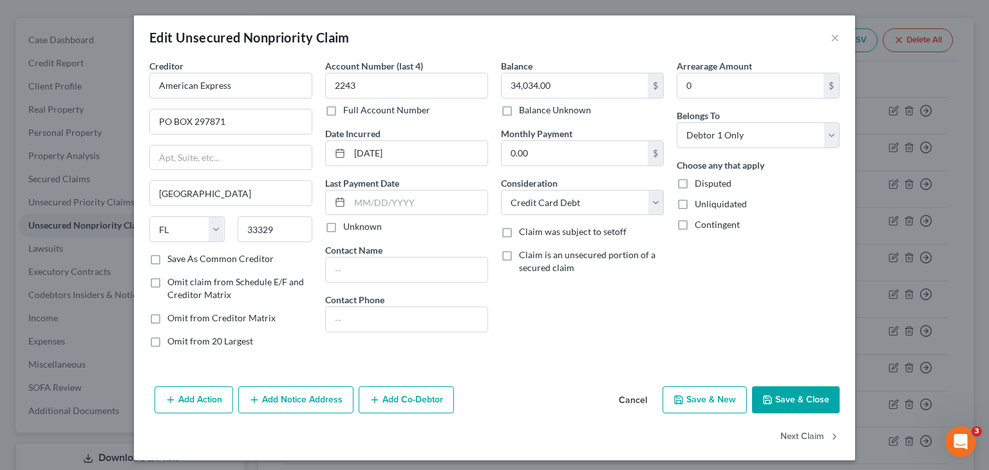
click at [626, 397] on button "Cancel" at bounding box center [633, 401] width 49 height 26
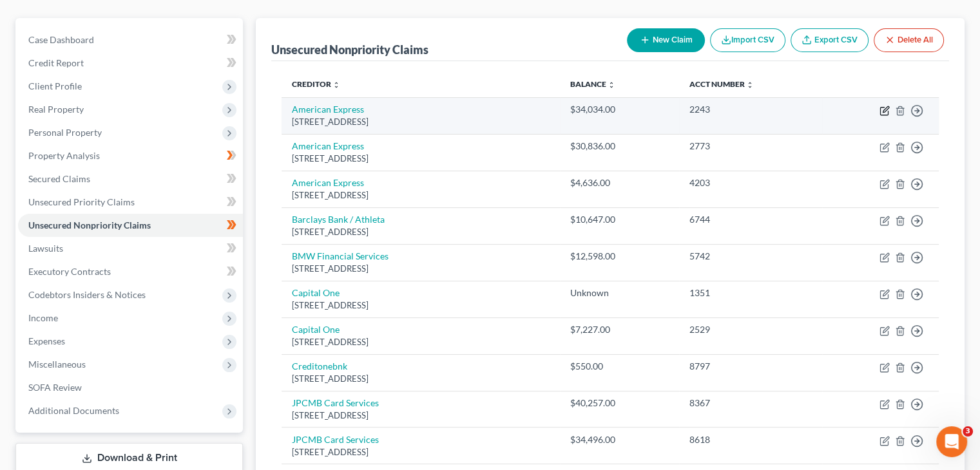
click at [881, 106] on icon "button" at bounding box center [884, 111] width 10 height 10
select select "9"
select select "2"
select select "0"
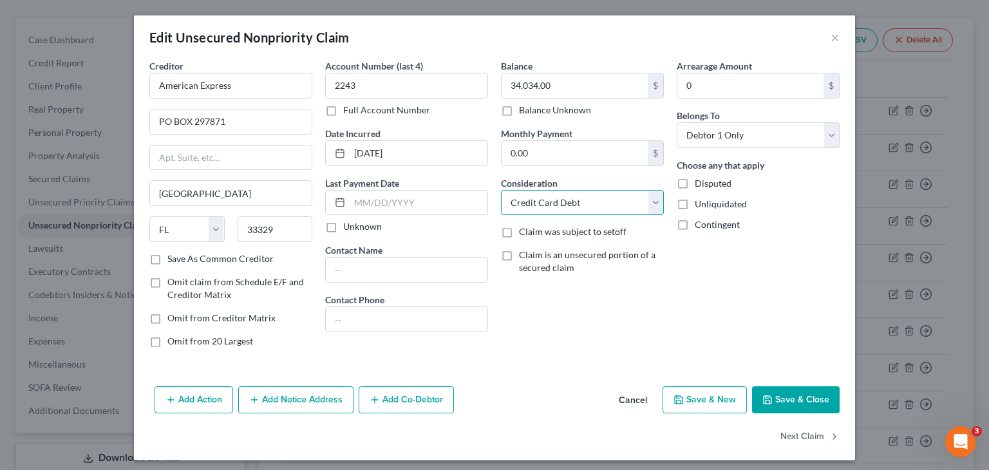
click at [654, 207] on select "Select Cable / Satellite Services Collection Agency Credit Card Debt Debt Couns…" at bounding box center [582, 203] width 163 height 26
select select "14"
click at [501, 190] on select "Select Cable / Satellite Services Collection Agency Credit Card Debt Debt Couns…" at bounding box center [582, 203] width 163 height 26
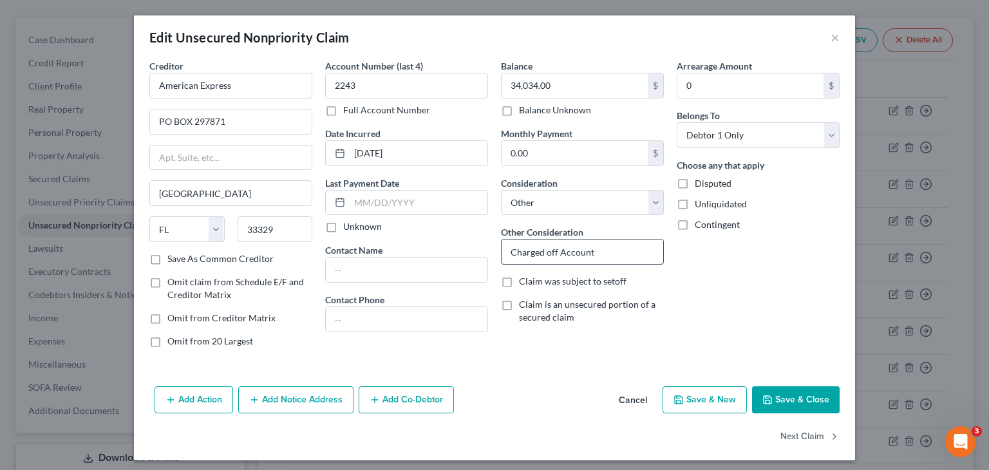
click at [610, 246] on input "Charged off Account" at bounding box center [583, 252] width 162 height 24
drag, startPoint x: 632, startPoint y: 248, endPoint x: 233, endPoint y: 234, distance: 399.6
click at [343, 248] on div "Creditor * American Express PO BOX 297871 [GEOGRAPHIC_DATA] [US_STATE] AK AR AZ…" at bounding box center [494, 208] width 703 height 299
drag, startPoint x: 635, startPoint y: 245, endPoint x: 236, endPoint y: 245, distance: 399.3
click at [236, 245] on div "Creditor * American Express PO BOX 297871 [GEOGRAPHIC_DATA] [US_STATE] AK AR AZ…" at bounding box center [494, 208] width 703 height 299
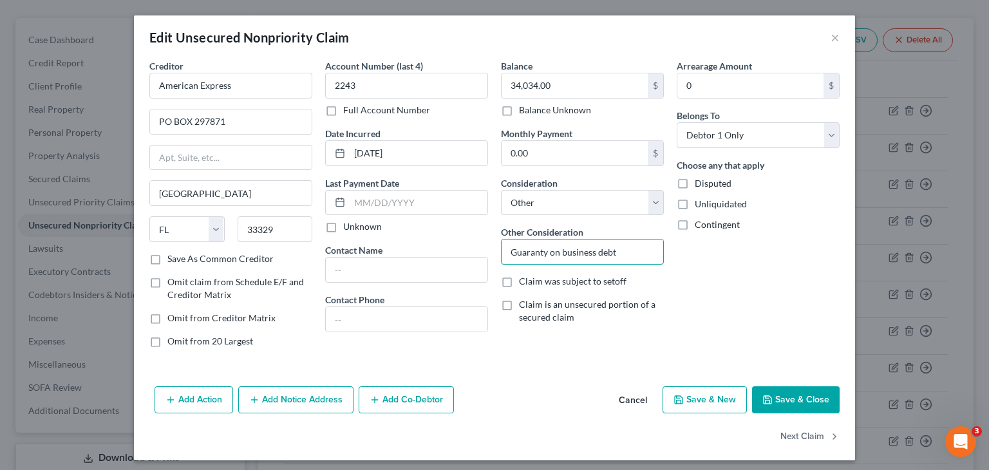
type input "Guaranty on business debt"
click at [797, 395] on button "Save & Close" at bounding box center [796, 399] width 88 height 27
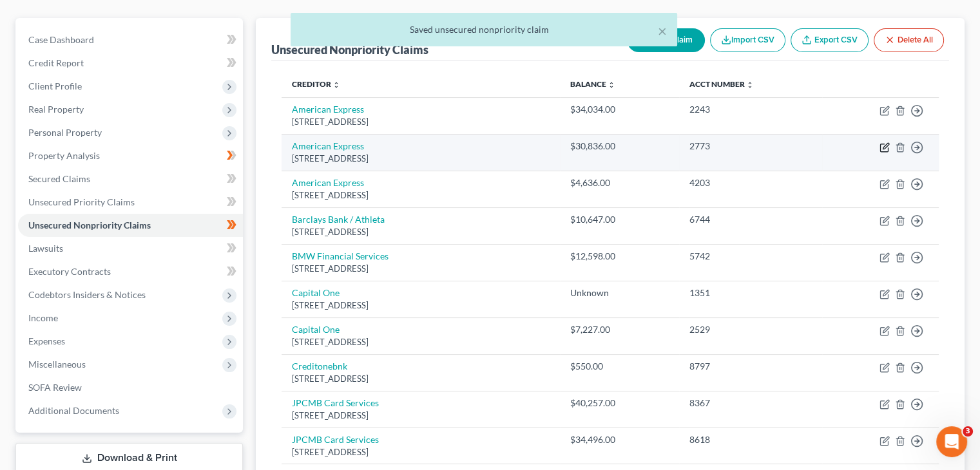
click at [880, 142] on icon "button" at bounding box center [884, 147] width 10 height 10
select select "9"
select select "2"
select select "0"
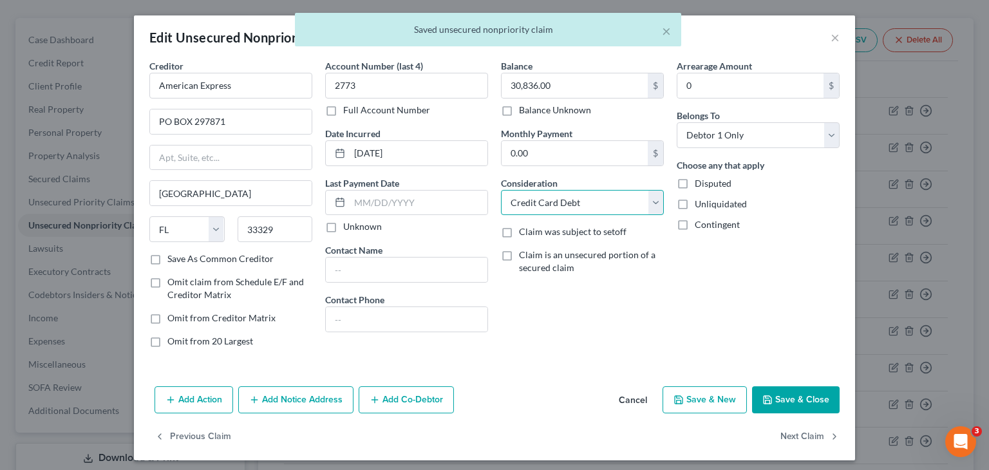
click at [649, 206] on select "Select Cable / Satellite Services Collection Agency Credit Card Debt Debt Couns…" at bounding box center [582, 203] width 163 height 26
select select "14"
click at [501, 190] on select "Select Cable / Satellite Services Collection Agency Credit Card Debt Debt Couns…" at bounding box center [582, 203] width 163 height 26
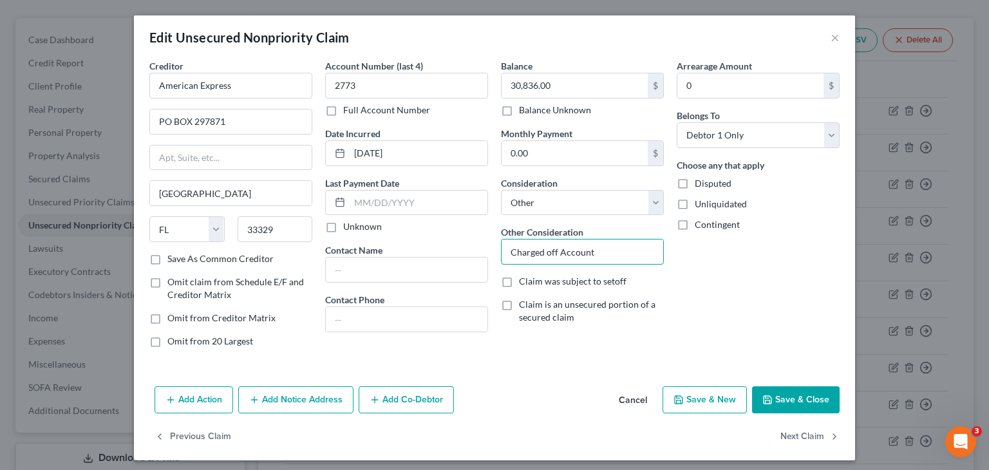
drag, startPoint x: 602, startPoint y: 246, endPoint x: 306, endPoint y: 258, distance: 296.5
click at [308, 258] on div "Creditor * American Express PO BOX 297871 [GEOGRAPHIC_DATA] [US_STATE] AK AR AZ…" at bounding box center [494, 208] width 703 height 299
paste input "G"
drag, startPoint x: 627, startPoint y: 261, endPoint x: 121, endPoint y: 217, distance: 508.1
click at [208, 233] on div "Creditor * American Express PO BOX 297871 [GEOGRAPHIC_DATA] [US_STATE] AK AR AZ…" at bounding box center [494, 208] width 703 height 299
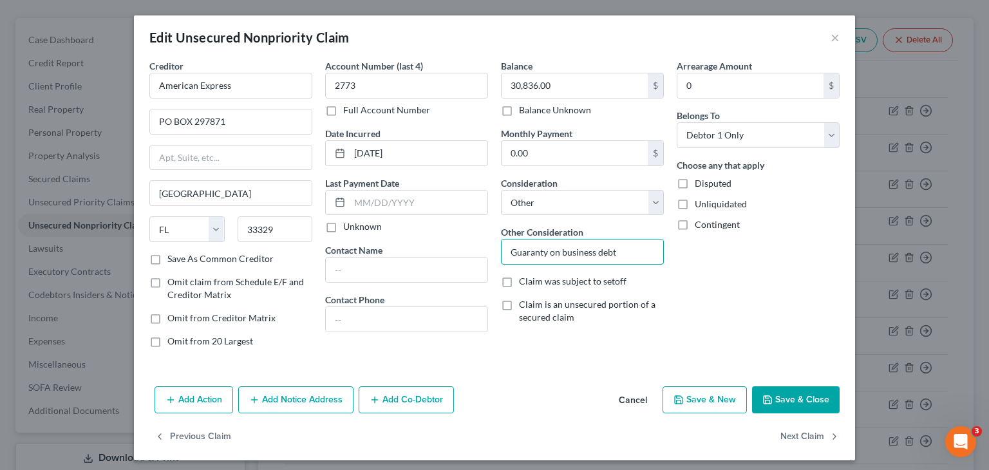
type input "Guaranty on business debt"
click at [790, 392] on button "Save & Close" at bounding box center [796, 399] width 88 height 27
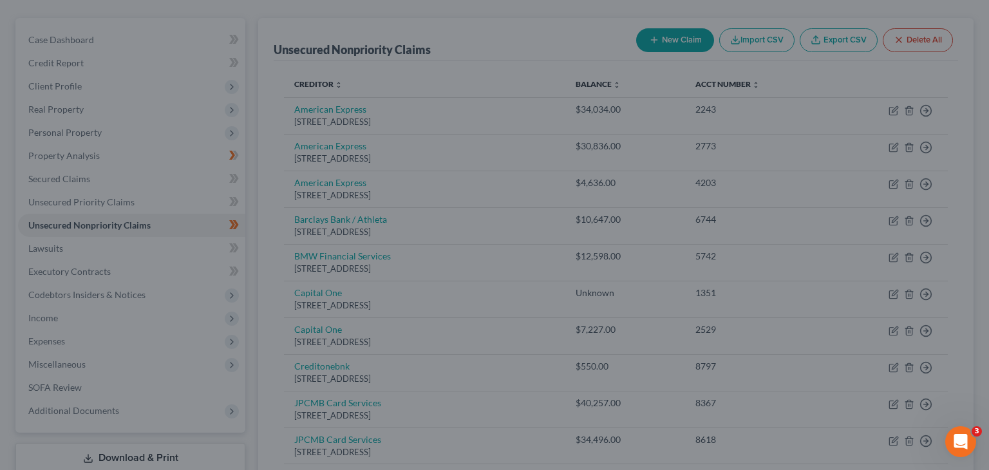
click at [790, 390] on button "Save & Close" at bounding box center [757, 378] width 76 height 23
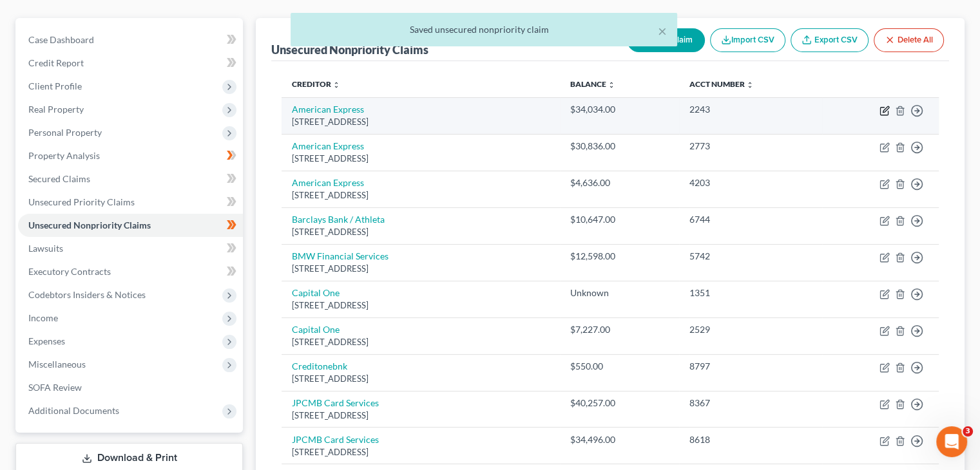
click at [884, 106] on icon "button" at bounding box center [884, 111] width 10 height 10
select select "9"
select select "14"
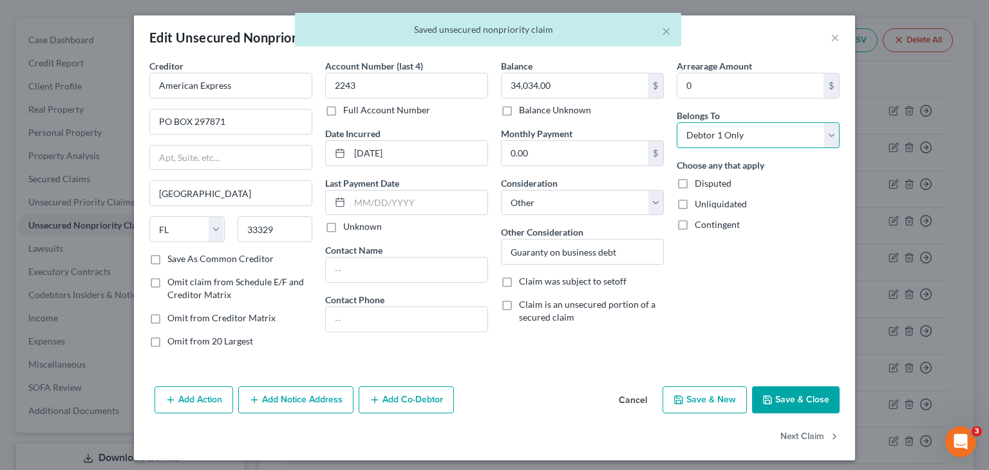
click at [828, 131] on select "Select Debtor 1 Only Debtor 2 Only Debtor 1 And Debtor 2 Only At Least One Of T…" at bounding box center [758, 135] width 163 height 26
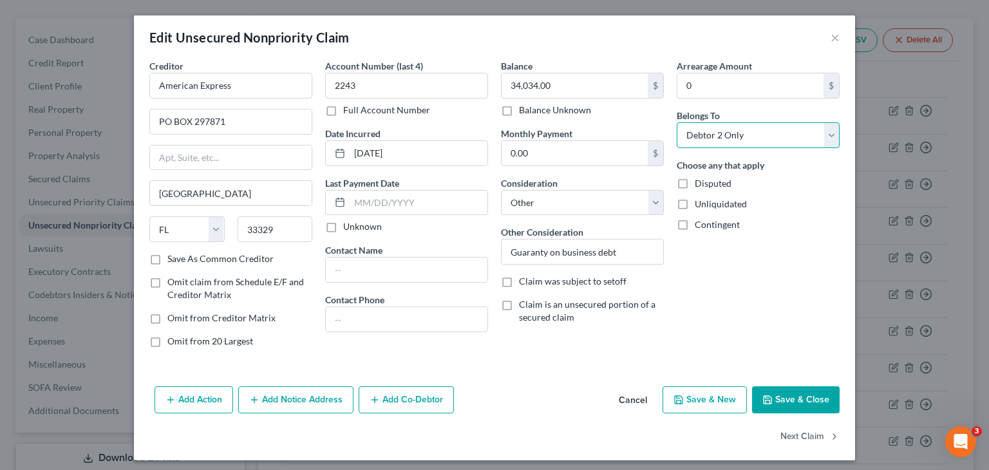
click at [677, 122] on select "Select Debtor 1 Only Debtor 2 Only Debtor 1 And Debtor 2 Only At Least One Of T…" at bounding box center [758, 135] width 163 height 26
click at [824, 128] on select "Select Debtor 1 Only Debtor 2 Only Debtor 1 And Debtor 2 Only At Least One Of T…" at bounding box center [758, 135] width 163 height 26
select select "3"
click at [677, 122] on select "Select Debtor 1 Only Debtor 2 Only Debtor 1 And Debtor 2 Only At Least One Of T…" at bounding box center [758, 135] width 163 height 26
click at [415, 405] on button "Add Co-Debtor" at bounding box center [406, 399] width 95 height 27
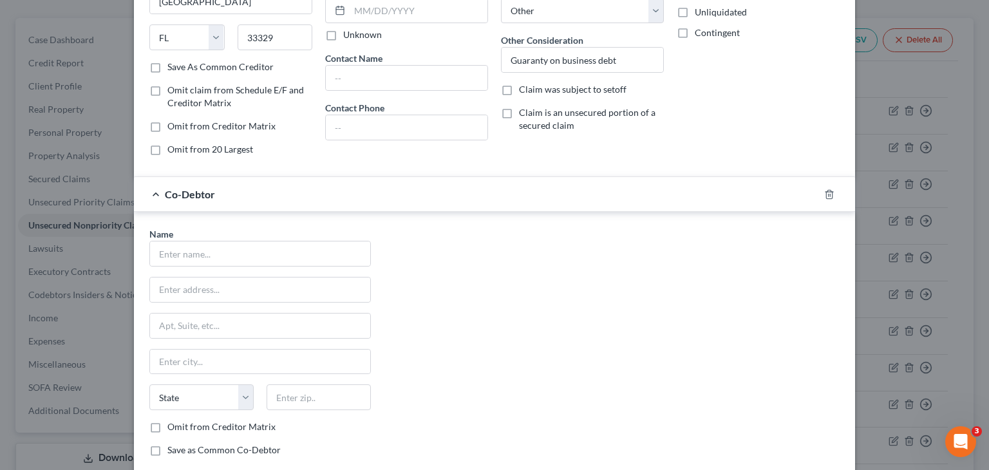
scroll to position [193, 0]
click at [208, 253] on input "text" at bounding box center [260, 252] width 220 height 24
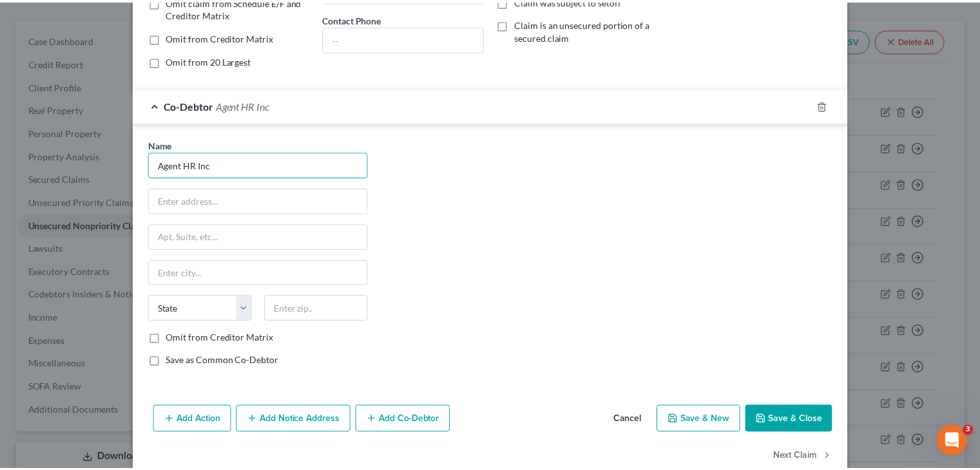
scroll to position [304, 0]
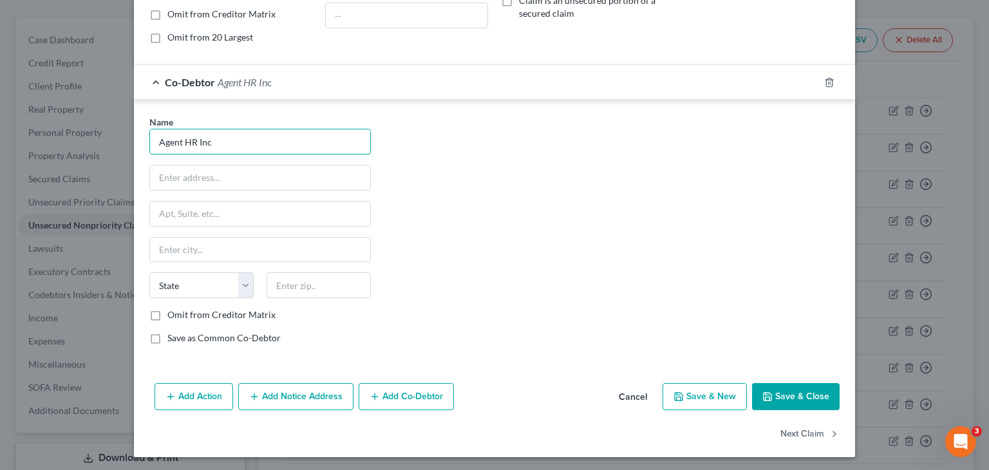
drag, startPoint x: 36, startPoint y: 114, endPoint x: -19, endPoint y: 115, distance: 54.8
click at [0, 115] on html "Home New Case Client Portal Directory Cases DebtorCC Rountree, [PERSON_NAME], […" at bounding box center [494, 329] width 989 height 916
type input "Agent HR Inc"
click at [242, 172] on input "text" at bounding box center [260, 178] width 220 height 24
type input "[STREET_ADDRESS]"
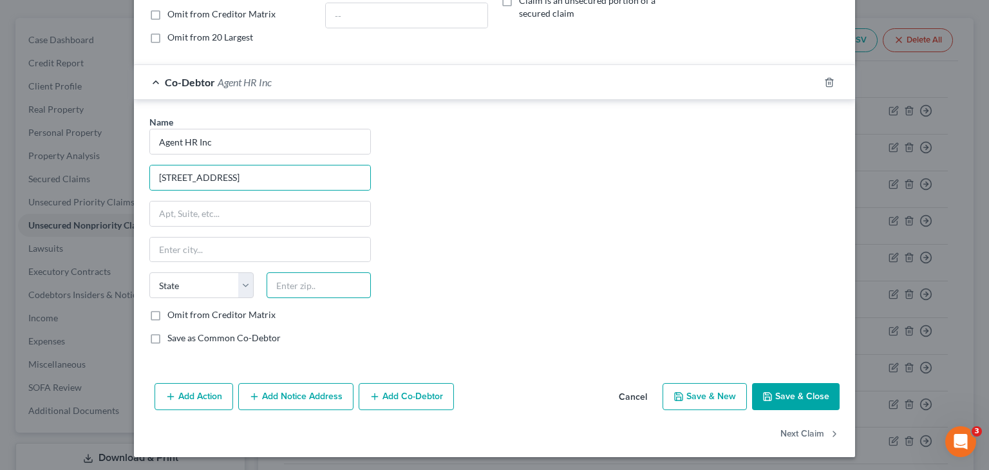
click at [328, 279] on input "text" at bounding box center [319, 285] width 104 height 26
type input "30339"
drag, startPoint x: 149, startPoint y: 336, endPoint x: 466, endPoint y: 351, distance: 317.9
click at [167, 336] on label "Save as Common Co-Debtor" at bounding box center [223, 338] width 113 height 13
click at [173, 336] on input "Save as Common Co-Debtor" at bounding box center [177, 336] width 8 height 8
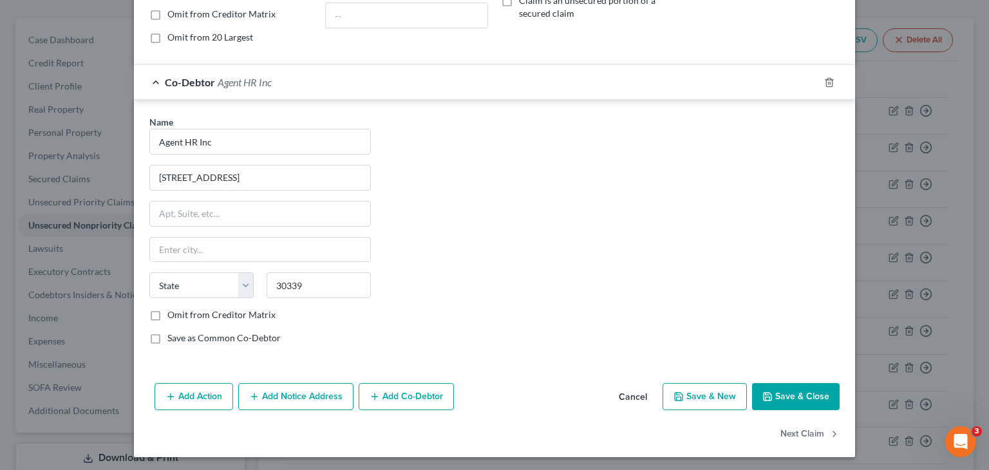
checkbox input "true"
type input "[GEOGRAPHIC_DATA]"
select select "10"
click at [781, 391] on button "Save & Close" at bounding box center [796, 396] width 88 height 27
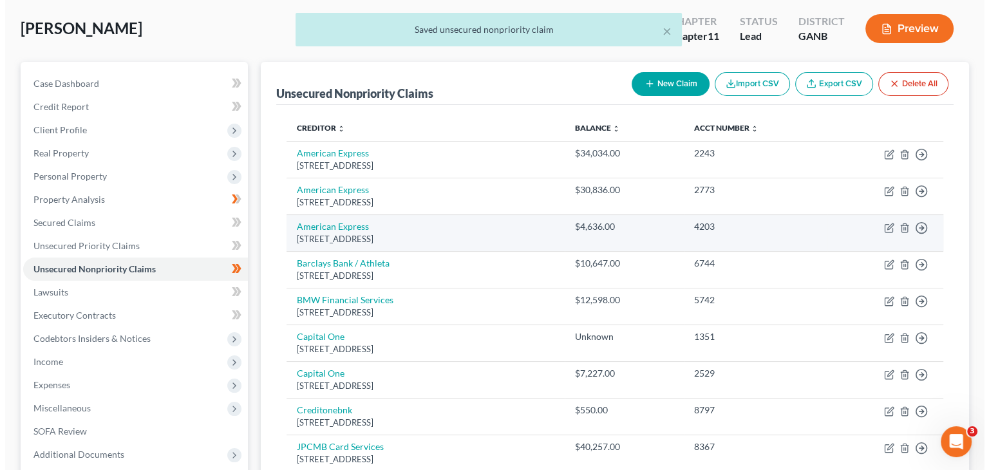
scroll to position [64, 0]
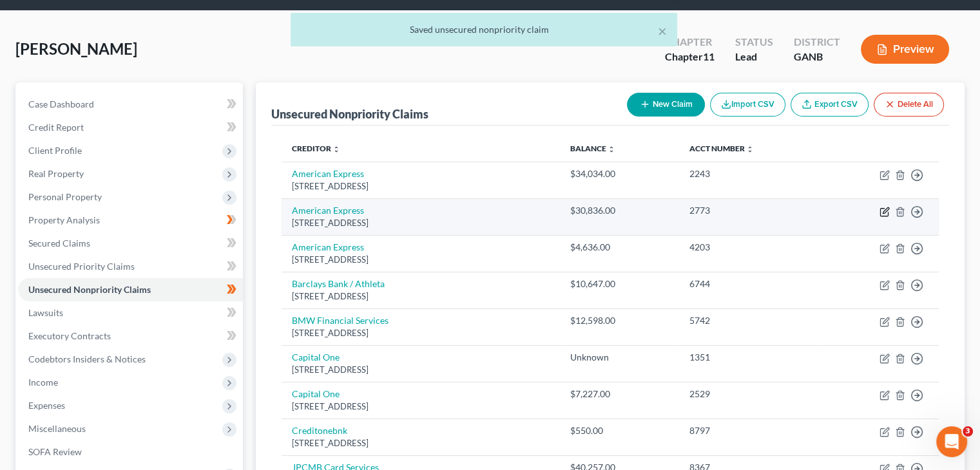
click at [886, 209] on icon "button" at bounding box center [884, 213] width 8 height 8
select select "9"
select select "14"
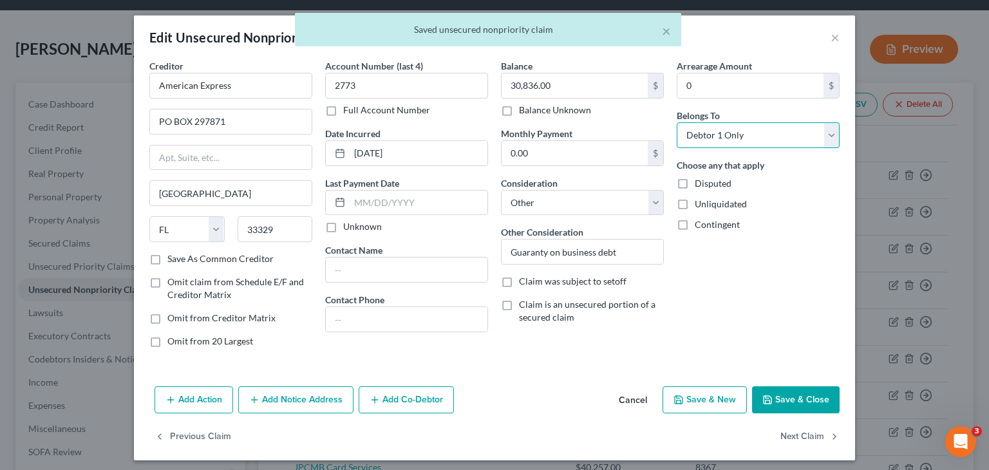
click at [833, 130] on select "Select Debtor 1 Only Debtor 2 Only Debtor 1 And Debtor 2 Only At Least One Of T…" at bounding box center [758, 135] width 163 height 26
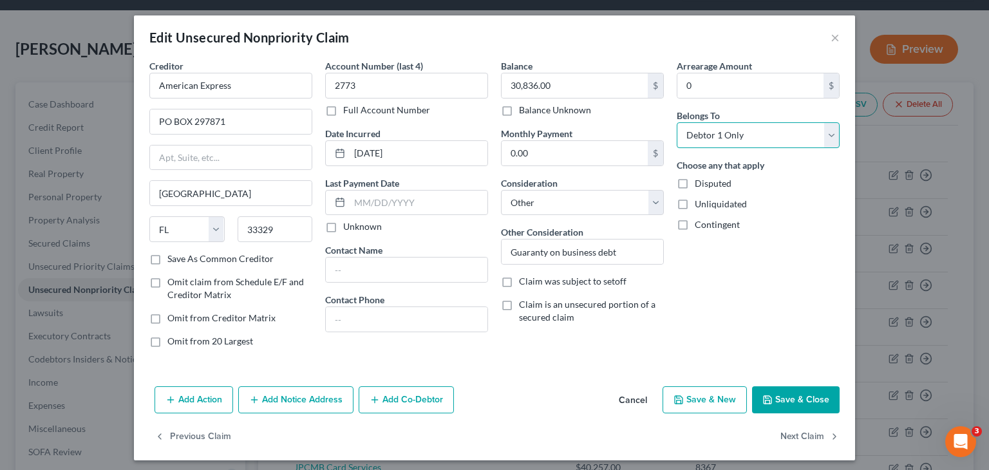
select select "3"
click at [677, 122] on select "Select Debtor 1 Only Debtor 2 Only Debtor 1 And Debtor 2 Only At Least One Of T…" at bounding box center [758, 135] width 163 height 26
click at [390, 404] on button "Add Co-Debtor" at bounding box center [406, 399] width 95 height 27
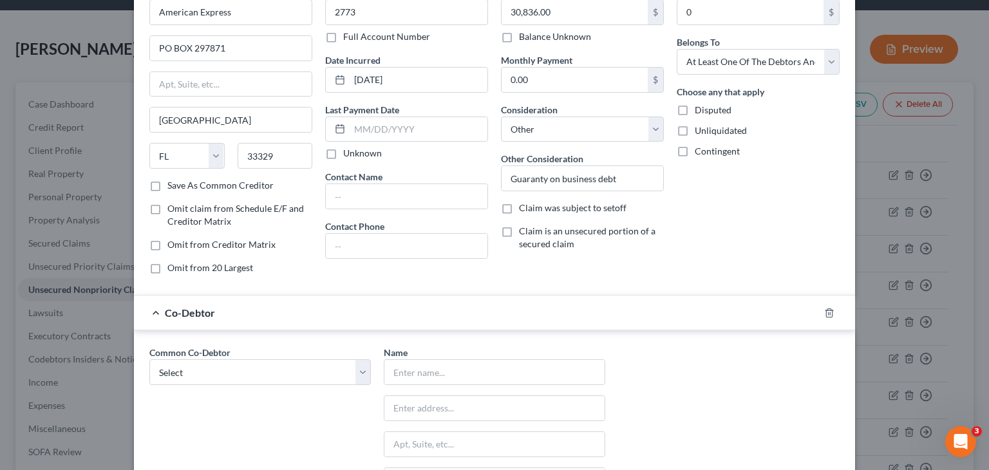
scroll to position [129, 0]
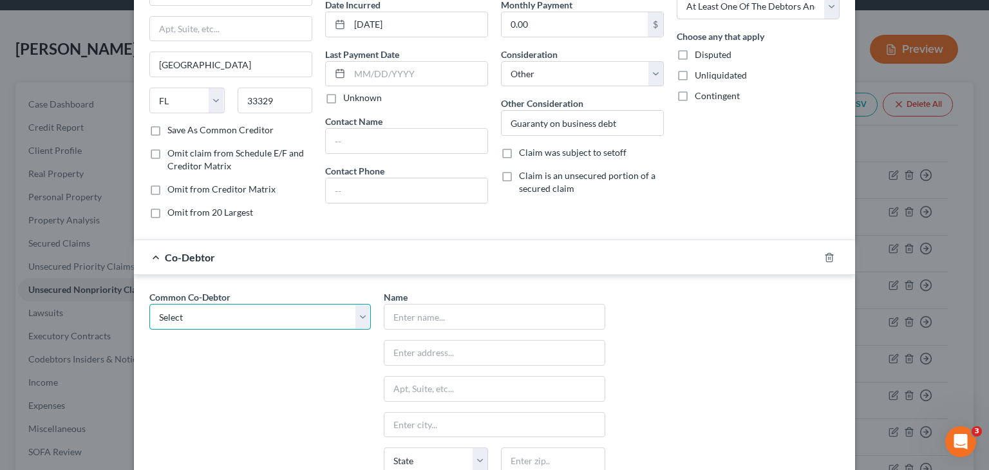
click at [207, 312] on select "Select Agent HR Inc" at bounding box center [260, 317] width 222 height 26
select select "0"
click at [149, 304] on select "Select Agent HR Inc" at bounding box center [260, 317] width 222 height 26
type input "Agent HR Inc"
type input "[STREET_ADDRESS]"
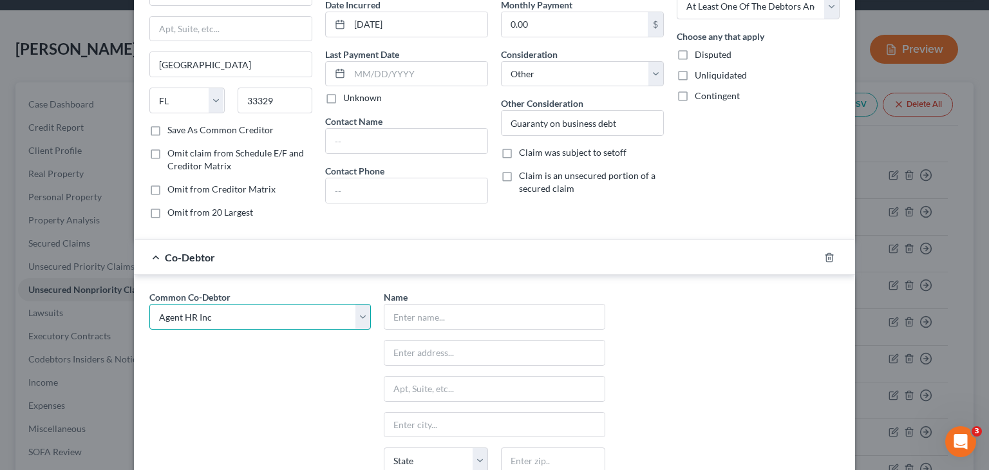
type input "[GEOGRAPHIC_DATA]"
select select "10"
type input "30339"
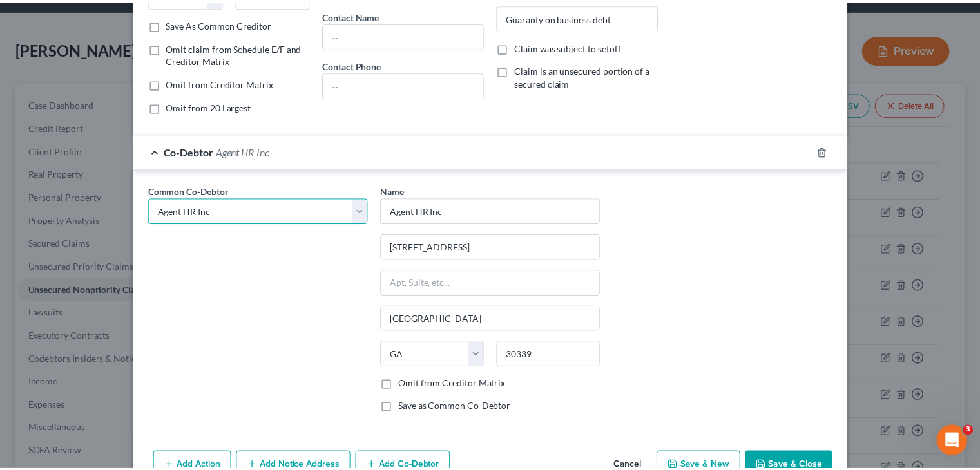
scroll to position [304, 0]
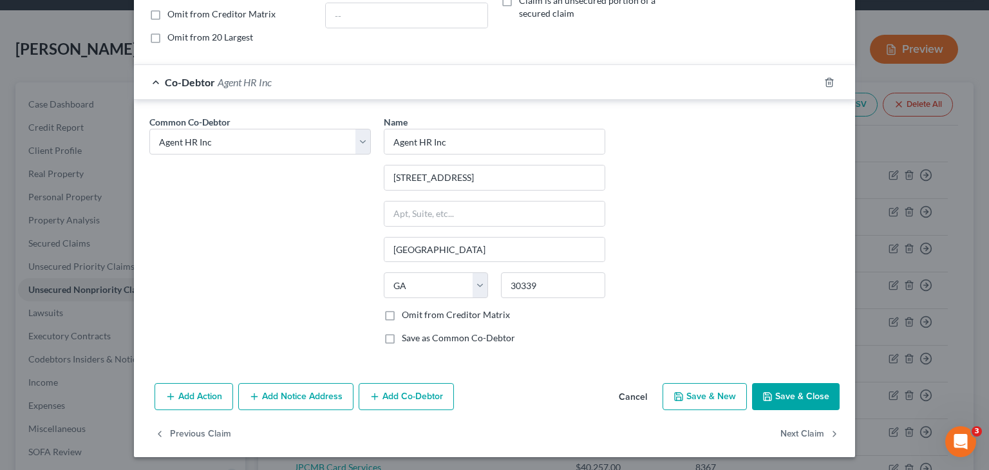
click at [786, 386] on button "Save & Close" at bounding box center [796, 396] width 88 height 27
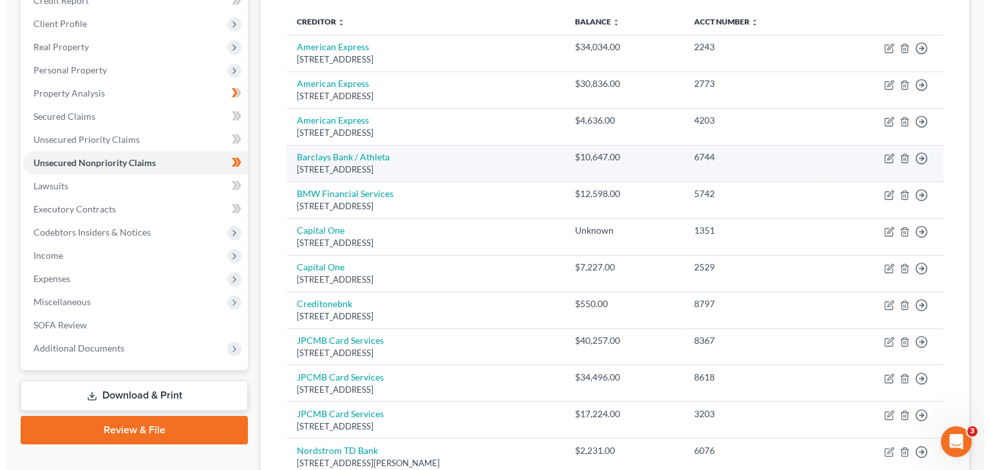
scroll to position [193, 0]
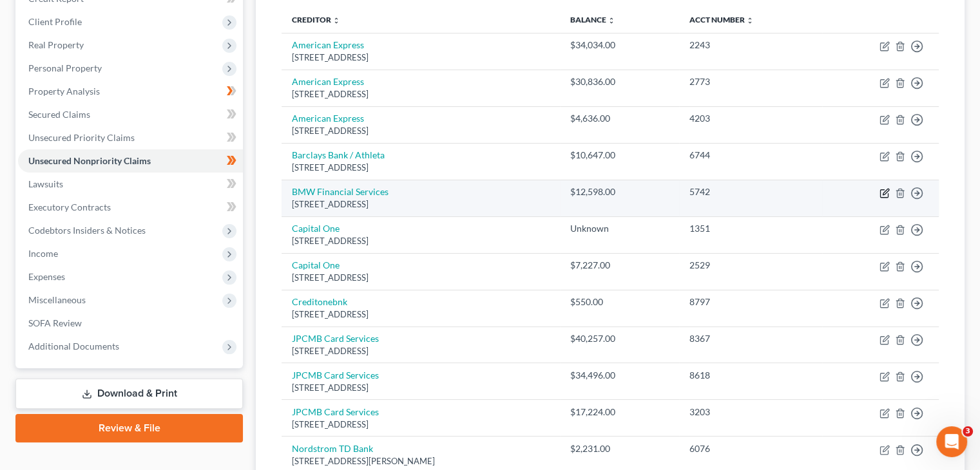
click at [883, 189] on icon "button" at bounding box center [885, 192] width 6 height 6
select select "36"
select select "10"
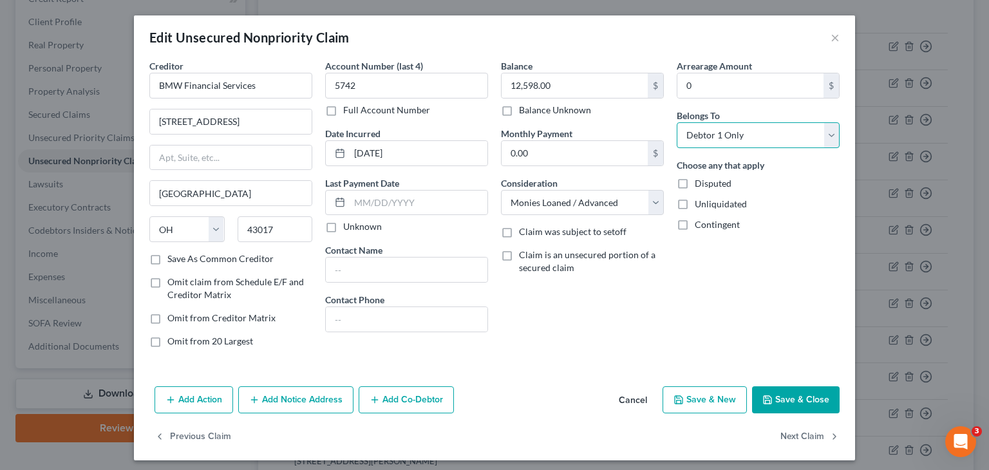
click at [832, 129] on select "Select Debtor 1 Only Debtor 2 Only Debtor 1 And Debtor 2 Only At Least One Of T…" at bounding box center [758, 135] width 163 height 26
select select "3"
click at [677, 122] on select "Select Debtor 1 Only Debtor 2 Only Debtor 1 And Debtor 2 Only At Least One Of T…" at bounding box center [758, 135] width 163 height 26
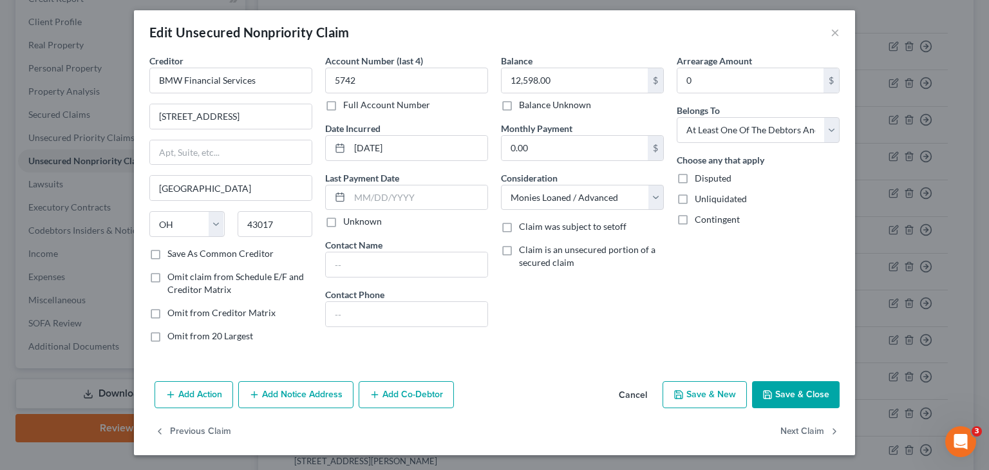
click at [394, 400] on button "Add Co-Debtor" at bounding box center [406, 394] width 95 height 27
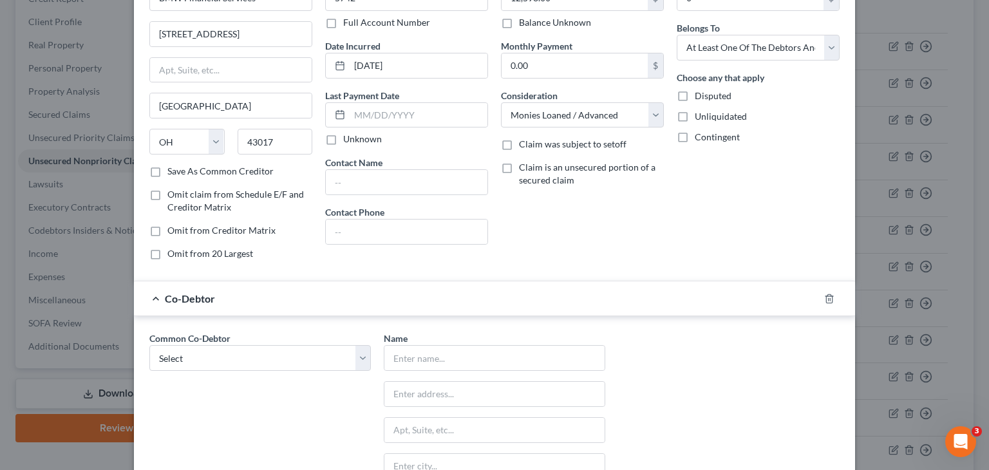
scroll to position [134, 0]
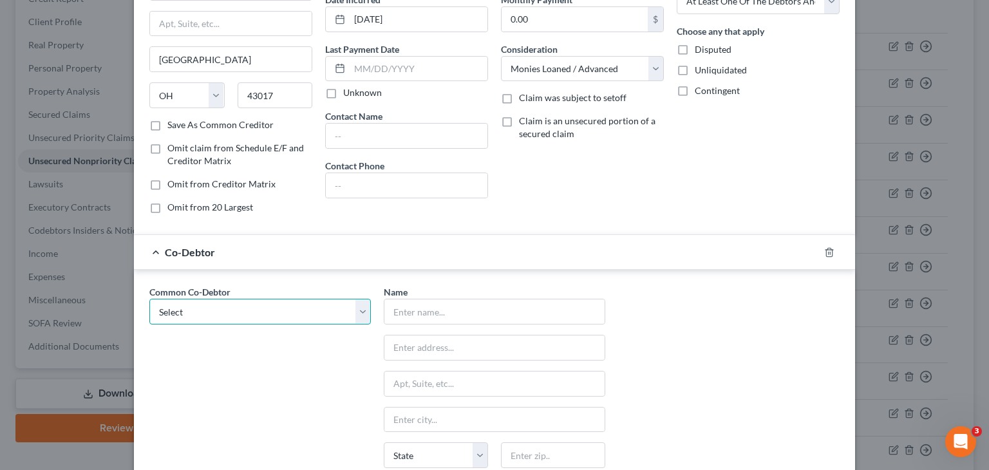
click at [358, 316] on select "Select Agent HR Inc" at bounding box center [260, 312] width 222 height 26
select select "0"
click at [149, 299] on select "Select Agent HR Inc" at bounding box center [260, 312] width 222 height 26
type input "Agent HR Inc"
type input "[STREET_ADDRESS]"
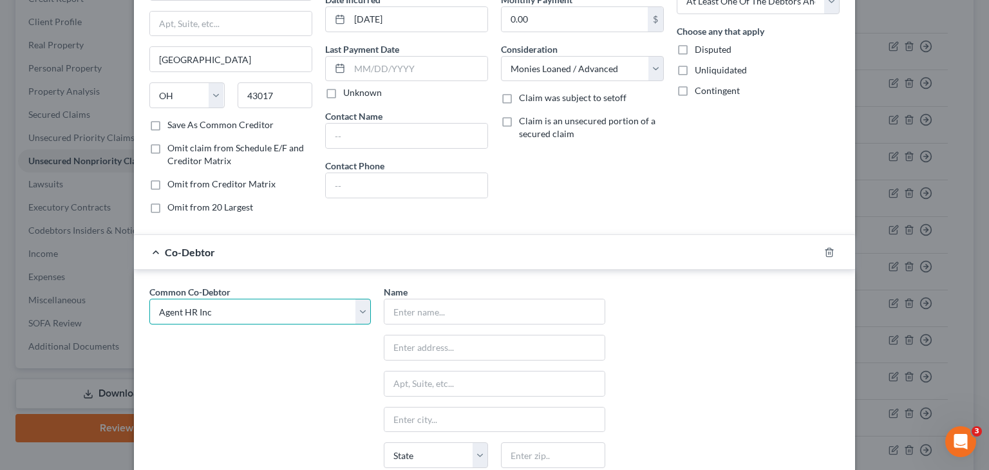
type input "[GEOGRAPHIC_DATA]"
select select "10"
type input "30339"
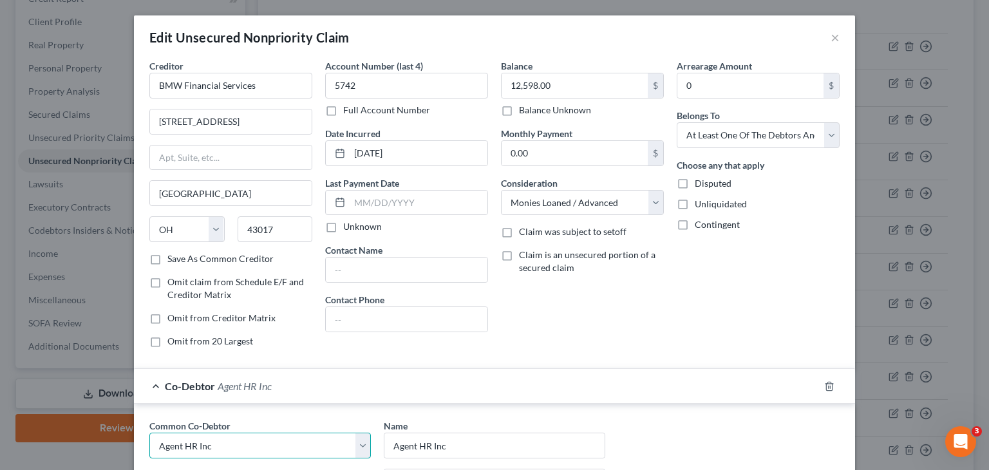
scroll to position [64, 0]
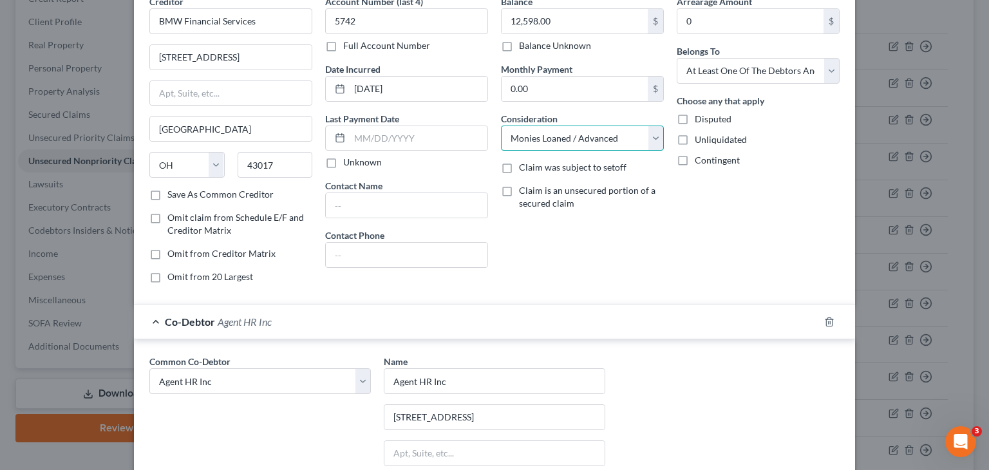
click at [652, 137] on select "Select Cable / Satellite Services Collection Agency Credit Card Debt Debt Couns…" at bounding box center [582, 139] width 163 height 26
select select "14"
click at [501, 126] on select "Select Cable / Satellite Services Collection Agency Credit Card Debt Debt Couns…" at bounding box center [582, 139] width 163 height 26
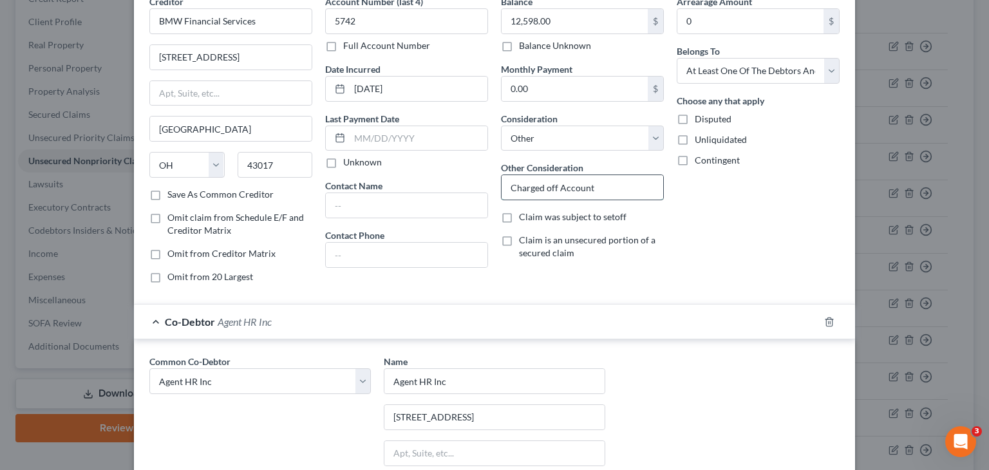
click at [601, 189] on input "Charged off Account" at bounding box center [583, 187] width 162 height 24
drag, startPoint x: 585, startPoint y: 196, endPoint x: 196, endPoint y: 60, distance: 411.7
click at [319, 160] on div "Creditor * BMW Financial Services [GEOGRAPHIC_DATA] [US_STATE][GEOGRAPHIC_DATA]…" at bounding box center [494, 144] width 703 height 299
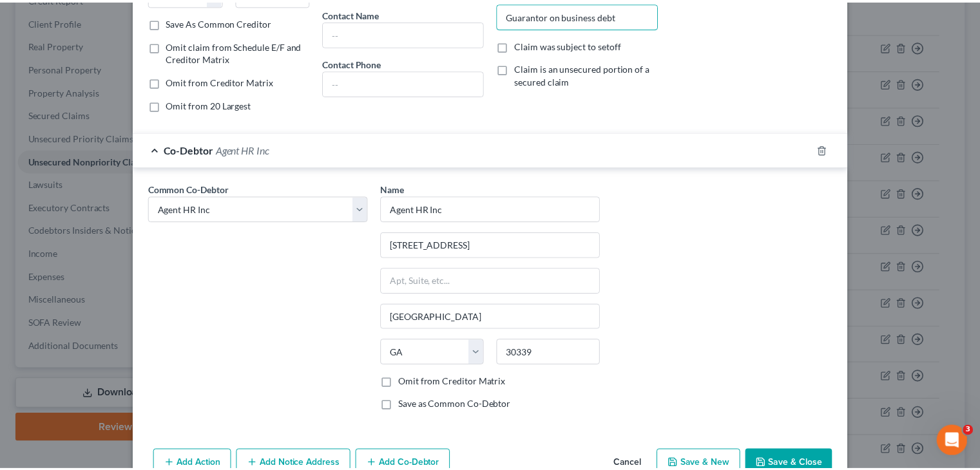
scroll to position [304, 0]
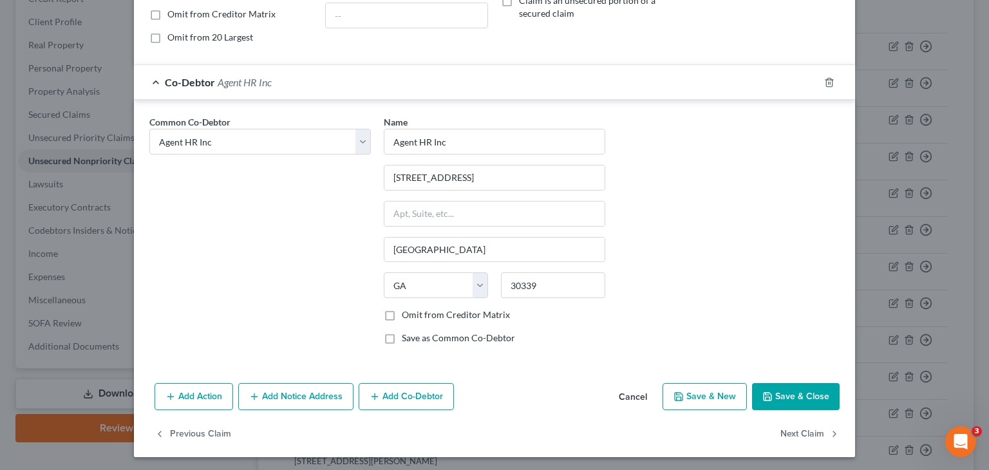
type input "Guarantor on business debt"
click at [799, 391] on button "Save & Close" at bounding box center [796, 396] width 88 height 27
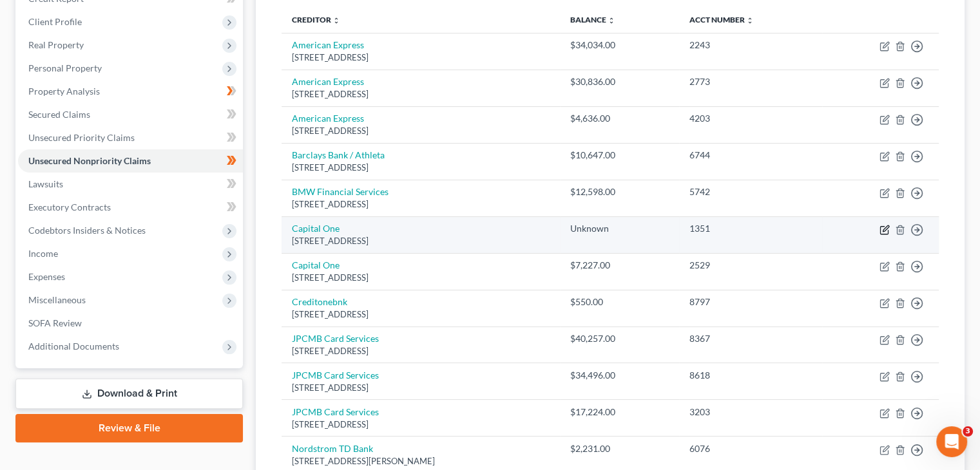
click at [881, 225] on icon "button" at bounding box center [884, 230] width 10 height 10
select select "48"
select select "2"
select select "0"
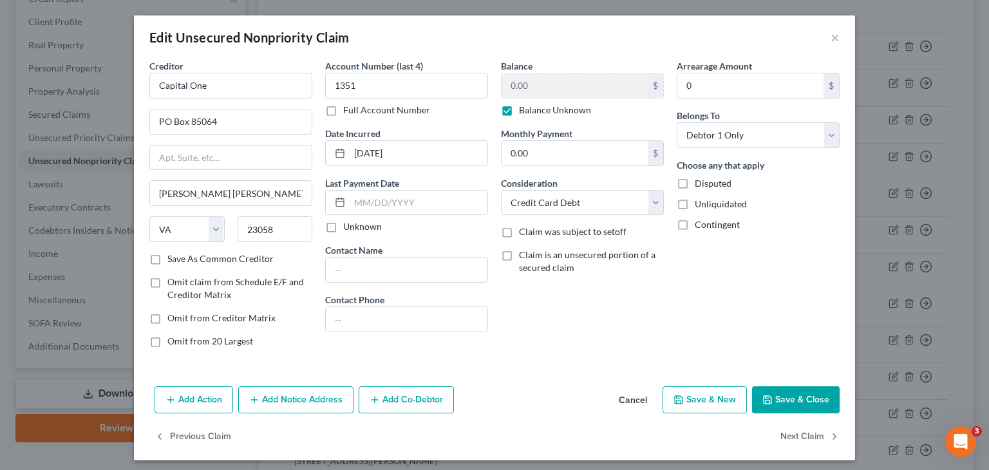
click at [695, 184] on label "Disputed" at bounding box center [713, 183] width 37 height 13
click at [700, 184] on input "Disputed" at bounding box center [704, 181] width 8 height 8
checkbox input "true"
click at [795, 400] on button "Save & Close" at bounding box center [796, 399] width 88 height 27
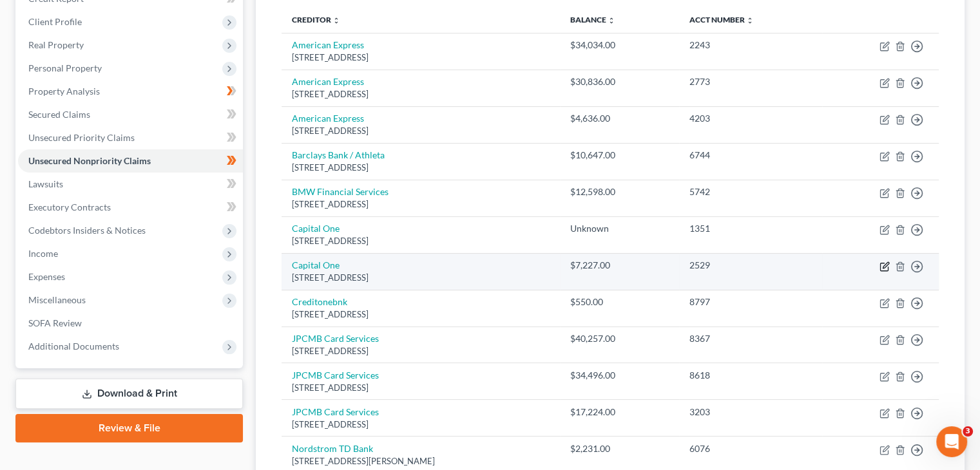
click at [883, 262] on icon "button" at bounding box center [885, 265] width 6 height 6
select select "14"
select select "2"
select select "0"
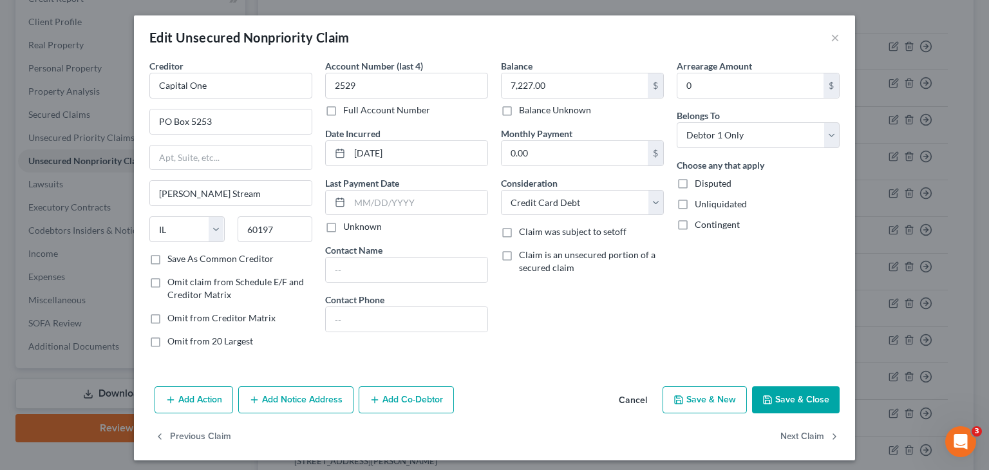
click at [808, 400] on button "Save & Close" at bounding box center [796, 399] width 88 height 27
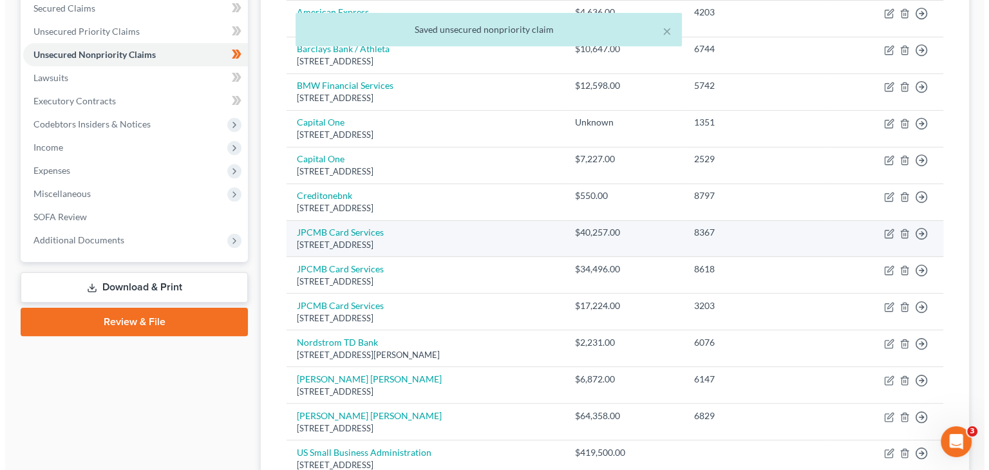
scroll to position [322, 0]
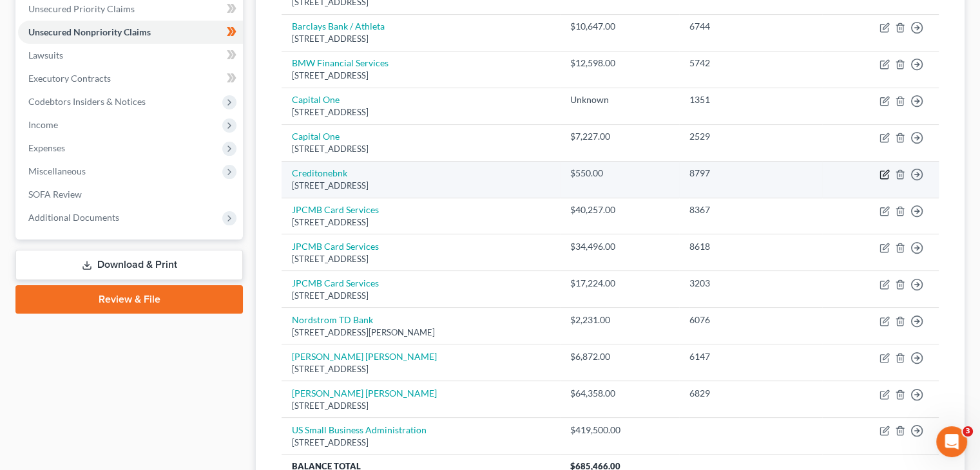
click at [880, 171] on icon "button" at bounding box center [884, 175] width 8 height 8
select select "31"
select select "2"
select select "0"
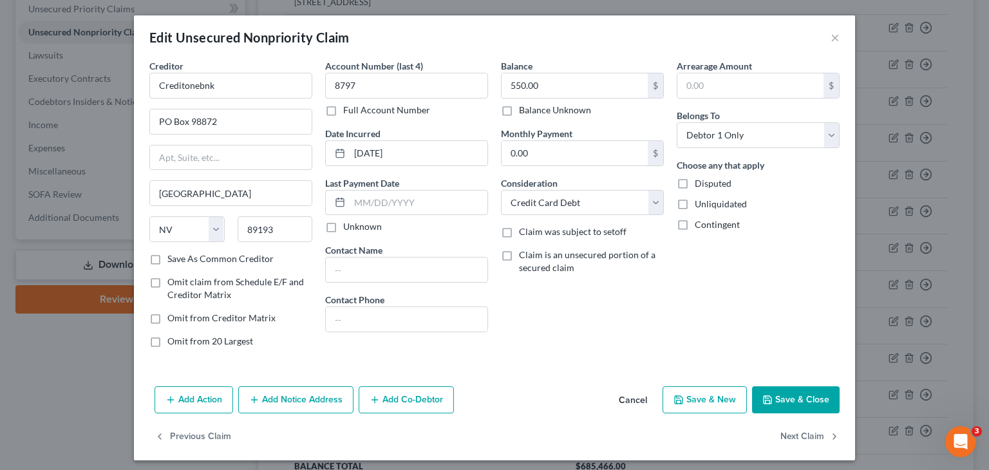
click at [791, 406] on button "Save & Close" at bounding box center [796, 399] width 88 height 27
type input "0"
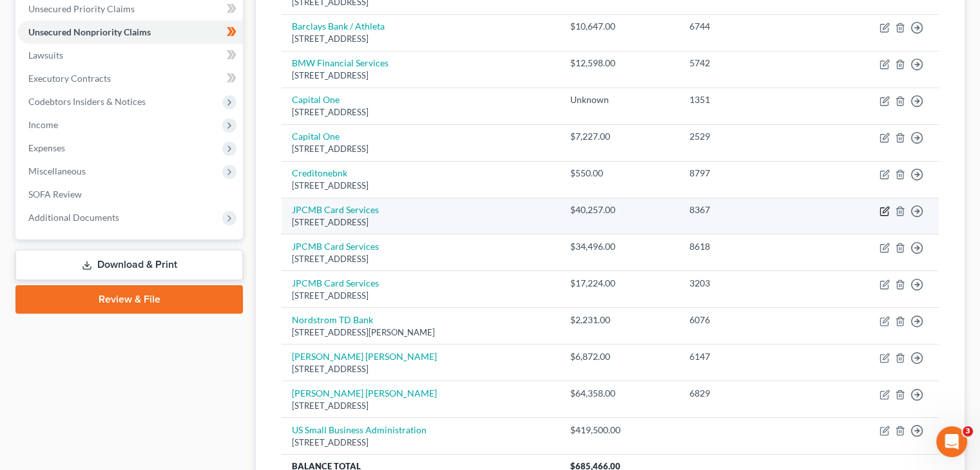
click at [882, 206] on icon "button" at bounding box center [884, 211] width 10 height 10
select select "7"
select select "2"
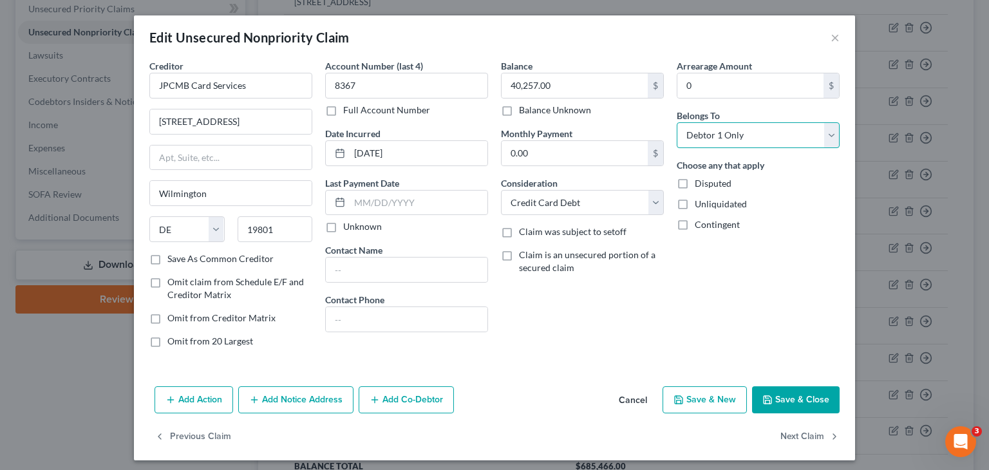
click at [738, 137] on select "Select Debtor 1 Only Debtor 2 Only Debtor 1 And Debtor 2 Only At Least One Of T…" at bounding box center [758, 135] width 163 height 26
select select "3"
click at [677, 122] on select "Select Debtor 1 Only Debtor 2 Only Debtor 1 And Debtor 2 Only At Least One Of T…" at bounding box center [758, 135] width 163 height 26
click at [417, 403] on button "Add Co-Debtor" at bounding box center [406, 399] width 95 height 27
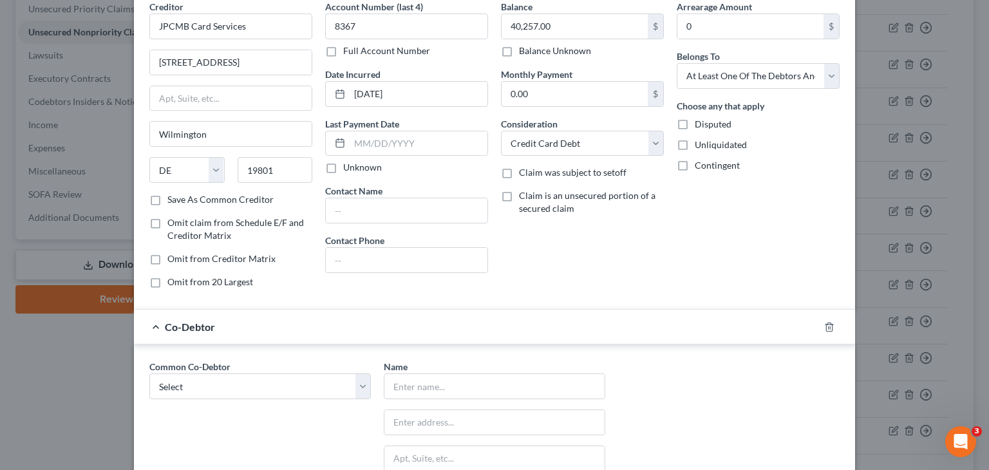
scroll to position [129, 0]
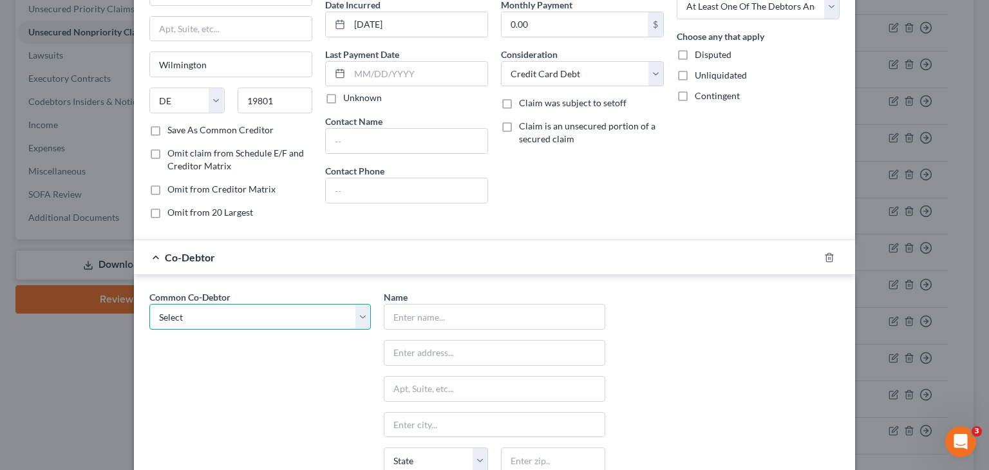
click at [361, 315] on select "Select Agent HR Inc" at bounding box center [260, 317] width 222 height 26
select select "0"
click at [149, 304] on select "Select Agent HR Inc" at bounding box center [260, 317] width 222 height 26
type input "Agent HR Inc"
type input "[STREET_ADDRESS]"
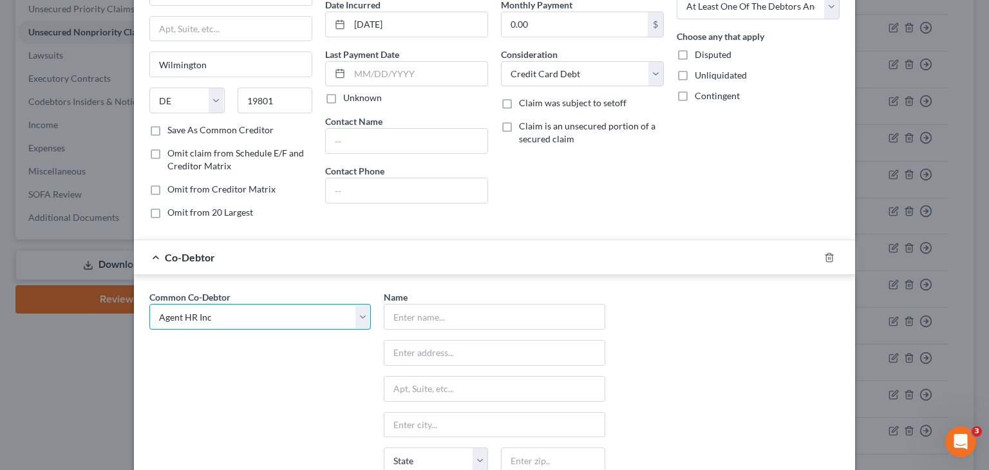
type input "[GEOGRAPHIC_DATA]"
select select "10"
type input "30339"
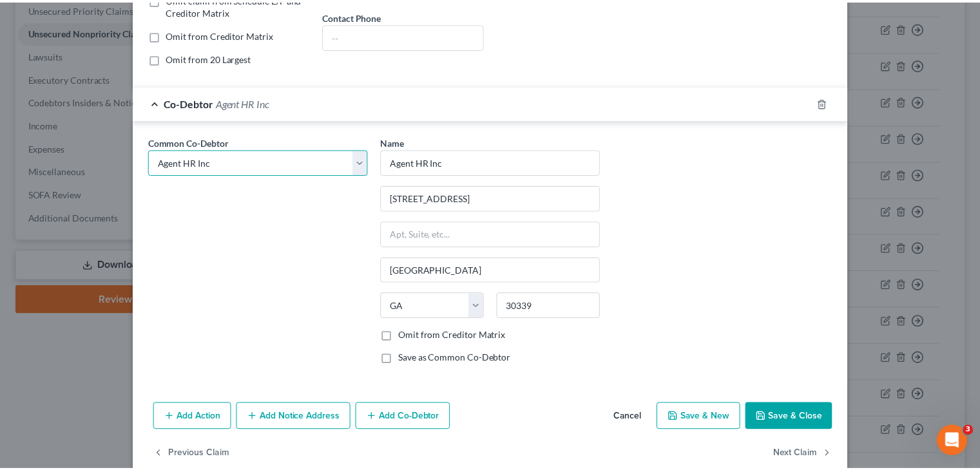
scroll to position [304, 0]
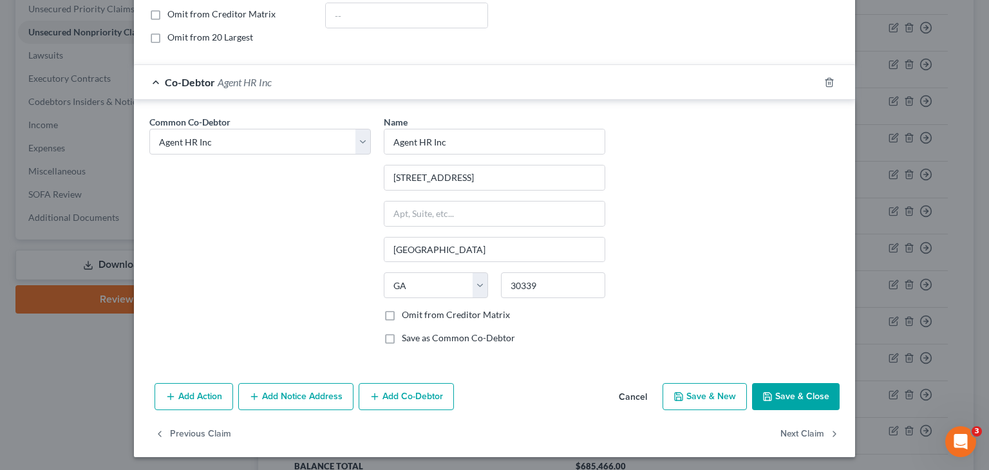
click at [806, 395] on button "Save & Close" at bounding box center [796, 396] width 88 height 27
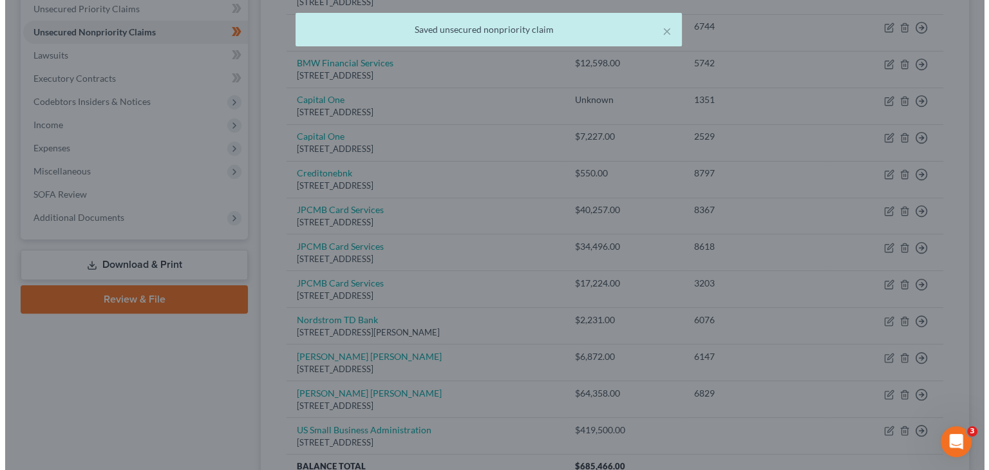
scroll to position [0, 0]
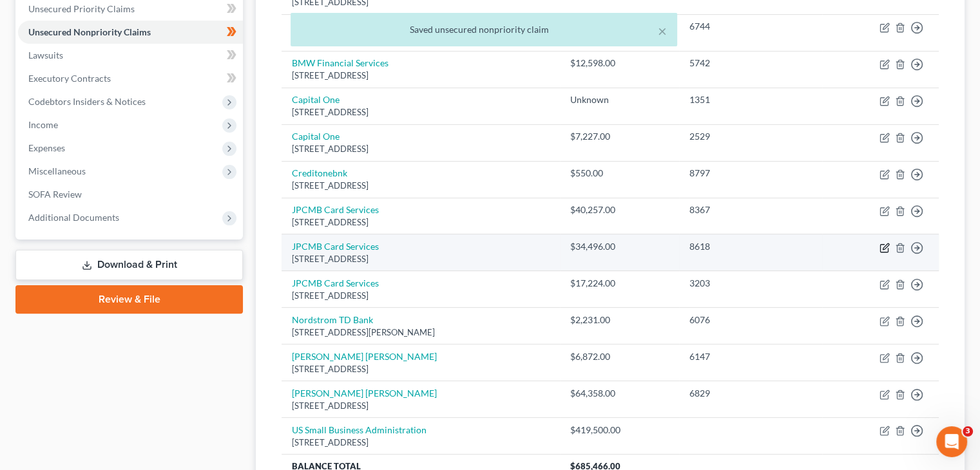
click at [883, 243] on icon "button" at bounding box center [885, 246] width 6 height 6
select select "7"
select select "2"
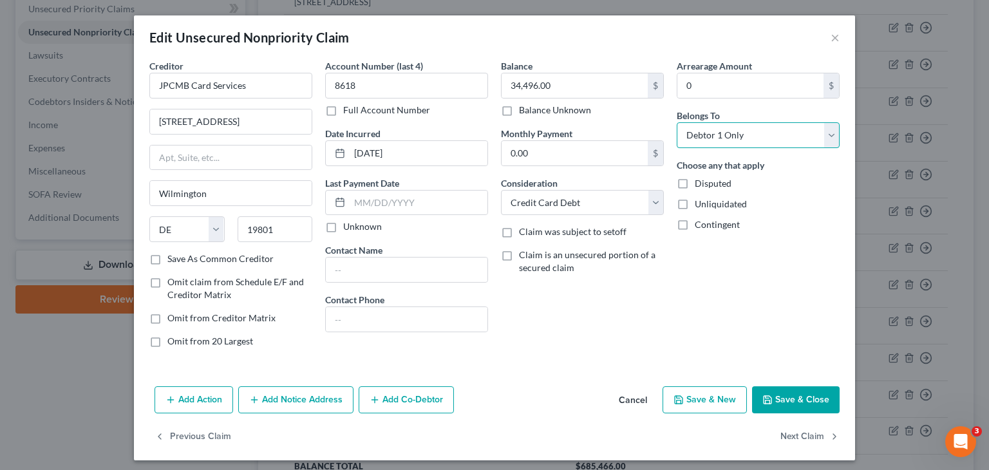
click at [832, 137] on select "Select Debtor 1 Only Debtor 2 Only Debtor 1 And Debtor 2 Only At Least One Of T…" at bounding box center [758, 135] width 163 height 26
select select "3"
click at [677, 122] on select "Select Debtor 1 Only Debtor 2 Only Debtor 1 And Debtor 2 Only At Least One Of T…" at bounding box center [758, 135] width 163 height 26
click at [594, 202] on select "Select Cable / Satellite Services Collection Agency Credit Card Debt Debt Couns…" at bounding box center [582, 203] width 163 height 26
select select "14"
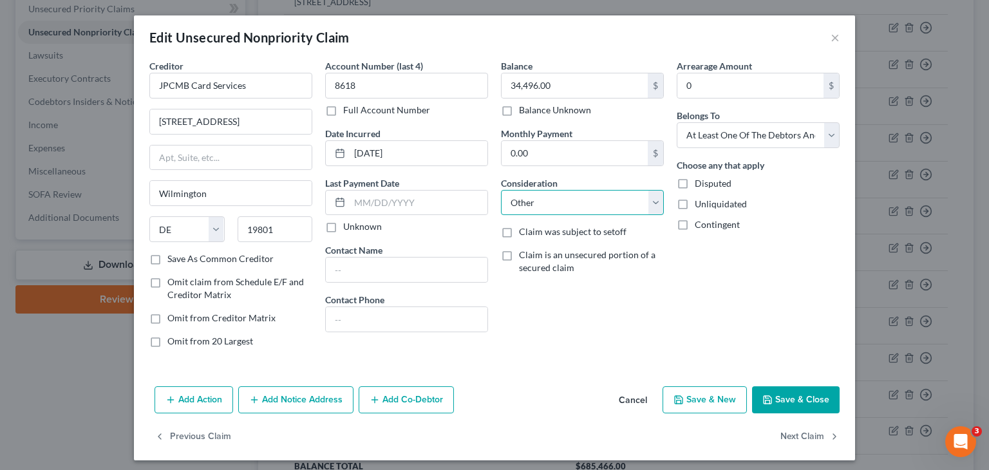
click at [501, 190] on select "Select Cable / Satellite Services Collection Agency Credit Card Debt Debt Couns…" at bounding box center [582, 203] width 163 height 26
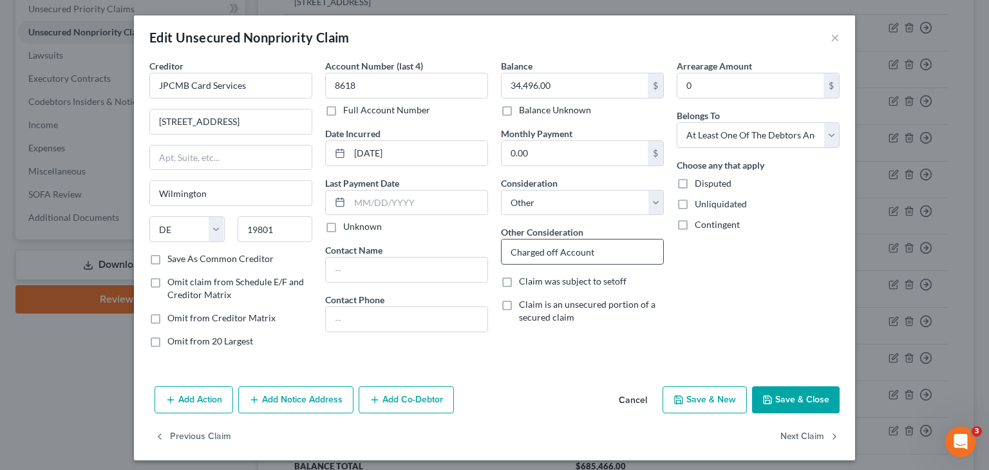
click at [608, 251] on input "Charged off Account" at bounding box center [583, 252] width 162 height 24
drag, startPoint x: 395, startPoint y: 253, endPoint x: 298, endPoint y: 243, distance: 97.7
click at [340, 245] on div "Creditor * JPCMB Card Services [STREET_ADDRESS] [GEOGRAPHIC_DATA] [US_STATE][GE…" at bounding box center [494, 208] width 703 height 299
type input "Guaranty on business debt"
click at [524, 354] on div "Balance 34,496.00 $ Balance Unknown Balance Undetermined 34,496.00 $ Balance Un…" at bounding box center [583, 208] width 176 height 299
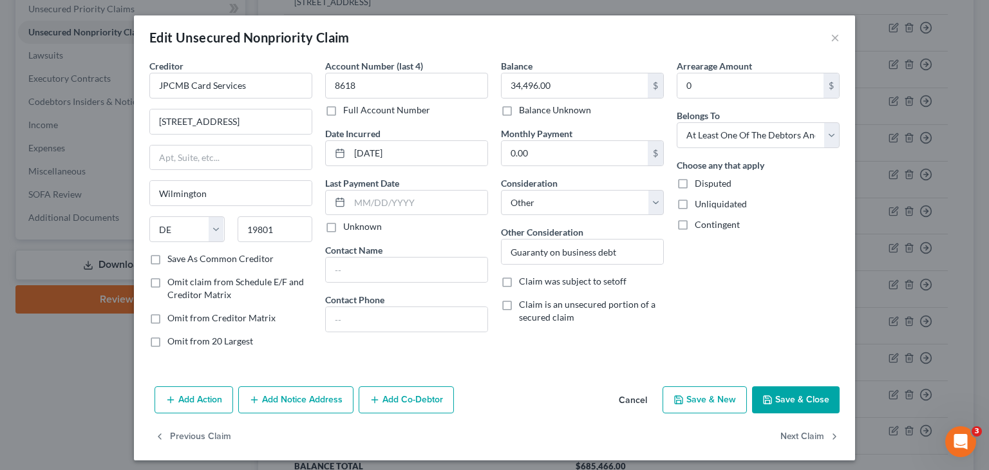
click at [425, 401] on button "Add Co-Debtor" at bounding box center [406, 399] width 95 height 27
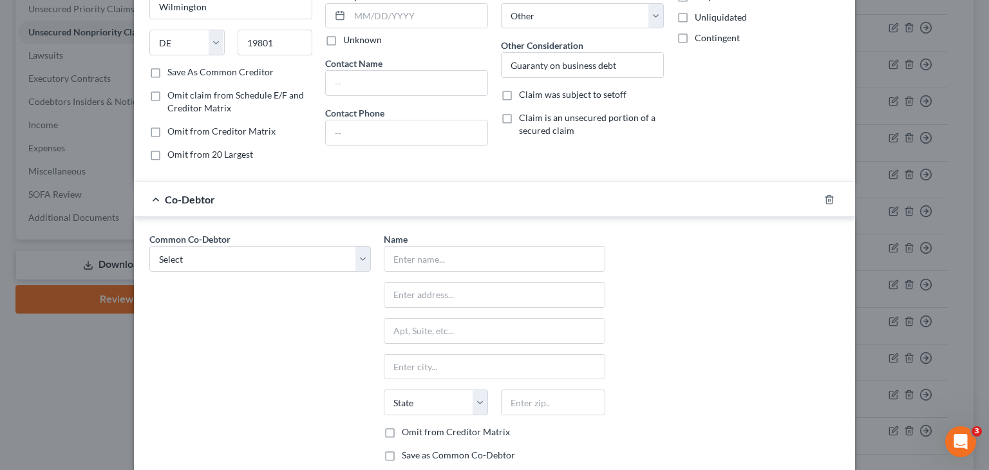
scroll to position [193, 0]
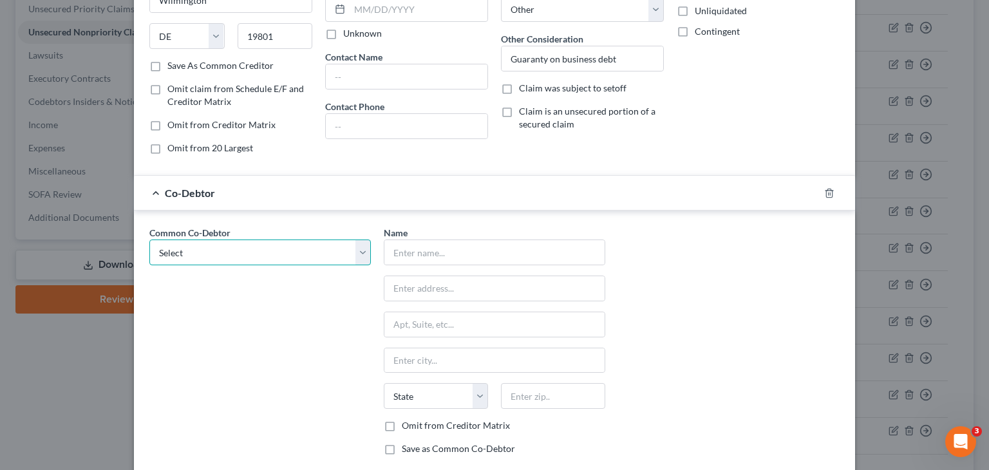
click at [192, 258] on select "Select Agent HR Inc" at bounding box center [260, 253] width 222 height 26
select select "0"
click at [149, 240] on select "Select Agent HR Inc" at bounding box center [260, 253] width 222 height 26
type input "Agent HR Inc"
type input "[STREET_ADDRESS]"
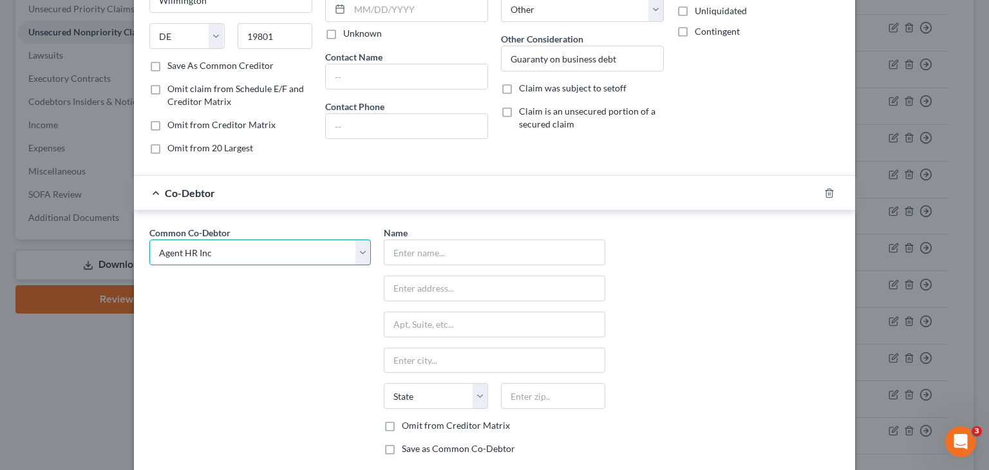
type input "[GEOGRAPHIC_DATA]"
select select "10"
type input "30339"
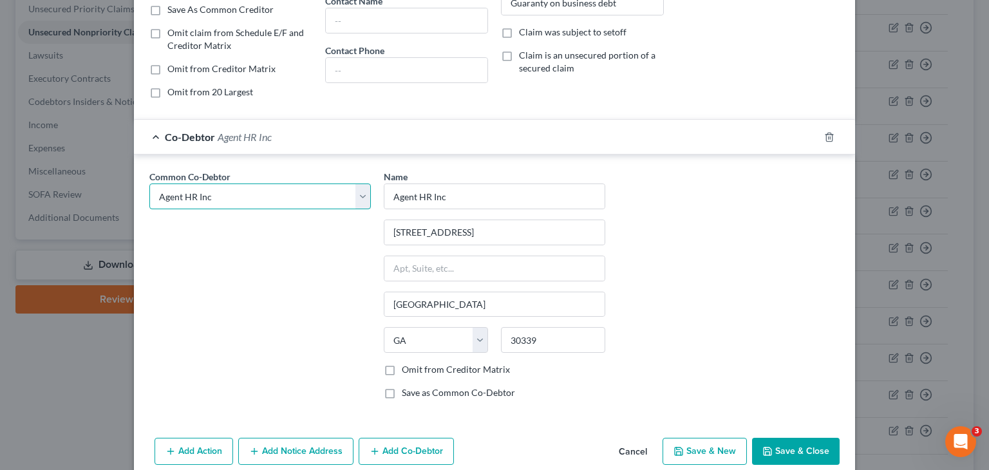
scroll to position [304, 0]
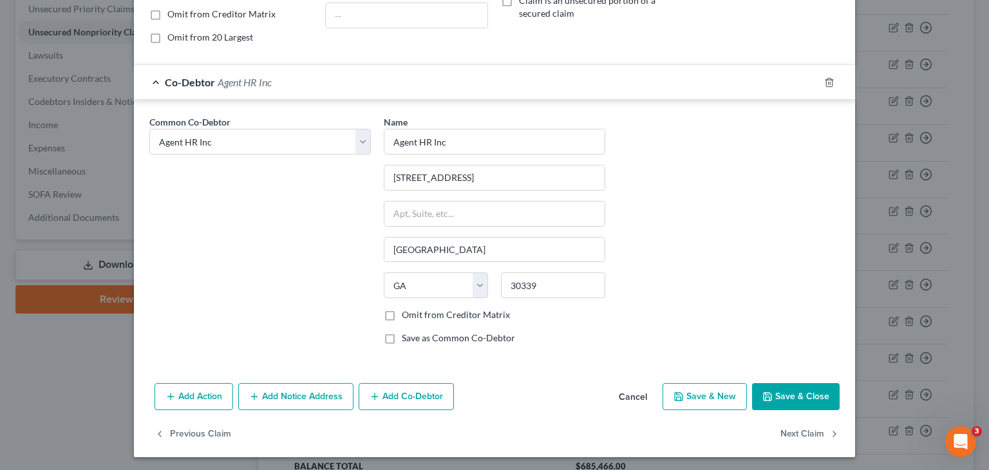
click at [786, 383] on button "Save & Close" at bounding box center [796, 396] width 88 height 27
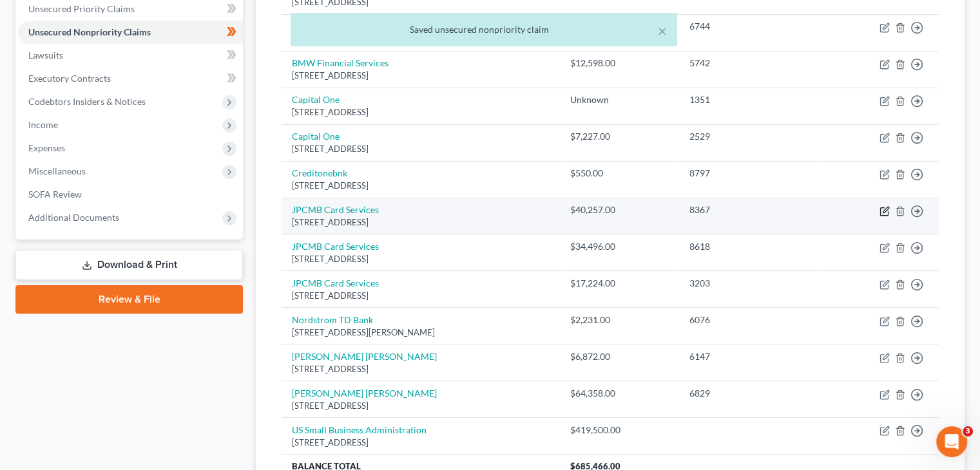
click at [885, 206] on icon "button" at bounding box center [884, 211] width 10 height 10
select select "7"
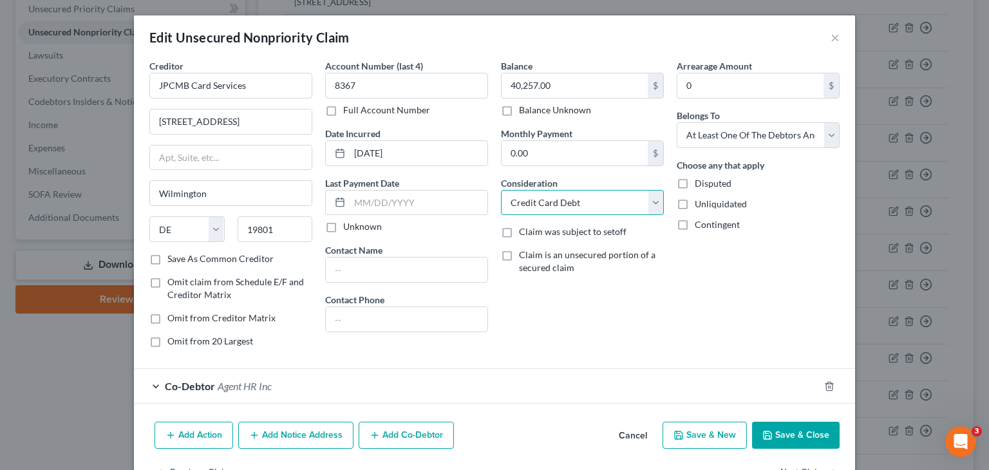
click at [658, 207] on select "Select Cable / Satellite Services Collection Agency Credit Card Debt Debt Couns…" at bounding box center [582, 203] width 163 height 26
click at [501, 190] on select "Select Cable / Satellite Services Collection Agency Credit Card Debt Debt Couns…" at bounding box center [582, 203] width 163 height 26
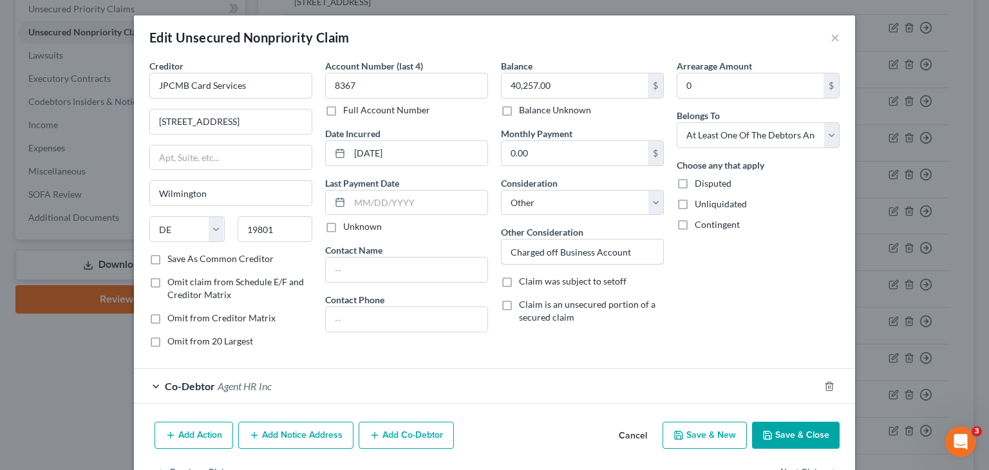
drag, startPoint x: 636, startPoint y: 251, endPoint x: 26, endPoint y: 230, distance: 610.3
click at [26, 230] on div "Edit Unsecured Nonpriority Claim × Creditor * JPCMB Card Services [STREET_ADDRE…" at bounding box center [494, 235] width 989 height 470
click at [801, 432] on button "Save & Close" at bounding box center [796, 435] width 88 height 27
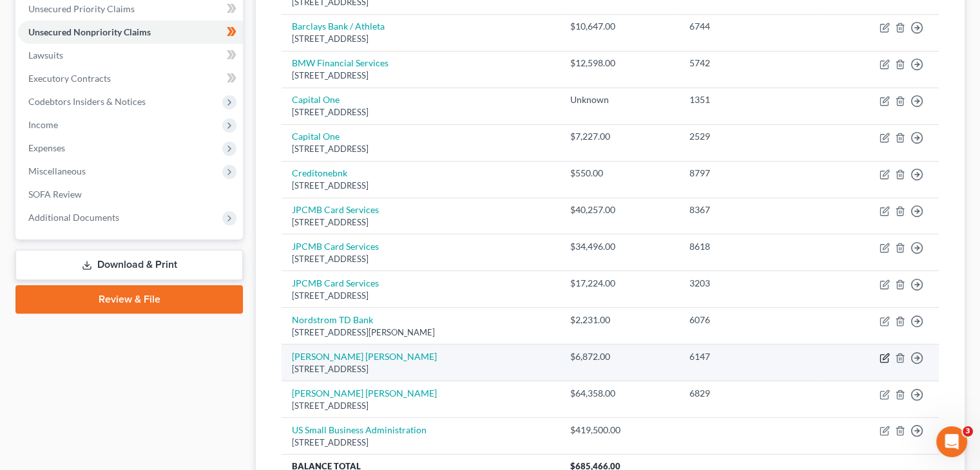
click at [883, 354] on icon "button" at bounding box center [885, 357] width 6 height 6
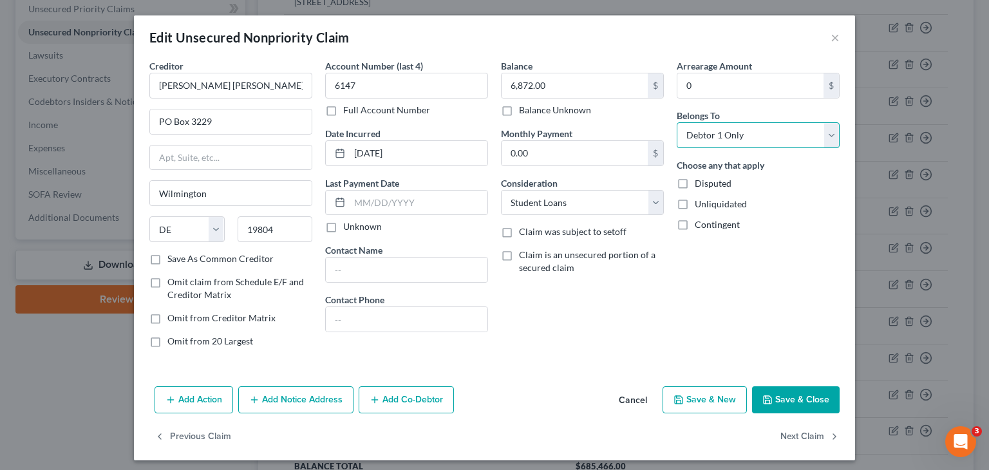
click at [828, 132] on select "Select Debtor 1 Only Debtor 2 Only Debtor 1 And Debtor 2 Only At Least One Of T…" at bounding box center [758, 135] width 163 height 26
click at [677, 122] on select "Select Debtor 1 Only Debtor 2 Only Debtor 1 And Debtor 2 Only At Least One Of T…" at bounding box center [758, 135] width 163 height 26
click at [410, 401] on button "Add Co-Debtor" at bounding box center [406, 399] width 95 height 27
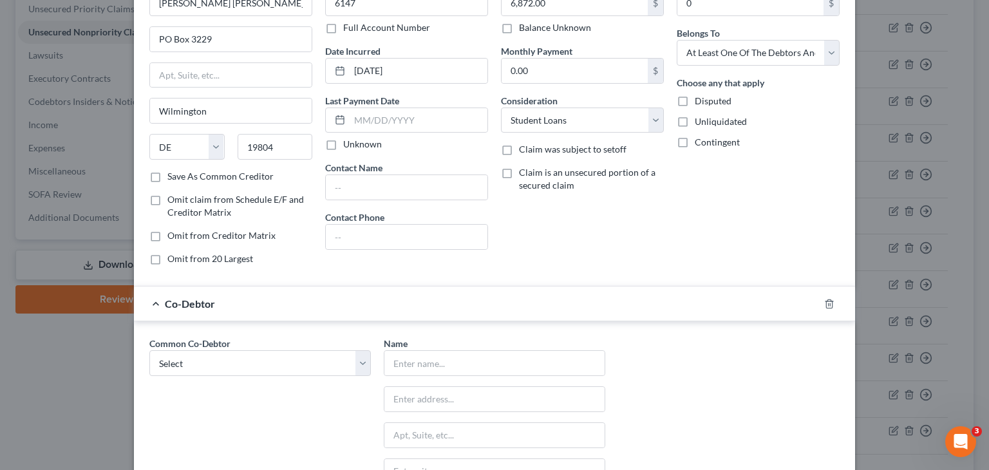
scroll to position [193, 0]
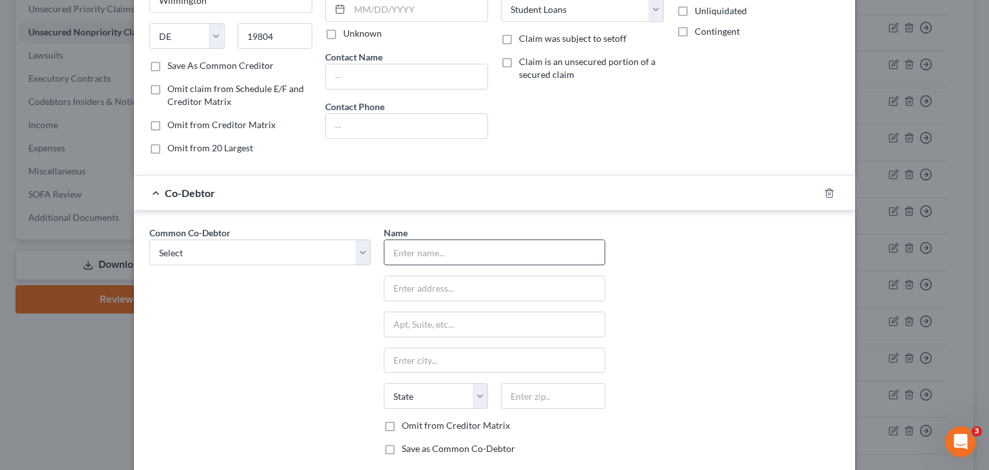
click at [419, 251] on input "text" at bounding box center [495, 252] width 220 height 24
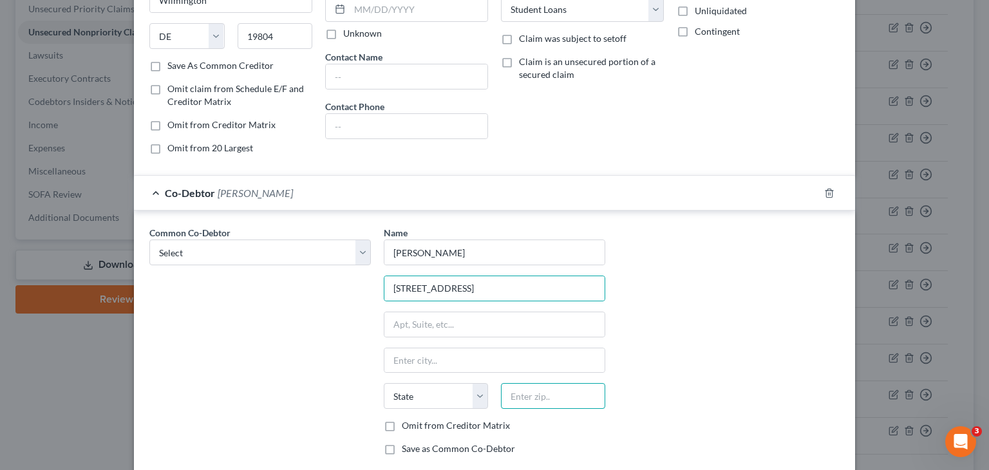
click at [555, 396] on input "text" at bounding box center [553, 396] width 104 height 26
click at [402, 448] on label "Save as Common Co-Debtor" at bounding box center [458, 448] width 113 height 13
click at [407, 448] on input "Save as Common Co-Debtor" at bounding box center [411, 446] width 8 height 8
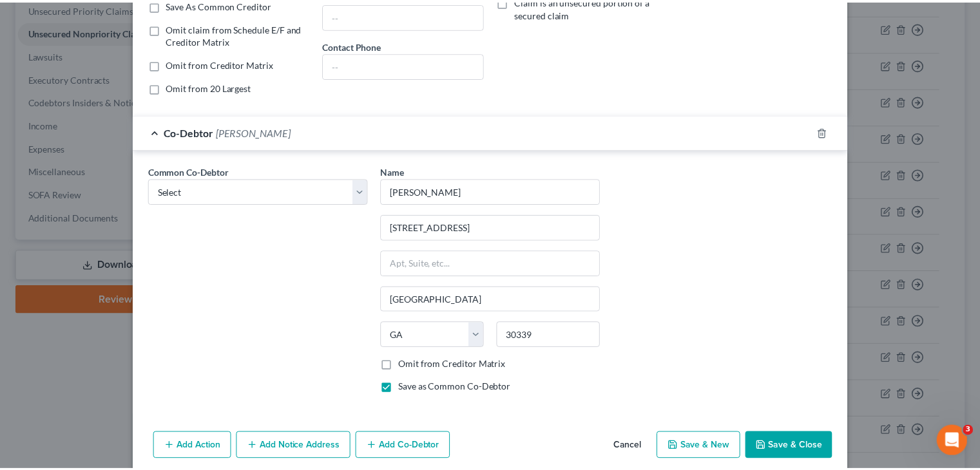
scroll to position [304, 0]
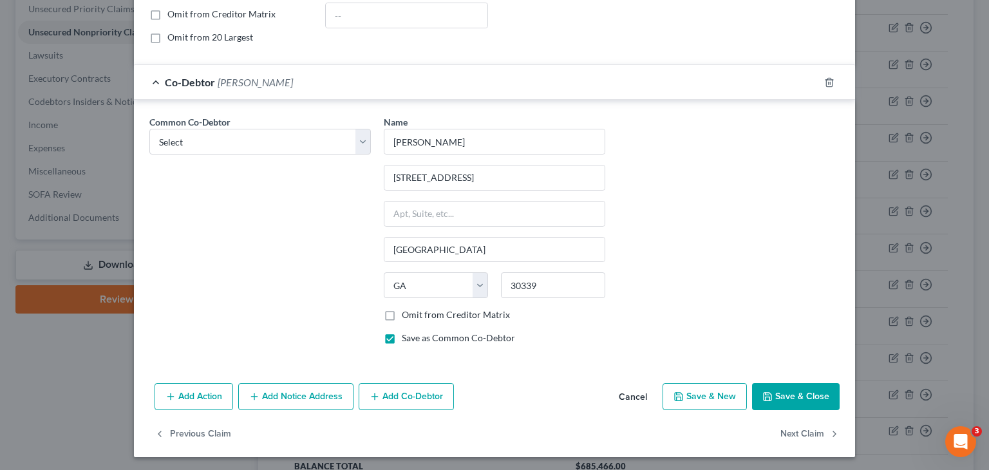
click at [793, 387] on button "Save & Close" at bounding box center [796, 396] width 88 height 27
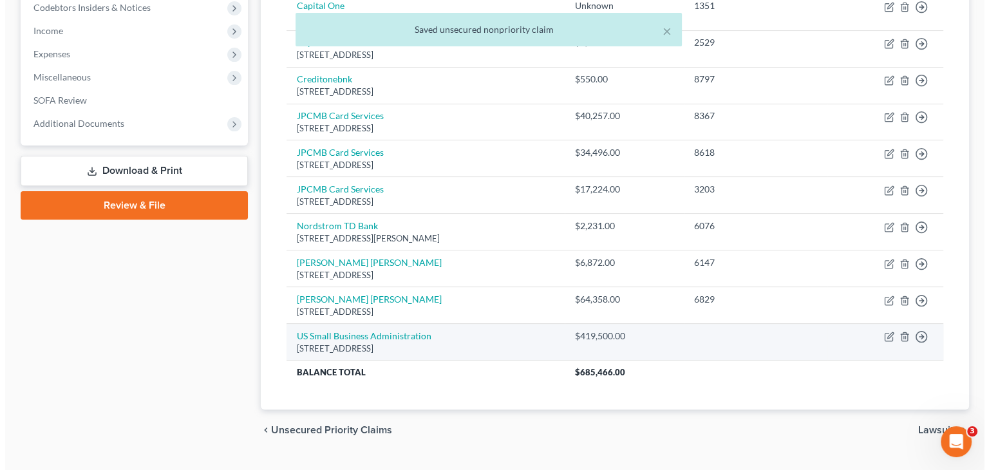
scroll to position [420, 0]
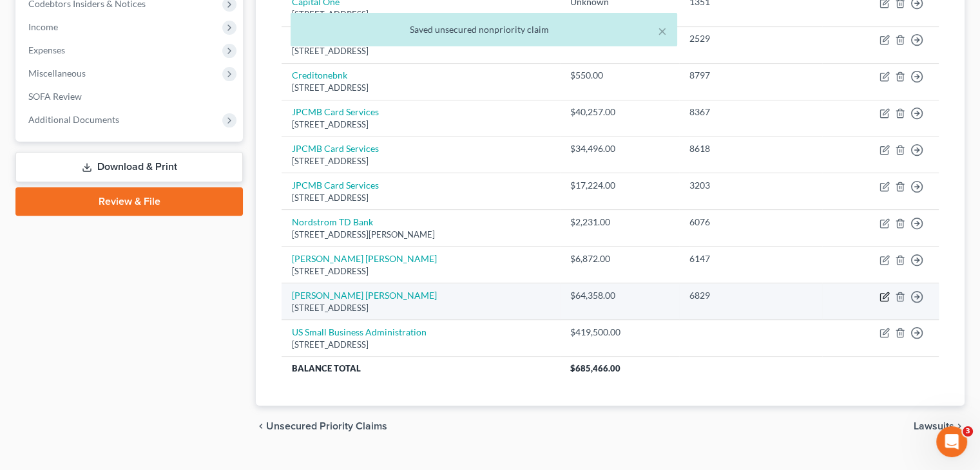
click at [887, 293] on icon "button" at bounding box center [884, 297] width 8 height 8
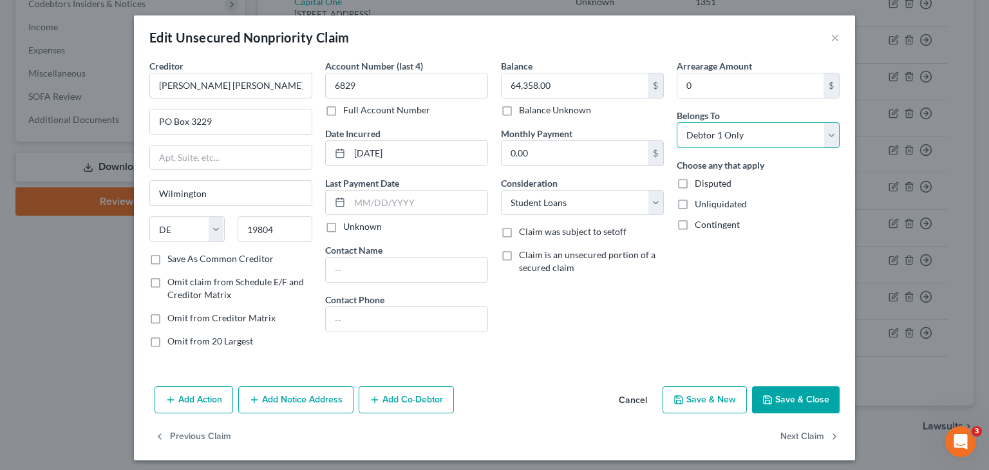
click at [826, 132] on select "Select Debtor 1 Only Debtor 2 Only Debtor 1 And Debtor 2 Only At Least One Of T…" at bounding box center [758, 135] width 163 height 26
click at [677, 122] on select "Select Debtor 1 Only Debtor 2 Only Debtor 1 And Debtor 2 Only At Least One Of T…" at bounding box center [758, 135] width 163 height 26
click at [388, 395] on button "Add Co-Debtor" at bounding box center [406, 399] width 95 height 27
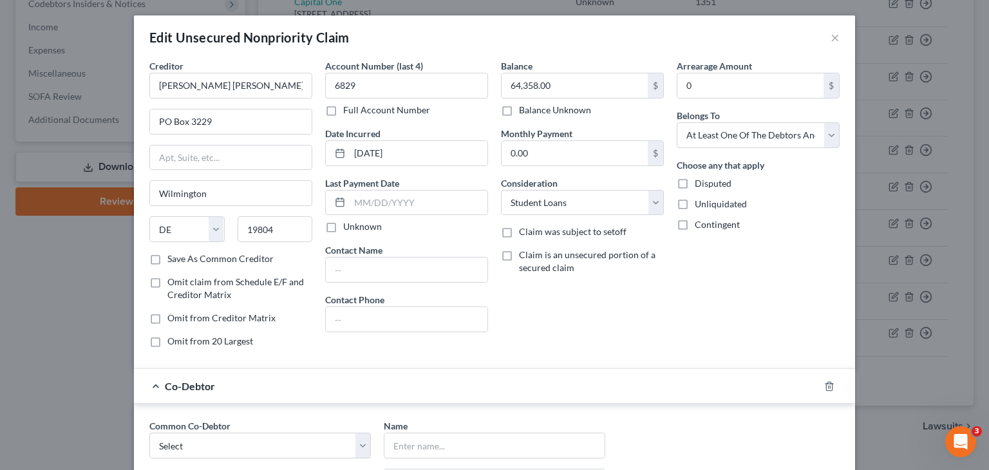
scroll to position [129, 0]
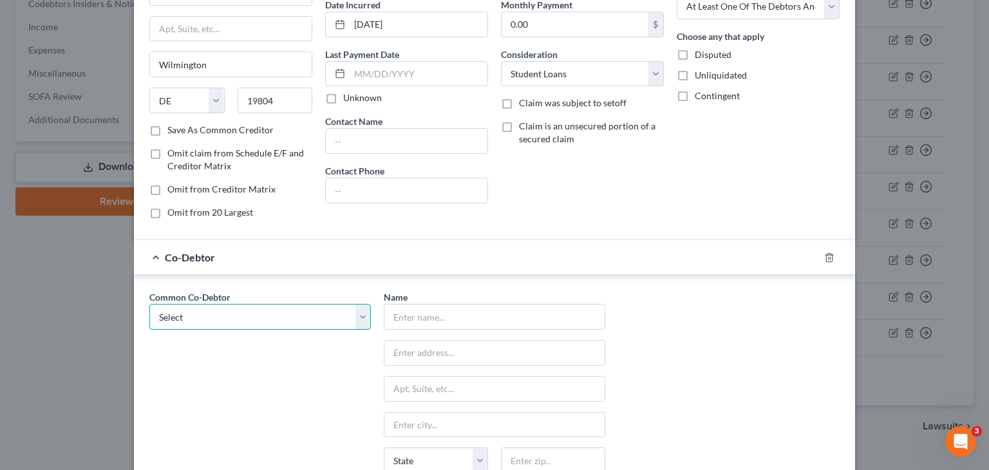
click at [360, 315] on select "Select Agent HR Inc [PERSON_NAME]" at bounding box center [260, 317] width 222 height 26
click at [149, 304] on select "Select Agent HR Inc [PERSON_NAME]" at bounding box center [260, 317] width 222 height 26
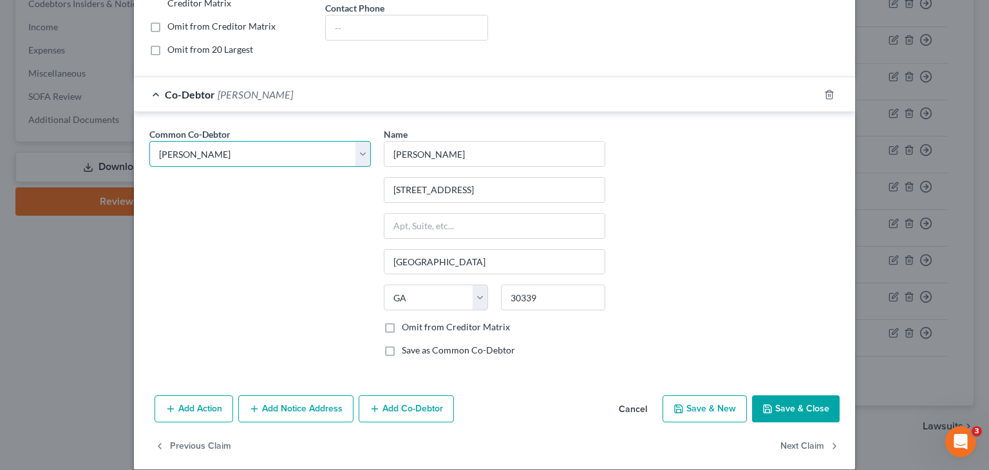
scroll to position [304, 0]
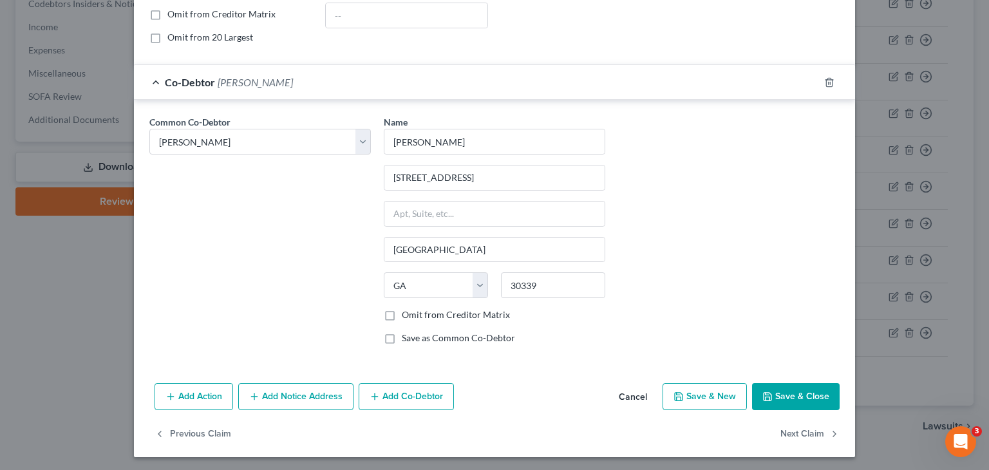
click at [800, 392] on button "Save & Close" at bounding box center [796, 396] width 88 height 27
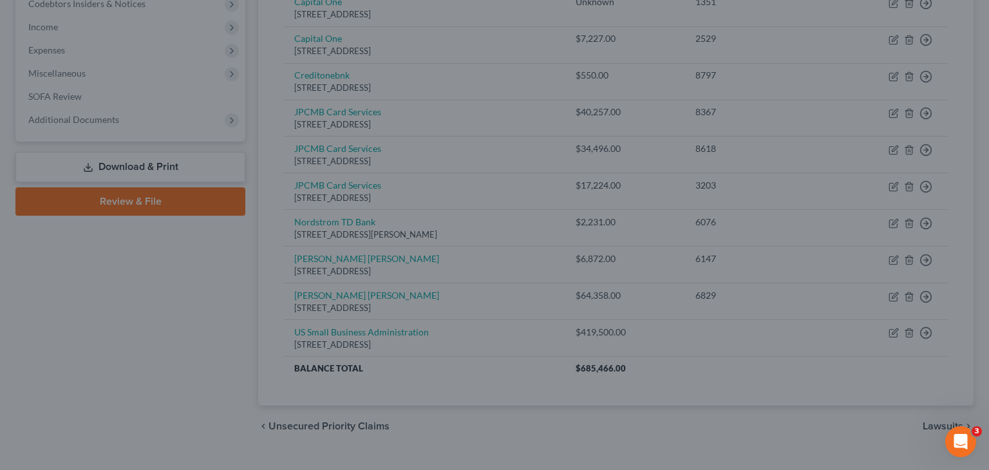
scroll to position [0, 0]
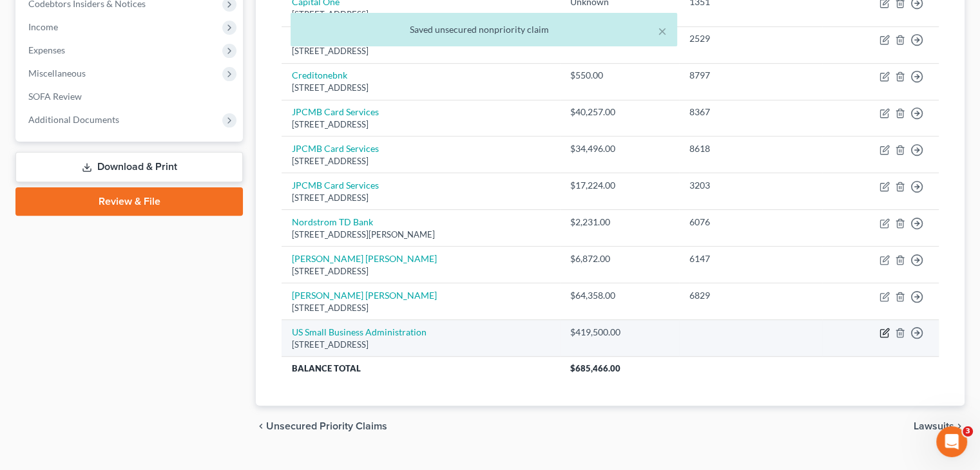
click at [883, 329] on icon "button" at bounding box center [885, 332] width 6 height 6
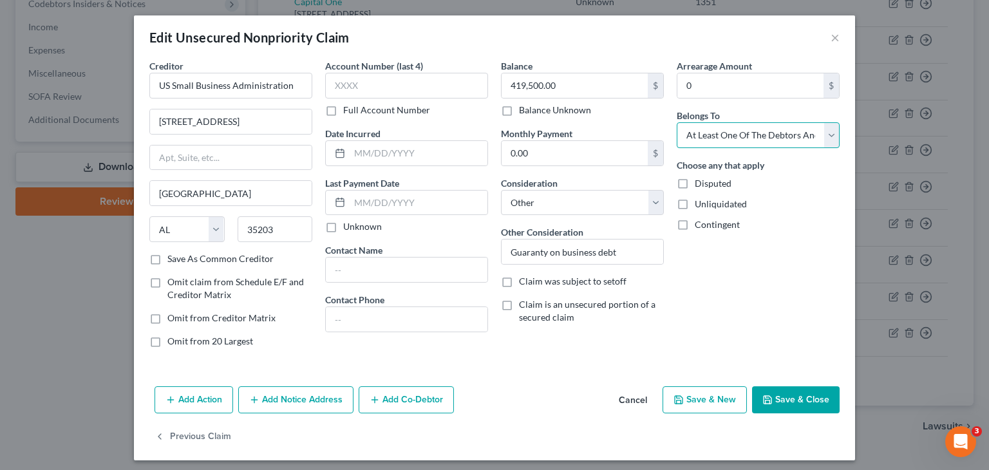
click at [826, 133] on select "Select Debtor 1 Only Debtor 2 Only Debtor 1 And Debtor 2 Only At Least One Of T…" at bounding box center [758, 135] width 163 height 26
click at [399, 392] on button "Add Co-Debtor" at bounding box center [406, 399] width 95 height 27
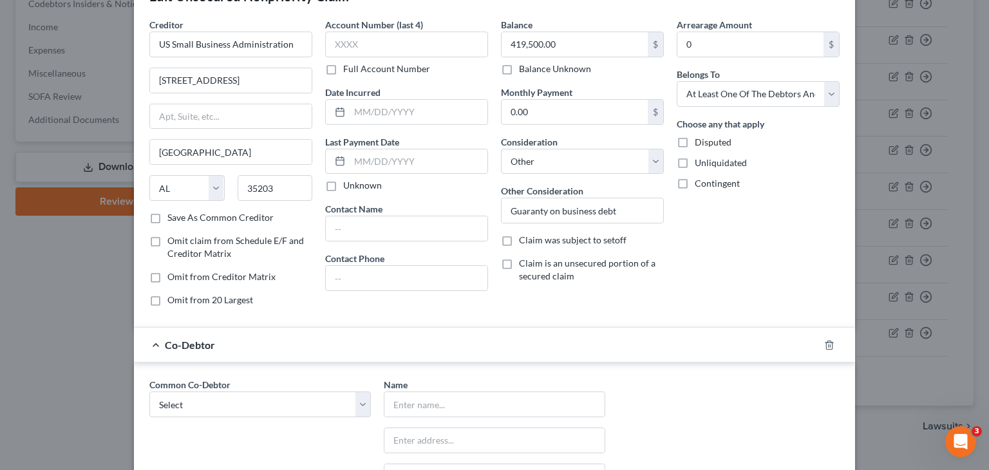
scroll to position [64, 0]
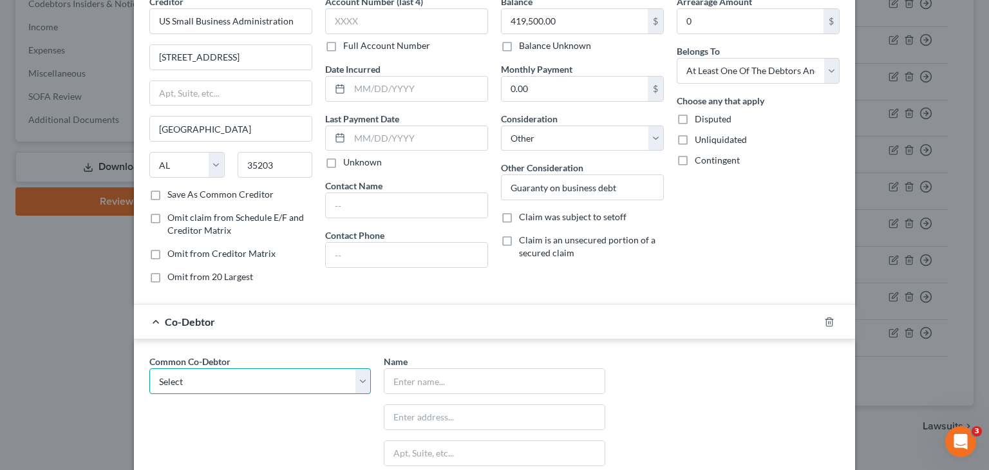
click at [350, 383] on select "Select Agent HR Inc [PERSON_NAME]" at bounding box center [260, 381] width 222 height 26
click at [149, 368] on select "Select Agent HR Inc [PERSON_NAME]" at bounding box center [260, 381] width 222 height 26
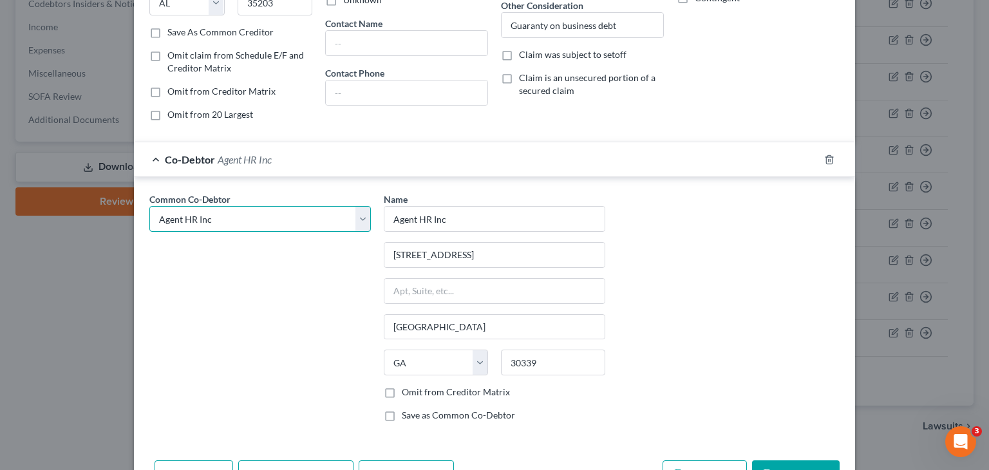
scroll to position [304, 0]
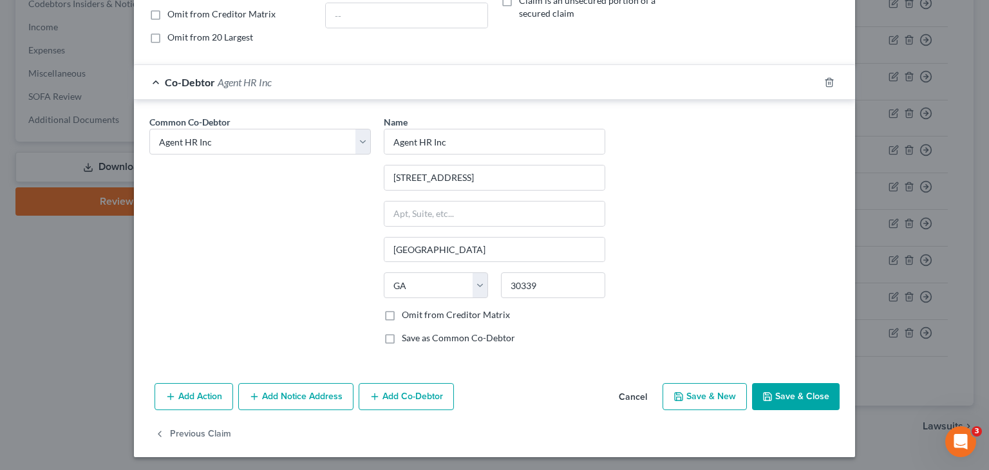
click at [392, 397] on button "Add Co-Debtor" at bounding box center [406, 396] width 95 height 27
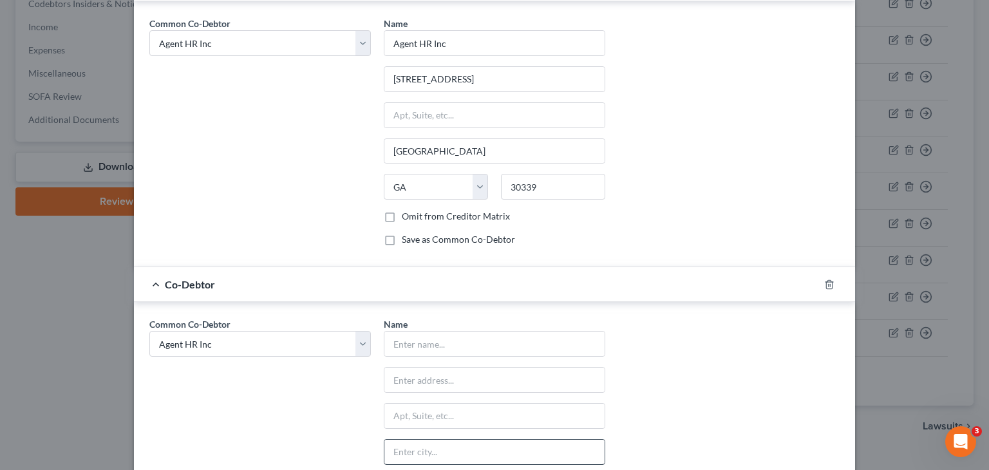
scroll to position [497, 0]
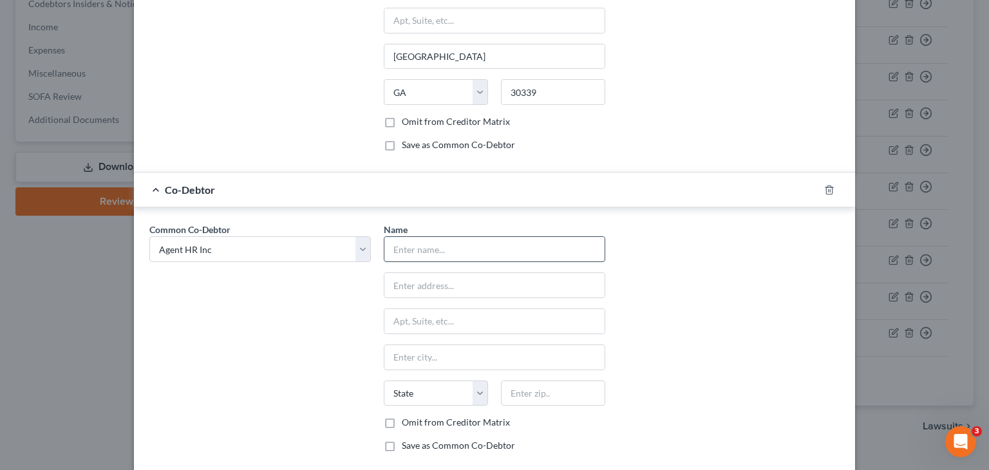
click at [471, 245] on input "text" at bounding box center [495, 249] width 220 height 24
click at [716, 348] on div "Common Co-Debtor Select Agent HR Inc [PERSON_NAME] Name * [PERSON_NAME] 109 Ant…" at bounding box center [494, 343] width 703 height 240
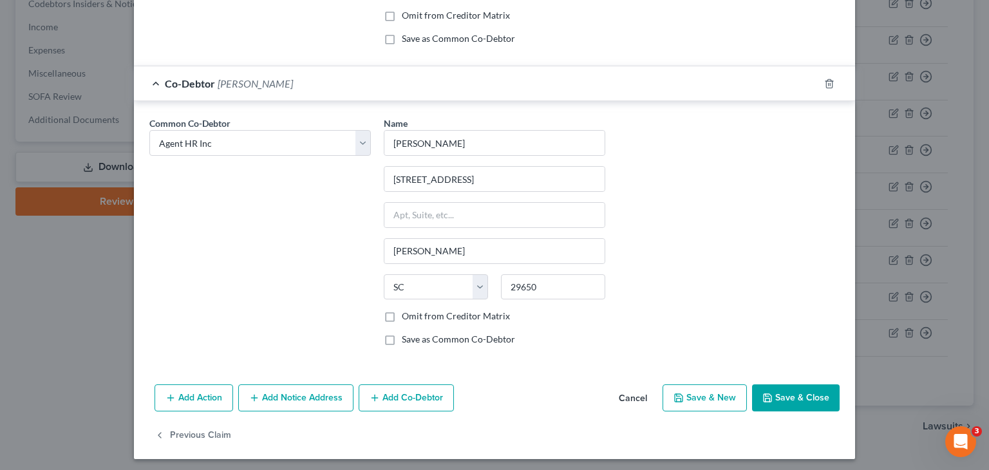
click at [402, 336] on label "Save as Common Co-Debtor" at bounding box center [458, 339] width 113 height 13
click at [407, 336] on input "Save as Common Co-Debtor" at bounding box center [411, 337] width 8 height 8
click at [783, 394] on button "Save & Close" at bounding box center [796, 398] width 88 height 27
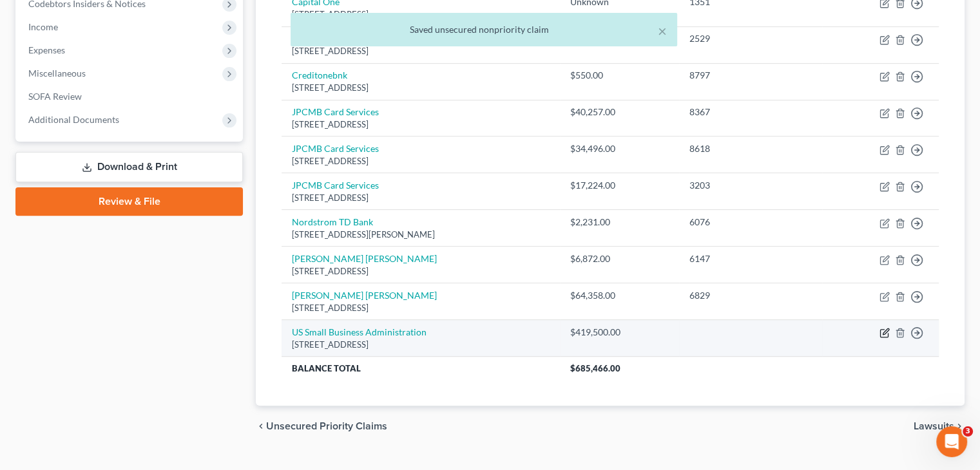
click at [886, 329] on icon "button" at bounding box center [885, 332] width 6 height 6
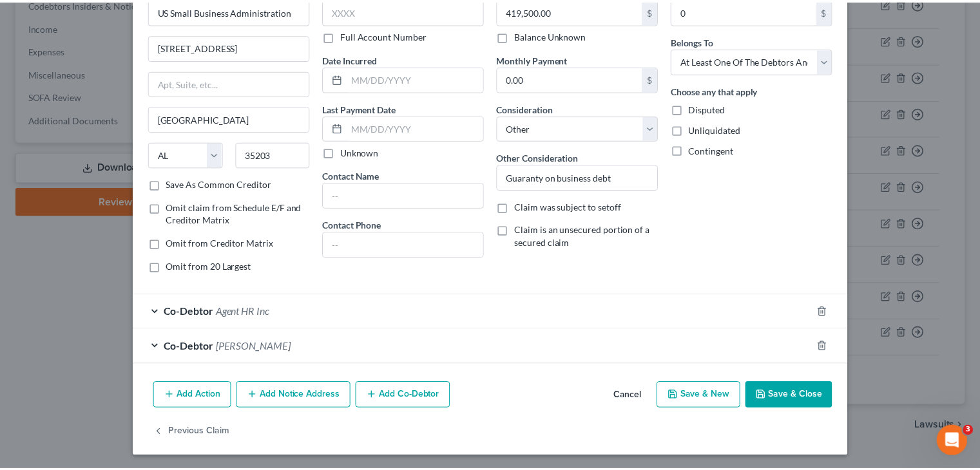
scroll to position [75, 0]
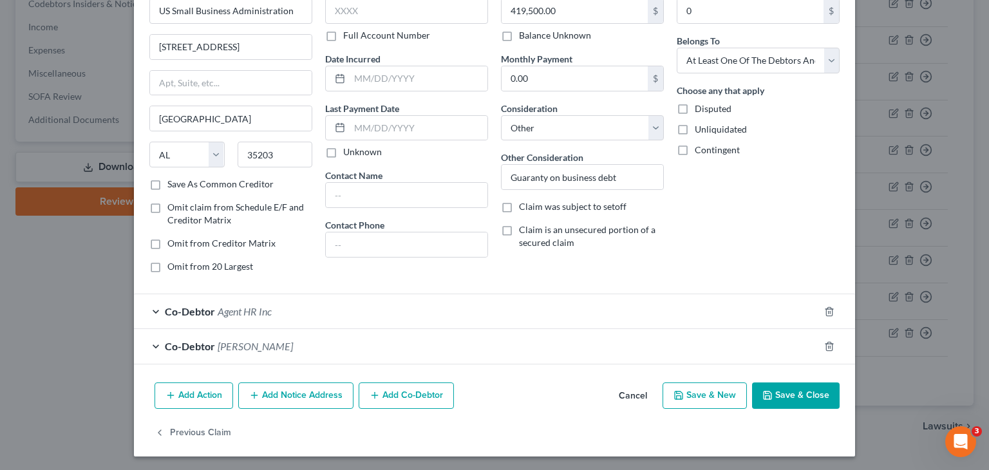
click at [786, 395] on button "Save & Close" at bounding box center [796, 396] width 88 height 27
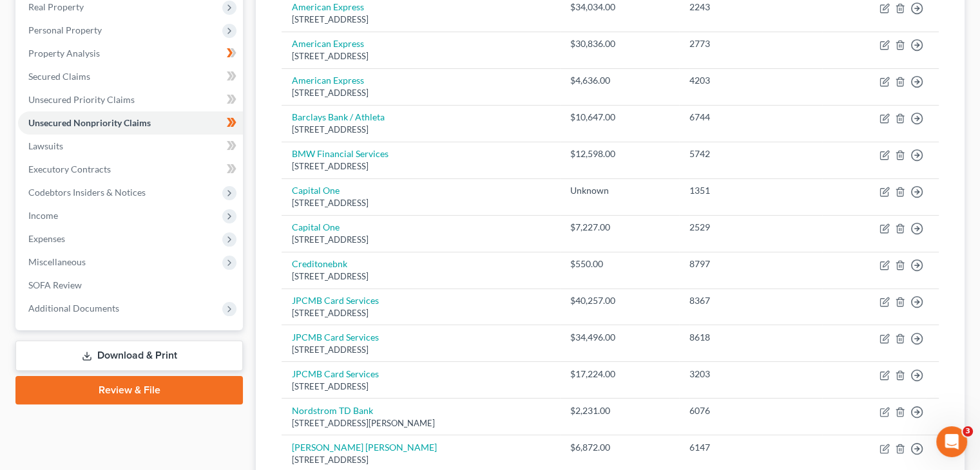
scroll to position [0, 0]
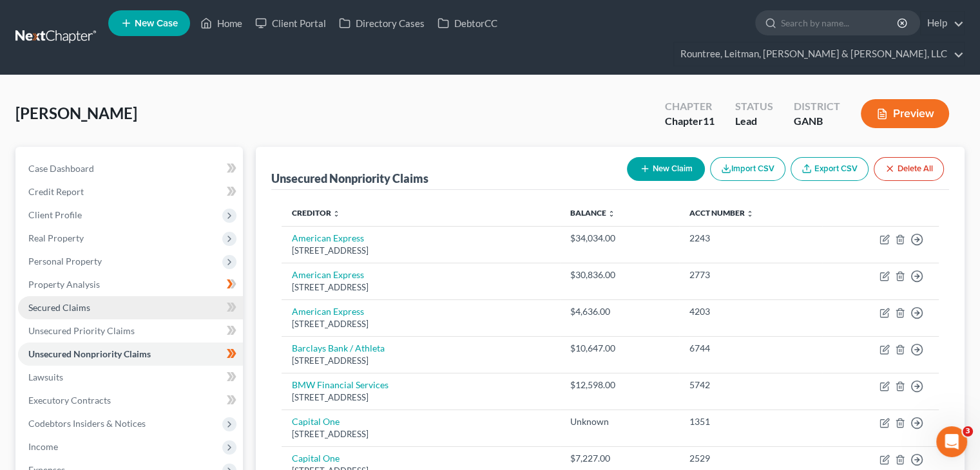
click at [59, 302] on span "Secured Claims" at bounding box center [59, 307] width 62 height 11
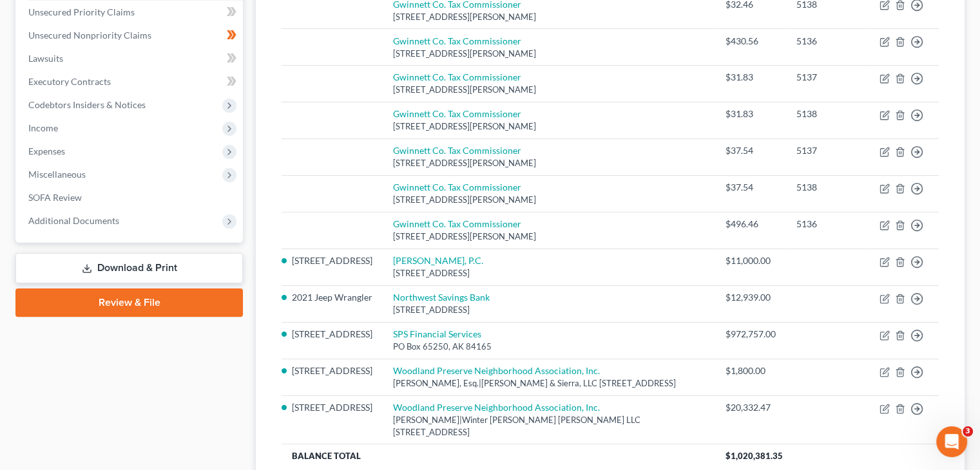
scroll to position [386, 0]
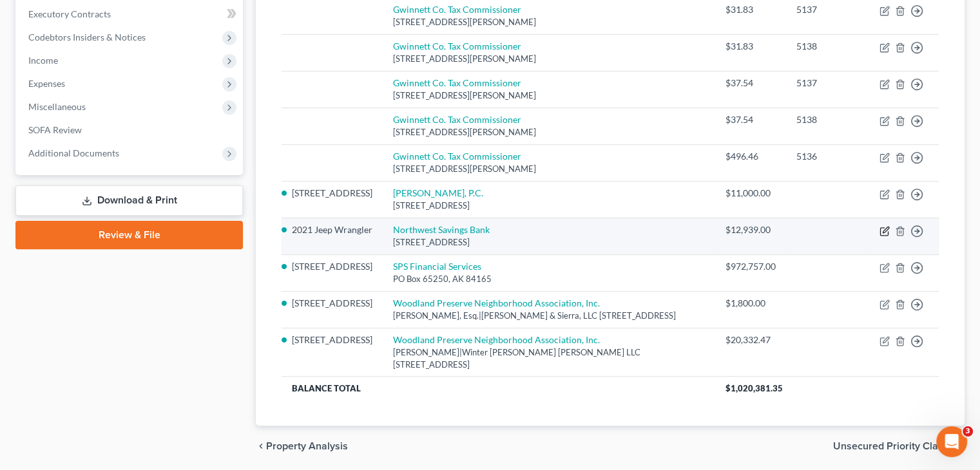
click at [884, 226] on icon "button" at bounding box center [884, 231] width 10 height 10
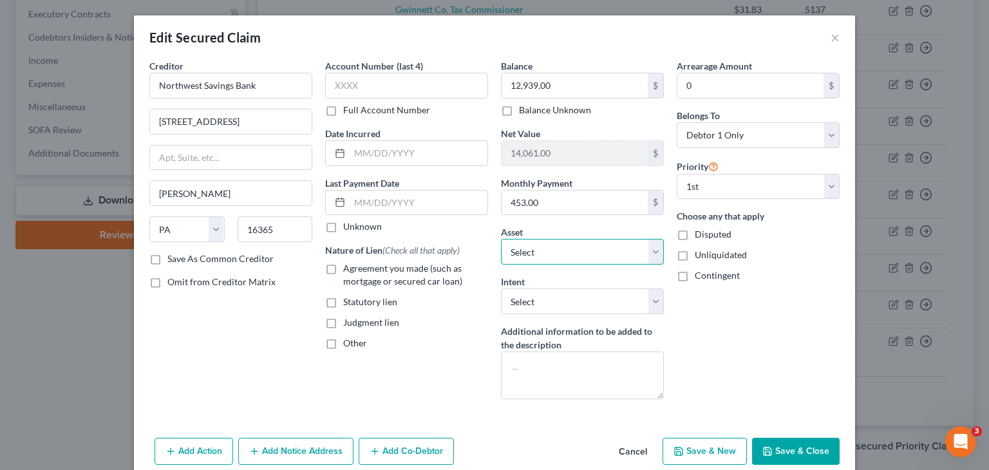
click at [524, 248] on select "Select Other Multiple Assets Principal (Other (Credit Union, Health Savings Acc…" at bounding box center [582, 252] width 163 height 26
click at [522, 252] on select "Select Other Multiple Assets Principal (Other (Credit Union, Health Savings Acc…" at bounding box center [582, 252] width 163 height 26
click at [626, 452] on button "Cancel" at bounding box center [633, 452] width 49 height 26
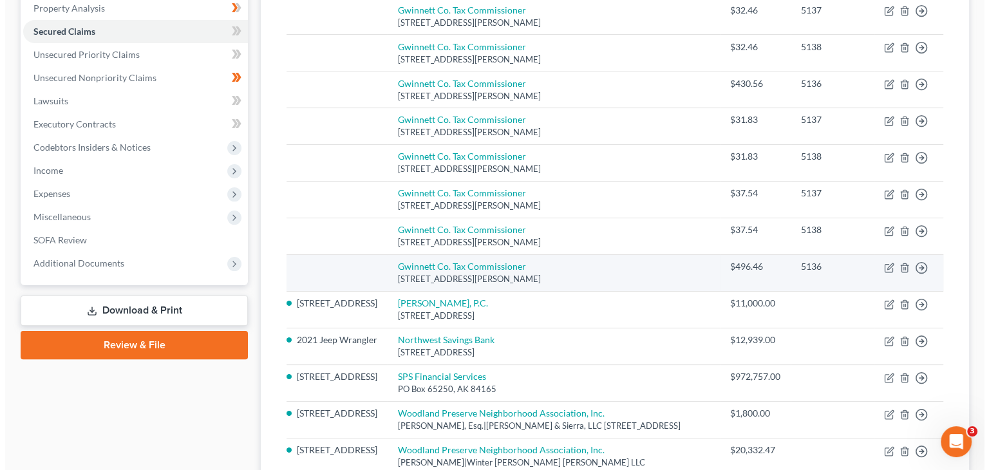
scroll to position [258, 0]
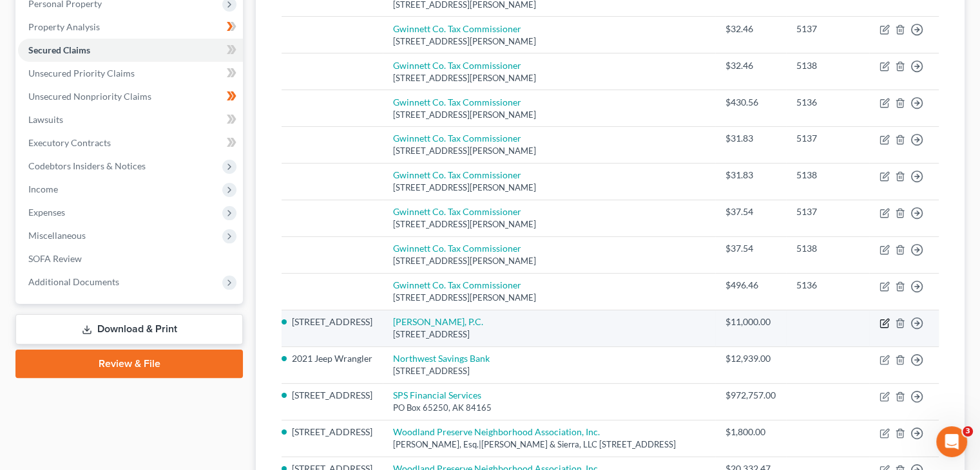
click at [884, 319] on icon "button" at bounding box center [885, 322] width 6 height 6
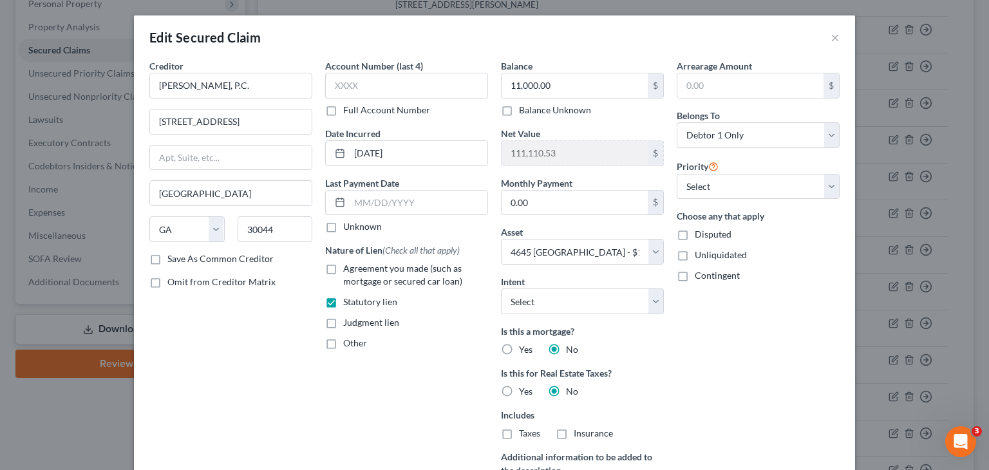
scroll to position [64, 0]
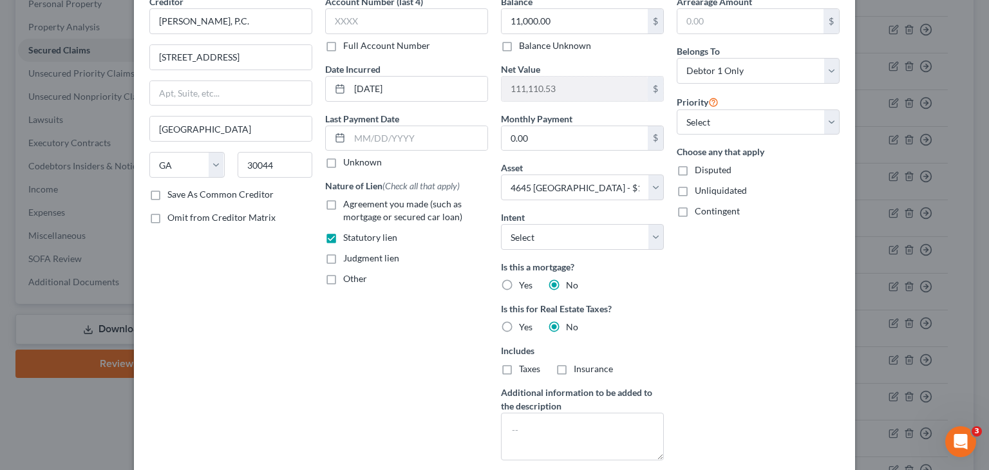
click at [695, 170] on label "Disputed" at bounding box center [713, 170] width 37 height 13
click at [700, 170] on input "Disputed" at bounding box center [704, 168] width 8 height 8
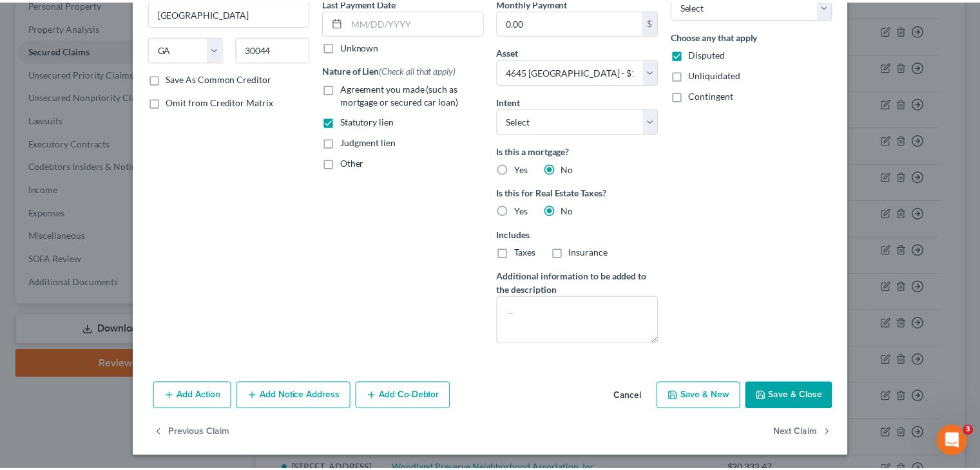
scroll to position [182, 0]
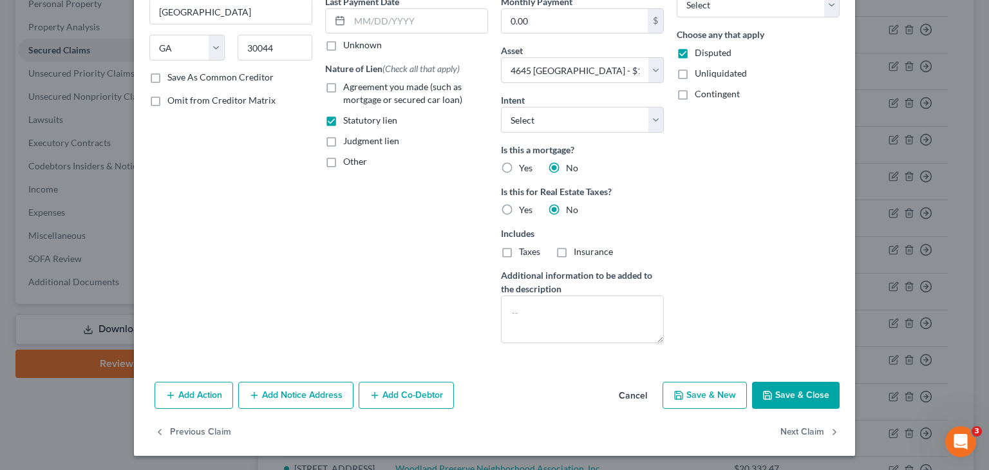
click at [799, 394] on button "Save & Close" at bounding box center [796, 395] width 88 height 27
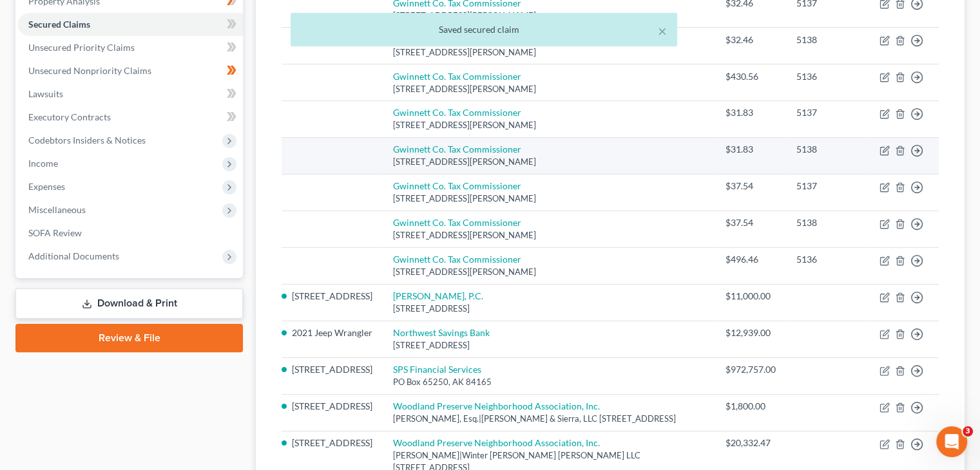
scroll to position [322, 0]
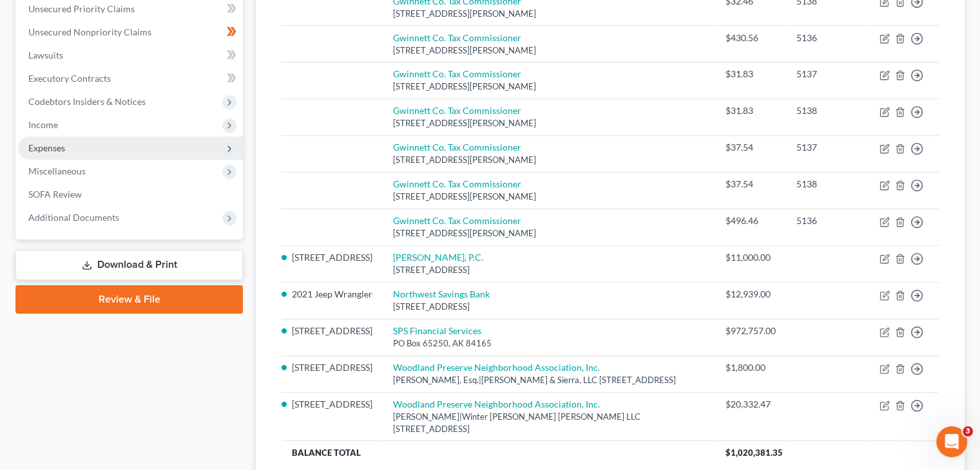
click at [70, 137] on span "Expenses" at bounding box center [130, 148] width 225 height 23
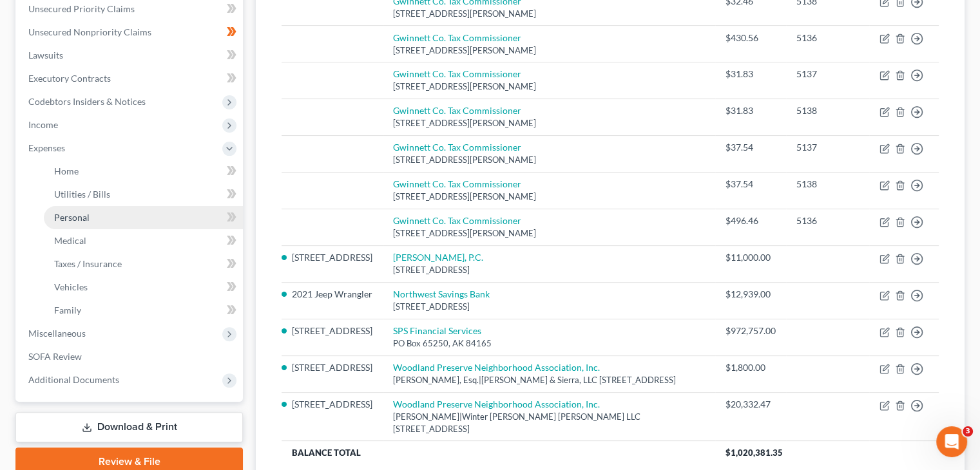
click at [77, 206] on link "Personal" at bounding box center [143, 217] width 199 height 23
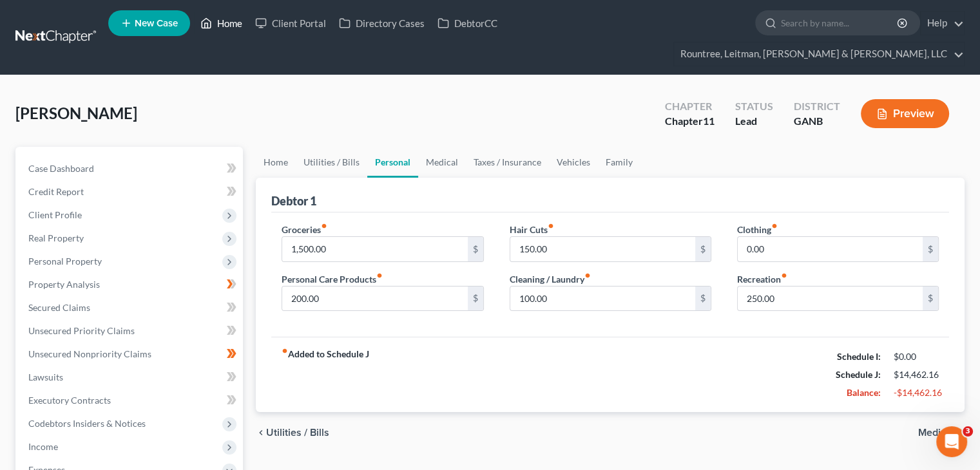
click at [233, 24] on link "Home" at bounding box center [221, 23] width 55 height 23
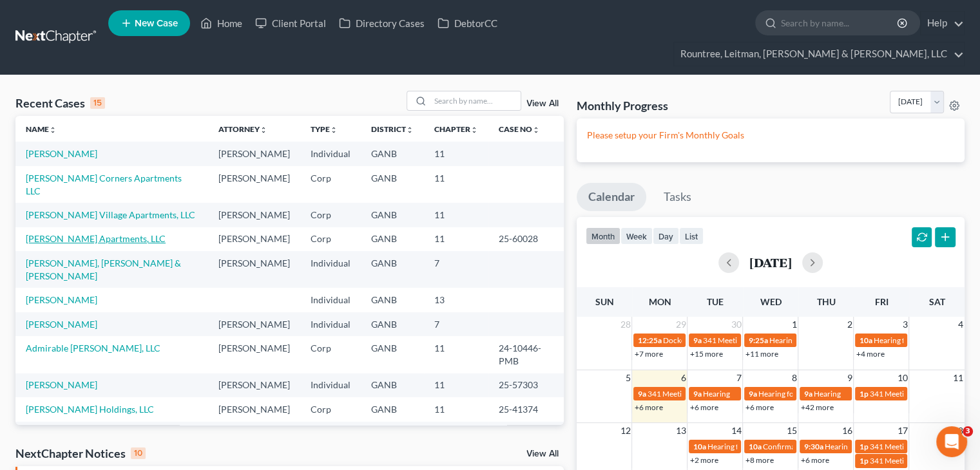
click at [62, 233] on link "[PERSON_NAME] Apartments, LLC" at bounding box center [96, 238] width 140 height 11
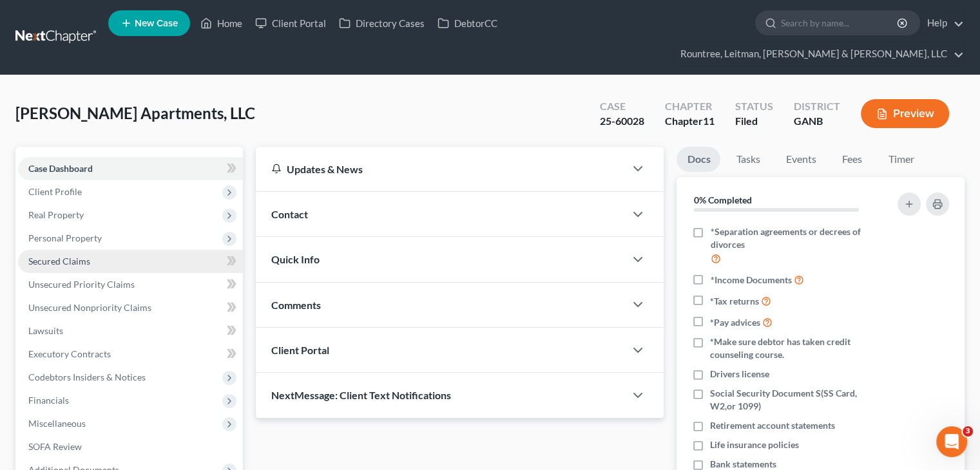
click at [64, 256] on span "Secured Claims" at bounding box center [59, 261] width 62 height 11
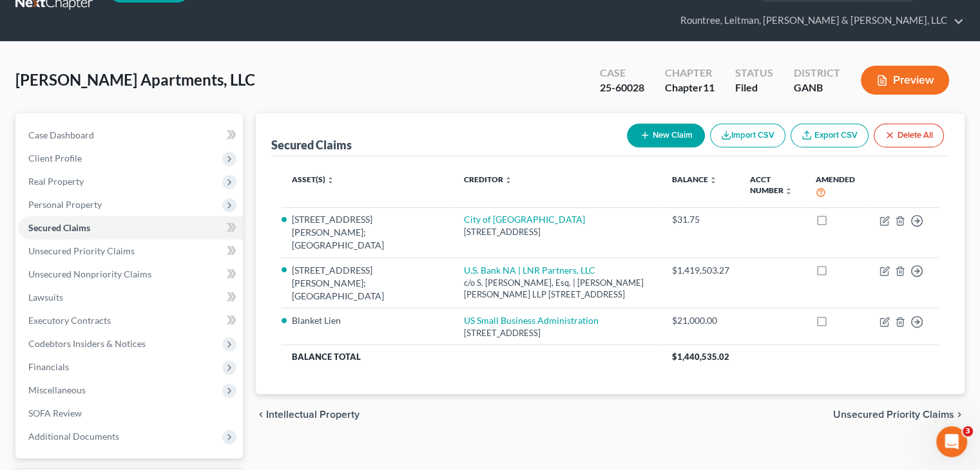
scroll to position [64, 0]
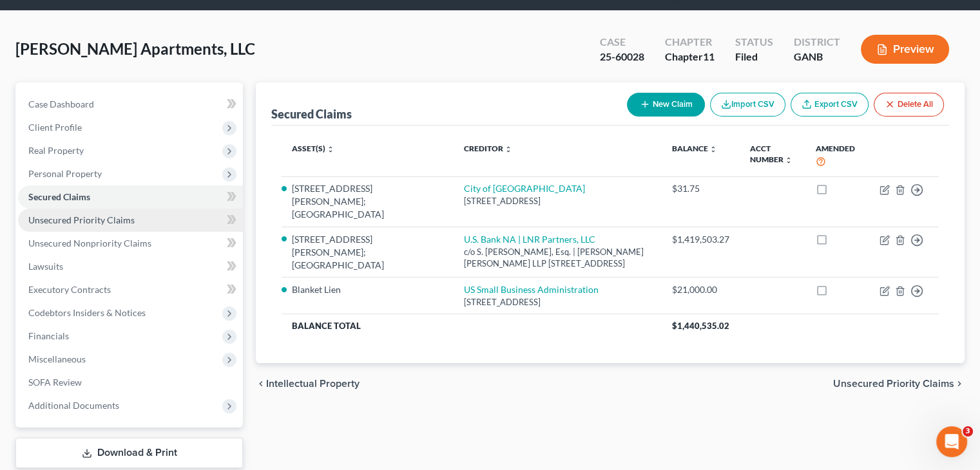
click at [75, 214] on span "Unsecured Priority Claims" at bounding box center [81, 219] width 106 height 11
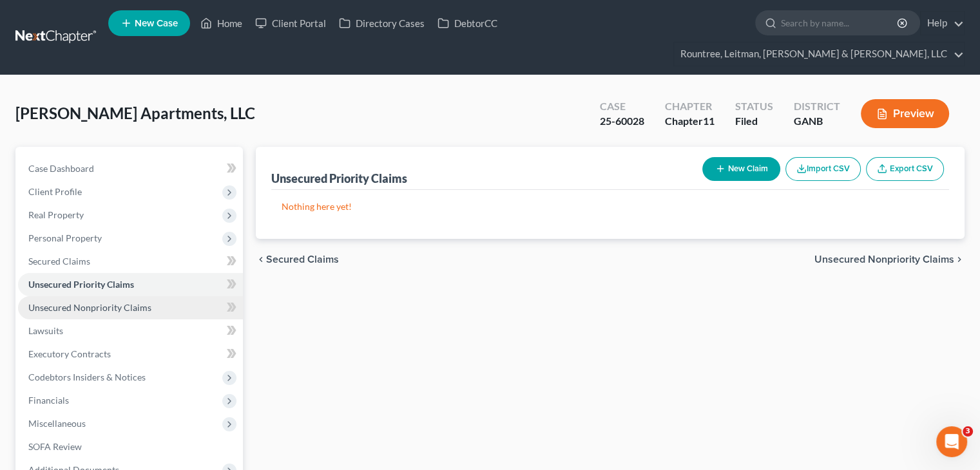
click at [106, 302] on span "Unsecured Nonpriority Claims" at bounding box center [89, 307] width 123 height 11
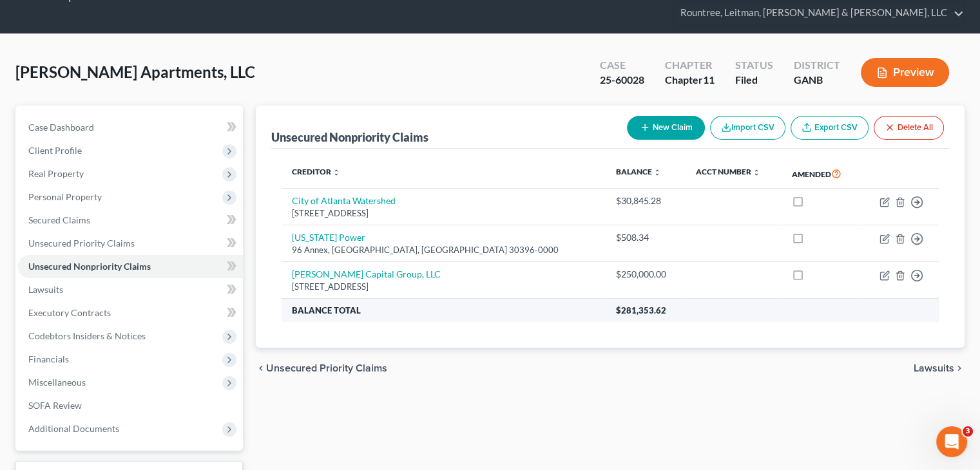
scroll to position [64, 0]
